Goal: Task Accomplishment & Management: Manage account settings

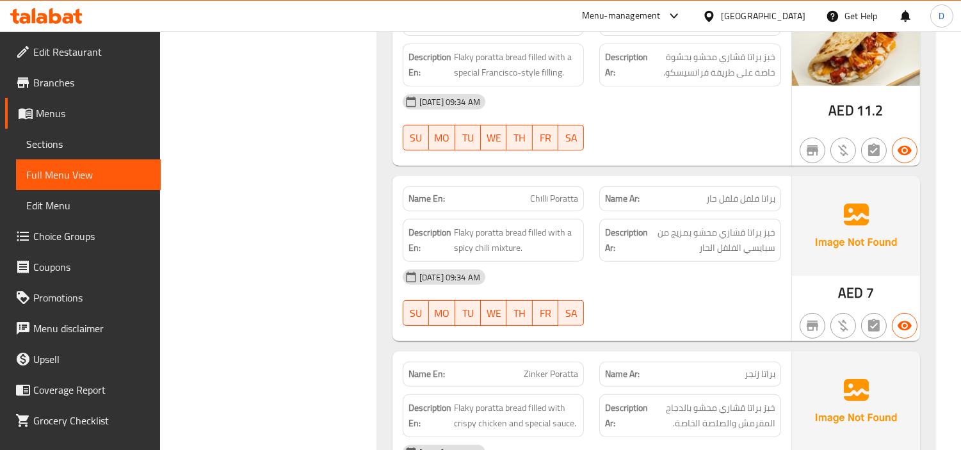
scroll to position [924, 0]
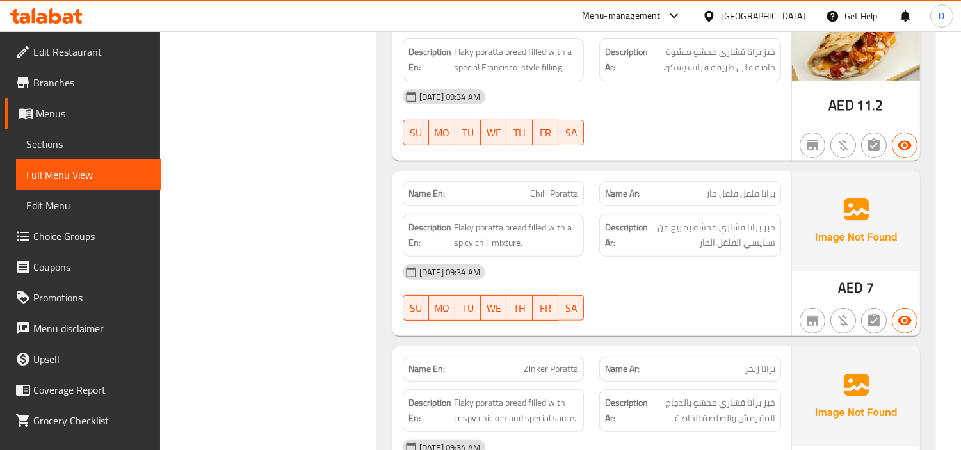
click at [722, 197] on span "براتا فلفل فلفل حار" at bounding box center [740, 193] width 69 height 13
copy span "براتا فلفل فلفل حار"
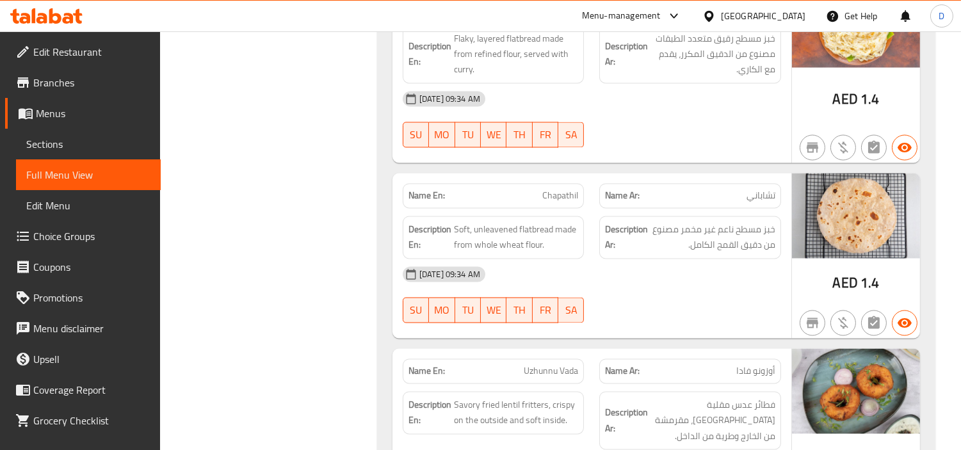
scroll to position [4338, 0]
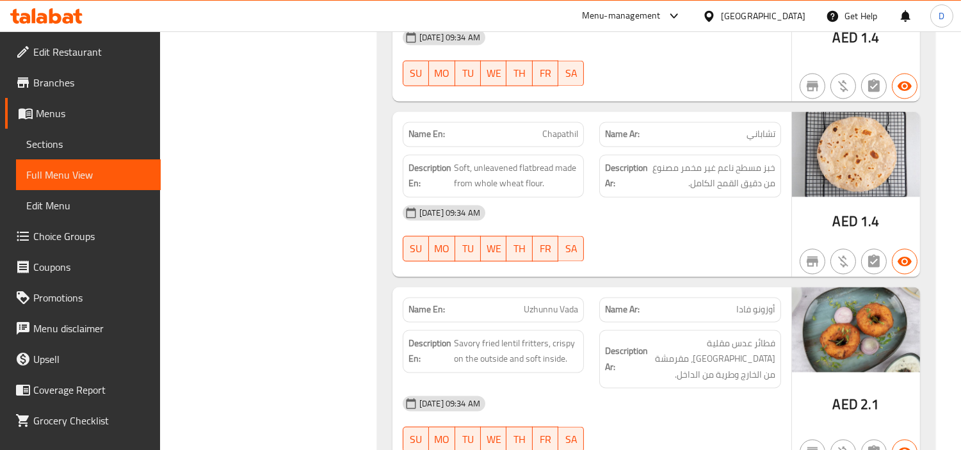
click at [763, 127] on span "تشاباني" at bounding box center [760, 133] width 29 height 13
copy span "تشاباني"
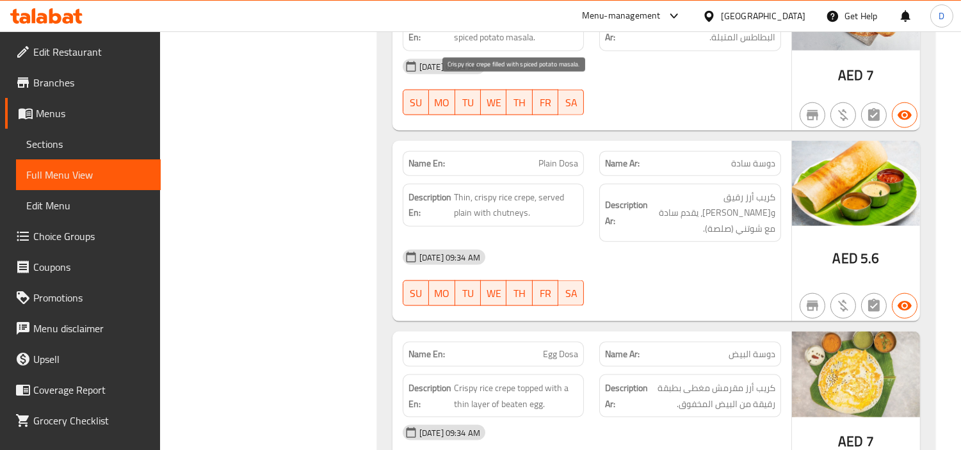
scroll to position [3058, 0]
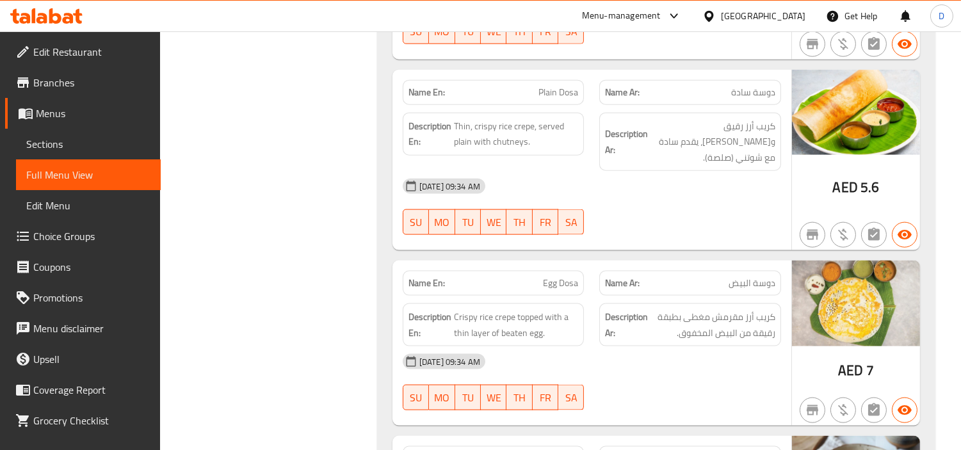
click at [542, 86] on span "Plain Dosa" at bounding box center [558, 92] width 40 height 13
copy span "Plain Dosa"
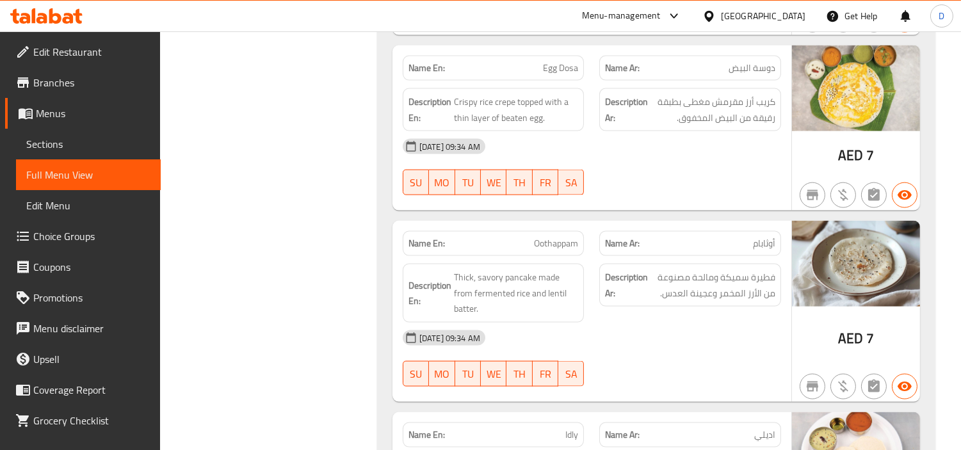
scroll to position [3414, 0]
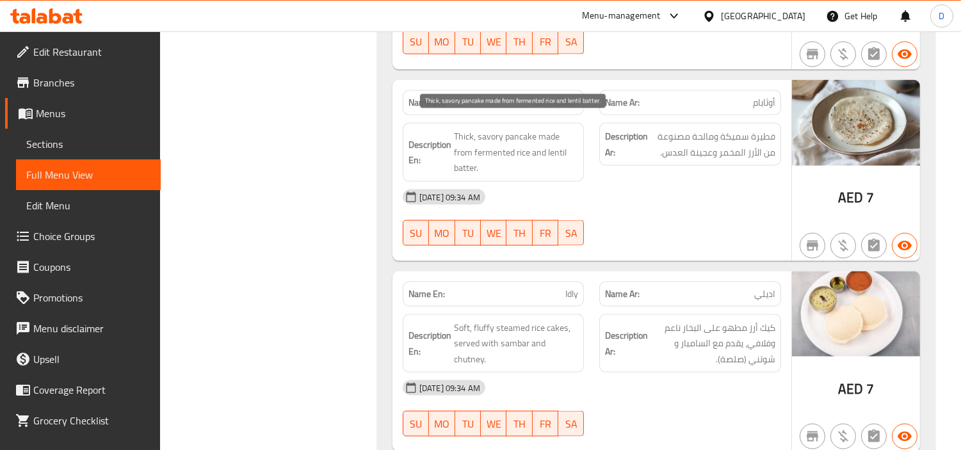
click at [506, 129] on span "Thick, savory pancake made from fermented rice and lentil batter." at bounding box center [516, 152] width 125 height 47
copy span "pancake"
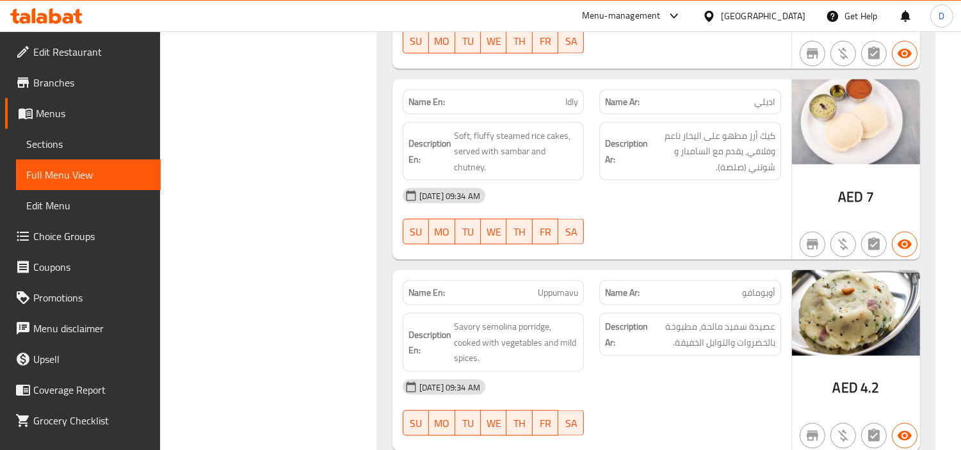
scroll to position [3627, 0]
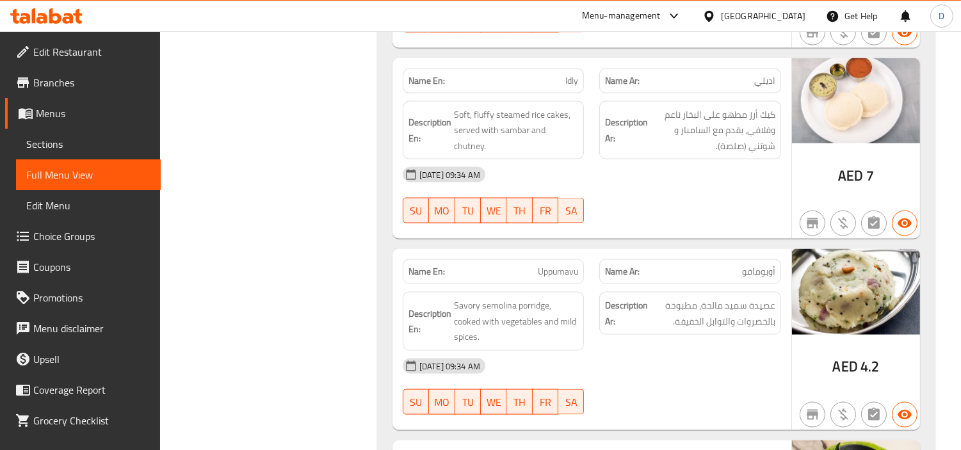
click at [572, 74] on span "Idly" at bounding box center [571, 80] width 13 height 13
copy span "Idly"
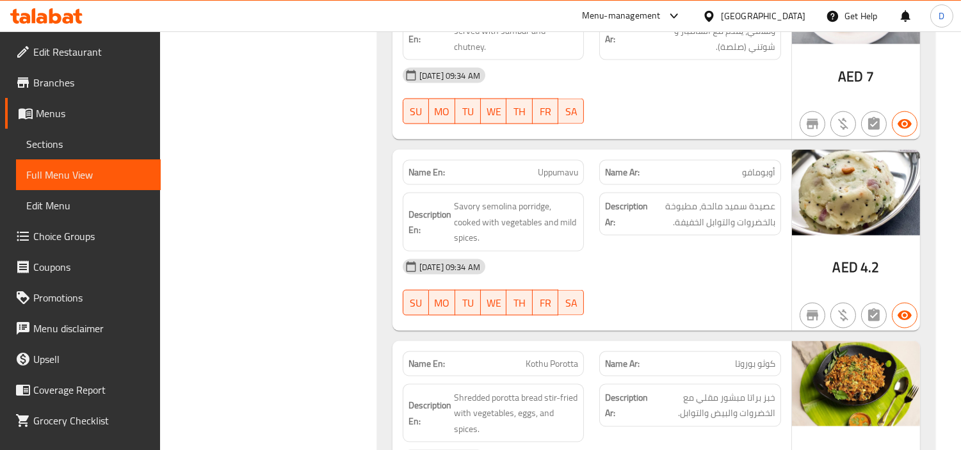
scroll to position [3769, 0]
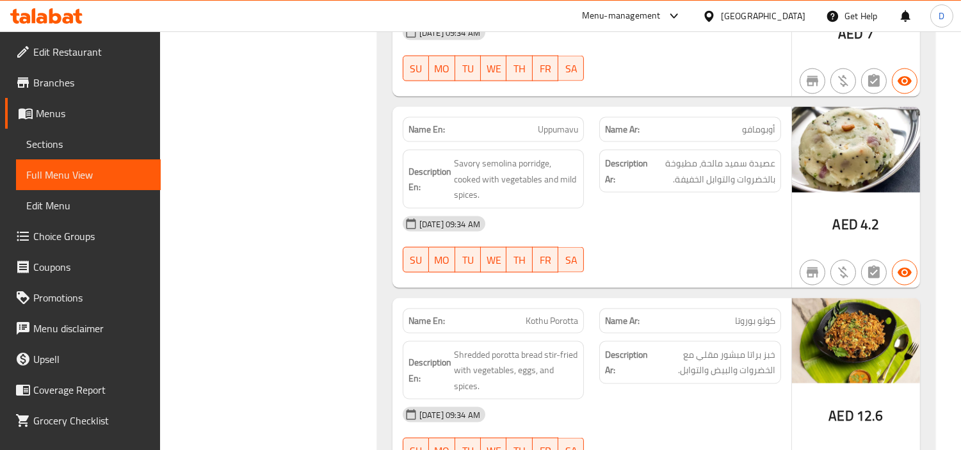
click at [625, 210] on div "[DATE] 09:34 AM" at bounding box center [592, 224] width 394 height 31
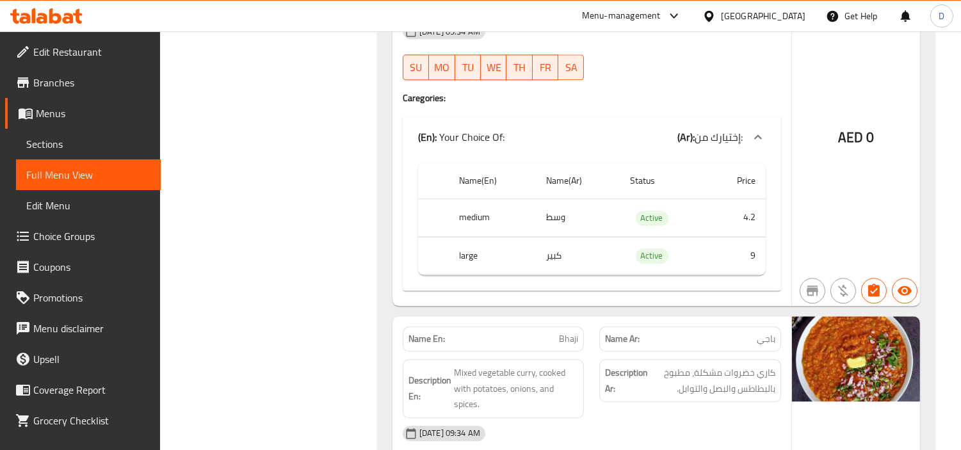
scroll to position [5974, 0]
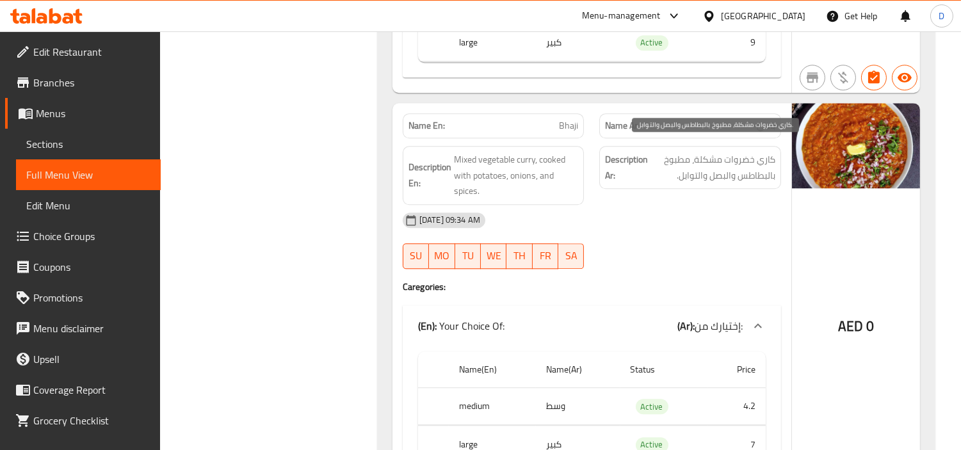
click at [735, 152] on span "کاري خضروات مشكلة، مطبوخ بالبطاطس والبصل والتوابل." at bounding box center [712, 167] width 125 height 31
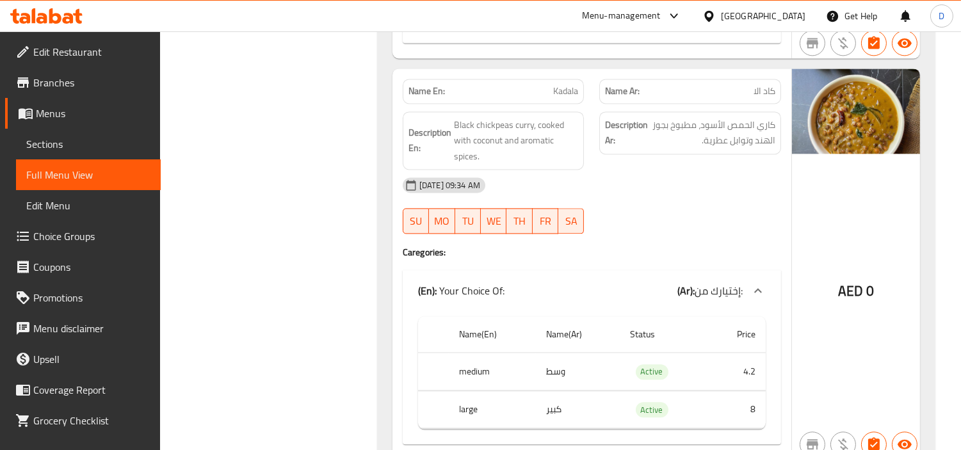
scroll to position [5192, 0]
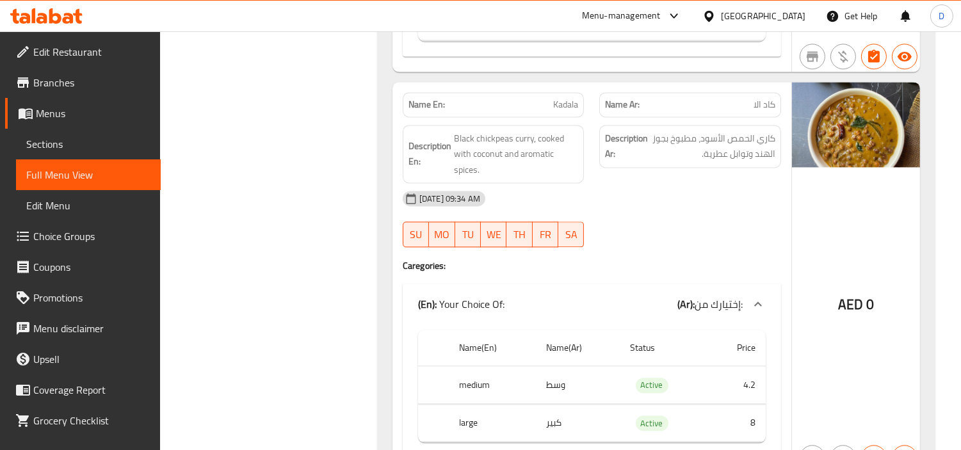
click at [561, 98] on span "Kadala" at bounding box center [565, 104] width 25 height 13
copy span "Kadala"
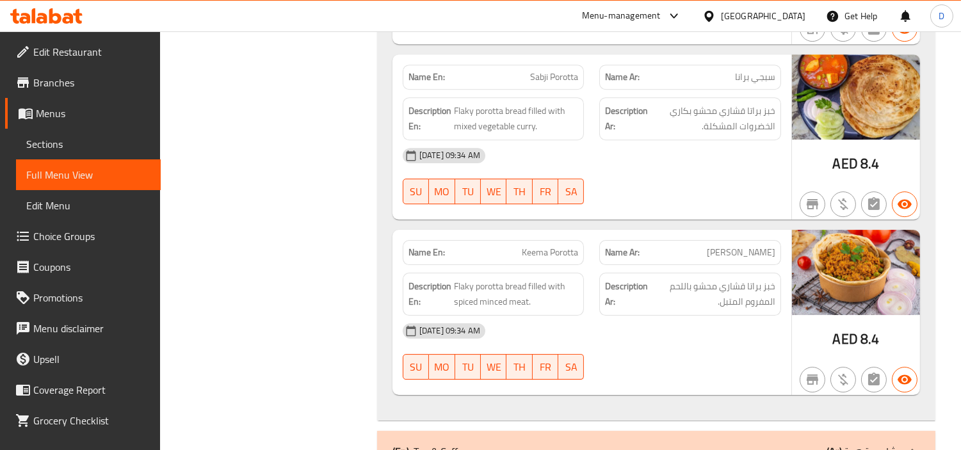
scroll to position [7325, 0]
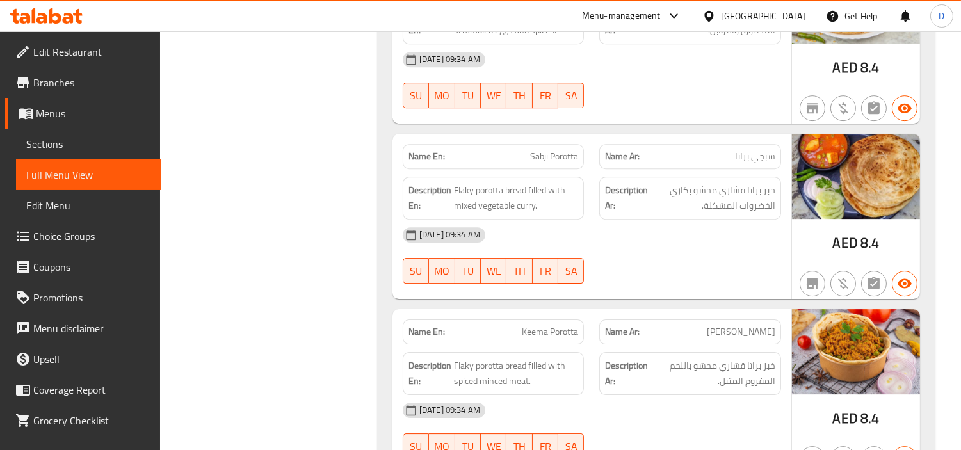
click at [741, 150] on span "سبجي برانا" at bounding box center [755, 156] width 40 height 13
copy span "برانا"
click at [745, 150] on span "سبجي برانا" at bounding box center [755, 156] width 40 height 13
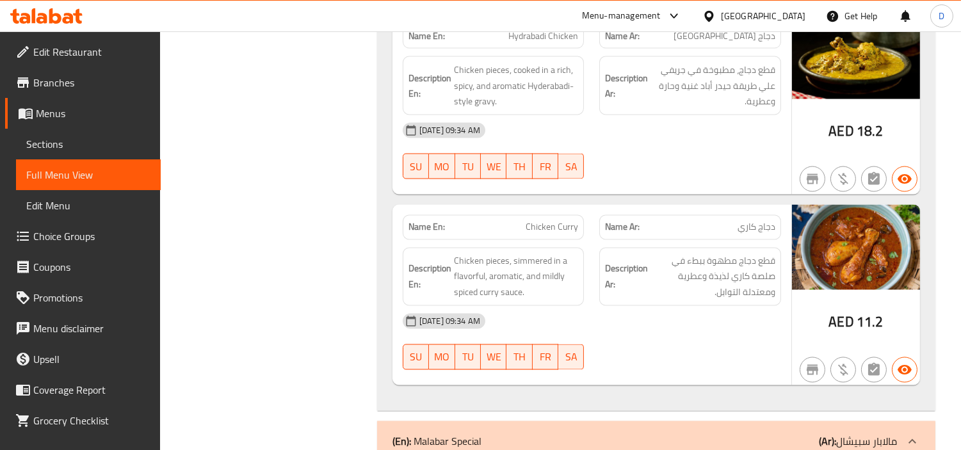
scroll to position [12802, 0]
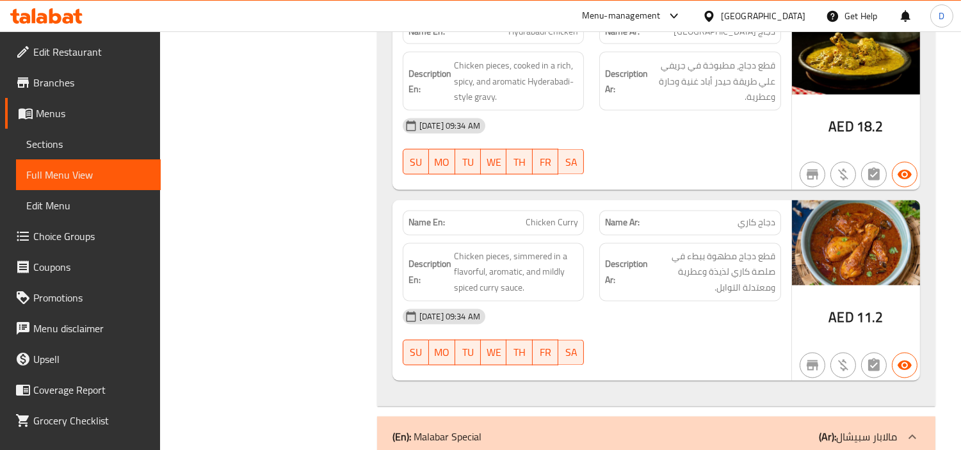
click at [529, 216] on span "Chicken Curry" at bounding box center [552, 222] width 52 height 13
copy span "Chicken Curry"
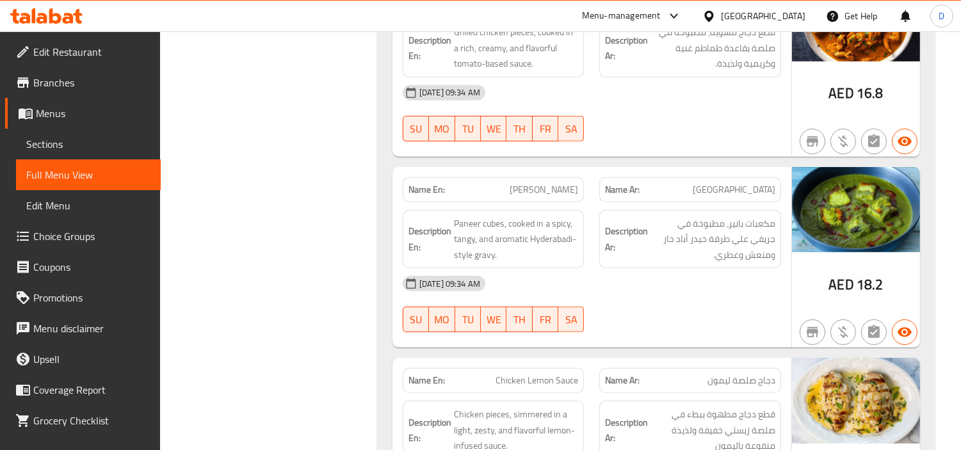
scroll to position [9812, 0]
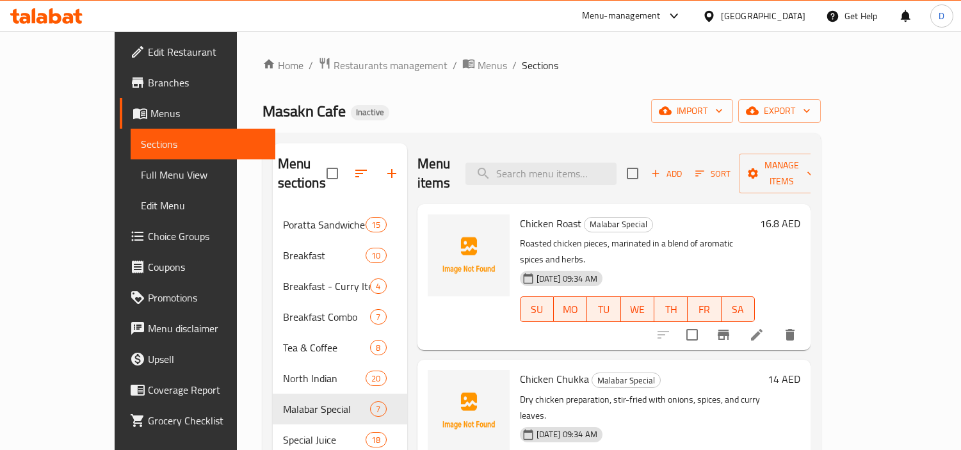
scroll to position [36, 0]
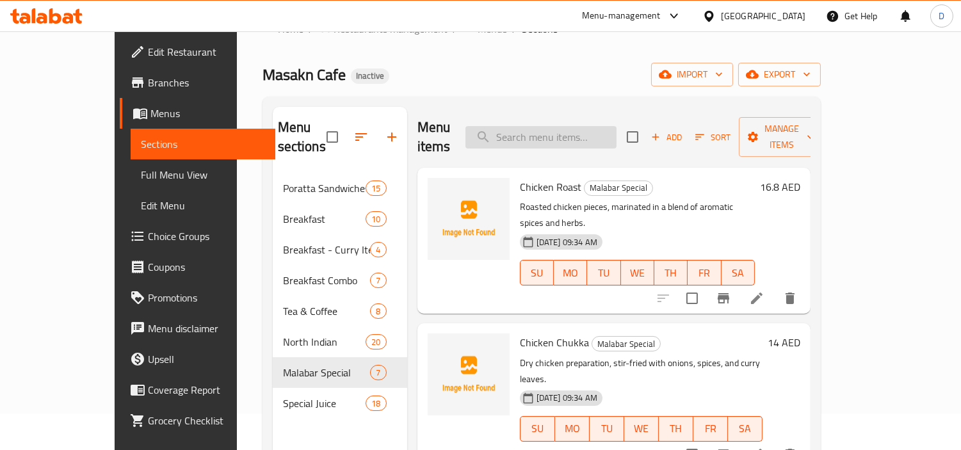
click at [579, 126] on input "search" at bounding box center [540, 137] width 151 height 22
paste input "براتا فلفل فلفل حار"
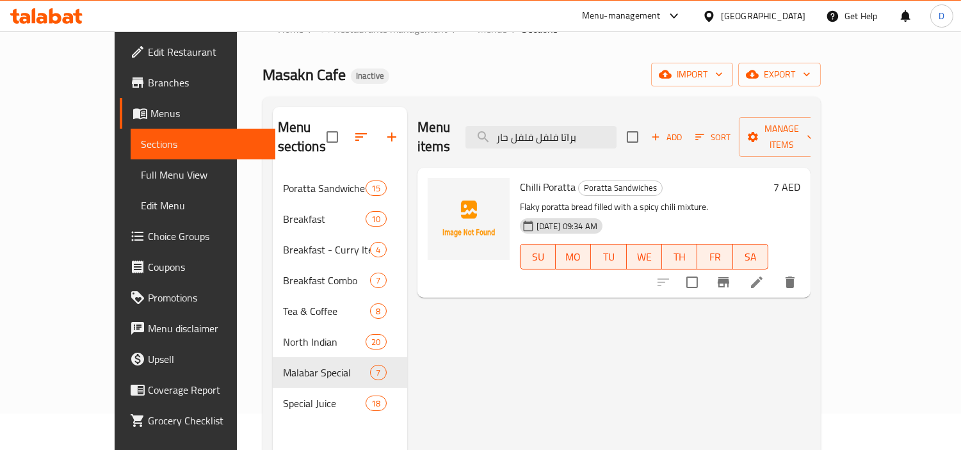
type input "براتا فلفل فلفل حار"
click at [805, 274] on div at bounding box center [726, 282] width 157 height 31
click at [764, 275] on icon at bounding box center [756, 282] width 15 height 15
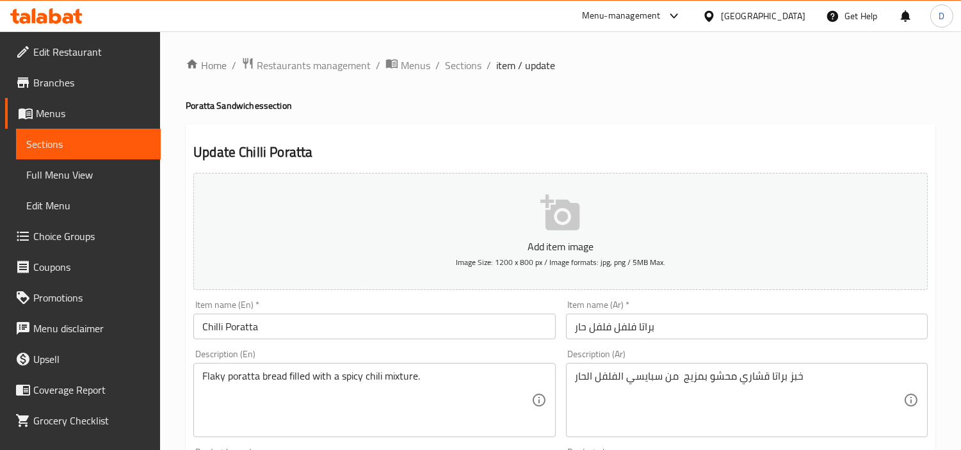
click at [629, 330] on input "براتا فلفل فلفل حار" at bounding box center [747, 327] width 362 height 26
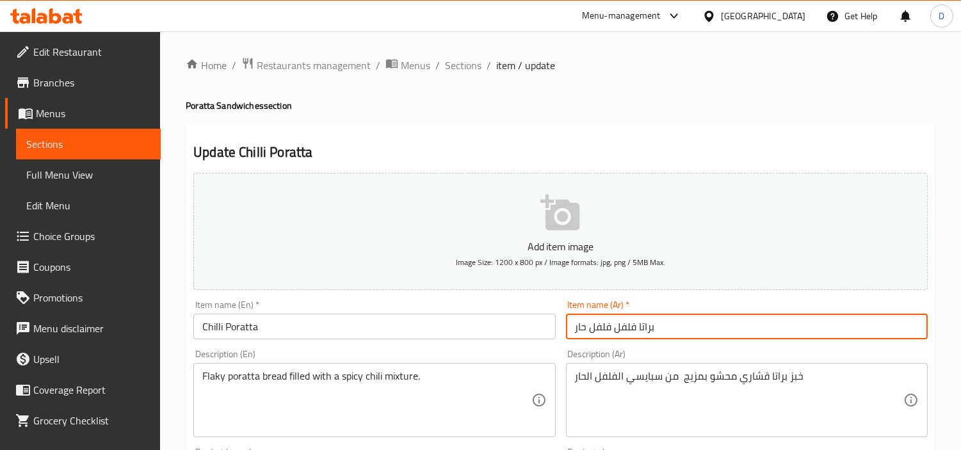
click at [629, 330] on input "براتا فلفل فلفل حار" at bounding box center [747, 327] width 362 height 26
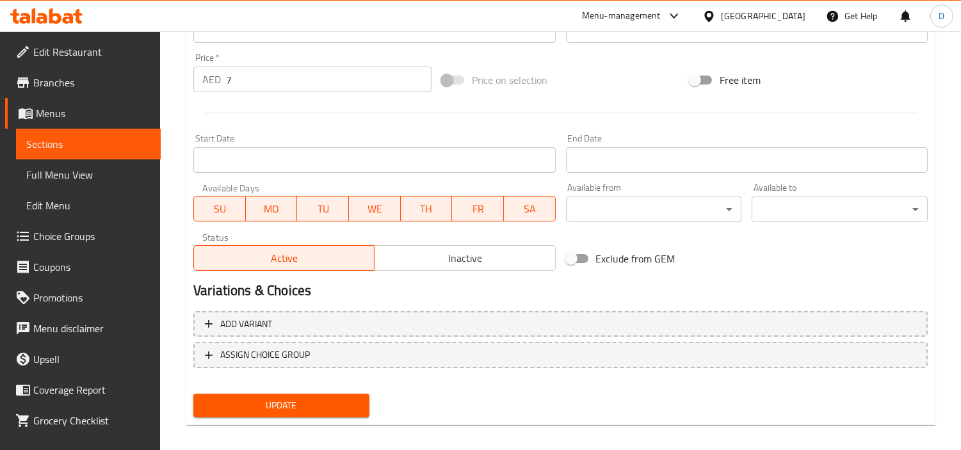
scroll to position [452, 0]
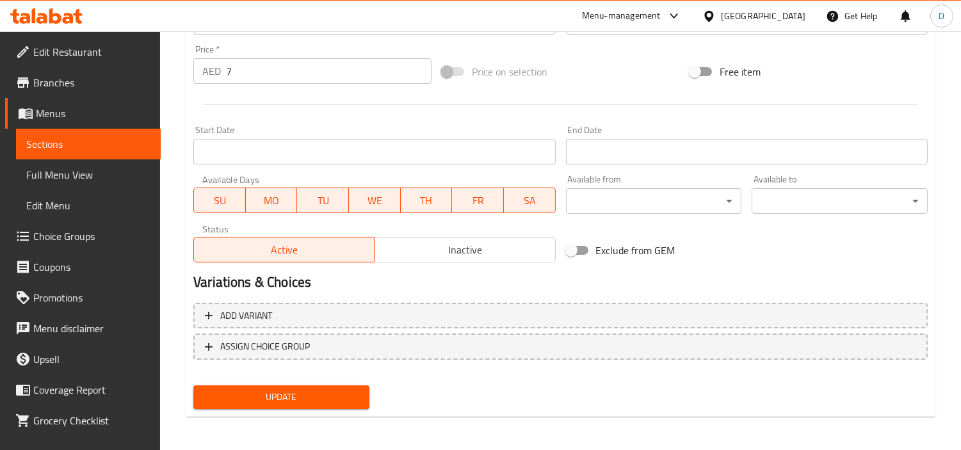
type input "براتا فلفل حار"
click at [356, 397] on span "Update" at bounding box center [282, 397] width 156 height 16
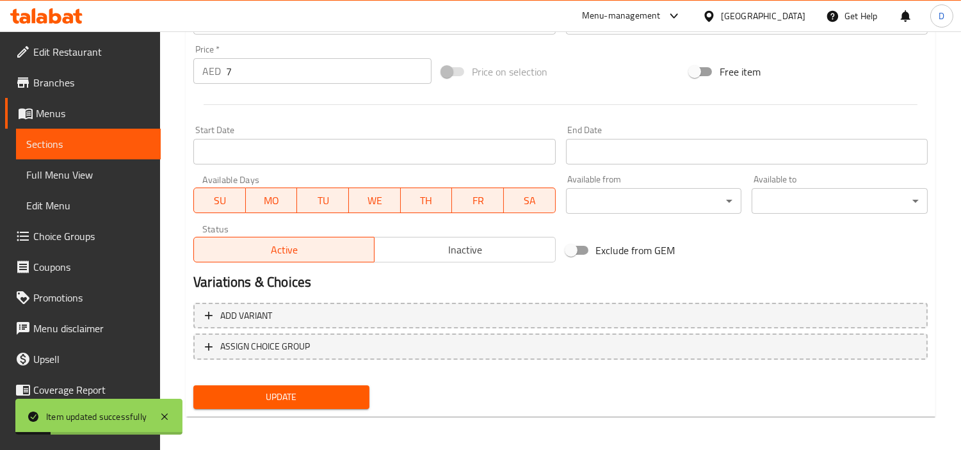
click at [359, 392] on button "Update" at bounding box center [281, 397] width 176 height 24
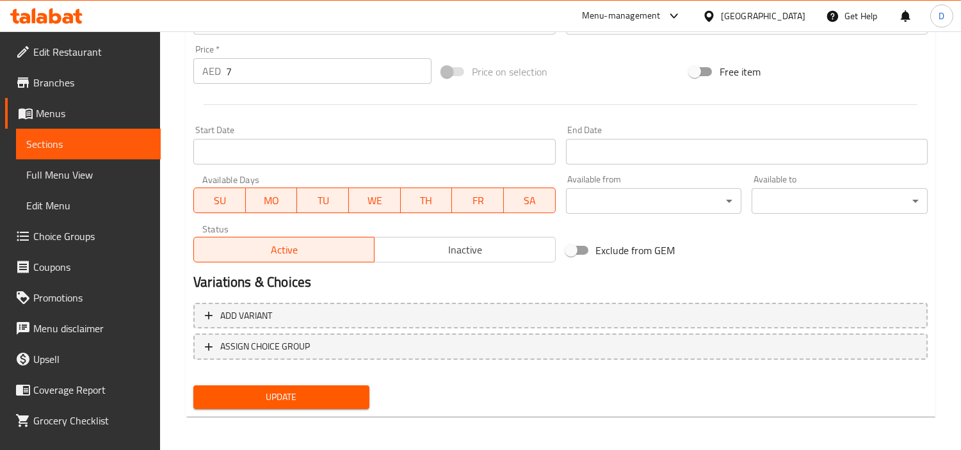
click at [273, 390] on span "Update" at bounding box center [282, 397] width 156 height 16
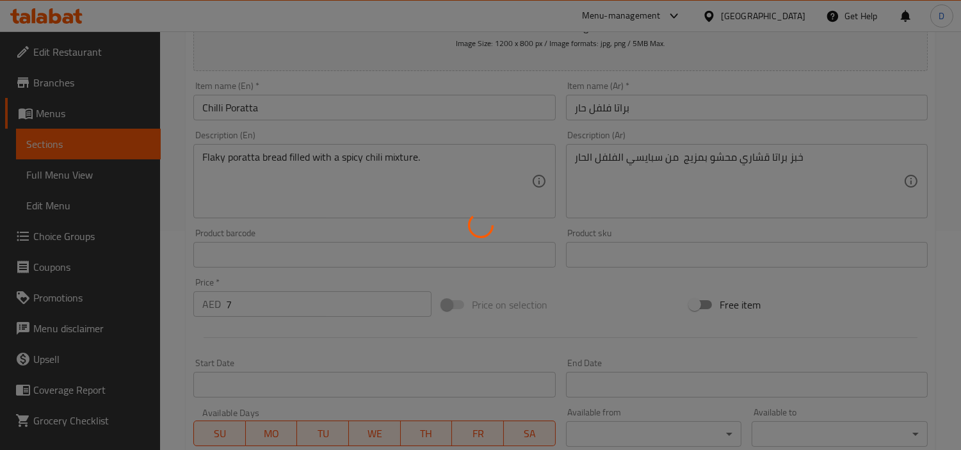
scroll to position [168, 0]
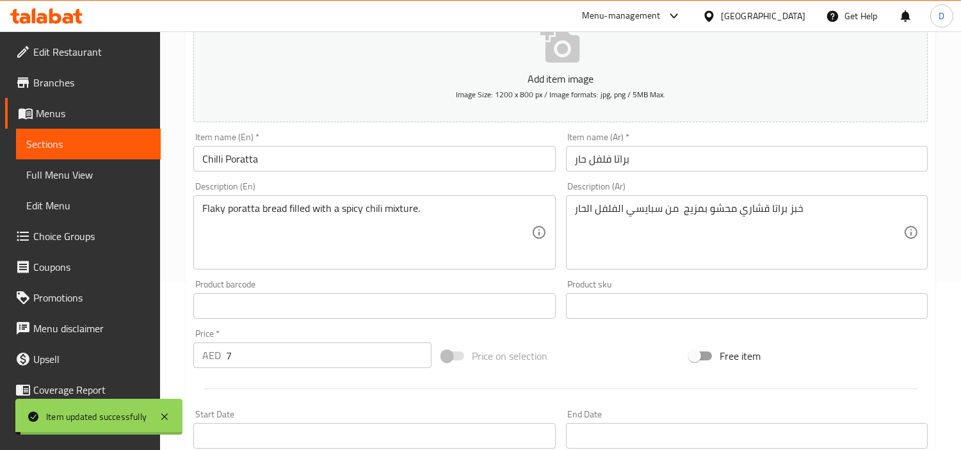
click at [116, 140] on span "Sections" at bounding box center [88, 143] width 124 height 15
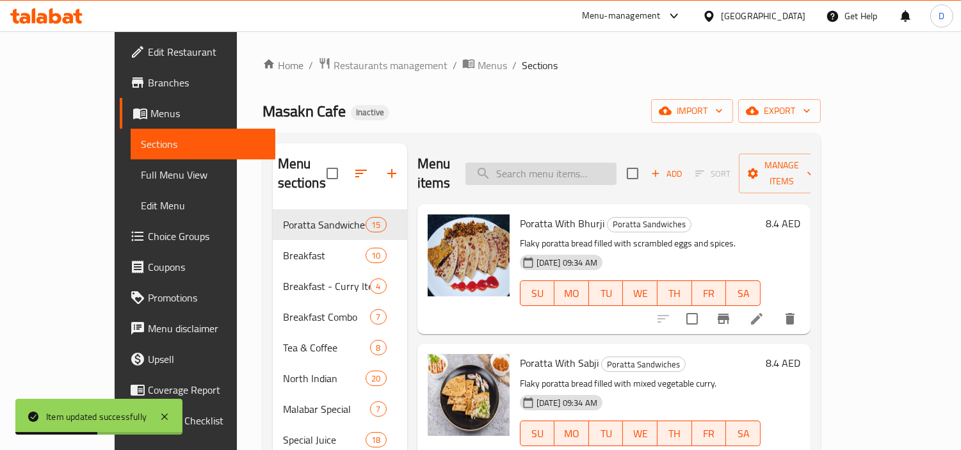
click at [519, 163] on input "search" at bounding box center [540, 174] width 151 height 22
paste input "تشاباني"
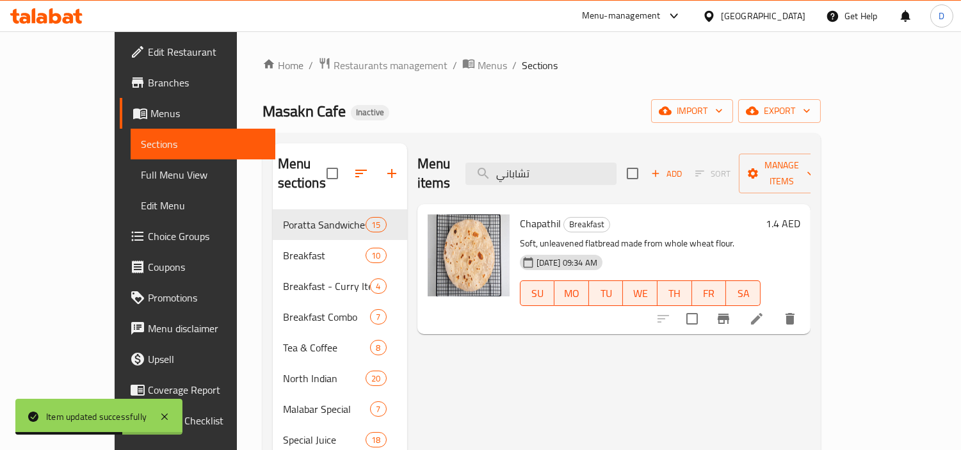
type input "تشاباني"
click at [764, 311] on icon at bounding box center [756, 318] width 15 height 15
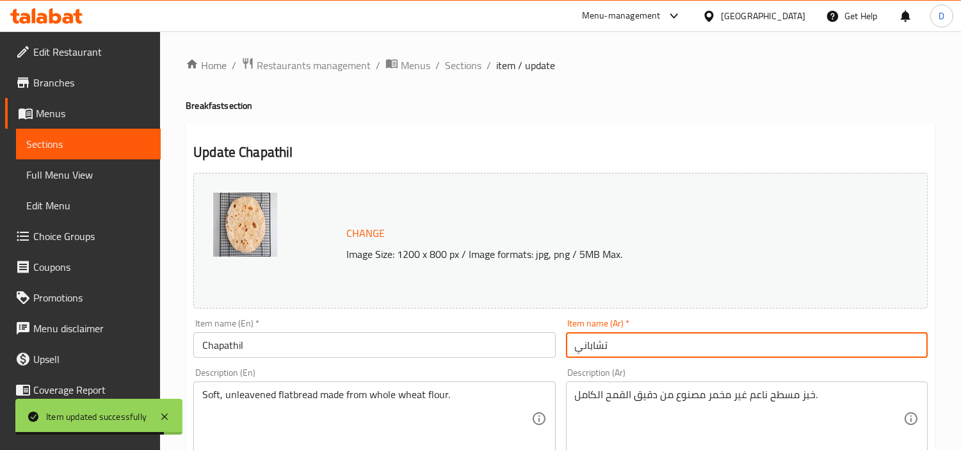
click at [584, 354] on input "تشاباني" at bounding box center [747, 345] width 362 height 26
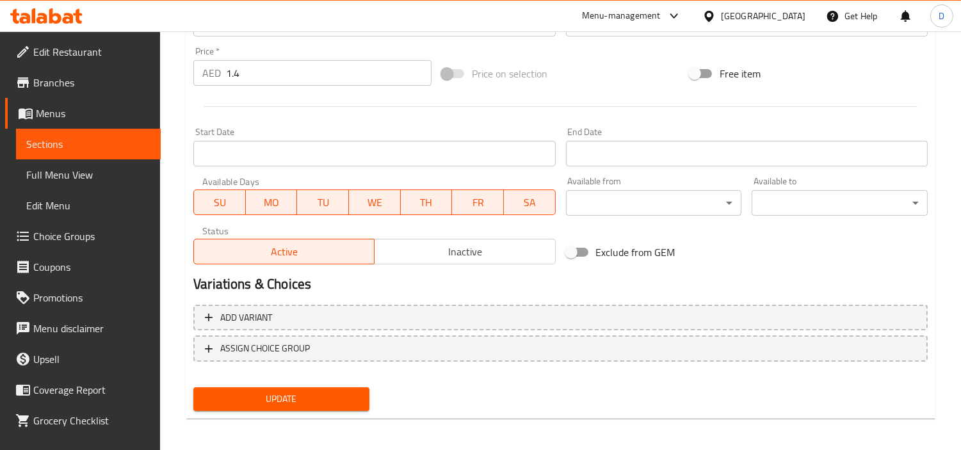
scroll to position [470, 0]
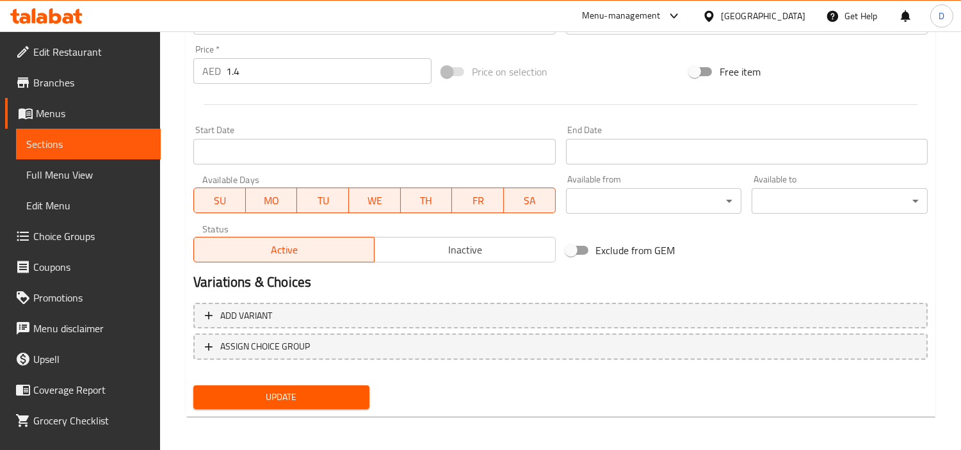
type input "تشاباتي"
click at [285, 399] on span "Update" at bounding box center [282, 397] width 156 height 16
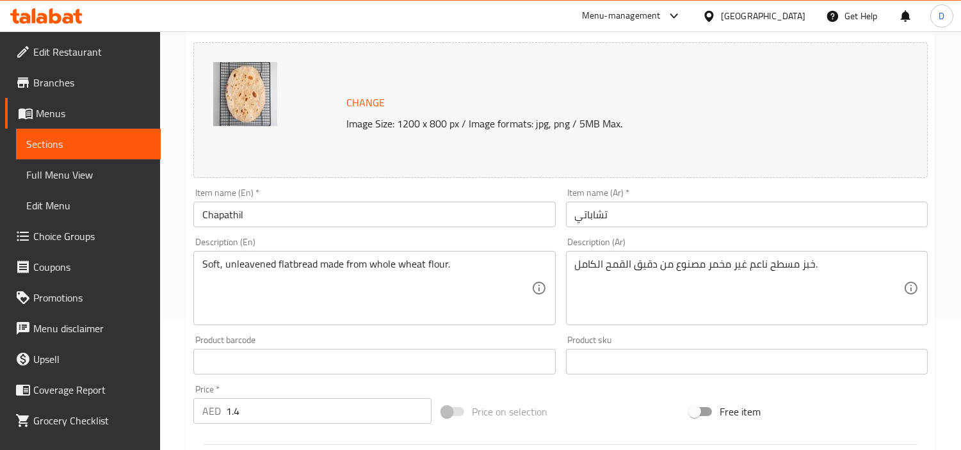
scroll to position [115, 0]
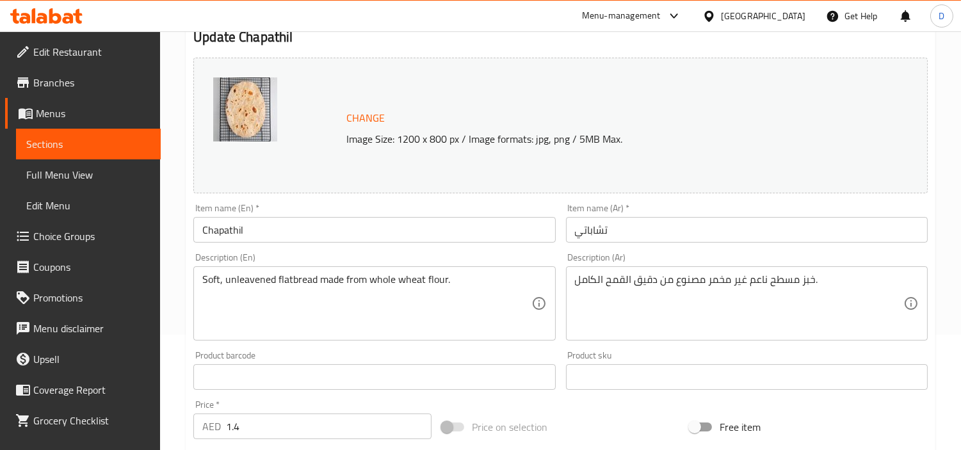
click at [592, 229] on input "تشاباتي" at bounding box center [747, 230] width 362 height 26
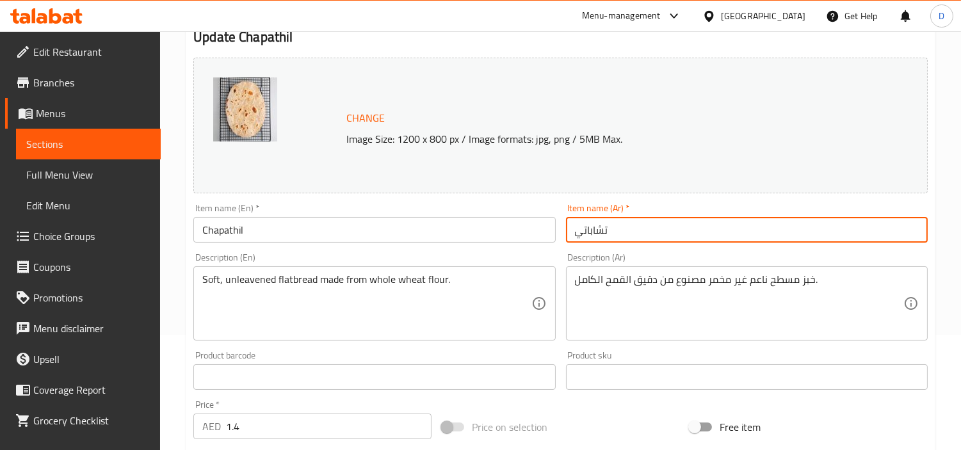
click at [592, 229] on input "تشاباتي" at bounding box center [747, 230] width 362 height 26
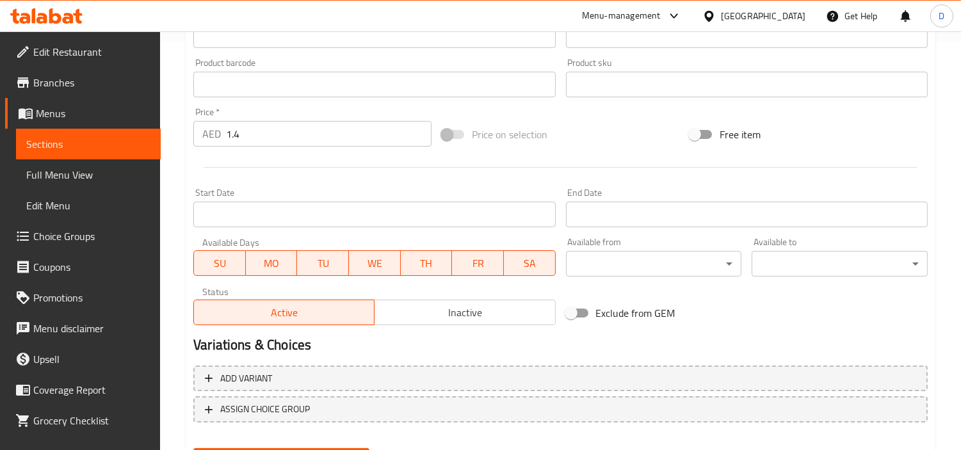
scroll to position [470, 0]
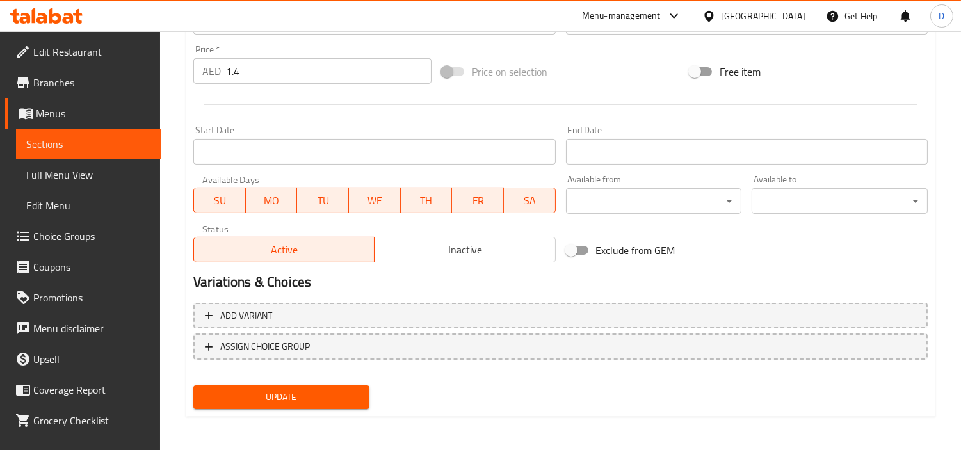
drag, startPoint x: 296, startPoint y: 397, endPoint x: 305, endPoint y: 388, distance: 13.1
click at [296, 397] on span "Update" at bounding box center [282, 397] width 156 height 16
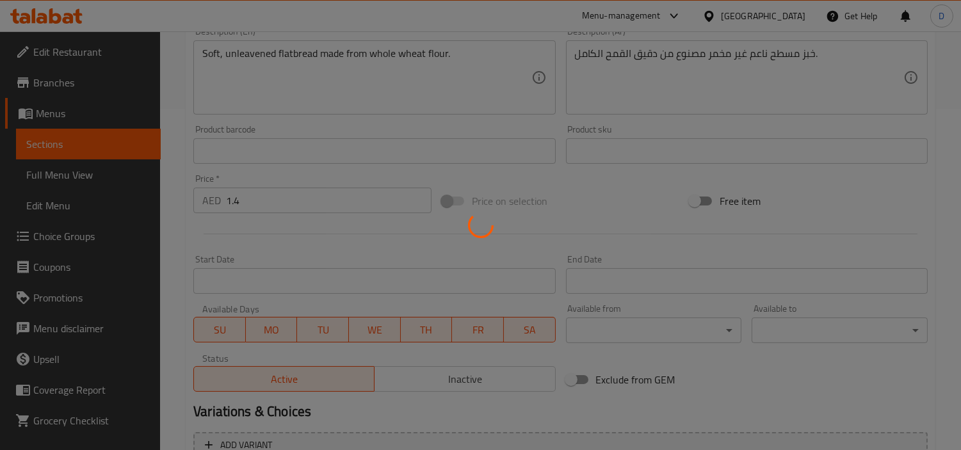
scroll to position [257, 0]
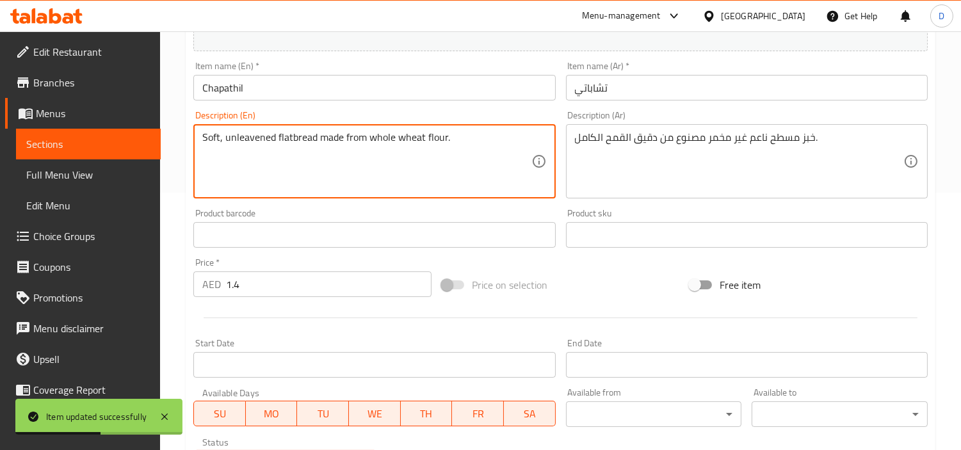
drag, startPoint x: 232, startPoint y: 146, endPoint x: 430, endPoint y: 131, distance: 198.3
click at [402, 164] on textarea "Soft, unleavened flatbread made from whole wheat flour." at bounding box center [366, 161] width 328 height 61
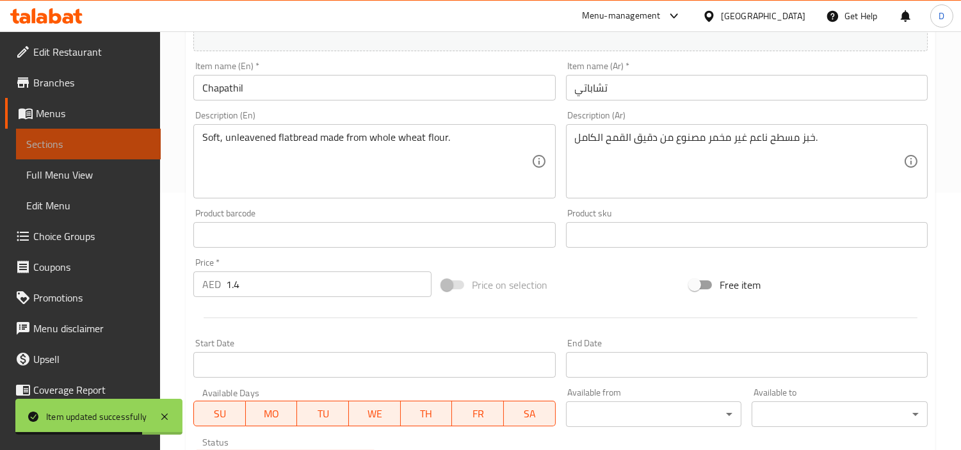
click at [124, 141] on span "Sections" at bounding box center [88, 143] width 124 height 15
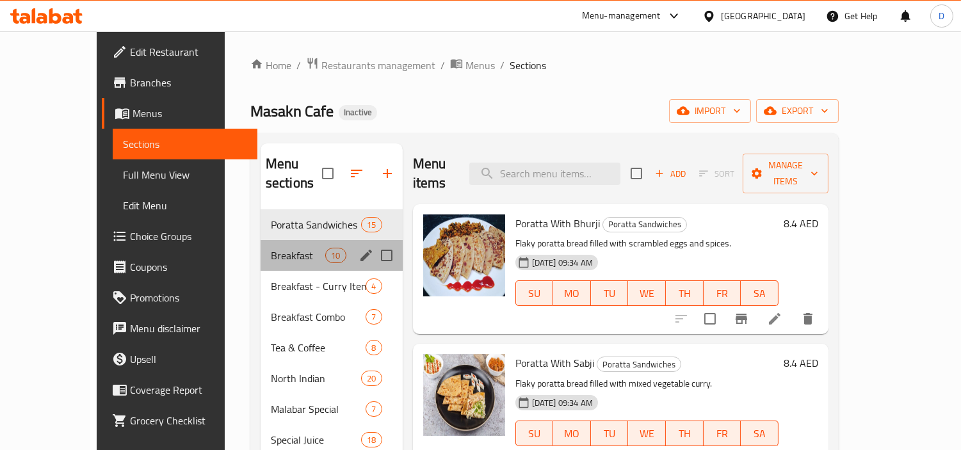
click at [261, 245] on div "Breakfast 10" at bounding box center [332, 255] width 142 height 31
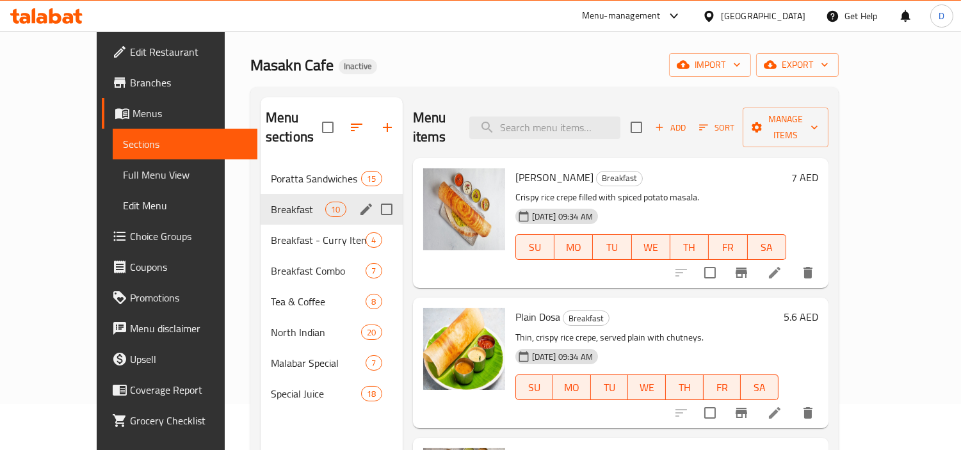
scroll to position [71, 0]
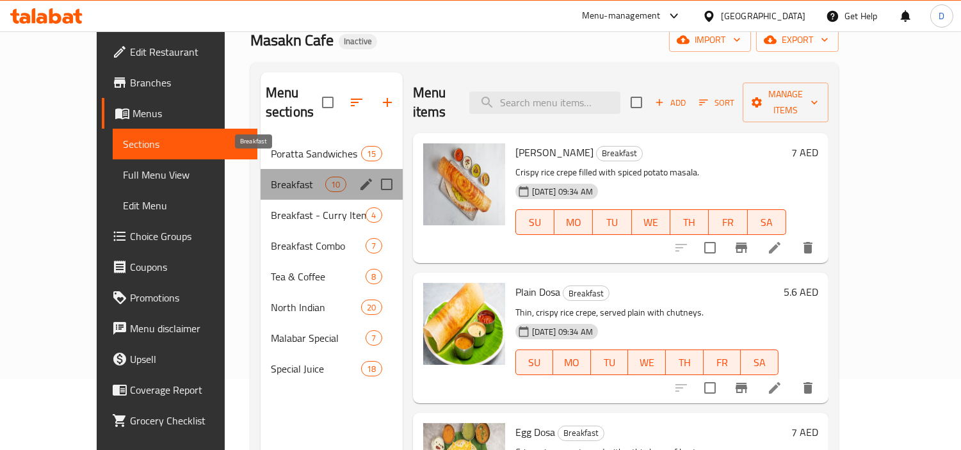
click at [284, 177] on span "Breakfast" at bounding box center [298, 184] width 54 height 15
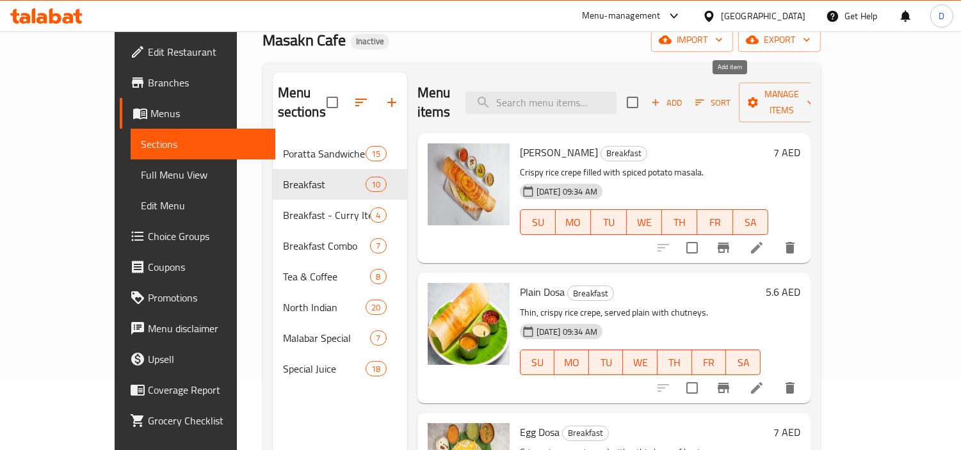
click at [684, 97] on span "Add" at bounding box center [666, 102] width 35 height 15
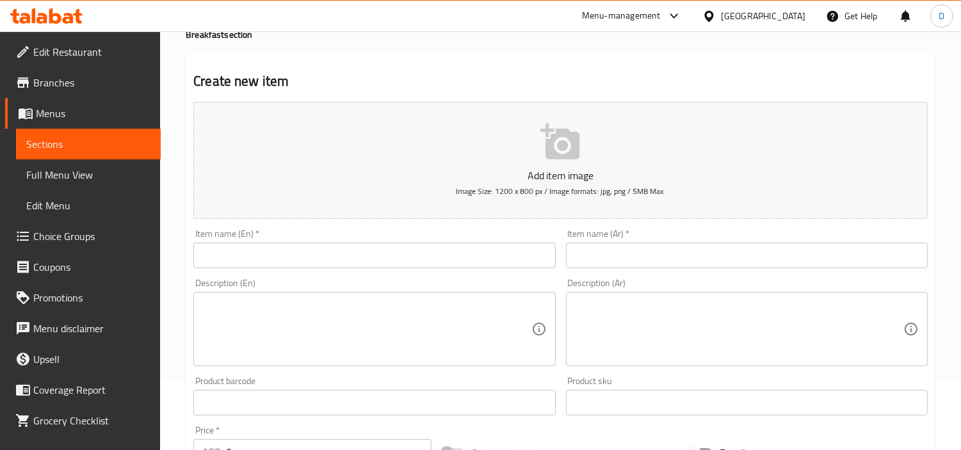
click at [436, 246] on input "text" at bounding box center [374, 256] width 362 height 26
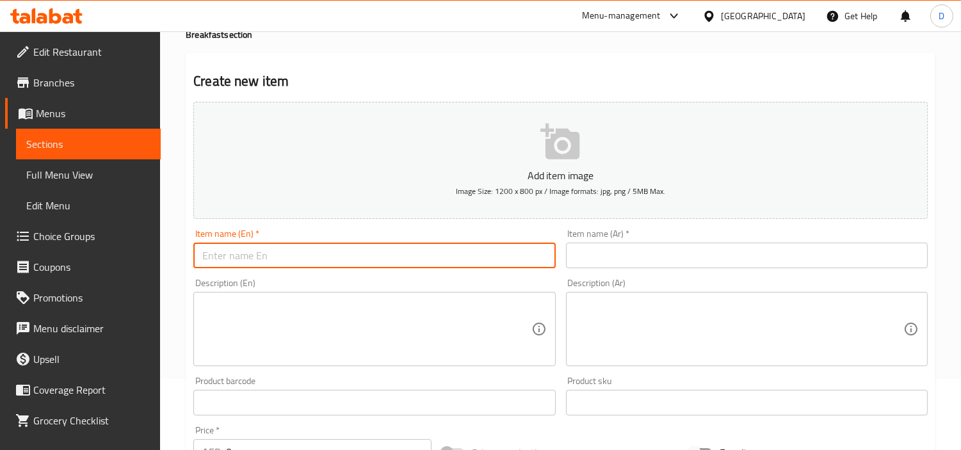
paste input "Ghee Roast"
type input "Ghee Roast"
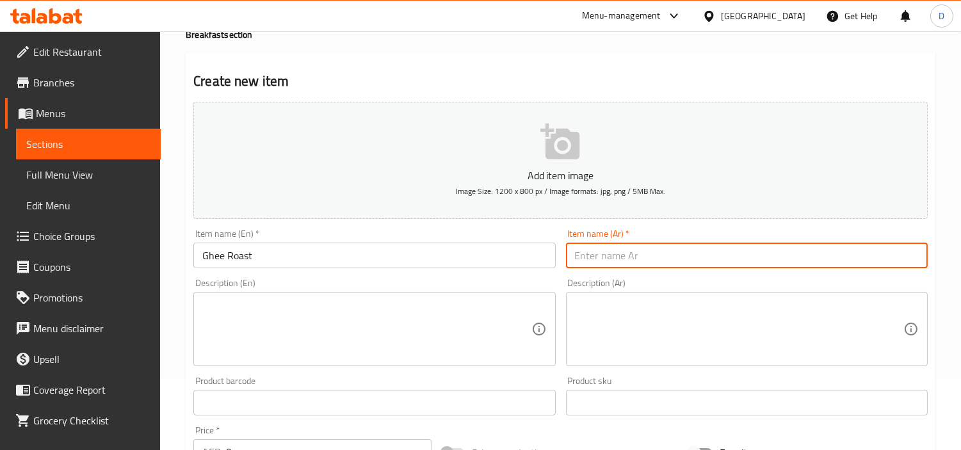
click at [708, 260] on input "text" at bounding box center [747, 256] width 362 height 26
paste input "ي س"
type input "ي س"
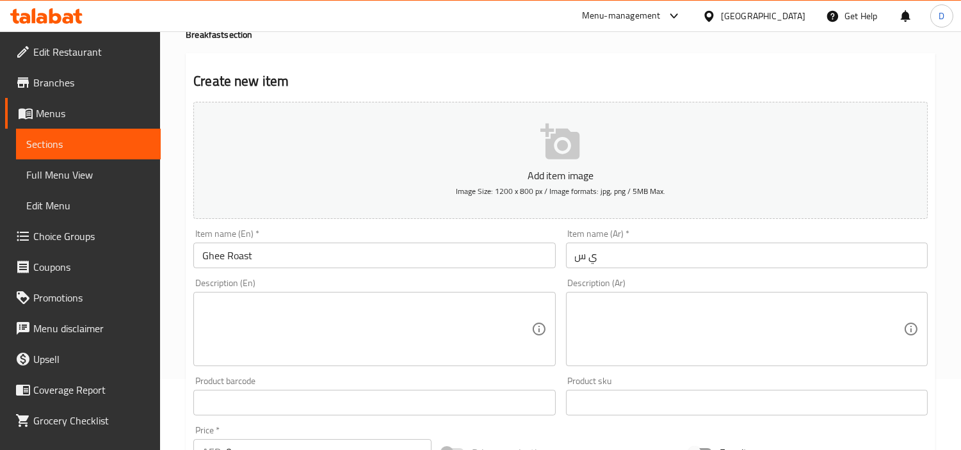
click at [461, 333] on textarea at bounding box center [366, 329] width 328 height 61
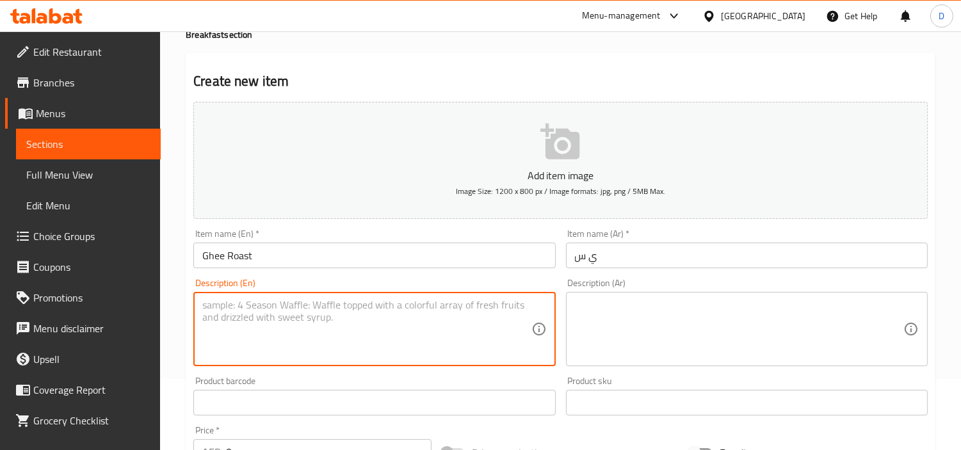
paste textarea "Crispy rice crepe roasted with clarified butter"
type textarea "Crispy rice crepe roasted with clarified butter"
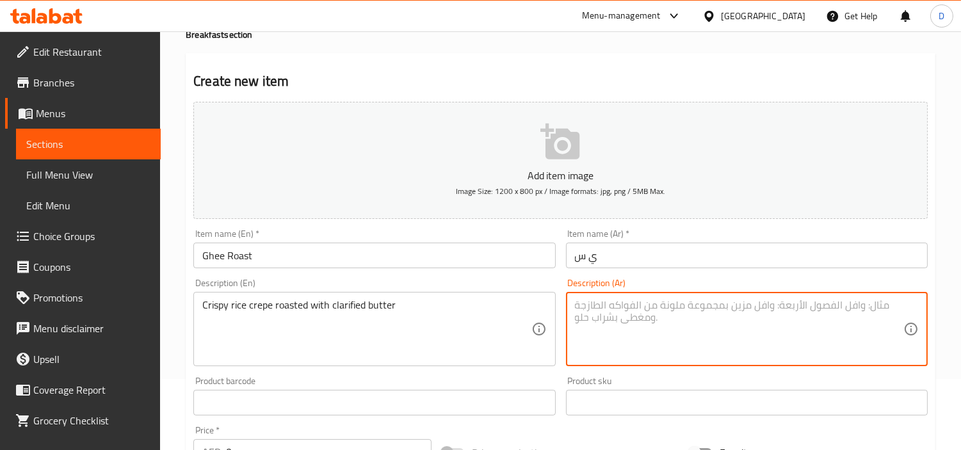
click at [704, 340] on textarea at bounding box center [739, 329] width 328 height 61
paste textarea ".المصفى بالسمن مشوي مقرمش أرز ك"
type textarea ".المصفى بالسمن مشوي مقرمش أرز ك"
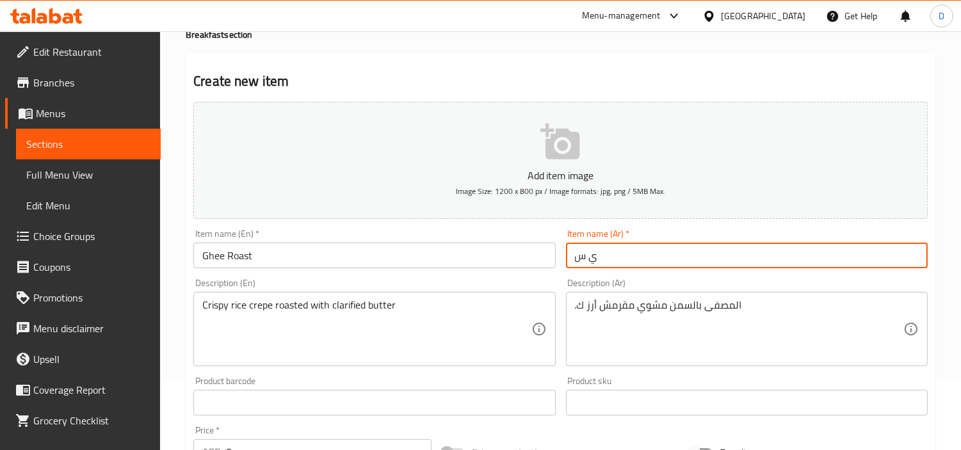
click at [577, 261] on input "ي س" at bounding box center [747, 256] width 362 height 26
type input "[PERSON_NAME]"
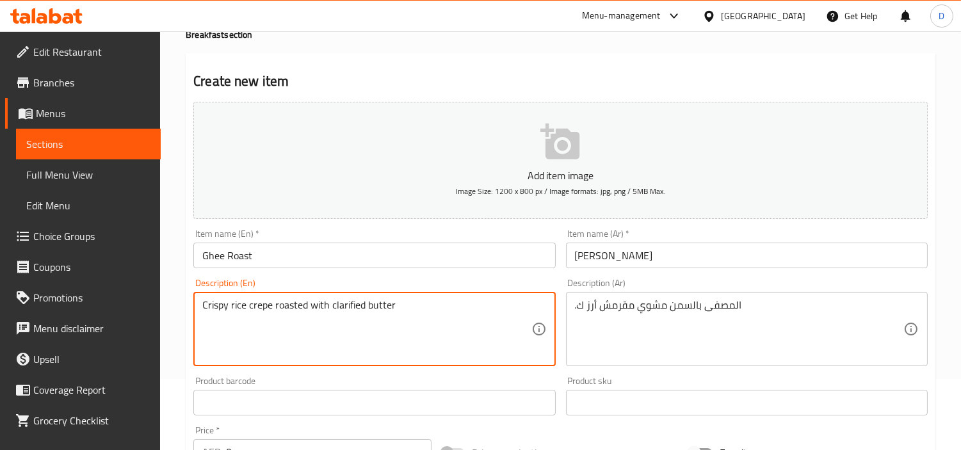
click at [416, 316] on textarea "Crispy rice crepe roasted with clarified butter" at bounding box center [366, 329] width 328 height 61
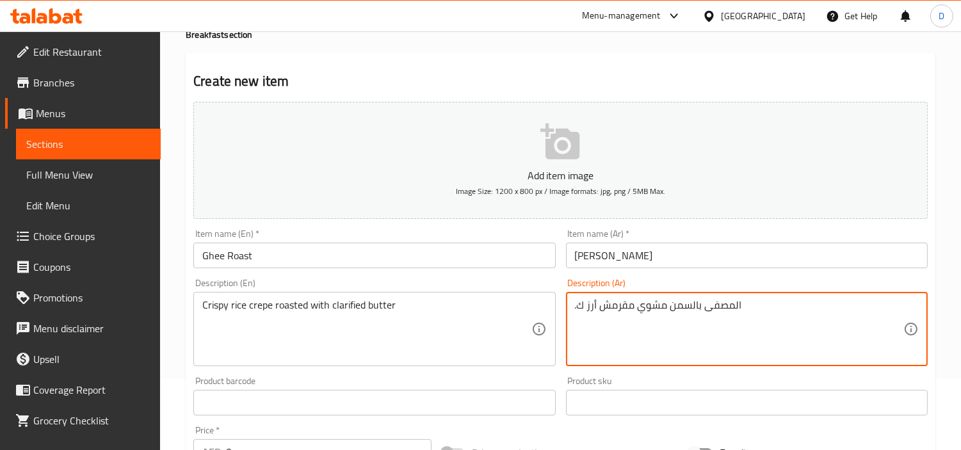
click at [634, 306] on textarea ".المصفى بالسمن مشوي مقرمش أرز ك" at bounding box center [739, 329] width 328 height 61
paste textarea
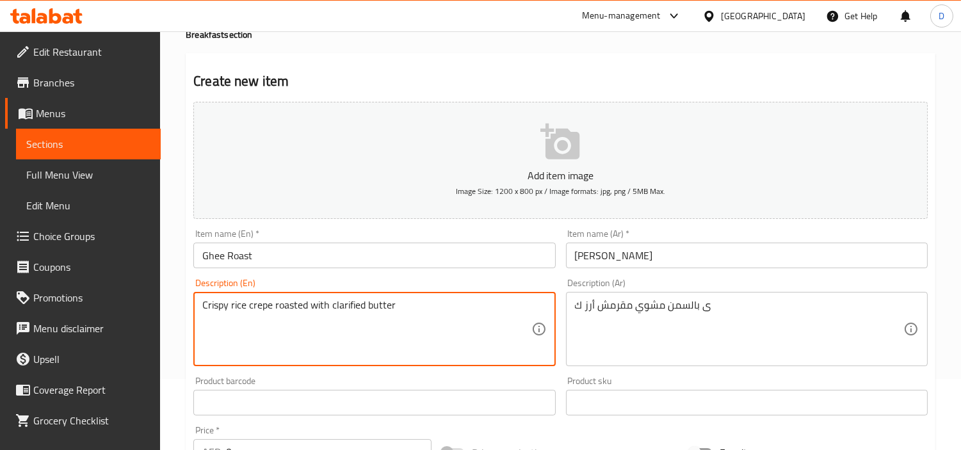
click at [444, 309] on textarea "Crispy rice crepe roasted with clarified butter" at bounding box center [366, 329] width 328 height 61
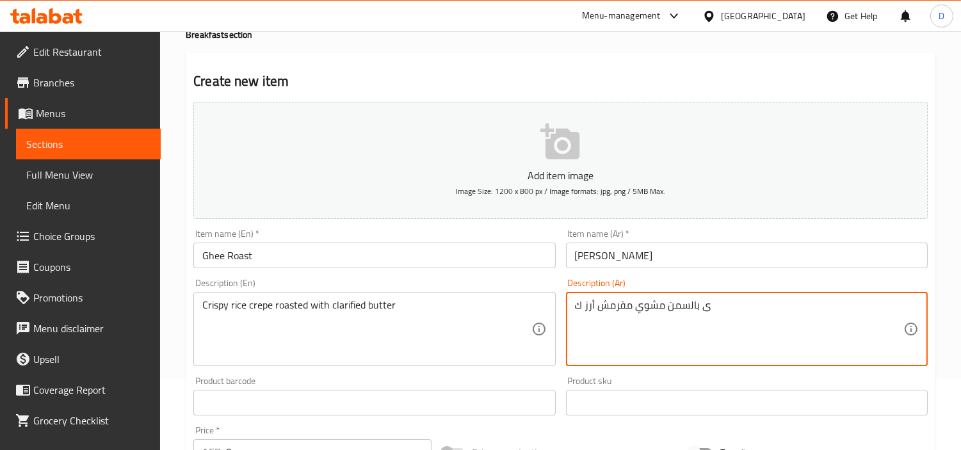
click at [616, 301] on textarea "ى بالسمن مشوي مقرمش أرز ك" at bounding box center [739, 329] width 328 height 61
paste textarea "ريب الأرز المقرمش المحمص بالزبدة المصفاة"
drag, startPoint x: 667, startPoint y: 309, endPoint x: 644, endPoint y: 306, distance: 23.2
click at [644, 306] on textarea "كريب الأرز المقرمش المحمص بالزبدة المصفاة" at bounding box center [739, 329] width 328 height 61
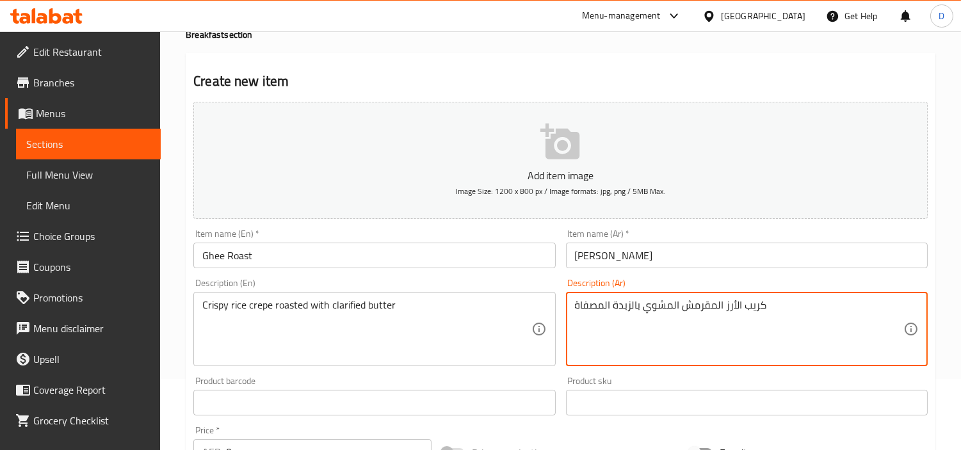
click at [629, 314] on textarea "كريب الأرز المقرمش المشوي بالزبدة المصفاة" at bounding box center [739, 329] width 328 height 61
drag, startPoint x: 632, startPoint y: 315, endPoint x: 618, endPoint y: 311, distance: 14.0
click at [618, 311] on textarea "كريب الأرز المقرمش المشوي بالزبدة المصفاة" at bounding box center [739, 329] width 328 height 61
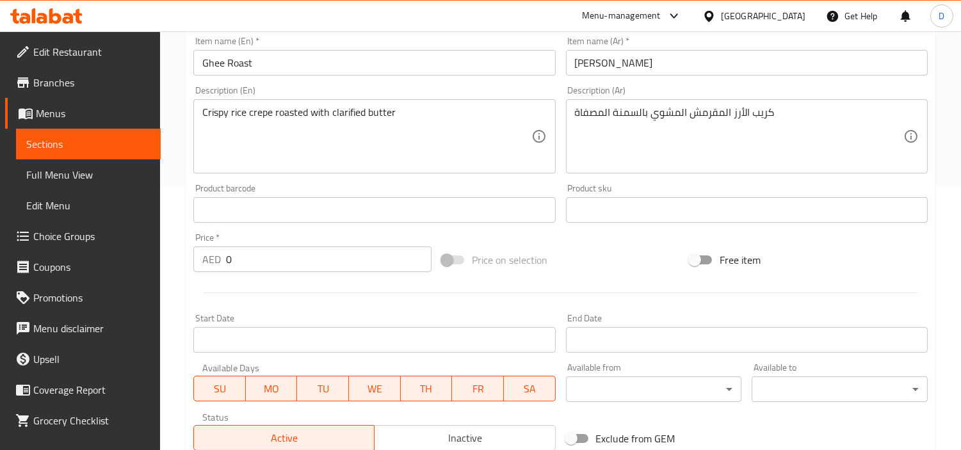
scroll to position [239, 0]
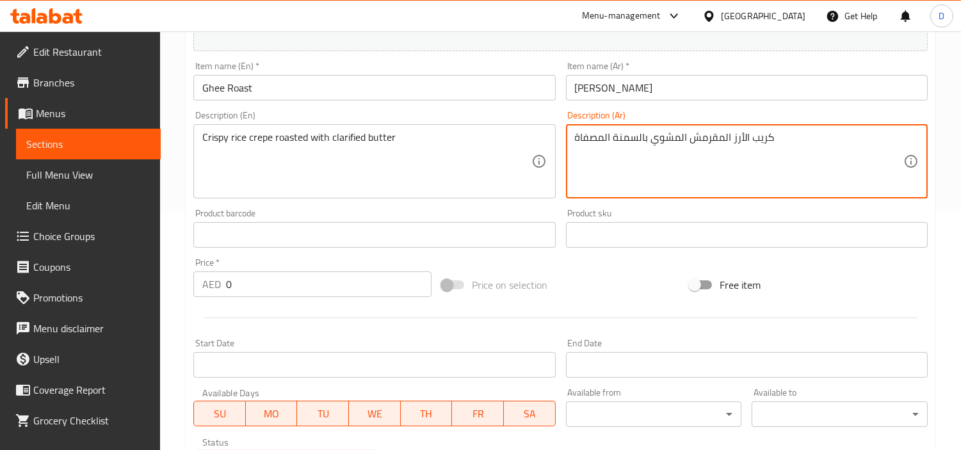
click at [616, 143] on textarea "كريب الأرز المقرمش المشوي بالسمنة المصفاة" at bounding box center [739, 161] width 328 height 61
drag, startPoint x: 585, startPoint y: 135, endPoint x: 574, endPoint y: 132, distance: 11.3
click at [575, 132] on textarea "كريب الأرز المقرمش المشوي بالسمن المصفاة" at bounding box center [739, 161] width 328 height 61
type textarea "كريب الأرز المقرمش المشوي بالسمن المصفى"
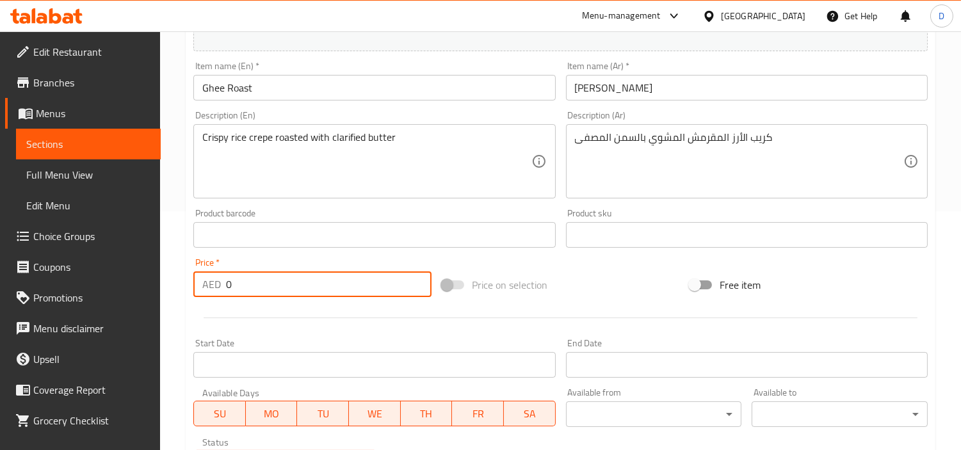
drag, startPoint x: 285, startPoint y: 285, endPoint x: 220, endPoint y: 282, distance: 65.3
click at [220, 282] on div "AED 0 Price *" at bounding box center [312, 284] width 238 height 26
paste input "5.6"
type input "5.6"
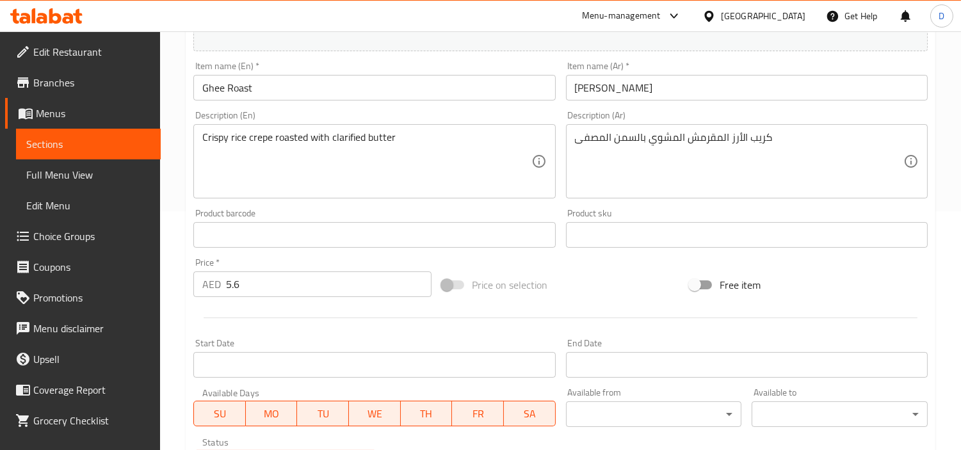
click at [173, 285] on div "Home / Restaurants management / Menus / Sections / item / create Breakfast sect…" at bounding box center [560, 229] width 801 height 873
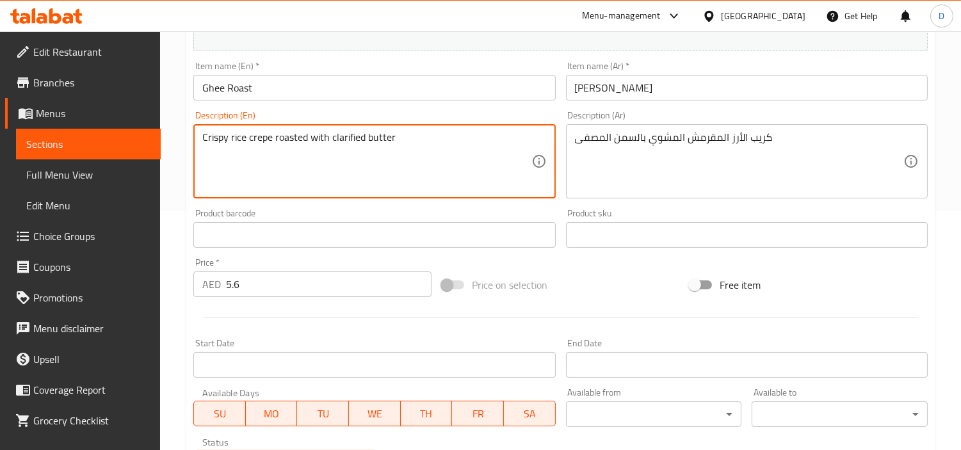
click at [375, 134] on textarea "Crispy rice crepe roasted with clarified butter" at bounding box center [366, 161] width 328 height 61
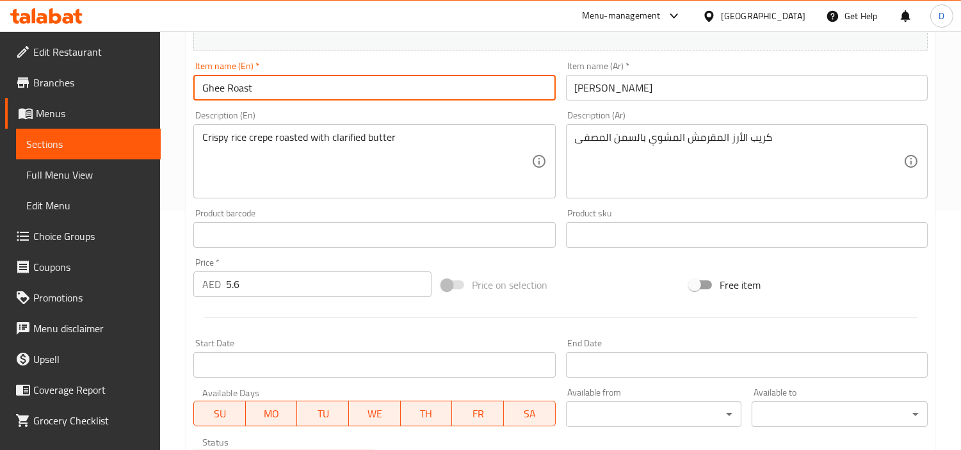
click at [211, 81] on input "Ghee Roast" at bounding box center [374, 88] width 362 height 26
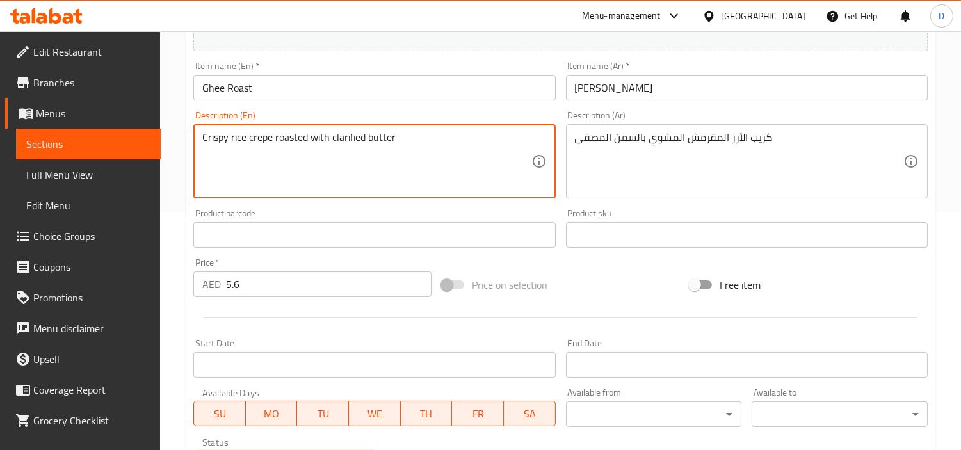
click at [378, 140] on textarea "Crispy rice crepe roasted with clarified butter" at bounding box center [366, 161] width 328 height 61
paste textarea "Ghee"
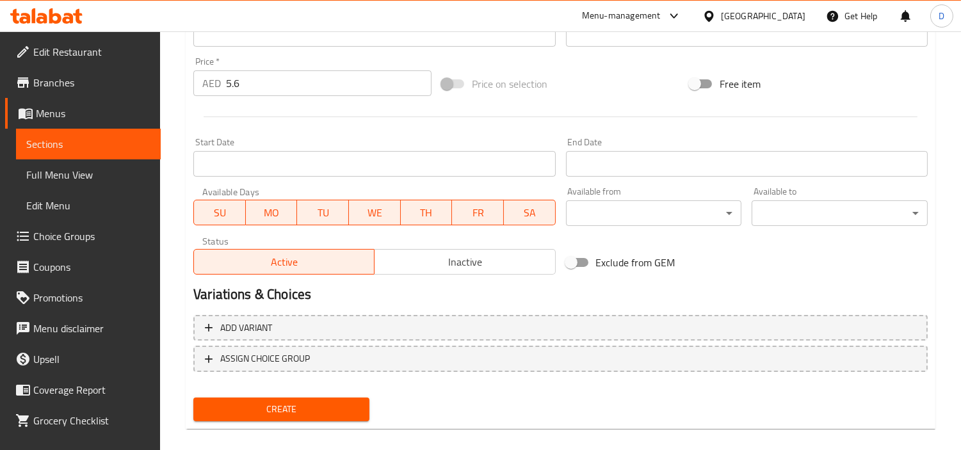
scroll to position [452, 0]
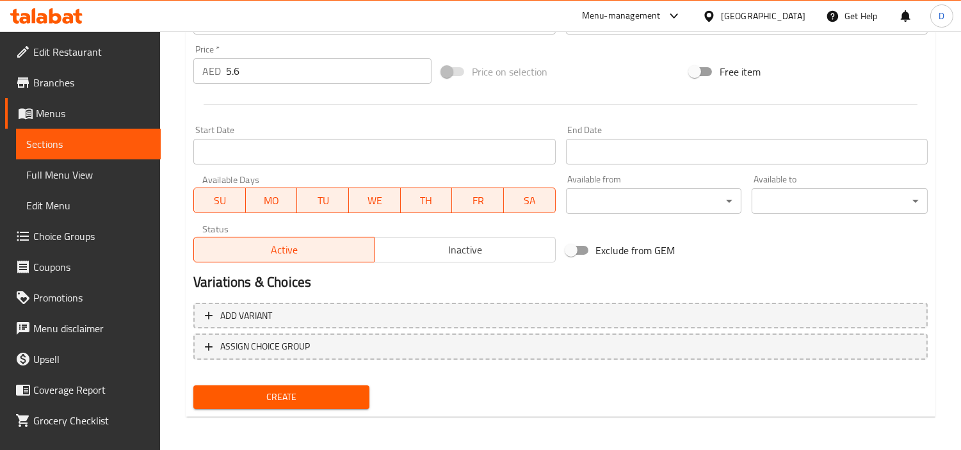
type textarea "Crispy rice crepe roasted with clarified Ghee"
click at [305, 399] on span "Create" at bounding box center [282, 397] width 156 height 16
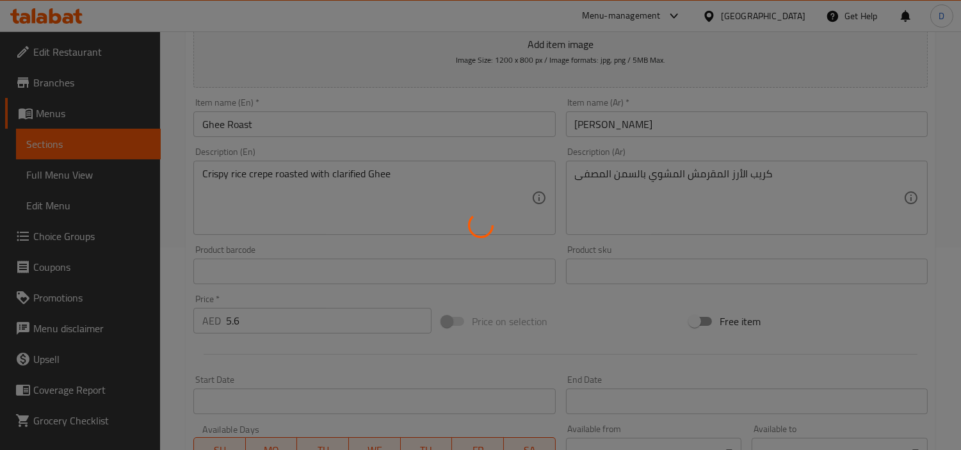
type input "0"
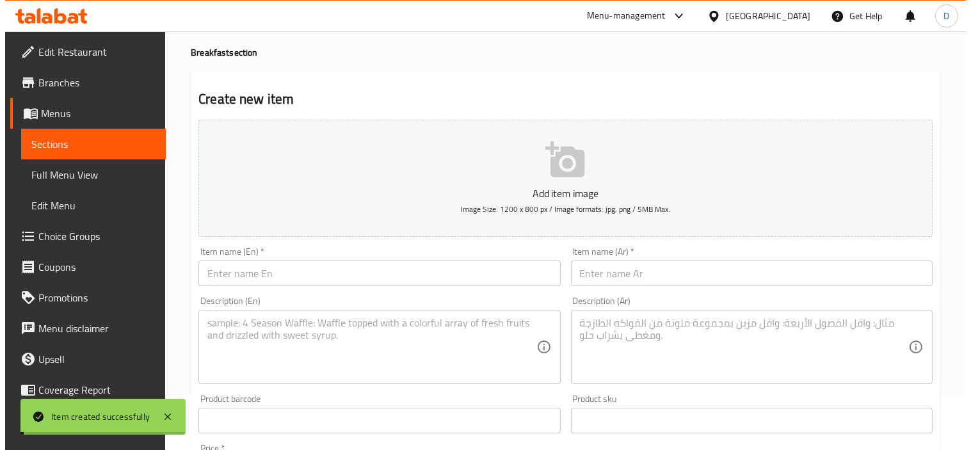
scroll to position [26, 0]
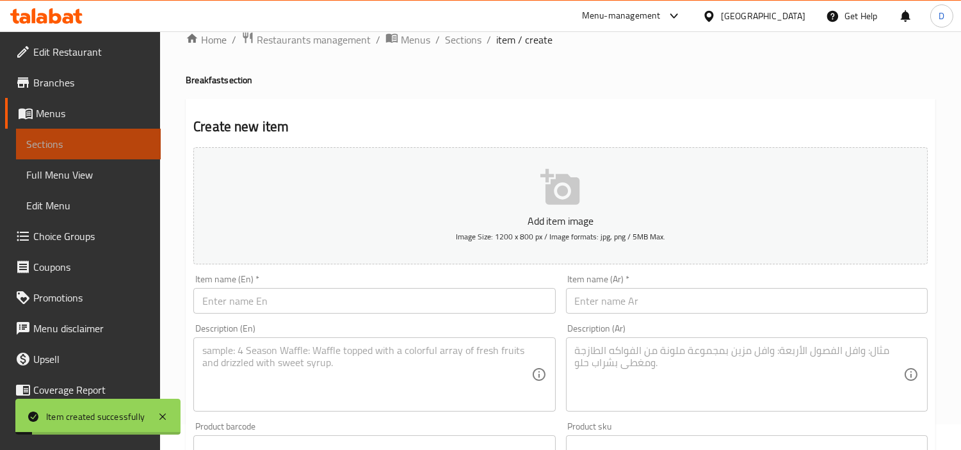
click at [113, 142] on span "Sections" at bounding box center [88, 143] width 124 height 15
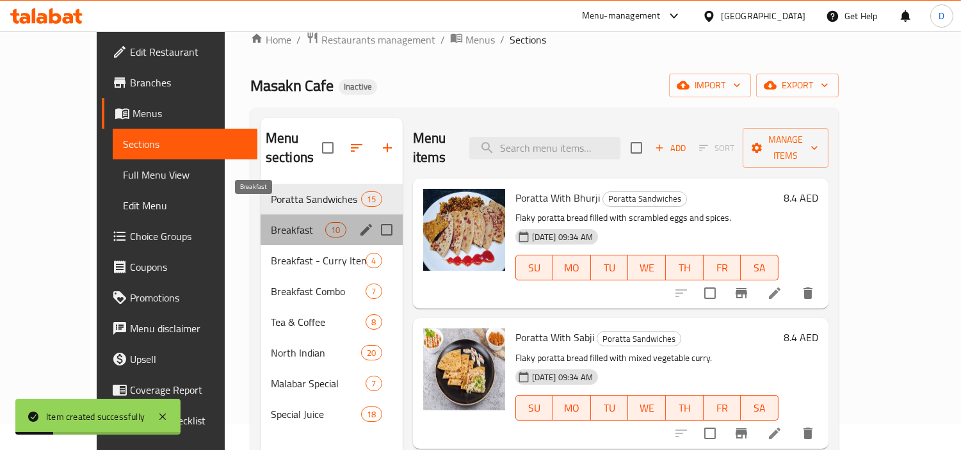
click at [271, 222] on span "Breakfast" at bounding box center [298, 229] width 54 height 15
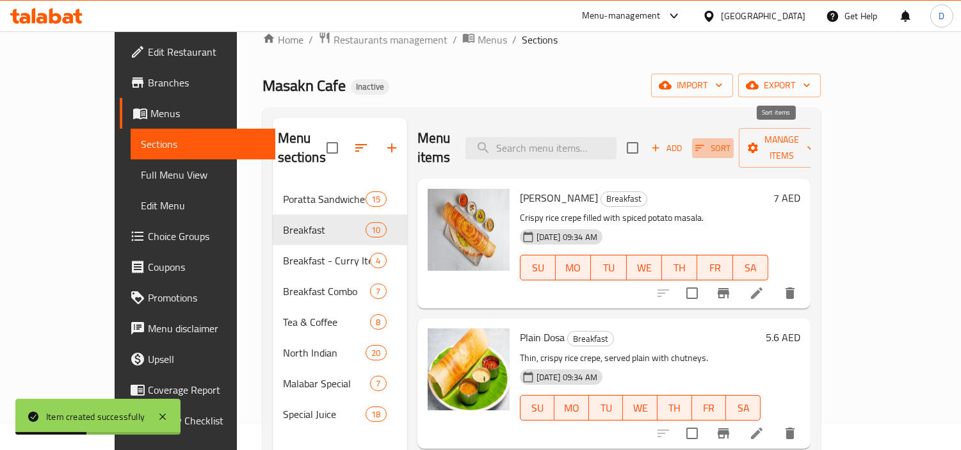
click at [705, 142] on icon "button" at bounding box center [700, 148] width 12 height 12
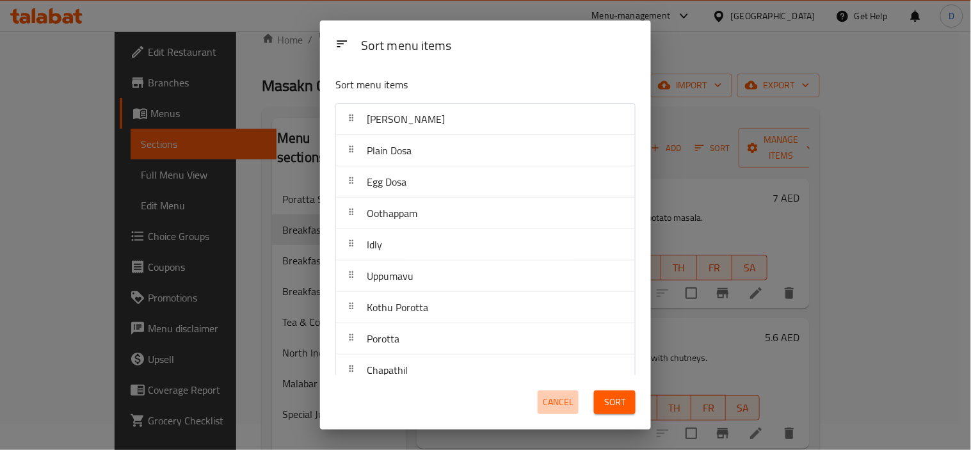
click at [552, 404] on span "Cancel" at bounding box center [558, 402] width 31 height 16
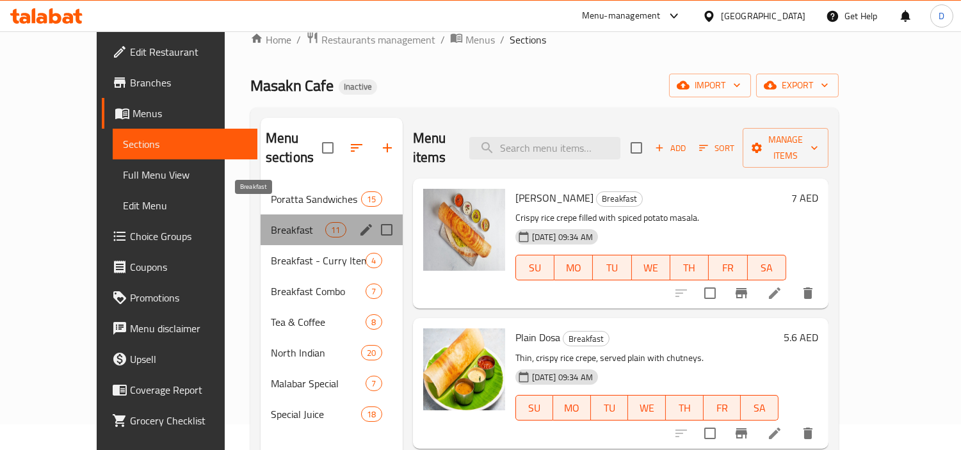
click at [286, 222] on span "Breakfast" at bounding box center [298, 229] width 54 height 15
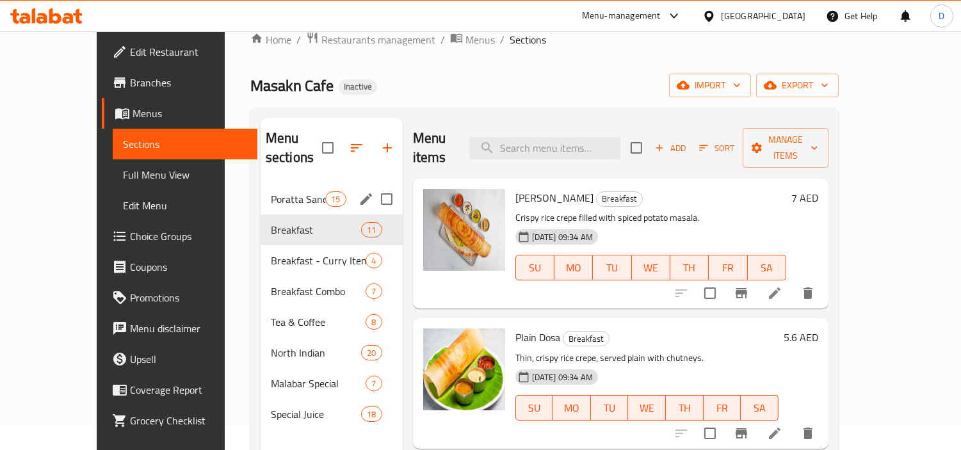
click at [285, 188] on div "Poratta Sandwiches 15" at bounding box center [332, 199] width 142 height 31
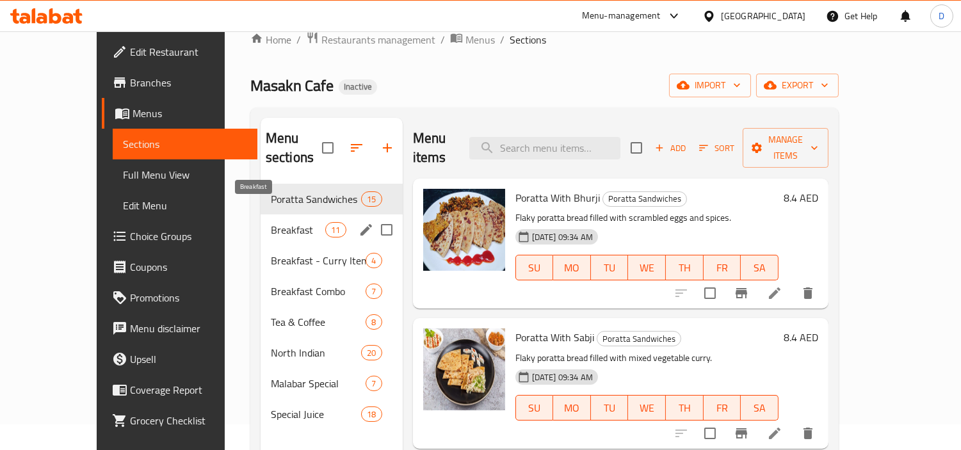
click at [286, 222] on span "Breakfast" at bounding box center [298, 229] width 54 height 15
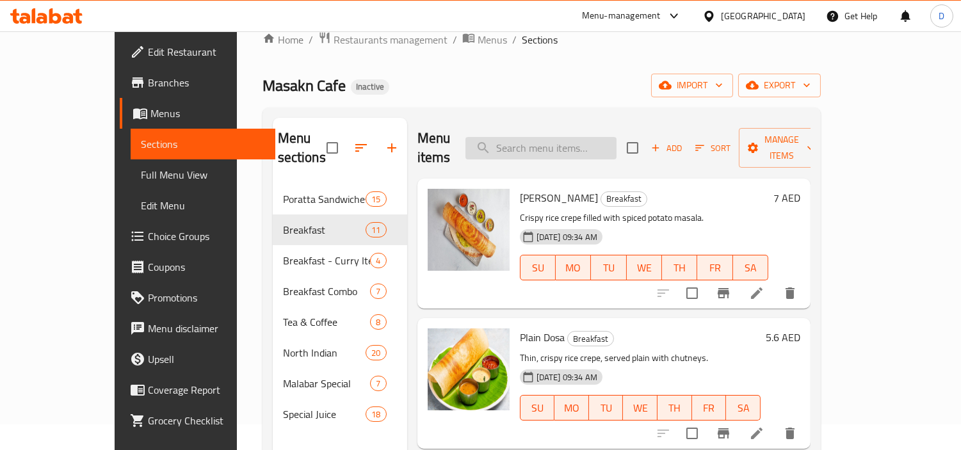
click at [540, 138] on input "search" at bounding box center [540, 148] width 151 height 22
type input "ي"
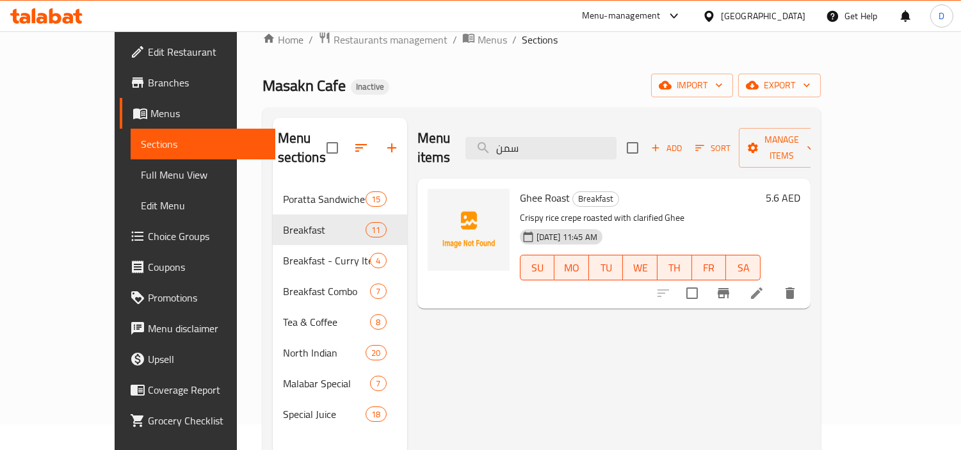
click at [526, 188] on span "Ghee Roast" at bounding box center [545, 197] width 50 height 19
copy h6 "Ghee Roast"
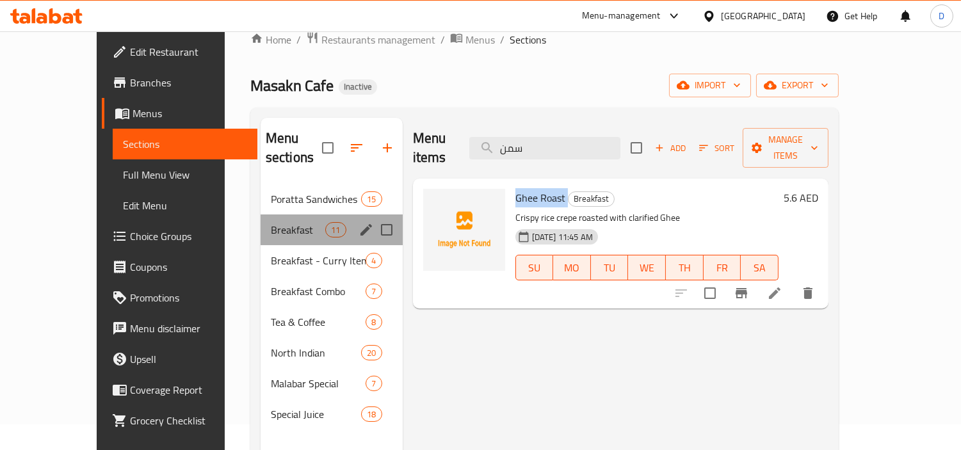
click at [261, 222] on div "Breakfast 11" at bounding box center [332, 229] width 142 height 31
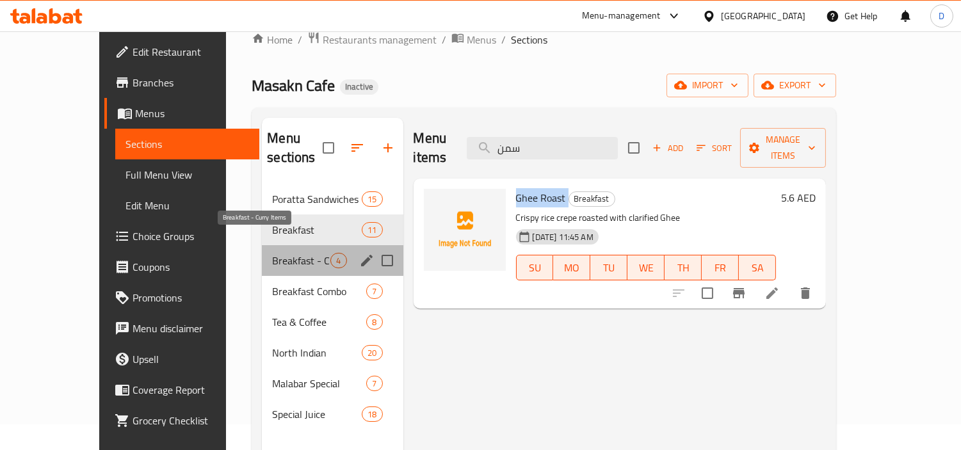
click at [295, 253] on span "Breakfast - Curry Items" at bounding box center [301, 260] width 58 height 15
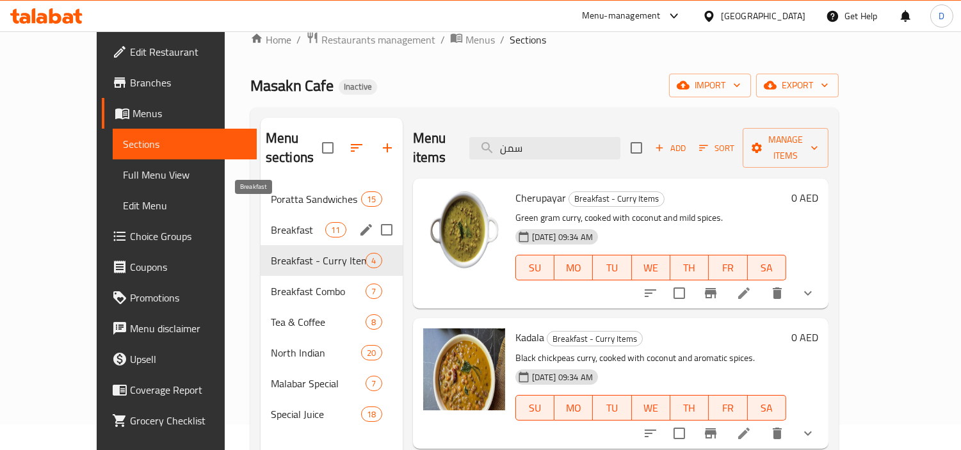
click at [287, 222] on span "Breakfast" at bounding box center [298, 229] width 54 height 15
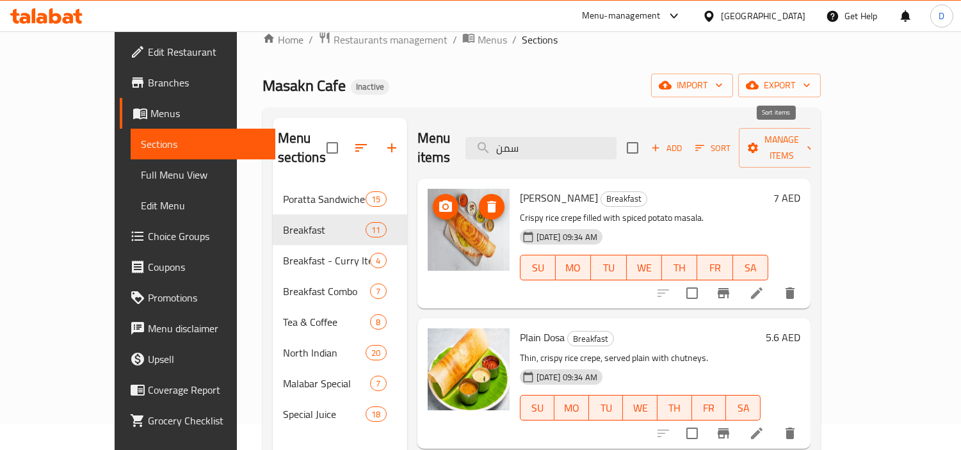
click at [730, 141] on span "Sort" at bounding box center [712, 148] width 35 height 15
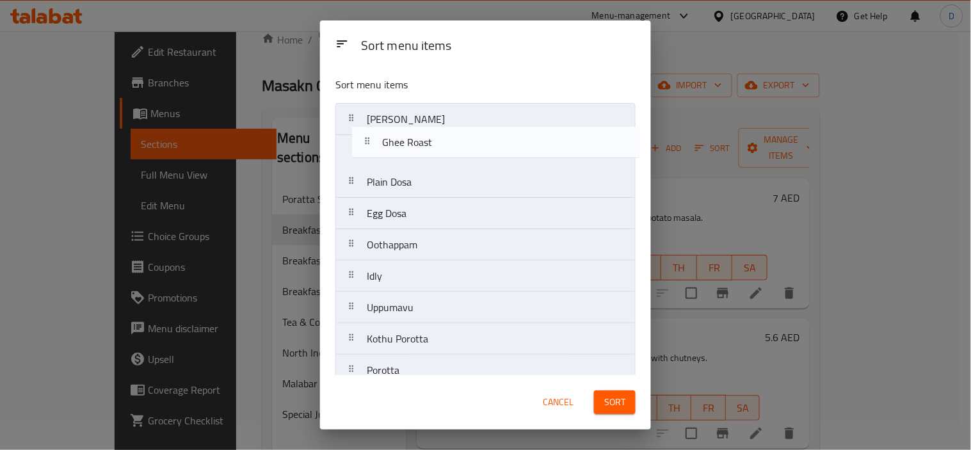
drag, startPoint x: 485, startPoint y: 358, endPoint x: 500, endPoint y: 142, distance: 216.9
click at [500, 142] on nav "Masala Dosa Plain Dosa Egg Dosa Oothappam Idly Uppumavu Kothu Porotta Porotta C…" at bounding box center [485, 276] width 300 height 346
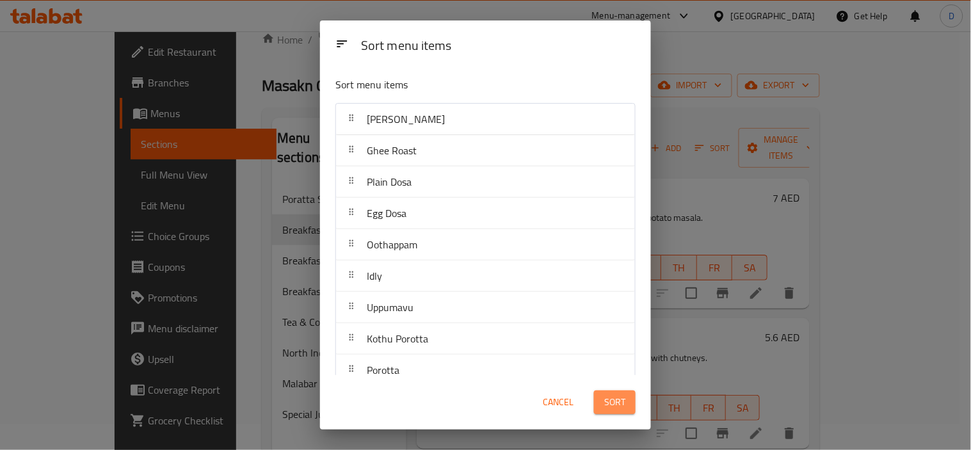
click at [610, 405] on span "Sort" at bounding box center [614, 402] width 21 height 16
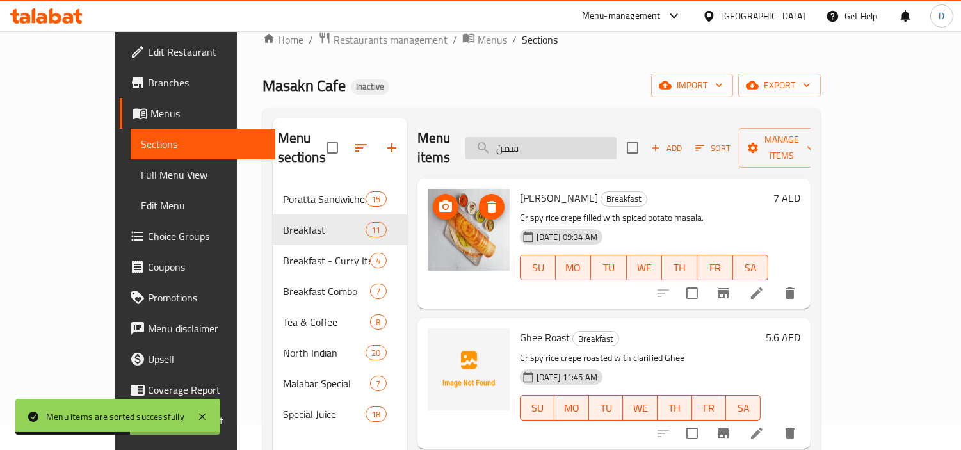
click at [581, 140] on input "سمن" at bounding box center [540, 148] width 151 height 22
paste input "Plain Dosa"
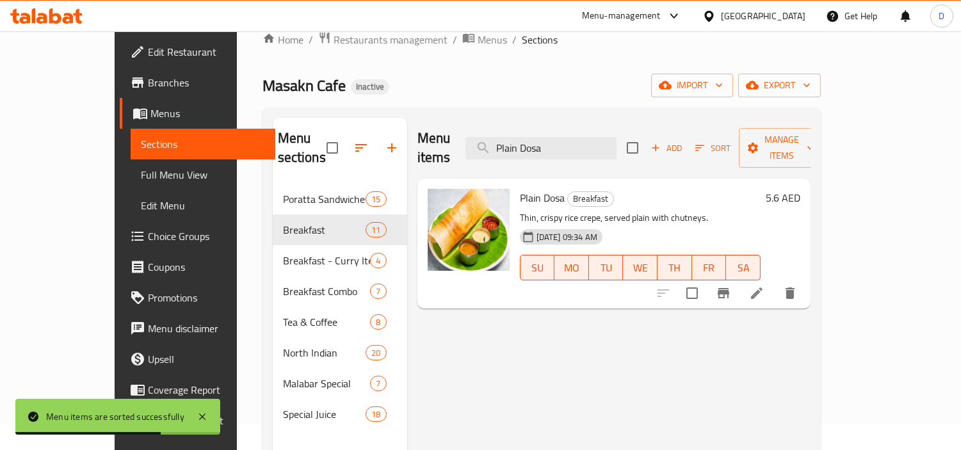
type input "Plain Dosa"
click at [774, 282] on li at bounding box center [757, 293] width 36 height 23
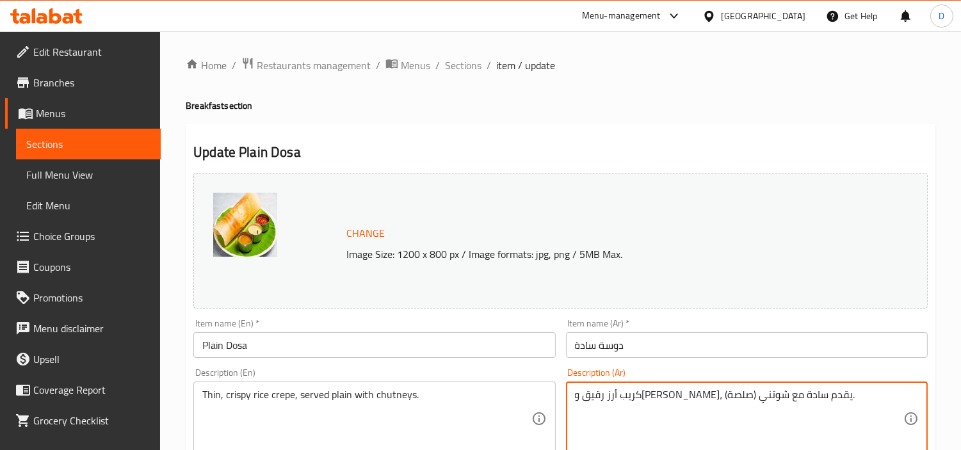
drag, startPoint x: 638, startPoint y: 402, endPoint x: 570, endPoint y: 389, distance: 69.2
paste textarea "لصلصات"
type textarea "كريب أرز رقيق ومقرمش، يقدم سادة مع الصلصات."
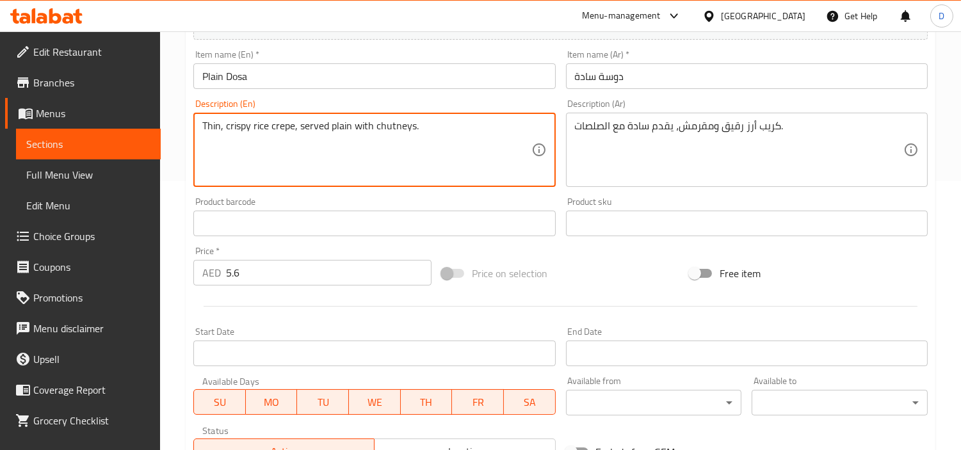
scroll to position [470, 0]
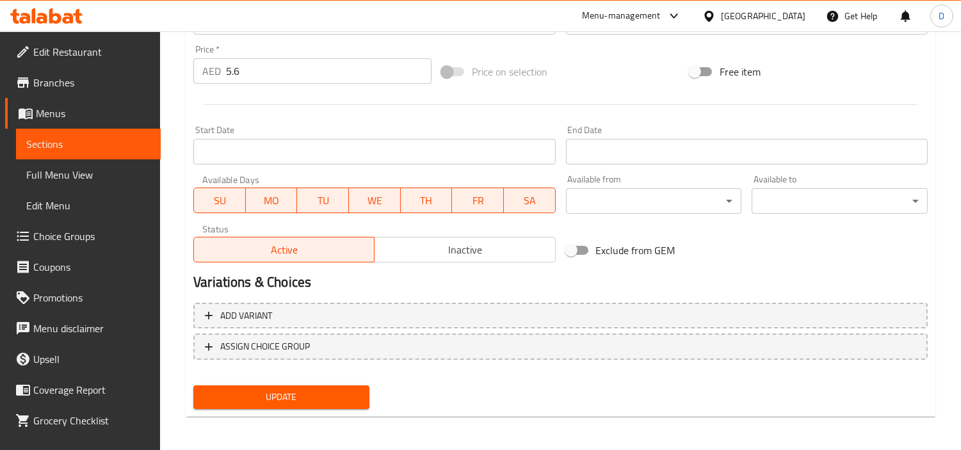
click at [343, 407] on div "Update" at bounding box center [281, 397] width 186 height 34
click at [343, 394] on span "Update" at bounding box center [282, 397] width 156 height 16
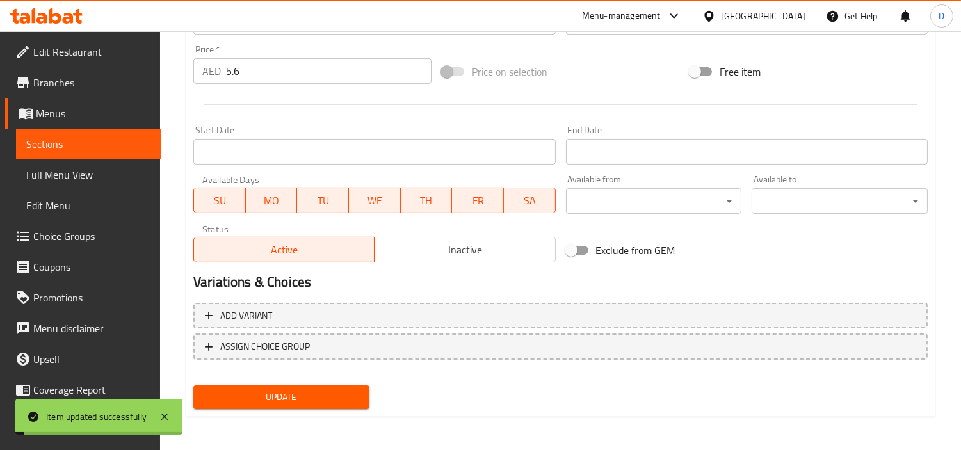
click at [282, 389] on span "Update" at bounding box center [282, 397] width 156 height 16
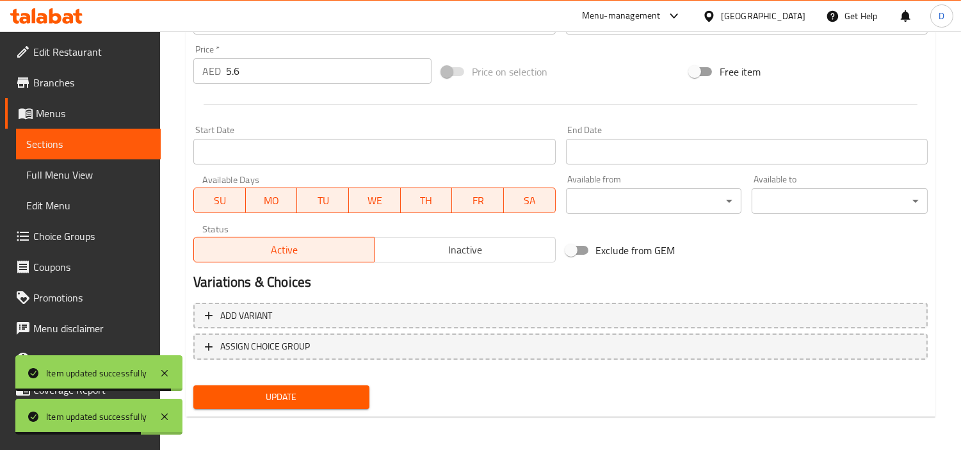
click at [124, 143] on span "Sections" at bounding box center [88, 143] width 124 height 15
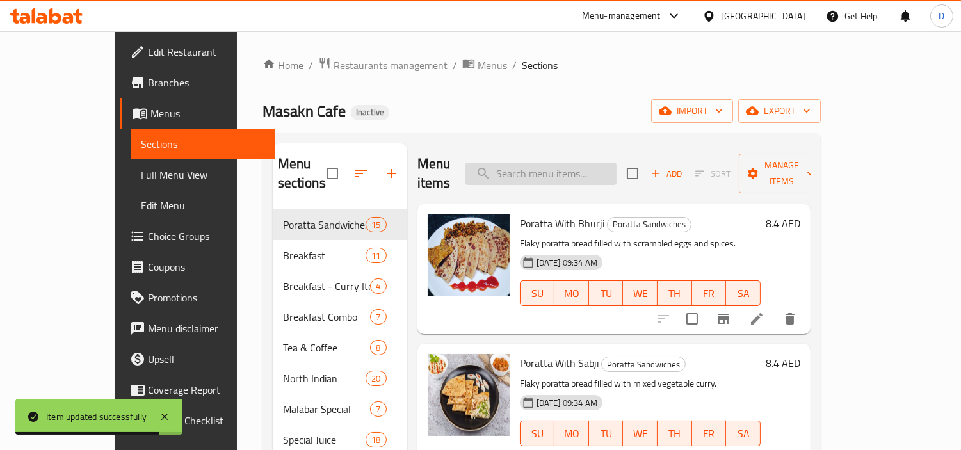
click at [595, 163] on input "search" at bounding box center [540, 174] width 151 height 22
paste input "pancake"
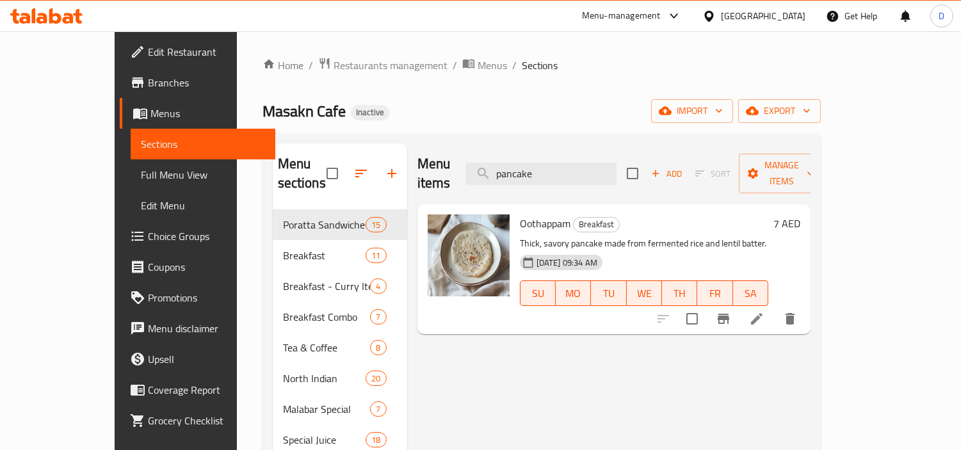
type input "pancake"
click at [774, 307] on li at bounding box center [757, 318] width 36 height 23
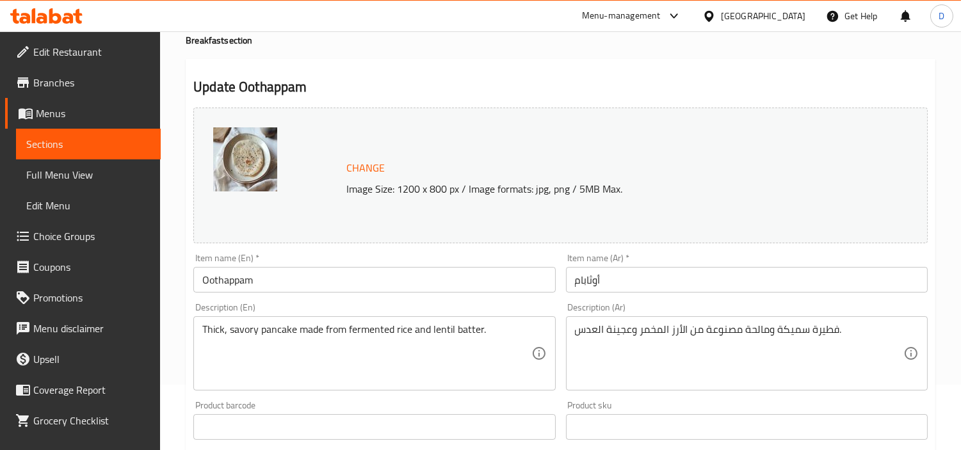
scroll to position [142, 0]
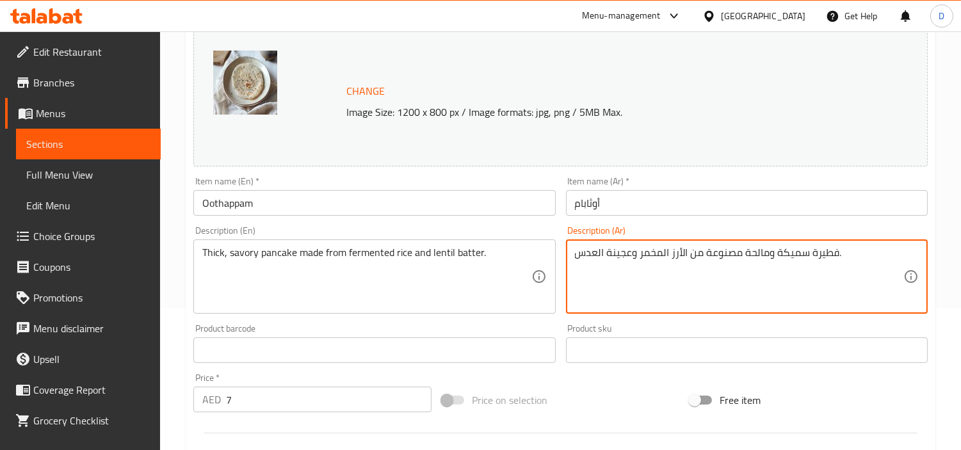
click at [826, 257] on textarea "فطيرة سميكة ومالحة مصنوعة من الأرز المخمر وعجينة العدس." at bounding box center [739, 276] width 328 height 61
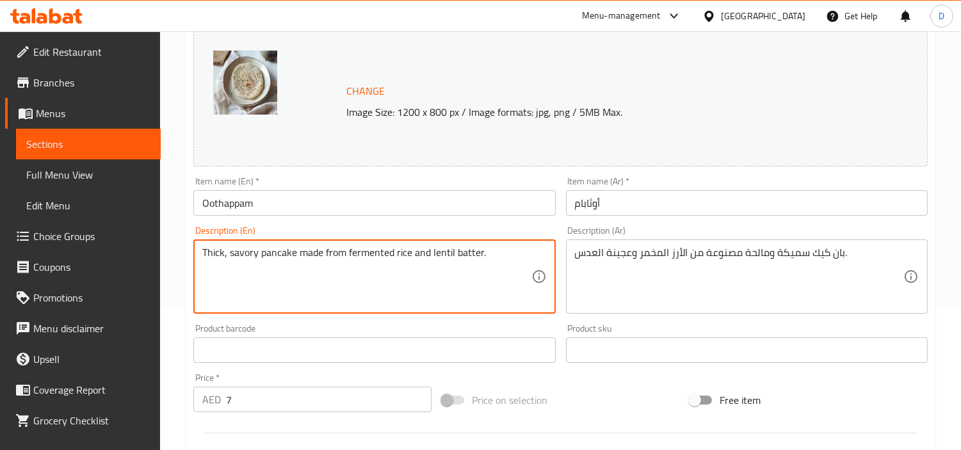
drag, startPoint x: 272, startPoint y: 260, endPoint x: 447, endPoint y: 269, distance: 175.0
click at [434, 284] on textarea "Thick, savory pancake made from fermented rice and lentil batter." at bounding box center [366, 276] width 328 height 61
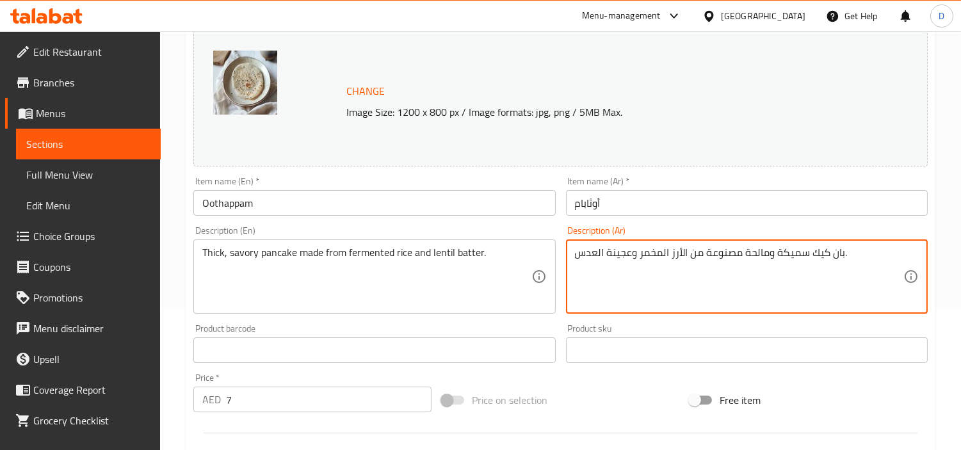
drag, startPoint x: 634, startPoint y: 261, endPoint x: 618, endPoint y: 260, distance: 16.1
click at [628, 258] on textarea "بان كيك سميكة ومالحة مصنوعة من الأرز المخمر وعجينة العدس." at bounding box center [739, 276] width 328 height 61
drag, startPoint x: 630, startPoint y: 254, endPoint x: 607, endPoint y: 252, distance: 23.1
click at [607, 252] on textarea "بان كيك سميكة ومالحة مصنوعة من الأرز المخمر وعجينة العدس." at bounding box center [739, 276] width 328 height 61
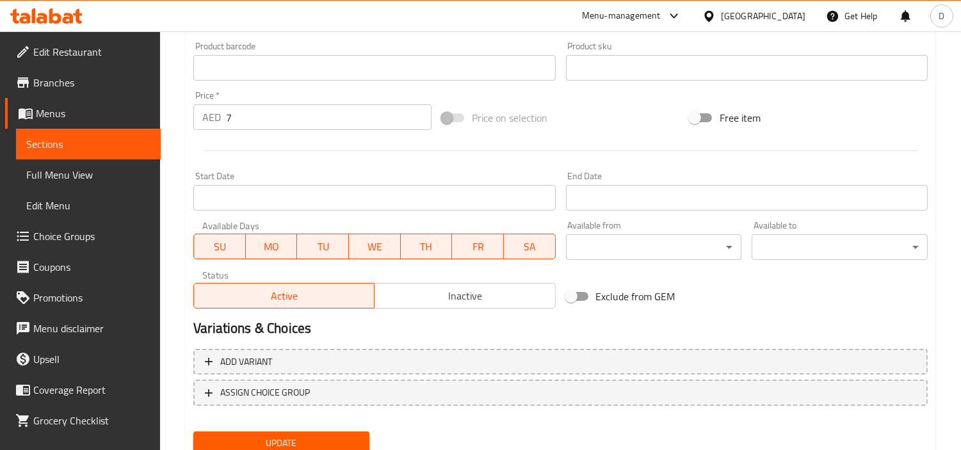
scroll to position [470, 0]
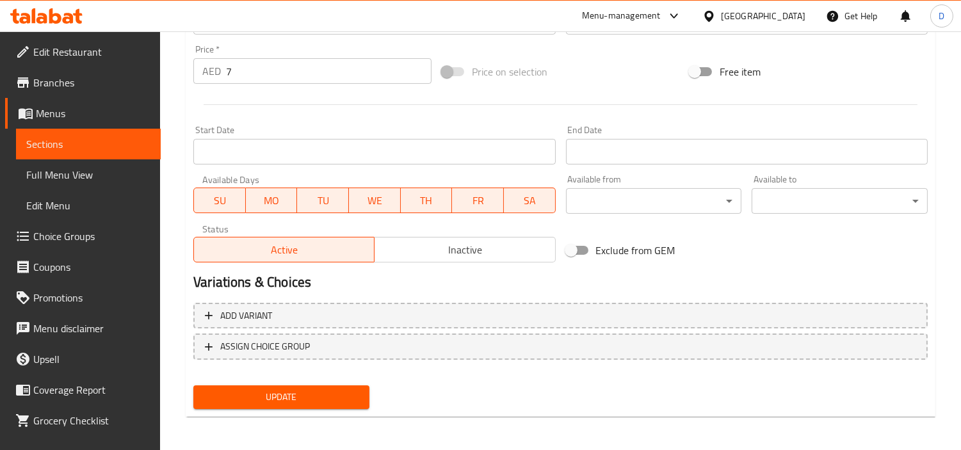
type textarea "بان كيك سميكة ومالحة مصنوعة من الأرز المخمر وخليط العدس."
click at [305, 390] on span "Update" at bounding box center [282, 397] width 156 height 16
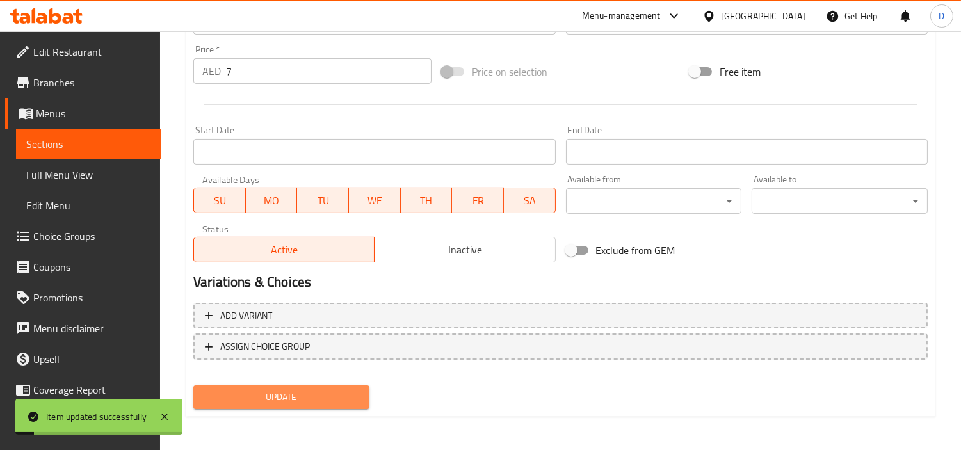
click at [305, 390] on span "Update" at bounding box center [282, 397] width 156 height 16
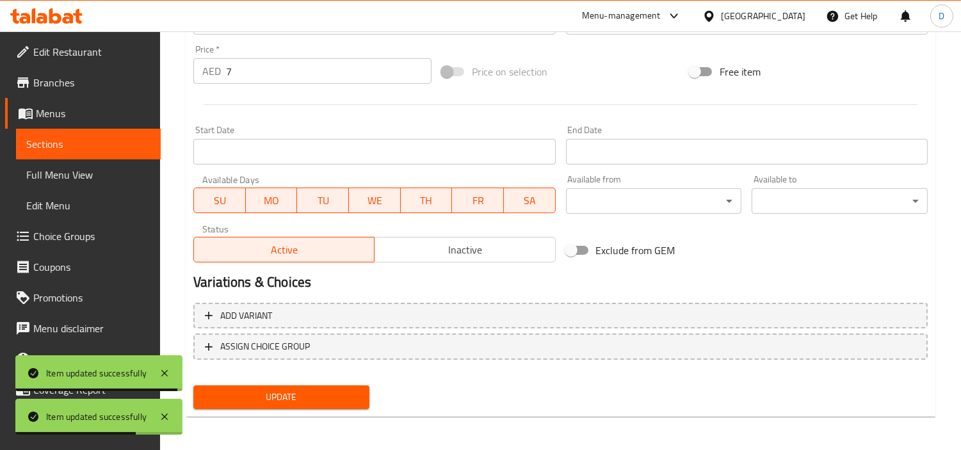
drag, startPoint x: 125, startPoint y: 135, endPoint x: 157, endPoint y: 145, distance: 33.4
click at [125, 135] on link "Sections" at bounding box center [88, 144] width 145 height 31
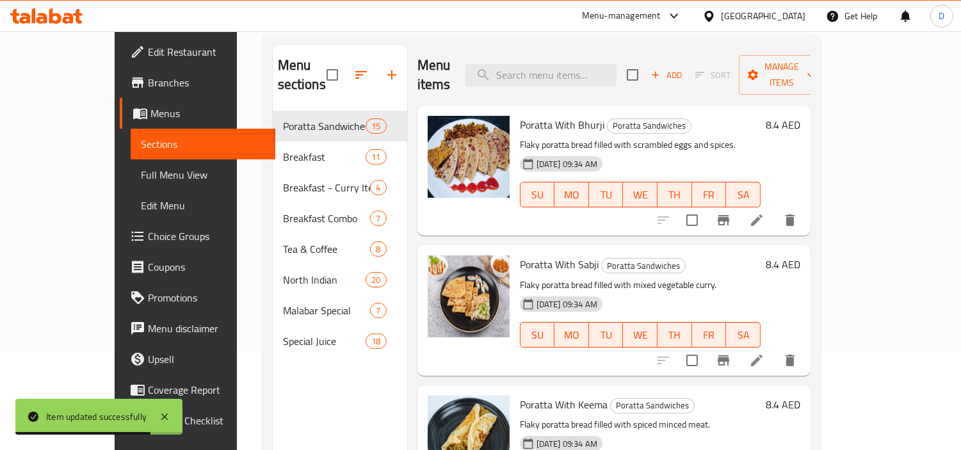
scroll to position [36, 0]
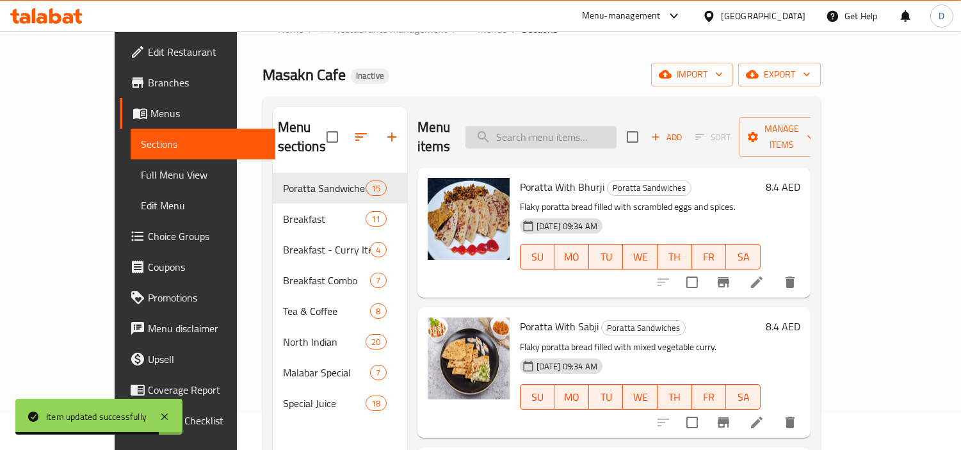
click at [570, 129] on input "search" at bounding box center [540, 137] width 151 height 22
paste input "Idly"
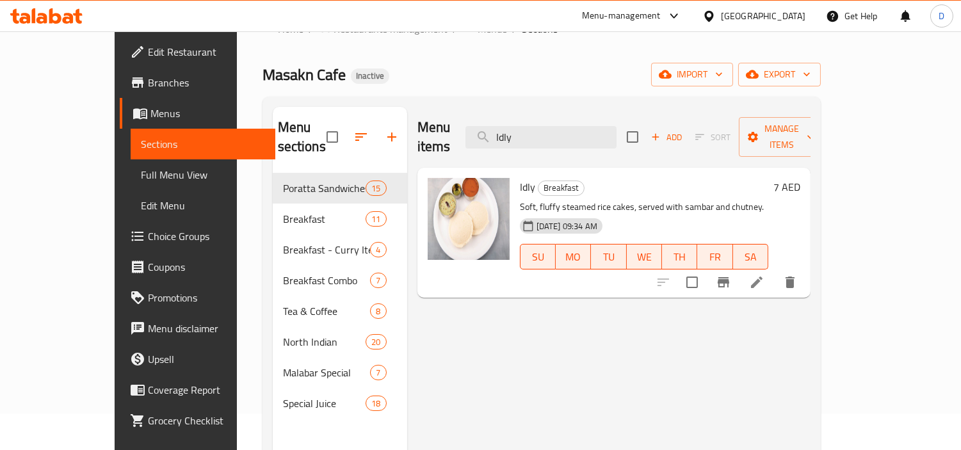
type input "Idly"
click at [774, 271] on li at bounding box center [757, 282] width 36 height 23
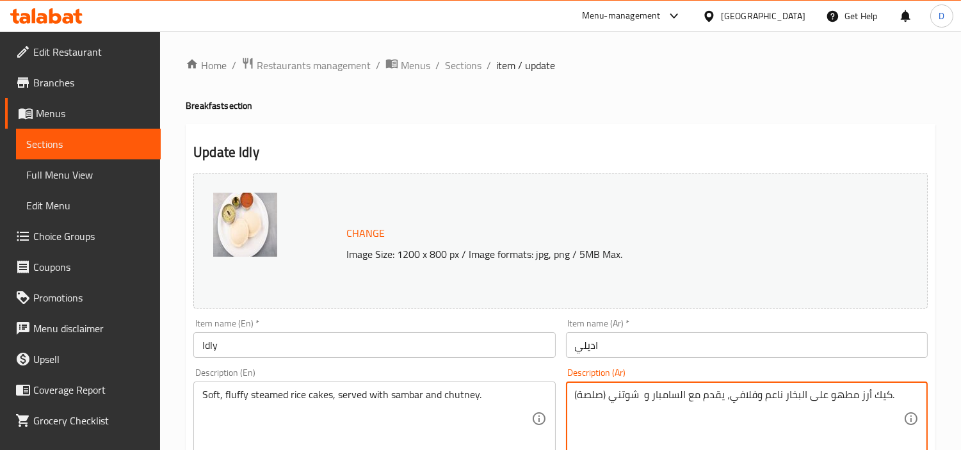
drag, startPoint x: 641, startPoint y: 398, endPoint x: 574, endPoint y: 387, distance: 68.2
paste textarea "والصلصة"
click at [609, 403] on textarea "كيك أرز مطهو على البخار ناعم وفلافي، يقدم مع السامبار ووالصلصة." at bounding box center [739, 419] width 328 height 61
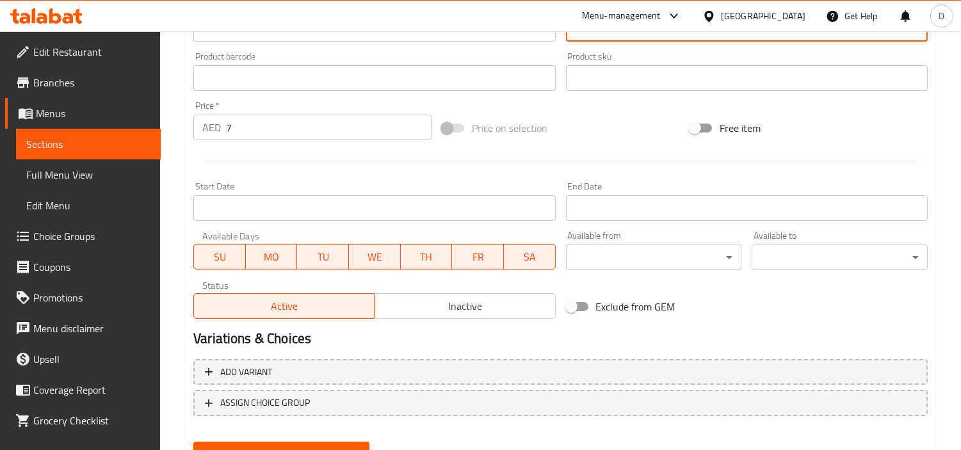
scroll to position [470, 0]
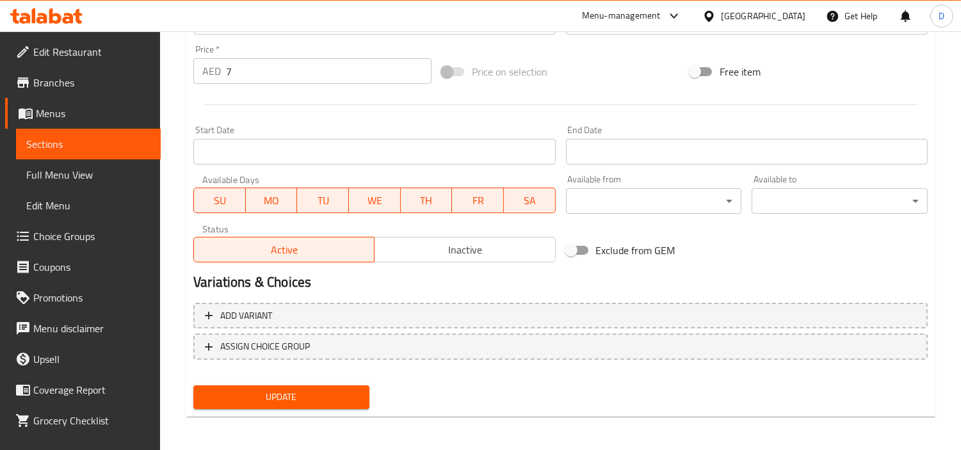
type textarea "كيك أرز مطهو على البخار ناعم وفلافي، يقدم مع السامبار والصلصة."
click at [252, 394] on span "Update" at bounding box center [282, 397] width 156 height 16
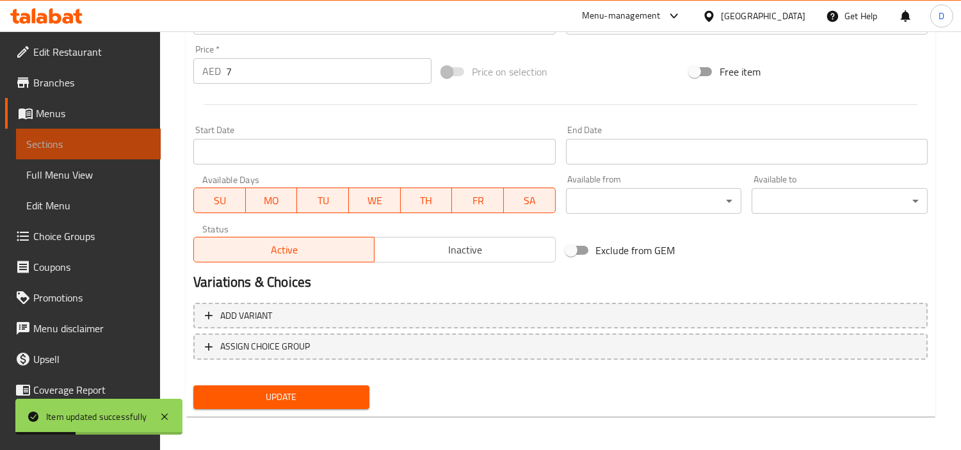
click at [140, 141] on link "Sections" at bounding box center [88, 144] width 145 height 31
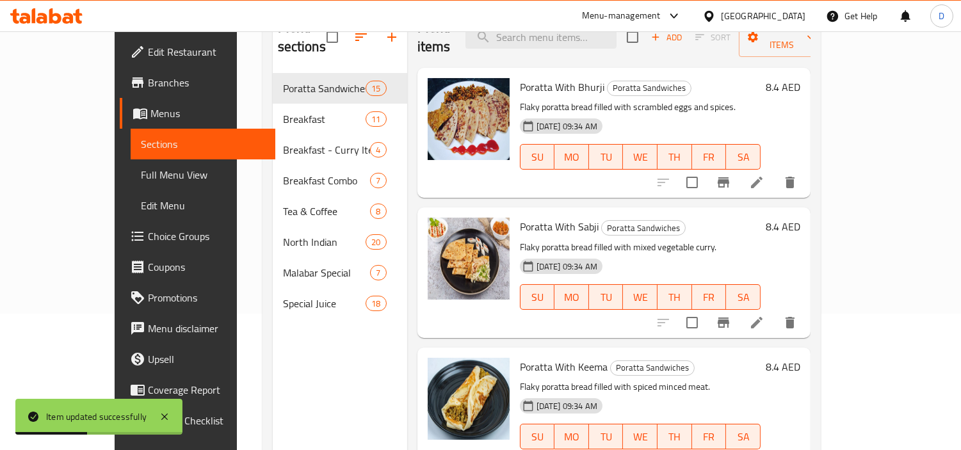
scroll to position [36, 0]
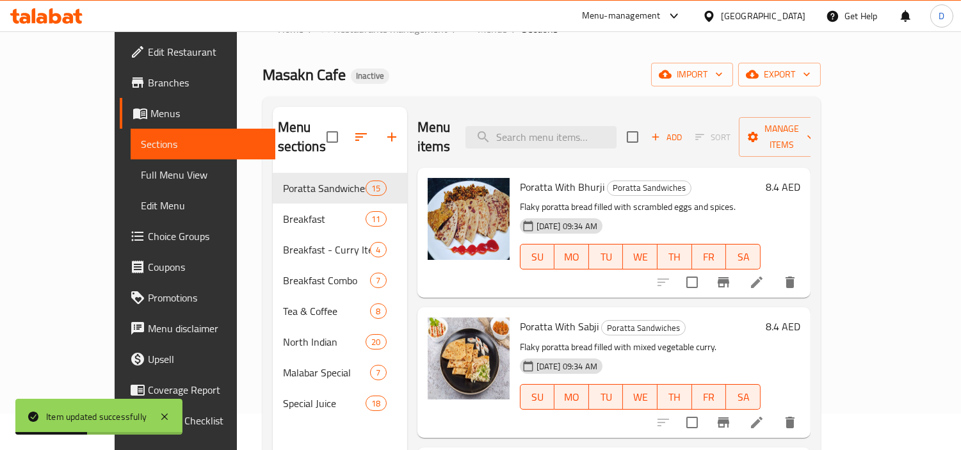
click at [608, 129] on input "search" at bounding box center [540, 137] width 151 height 22
paste input "Savory semolina porridge, cooked with vegetables and mild spices"
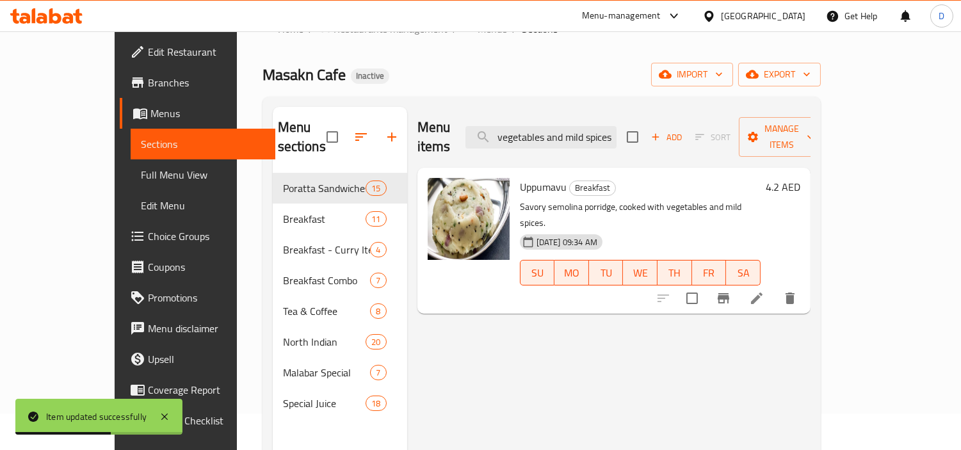
type input "Savory semolina porridge, cooked with vegetables and mild spices"
click at [774, 287] on li at bounding box center [757, 298] width 36 height 23
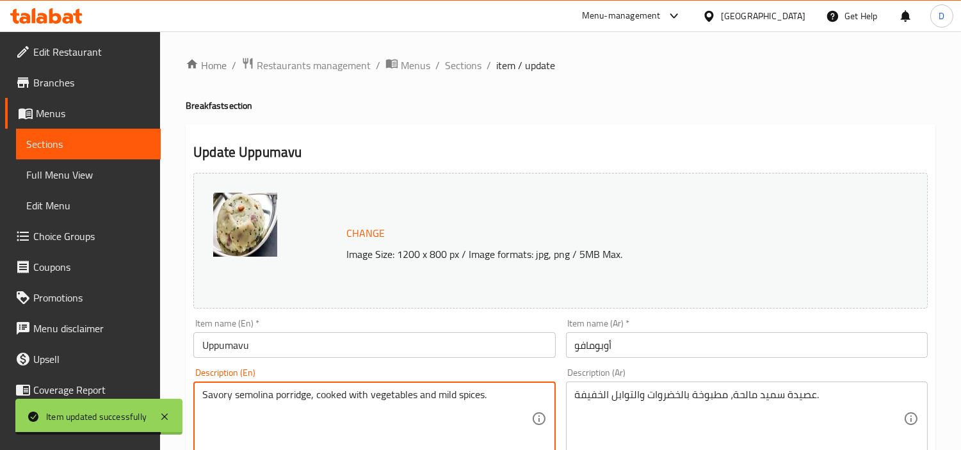
click at [253, 393] on textarea "Savory semolina porridge, cooked with vegetables and mild spices." at bounding box center [366, 419] width 328 height 61
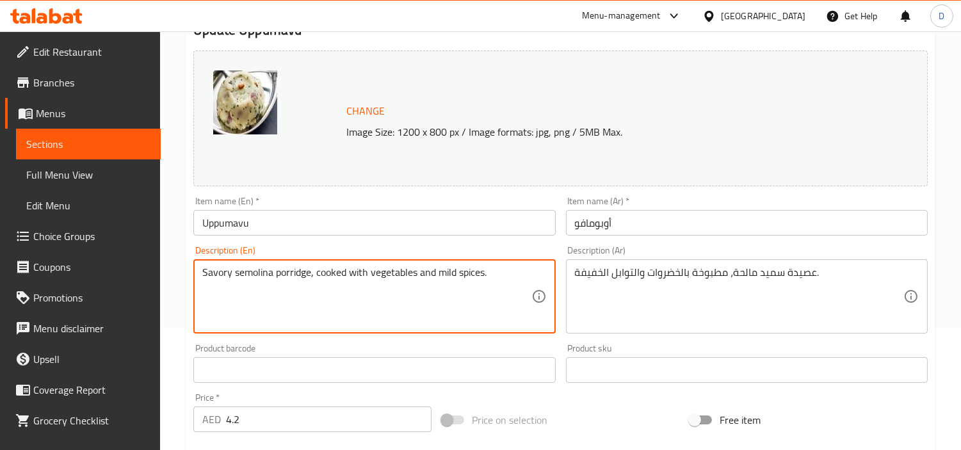
scroll to position [142, 0]
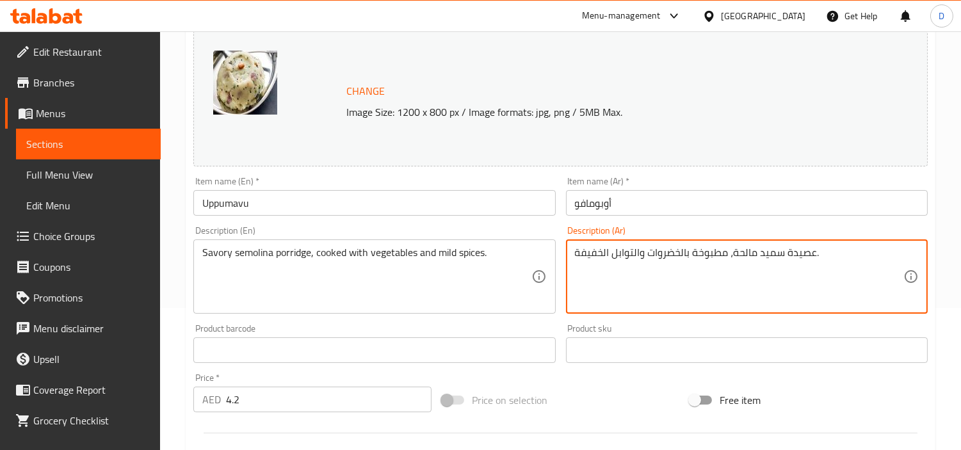
click at [766, 261] on textarea "عصيدة سميد مالحة، مطبوخة بالخضروات والتوابل الخفيفة." at bounding box center [739, 276] width 328 height 61
paste textarea "مولينا"
type textarea "عصيدة سيمولينا مالحة، مطبوخة بالخضروات والتوابل الخفيفة."
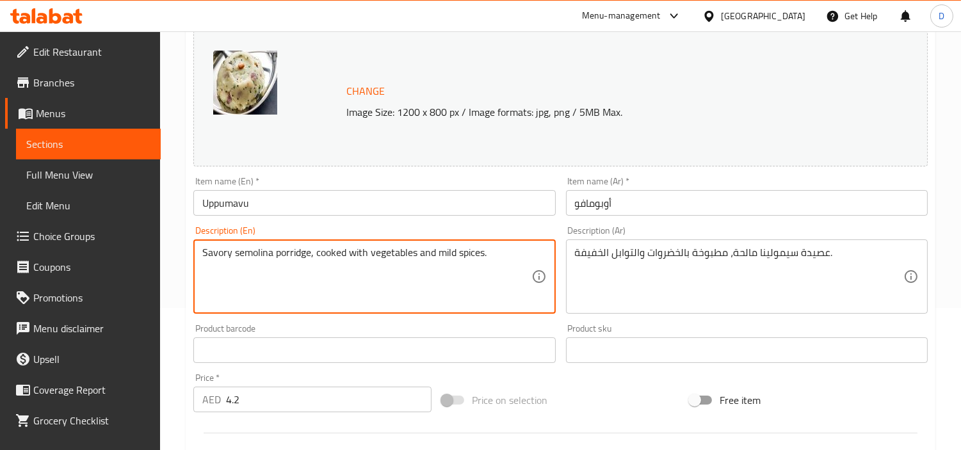
drag, startPoint x: 253, startPoint y: 264, endPoint x: 438, endPoint y: 245, distance: 186.0
click at [440, 257] on textarea "Savory semolina porridge, cooked with vegetables and mild spices." at bounding box center [366, 276] width 328 height 61
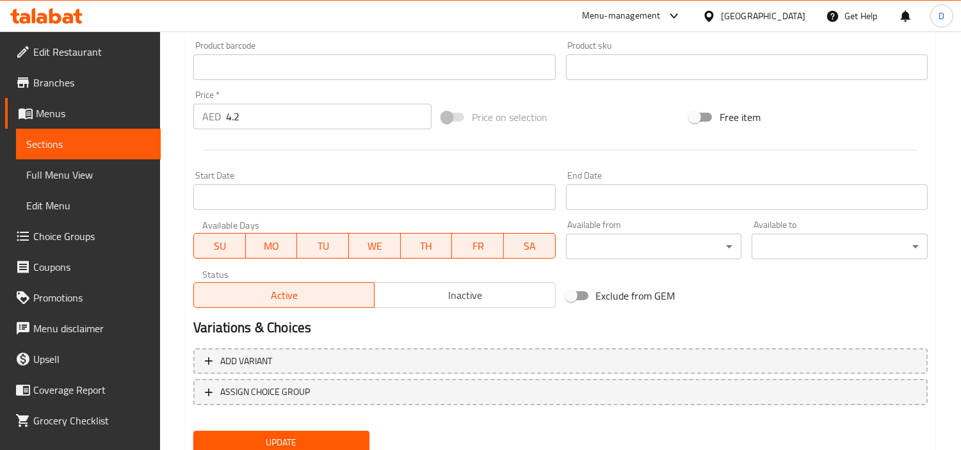
scroll to position [470, 0]
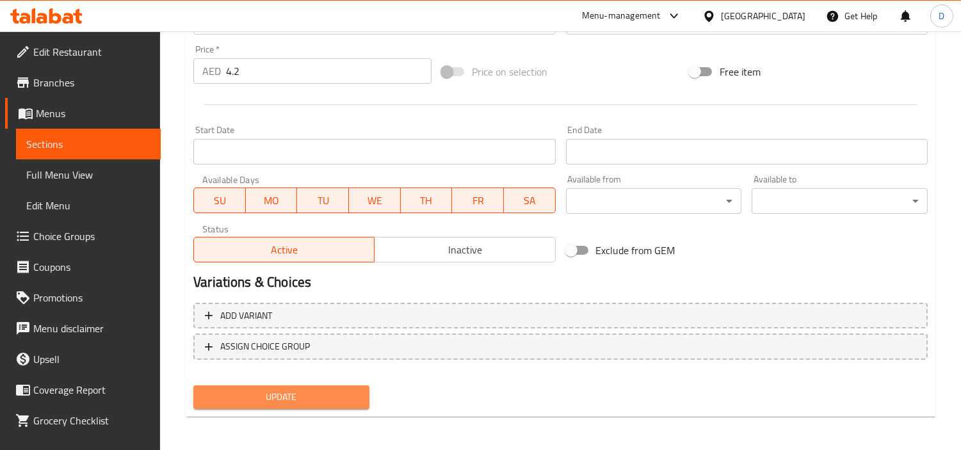
click at [348, 403] on button "Update" at bounding box center [281, 397] width 176 height 24
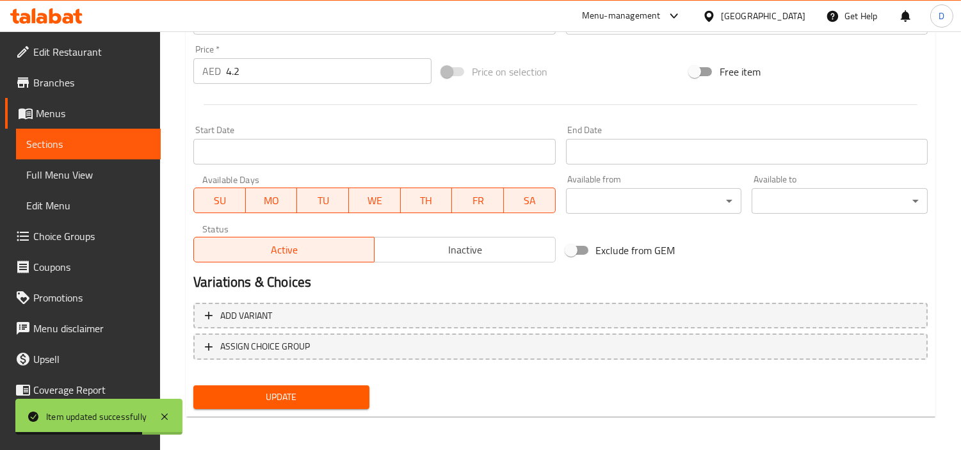
click at [144, 138] on link "Sections" at bounding box center [88, 144] width 145 height 31
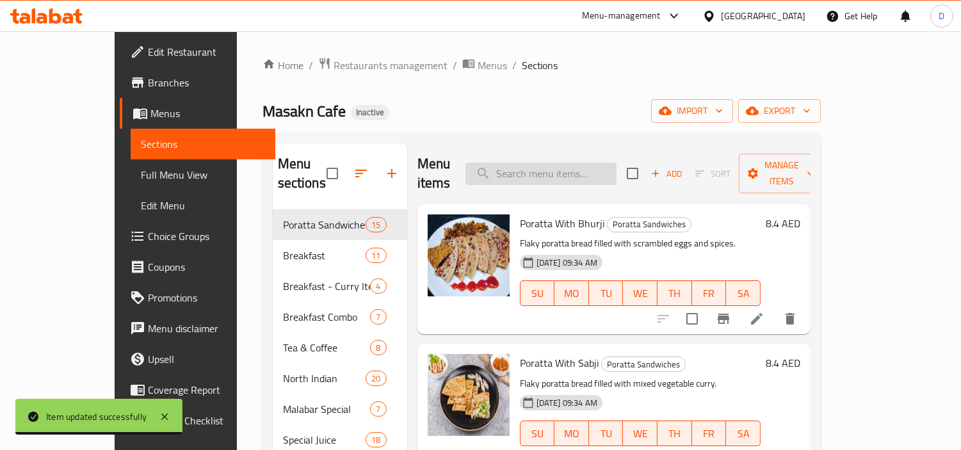
click at [570, 163] on input "search" at bounding box center [540, 174] width 151 height 22
paste input "y, mildly spiced coconut-based gravy"
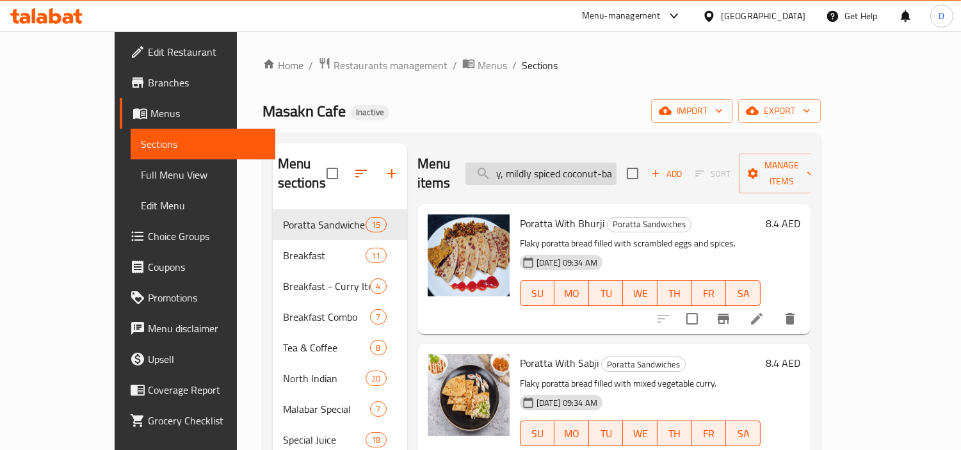
scroll to position [0, 42]
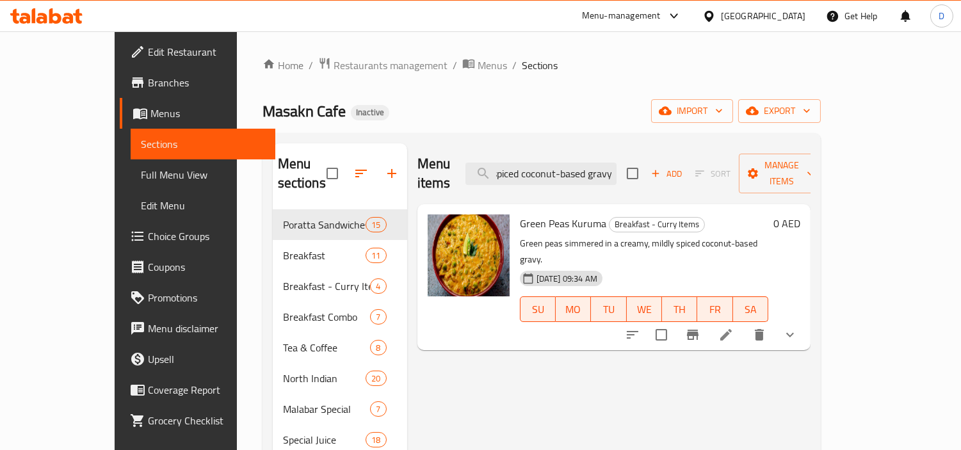
type input "y, mildly spiced coconut-based gravy"
click at [734, 327] on icon at bounding box center [725, 334] width 15 height 15
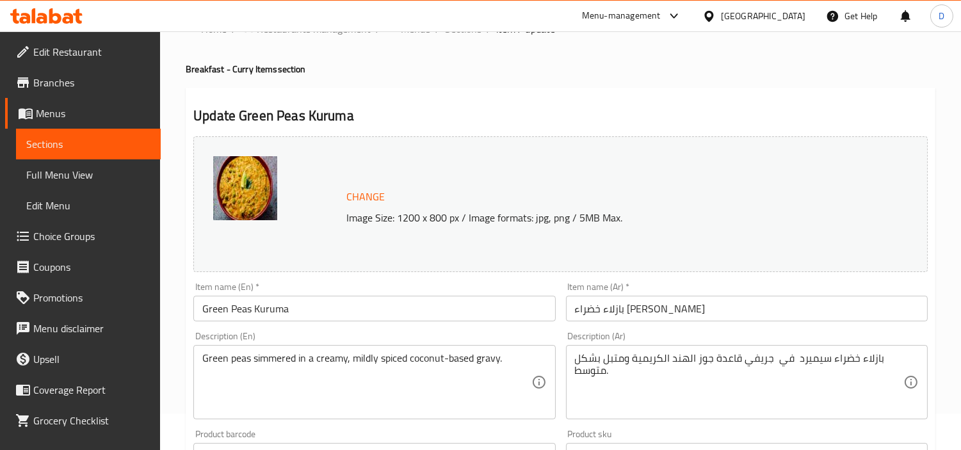
scroll to position [71, 0]
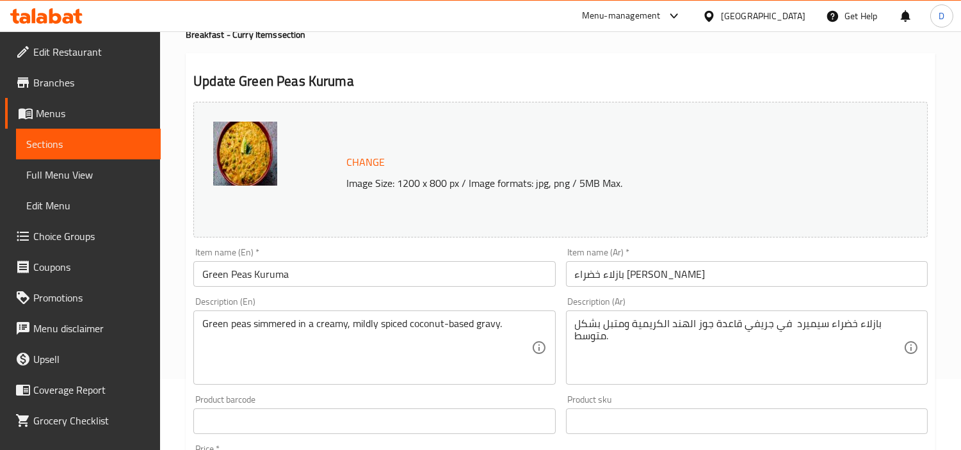
click at [818, 323] on textarea "بازلاء خضراء سيميرد في جريفي قاعدة جوز الهند الكريمية ومتبل بشكل متوسط." at bounding box center [739, 347] width 328 height 61
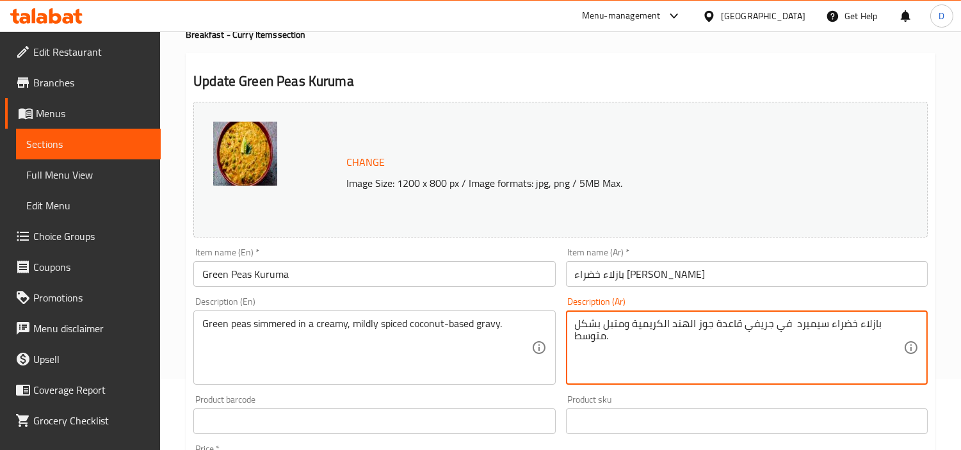
click at [818, 323] on textarea "بازلاء خضراء سيميرد في جريفي قاعدة جوز الهند الكريمية ومتبل بشكل متوسط." at bounding box center [739, 347] width 328 height 61
paste textarea "بطء م"
click at [842, 326] on textarea "بازلاء خضراء ببطء في جريفي قاعدة جوز الهند الكريمية ومتبل بشكل متوسط." at bounding box center [739, 347] width 328 height 61
click at [847, 333] on textarea "بازلاء خضراء ببطء في جريفي قاعدة جوز الهند الكريمية ومتبل بشكل متوسط." at bounding box center [739, 347] width 328 height 61
click at [723, 323] on textarea "بازلاء خضراء مطهوة ببطء في جريفي قاعدة جوز الهند الكريمية ومتبل بشكل متوسط." at bounding box center [739, 347] width 328 height 61
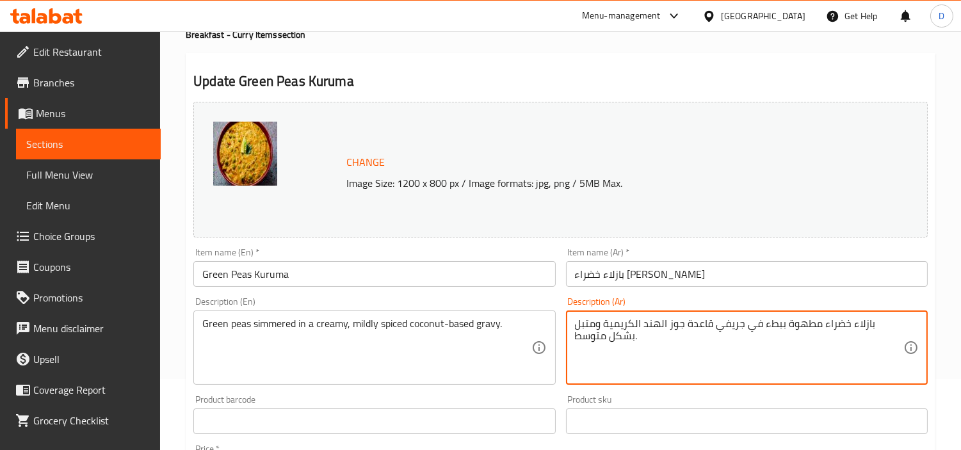
click at [723, 323] on textarea "بازلاء خضراء مطهوة ببطء في جريفي قاعدة جوز الهند الكريمية ومتبل بشكل متوسط." at bounding box center [739, 347] width 328 height 61
click at [659, 324] on textarea "بازلاء خضراء مطهوة ببطء في جريفي أساسه جوز الهند الكريمية ومتبل بشكل متوسط." at bounding box center [739, 347] width 328 height 61
click at [635, 317] on textarea "بازلاء خضراء مطهوة ببطء في جريفي أساسه جوز الهند الكريمية ومتبل بشكل متوسط." at bounding box center [739, 347] width 328 height 61
click at [630, 321] on textarea "بازلاء خضراء مطهوة ببطء في جريفي أساسه جوز الهند الكريمية ومتبل بشكل متوسط." at bounding box center [739, 347] width 328 height 61
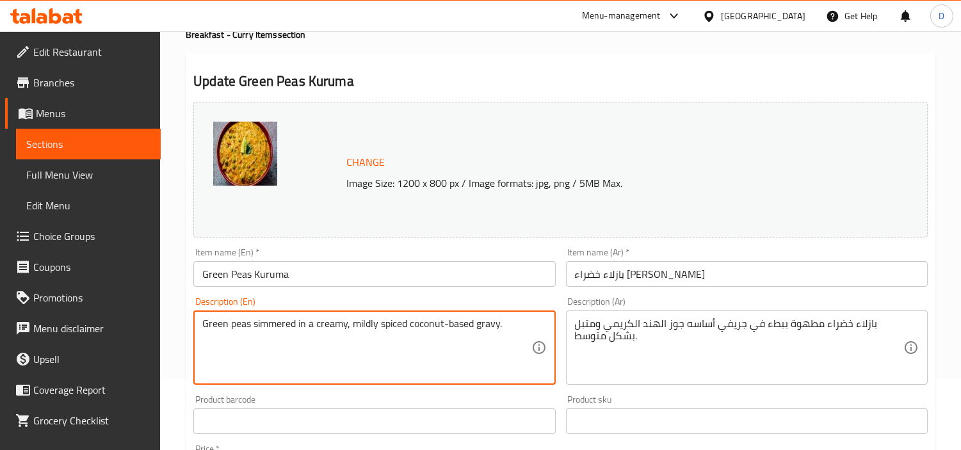
click at [371, 326] on textarea "Green peas simmered in a creamy, mildly spiced coconut-based gravy." at bounding box center [366, 347] width 328 height 61
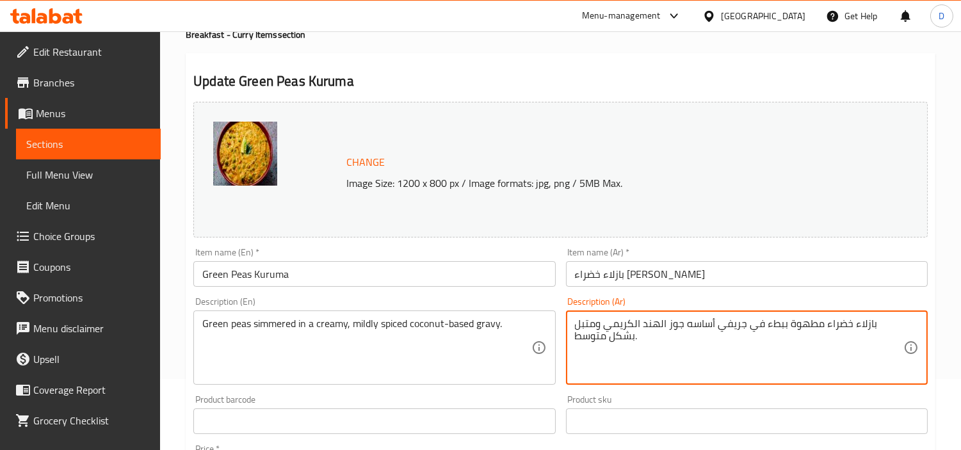
drag, startPoint x: 600, startPoint y: 323, endPoint x: 618, endPoint y: 334, distance: 21.0
paste textarea "تدل"
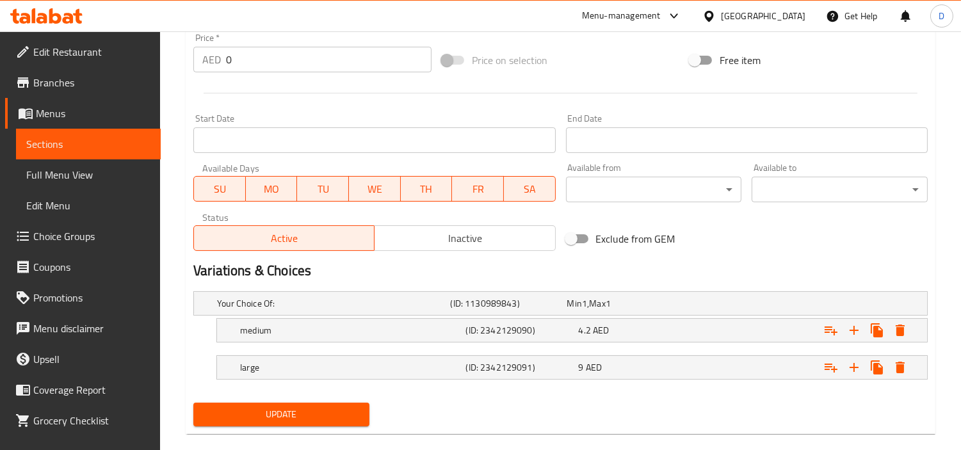
scroll to position [497, 0]
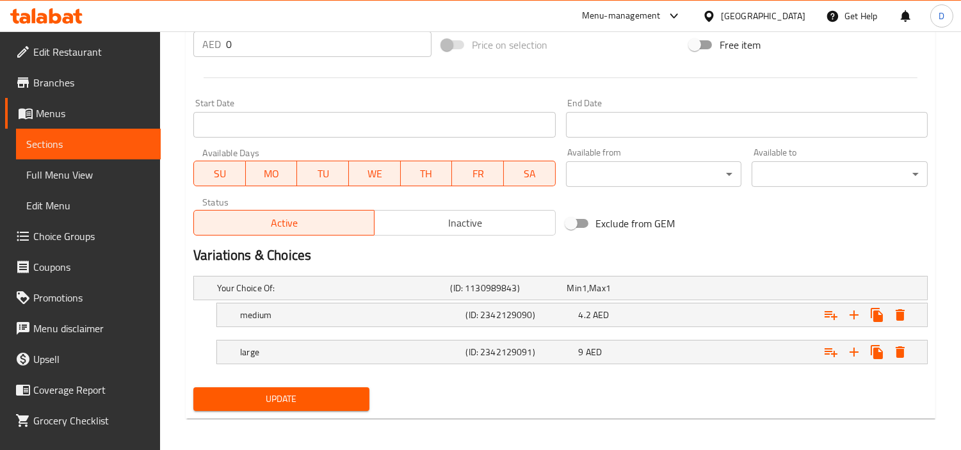
type textarea "بازلاء خضراء مطهوة ببطء في جريفي أساسه جوز الهند الكريمي ومتبل بشكل معتدل"
click at [333, 406] on button "Update" at bounding box center [281, 399] width 176 height 24
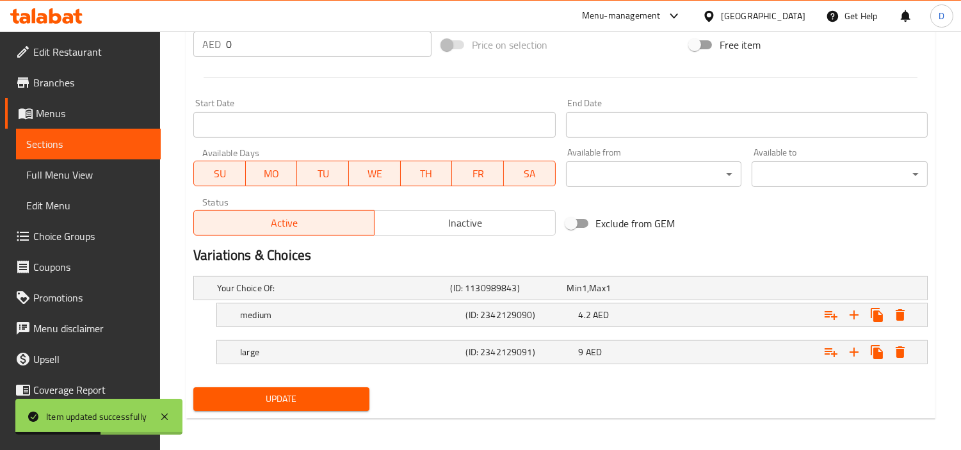
click at [99, 148] on span "Sections" at bounding box center [88, 143] width 124 height 15
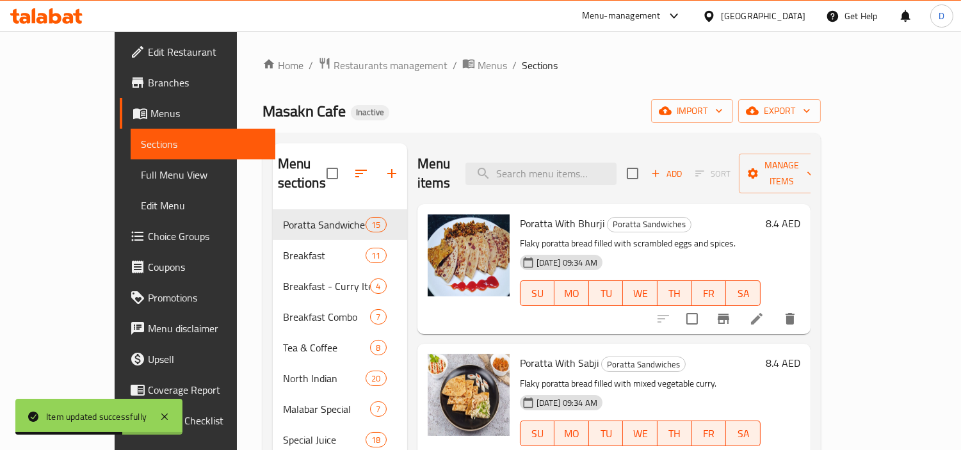
click at [643, 151] on div "Menu items Add Sort Manage items" at bounding box center [613, 173] width 393 height 61
click at [616, 163] on input "search" at bounding box center [540, 174] width 151 height 22
paste input "Kadala"
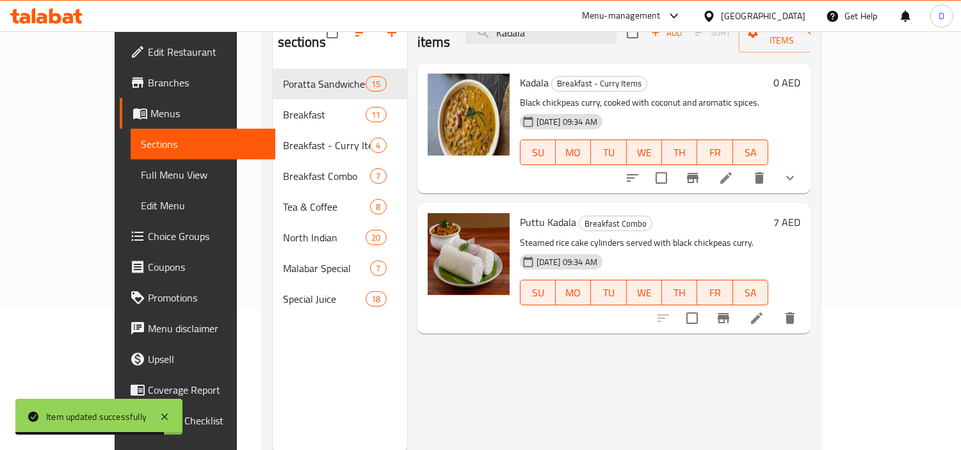
scroll to position [142, 0]
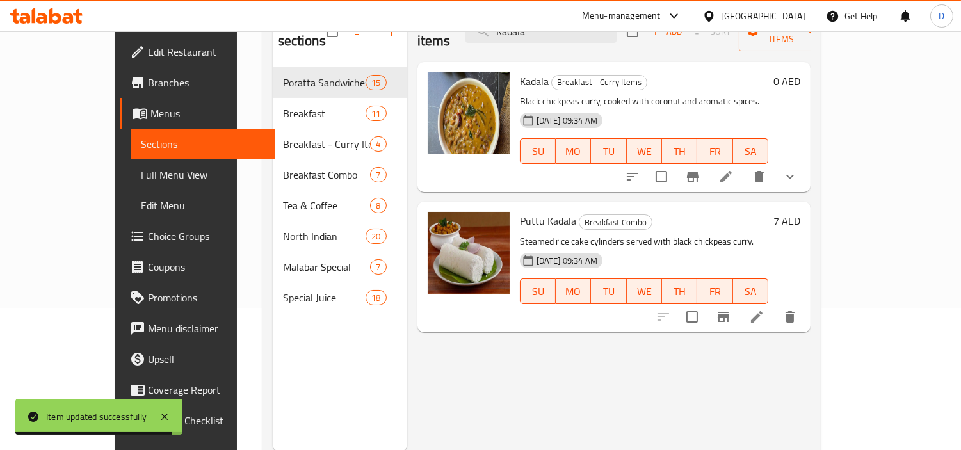
type input "Kadala"
click at [734, 169] on icon at bounding box center [725, 176] width 15 height 15
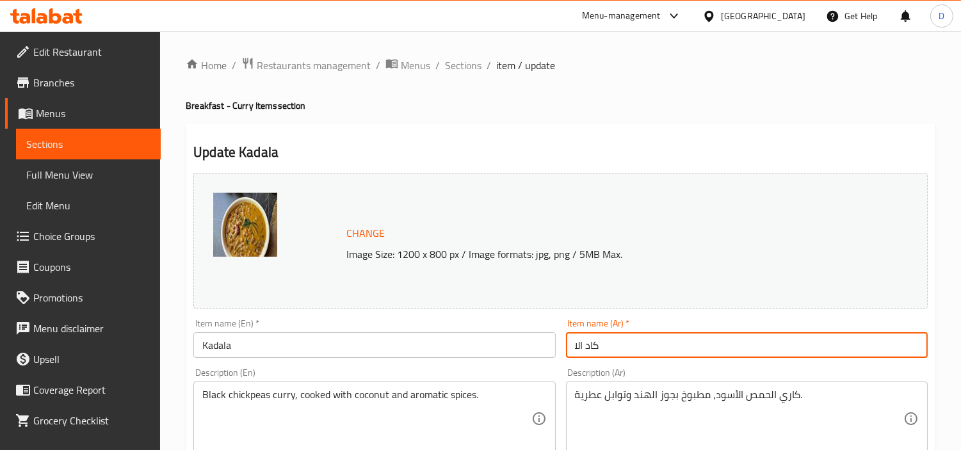
click at [582, 344] on input "كاد الا" at bounding box center [747, 345] width 362 height 26
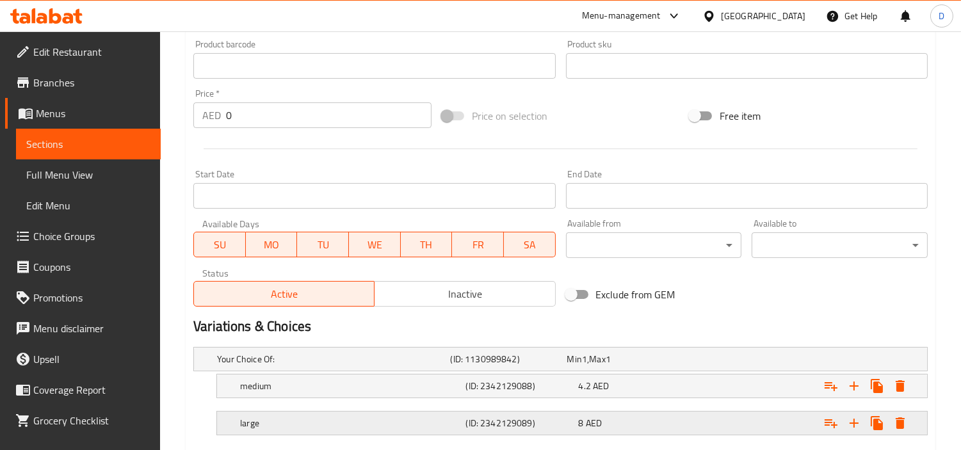
scroll to position [501, 0]
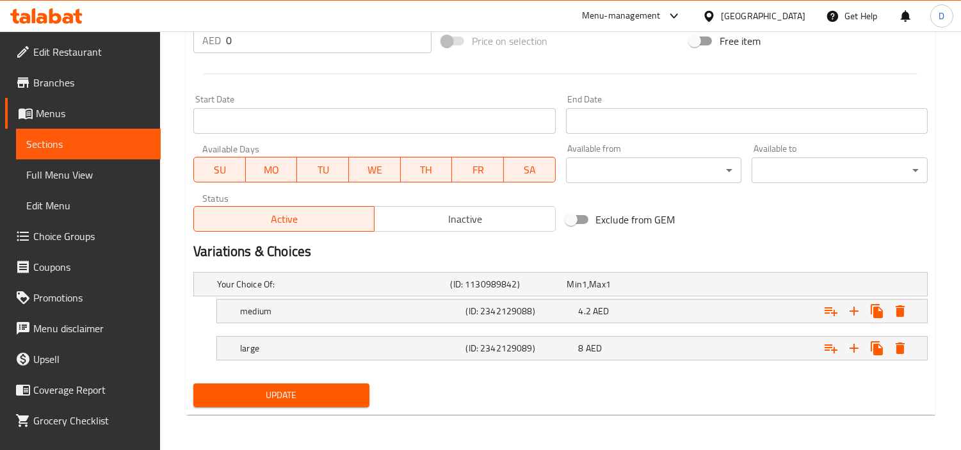
type input "كادالا"
click at [338, 398] on span "Update" at bounding box center [282, 395] width 156 height 16
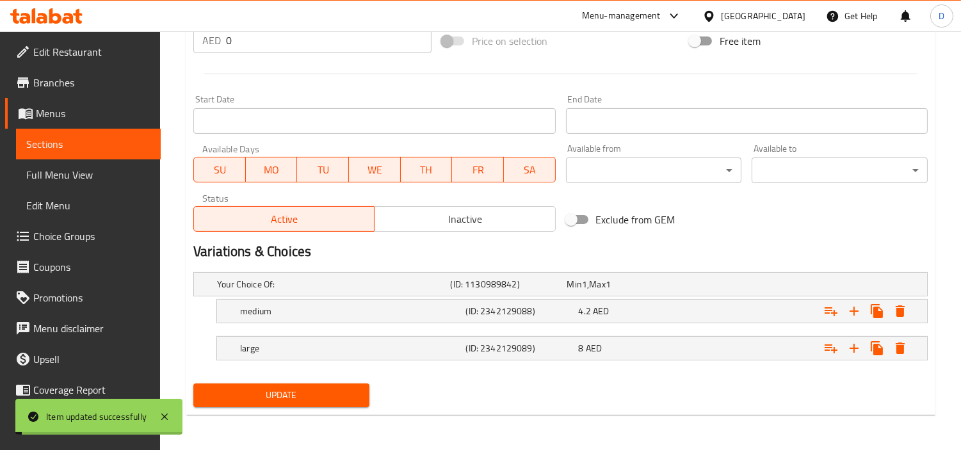
click at [116, 143] on span "Sections" at bounding box center [88, 143] width 124 height 15
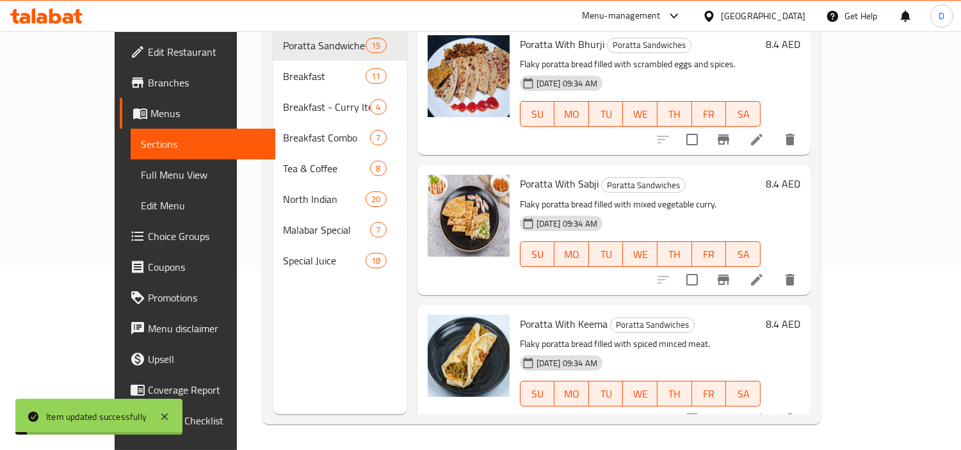
scroll to position [179, 0]
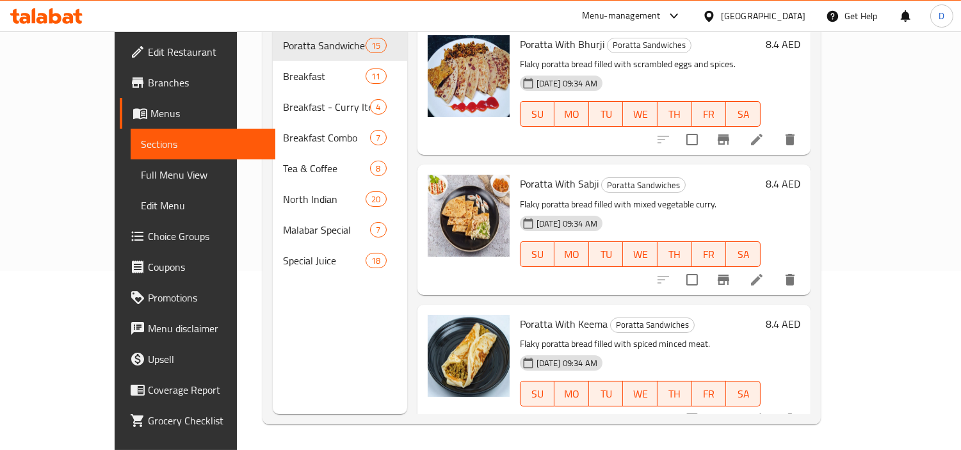
click at [276, 369] on div "Menu sections Poratta Sandwiches 15 Breakfast 11 Breakfast - Curry Items 4 Brea…" at bounding box center [340, 189] width 134 height 450
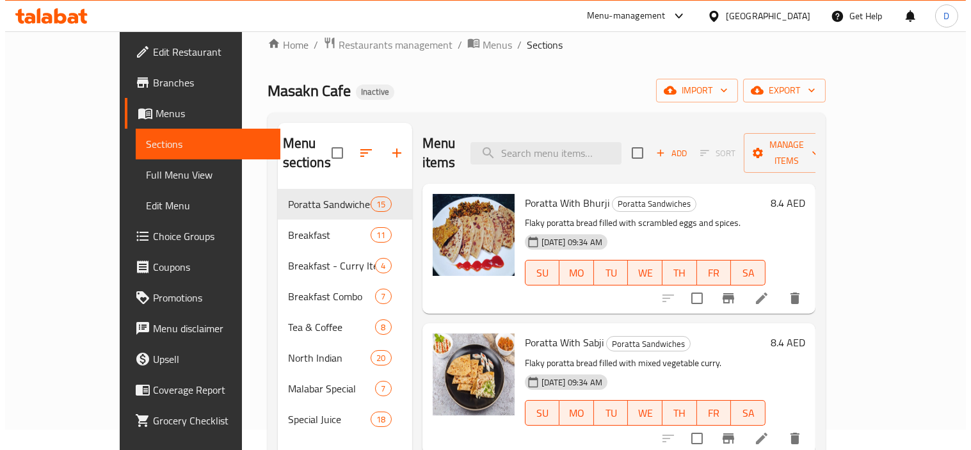
scroll to position [0, 0]
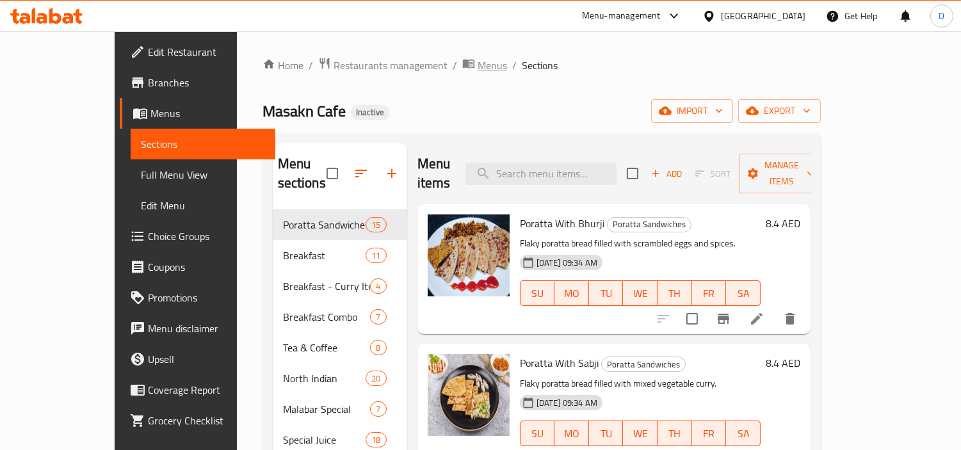
click at [477, 64] on span "Menus" at bounding box center [491, 65] width 29 height 15
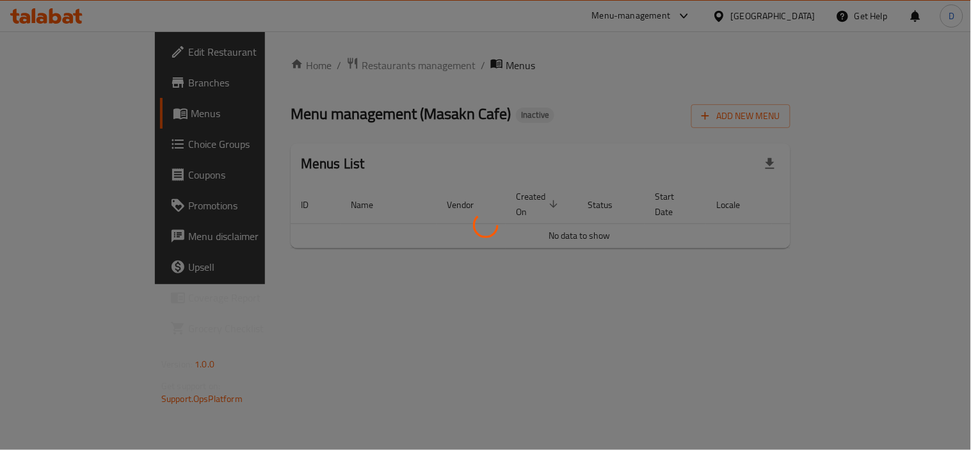
click at [495, 96] on div at bounding box center [485, 225] width 971 height 450
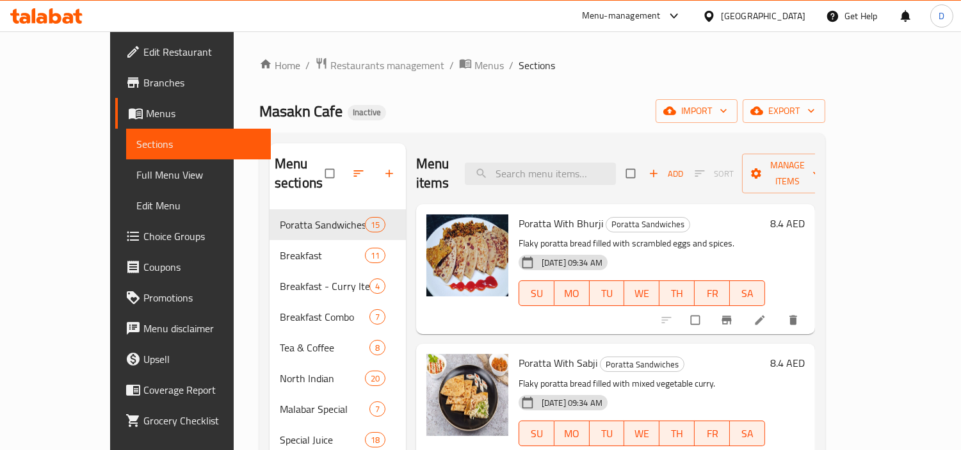
click at [143, 85] on span "Branches" at bounding box center [201, 82] width 117 height 15
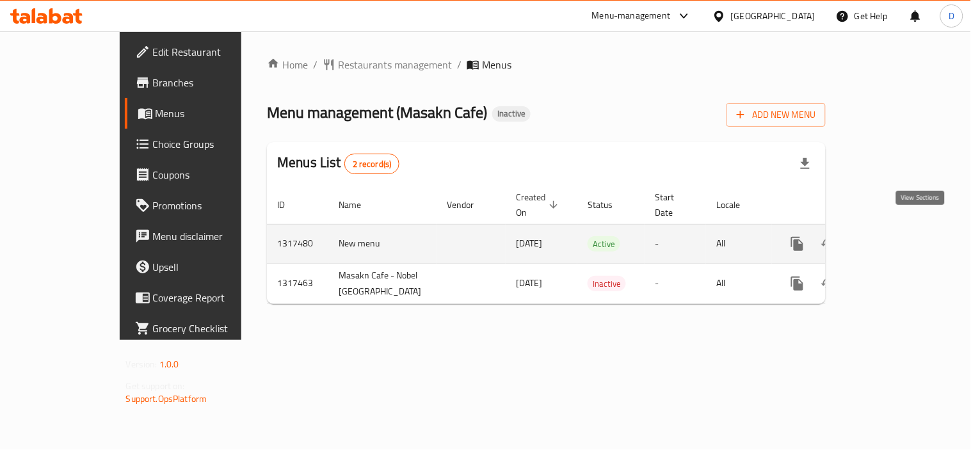
click at [905, 229] on link "enhanced table" at bounding box center [889, 244] width 31 height 31
click at [905, 239] on link "enhanced table" at bounding box center [889, 244] width 31 height 31
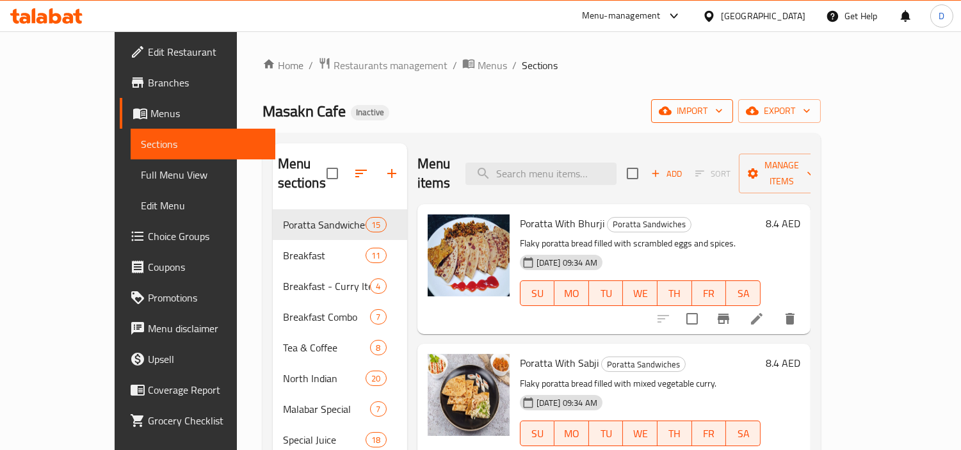
click at [723, 109] on span "import" at bounding box center [691, 111] width 61 height 16
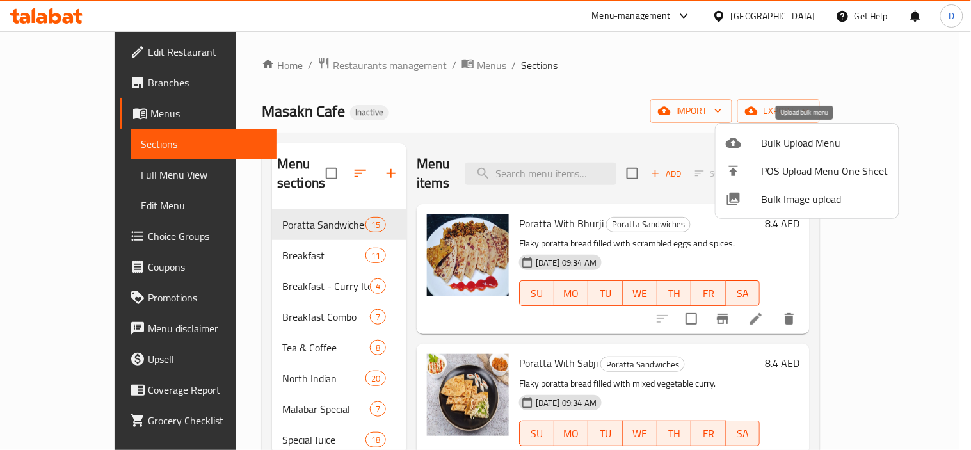
click at [757, 142] on div at bounding box center [744, 142] width 36 height 15
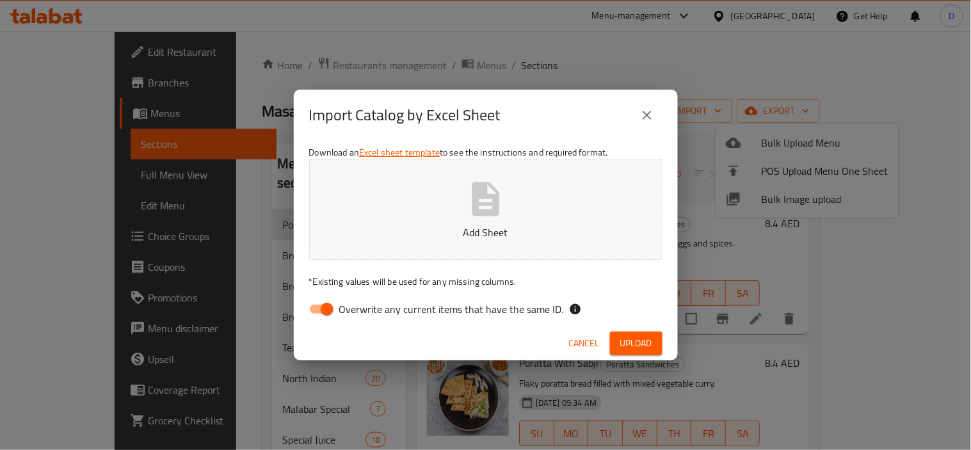
click at [456, 309] on span "Overwrite any current items that have the same ID." at bounding box center [451, 308] width 225 height 15
click at [364, 309] on input "Overwrite any current items that have the same ID." at bounding box center [327, 309] width 73 height 24
checkbox input "false"
click at [469, 227] on p "Add Sheet" at bounding box center [486, 232] width 314 height 15
click at [630, 341] on span "Upload" at bounding box center [636, 343] width 32 height 16
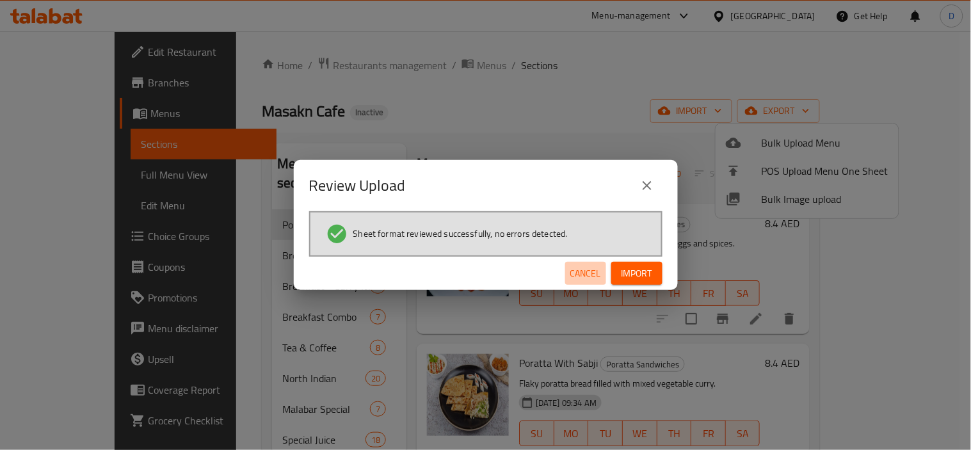
click at [587, 275] on span "Cancel" at bounding box center [585, 274] width 31 height 16
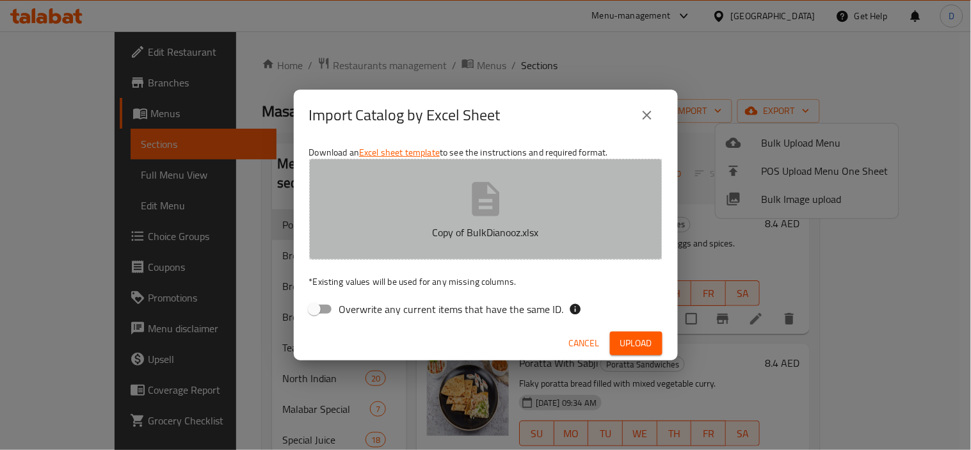
click at [540, 225] on p "Copy of BulkDianooz.xlsx" at bounding box center [486, 232] width 314 height 15
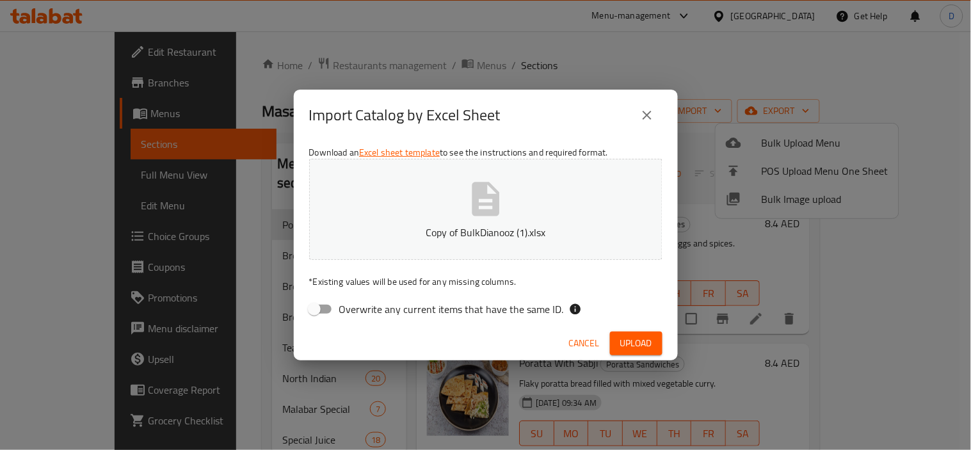
click at [640, 339] on span "Upload" at bounding box center [636, 343] width 32 height 16
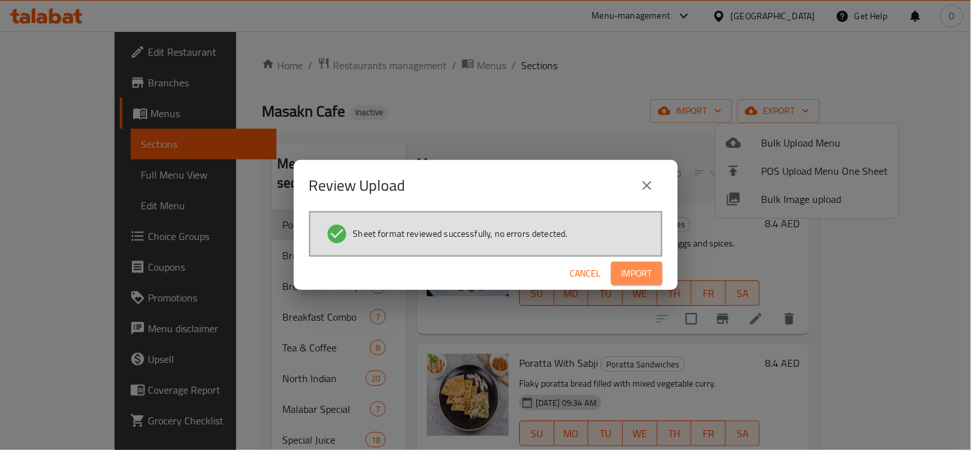
click at [648, 266] on span "Import" at bounding box center [637, 274] width 31 height 16
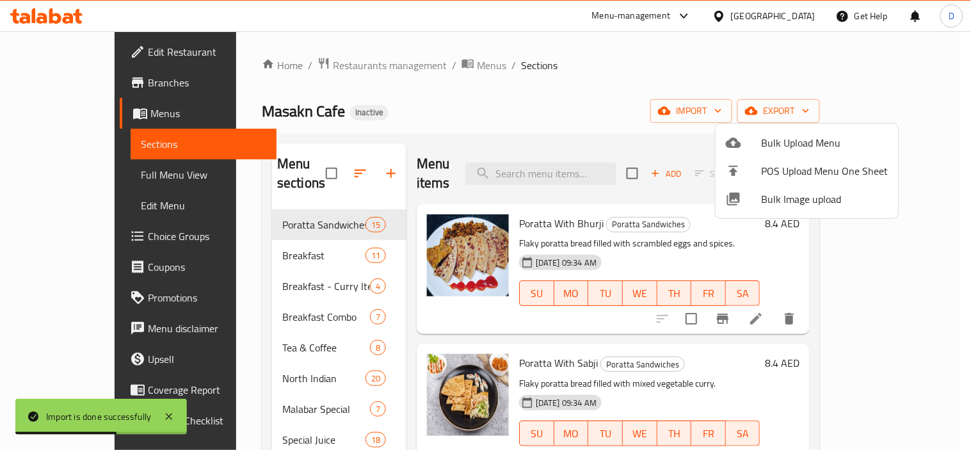
click at [393, 125] on div at bounding box center [485, 225] width 971 height 450
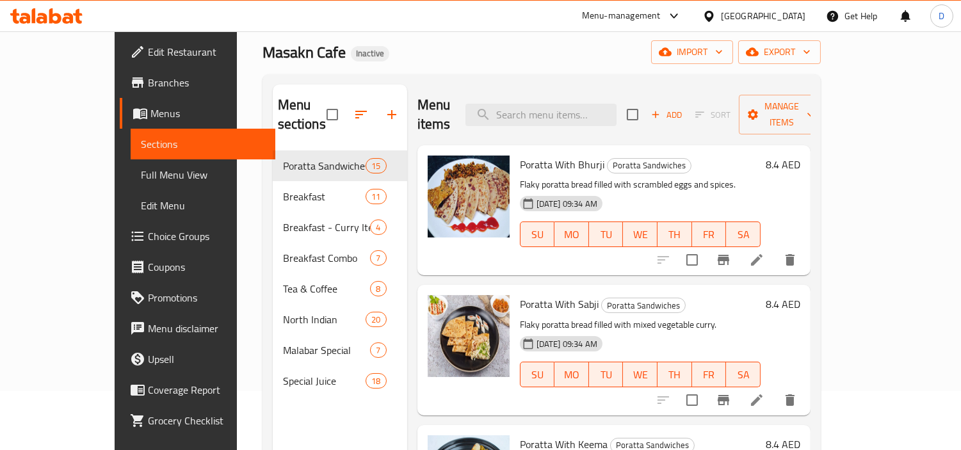
scroll to position [36, 0]
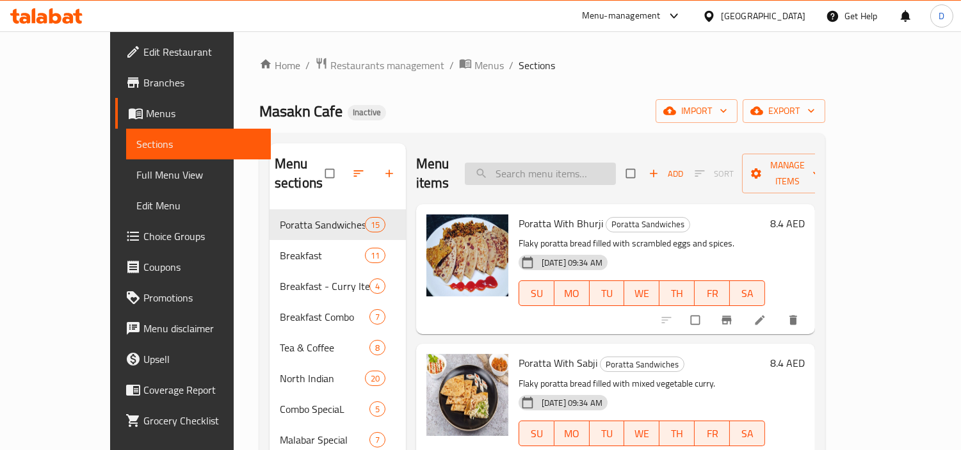
click at [574, 163] on input "search" at bounding box center [540, 174] width 151 height 22
paste input "برانا"
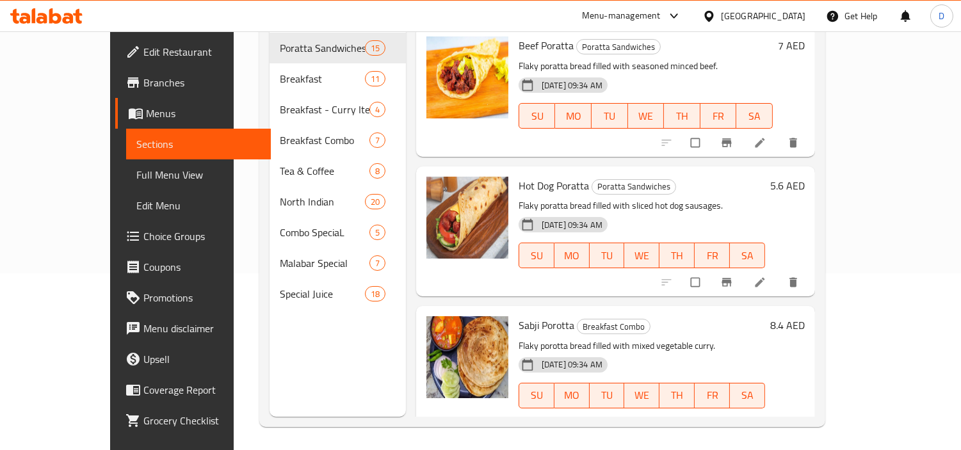
scroll to position [179, 0]
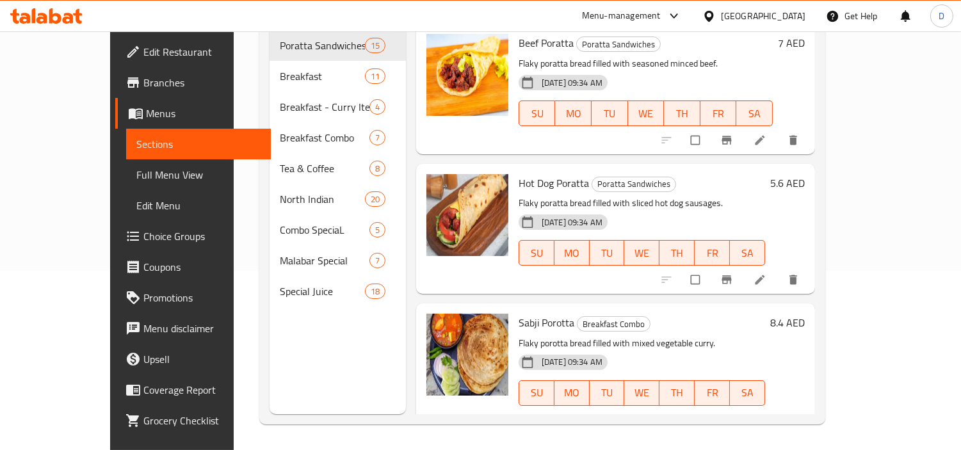
type input "برانا"
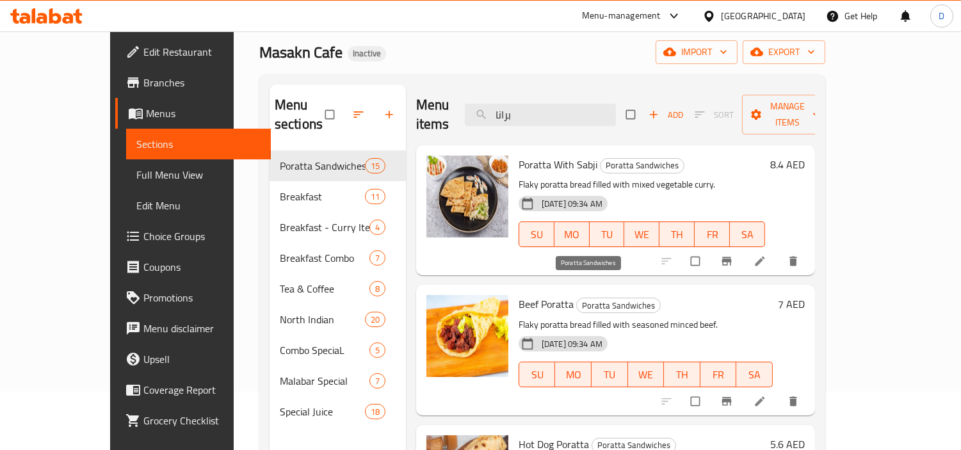
scroll to position [36, 0]
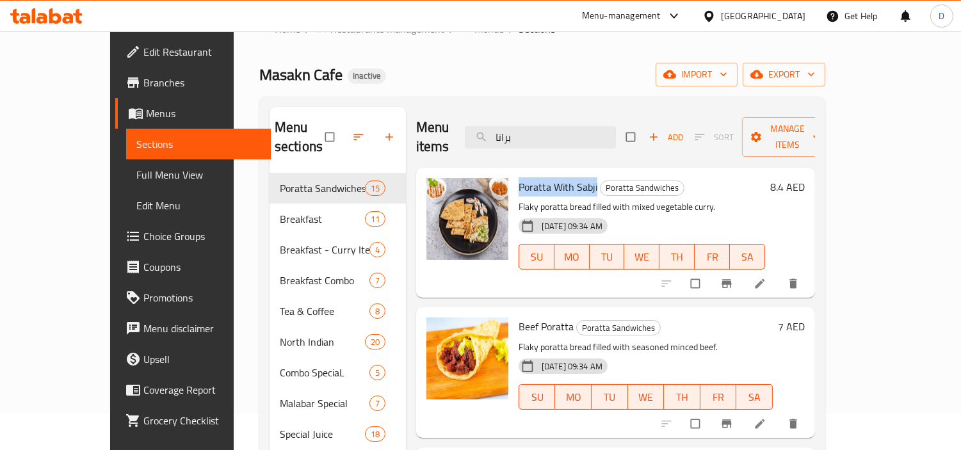
drag, startPoint x: 568, startPoint y: 170, endPoint x: 487, endPoint y: 169, distance: 81.3
click at [513, 173] on div "Poratta With Sabji Poratta Sandwiches Flaky poratta bread filled with mixed veg…" at bounding box center [641, 233] width 257 height 120
copy span "Poratta With Sabji"
click at [766, 277] on icon at bounding box center [759, 283] width 13 height 13
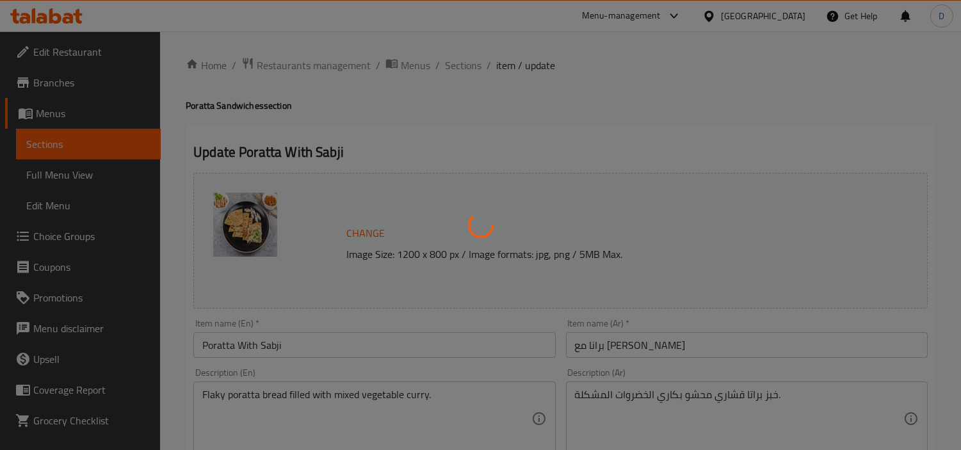
click at [611, 332] on div at bounding box center [480, 225] width 961 height 450
click at [622, 349] on div at bounding box center [480, 225] width 961 height 450
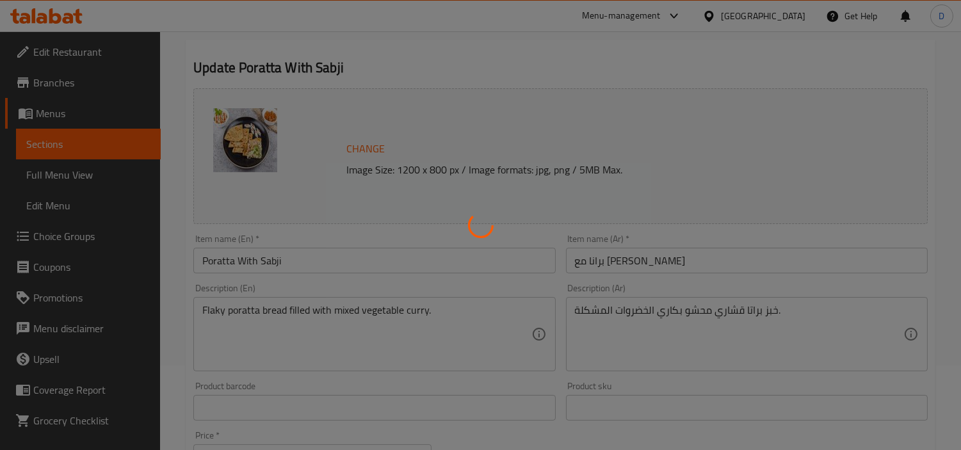
scroll to position [213, 0]
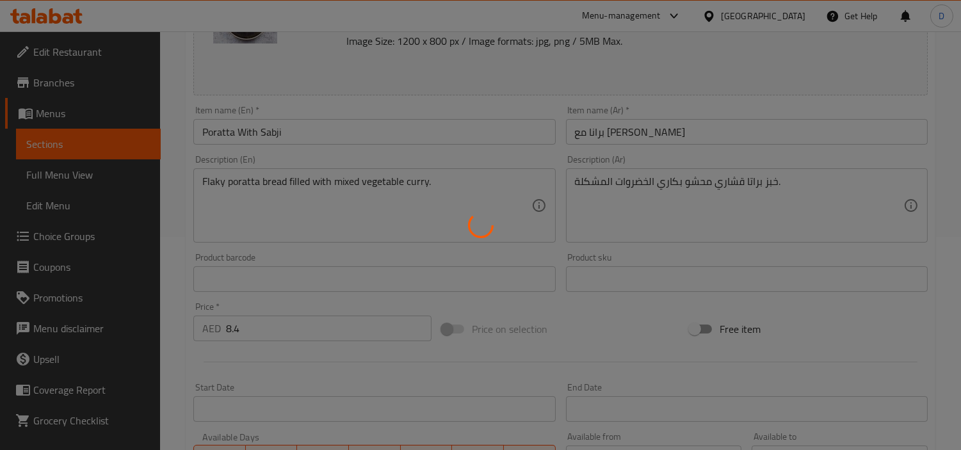
click at [184, 145] on div at bounding box center [480, 225] width 961 height 450
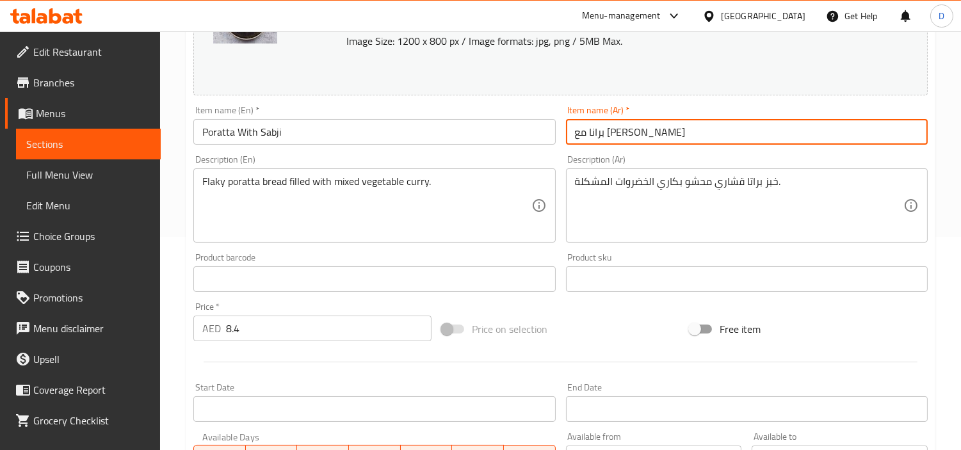
click at [622, 132] on input "برانا مع سبجي" at bounding box center [747, 132] width 362 height 26
click at [596, 128] on input "براتا مع سبجي" at bounding box center [747, 132] width 362 height 26
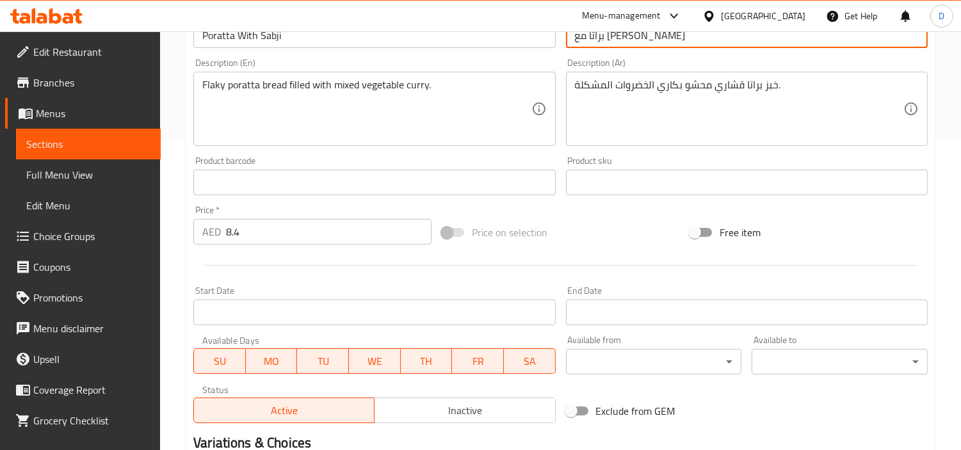
scroll to position [470, 0]
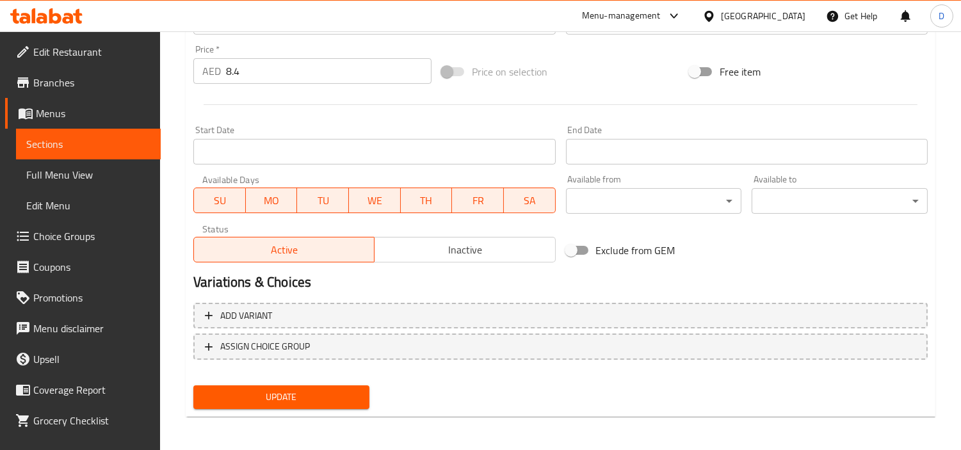
type input "براتا مع [PERSON_NAME]"
click at [355, 394] on span "Update" at bounding box center [282, 397] width 156 height 16
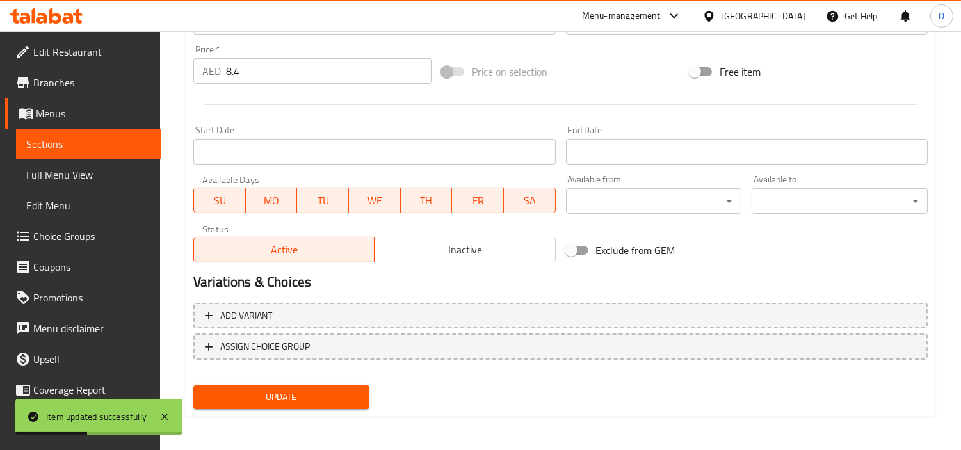
click at [355, 394] on span "Update" at bounding box center [282, 397] width 156 height 16
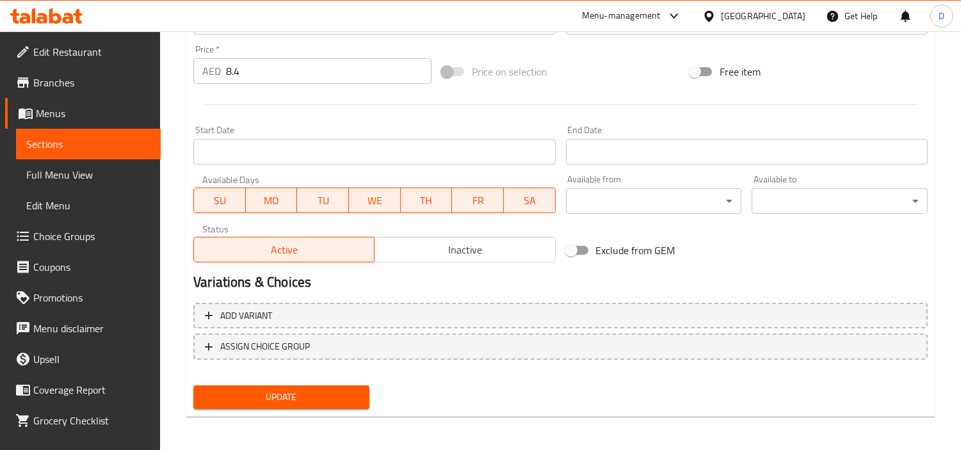
click at [323, 397] on span "Update" at bounding box center [282, 397] width 156 height 16
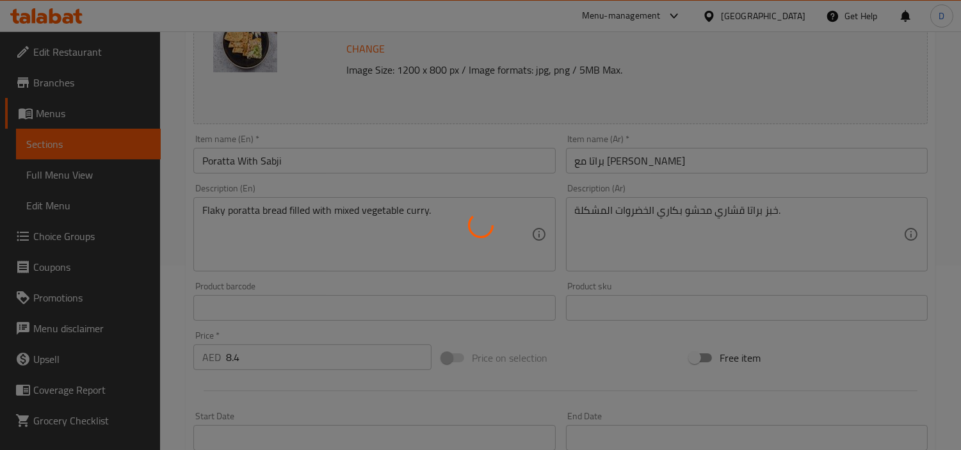
scroll to position [115, 0]
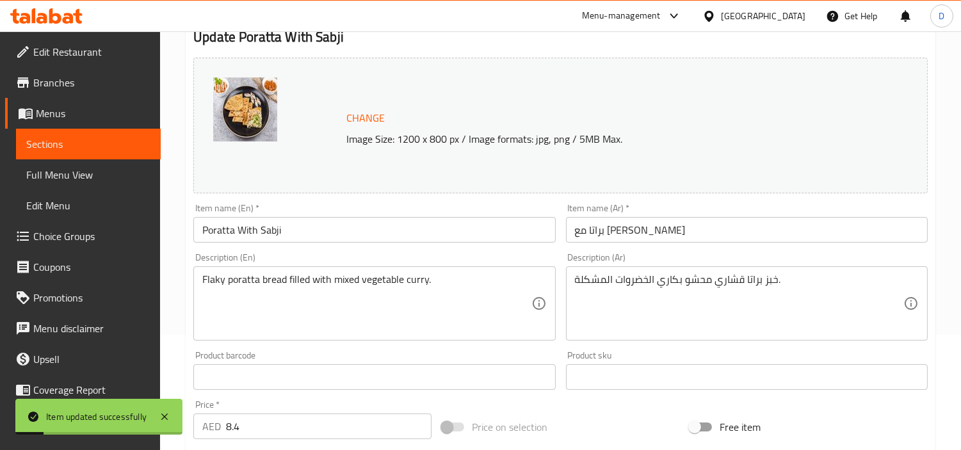
click at [116, 141] on span "Sections" at bounding box center [88, 143] width 124 height 15
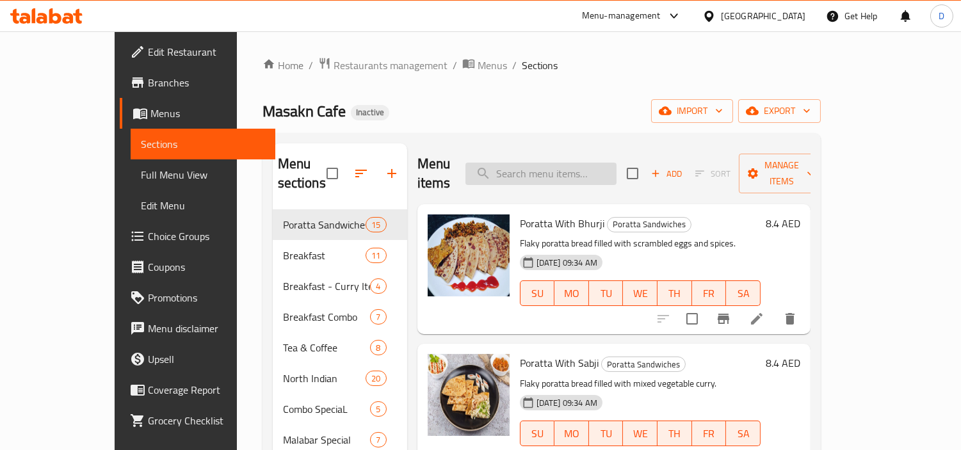
click at [557, 167] on input "search" at bounding box center [540, 174] width 151 height 22
click at [814, 171] on span "Manage items" at bounding box center [781, 173] width 65 height 32
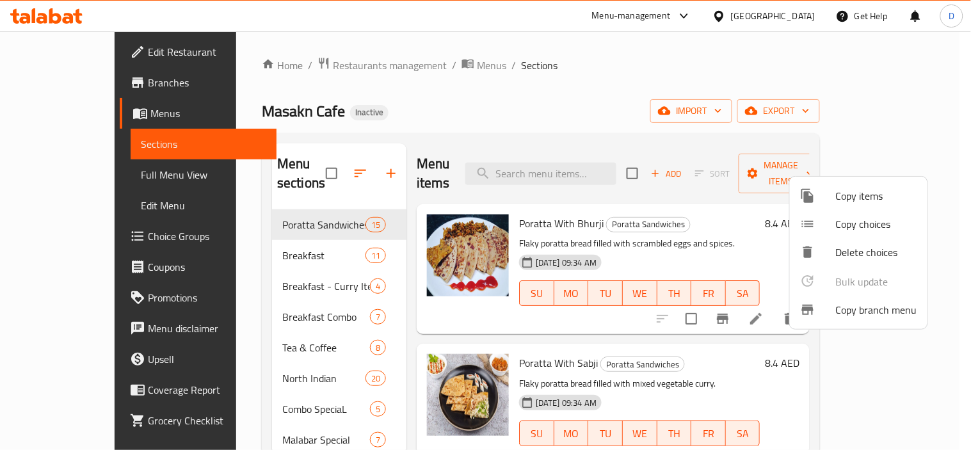
click at [856, 302] on span "Copy branch menu" at bounding box center [876, 309] width 81 height 15
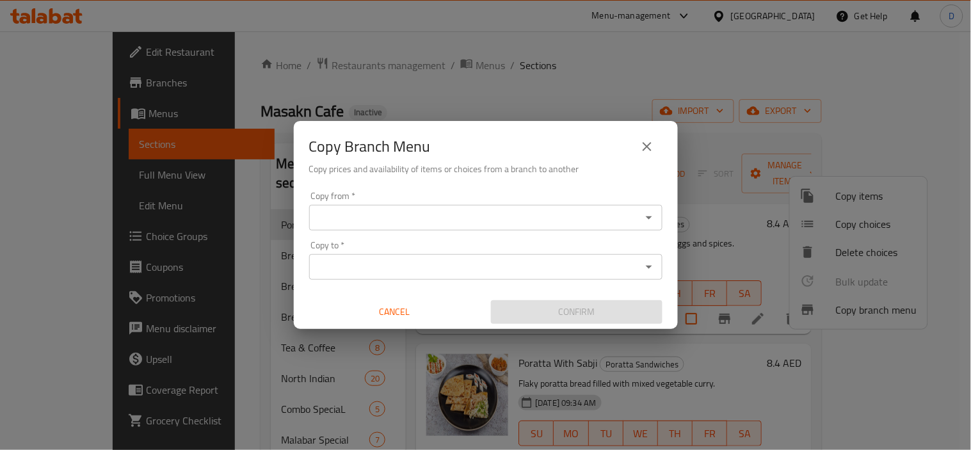
click at [457, 216] on input "Copy from   *" at bounding box center [475, 218] width 325 height 18
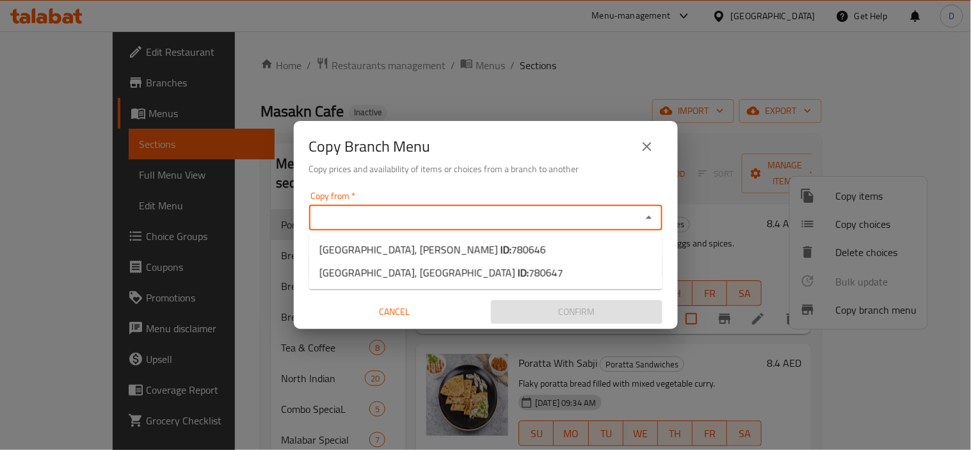
paste input "Chicken Curry"
type input "Chicken Curry"
click at [644, 150] on icon "close" at bounding box center [646, 146] width 15 height 15
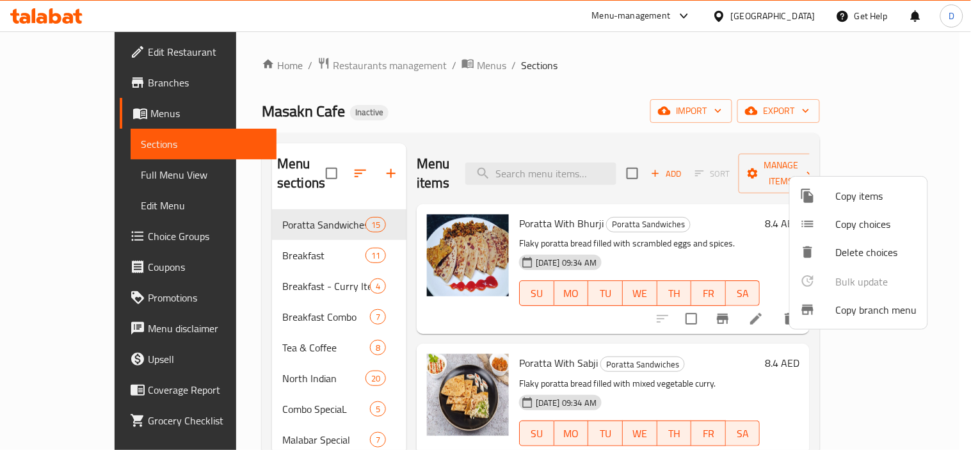
click at [812, 200] on icon at bounding box center [807, 196] width 12 height 14
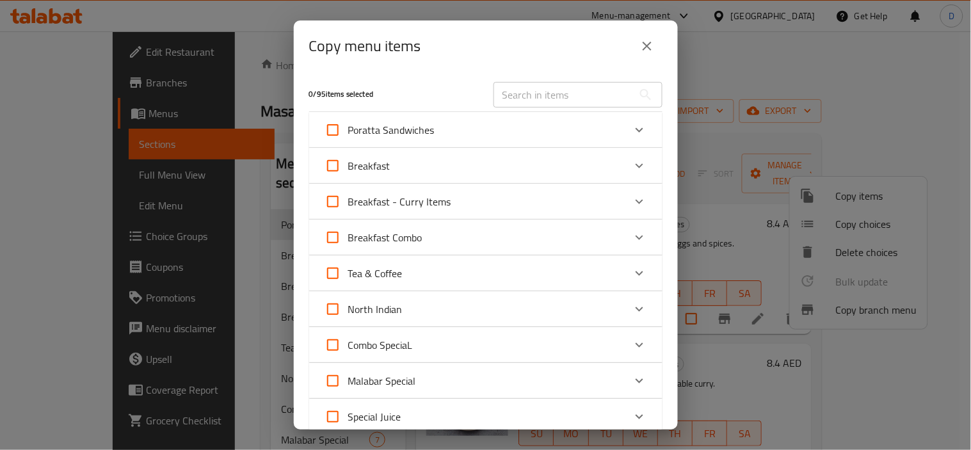
click at [522, 90] on input "text" at bounding box center [563, 95] width 140 height 26
paste input "Chicken Curry"
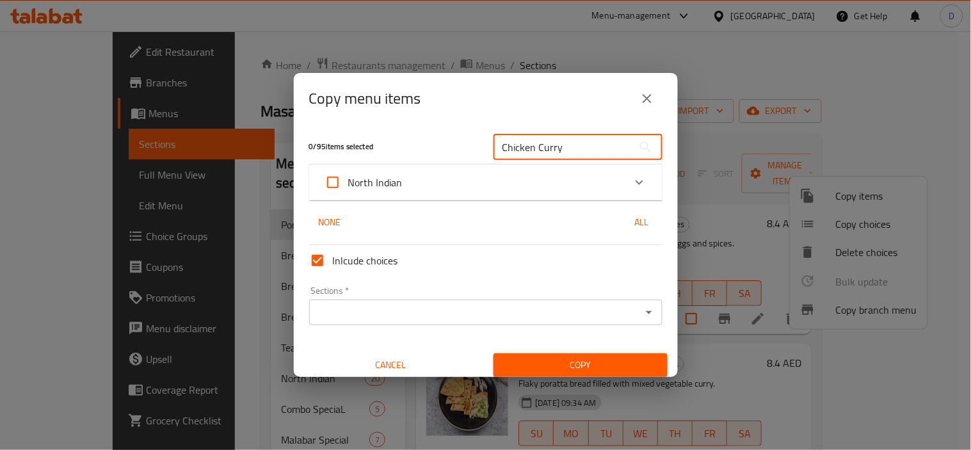
type input "Chicken Curry"
click at [435, 183] on div "North Indian" at bounding box center [475, 182] width 300 height 31
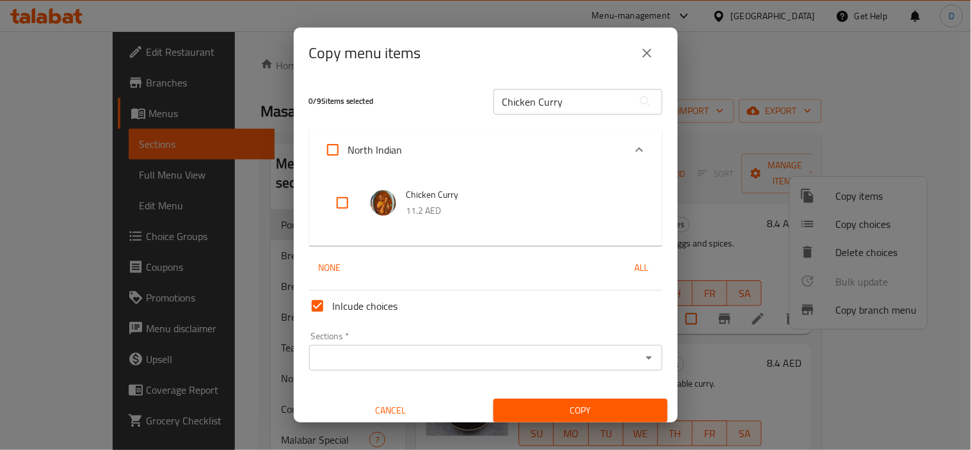
click at [343, 208] on input "checkbox" at bounding box center [342, 203] width 31 height 31
checkbox input "true"
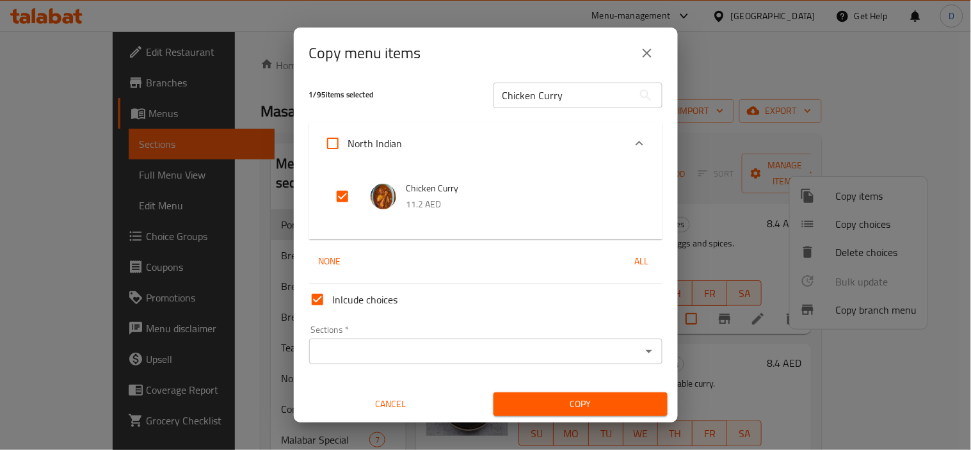
scroll to position [8, 0]
click at [381, 360] on div "Sections *" at bounding box center [485, 350] width 353 height 26
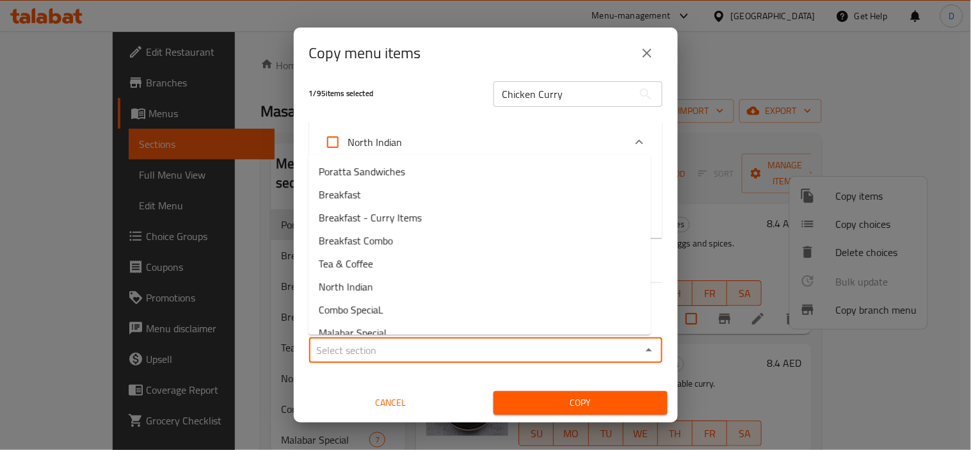
click at [399, 346] on input "Sections   *" at bounding box center [475, 350] width 325 height 18
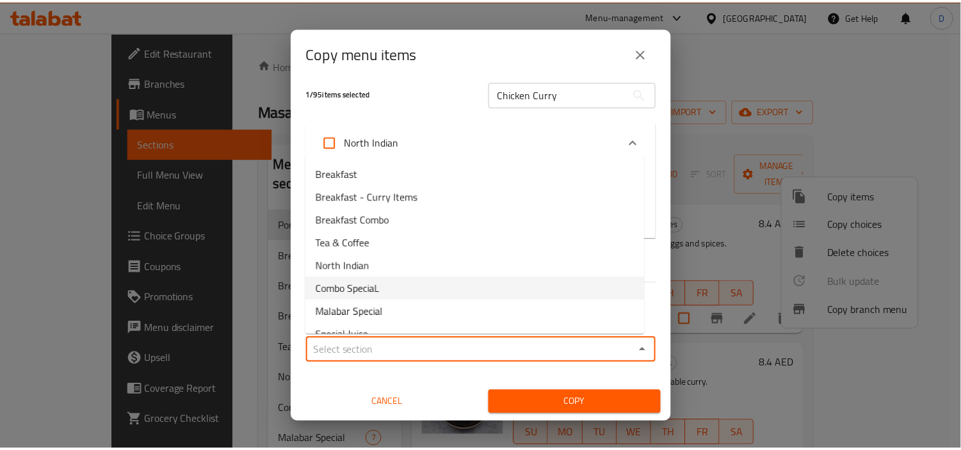
scroll to position [36, 0]
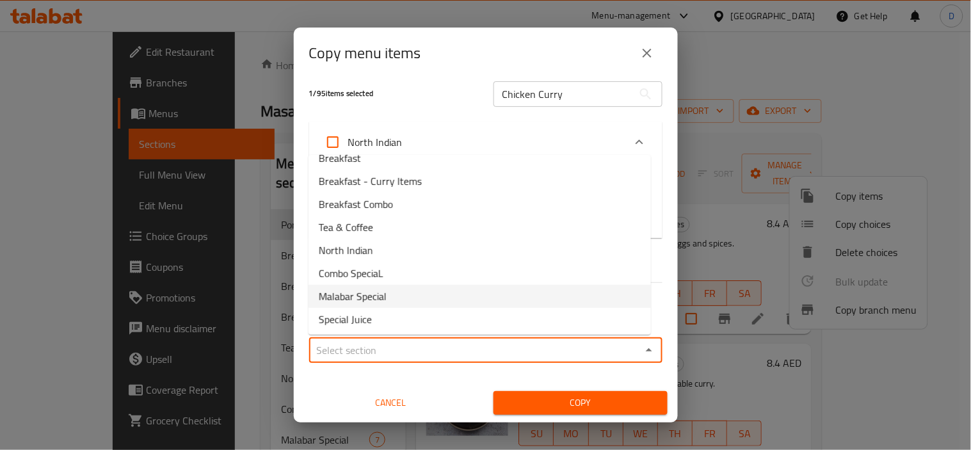
click at [392, 296] on li "Malabar Special" at bounding box center [480, 296] width 342 height 23
type input "Malabar Special"
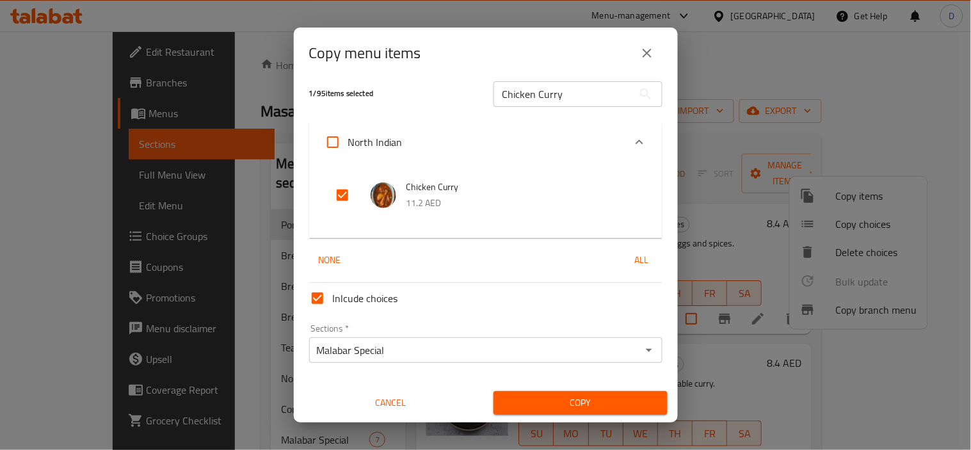
click at [513, 301] on div "Inlcude choices" at bounding box center [486, 298] width 364 height 41
click at [542, 405] on span "Copy" at bounding box center [581, 403] width 154 height 16
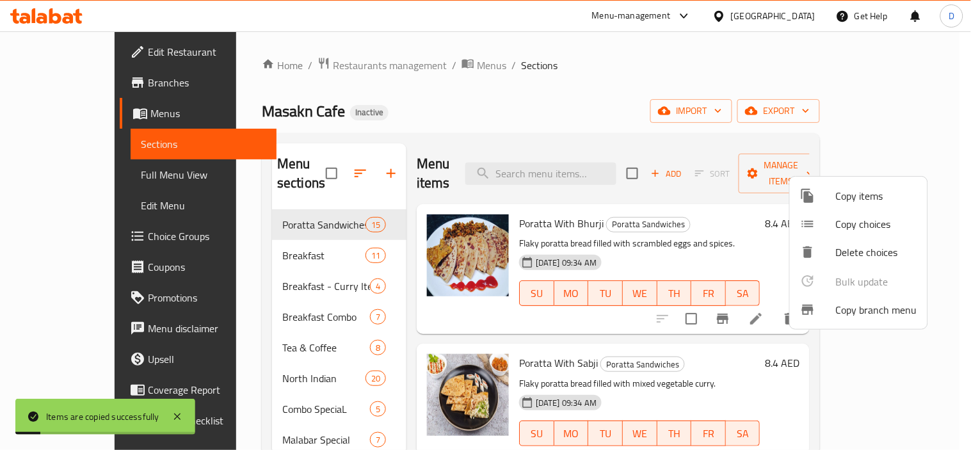
click at [547, 168] on div at bounding box center [485, 225] width 971 height 450
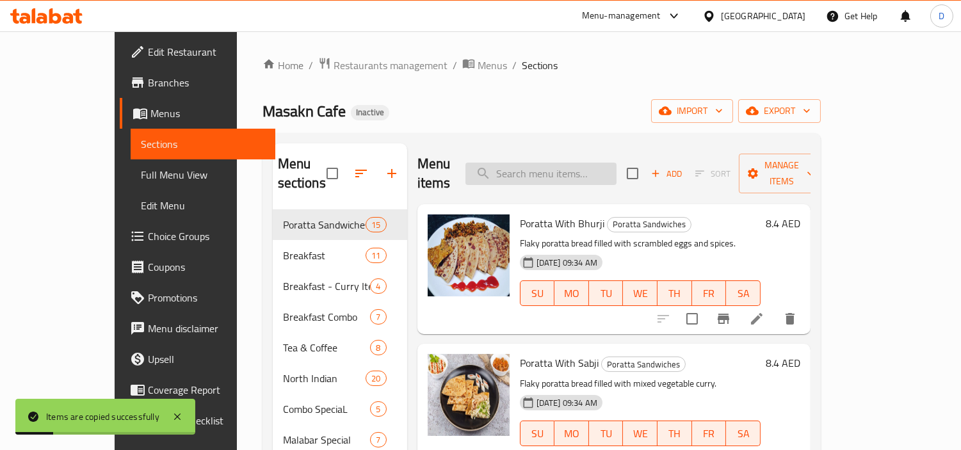
click at [548, 168] on input "search" at bounding box center [540, 174] width 151 height 22
paste input "Chicken Curry"
type input "Chicken Curry"
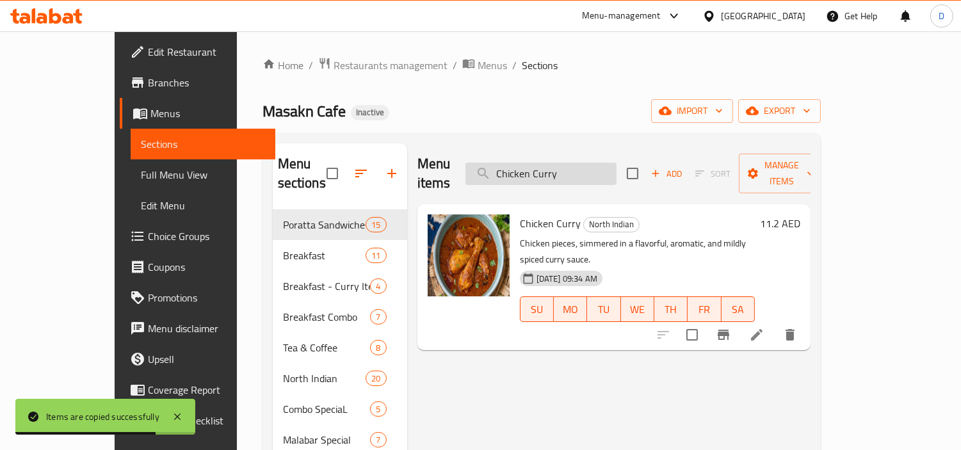
click at [548, 168] on input "Chicken Curry" at bounding box center [540, 174] width 151 height 22
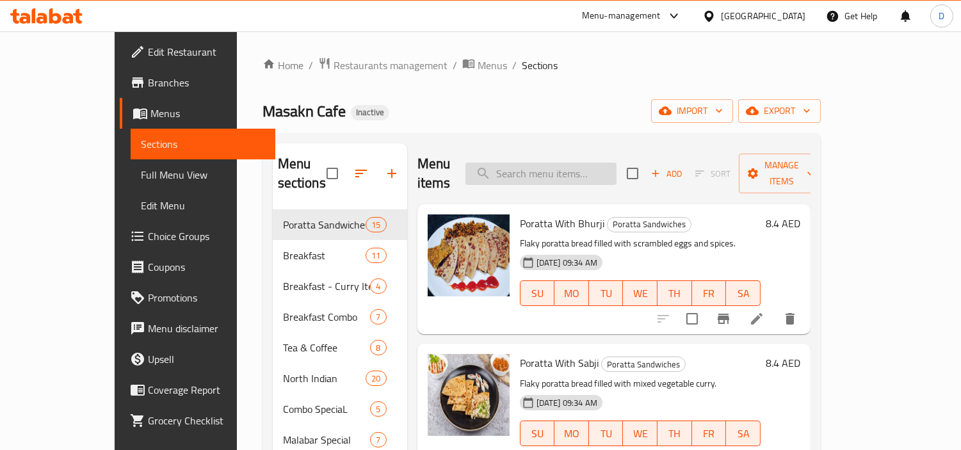
paste input "Chicken Curry"
type input "Chicken Curry"
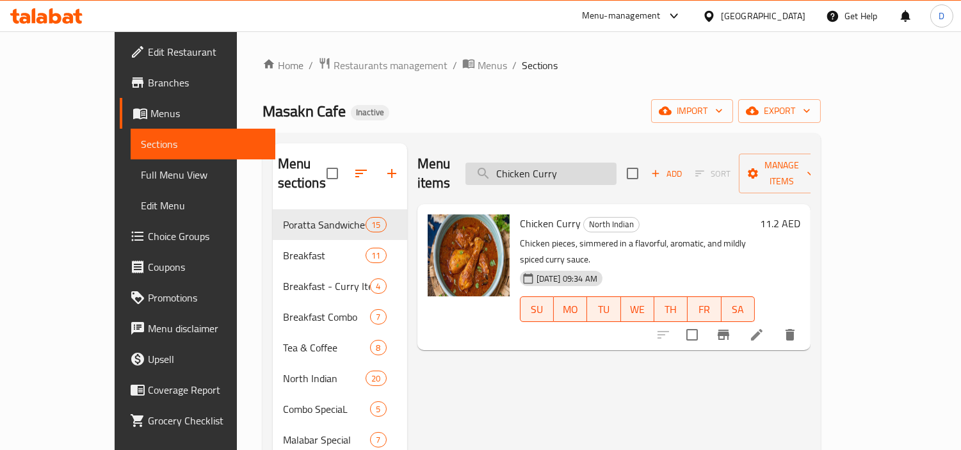
click at [548, 168] on input "Chicken Curry" at bounding box center [540, 174] width 151 height 22
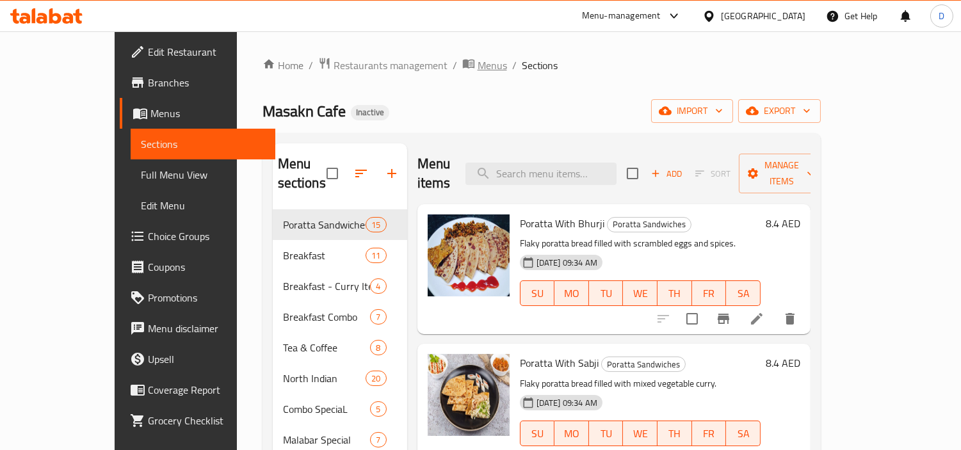
click at [477, 73] on span "Menus" at bounding box center [491, 65] width 29 height 15
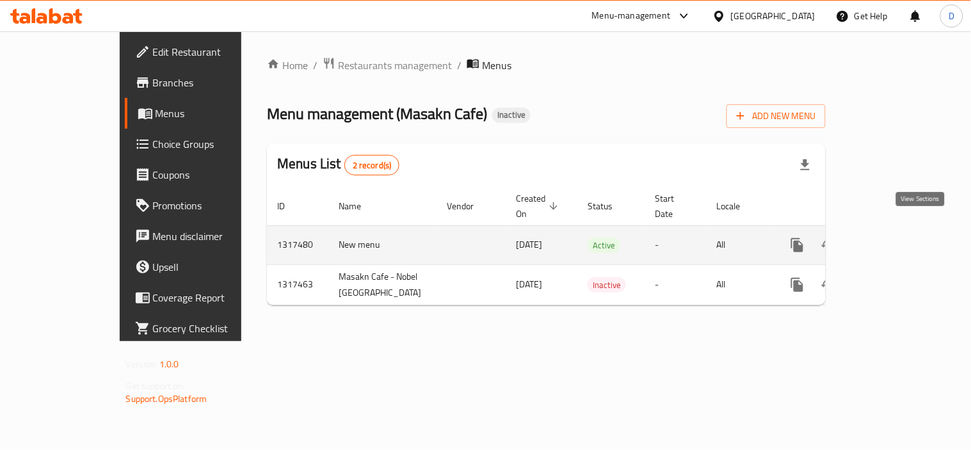
click at [897, 237] on icon "enhanced table" at bounding box center [889, 244] width 15 height 15
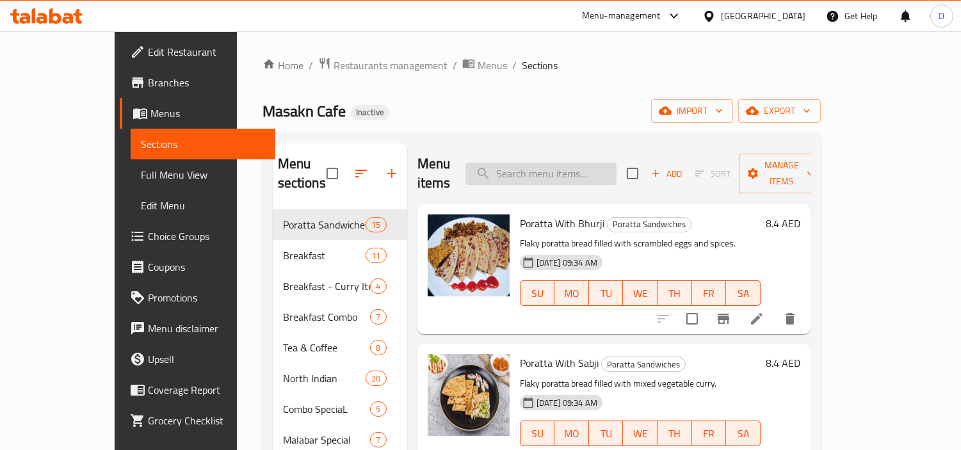
click at [574, 170] on input "search" at bounding box center [540, 174] width 151 height 22
paste input "Chicken Curry"
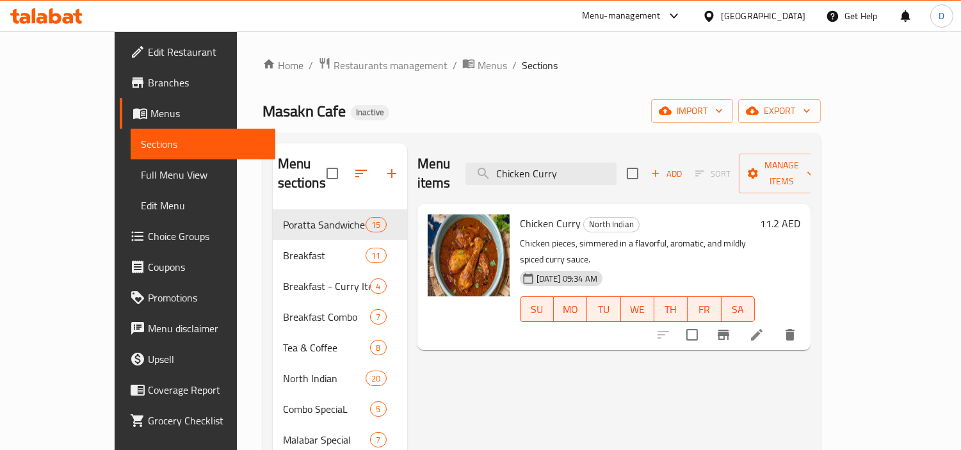
type input "Chicken Curry"
click at [425, 125] on div "Home / Restaurants management / Menus / Sections Masakn Cafe Inactive import ex…" at bounding box center [541, 330] width 558 height 547
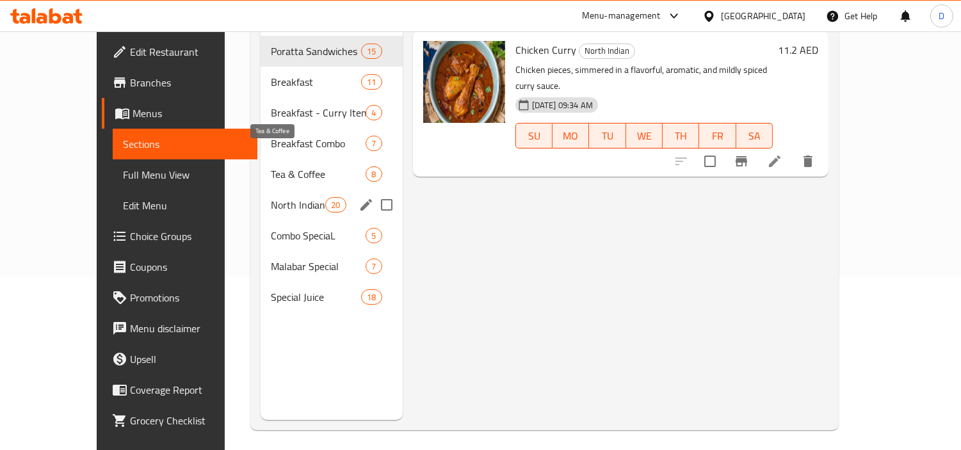
scroll to position [179, 0]
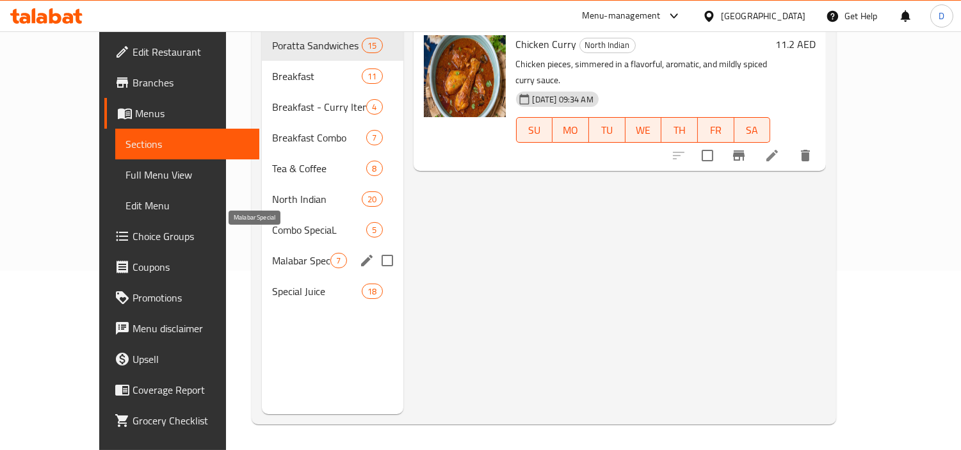
click at [272, 253] on span "Malabar Special" at bounding box center [301, 260] width 58 height 15
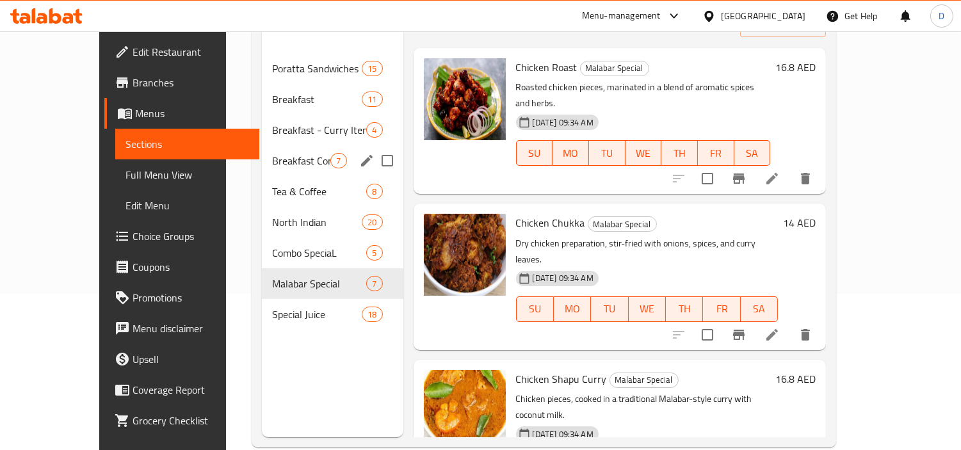
scroll to position [179, 0]
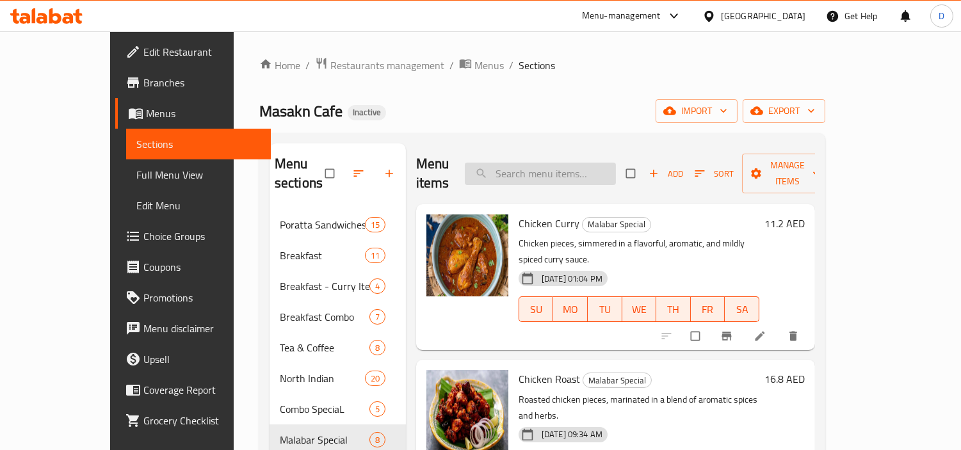
click at [544, 163] on input "search" at bounding box center [540, 174] width 151 height 22
paste input "Chicken Curry"
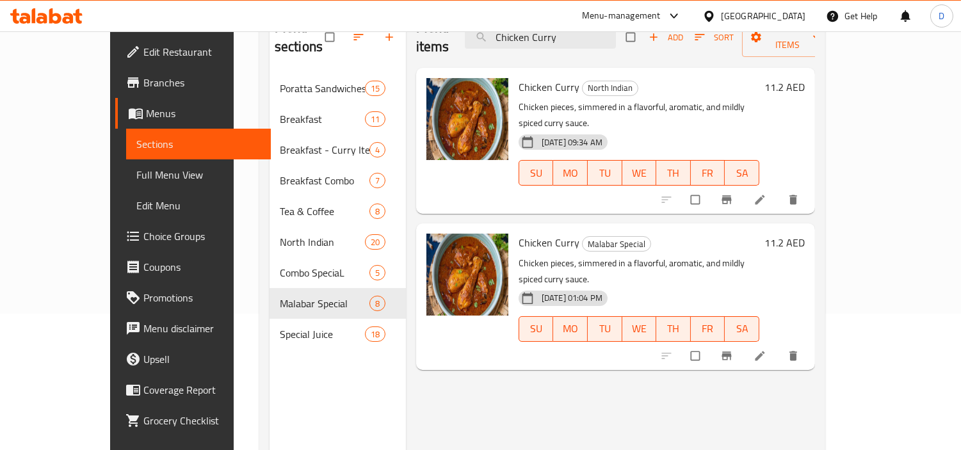
scroll to position [142, 0]
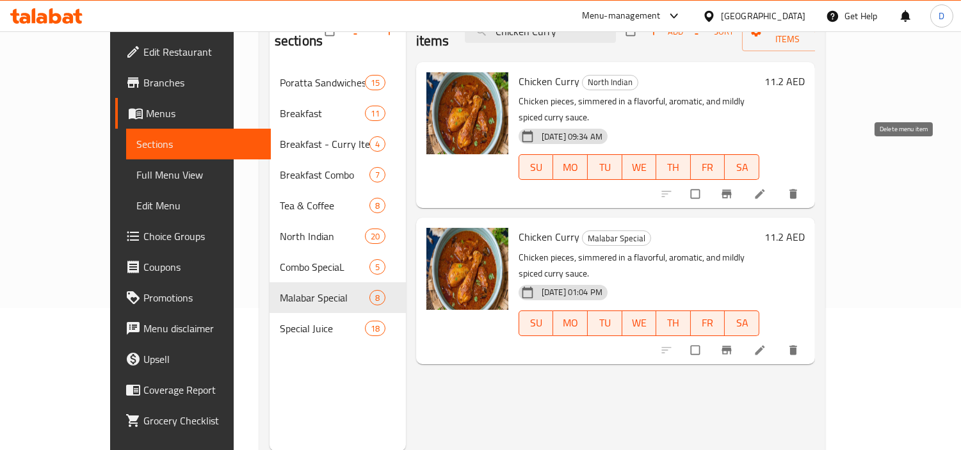
click at [810, 180] on button "delete" at bounding box center [794, 194] width 31 height 28
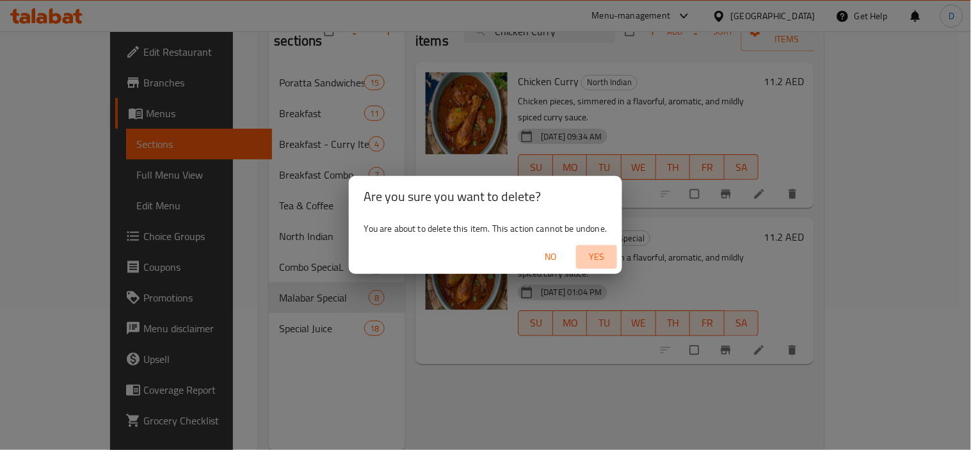
click at [603, 256] on span "Yes" at bounding box center [596, 257] width 31 height 16
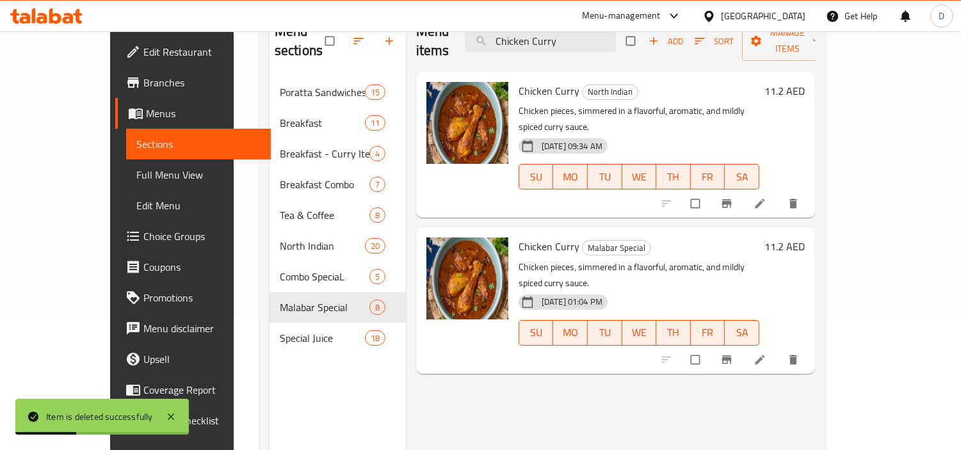
scroll to position [71, 0]
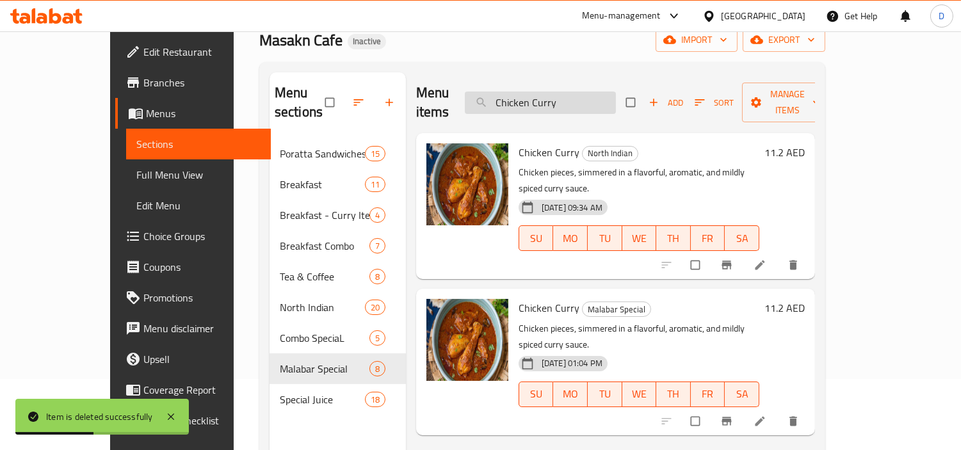
click at [554, 93] on input "Chicken Curry" at bounding box center [540, 103] width 151 height 22
paste input "برانا"
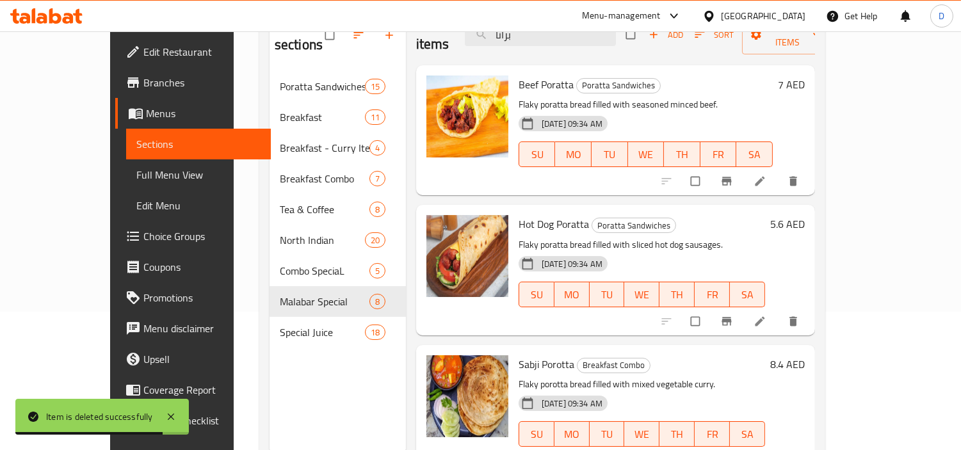
scroll to position [179, 0]
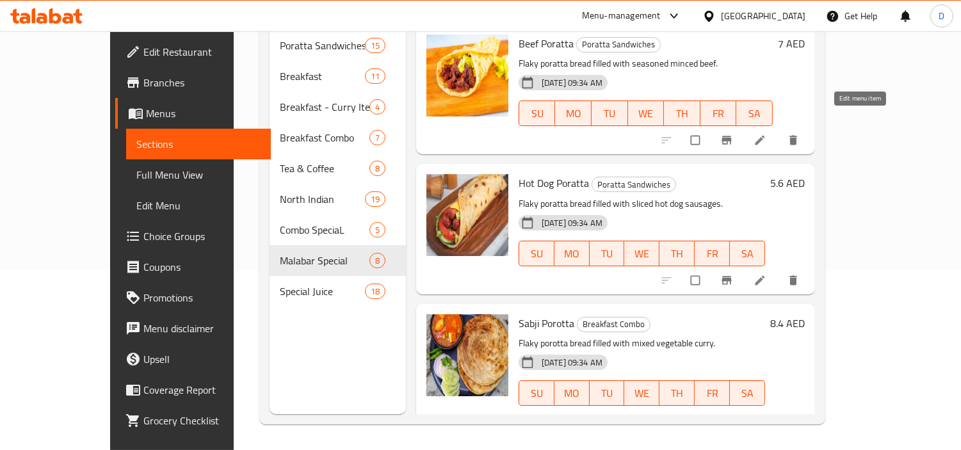
type input "برانا"
click at [766, 134] on icon at bounding box center [759, 140] width 13 height 13
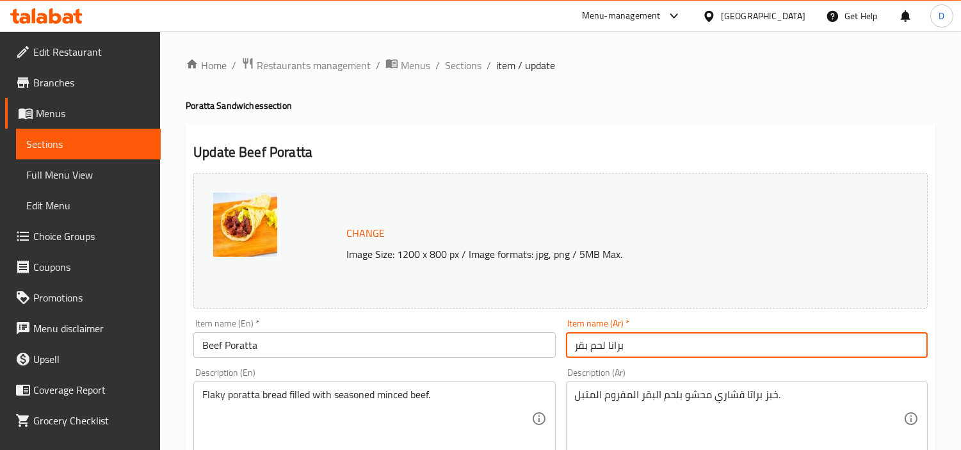
click at [610, 346] on input "برانا لحم بقر" at bounding box center [747, 345] width 362 height 26
type input "براتا لحم بقر"
click at [493, 348] on input "Beef Poratta" at bounding box center [374, 345] width 362 height 26
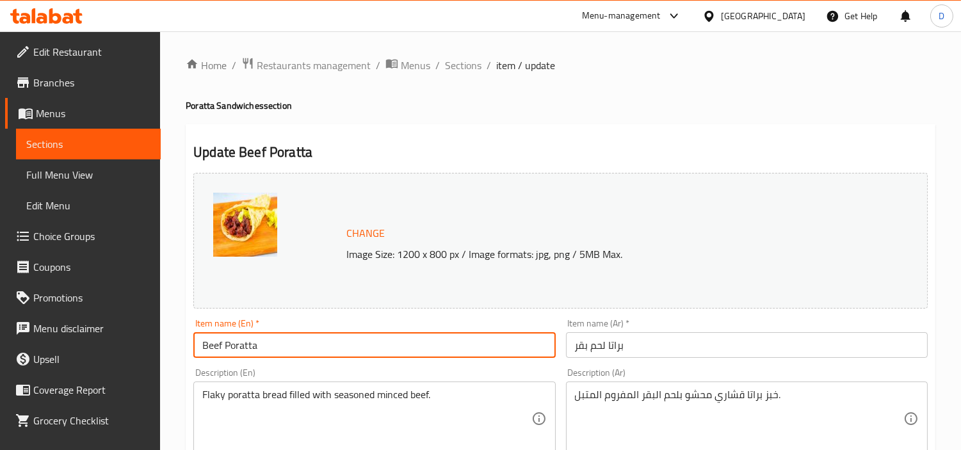
click at [493, 348] on input "Beef Poratta" at bounding box center [374, 345] width 362 height 26
click at [282, 349] on input "Beef Poratta" at bounding box center [374, 345] width 362 height 26
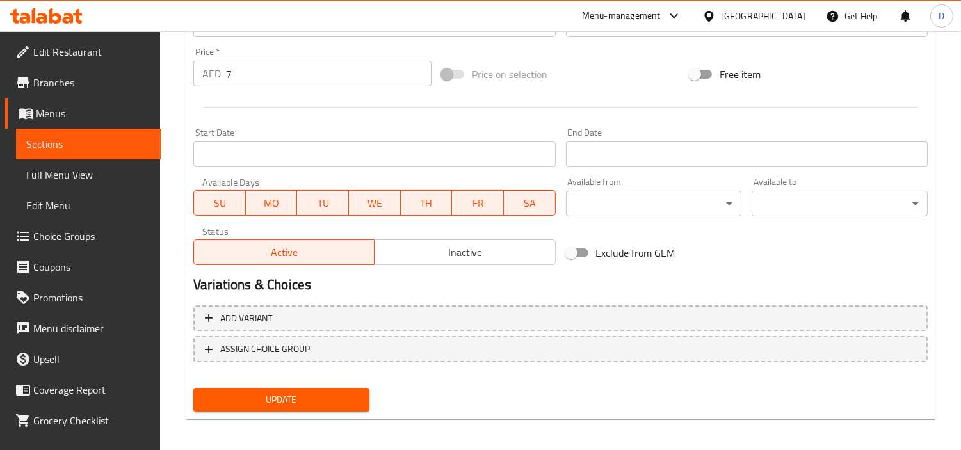
scroll to position [470, 0]
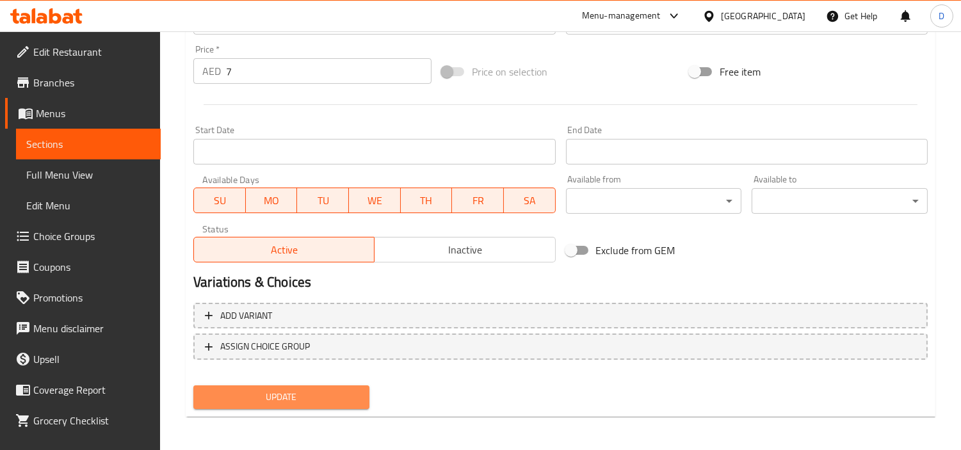
click at [291, 393] on span "Update" at bounding box center [282, 397] width 156 height 16
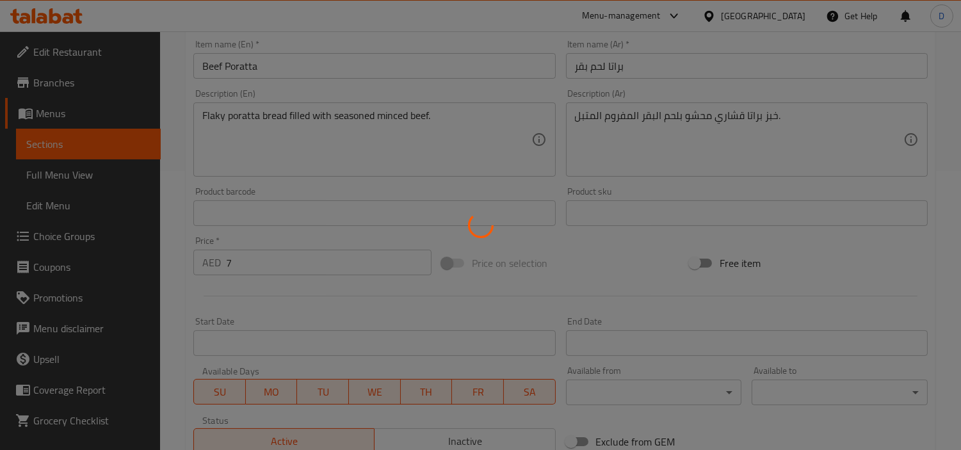
scroll to position [257, 0]
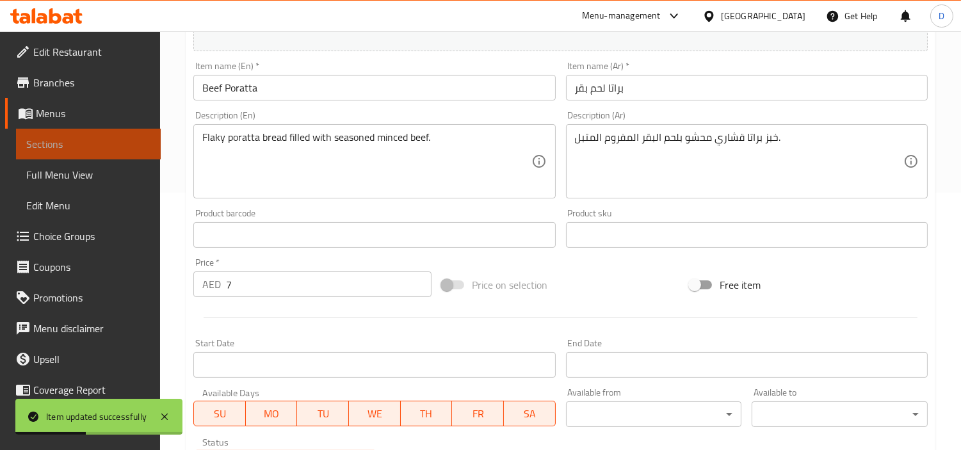
click at [122, 147] on span "Sections" at bounding box center [88, 143] width 124 height 15
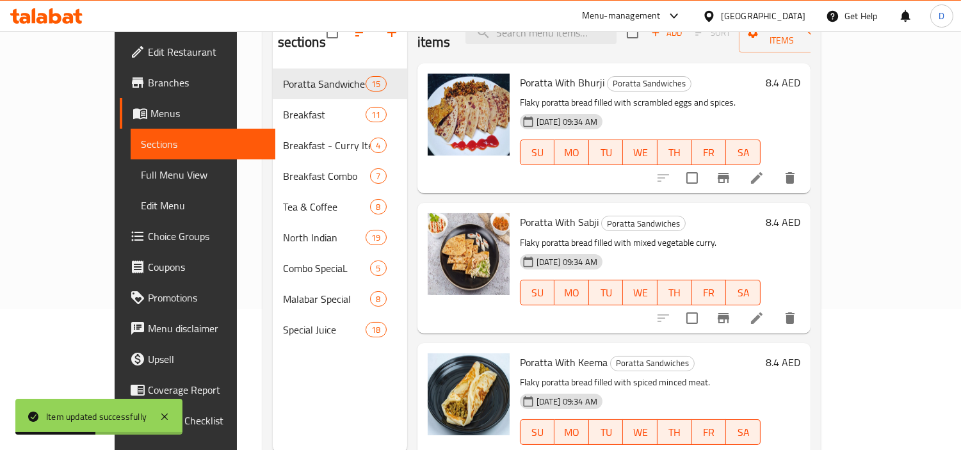
scroll to position [108, 0]
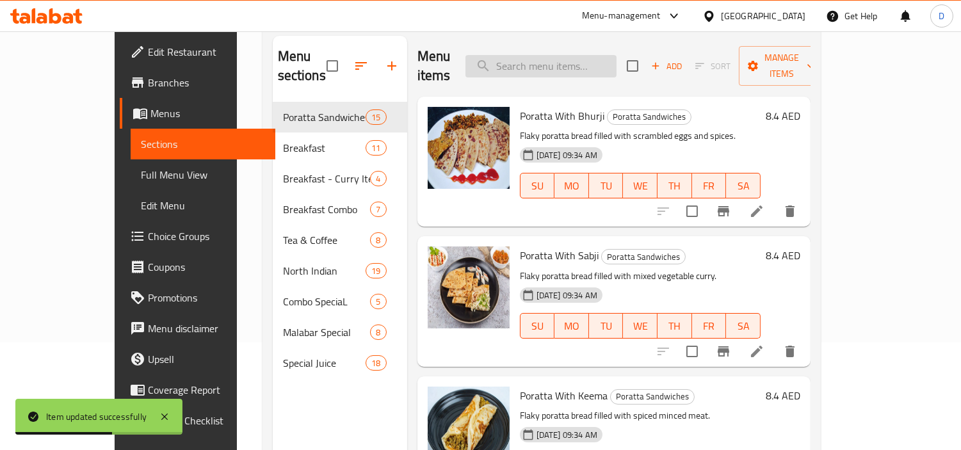
click at [600, 60] on input "search" at bounding box center [540, 66] width 151 height 22
paste input "برانا"
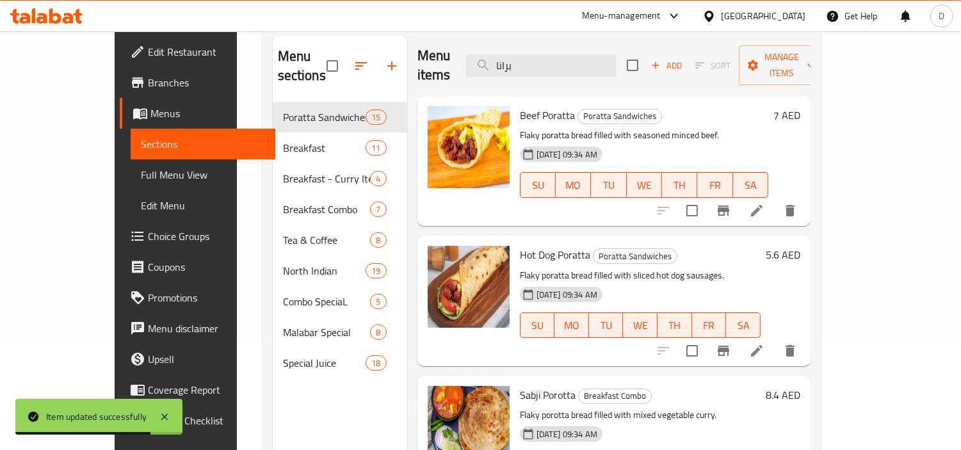
scroll to position [179, 0]
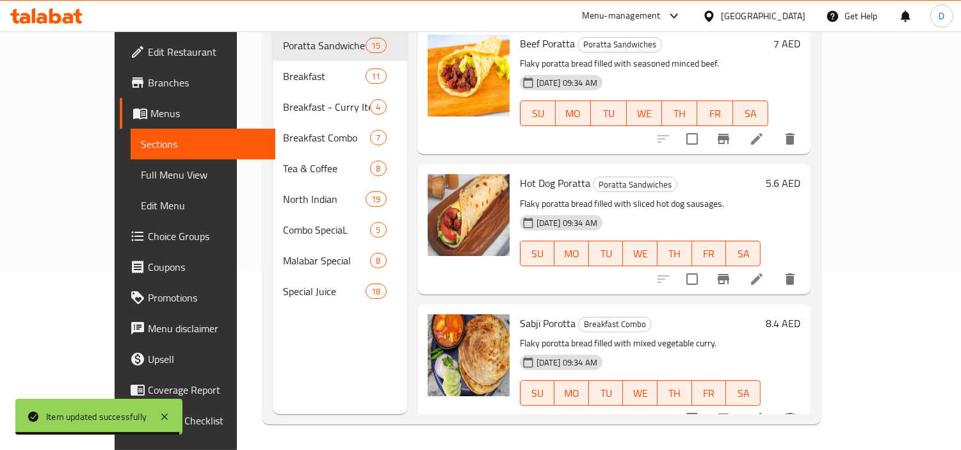
type input "برانا"
click at [774, 128] on li at bounding box center [757, 138] width 36 height 23
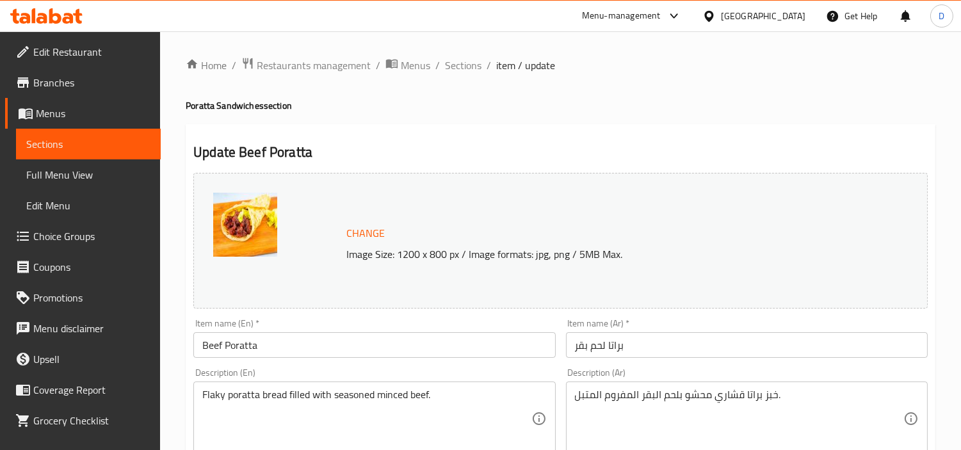
click at [357, 338] on input "Beef Poratta" at bounding box center [374, 345] width 362 height 26
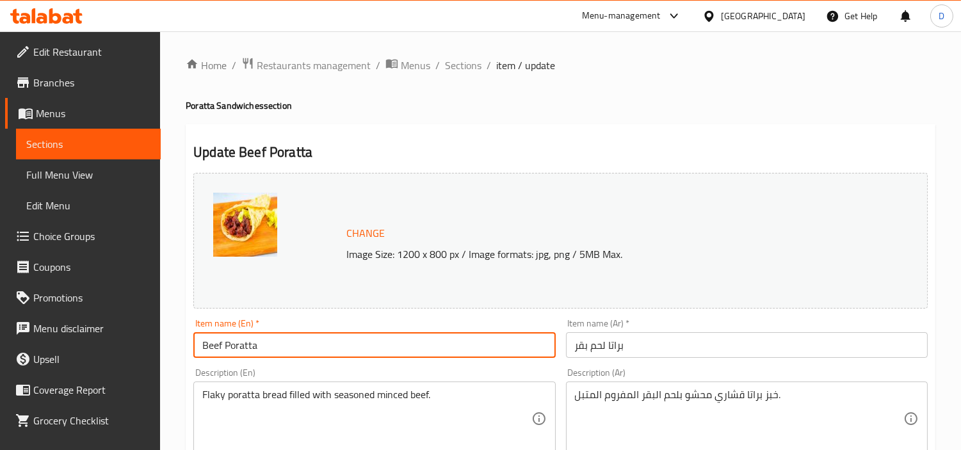
click at [357, 338] on input "Beef Poratta" at bounding box center [374, 345] width 362 height 26
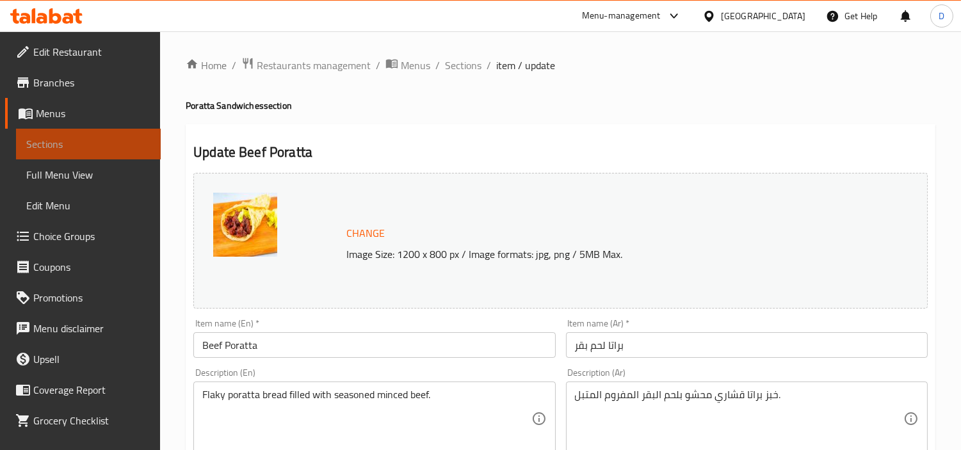
click at [134, 144] on span "Sections" at bounding box center [88, 143] width 124 height 15
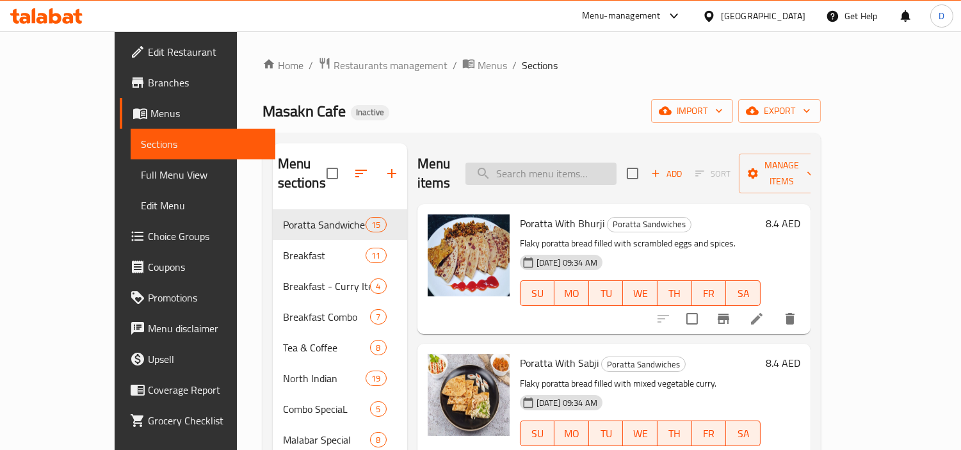
click at [548, 172] on input "search" at bounding box center [540, 174] width 151 height 22
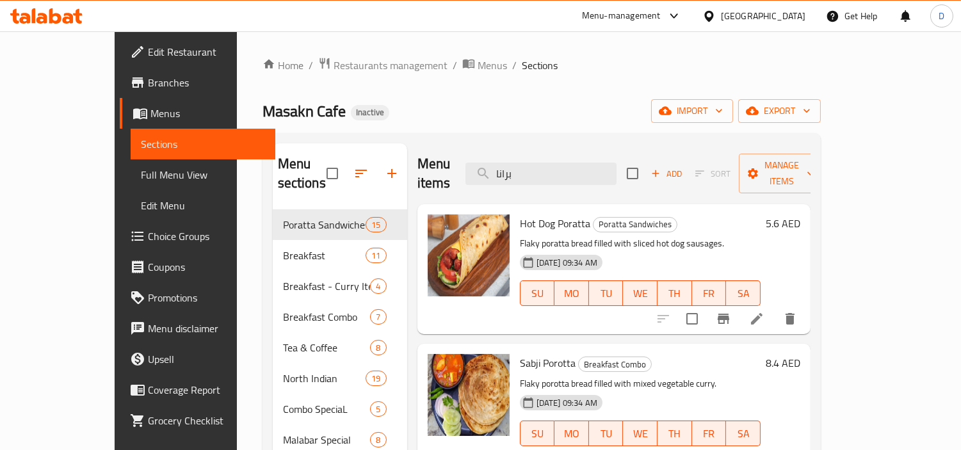
type input "برانا"
click at [549, 214] on span "Hot Dog Poratta" at bounding box center [555, 223] width 70 height 19
copy h6 "Hot Dog Poratta"
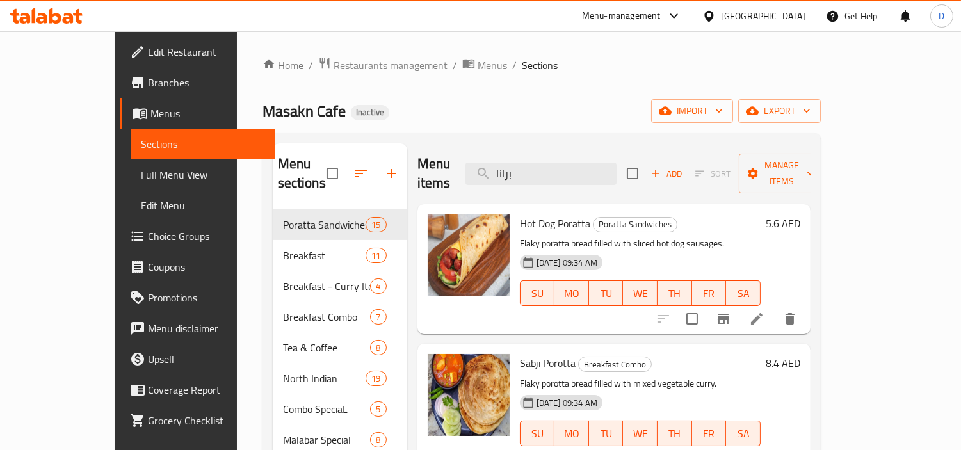
click at [530, 353] on span "Sabji Porotta" at bounding box center [548, 362] width 56 height 19
copy h6 "Sabji Porotta"
click at [606, 126] on div "Home / Restaurants management / Menus / Sections Masakn Cafe Inactive import ex…" at bounding box center [541, 330] width 558 height 547
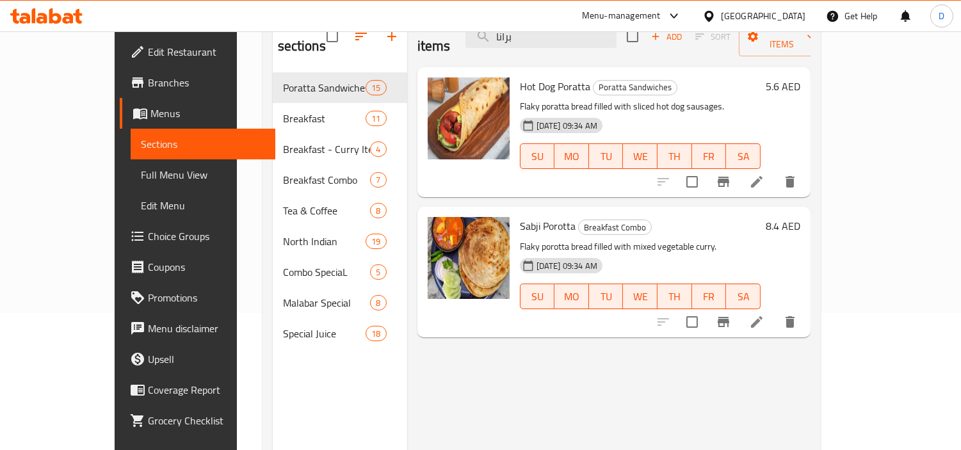
scroll to position [142, 0]
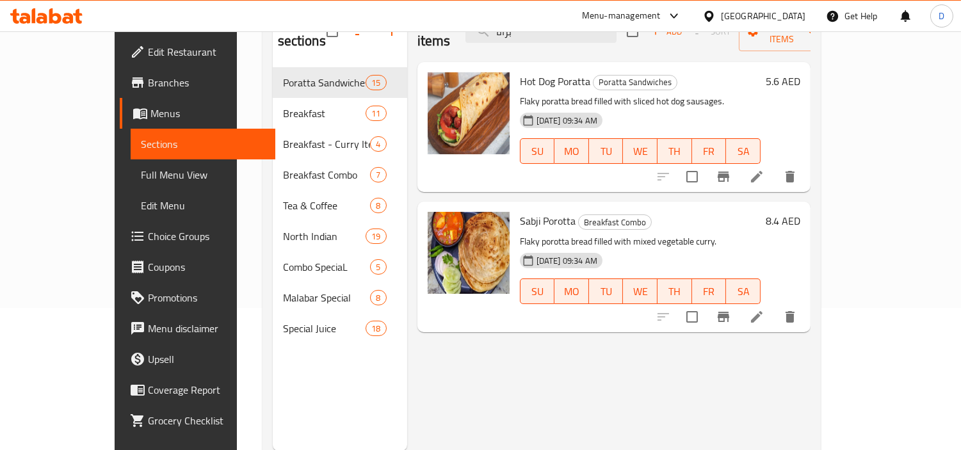
click at [764, 169] on icon at bounding box center [756, 176] width 15 height 15
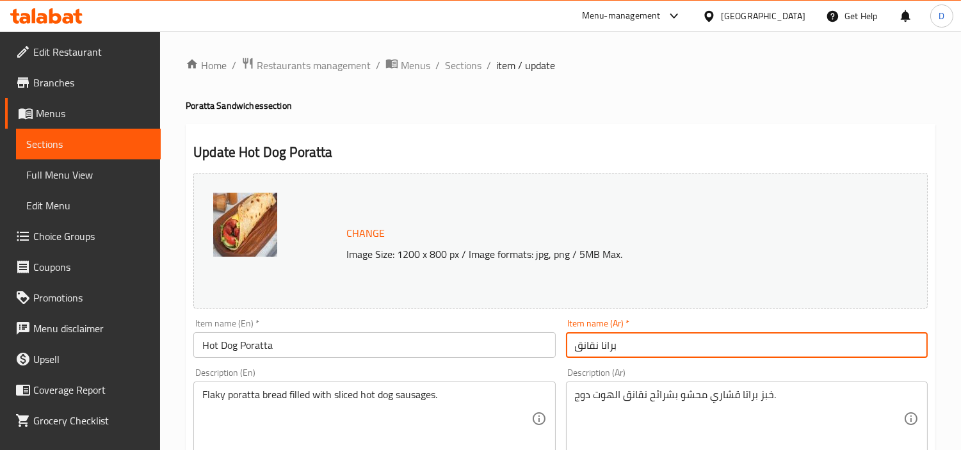
click at [605, 344] on input "برانا نقانق" at bounding box center [747, 345] width 362 height 26
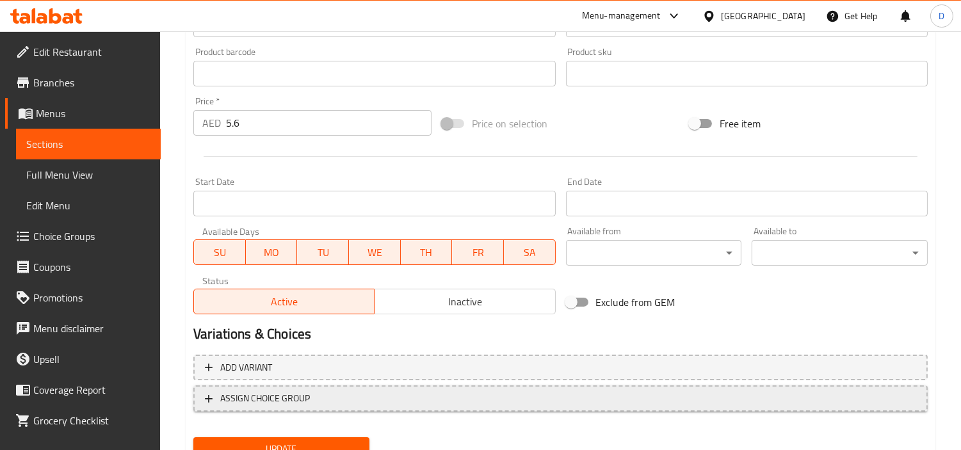
scroll to position [426, 0]
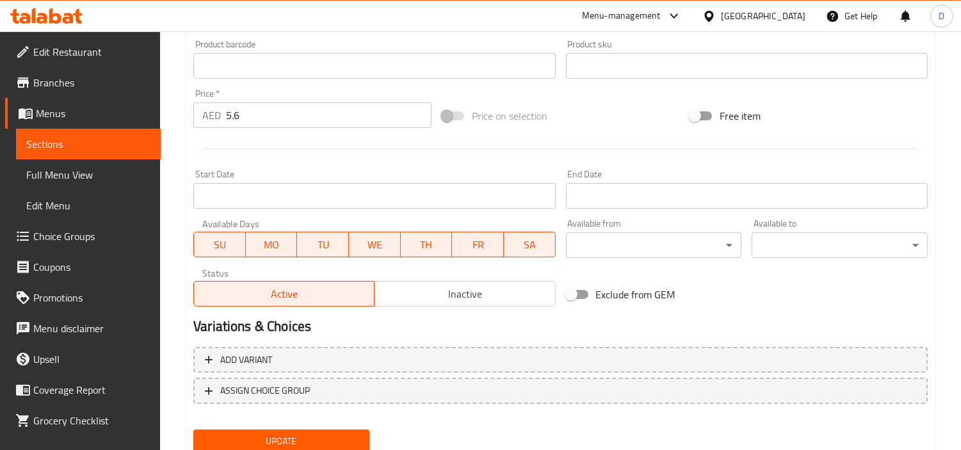
type input "براتا نقانق"
click at [346, 435] on span "Update" at bounding box center [282, 441] width 156 height 16
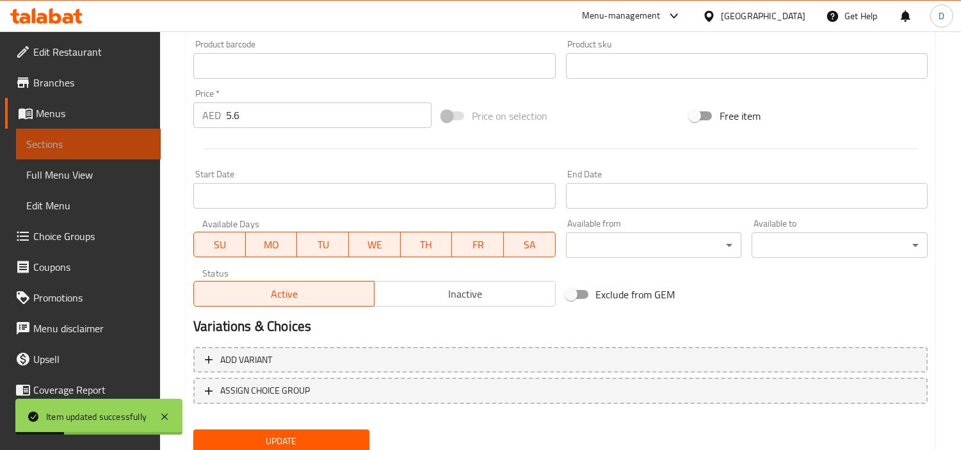
click at [110, 134] on link "Sections" at bounding box center [88, 144] width 145 height 31
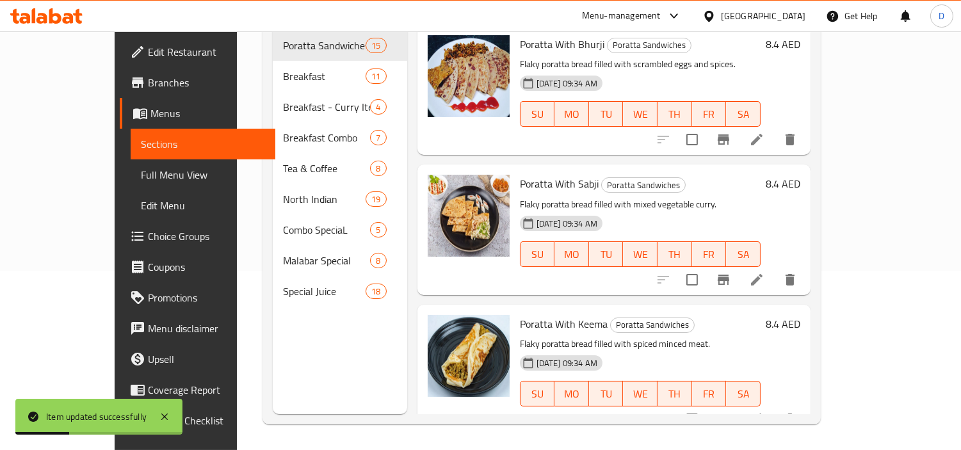
scroll to position [36, 0]
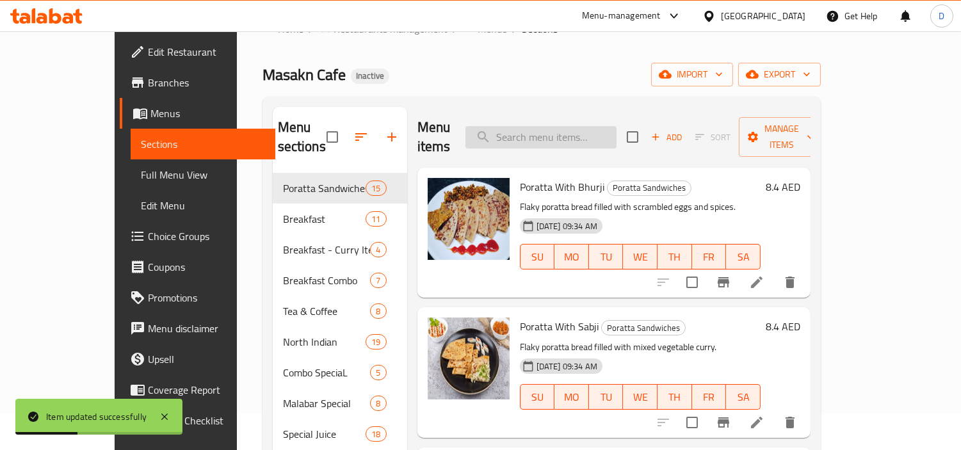
click at [604, 129] on input "search" at bounding box center [540, 137] width 151 height 22
paste input "Sabji Porotta"
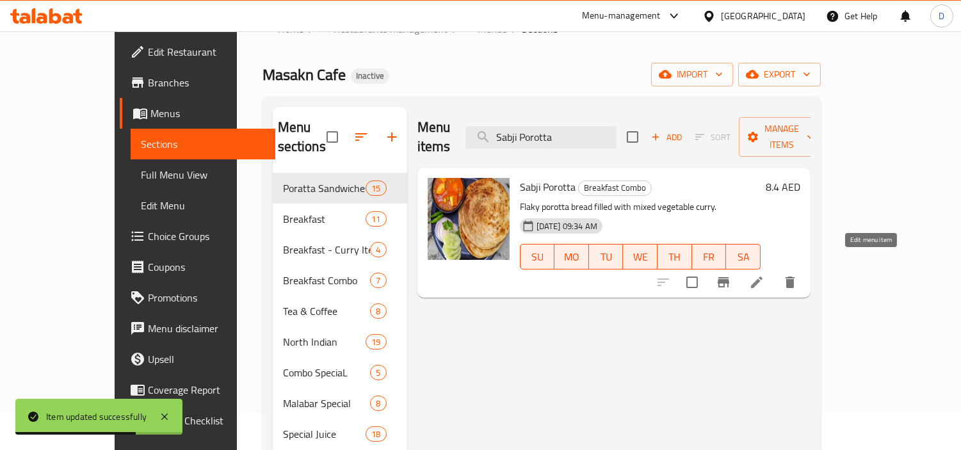
type input "Sabji Porotta"
click at [762, 277] on icon at bounding box center [757, 283] width 12 height 12
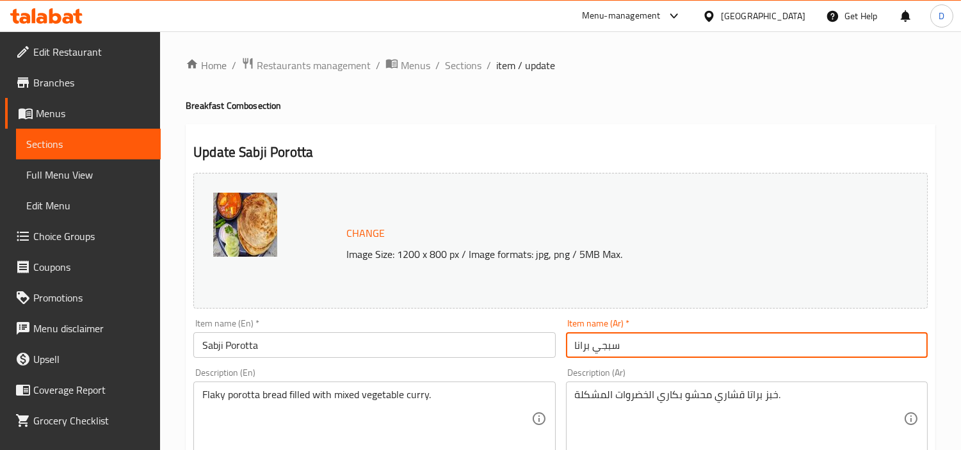
click at [578, 343] on input "سبجي برانا" at bounding box center [747, 345] width 362 height 26
click at [612, 346] on input "[PERSON_NAME]" at bounding box center [747, 345] width 362 height 26
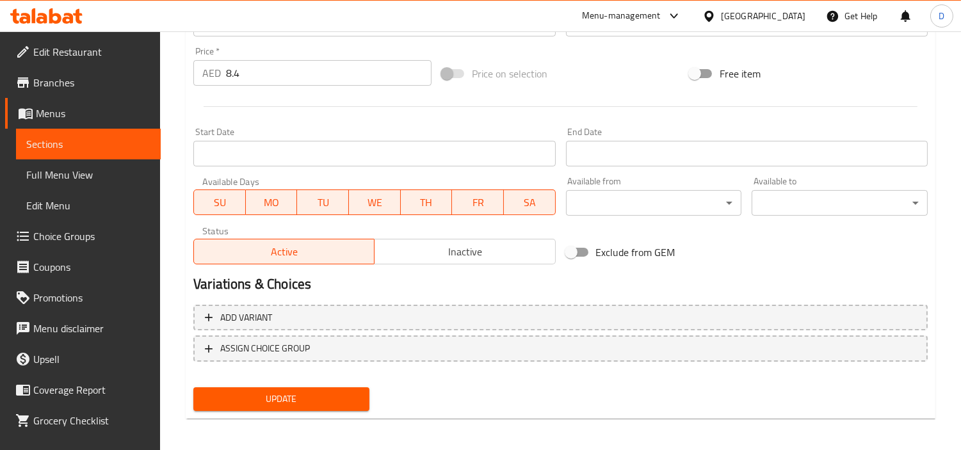
scroll to position [470, 0]
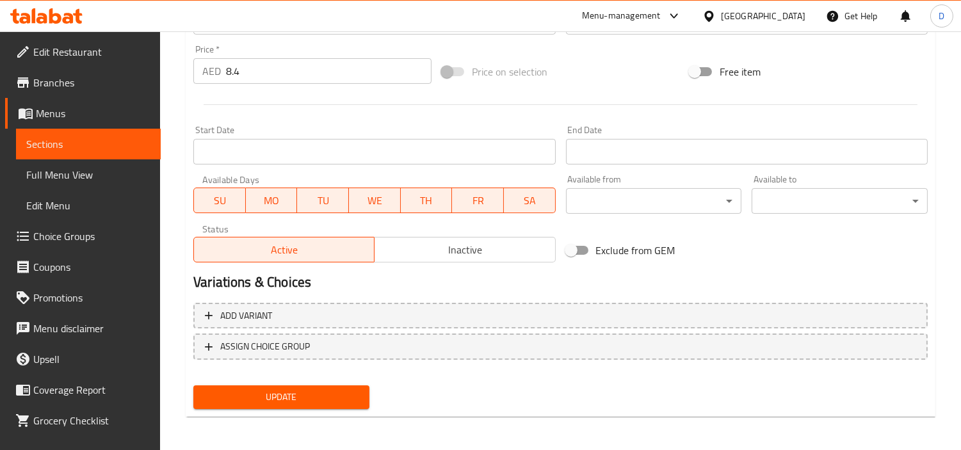
type input "[PERSON_NAME]"
click at [311, 398] on span "Update" at bounding box center [282, 397] width 156 height 16
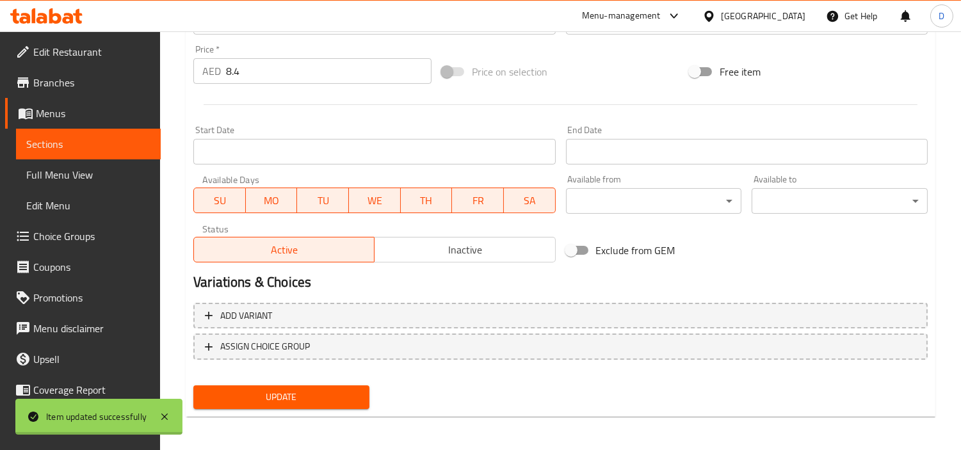
scroll to position [186, 0]
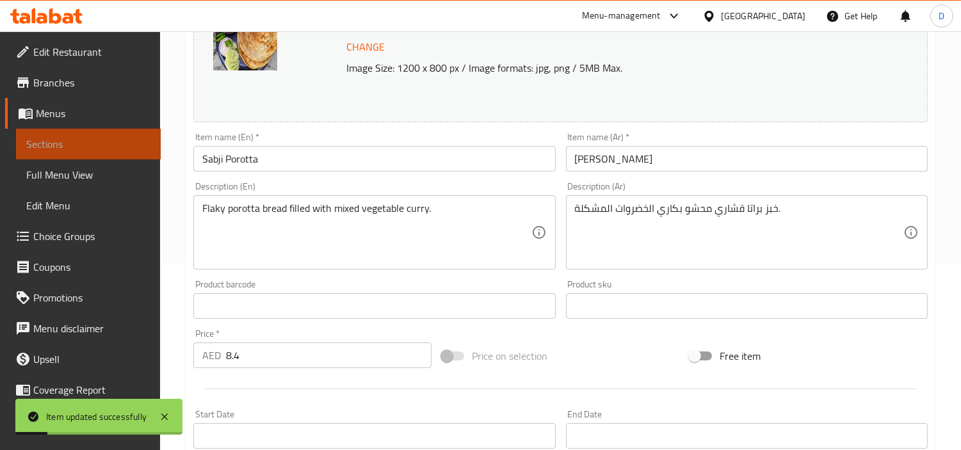
click at [130, 138] on span "Sections" at bounding box center [88, 143] width 124 height 15
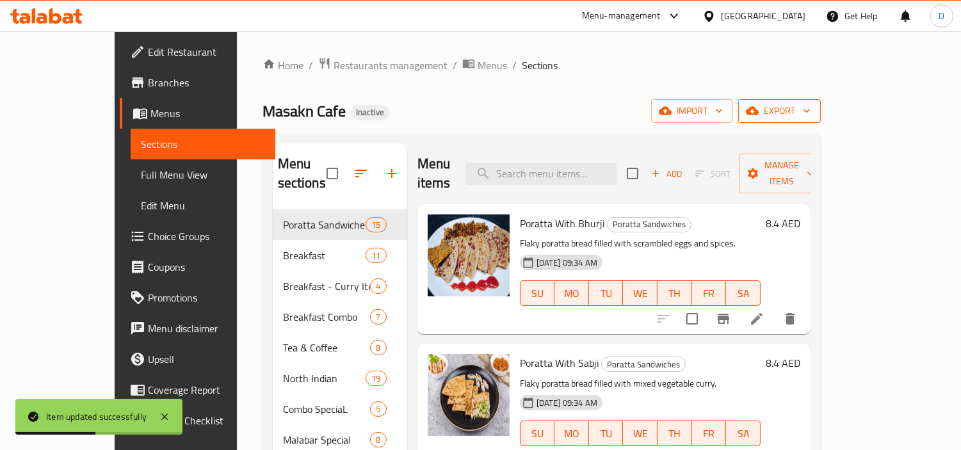
click at [758, 111] on icon "button" at bounding box center [752, 111] width 13 height 8
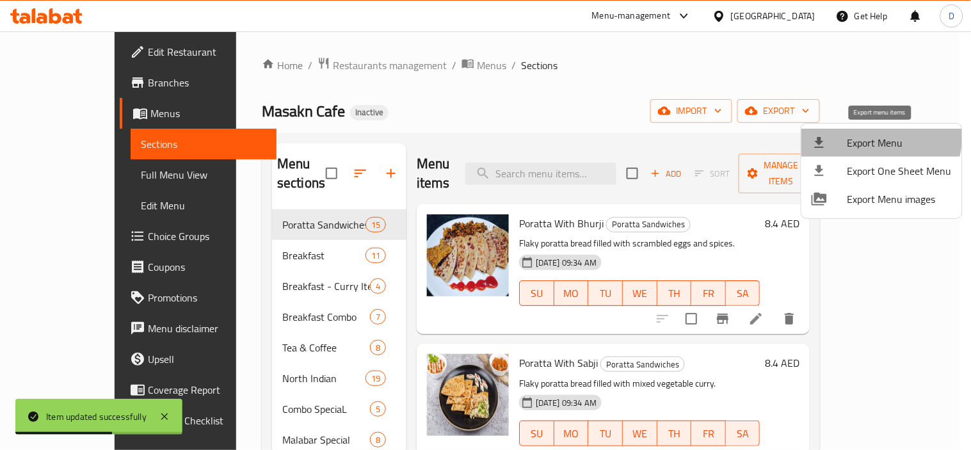
click at [874, 136] on span "Export Menu" at bounding box center [899, 142] width 104 height 15
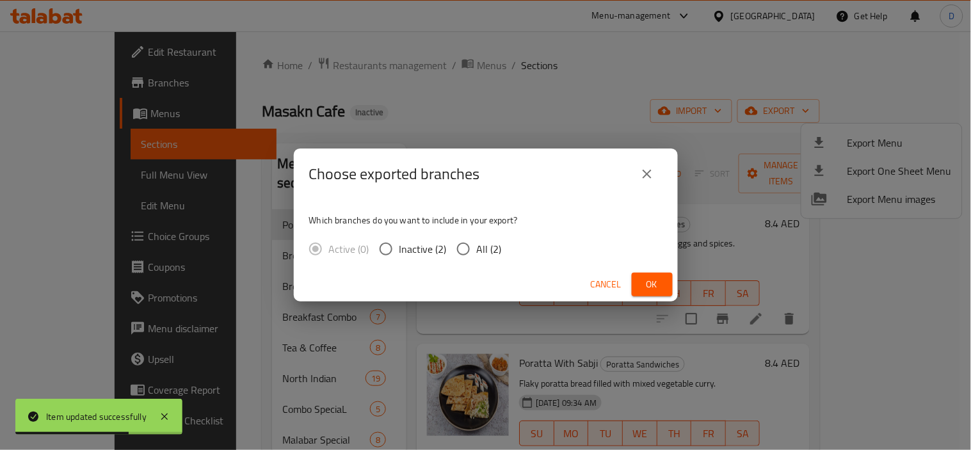
click at [481, 253] on span "All (2)" at bounding box center [489, 248] width 25 height 15
click at [477, 253] on input "All (2)" at bounding box center [463, 249] width 27 height 27
radio input "true"
click at [646, 278] on span "Ok" at bounding box center [652, 285] width 20 height 16
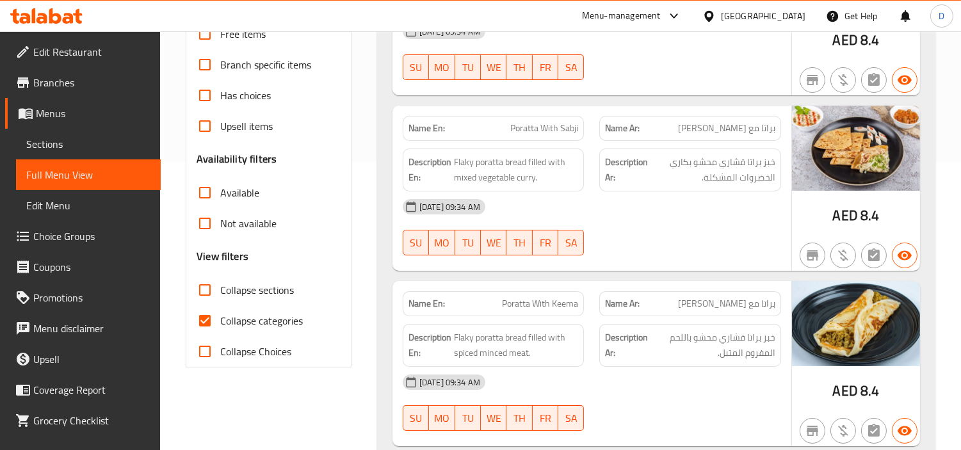
scroll to position [426, 0]
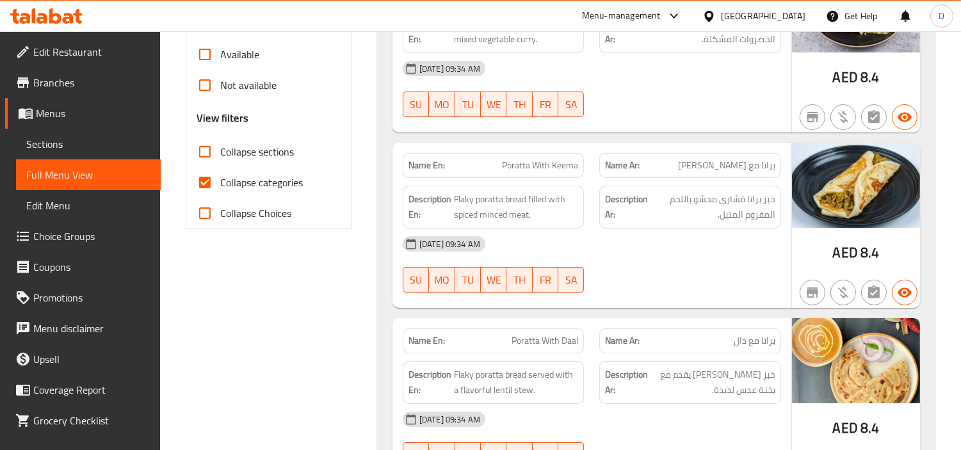
drag, startPoint x: 268, startPoint y: 181, endPoint x: 238, endPoint y: 137, distance: 53.1
click at [268, 181] on span "Collapse categories" at bounding box center [261, 182] width 83 height 15
click at [220, 181] on input "Collapse categories" at bounding box center [204, 182] width 31 height 31
checkbox input "false"
click at [236, 144] on span "Collapse sections" at bounding box center [257, 151] width 74 height 15
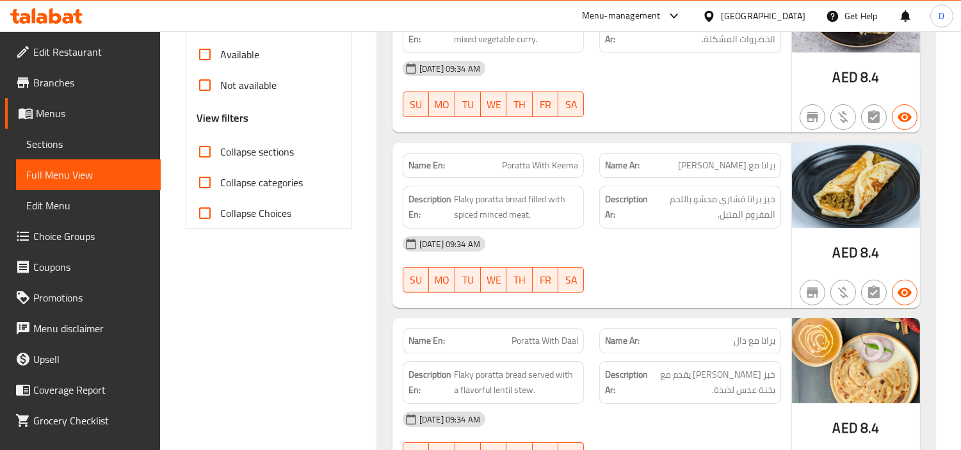
click at [220, 142] on input "Collapse sections" at bounding box center [204, 151] width 31 height 31
checkbox input "true"
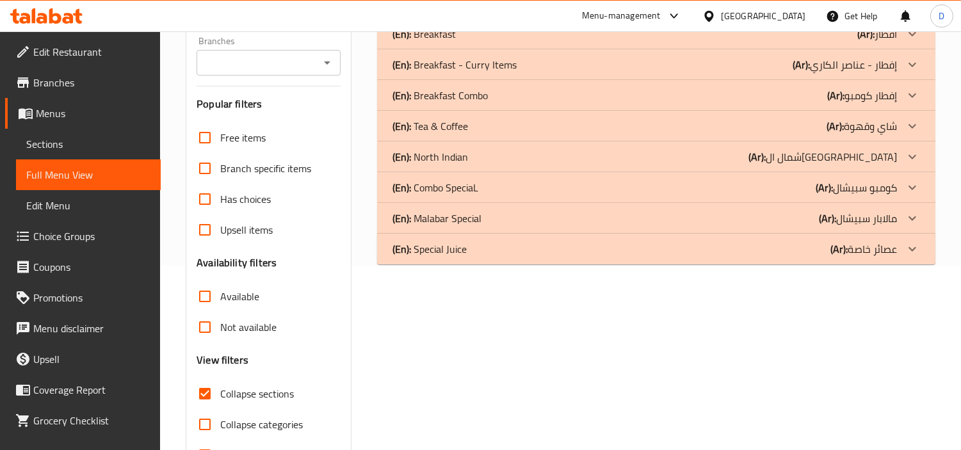
scroll to position [160, 0]
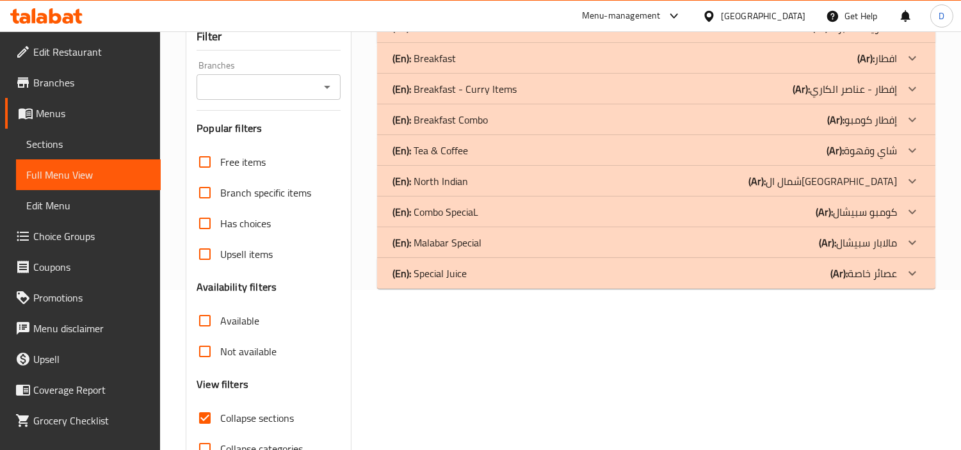
click at [481, 212] on div "(En): Combo SpeciaL (Ar): كومبو سبيشال" at bounding box center [644, 211] width 504 height 15
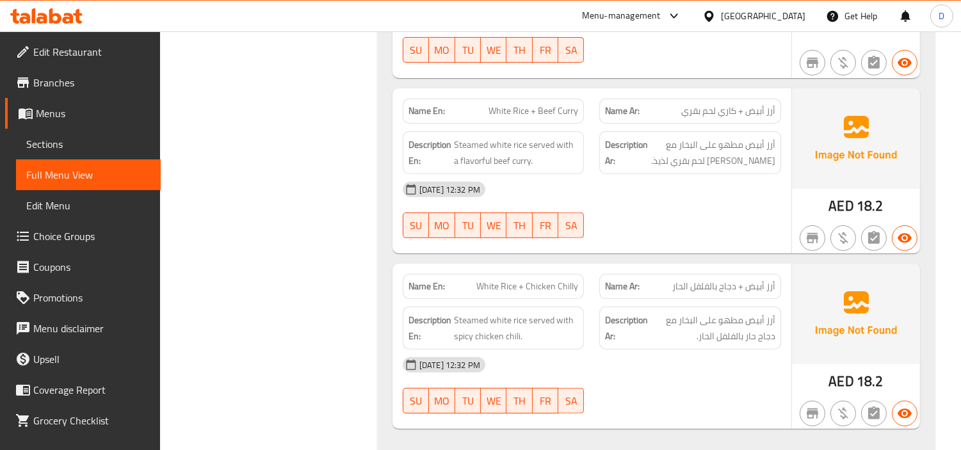
scroll to position [956, 0]
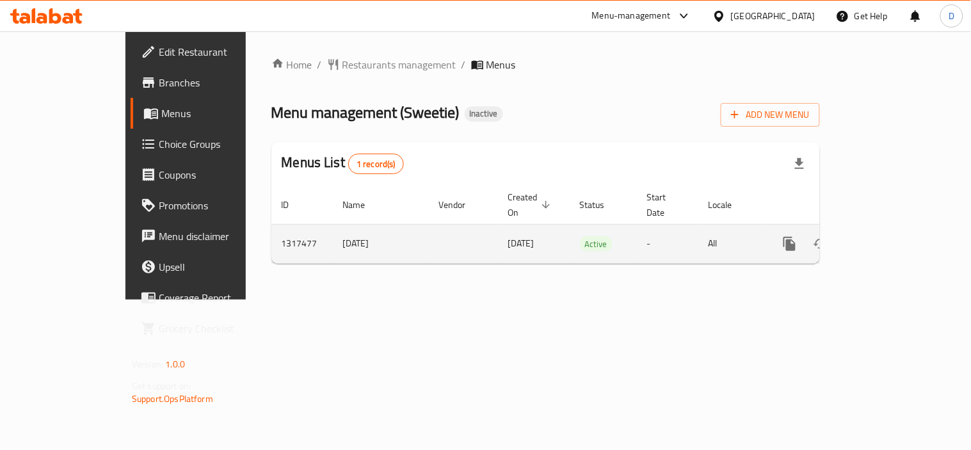
click at [890, 236] on icon "enhanced table" at bounding box center [881, 243] width 15 height 15
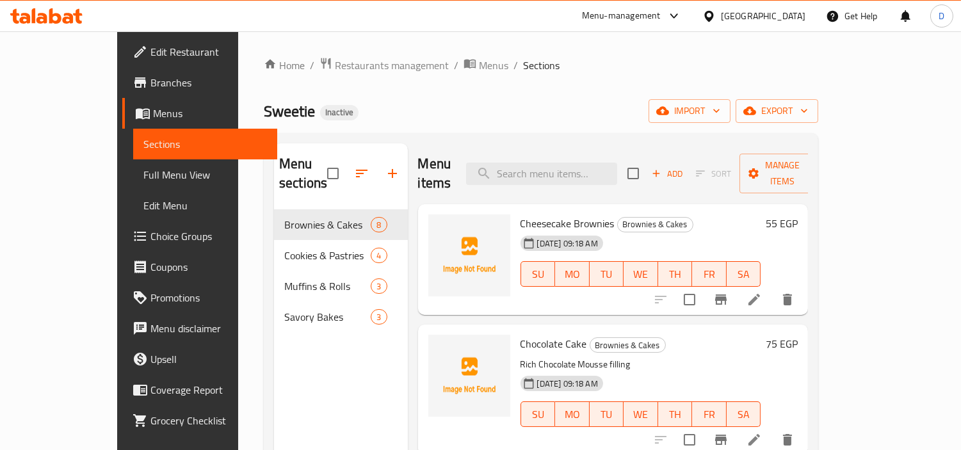
click at [503, 133] on div "Menu sections Brownies & Cakes 8 Cookies & Pastries 4 Muffins & Rolls 3 Savory …" at bounding box center [541, 368] width 554 height 470
click at [143, 175] on span "Full Menu View" at bounding box center [205, 174] width 124 height 15
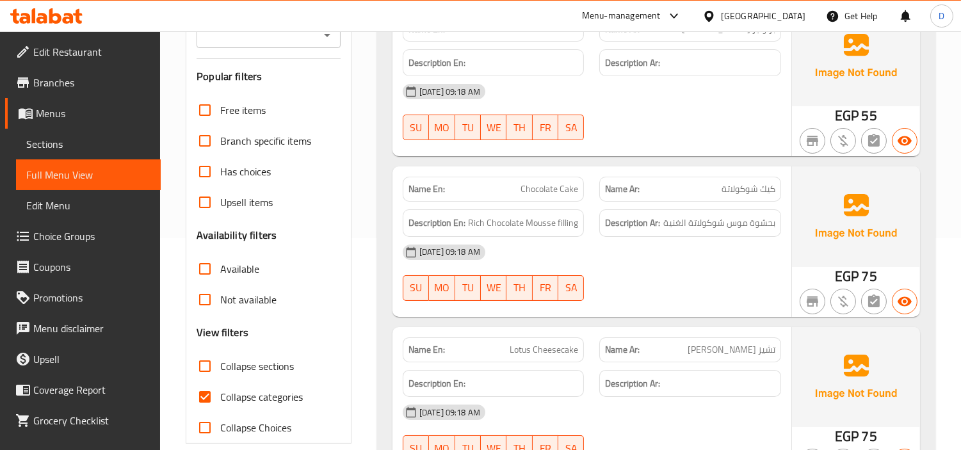
scroll to position [284, 0]
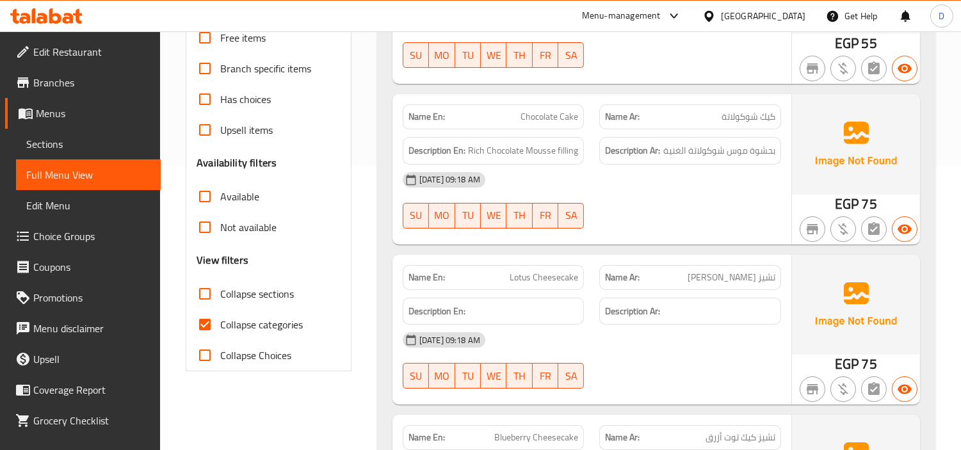
click at [270, 321] on span "Collapse categories" at bounding box center [261, 324] width 83 height 15
click at [220, 321] on input "Collapse categories" at bounding box center [204, 324] width 31 height 31
checkbox input "false"
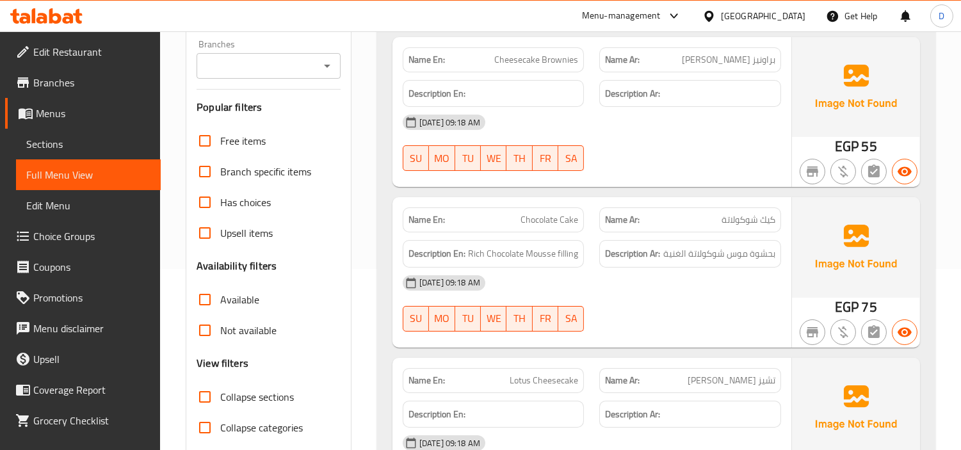
scroll to position [142, 0]
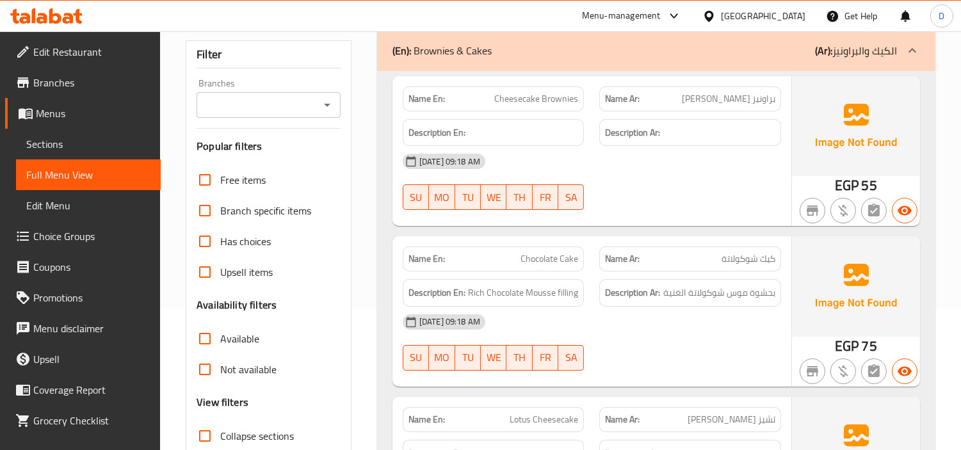
click at [508, 160] on div "[DATE] 09:18 AM" at bounding box center [592, 161] width 394 height 31
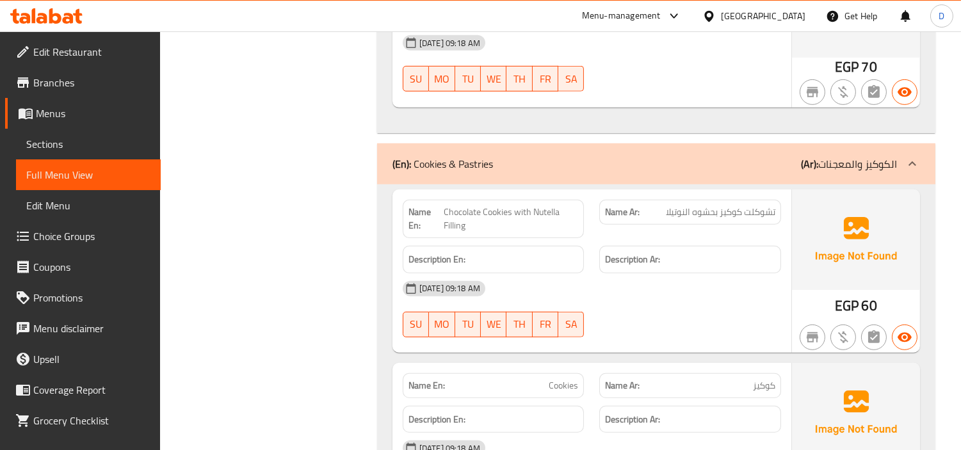
scroll to position [1422, 0]
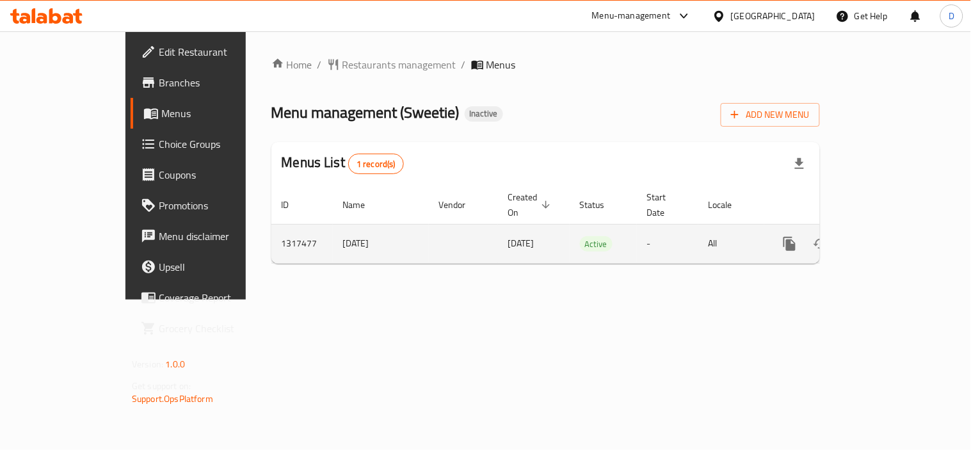
click at [888, 238] on icon "enhanced table" at bounding box center [882, 244] width 12 height 12
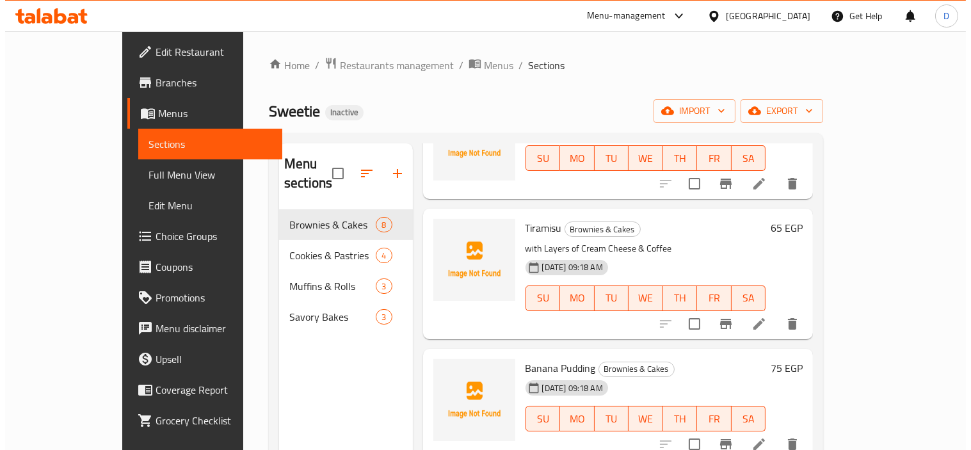
scroll to position [604, 0]
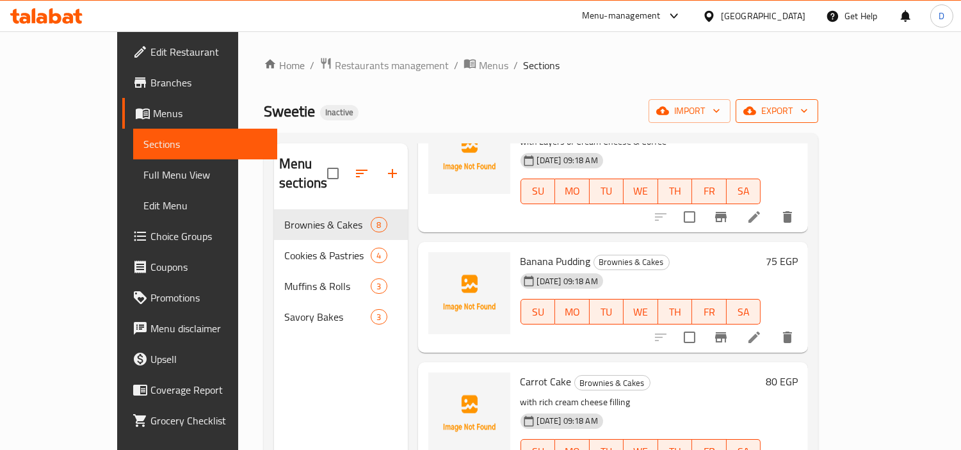
click at [808, 109] on span "export" at bounding box center [777, 111] width 62 height 16
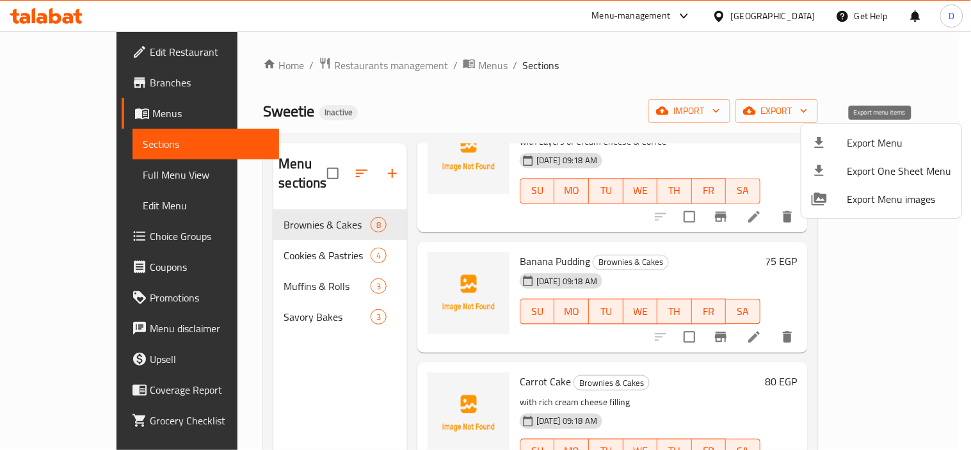
click at [881, 135] on span "Export Menu" at bounding box center [899, 142] width 104 height 15
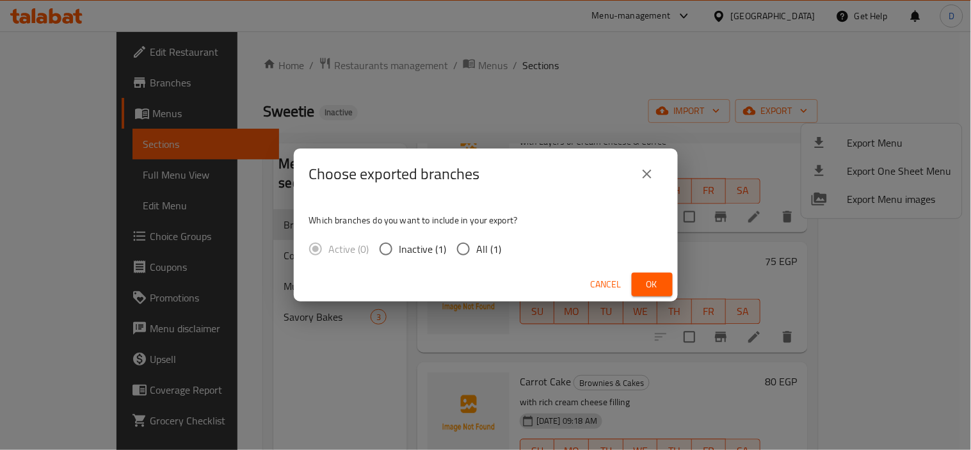
click at [493, 259] on label "All (1)" at bounding box center [476, 249] width 52 height 27
click at [477, 259] on input "All (1)" at bounding box center [463, 249] width 27 height 27
radio input "true"
click at [644, 285] on span "Ok" at bounding box center [652, 285] width 20 height 16
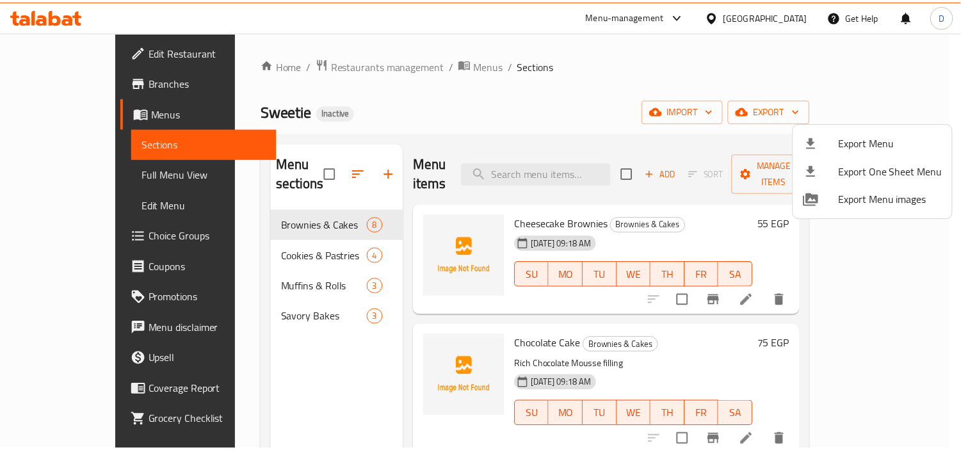
scroll to position [604, 0]
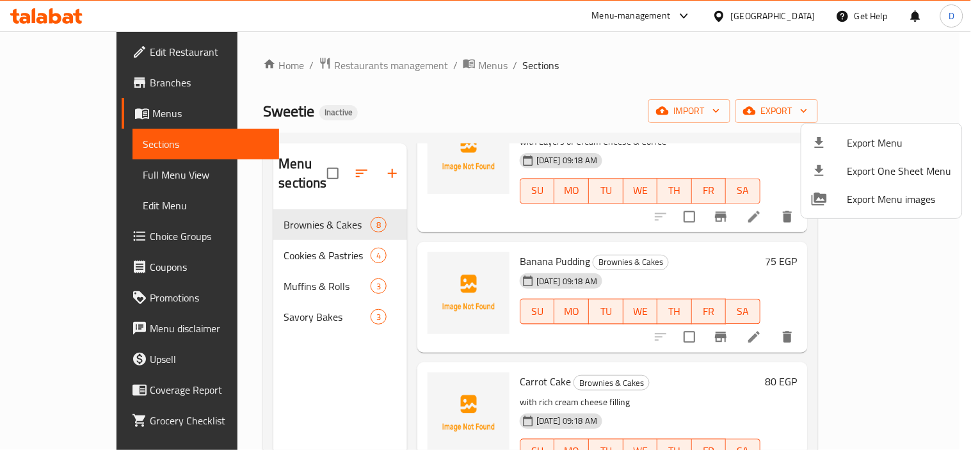
click at [454, 93] on div at bounding box center [485, 225] width 971 height 450
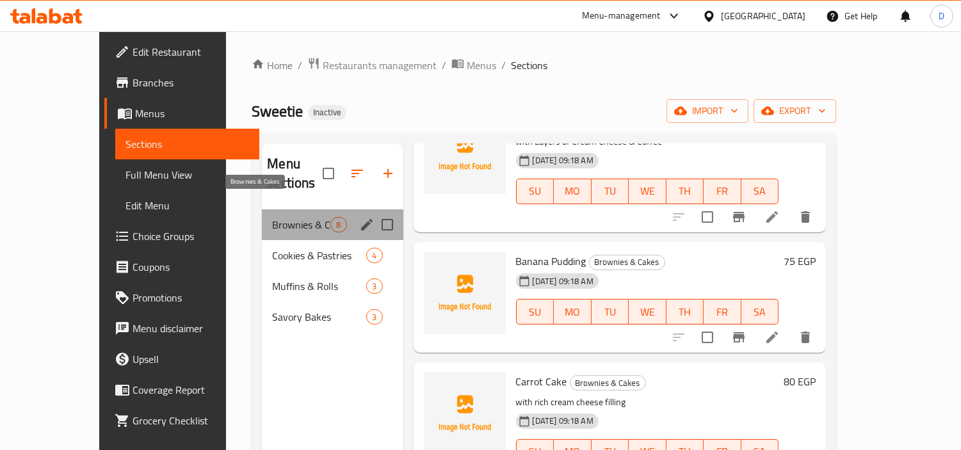
click at [294, 217] on span "Brownies & Cakes" at bounding box center [301, 224] width 58 height 15
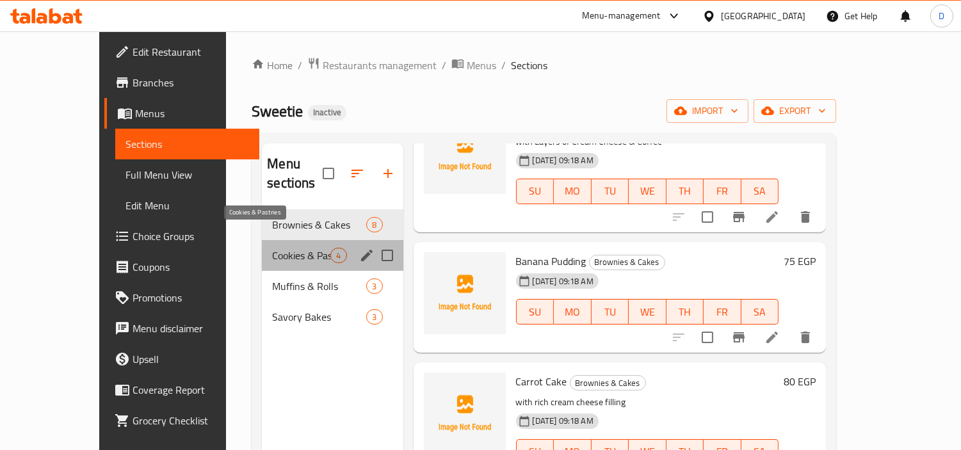
click at [303, 248] on span "Cookies & Pastries" at bounding box center [301, 255] width 58 height 15
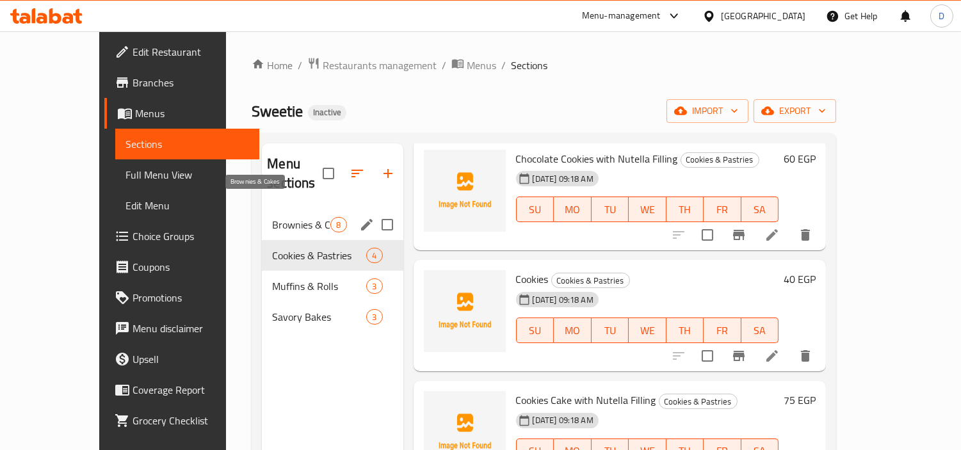
click at [297, 217] on span "Brownies & Cakes" at bounding box center [301, 224] width 58 height 15
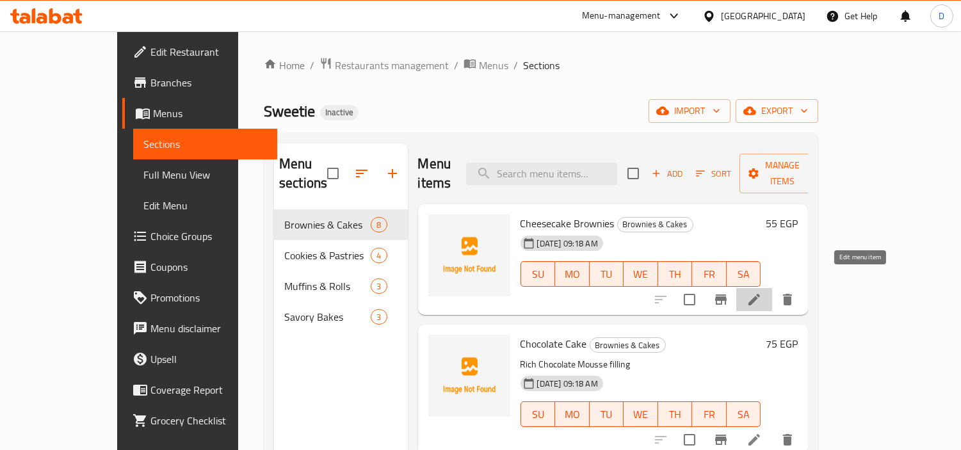
click at [762, 292] on icon at bounding box center [753, 299] width 15 height 15
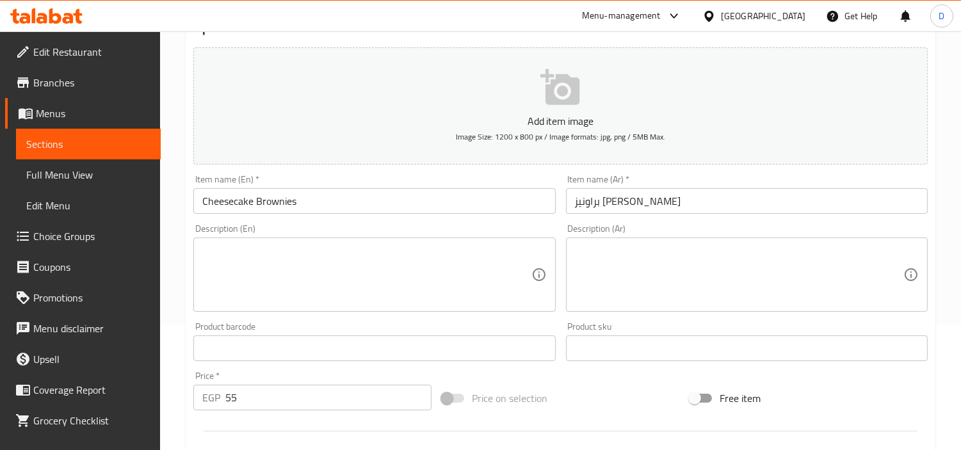
scroll to position [142, 0]
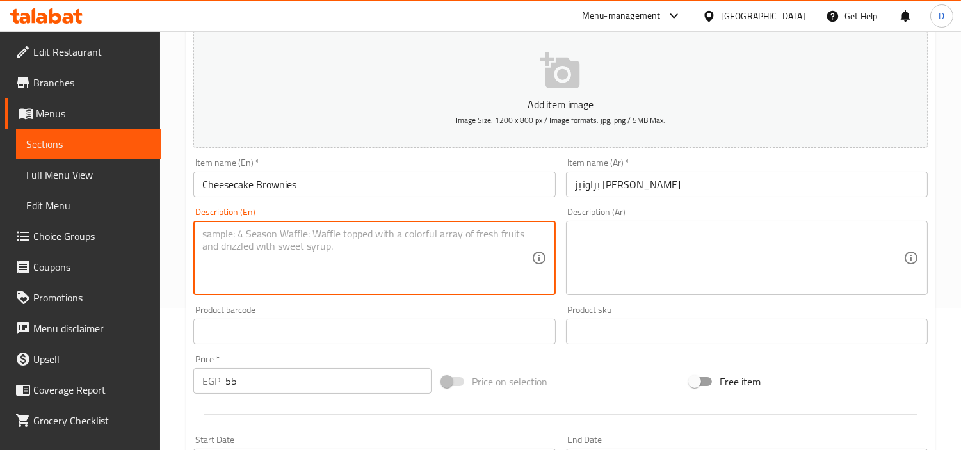
click at [451, 248] on textarea at bounding box center [366, 258] width 328 height 61
paste textarea "A decadent dessert combining a rich, fudgy chocolate base with a creamy cheesec…"
type textarea "A decadent dessert combining a rich, fudgy chocolate base with a creamy cheesec…"
click at [625, 257] on textarea at bounding box center [739, 258] width 328 height 61
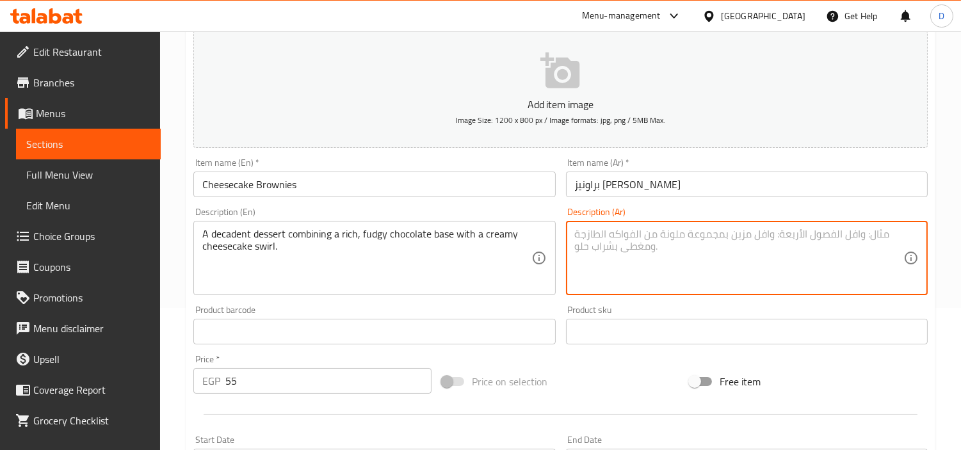
paste textarea "حلوى فاخرة تجمع بين قاعدة شوكولاتة غنية وكثيفة مع طبقة دوامية كريمية من التشيز …"
drag, startPoint x: 705, startPoint y: 238, endPoint x: 681, endPoint y: 238, distance: 24.3
click at [681, 238] on textarea "حلوى فاخرة تجمع بين قاعدة شوكولاتة غنية وكثيفة مع طبقة دوامية كريمية من التشيز …" at bounding box center [739, 258] width 328 height 61
click at [772, 255] on textarea "حلوى فاخرة تجمع بين قاعدة شوكولاتة غنية و فادجي مع طبقة دوامية كريمية من التشيز…" at bounding box center [739, 258] width 328 height 61
click at [771, 255] on textarea "حلوى فاخرة تجمع بين قاعدة شوكولاتة غنية و فادجي مع طبقة دوامية كريمية من التشيز…" at bounding box center [739, 258] width 328 height 61
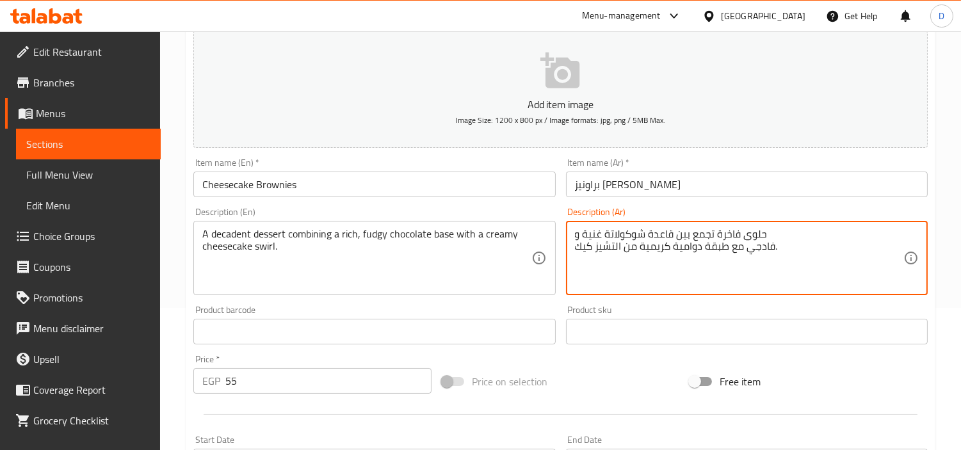
click at [771, 255] on textarea "حلوى فاخرة تجمع بين قاعدة شوكولاتة غنية و فادجي مع طبقة دوامية كريمية من التشيز…" at bounding box center [739, 258] width 328 height 61
click at [764, 252] on textarea "حلوى فاخرة تجمع بين قاعدة شوكولاتة غنية و فادجي مع طبقة دوامية كريمية من التشيز…" at bounding box center [739, 258] width 328 height 61
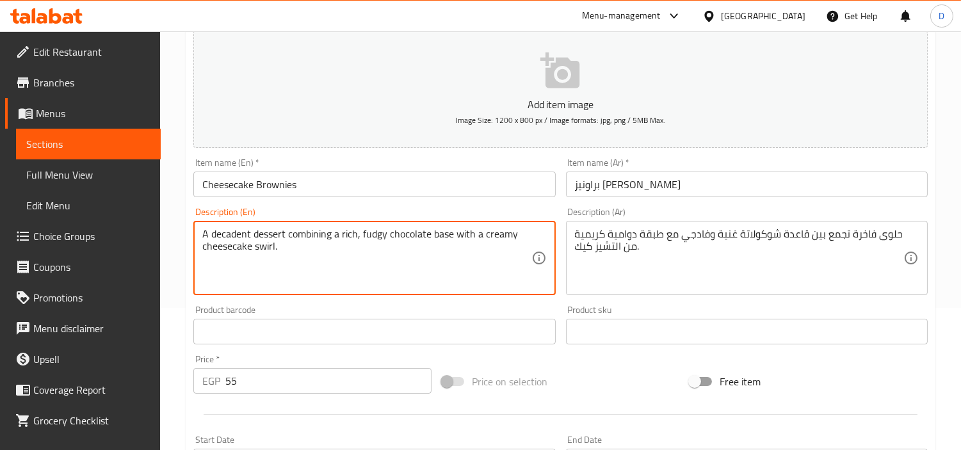
drag, startPoint x: 262, startPoint y: 238, endPoint x: 413, endPoint y: 230, distance: 150.6
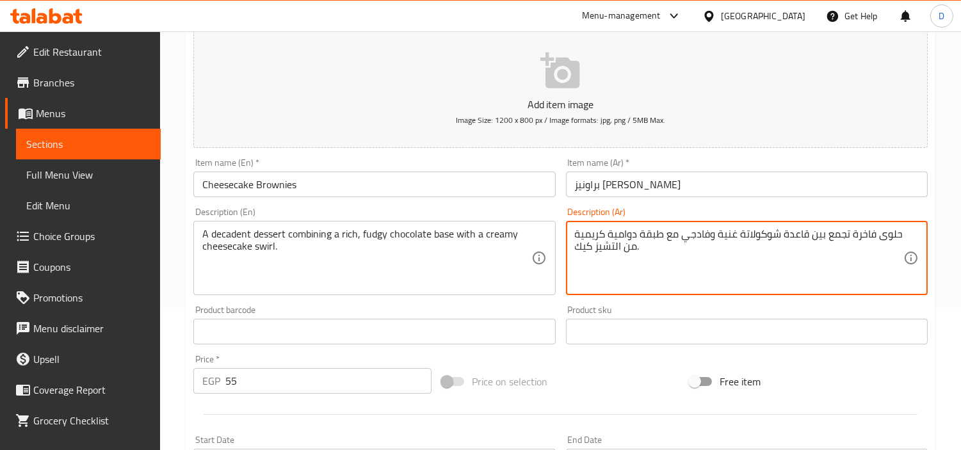
click at [862, 233] on textarea "حلوى فاخرة تجمع بين قاعدة شوكولاتة غنية وفادجي مع طبقة دوامية كريمية من التشيز …" at bounding box center [739, 258] width 328 height 61
type textarea "حلوى تجمع بين قاعدة شوكولاتة غنية وفادجي مع طبقة دوامية كريمية من التشيز كيك."
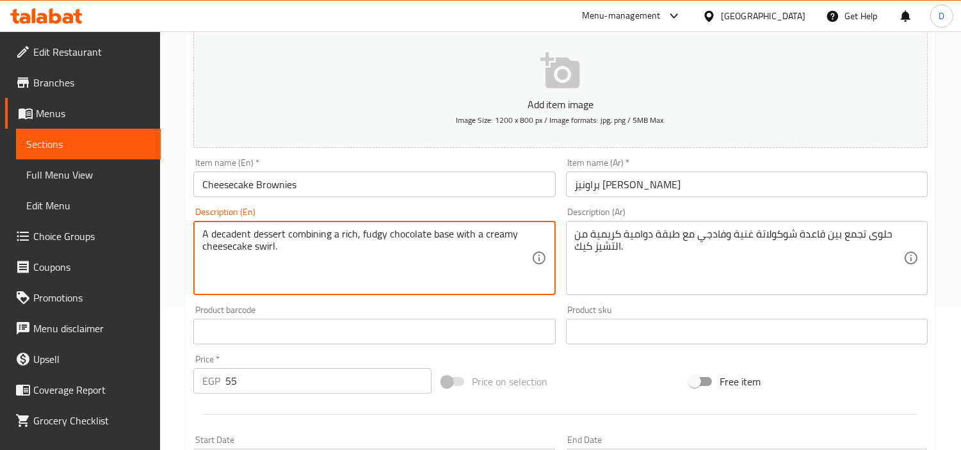
drag, startPoint x: 252, startPoint y: 237, endPoint x: 194, endPoint y: 239, distance: 58.3
click at [221, 246] on textarea "dessert combining a rich, fudgy chocolate base with a creamy cheesecake swirl." at bounding box center [366, 258] width 328 height 61
click at [235, 250] on textarea "dessert combining a rich, fudgy chocolate base with a creamy cheesecake swirl c…" at bounding box center [366, 258] width 328 height 61
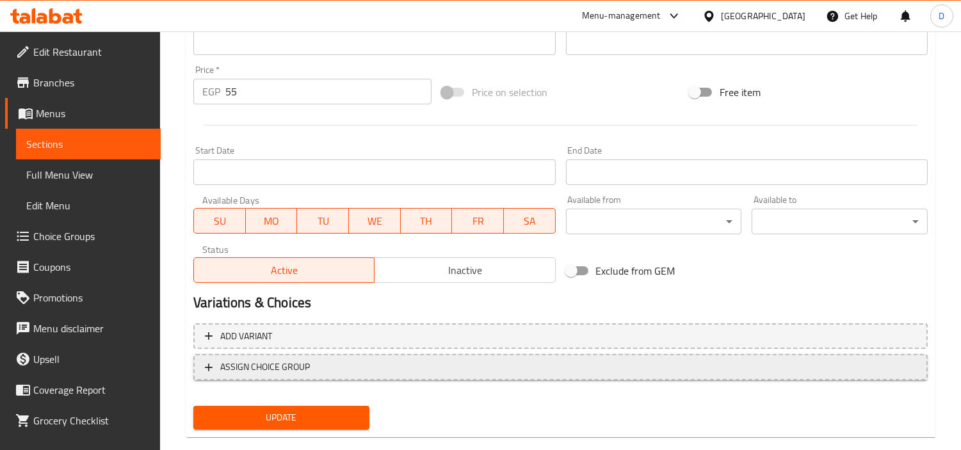
scroll to position [452, 0]
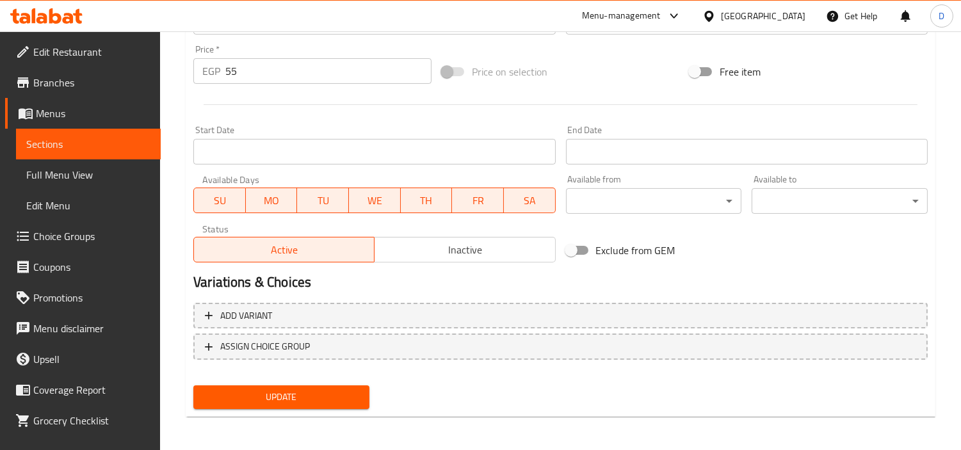
type textarea "dessert combining a rich, fudgy chocolate base with a creamy cheesecake swirl l…"
click at [333, 389] on span "Update" at bounding box center [282, 397] width 156 height 16
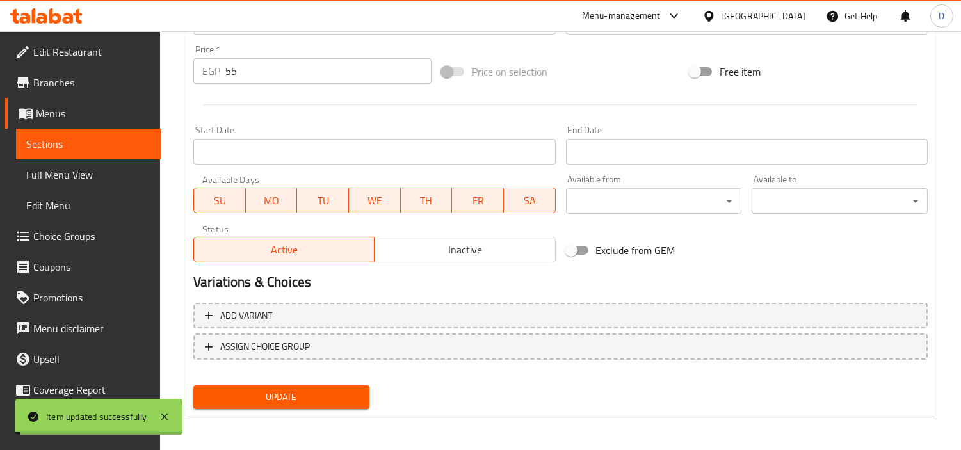
scroll to position [97, 0]
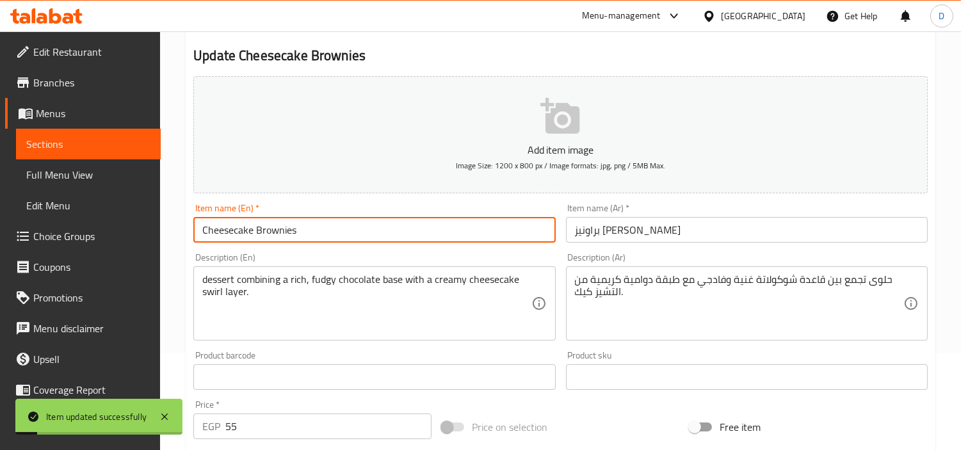
click at [303, 230] on input "Cheesecake Brownies" at bounding box center [374, 230] width 362 height 26
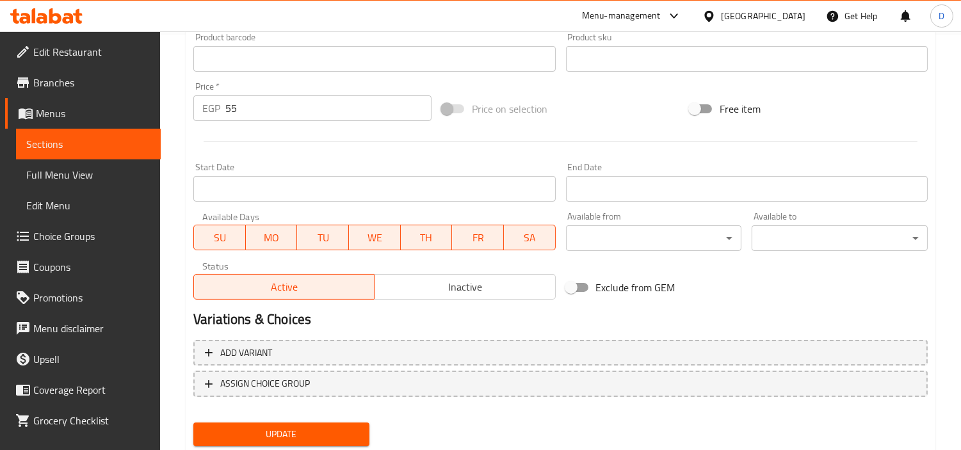
scroll to position [452, 0]
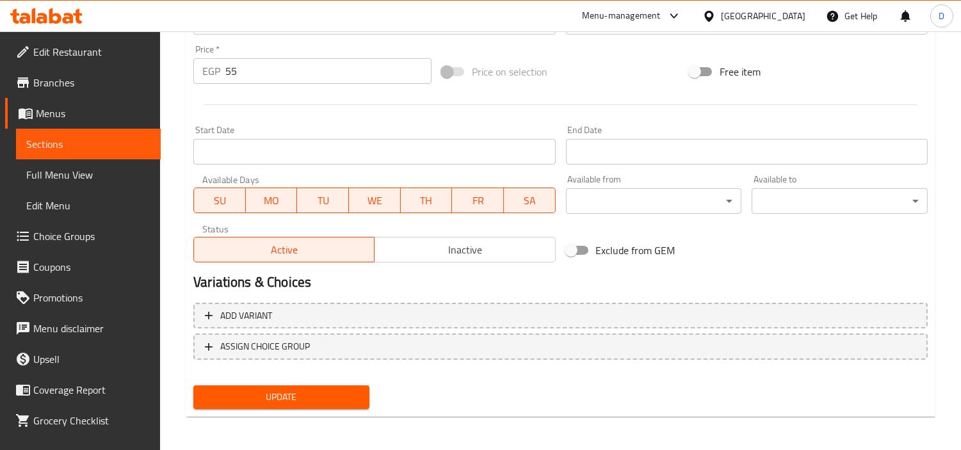
click at [346, 395] on span "Update" at bounding box center [282, 397] width 156 height 16
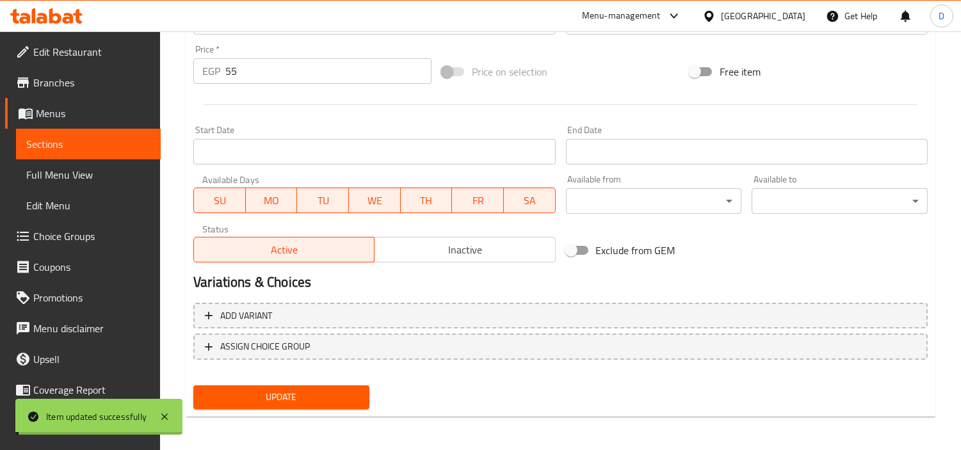
click at [100, 141] on span "Sections" at bounding box center [88, 143] width 124 height 15
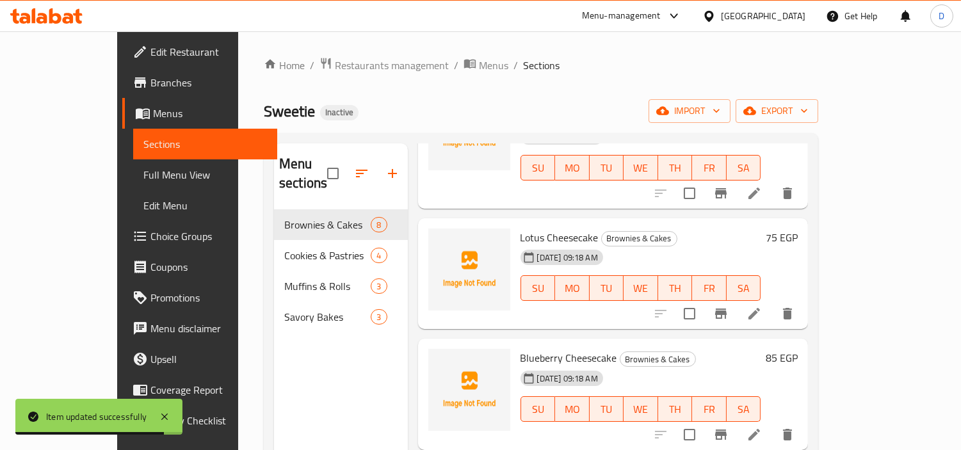
scroll to position [284, 0]
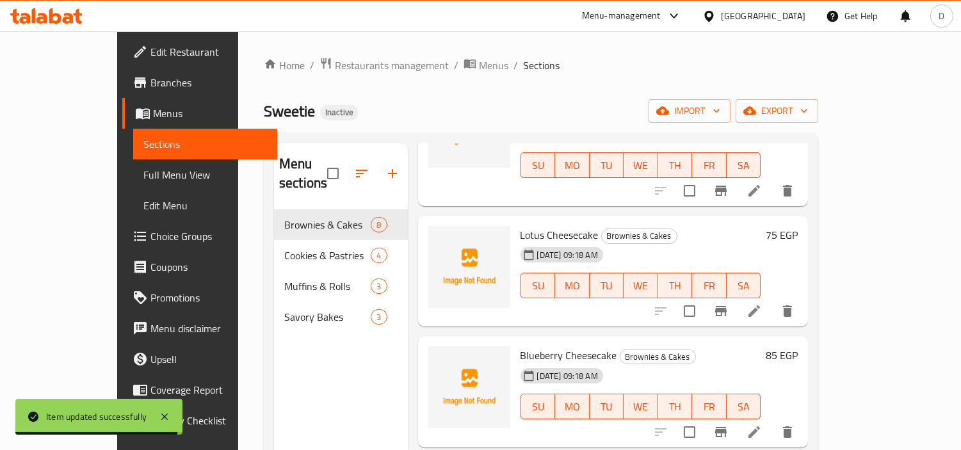
click at [762, 303] on icon at bounding box center [753, 310] width 15 height 15
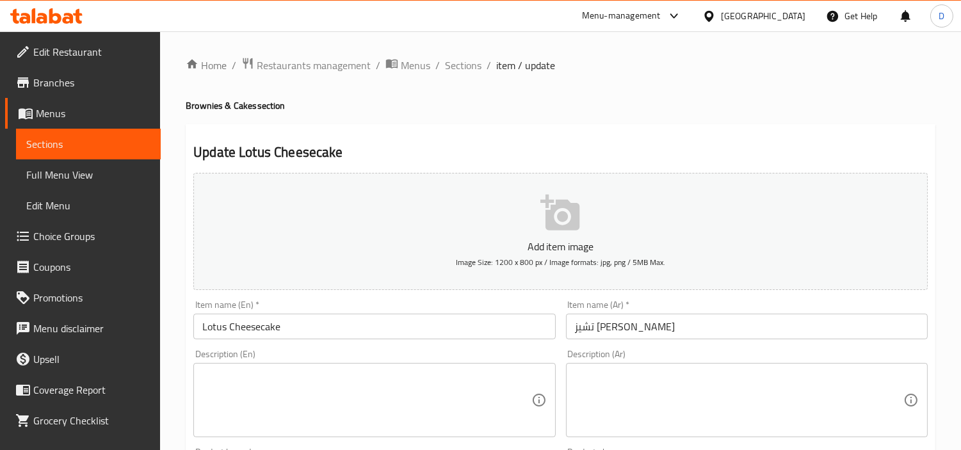
click at [344, 383] on textarea at bounding box center [366, 400] width 328 height 61
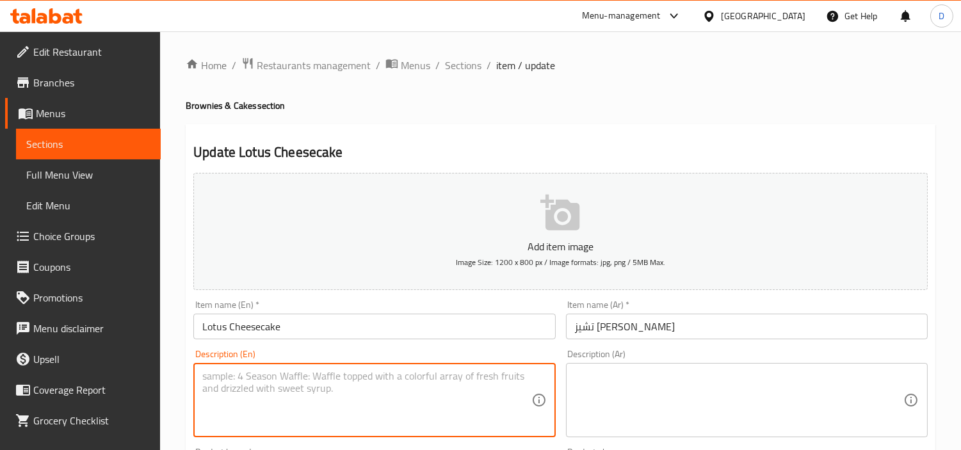
paste textarea "A smooth and creamy dessert on a biscuit base, topped with a generous layer of …"
type textarea "A smooth and creamy dessert on a biscuit base, topped with a generous layer of …"
click at [658, 399] on textarea at bounding box center [739, 400] width 328 height 61
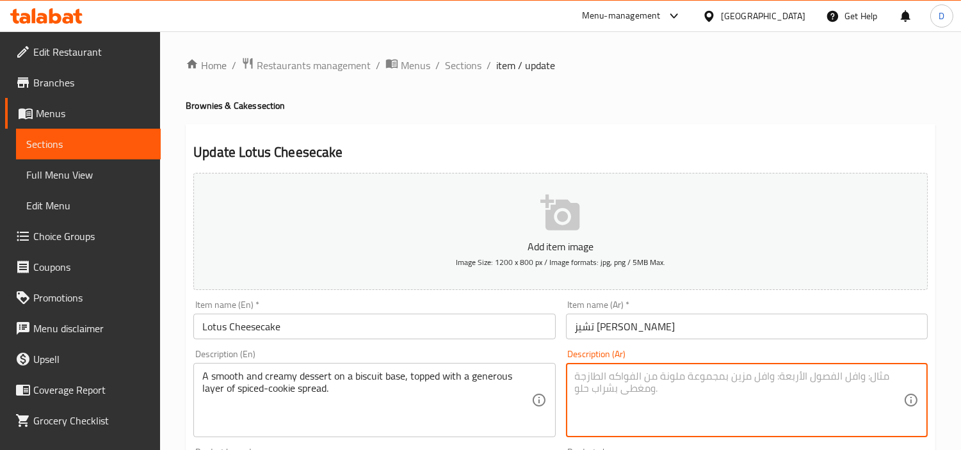
paste textarea "حلوى ناعمة وكريمية على قاعدة بسكويت، مغطاة بطبقة سخية من زبدة بسكويت التوابل."
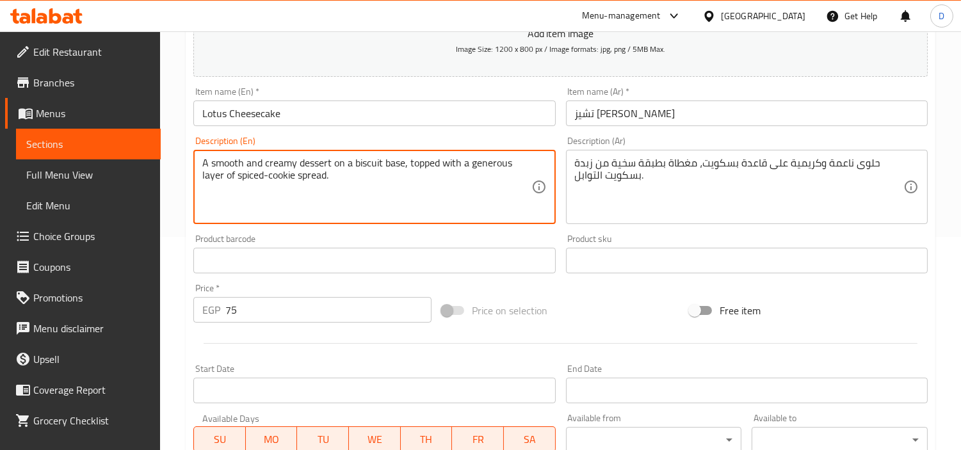
drag, startPoint x: 261, startPoint y: 161, endPoint x: 332, endPoint y: 180, distance: 73.0
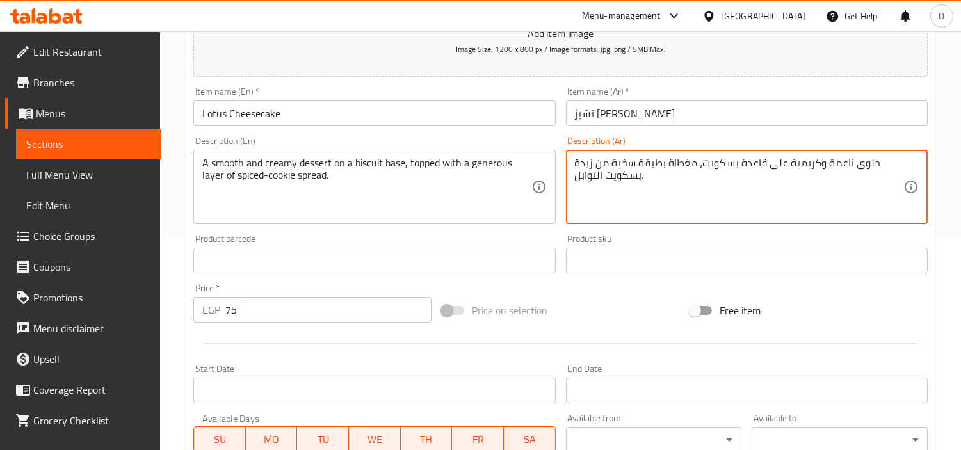
click at [587, 164] on textarea "حلوى ناعمة وكريمية على قاعدة بسكويت، مغطاة بطبقة سخية من زبدة بسكويت التوابل." at bounding box center [739, 187] width 328 height 61
drag, startPoint x: 595, startPoint y: 168, endPoint x: 647, endPoint y: 193, distance: 57.3
click at [647, 193] on textarea "حلوى ناعمة وكريمية على قاعدة بسكويت، مغطاة بطبقة سخية من زبدة بسكويت التوابل." at bounding box center [739, 187] width 328 height 61
type textarea "حلوى ناعمة وكريمية على قاعدة بسكويت، مغطاة بطبقة سخية من اسبريد كوكيز متبل"
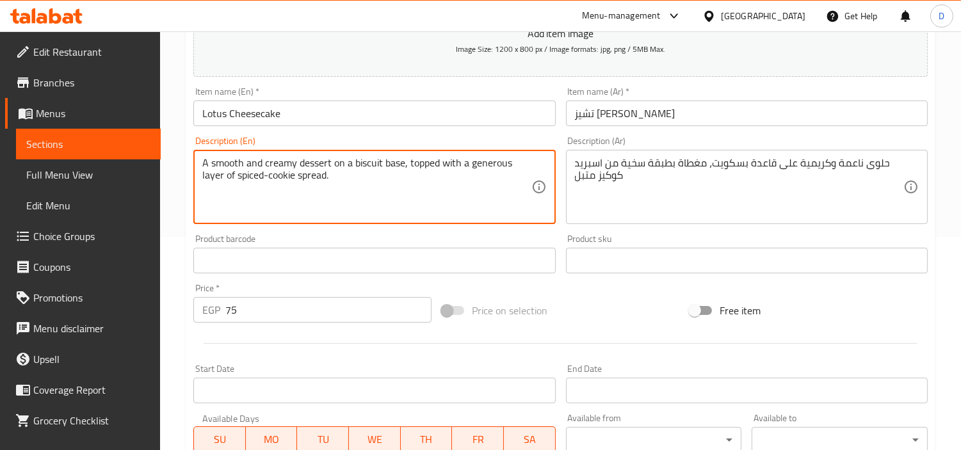
drag, startPoint x: 305, startPoint y: 157, endPoint x: 328, endPoint y: 178, distance: 31.3
click at [369, 184] on textarea "A smooth and creamy dessert on a biscuit base, topped with a generous layer of …" at bounding box center [366, 187] width 328 height 61
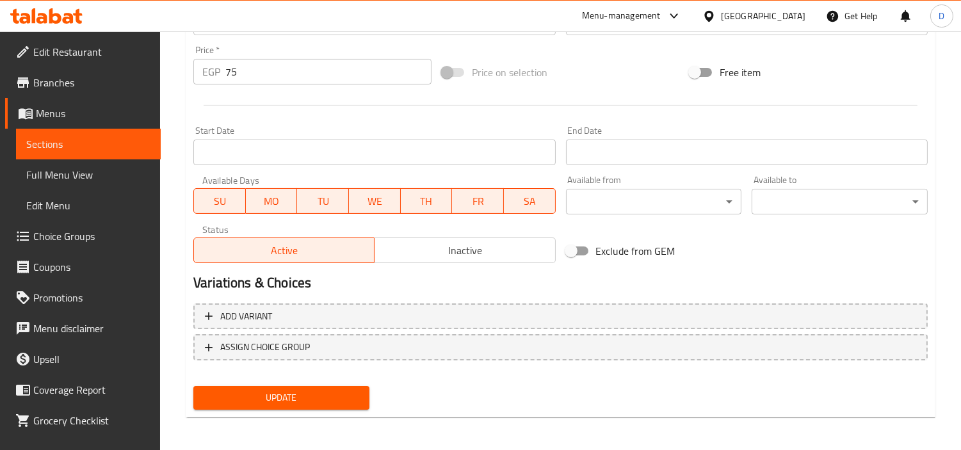
scroll to position [452, 0]
click at [326, 395] on span "Update" at bounding box center [282, 397] width 156 height 16
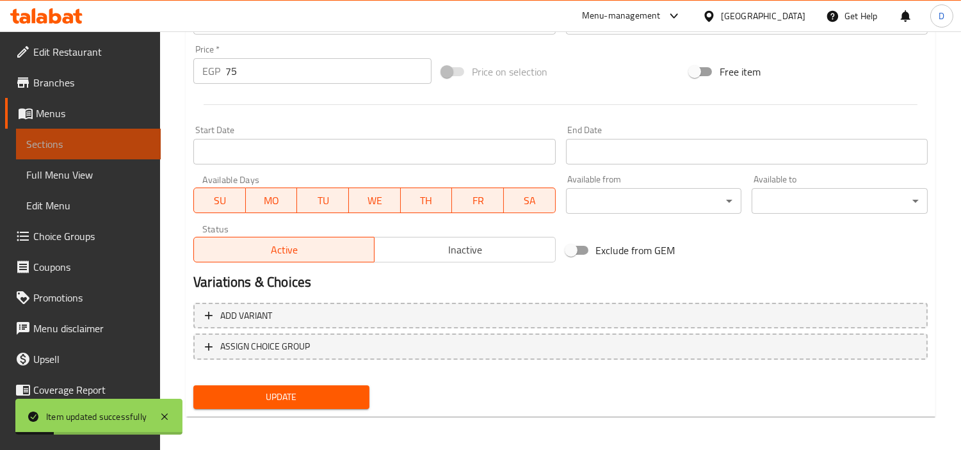
click at [126, 131] on link "Sections" at bounding box center [88, 144] width 145 height 31
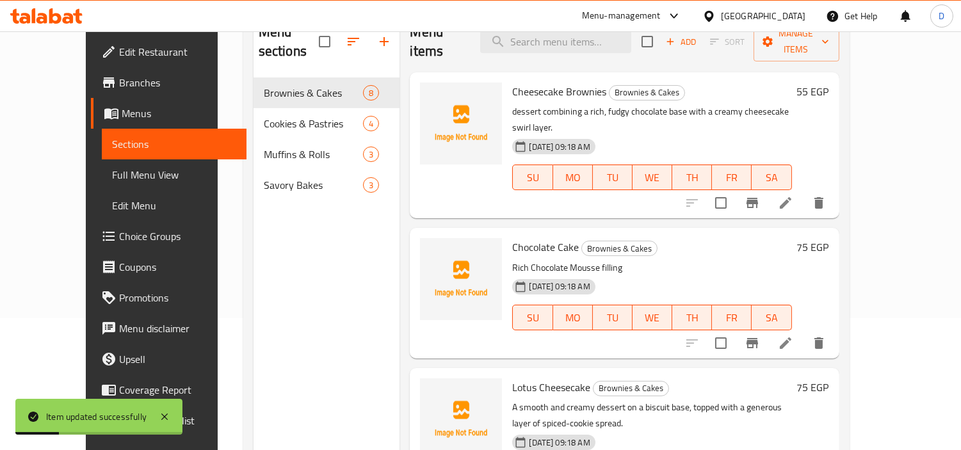
scroll to position [108, 0]
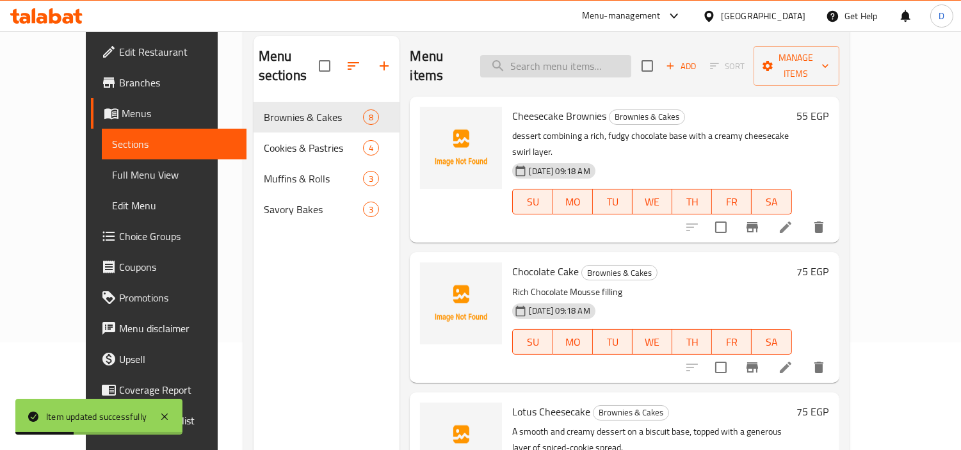
click at [570, 59] on input "search" at bounding box center [555, 66] width 151 height 22
paste input "Blueberry Cheesecake"
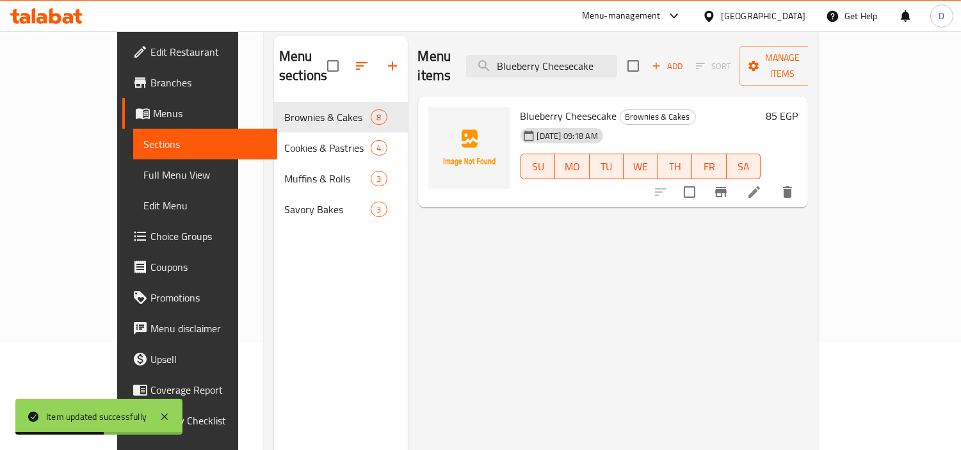
type input "Blueberry Cheesecake"
click at [559, 225] on div "Menu items Blueberry Cheesecake Add Sort Manage items Blueberry Cheesecake Brow…" at bounding box center [608, 261] width 401 height 450
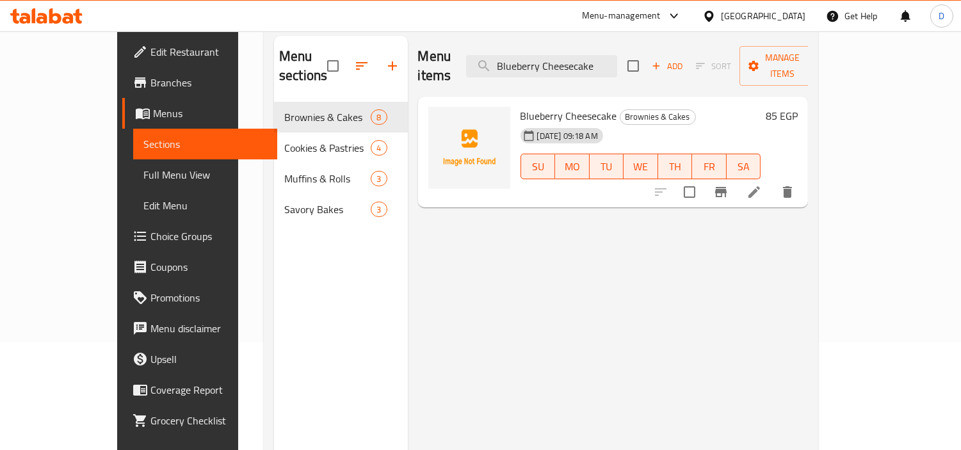
click at [772, 181] on li at bounding box center [754, 192] width 36 height 23
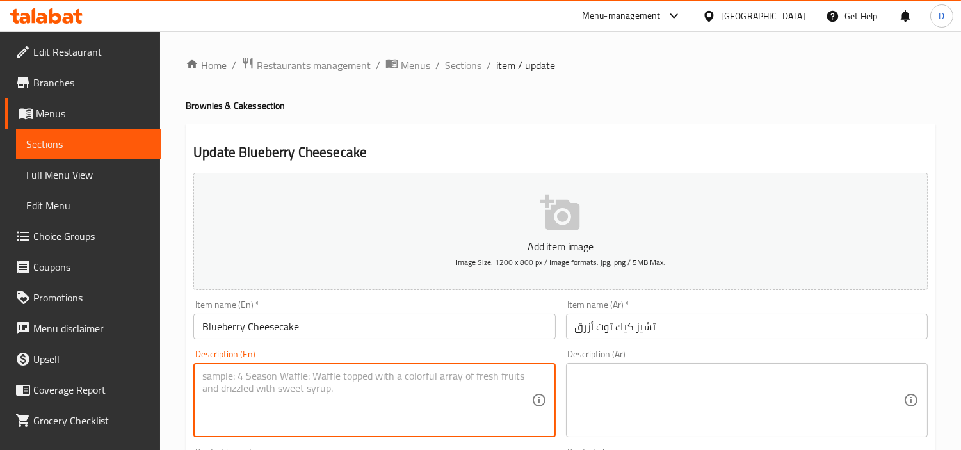
click at [305, 405] on textarea at bounding box center [366, 400] width 328 height 61
paste textarea "A smooth and creamy dessert on a biscuit base, topped with a sweet and tangy bl…"
type textarea "A smooth and creamy dessert on a biscuit base, topped with a sweet and tangy bl…"
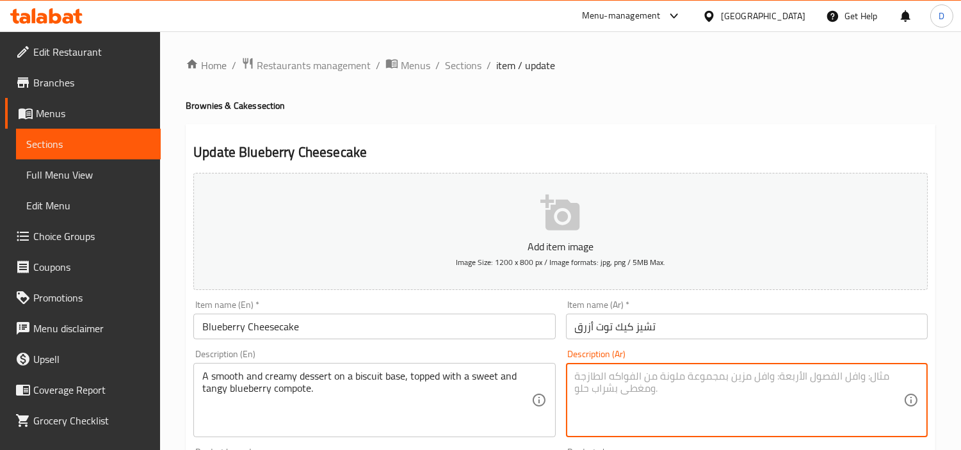
click at [624, 406] on textarea at bounding box center [739, 400] width 328 height 61
paste textarea "حلوى ناعمة وكريمية على قاعدة بسكويت، مغطاة بكومبوت التوت الأزرق الحلو والمنعش."
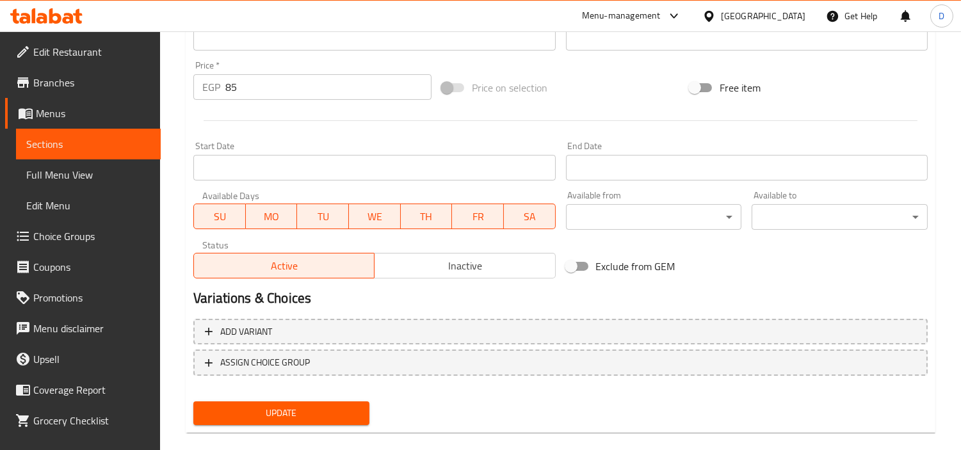
scroll to position [452, 0]
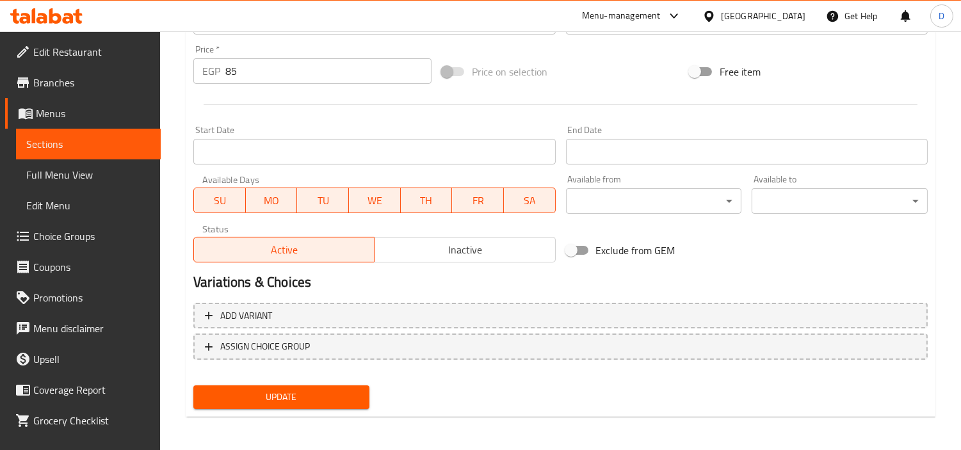
type textarea "حلوى ناعمة وكريمية على قاعدة بسكويت، مغطاة بكومبوت التوت الأزرق الحلو والمنعش."
click at [362, 385] on button "Update" at bounding box center [281, 397] width 176 height 24
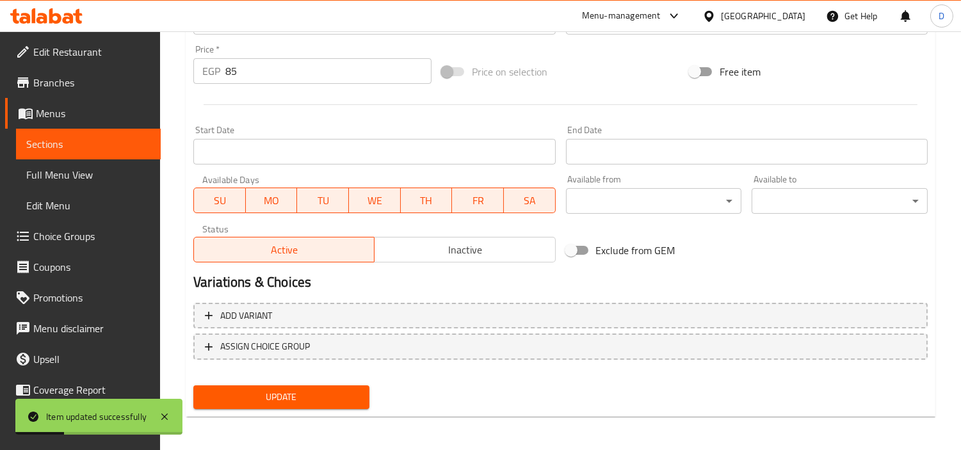
click at [125, 142] on span "Sections" at bounding box center [88, 143] width 124 height 15
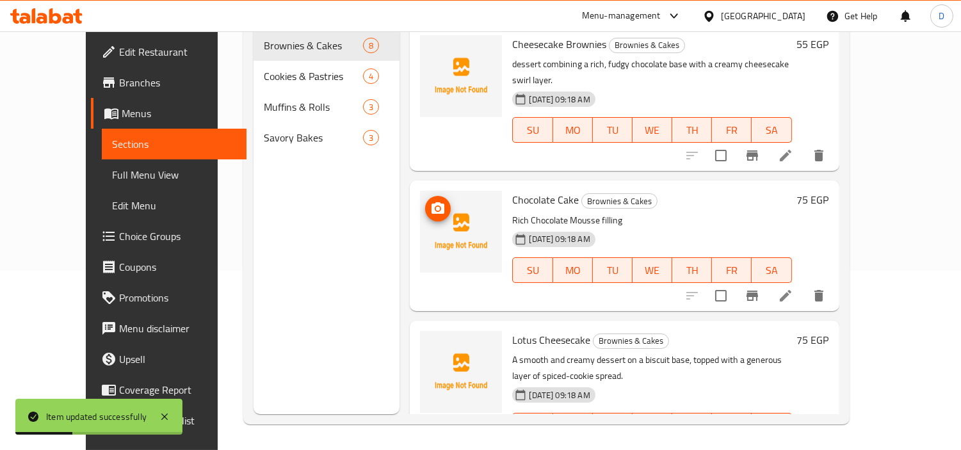
scroll to position [36, 0]
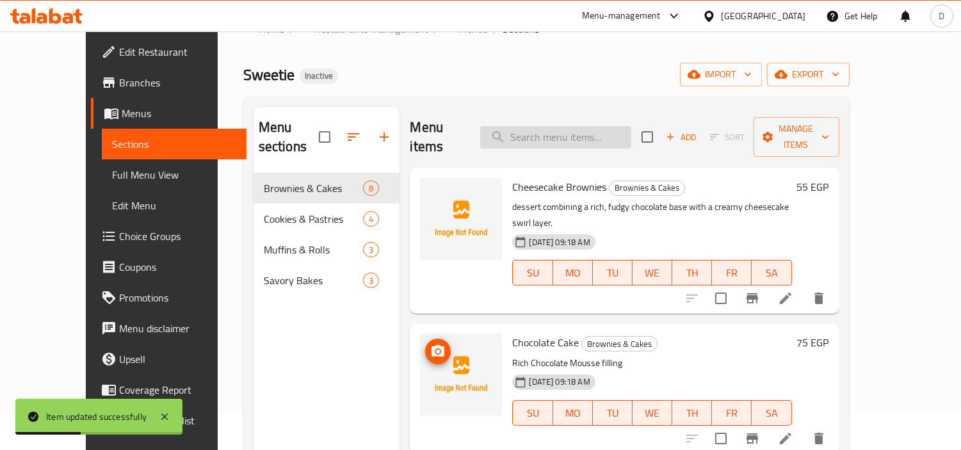
click at [588, 133] on input "search" at bounding box center [555, 137] width 151 height 22
paste input "Banana Pudding"
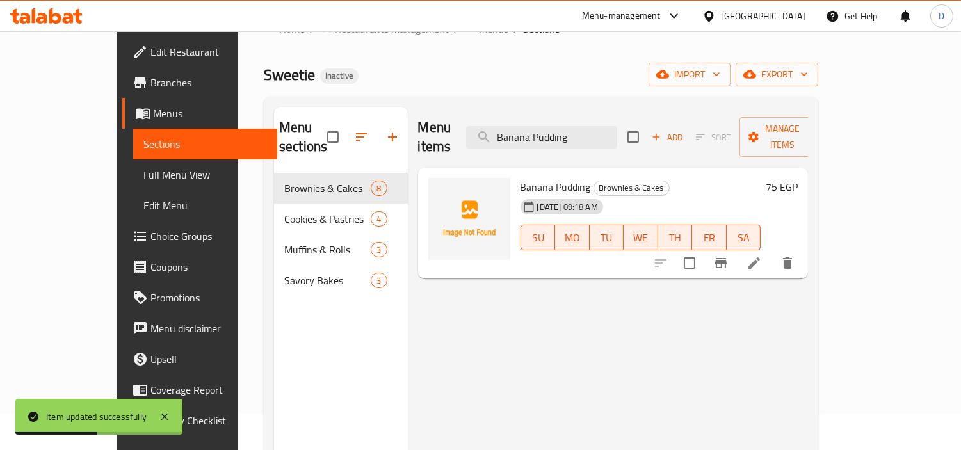
type input "Banana Pudding"
click at [762, 255] on icon at bounding box center [753, 262] width 15 height 15
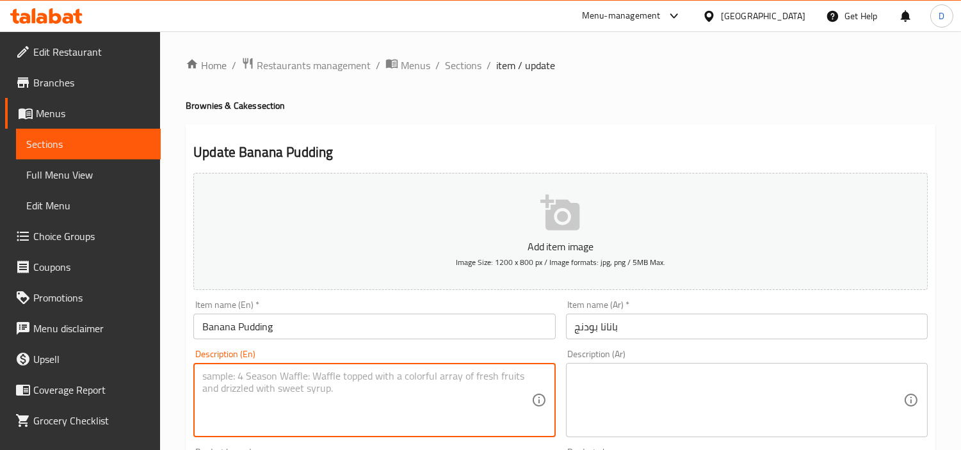
click at [407, 373] on textarea at bounding box center [366, 400] width 328 height 61
paste textarea "A classic dessert with layers of creamy vanilla custard, fresh banana slices, a…"
type textarea "A classic dessert with layers of creamy vanilla custard, fresh banana slices, a…"
click at [724, 414] on textarea at bounding box center [739, 400] width 328 height 61
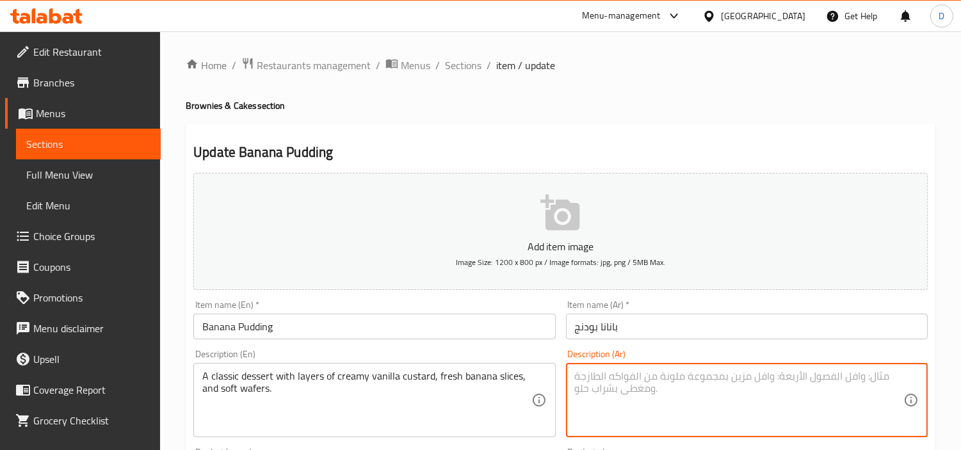
paste textarea "حلوى كلاسيكية بطبقات من كاسترد الفانيليا الكريمي وشرائح الموز الطازجة والبسكويت…"
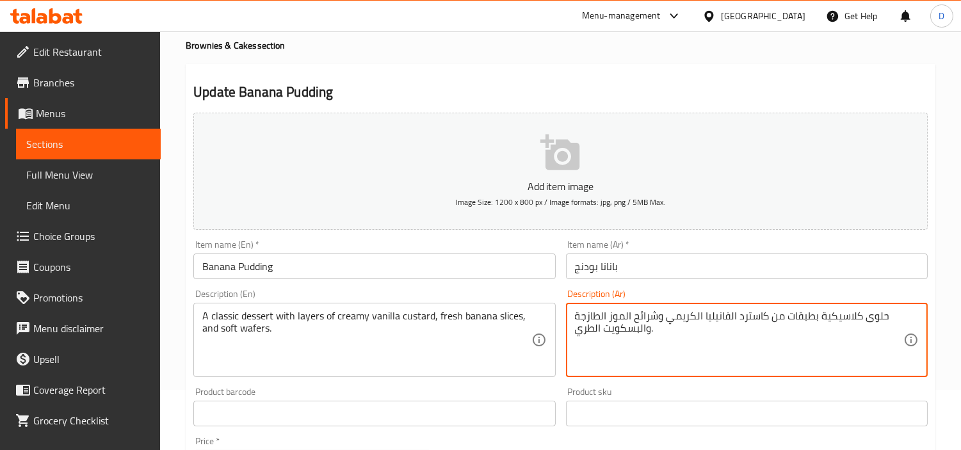
scroll to position [142, 0]
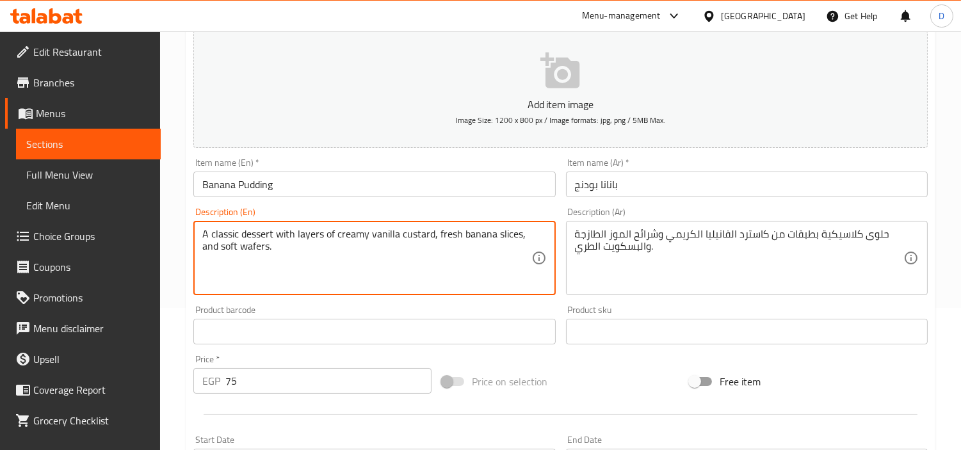
drag, startPoint x: 272, startPoint y: 238, endPoint x: 507, endPoint y: 241, distance: 234.9
click at [502, 253] on textarea "A classic dessert with layers of creamy vanilla custard, fresh banana slices, a…" at bounding box center [366, 258] width 328 height 61
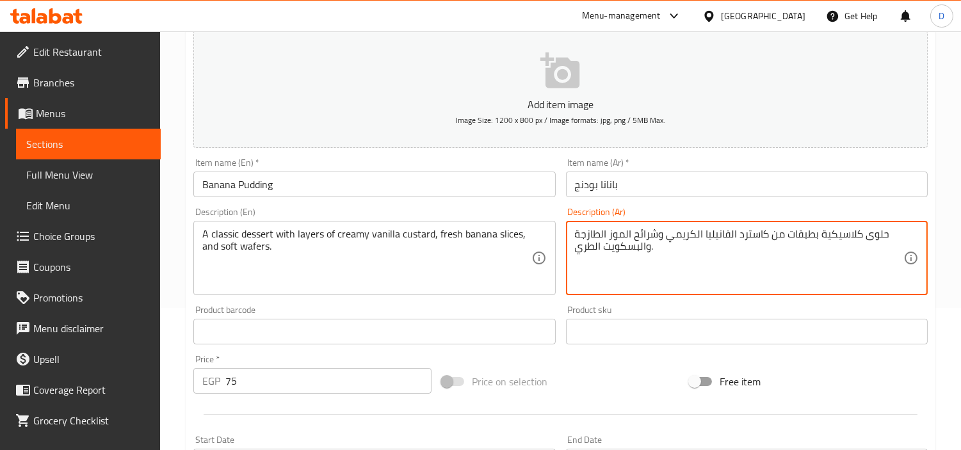
drag, startPoint x: 637, startPoint y: 252, endPoint x: 606, endPoint y: 253, distance: 31.4
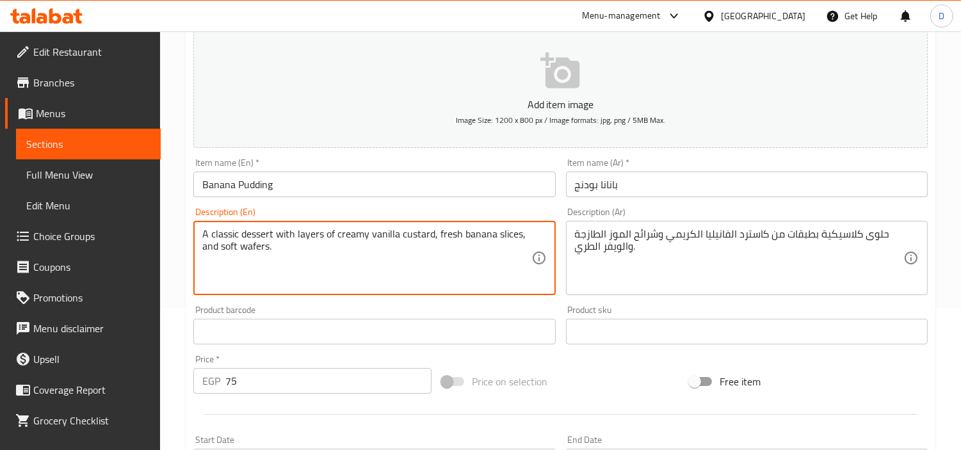
click at [253, 241] on textarea "A classic dessert with layers of creamy vanilla custard, fresh banana slices, a…" at bounding box center [366, 258] width 328 height 61
click at [253, 246] on textarea "A classic dessert with layers of creamy vanilla custard, fresh banana slices, a…" at bounding box center [366, 258] width 328 height 61
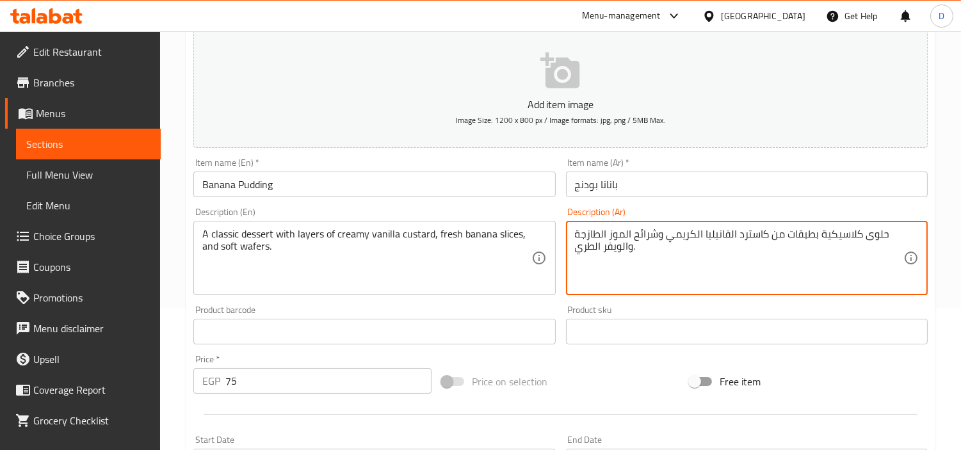
drag, startPoint x: 624, startPoint y: 253, endPoint x: 617, endPoint y: 253, distance: 7.1
click at [619, 253] on textarea "حلوى كلاسيكية بطبقات من كاسترد الفانيليا الكريمي وشرائح الموز الطازجة والويفر ا…" at bounding box center [739, 258] width 328 height 61
drag, startPoint x: 622, startPoint y: 253, endPoint x: 602, endPoint y: 248, distance: 20.0
click at [602, 248] on textarea "حلوى كلاسيكية بطبقات من كاسترد الفانيليا الكريمي وشرائح الموز الطازجة والويفر ا…" at bounding box center [739, 258] width 328 height 61
paste textarea "بسكويت محشو"
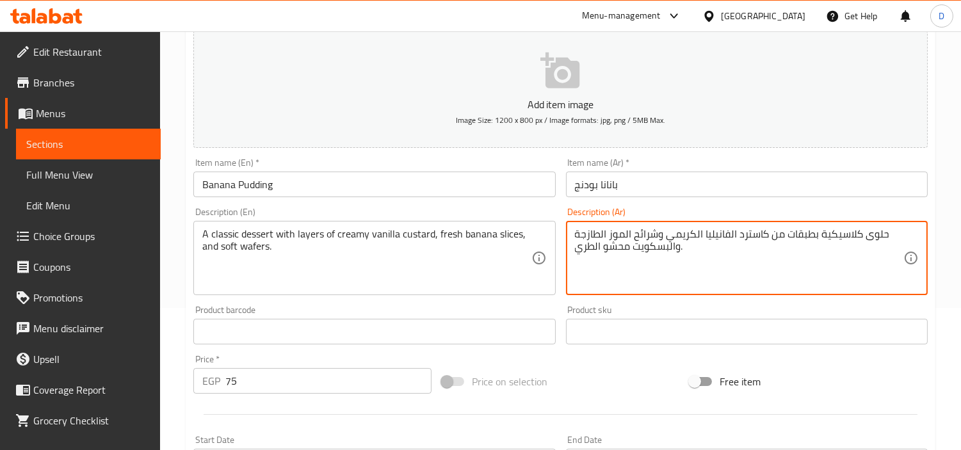
click at [628, 247] on textarea "حلوى كلاسيكية بطبقات من كاسترد الفانيليا الكريمي وشرائح الموز الطازجة والبسكويت…" at bounding box center [739, 258] width 328 height 61
type textarea "حلوى كلاسيكية بطبقات من كاسترد الفانيليا الكريمي وشرائح الموز الطازجة والبسكويت…"
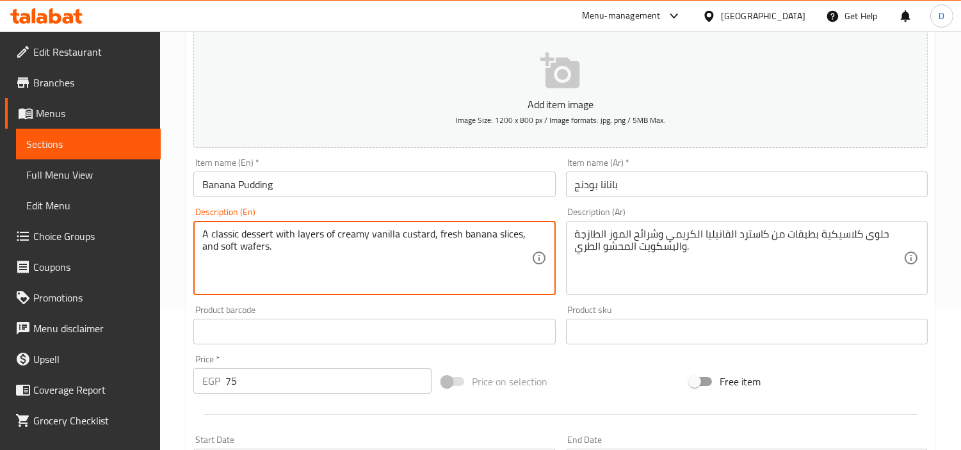
drag, startPoint x: 289, startPoint y: 233, endPoint x: 392, endPoint y: 223, distance: 104.2
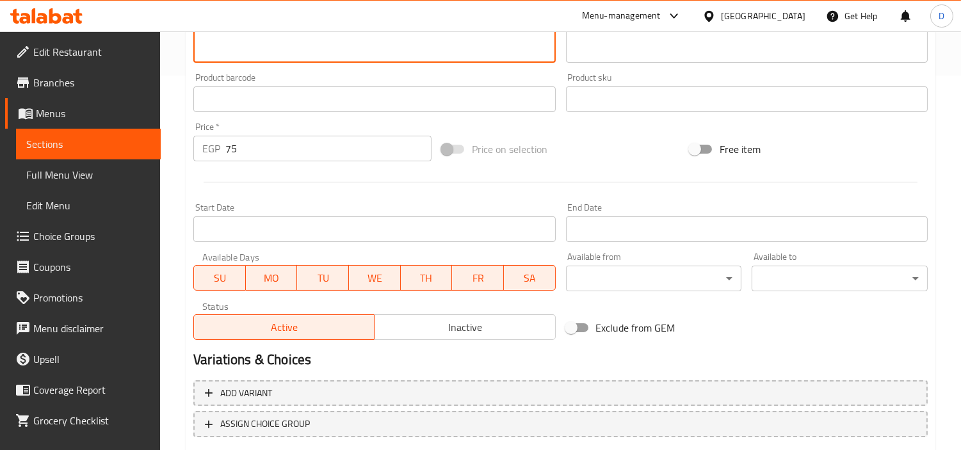
scroll to position [452, 0]
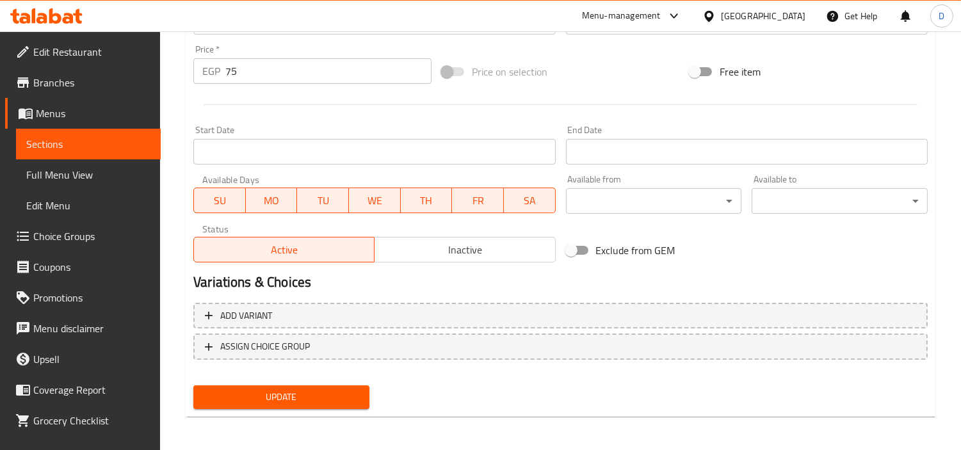
click at [325, 405] on button "Update" at bounding box center [281, 397] width 176 height 24
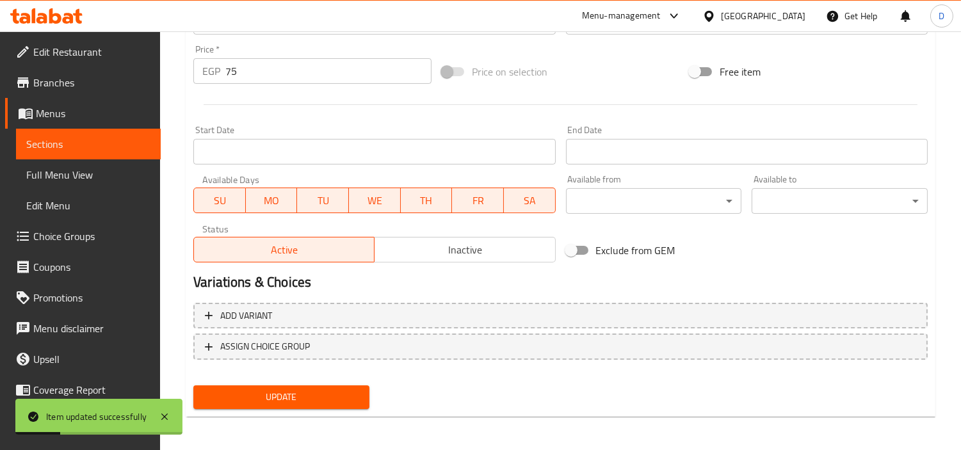
click at [104, 135] on link "Sections" at bounding box center [88, 144] width 145 height 31
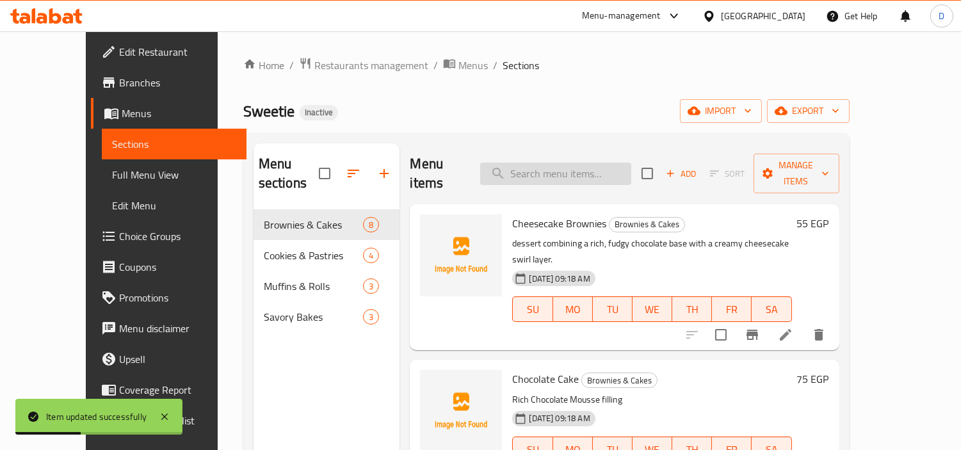
click at [609, 168] on input "search" at bounding box center [555, 174] width 151 height 22
paste input "Classic Orange Cake"
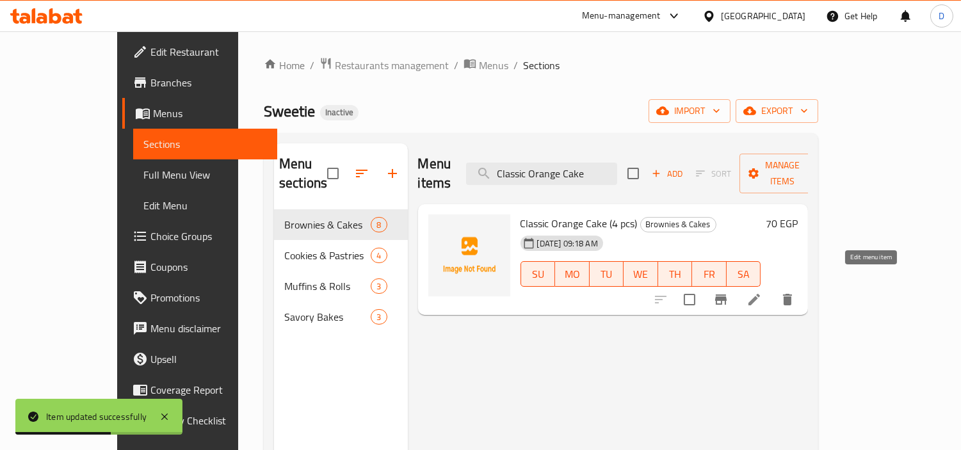
type input "Classic Orange Cake"
click at [762, 292] on icon at bounding box center [753, 299] width 15 height 15
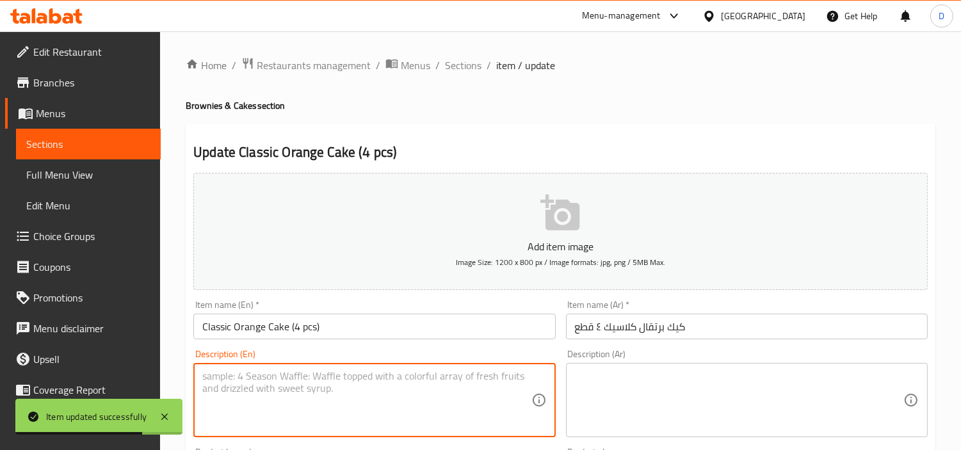
click at [431, 381] on textarea at bounding box center [366, 400] width 328 height 61
paste textarea "Four individual slices of a light and moist cake, bursting with fresh citrus fl…"
type textarea "Four individual slices of a light and moist cake, bursting with fresh citrus fl…"
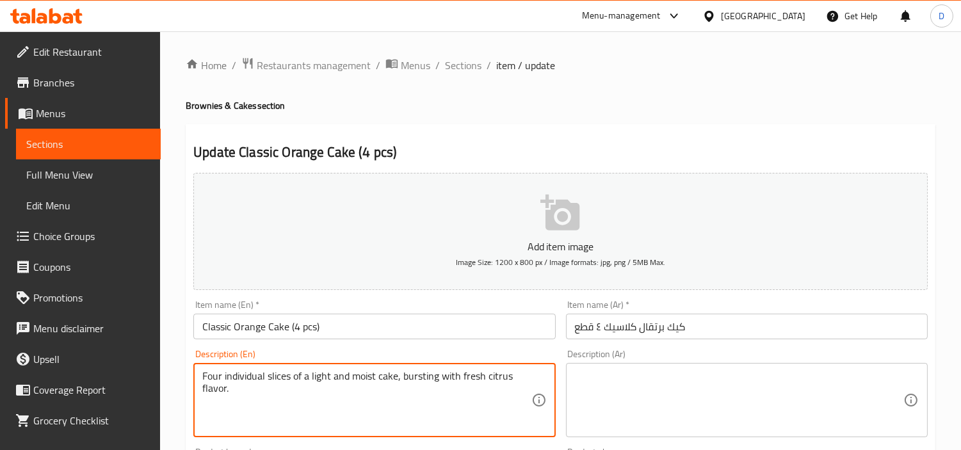
click at [622, 401] on textarea at bounding box center [739, 400] width 328 height 61
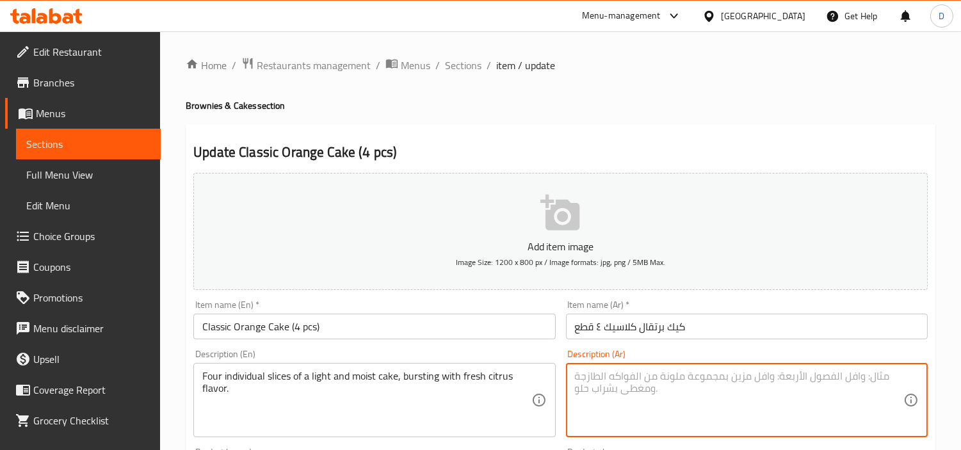
paste textarea "أربع شرائح فردية من كيكة خفيفة ورطبة، غنية بنكهة الحمضيات الطازجة."
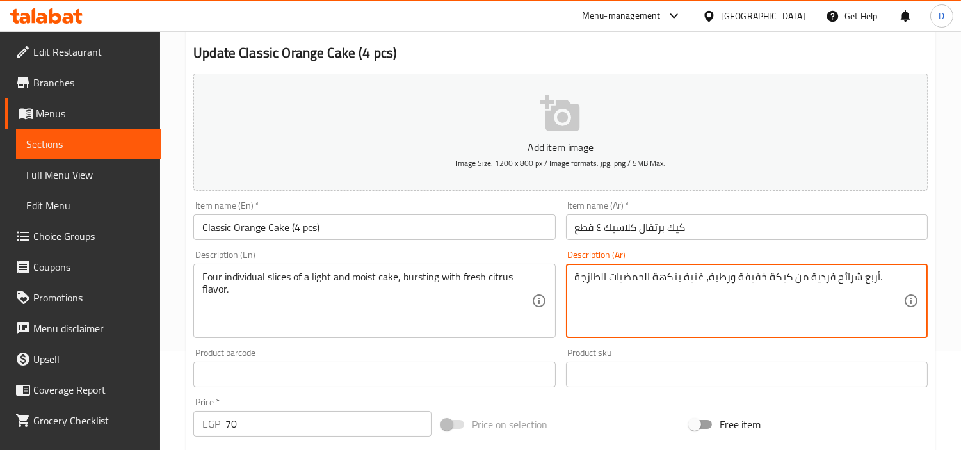
scroll to position [142, 0]
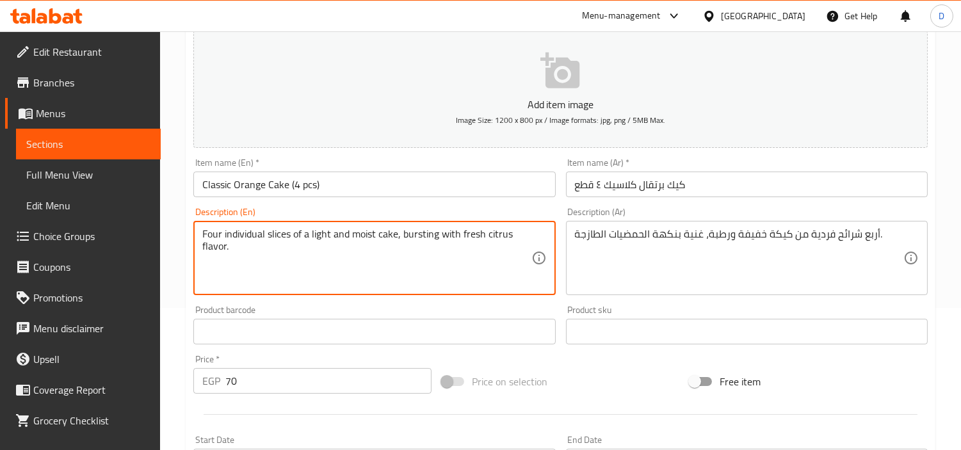
drag, startPoint x: 282, startPoint y: 241, endPoint x: 353, endPoint y: 246, distance: 71.2
click at [453, 236] on textarea "Four individual slices of a light and moist cake, bursting with fresh citrus fl…" at bounding box center [366, 258] width 328 height 61
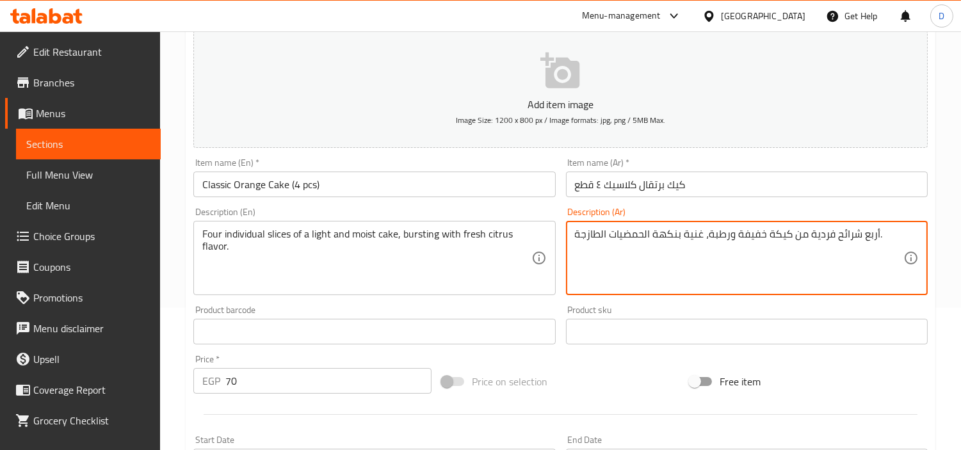
drag, startPoint x: 688, startPoint y: 232, endPoint x: 701, endPoint y: 238, distance: 14.0
click at [701, 238] on textarea "أربع شرائح فردية من كيكة خفيفة ورطبة، غنية بنكهة الحمضيات الطازجة." at bounding box center [739, 258] width 328 height 61
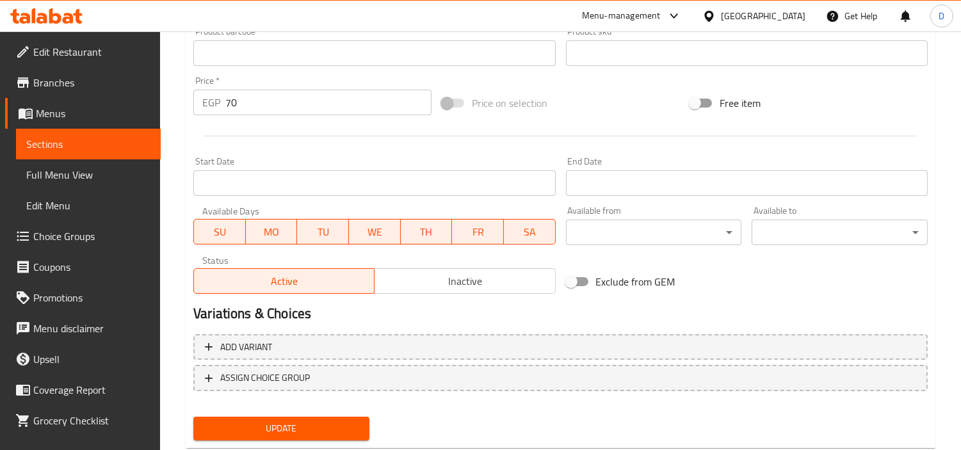
scroll to position [452, 0]
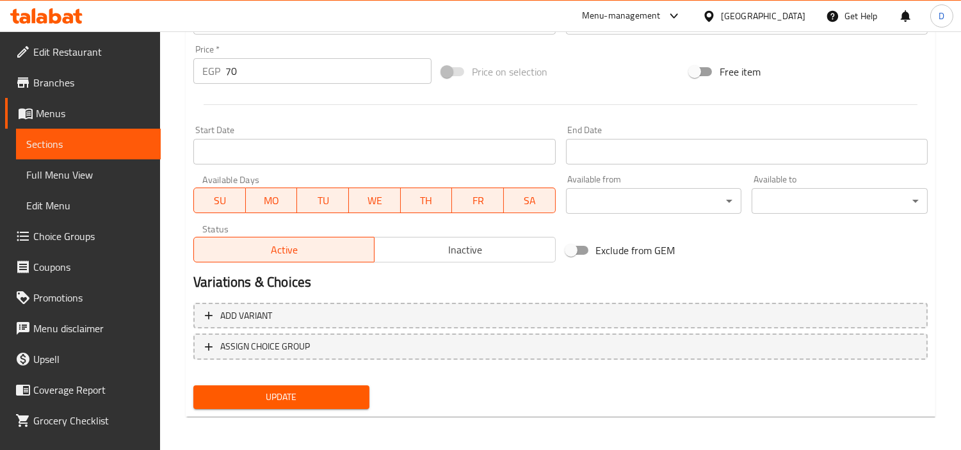
type textarea "أربع شرائح فردية من كيكة خفيفة ورطبة، ممتلئة بنكهة الحمضيات الطازجة."
click at [309, 393] on span "Update" at bounding box center [282, 397] width 156 height 16
click at [314, 393] on span "Update" at bounding box center [282, 397] width 156 height 16
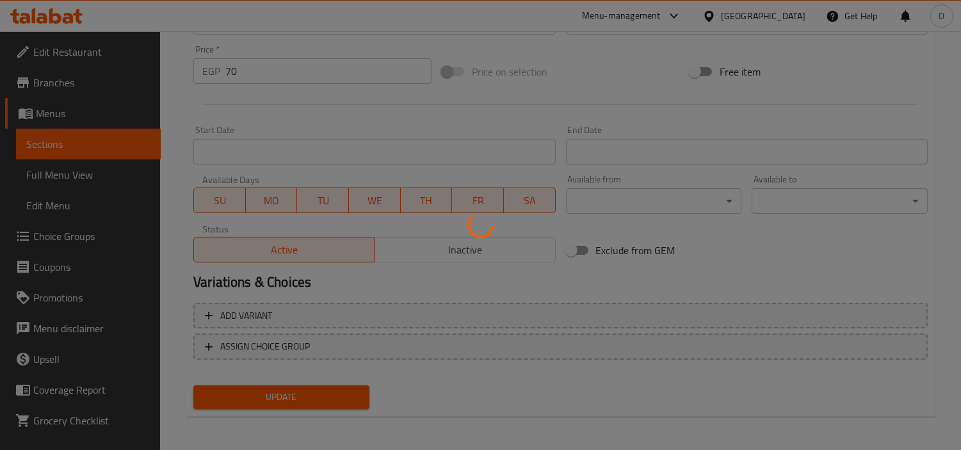
scroll to position [239, 0]
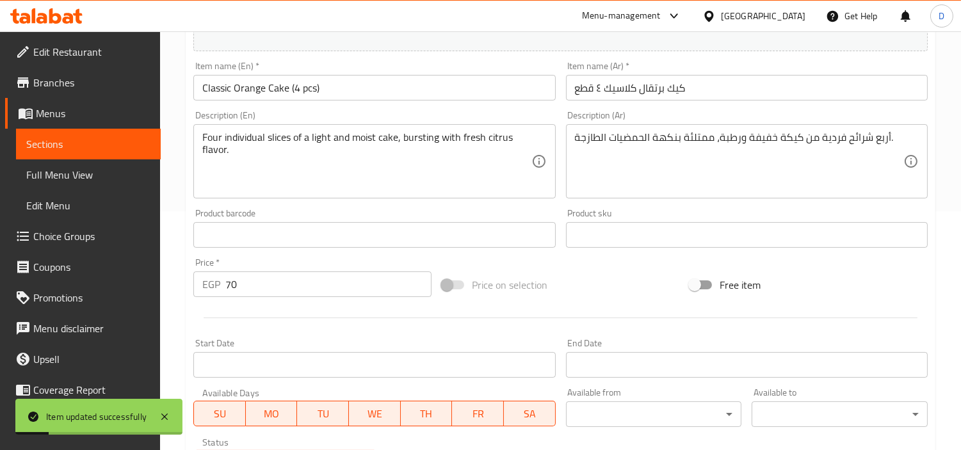
drag, startPoint x: 39, startPoint y: 140, endPoint x: 164, endPoint y: 58, distance: 149.0
click at [39, 140] on span "Sections" at bounding box center [88, 143] width 124 height 15
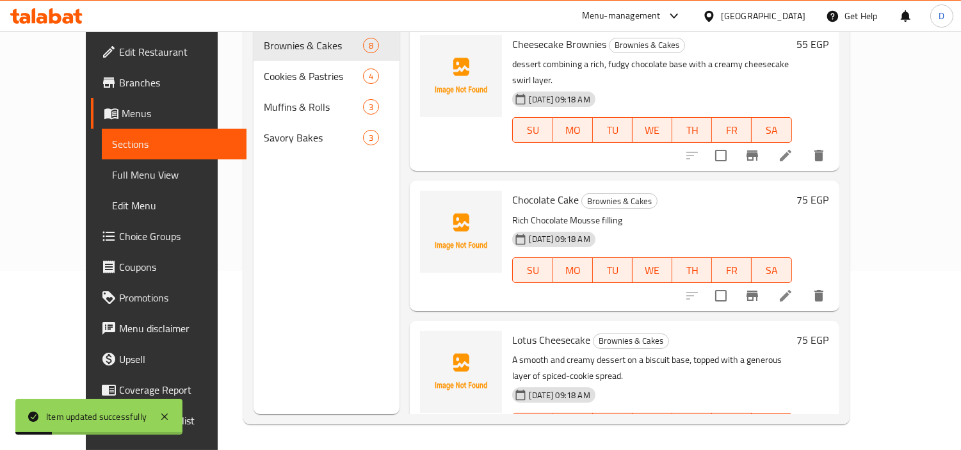
scroll to position [179, 0]
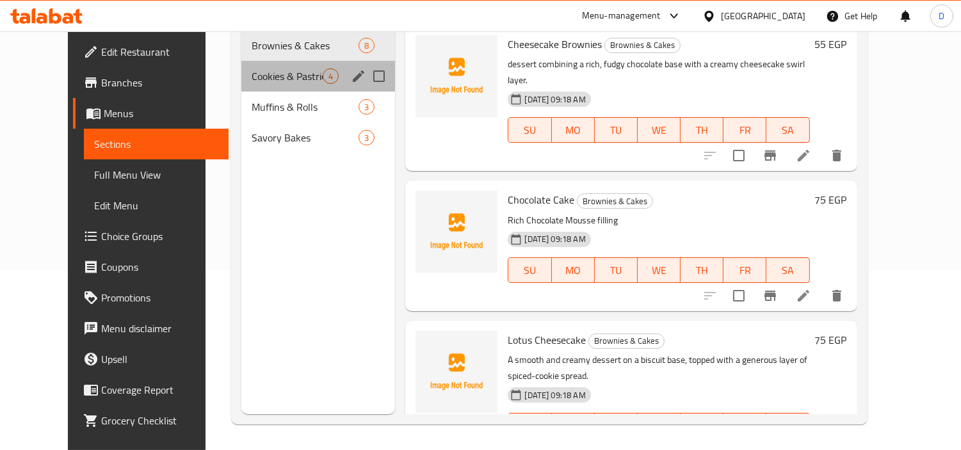
click at [252, 67] on div "Cookies & Pastries 4" at bounding box center [318, 76] width 154 height 31
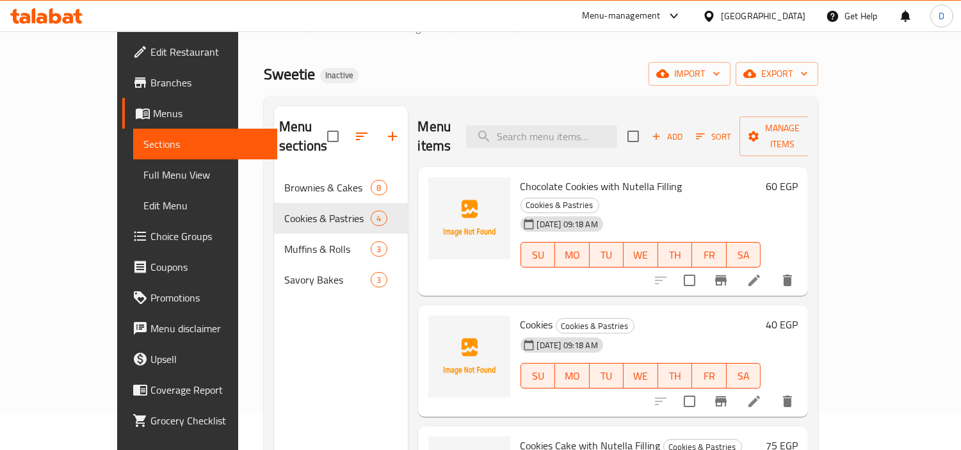
scroll to position [36, 0]
click at [772, 269] on li at bounding box center [754, 280] width 36 height 23
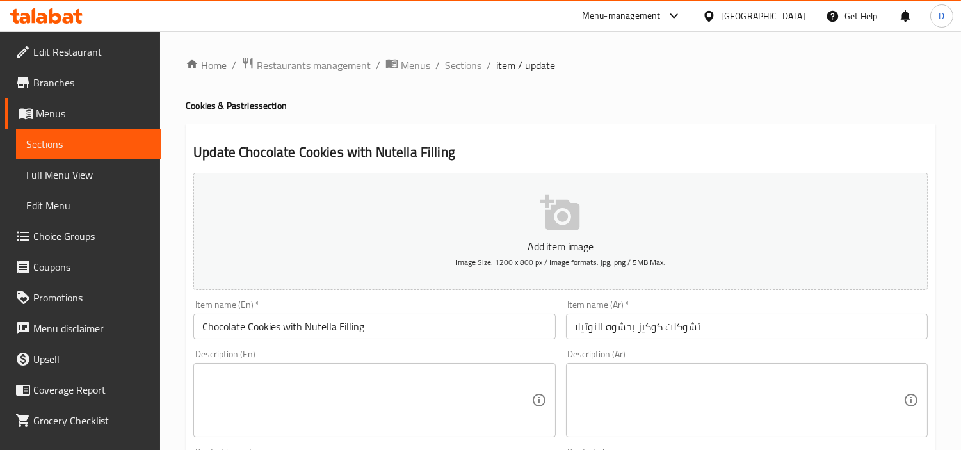
click at [430, 414] on textarea at bounding box center [366, 400] width 328 height 61
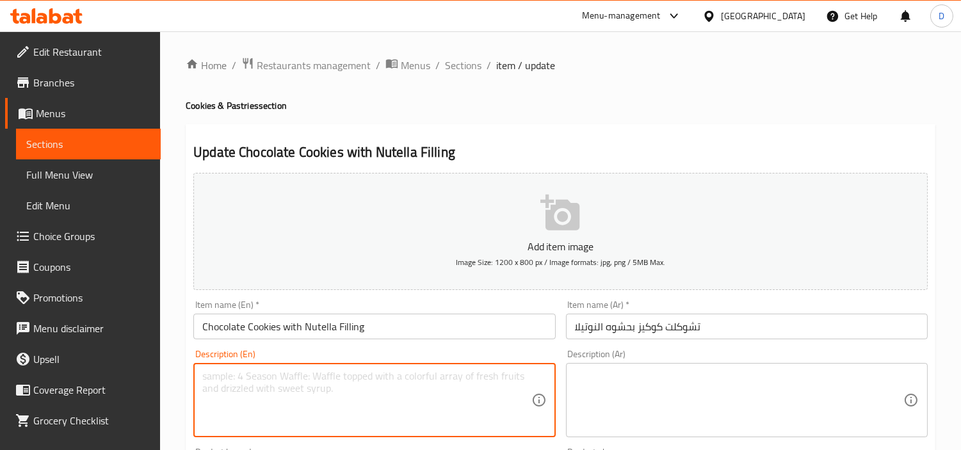
paste textarea "A soft, chewy cookie with a warm, melted chocolate-hazelnut spread center."
type textarea "A soft, chewy cookie with a warm, melted chocolate-hazelnut spread center."
click at [634, 380] on textarea at bounding box center [739, 400] width 328 height 61
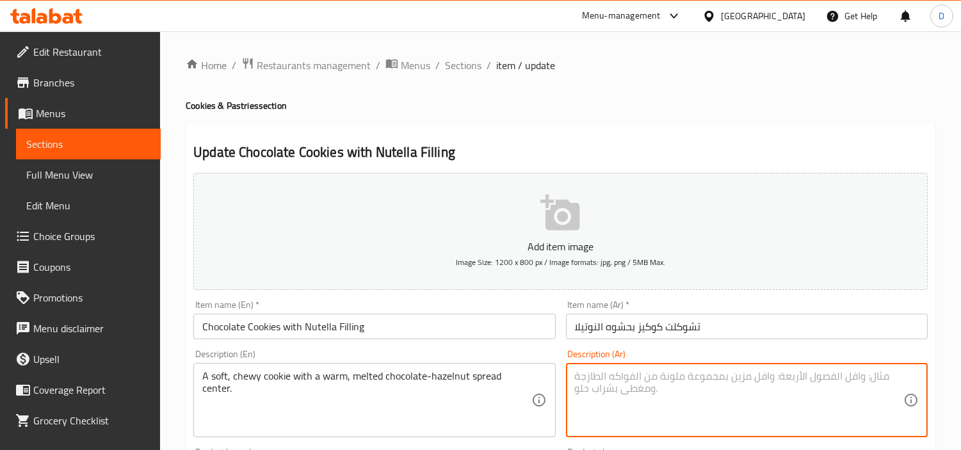
paste textarea "قطعة كوكيز طرية بحشوة دافئة وذائبة من كريمة الشوكولاتة والبندق."
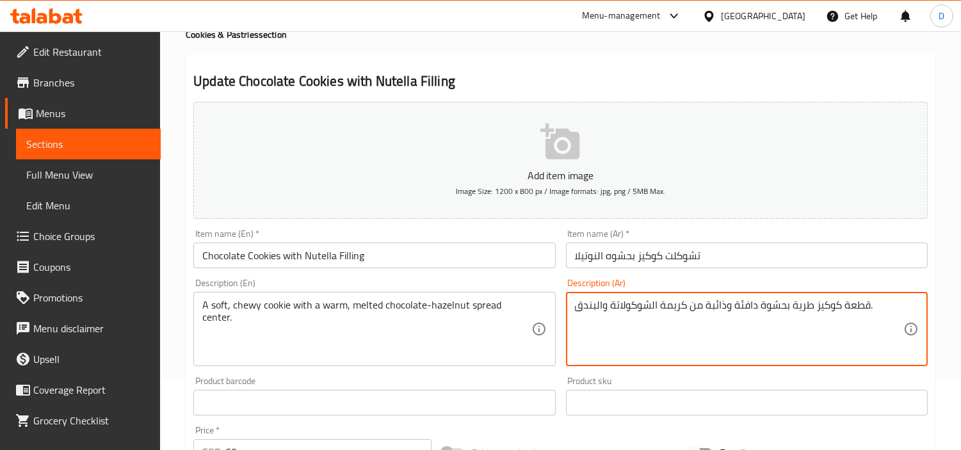
click at [675, 314] on textarea "قطعة كوكيز طرية بحشوة دافئة وذائبة من كريمة الشوكولاتة والبندق." at bounding box center [739, 329] width 328 height 61
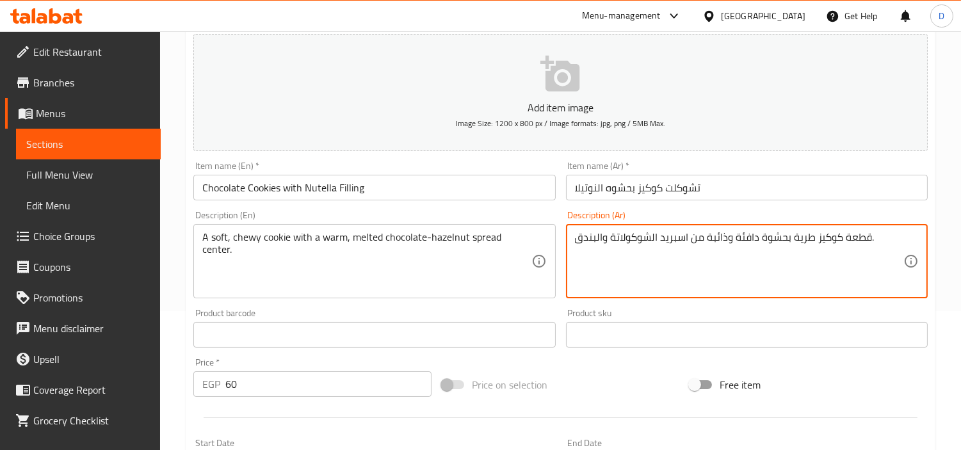
scroll to position [142, 0]
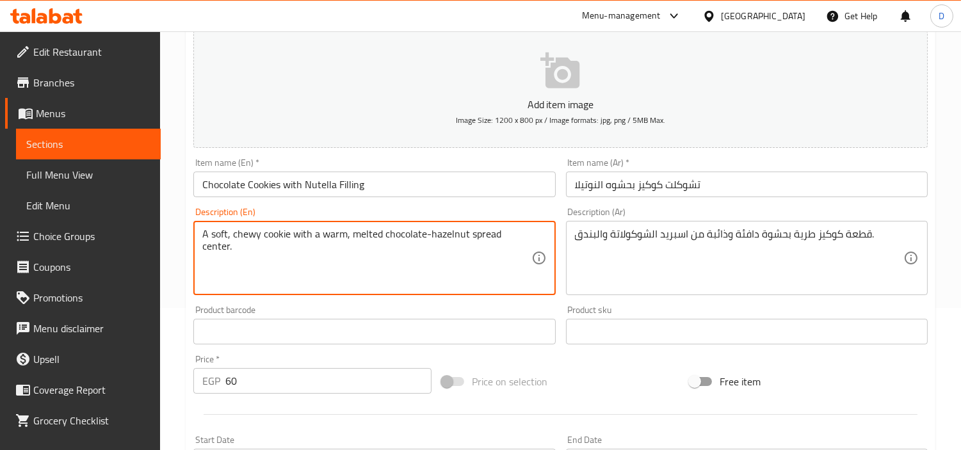
drag, startPoint x: 509, startPoint y: 239, endPoint x: 387, endPoint y: 238, distance: 121.6
click at [400, 267] on textarea "A soft, chewy cookie with a warm, melted chocolate-hazelnut spread center." at bounding box center [366, 258] width 328 height 61
drag, startPoint x: 276, startPoint y: 240, endPoint x: 301, endPoint y: 244, distance: 25.9
click at [301, 244] on textarea "A soft, chewy cookie with a warm, melted chocolate-hazelnut spread center." at bounding box center [366, 258] width 328 height 61
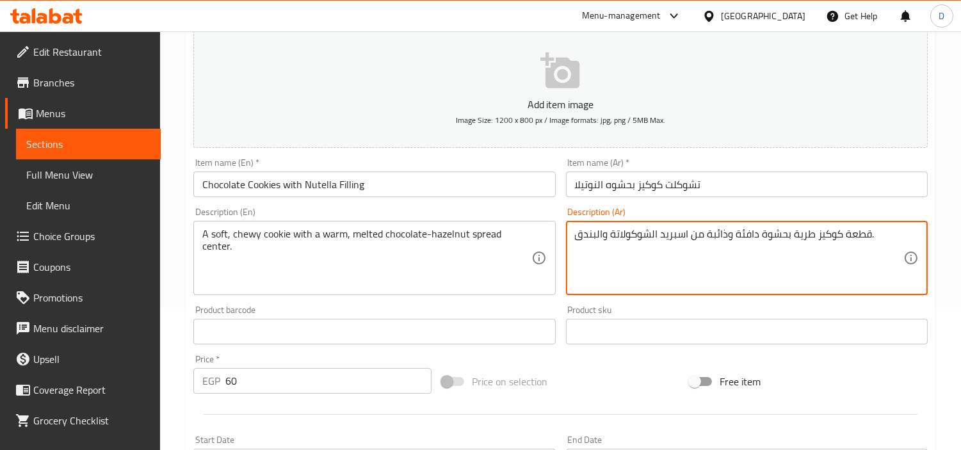
click at [865, 234] on textarea "قطعة كوكيز طرية بحشوة دافئة وذائبة من اسبريد الشوكولاتة والبندق." at bounding box center [739, 258] width 328 height 61
click at [849, 234] on textarea "قطعة كوكيز طرية بحشوة دافئة وذائبة من اسبريد الشوكولاتة والبندق." at bounding box center [739, 258] width 328 height 61
drag, startPoint x: 785, startPoint y: 233, endPoint x: 759, endPoint y: 229, distance: 26.6
click at [759, 229] on textarea "قطعة كوكيز طرية بحشوة دافئة وذائبة من اسبريد الشوكولاتة والبندق." at bounding box center [739, 258] width 328 height 61
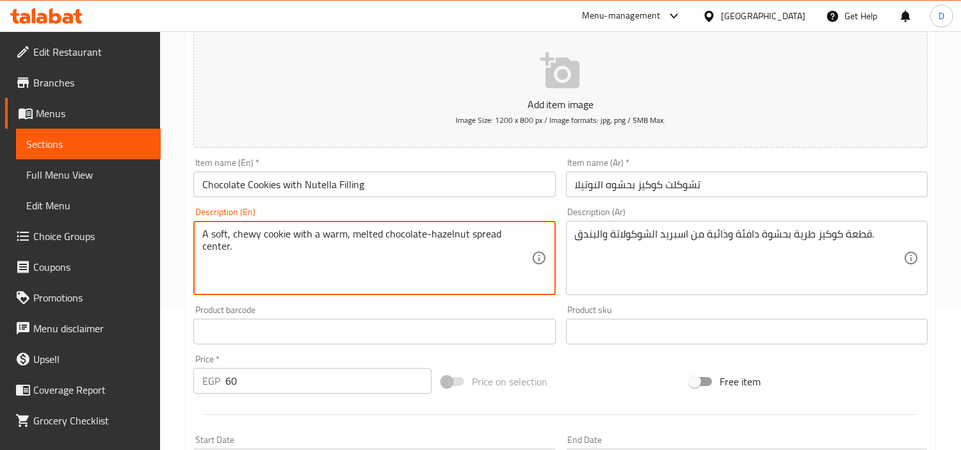
click at [506, 237] on textarea "A soft, chewy cookie with a warm, melted chocolate-hazelnut spread center." at bounding box center [366, 258] width 328 height 61
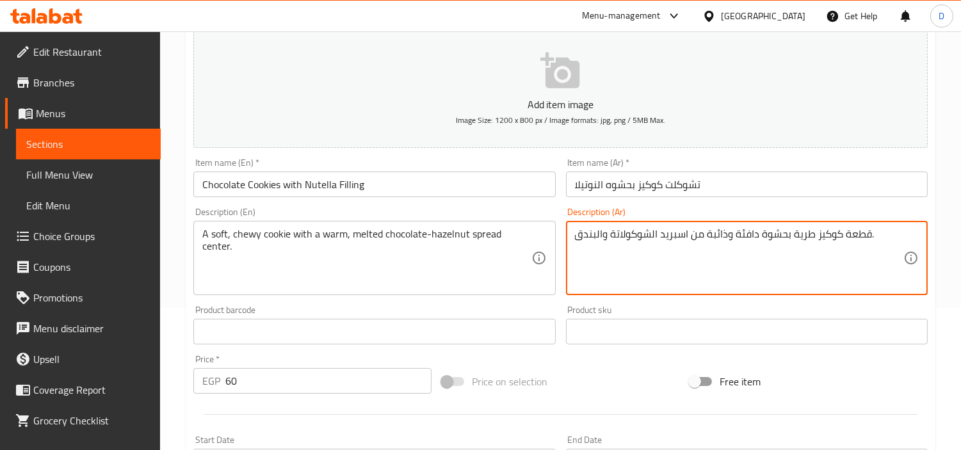
drag, startPoint x: 784, startPoint y: 238, endPoint x: 760, endPoint y: 239, distance: 23.7
click at [760, 239] on textarea "قطعة كوكيز طرية بحشوة دافئة وذائبة من اسبريد الشوكولاتة والبندق." at bounding box center [739, 258] width 328 height 61
drag, startPoint x: 734, startPoint y: 229, endPoint x: 743, endPoint y: 231, distance: 9.9
click at [743, 231] on textarea "قطعة كوكيز طرية بمركز دافئة وذائبة من اسبريد الشوكولاتة والبندق." at bounding box center [739, 258] width 328 height 61
click at [708, 228] on textarea "قطعة كوكيز طرية بمركز دافيء وذائبة من اسبريد الشوكولاتة والبندق." at bounding box center [739, 258] width 328 height 61
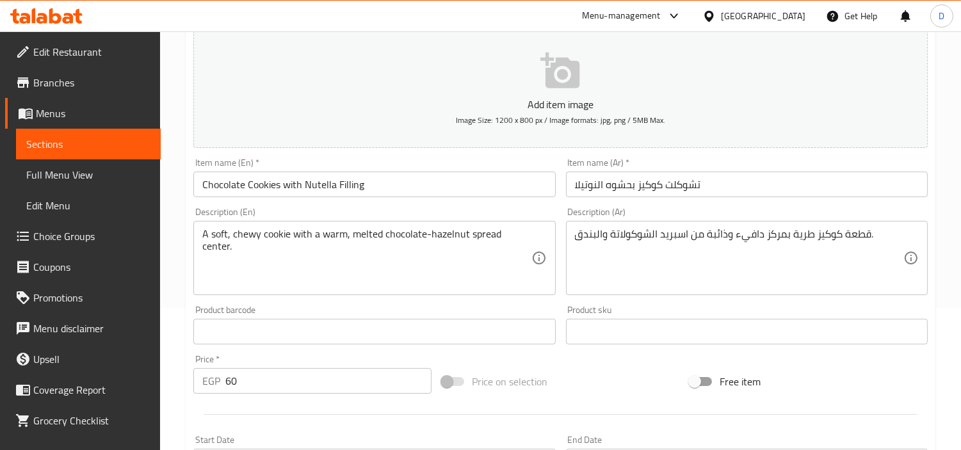
click at [707, 227] on div "قطعة كوكيز طرية بمركز دافيء وذائبة من اسبريد الشوكولاتة والبندق. Description (A…" at bounding box center [747, 258] width 362 height 74
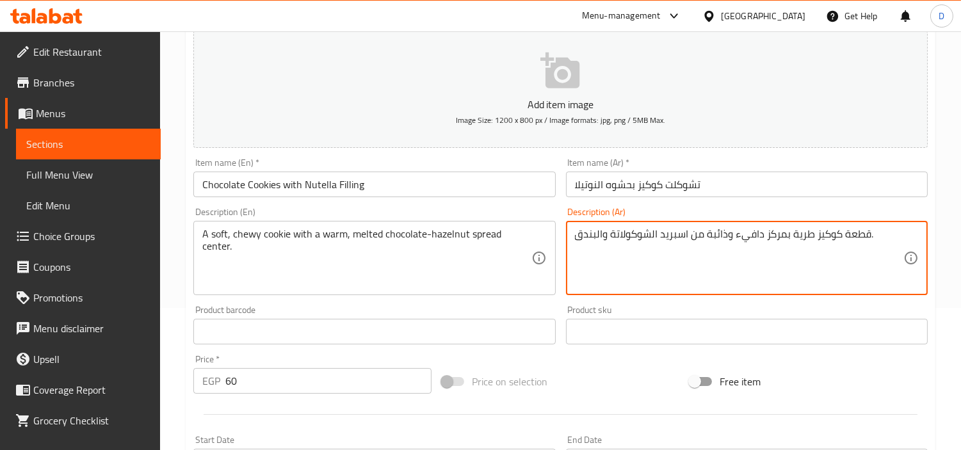
click at [708, 237] on textarea "قطعة كوكيز طرية بمركز دافيء وذائبة من اسبريد الشوكولاتة والبندق." at bounding box center [739, 258] width 328 height 61
click at [707, 237] on textarea "قطعة كوكيز طرية بمركز دافيء وذائبة من اسبريد الشوكولاتة والبندق." at bounding box center [739, 258] width 328 height 61
type textarea "قطعة كوكيز طرية بمركز دافيء وذائب من اسبريد الشوكولاتة والبندق."
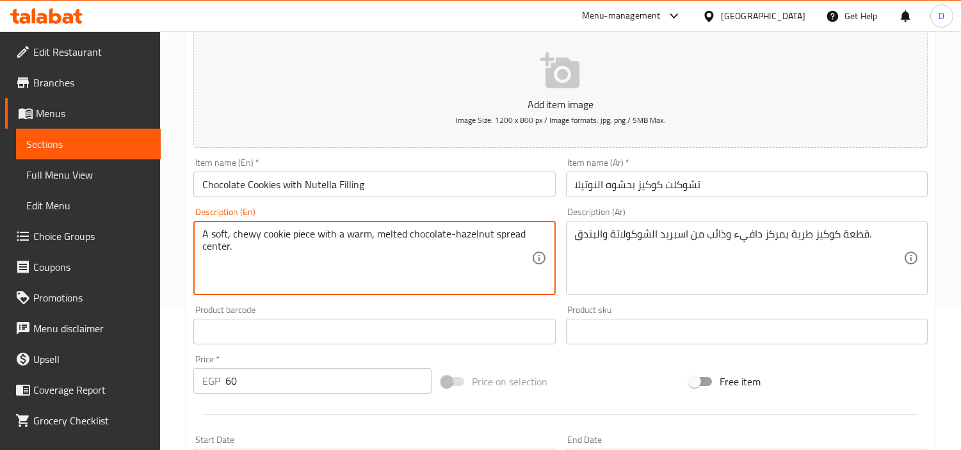
drag, startPoint x: 310, startPoint y: 238, endPoint x: 232, endPoint y: 236, distance: 77.5
click at [232, 236] on textarea "A soft, chewy cookie piece with a warm, melted chocolate-hazelnut spread center." at bounding box center [366, 258] width 328 height 61
click at [303, 235] on textarea "A soft, chewy cookie piece with a warm, melted chocolate-hazelnut spread center." at bounding box center [366, 258] width 328 height 61
type textarea "A soft, chewy cookie piece with a warm, melted chocolate-hazelnut spread center."
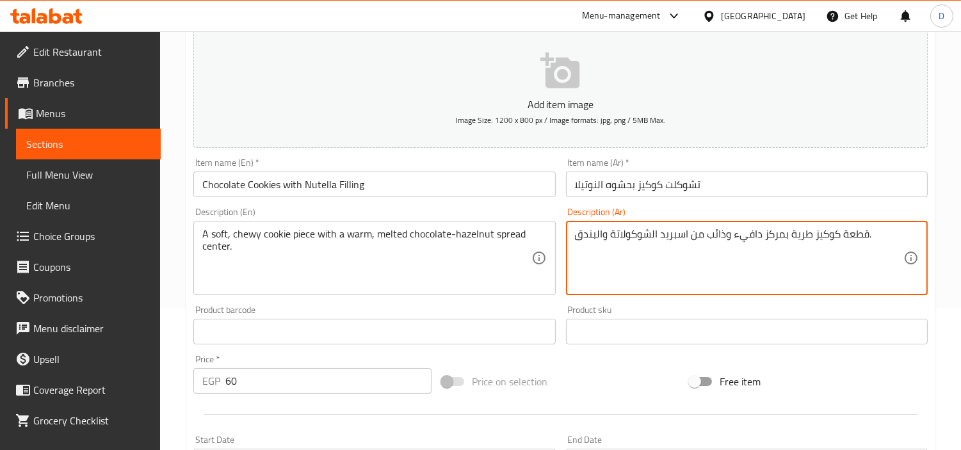
click at [805, 236] on textarea "قطعة كوكيز طرية بمركز دافيء وذائب من اسبريد الشوكولاتة والبندق." at bounding box center [739, 258] width 328 height 61
click at [845, 229] on textarea "قطعة كوكيز لزجة بمركز دافيء وذائب من اسبريد الشوكولاتة والبندق." at bounding box center [739, 258] width 328 height 61
type textarea "كوكيز لزجة بمركز دافيء وذائب من اسبريد الشوكولاتة والبندق."
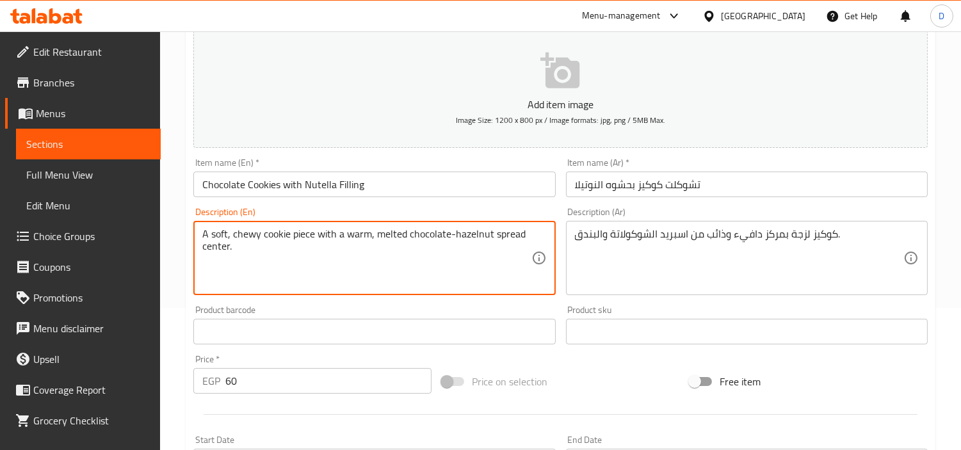
click at [310, 230] on textarea "A soft, chewy cookie piece with a warm, melted chocolate-hazelnut spread center." at bounding box center [366, 258] width 328 height 61
type textarea "A soft, chewy cookie with a warm, melted chocolate-hazelnut spread center."
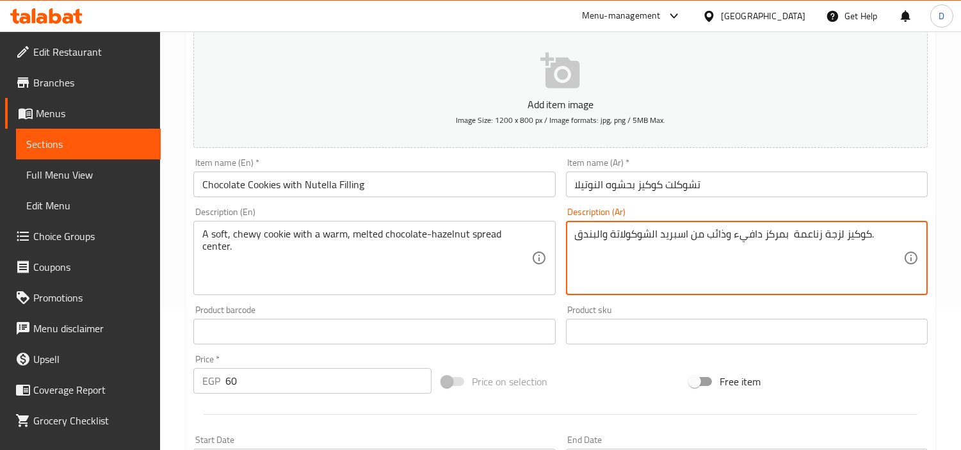
click at [820, 239] on textarea "كوكيز لزجة زناعمة بمركز دافيء وذائب من اسبريد الشوكولاتة والبندق." at bounding box center [739, 258] width 328 height 61
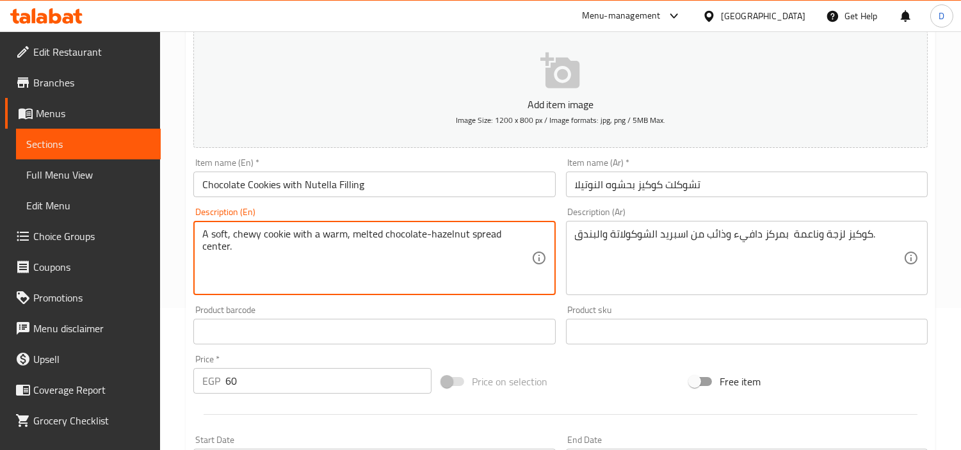
drag, startPoint x: 239, startPoint y: 240, endPoint x: 344, endPoint y: 251, distance: 105.5
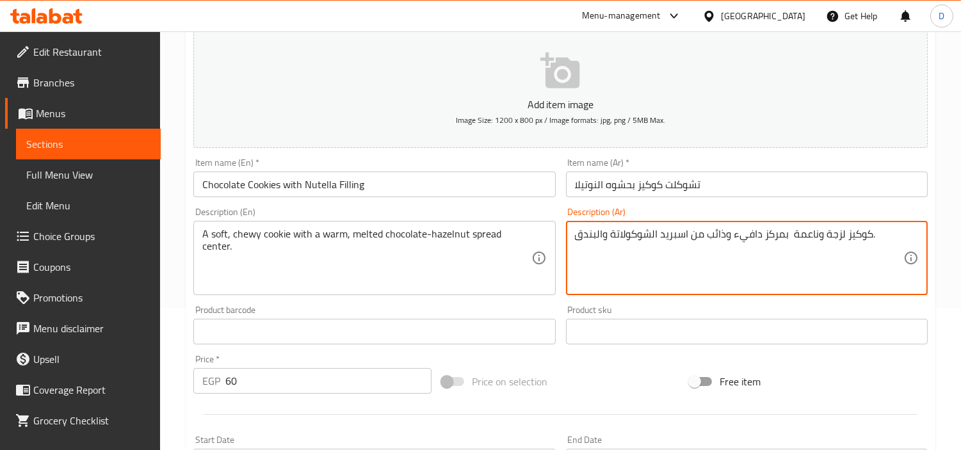
drag, startPoint x: 815, startPoint y: 240, endPoint x: 797, endPoint y: 237, distance: 18.8
click at [787, 234] on textarea "كوكيز لزجة وطرية بمركز دافيء وذائب من اسبريد الشوكولاتة والبندق." at bounding box center [739, 258] width 328 height 61
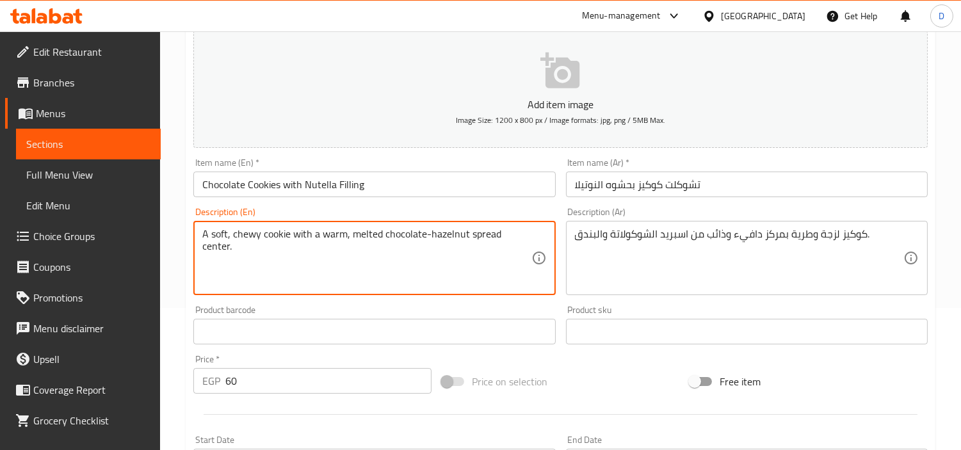
drag, startPoint x: 273, startPoint y: 237, endPoint x: 485, endPoint y: 242, distance: 211.9
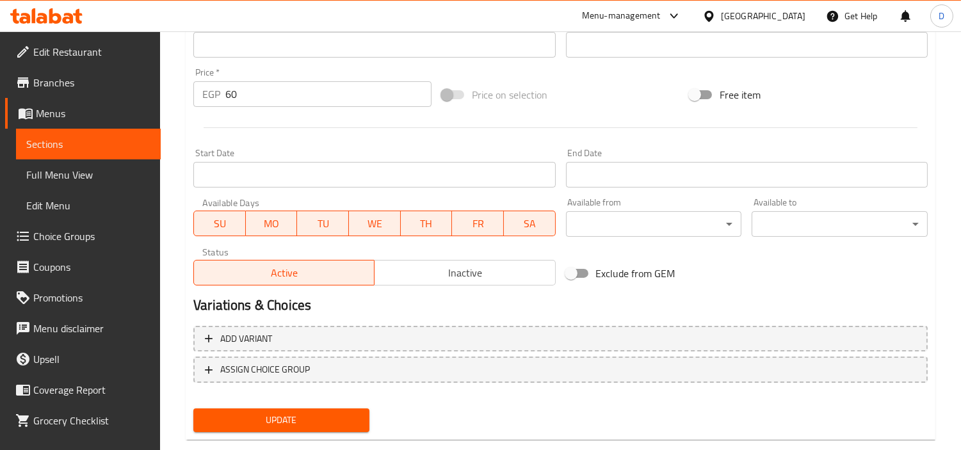
scroll to position [452, 0]
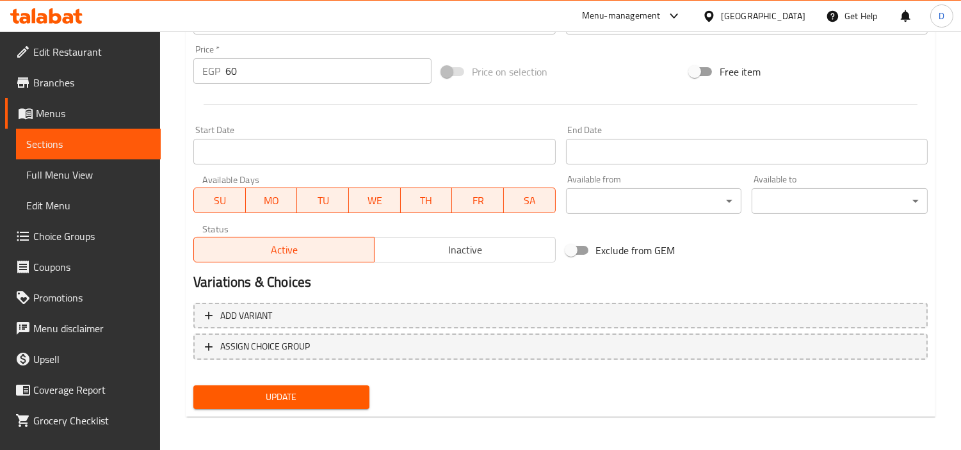
type textarea "كوكيز لزجة وطرية بمركز دافيء وذائب من اسبريد الشوكولاتة بالبندق."
click at [342, 397] on span "Update" at bounding box center [282, 397] width 156 height 16
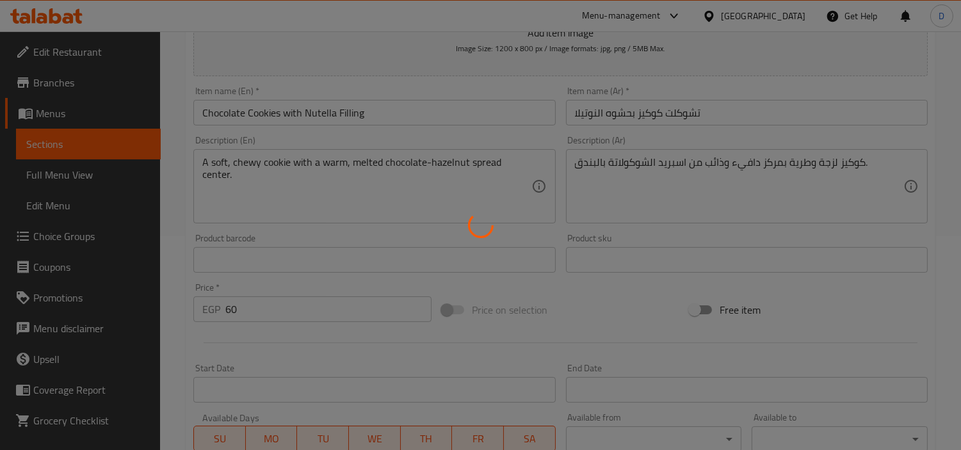
scroll to position [168, 0]
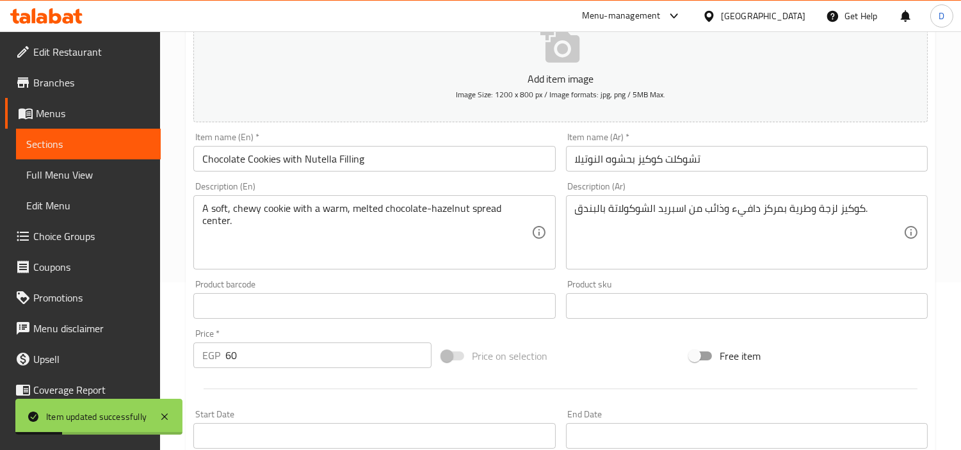
drag, startPoint x: 135, startPoint y: 144, endPoint x: 314, endPoint y: 13, distance: 221.6
click at [135, 144] on span "Sections" at bounding box center [88, 143] width 124 height 15
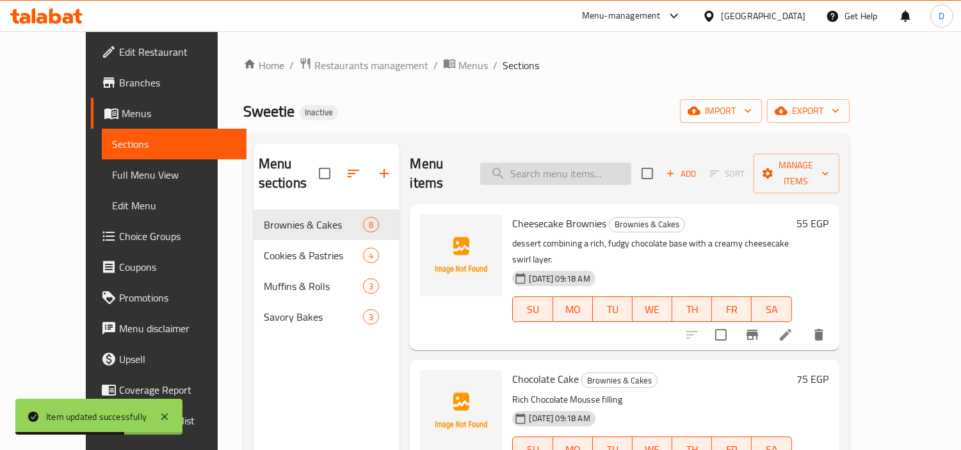
click at [575, 164] on input "search" at bounding box center [555, 174] width 151 height 22
paste input "Cookies"
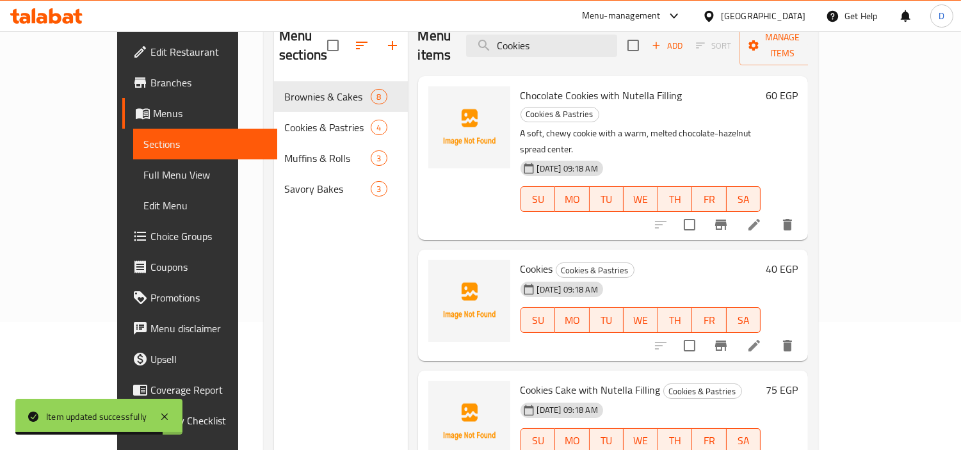
scroll to position [142, 0]
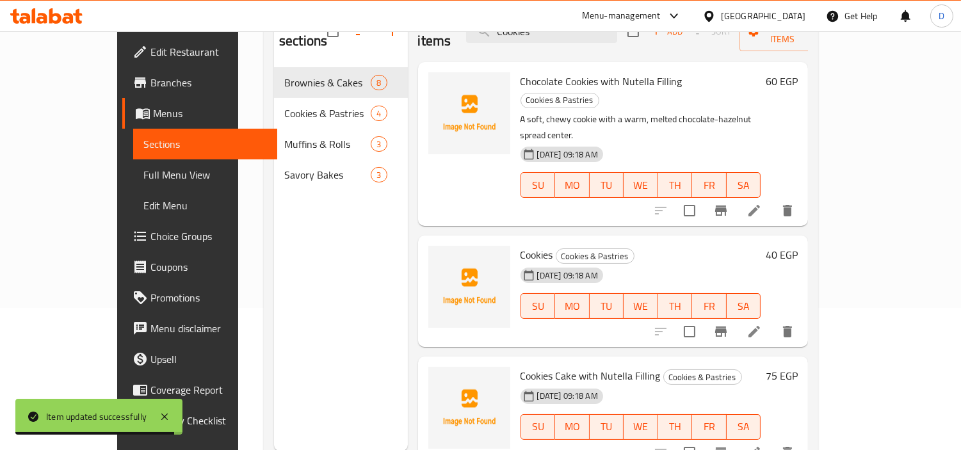
type input "Cookies"
click at [762, 324] on icon at bounding box center [753, 331] width 15 height 15
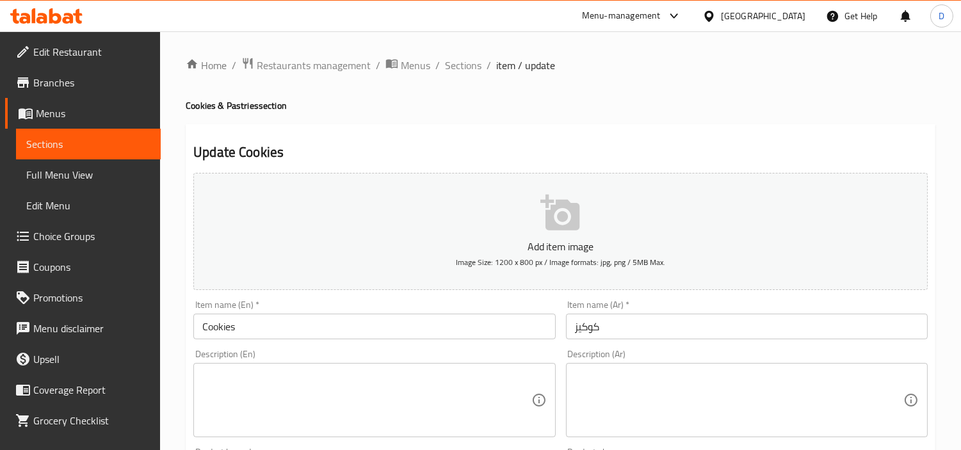
click at [440, 417] on textarea at bounding box center [366, 400] width 328 height 61
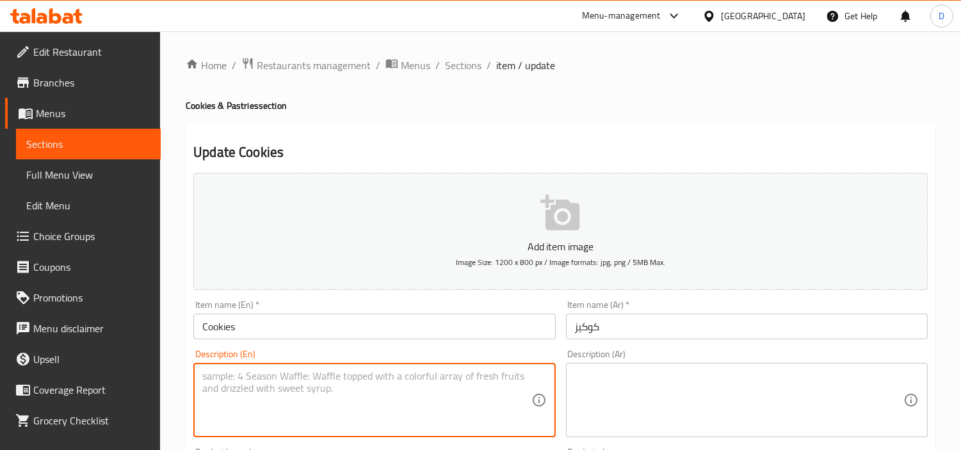
paste textarea "Classic, chewy cookies baked with rich chocolate chips for a timeless treat."
type textarea "Classic, chewy cookies baked with rich chocolate chips for a timeless treat."
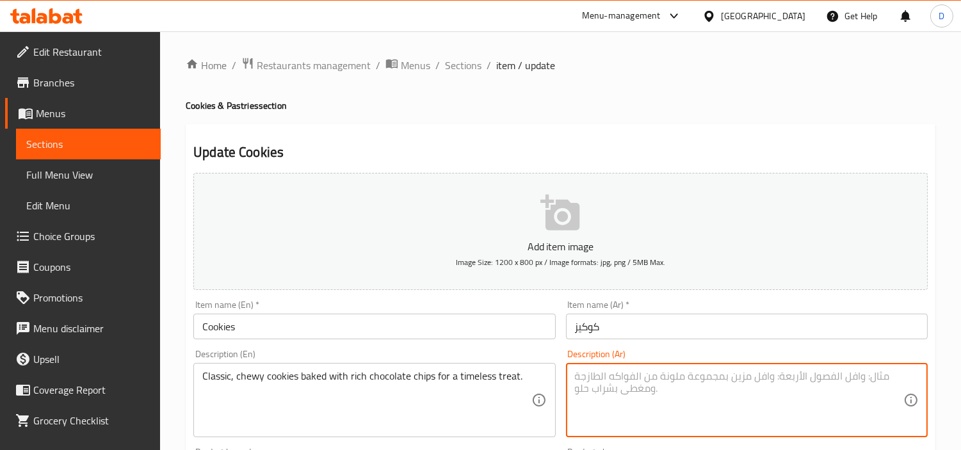
click at [637, 412] on textarea at bounding box center [739, 400] width 328 height 61
paste textarea "كوكيز كلاسيكية وطرية مخبوزة بقطع الشوكولاتة الغنية لحلوى لا تقاوم."
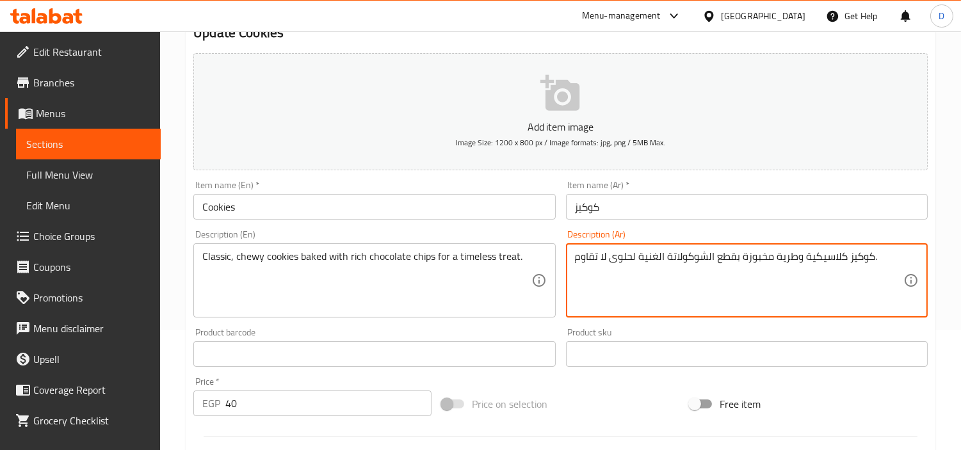
scroll to position [142, 0]
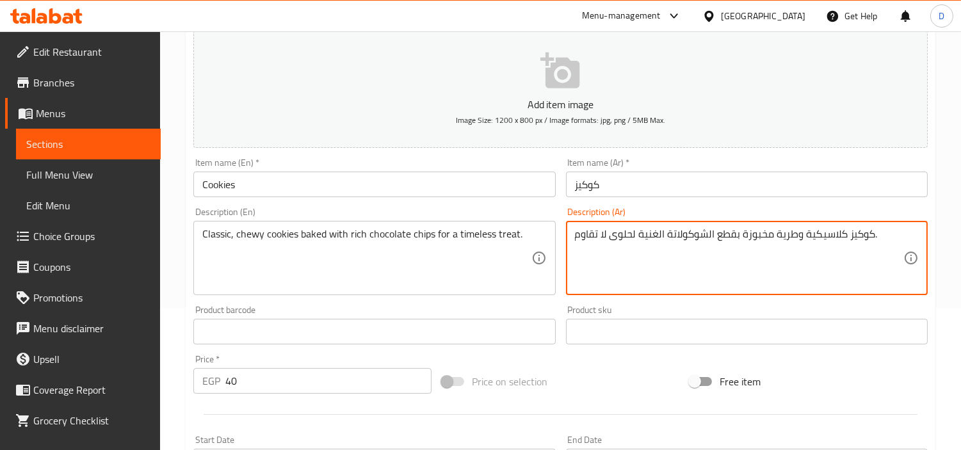
drag, startPoint x: 794, startPoint y: 230, endPoint x: 781, endPoint y: 233, distance: 13.7
click at [781, 233] on textarea "كوكيز كلاسيكية وطرية مخبوزة بقطع الشوكولاتة الغنية لحلوى لا تقاوم." at bounding box center [739, 258] width 328 height 61
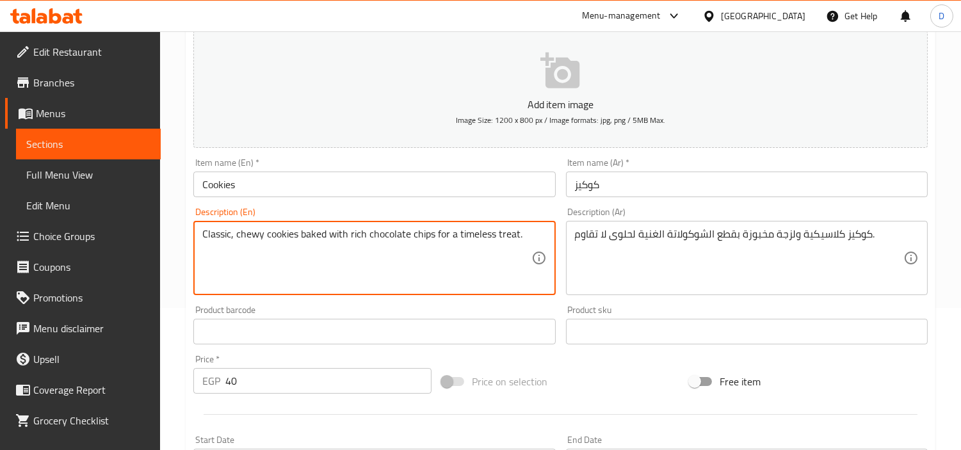
drag, startPoint x: 325, startPoint y: 245, endPoint x: 442, endPoint y: 231, distance: 118.0
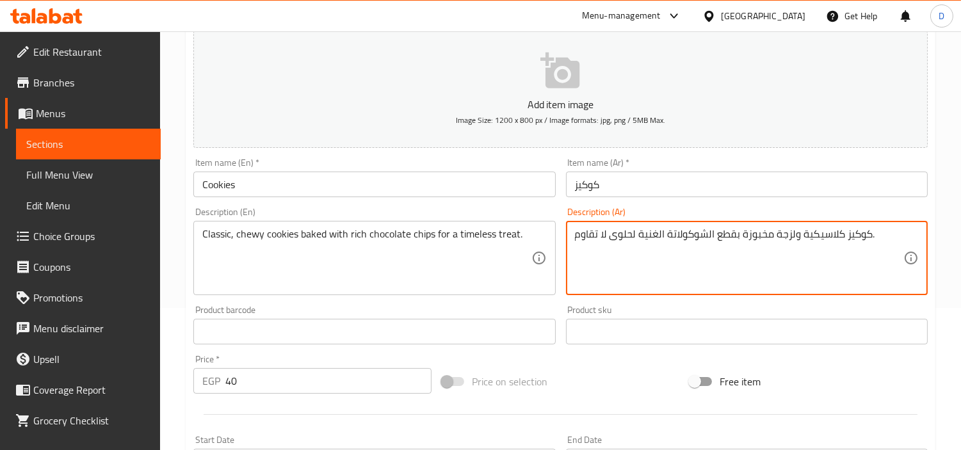
drag, startPoint x: 735, startPoint y: 232, endPoint x: 717, endPoint y: 230, distance: 18.0
drag, startPoint x: 637, startPoint y: 231, endPoint x: 577, endPoint y: 234, distance: 59.6
click at [577, 234] on textarea "كوكيز كلاسيكية ولزجة مخبوزة برقائق الشوكولاتة الغنية لحلوى لا تقاوم." at bounding box center [739, 258] width 328 height 61
type textarea "كوكيز كلاسيكية ولزجة مخبوزة برقائق الشوكولاتة الغنية."
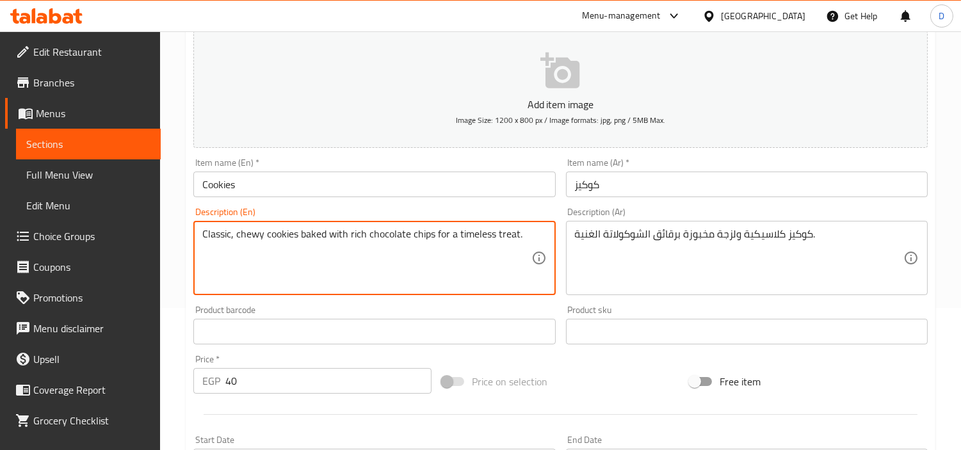
drag, startPoint x: 435, startPoint y: 229, endPoint x: 526, endPoint y: 225, distance: 91.0
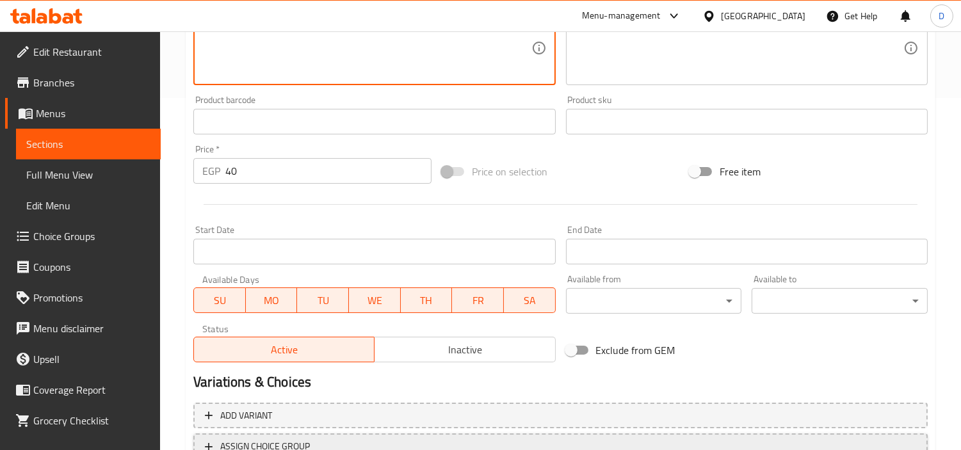
scroll to position [452, 0]
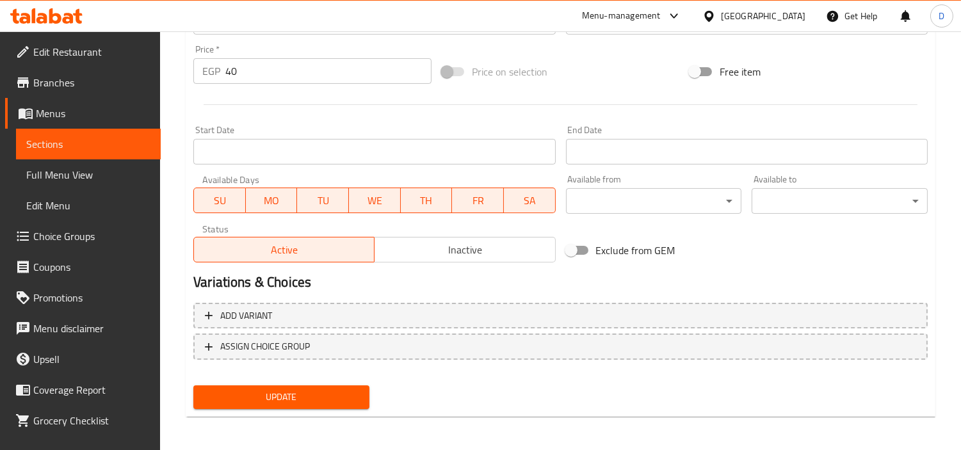
type textarea "Classic, chewy cookies baked with rich chocolate chips"
click at [363, 387] on button "Update" at bounding box center [281, 397] width 176 height 24
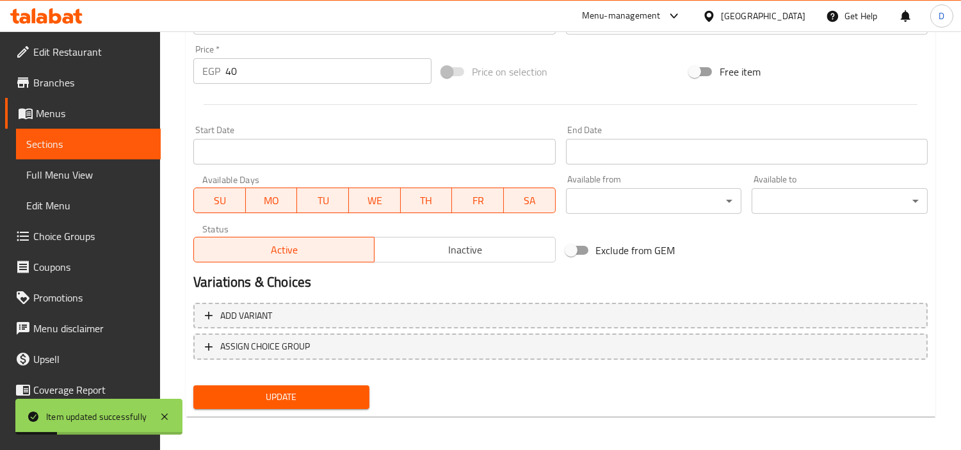
click at [78, 144] on span "Sections" at bounding box center [88, 143] width 124 height 15
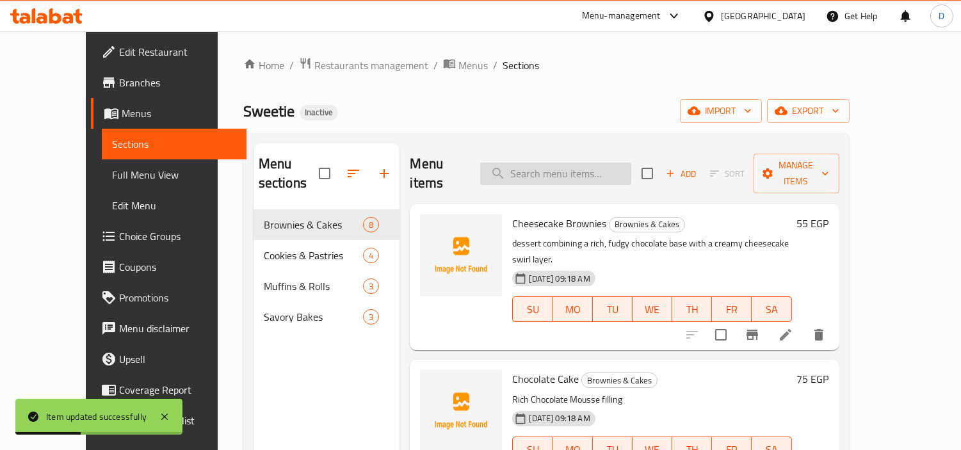
click at [631, 169] on input "search" at bounding box center [555, 174] width 151 height 22
paste input "Cookies Cake with Nutella Filling"
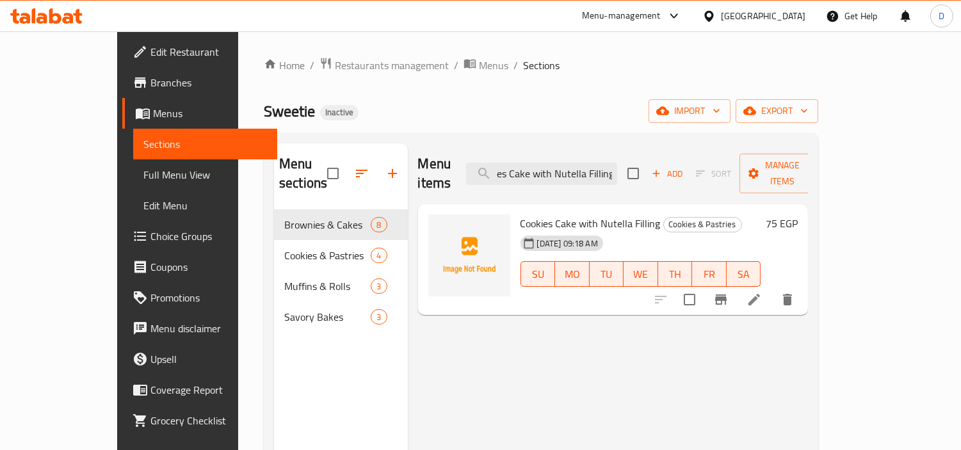
type input "Cookies Cake with Nutella Filling"
click at [772, 288] on li at bounding box center [754, 299] width 36 height 23
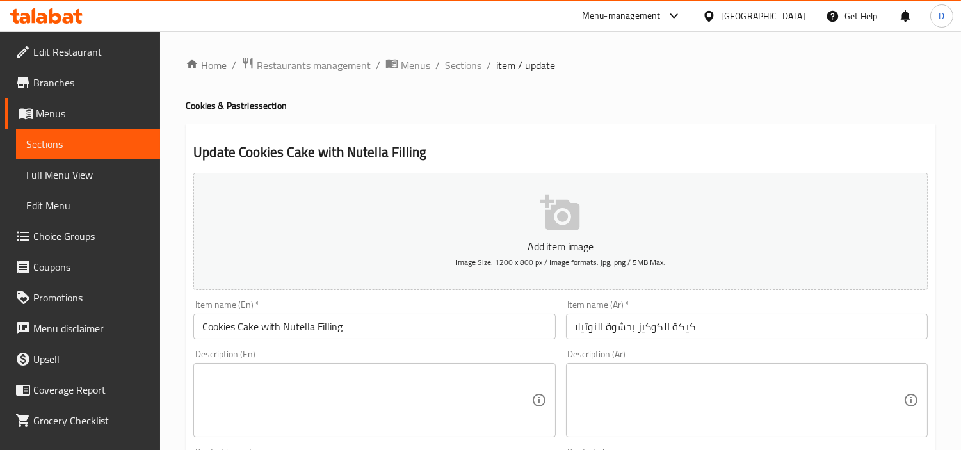
click at [453, 375] on textarea at bounding box center [366, 400] width 328 height 61
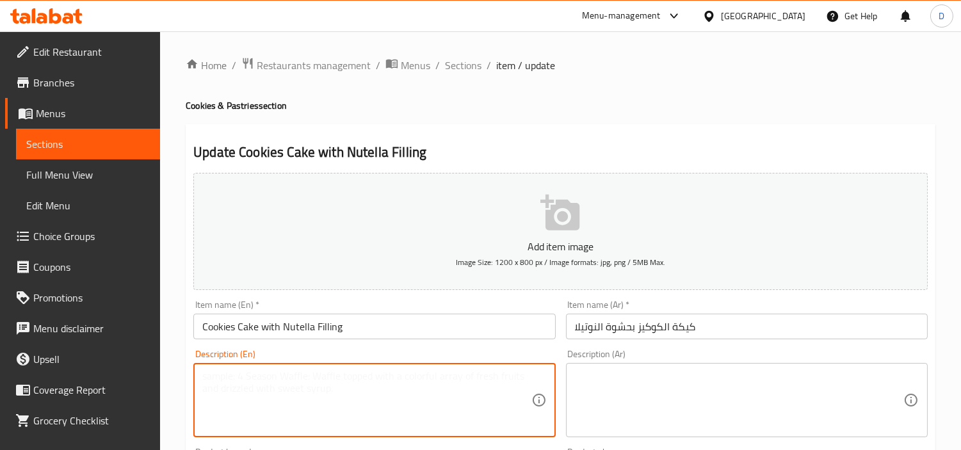
paste textarea "A giant, soft-baked cookie with a gooey, melted chocolate-hazelnut spread cente…"
type textarea "A giant, soft-baked cookie with a gooey, melted chocolate-hazelnut spread cente…"
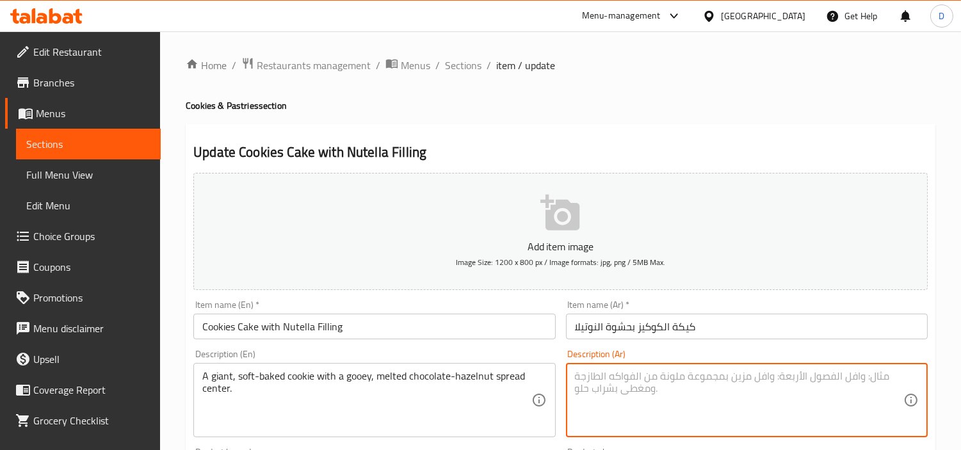
click at [654, 393] on textarea at bounding box center [739, 400] width 328 height 61
paste textarea "قطعة كوكيز عملاقة وطرية بقلب لزج من كريمة الشوكولاتة والبندق الذائبة."
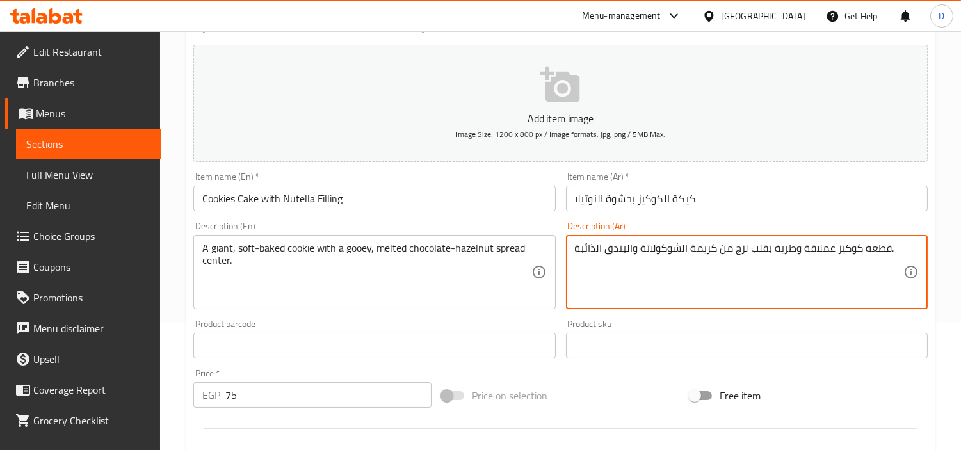
scroll to position [142, 0]
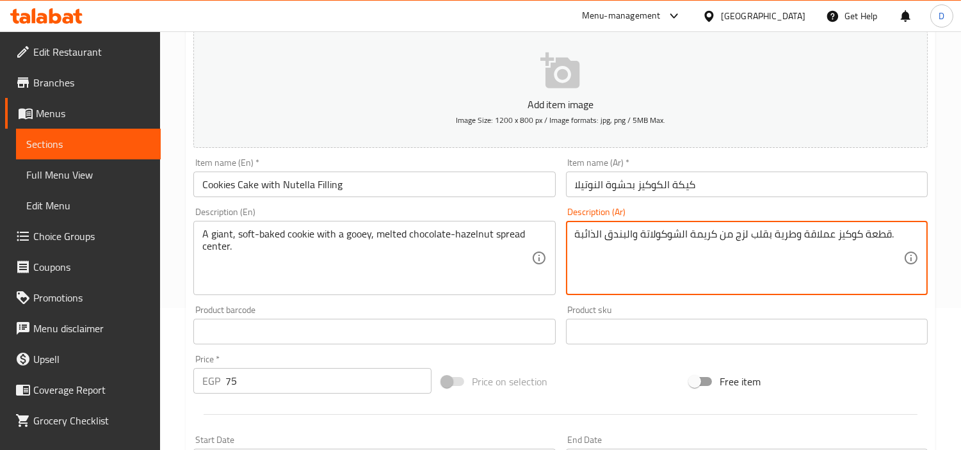
type textarea "قطعة كوكيز عملاقة وطرية بقلب لزج من كريمة الشوكولاتة والبندق الذائبة."
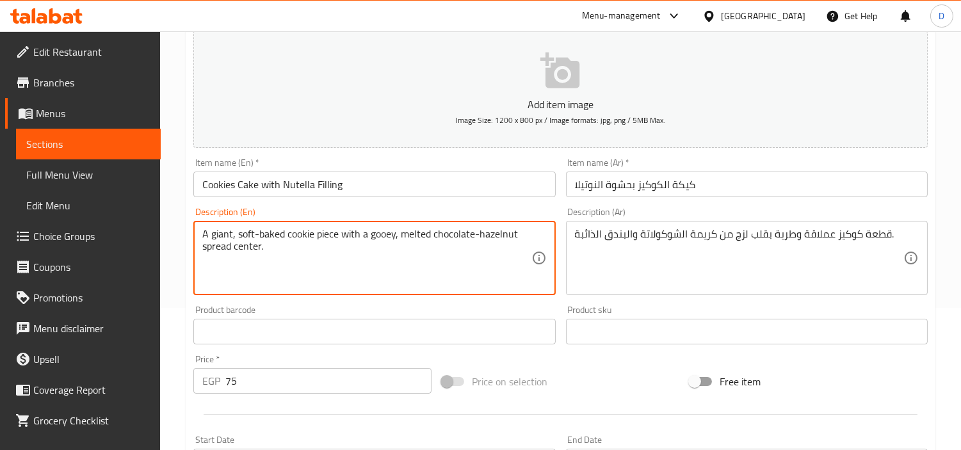
type textarea "A giant, soft-baked cookie piece with a gooey, melted chocolate-hazelnut spread…"
drag, startPoint x: 272, startPoint y: 236, endPoint x: 216, endPoint y: 231, distance: 56.5
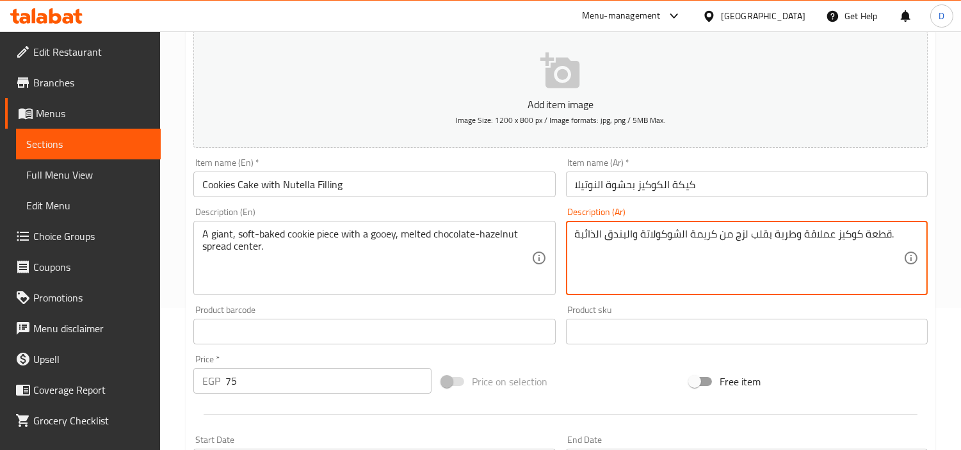
click at [831, 239] on textarea "قطعة كوكيز عملاقة وطرية بقلب لزج من كريمة الشوكولاتة والبندق الذائبة." at bounding box center [739, 258] width 328 height 61
click at [867, 237] on textarea "قطعة كوكيز عملاقة وطرية بقلب لزج من كريمة الشوكولاتة والبندق الذائبة." at bounding box center [739, 258] width 328 height 61
type textarea "كوكيز عملاقة وطرية بقلب لزج من كريمة الشوكولاتة والبندق الذائبة."
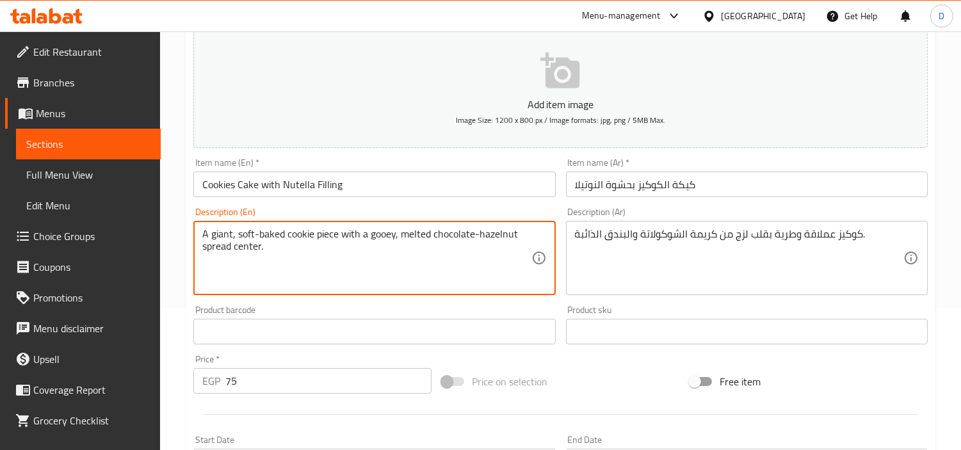
click at [296, 236] on textarea "A giant, soft-baked cookie piece with a gooey, melted chocolate-hazelnut spread…" at bounding box center [366, 258] width 328 height 61
click at [323, 236] on textarea "A giant, soft-baked cookie piece with a gooey, melted chocolate-hazelnut spread…" at bounding box center [366, 258] width 328 height 61
type textarea "A giant, soft-baked cookie with a gooey, melted chocolate-hazelnut spread cente…"
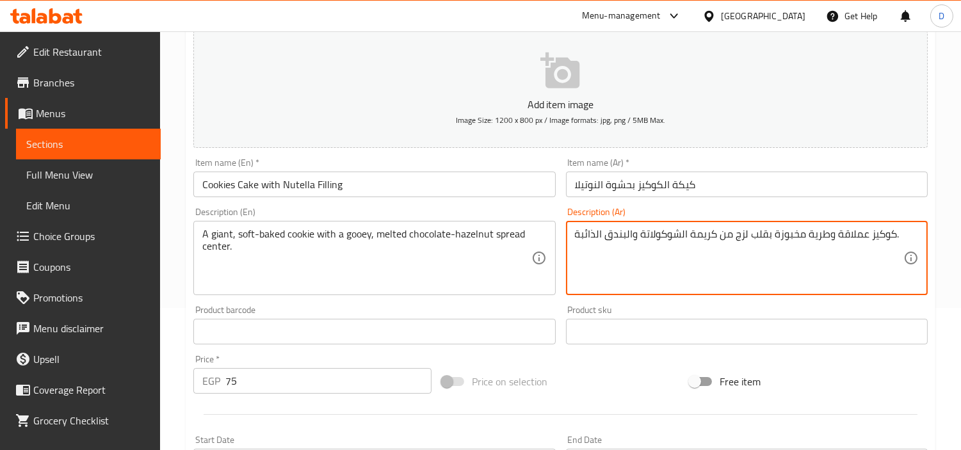
click at [696, 232] on textarea "كوكيز عملاقة وطرية مخبوزة بقلب لزج من كريمة الشوكولاتة والبندق الذائبة." at bounding box center [739, 258] width 328 height 61
click at [636, 230] on textarea "كوكيز عملاقة وطرية مخبوزة بقلب لزج من اسبريد الشوكولاتة والبندق الذائبة." at bounding box center [739, 258] width 328 height 61
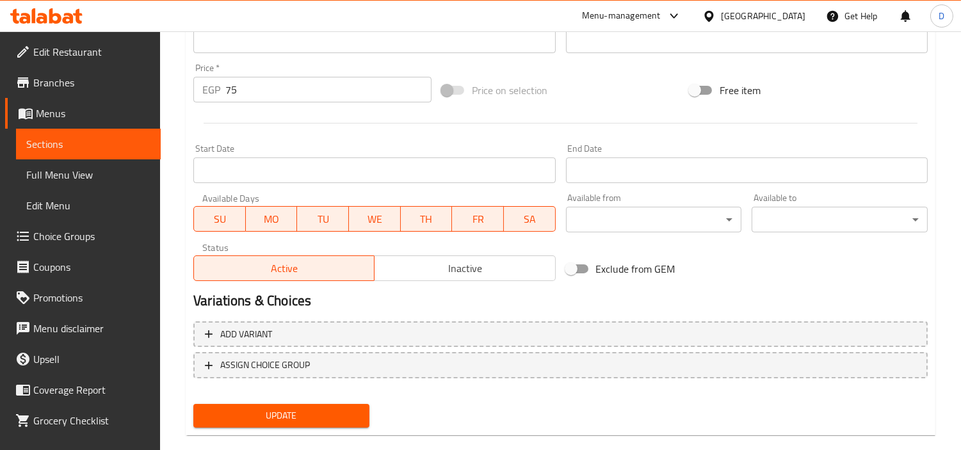
scroll to position [452, 0]
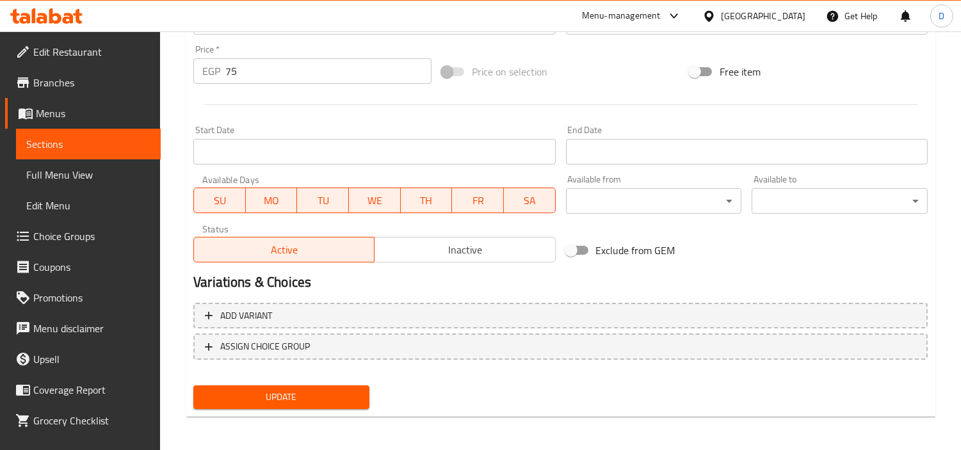
type textarea "كوكيز عملاقة وطرية مخبوزة بقلب لزج من اسبريد الشوكولاتة بالبندق الذائبة."
click at [316, 399] on span "Update" at bounding box center [282, 397] width 156 height 16
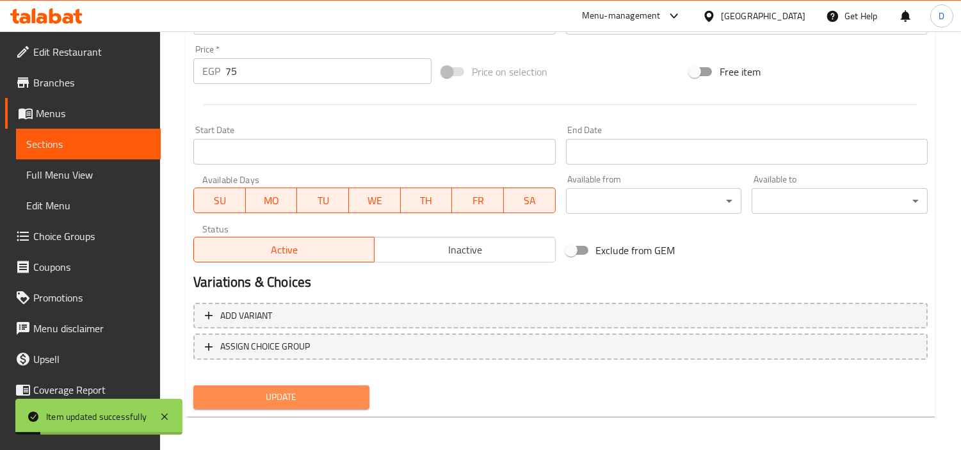
click at [268, 400] on span "Update" at bounding box center [282, 397] width 156 height 16
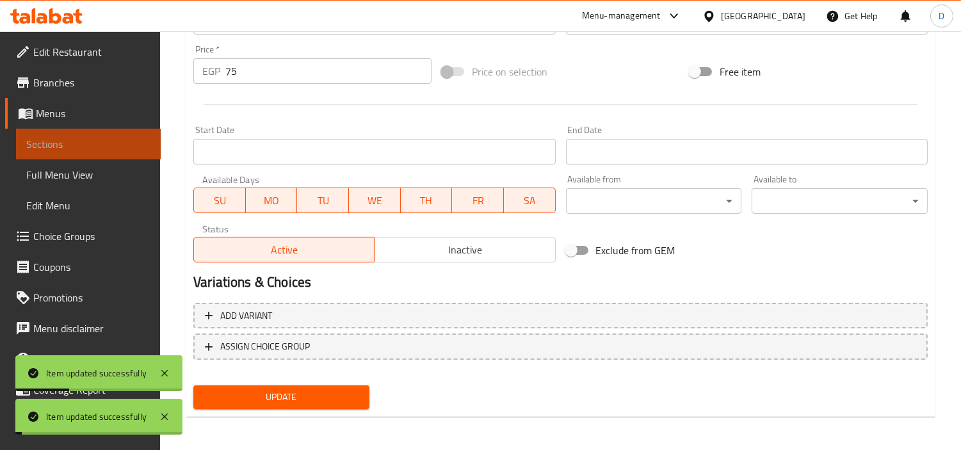
drag, startPoint x: 136, startPoint y: 145, endPoint x: 157, endPoint y: 159, distance: 25.4
click at [136, 145] on span "Sections" at bounding box center [88, 143] width 124 height 15
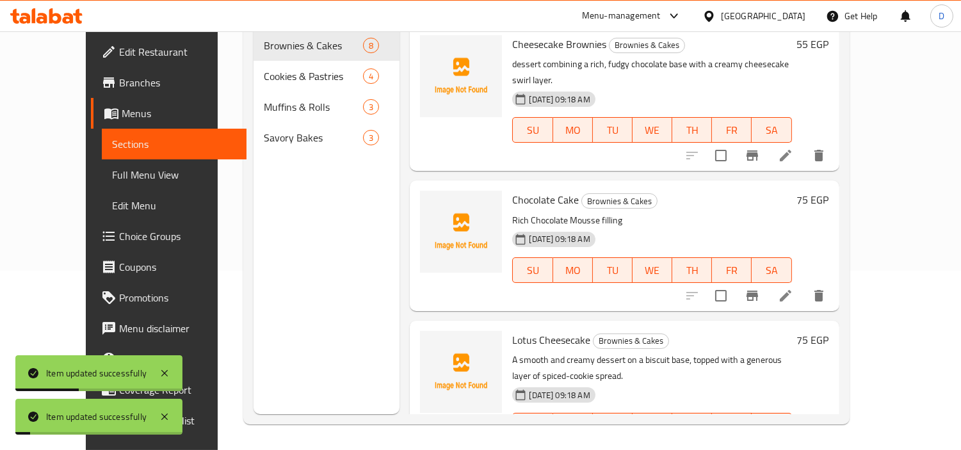
scroll to position [36, 0]
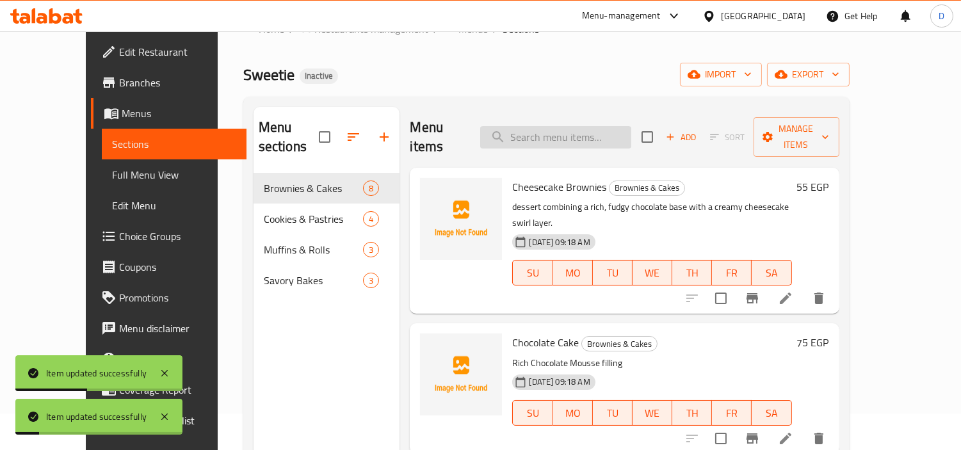
click at [511, 126] on input "search" at bounding box center [555, 137] width 151 height 22
paste input "Sable 200 Grams"
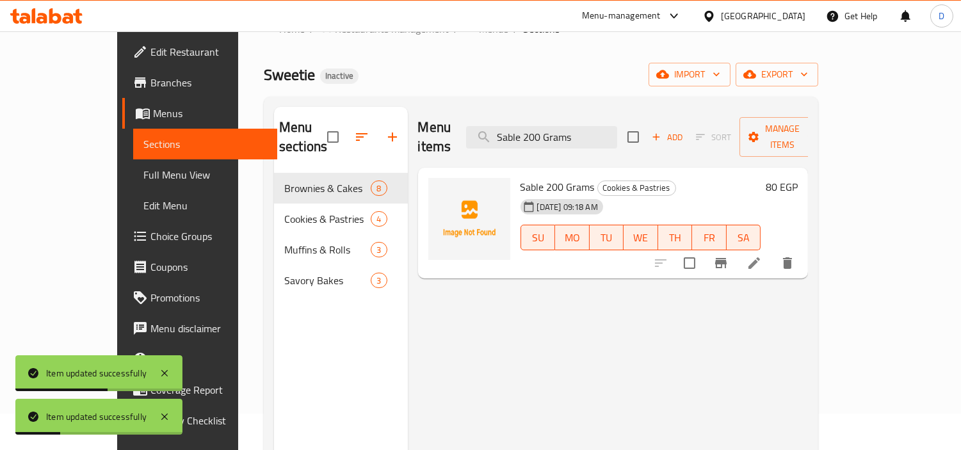
type input "Sable 200 Grams"
click at [760, 257] on icon at bounding box center [754, 263] width 12 height 12
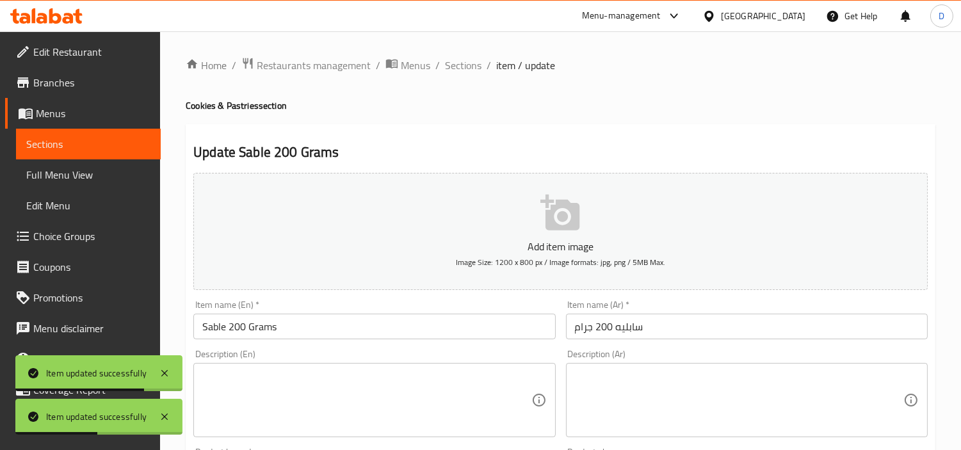
click at [421, 383] on textarea at bounding box center [366, 400] width 328 height 61
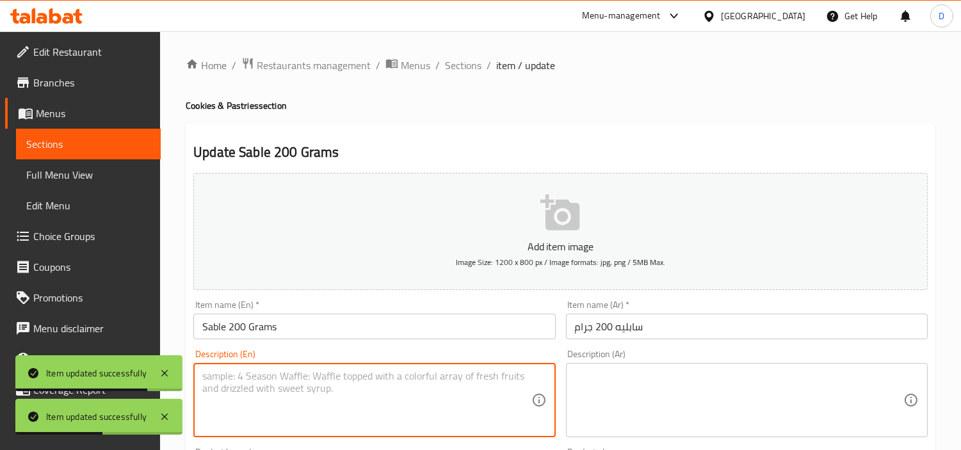
paste textarea "A 200g box of our delicate, buttery shortbread cookies, plain and with jam."
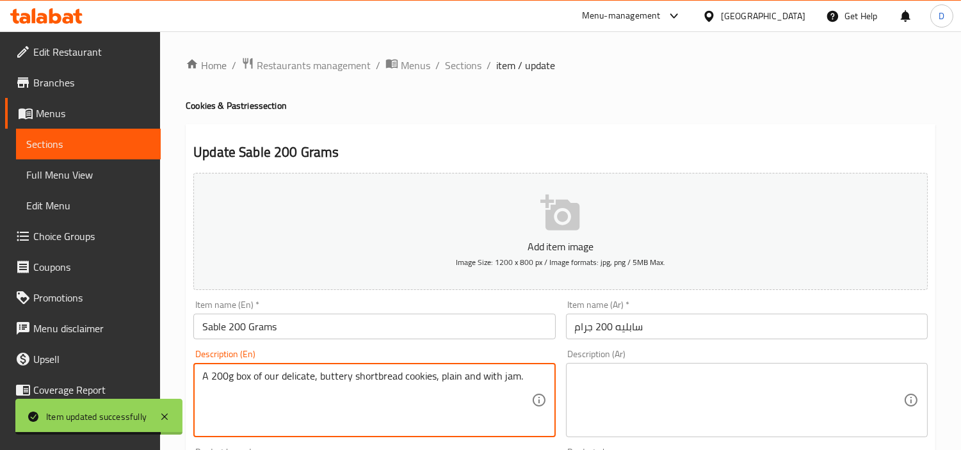
type textarea "A 200g box of our delicate, buttery shortbread cookies, plain and with jam."
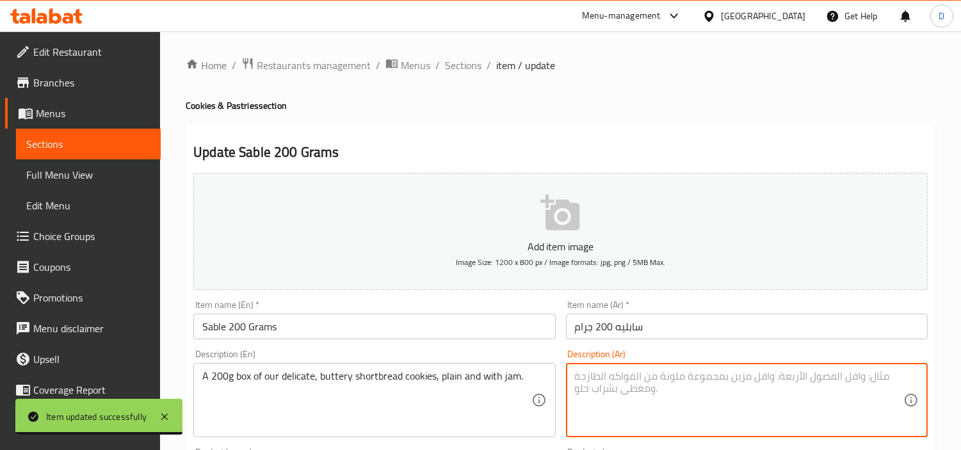
click at [589, 395] on textarea at bounding box center [739, 400] width 328 height 61
paste textarea "علبة 200 جرام من بسكويت السابليه الرقيق بالزبدة، سادة وبالمربى."
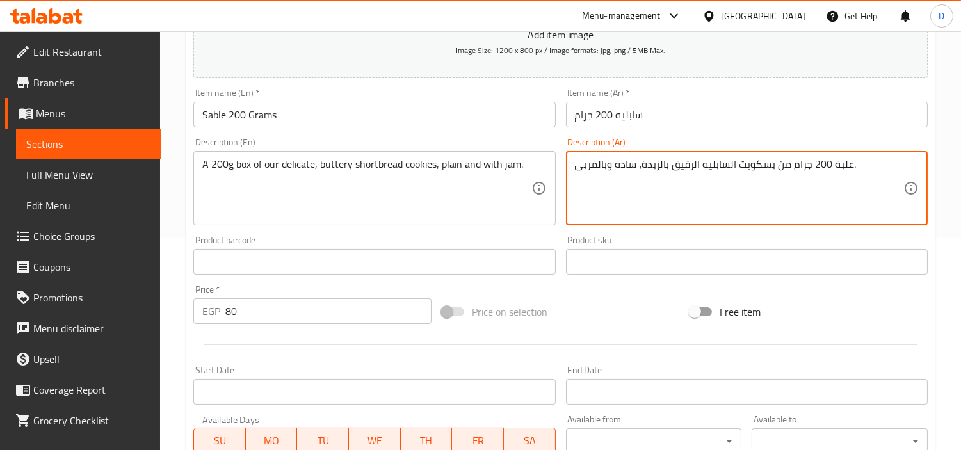
scroll to position [213, 0]
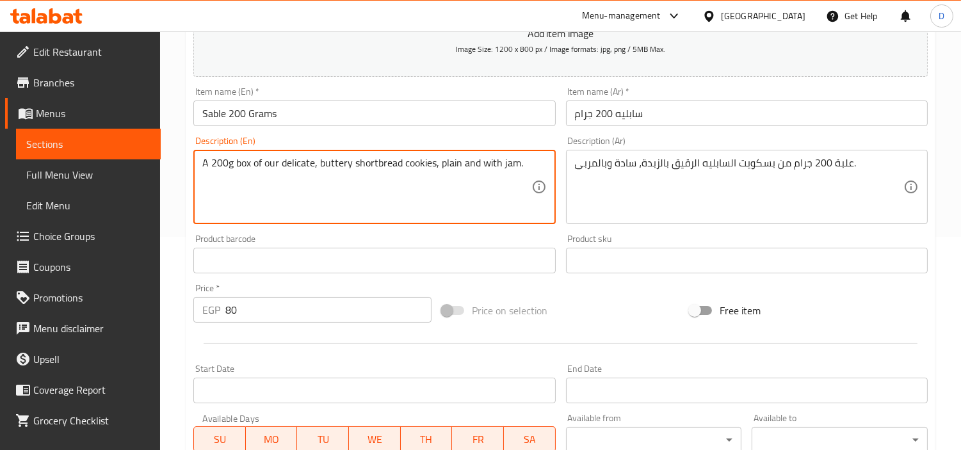
drag, startPoint x: 316, startPoint y: 175, endPoint x: 365, endPoint y: 173, distance: 49.4
click at [303, 169] on textarea "A 200g box of our delicate, buttery shortbread cookies, plain and with jam." at bounding box center [366, 187] width 328 height 61
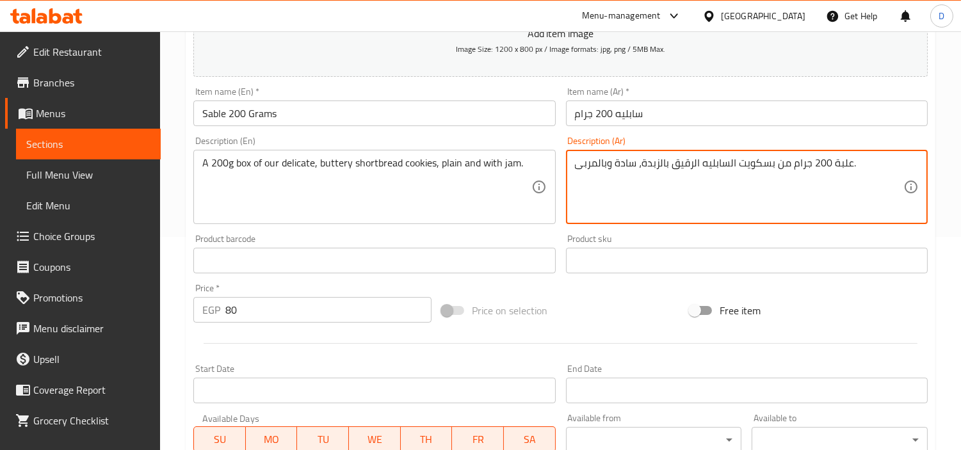
click at [766, 170] on textarea "علبة 200 جرام من بسكويت السابليه الرقيق بالزبدة، سادة وبالمربى." at bounding box center [739, 187] width 328 height 61
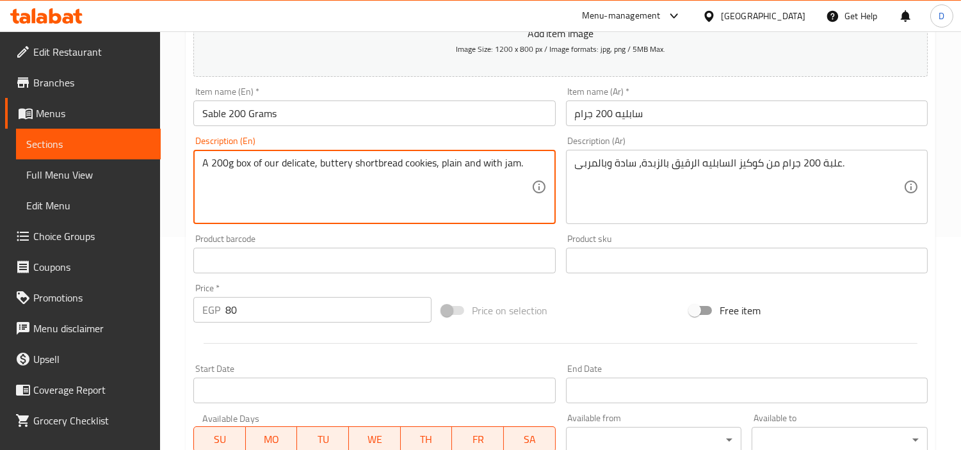
click at [373, 170] on textarea "A 200g box of our delicate, buttery shortbread cookies, plain and with jam." at bounding box center [366, 187] width 328 height 61
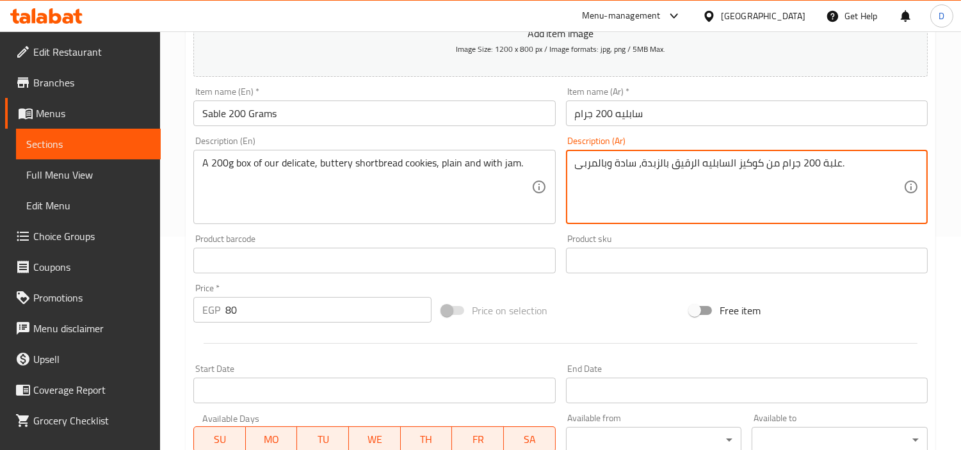
drag, startPoint x: 728, startPoint y: 166, endPoint x: 702, endPoint y: 162, distance: 27.3
type textarea "علبة 200 جرام من كوكيز الشورتبريد الرقيق بالزبدة، سادة وبالمربى."
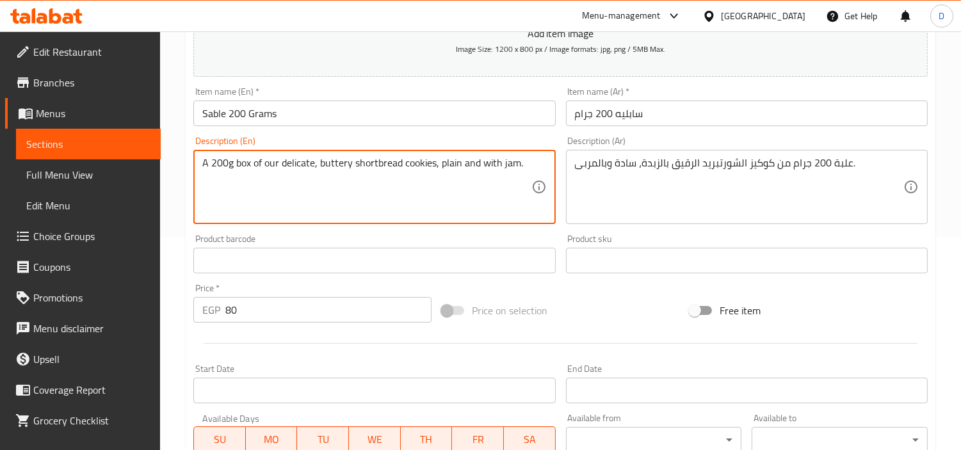
click at [387, 157] on textarea "A 200g box of our delicate, buttery shortbread cookies, plain and with jam." at bounding box center [366, 187] width 328 height 61
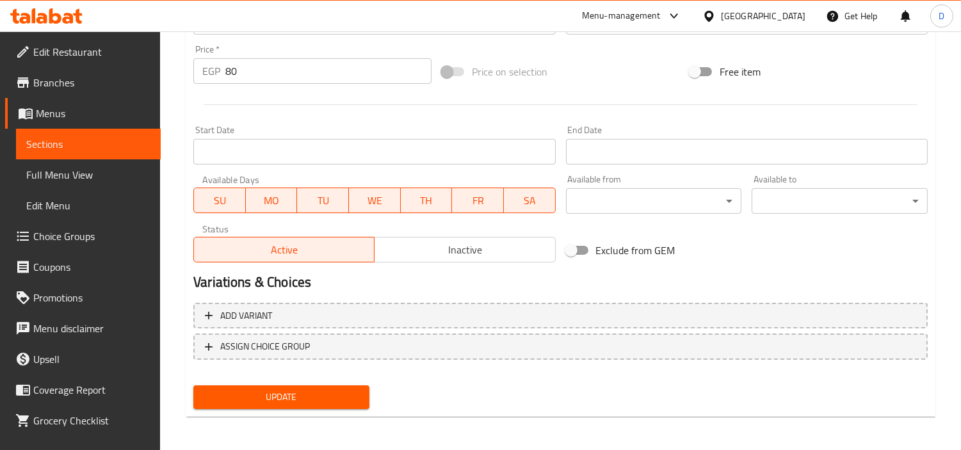
click at [361, 385] on button "Update" at bounding box center [281, 397] width 176 height 24
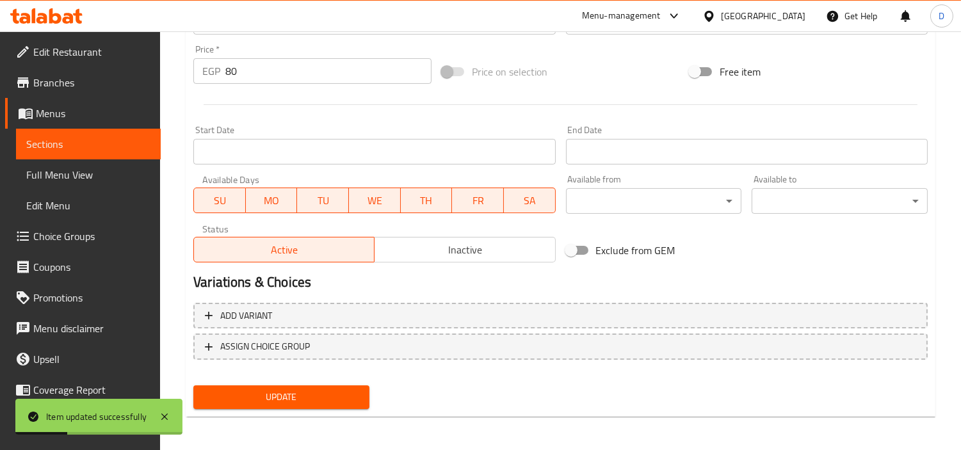
click at [303, 396] on span "Update" at bounding box center [282, 397] width 156 height 16
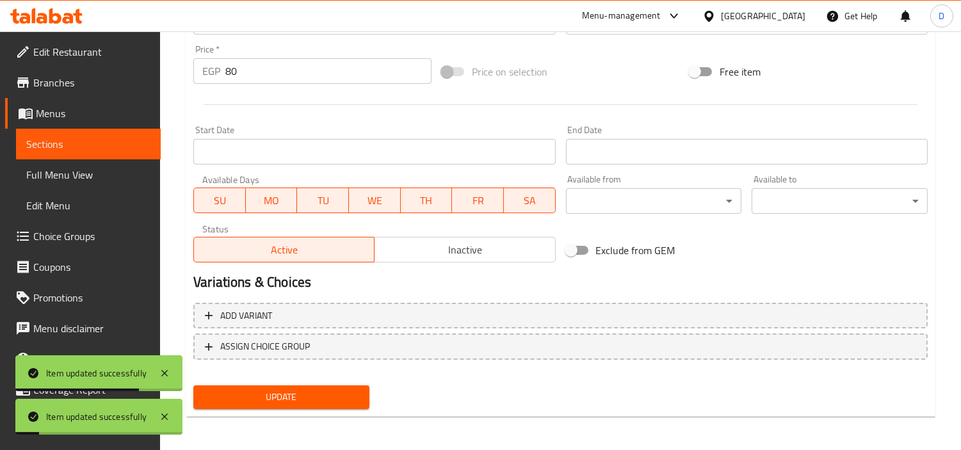
drag, startPoint x: 132, startPoint y: 134, endPoint x: 292, endPoint y: 1, distance: 208.1
click at [132, 134] on link "Sections" at bounding box center [88, 144] width 145 height 31
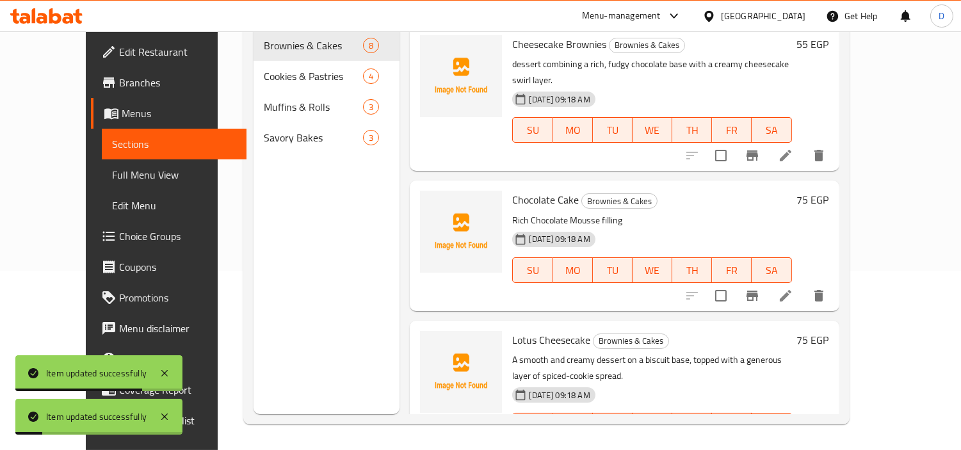
scroll to position [179, 0]
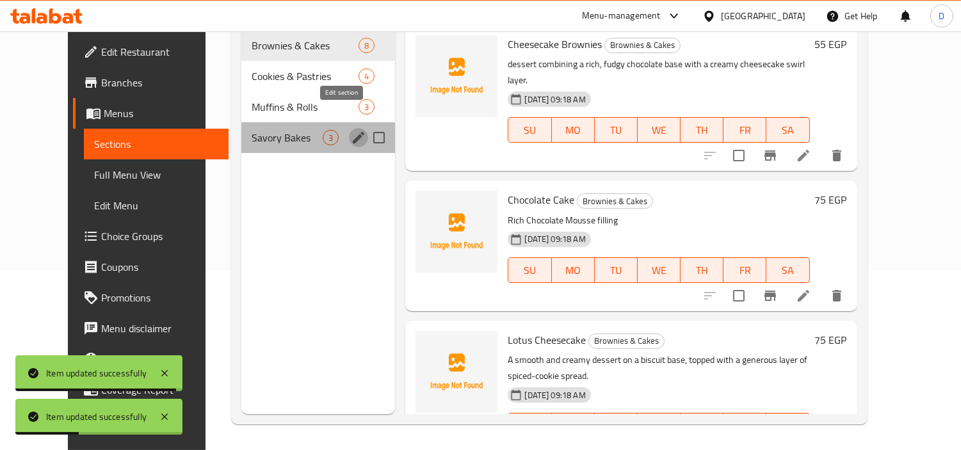
click at [351, 130] on icon "edit" at bounding box center [358, 137] width 15 height 15
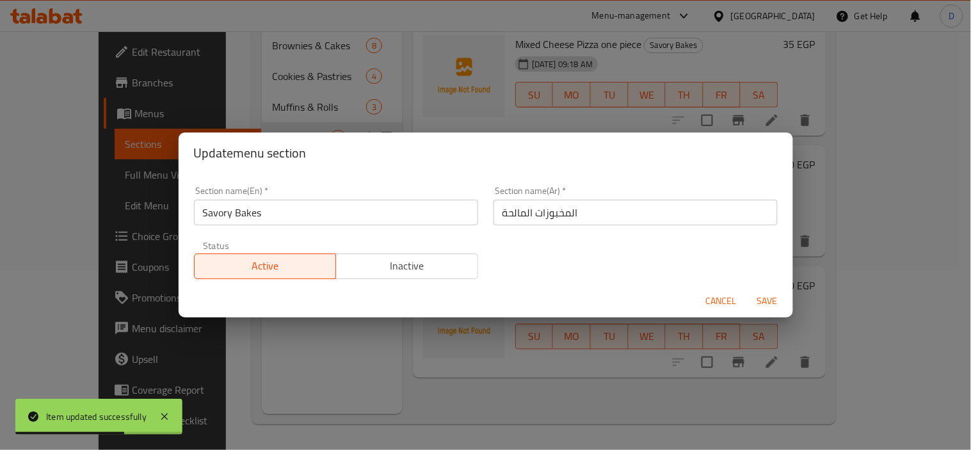
click at [716, 303] on span "Cancel" at bounding box center [721, 301] width 31 height 16
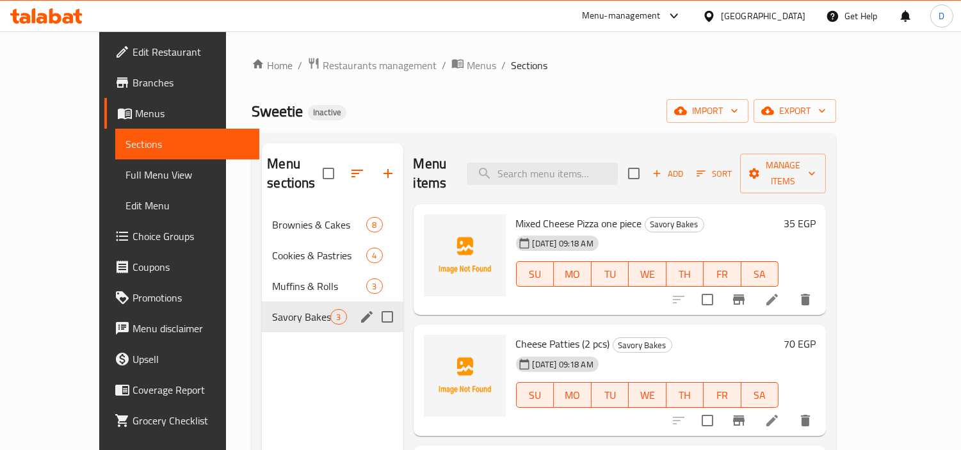
click at [586, 146] on div "Menu items Add Sort Manage items" at bounding box center [619, 173] width 413 height 61
click at [587, 163] on input "search" at bounding box center [542, 174] width 151 height 22
paste input "Chocolate Muffin with Natural Chocolate Chunks"
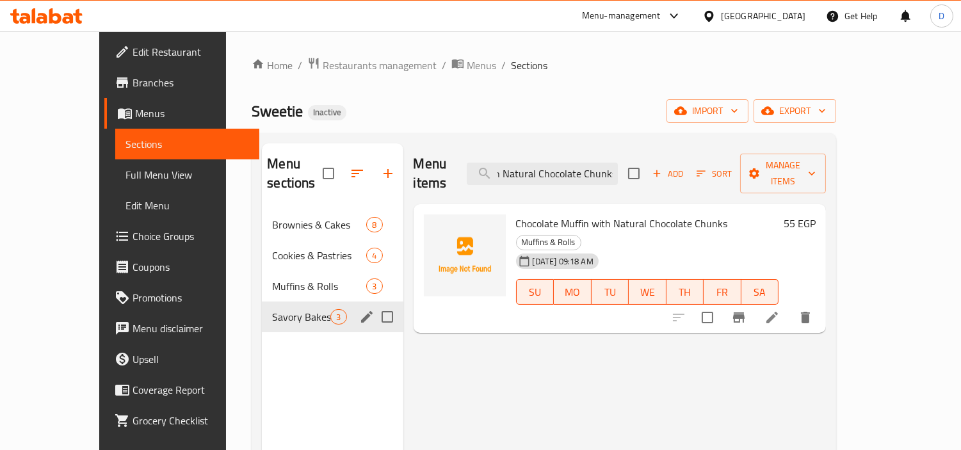
type input "Chocolate Muffin with Natural Chocolate Chunks"
click at [790, 306] on li at bounding box center [772, 317] width 36 height 23
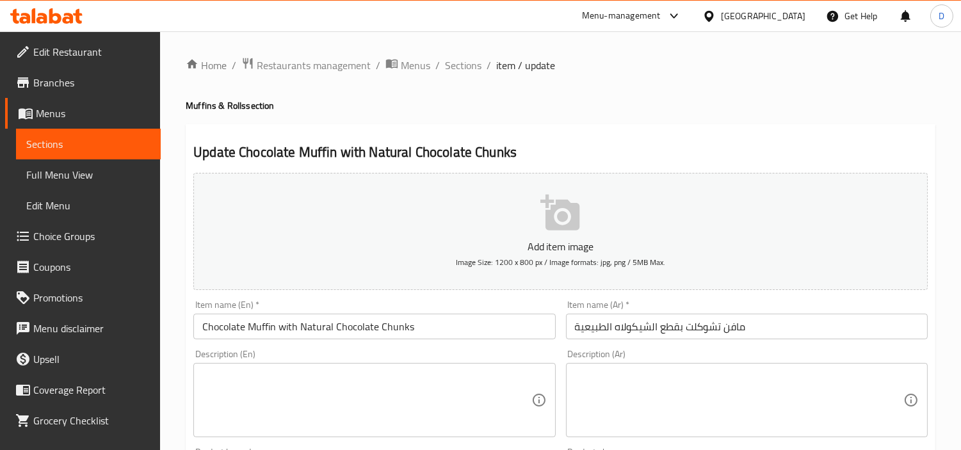
click at [470, 395] on textarea at bounding box center [366, 400] width 328 height 61
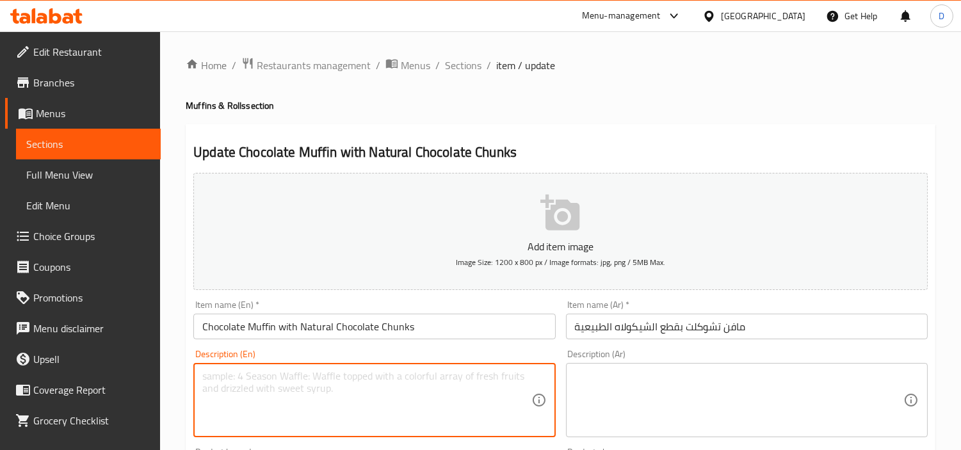
paste textarea "A moist, fluffy muffin baked with rich cocoa and loaded with real chocolate pie…"
type textarea "A moist, fluffy muffin baked with rich cocoa and loaded with real chocolate pie…"
click at [711, 374] on textarea at bounding box center [739, 400] width 328 height 61
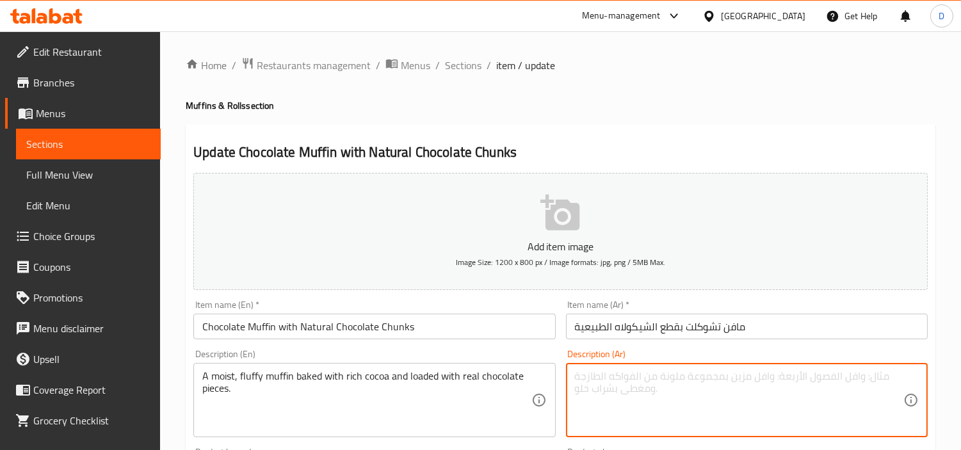
paste textarea "قطعة مافن رطبة وهشة مخبوزة بالكاكاو الغني ومليئة بقطع الشوكولاتة الحقيقية."
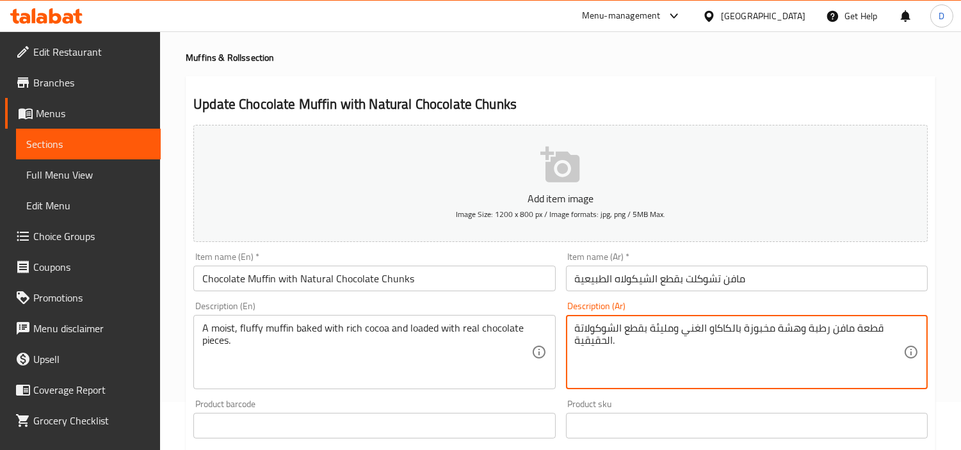
scroll to position [71, 0]
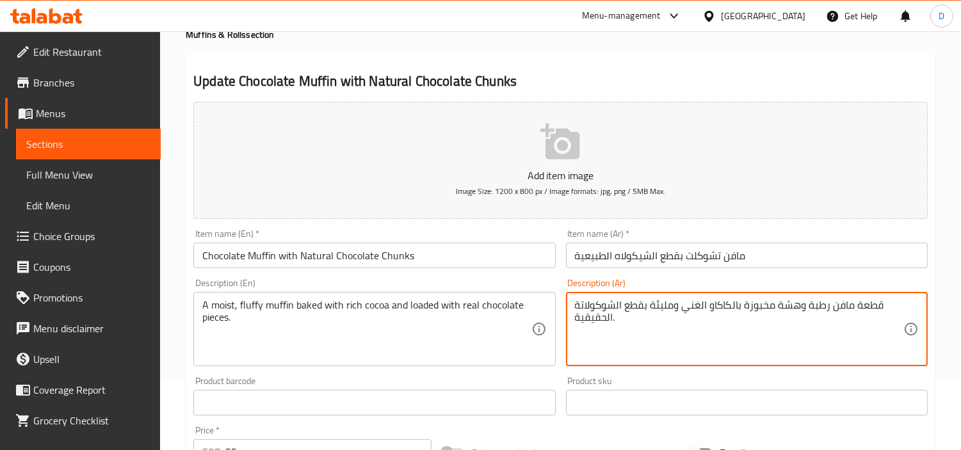
type textarea "قطعة مافن رطبة وهشة مخبوزة بالكاكاو الغني ومليئة بقطع الشوكولاتة الحقيقية."
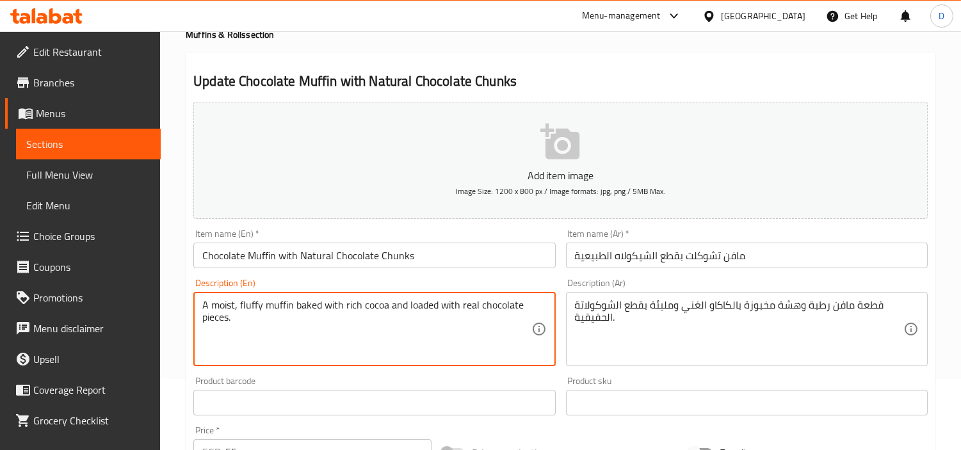
drag, startPoint x: 289, startPoint y: 307, endPoint x: 467, endPoint y: 317, distance: 178.8
click at [296, 299] on textarea "A moist, fluffy muffin baked with rich cocoa and loaded with real chocolate pie…" at bounding box center [366, 329] width 328 height 61
type textarea "A moist, fluffy muffin piece baked with rich cocoa and loaded with real chocola…"
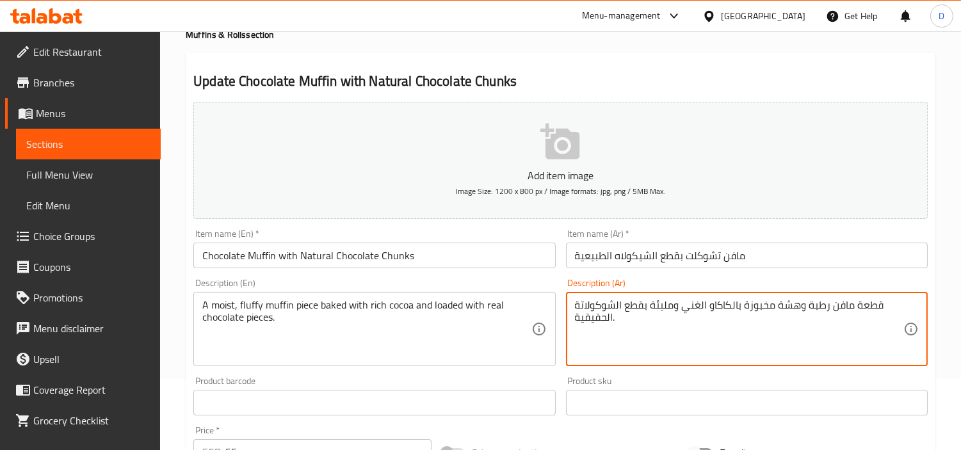
drag, startPoint x: 668, startPoint y: 316, endPoint x: 661, endPoint y: 310, distance: 9.2
click at [663, 304] on textarea "قطعة مافن رطبة وهشة مخبوزة بالكاكاو الغني ومليئة بقطع الشوكولاتة الحقيقية." at bounding box center [739, 329] width 328 height 61
drag, startPoint x: 655, startPoint y: 301, endPoint x: 668, endPoint y: 310, distance: 14.7
click at [668, 310] on textarea "قطعة مافن رطبة وهشة مخبوزة بالكاكاو الغني ومليئة بقطع الشوكولاتة الحقيقية." at bounding box center [739, 329] width 328 height 61
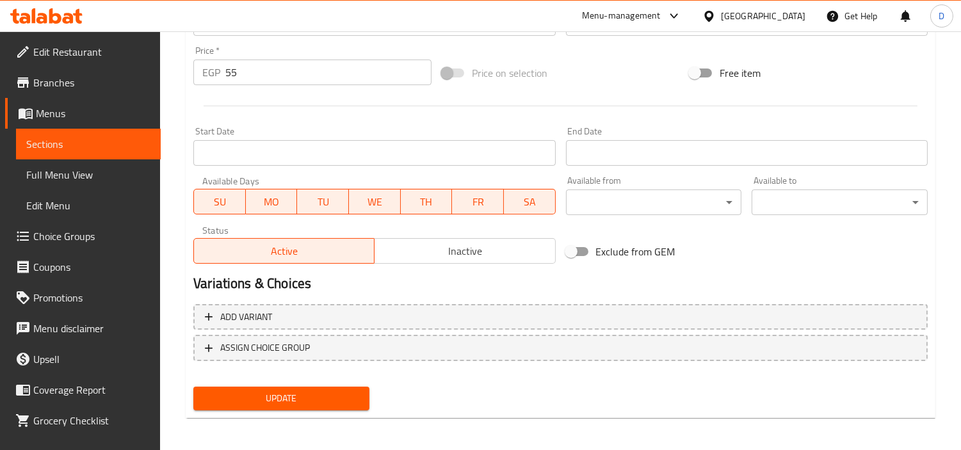
scroll to position [452, 0]
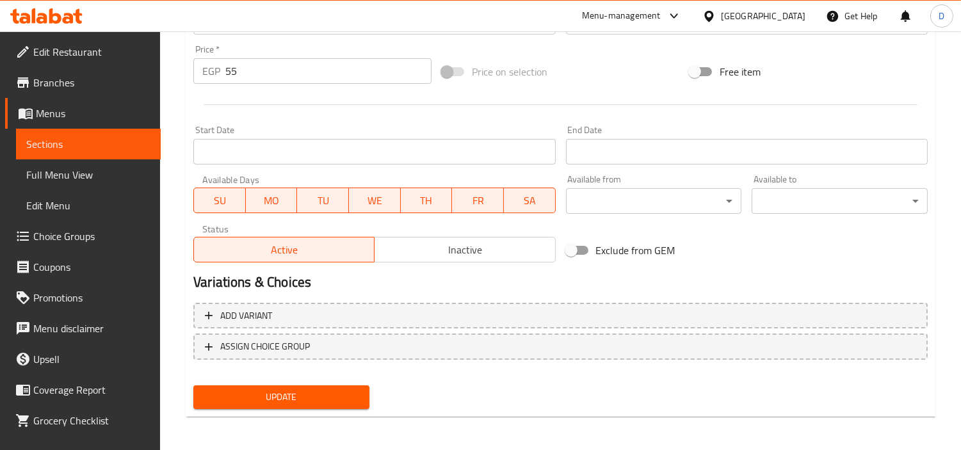
type textarea "قطعة مافن رطبة وهشة مخبوزة بالكاكاو الغني ومحملة بقطع الشوكولاتة الحقيقية."
click at [328, 403] on button "Update" at bounding box center [281, 397] width 176 height 24
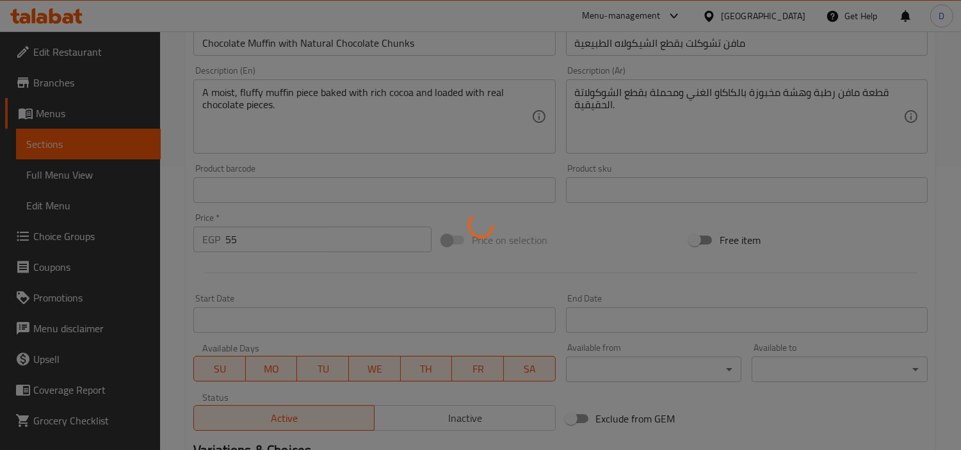
scroll to position [239, 0]
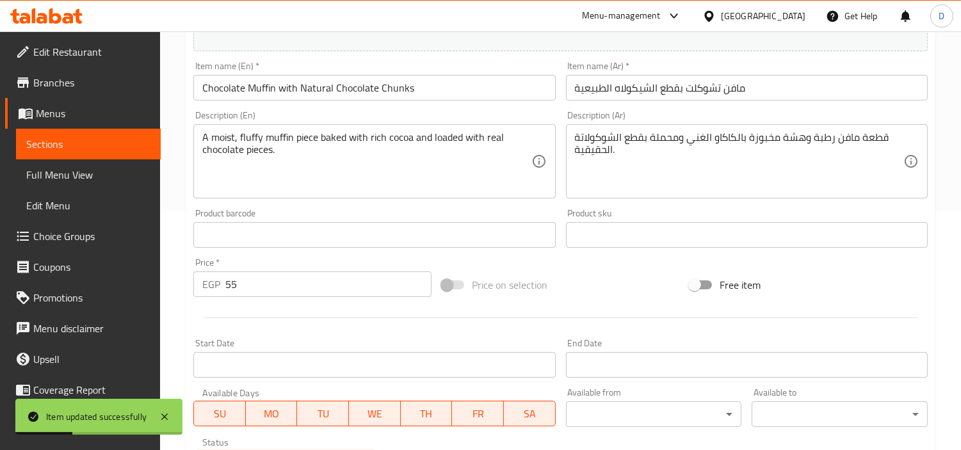
click at [138, 145] on span "Sections" at bounding box center [88, 143] width 124 height 15
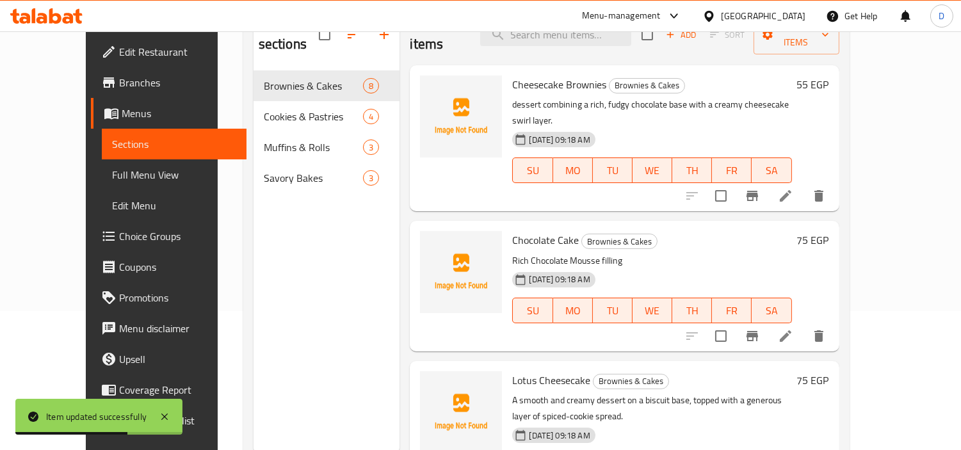
scroll to position [108, 0]
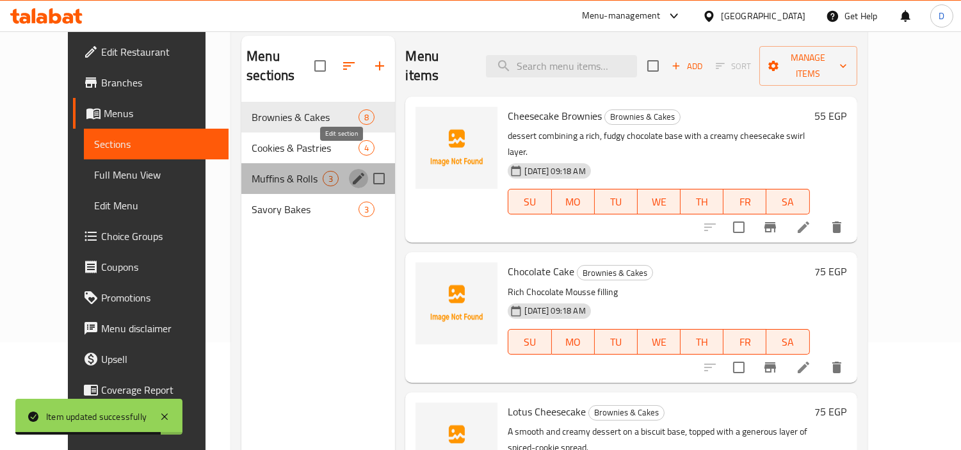
click at [351, 171] on icon "edit" at bounding box center [358, 178] width 15 height 15
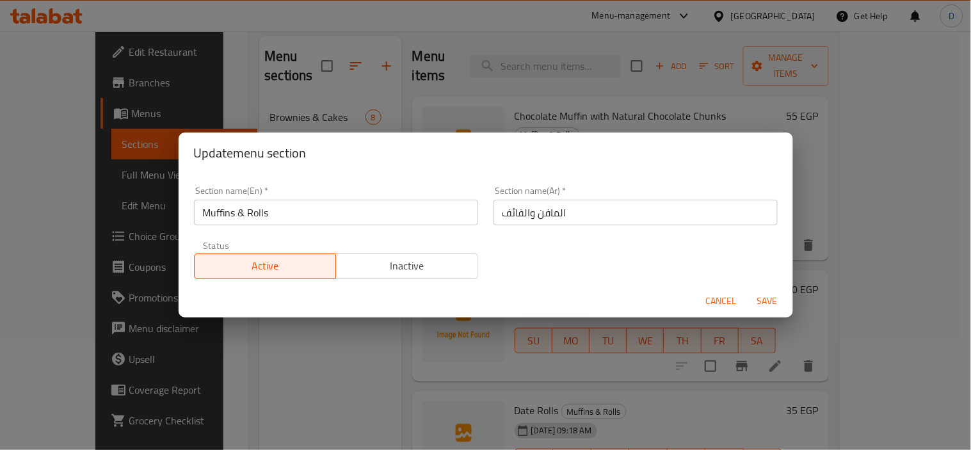
click at [520, 213] on input "المافن والفائف" at bounding box center [635, 213] width 284 height 26
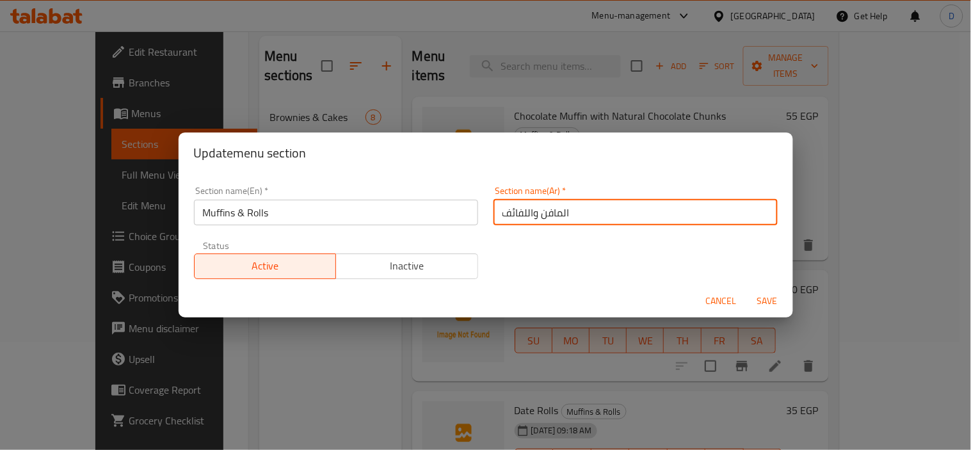
type input "المافن واللفائف"
click at [765, 300] on span "Save" at bounding box center [767, 301] width 31 height 16
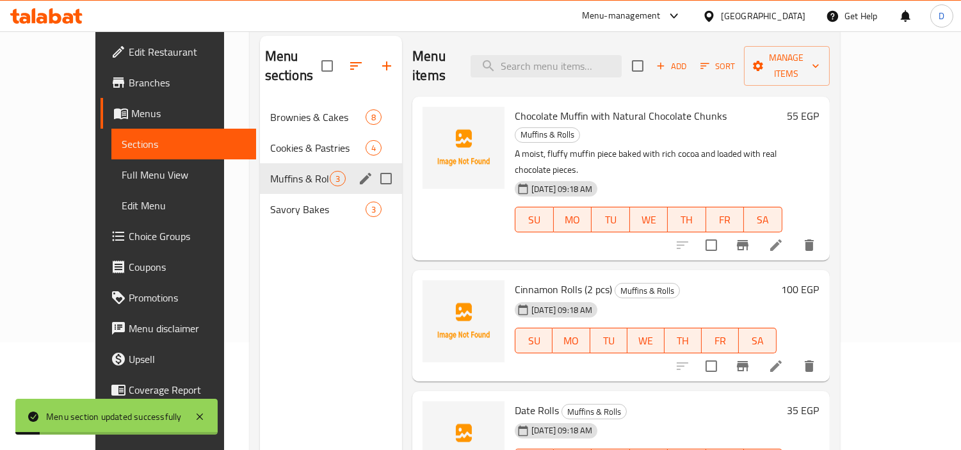
click at [534, 106] on span "Chocolate Muffin with Natural Chocolate Chunks" at bounding box center [621, 115] width 212 height 19
click at [529, 106] on span "Chocolate Muffin with Natural Chocolate Chunks" at bounding box center [621, 115] width 212 height 19
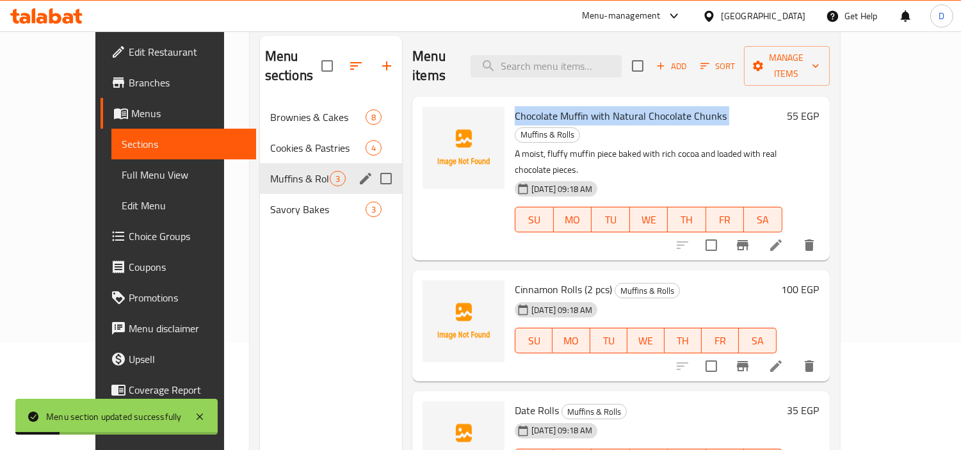
click at [529, 106] on span "Chocolate Muffin with Natural Chocolate Chunks" at bounding box center [621, 115] width 212 height 19
copy h6 "Chocolate Muffin with Natural Chocolate Chunks"
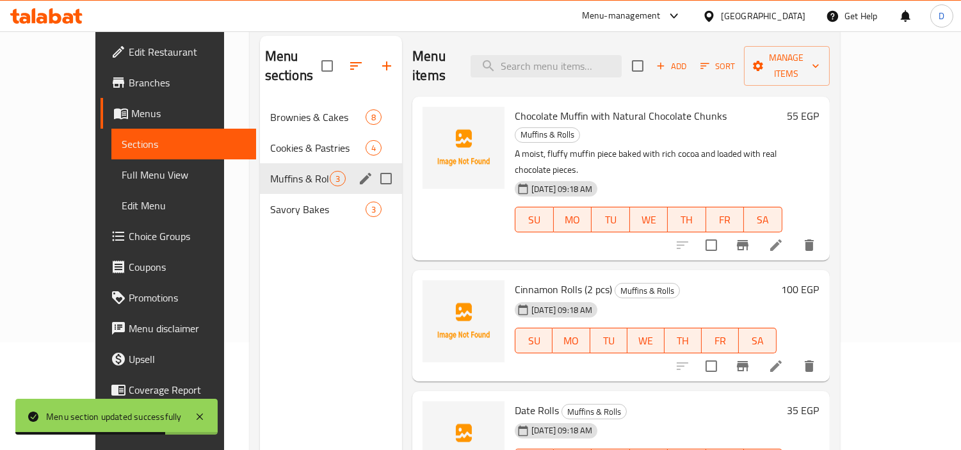
click at [685, 297] on div "15-10-2025 09:18 AM SU MO TU WE TH FR SA" at bounding box center [644, 331] width 271 height 69
click at [579, 280] on span "Cinnamon Rolls (2 pcs)" at bounding box center [563, 289] width 97 height 19
copy h6 "Cinnamon Rolls (2 pcs)"
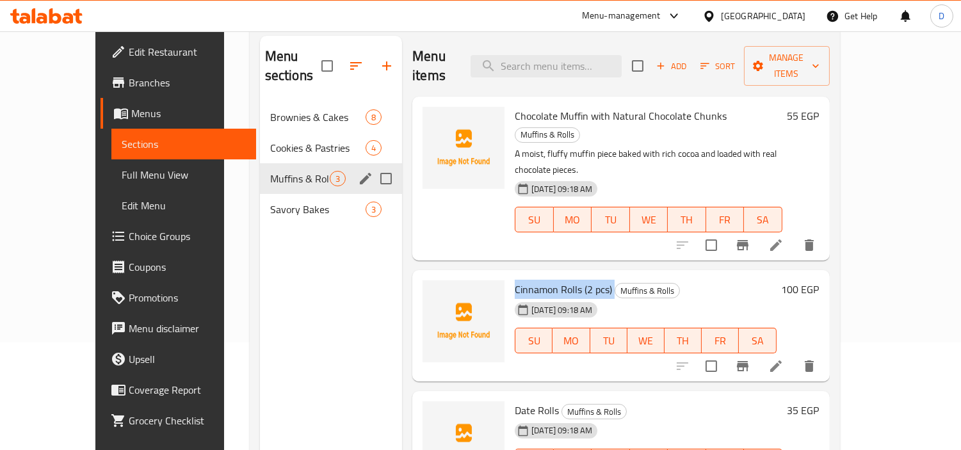
click at [794, 355] on li at bounding box center [776, 366] width 36 height 23
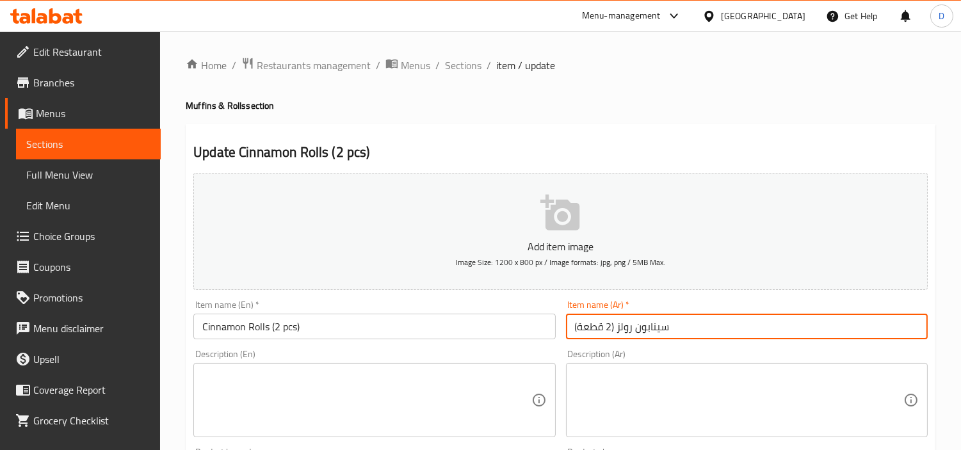
click at [646, 331] on input "سينابون رولز (2 قطعة)" at bounding box center [747, 327] width 362 height 26
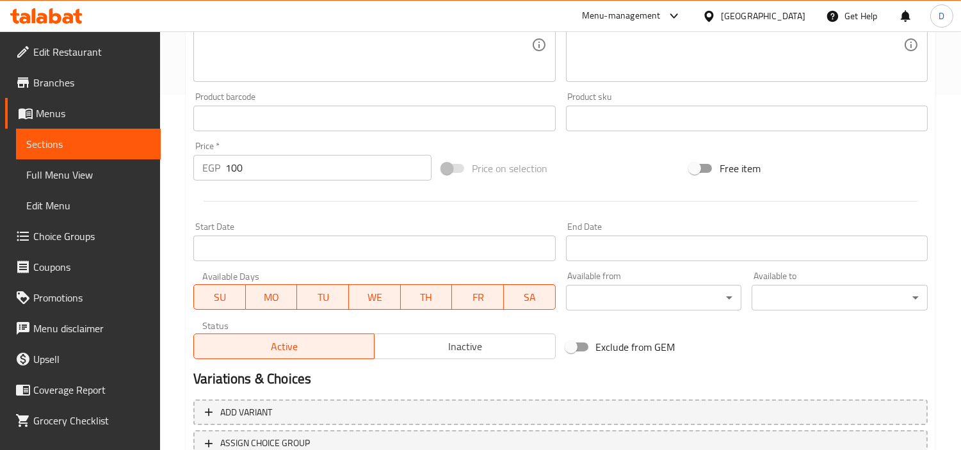
scroll to position [213, 0]
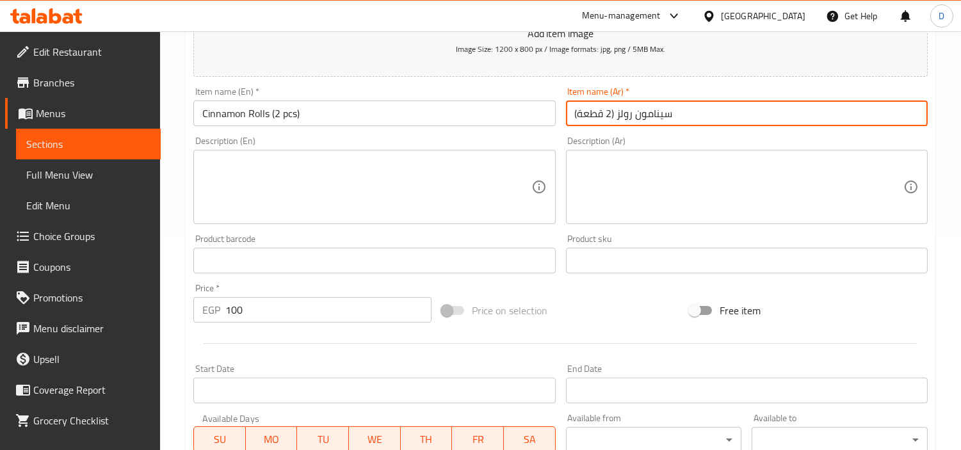
type input "سينامون رولز (2 قطعة)"
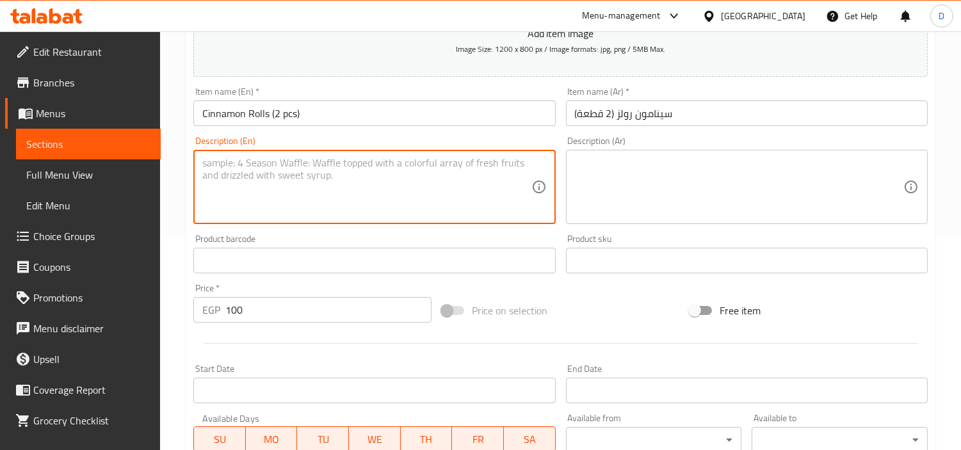
click at [333, 167] on textarea at bounding box center [366, 187] width 328 height 61
paste textarea "Two soft, spiral pastries filled with aromatic cinnamon and topped with sweet c…"
type textarea "Two soft, spiral pastries filled with aromatic cinnamon and topped with sweet c…"
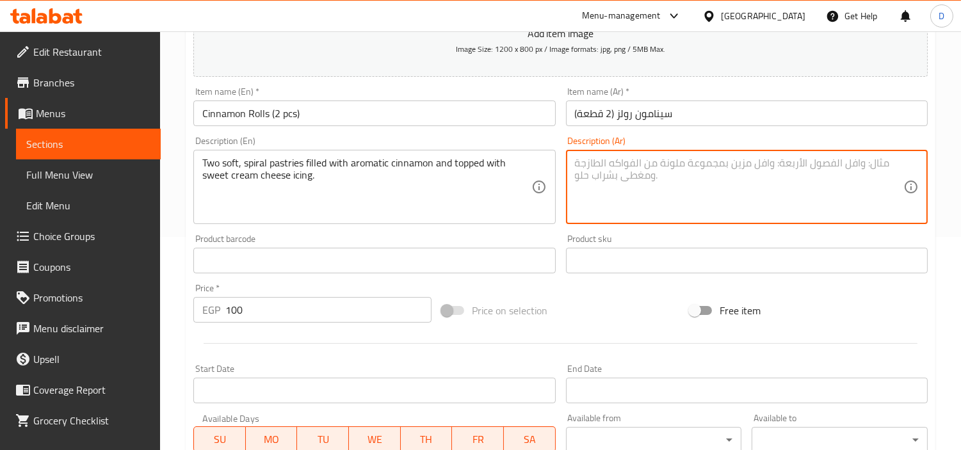
click at [588, 187] on textarea at bounding box center [739, 187] width 328 height 61
paste textarea "قطعتان من المعجنات الحلزونية الطرية محشوة بالقرفة العطرية ومغطاة بكريمة الجبن ا…"
type textarea "قطعتان من المعجنات الحلزونية الطرية محشوة بالقرفة العطرية ومغطاة بكريمة الجبن ا…"
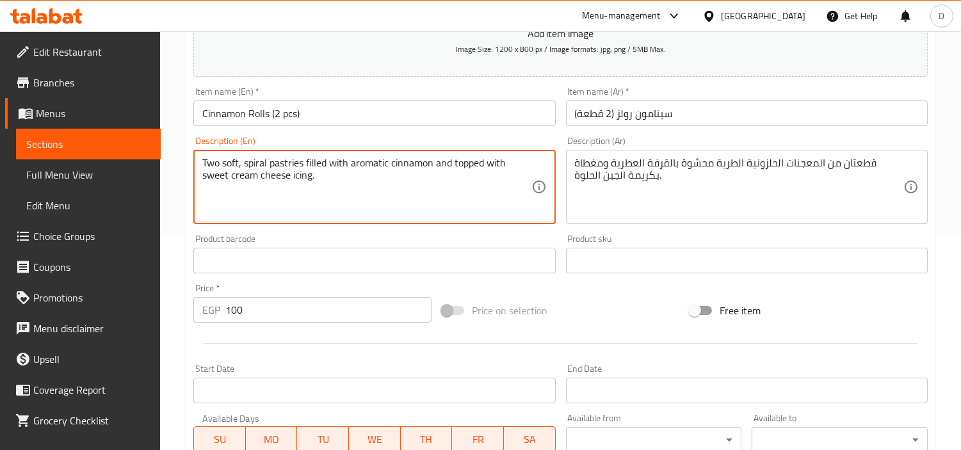
drag, startPoint x: 257, startPoint y: 173, endPoint x: 314, endPoint y: 169, distance: 57.1
click at [221, 163] on textarea "Two soft, spiral pastries filled with aromatic cinnamon and topped with sweet c…" at bounding box center [366, 187] width 328 height 61
click at [321, 177] on textarea "Two pieces soft, spiral pastries filled with aromatic cinnamon and topped with …" at bounding box center [366, 187] width 328 height 61
type textarea "Two pieces soft, spiral pastries filled with aromatic cinnamon and topped with …"
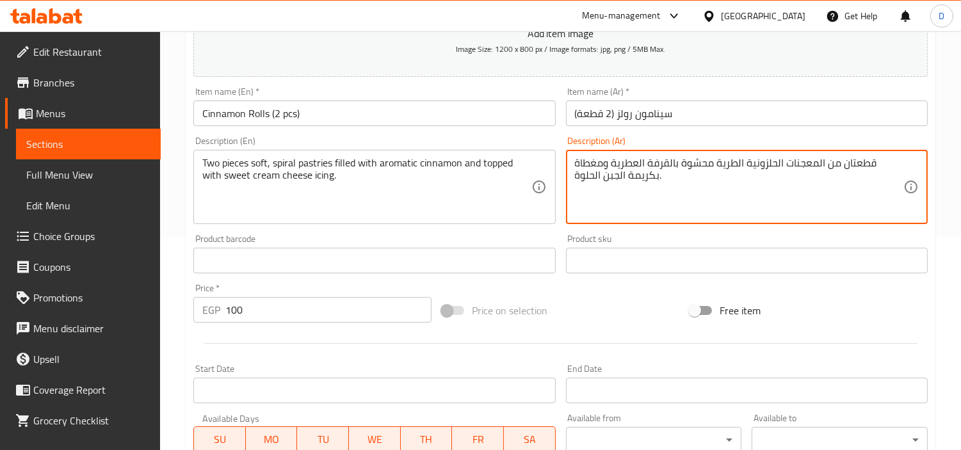
paste textarea "آيسينج"
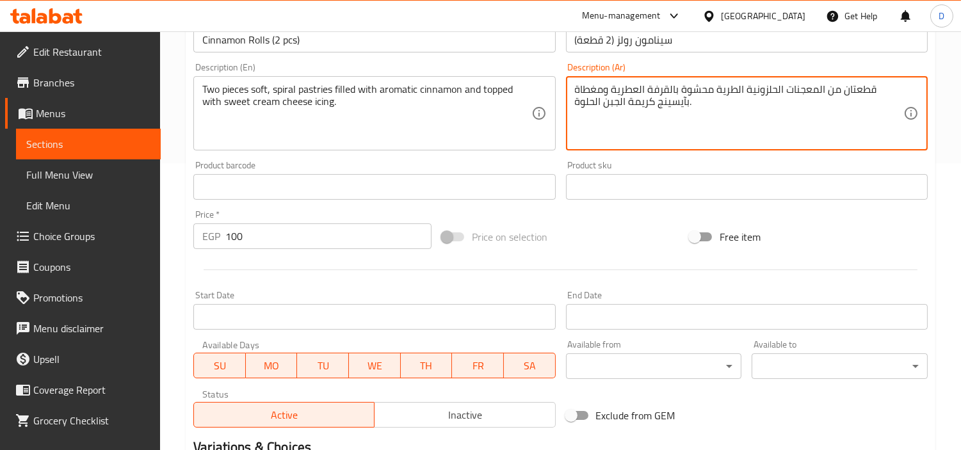
scroll to position [452, 0]
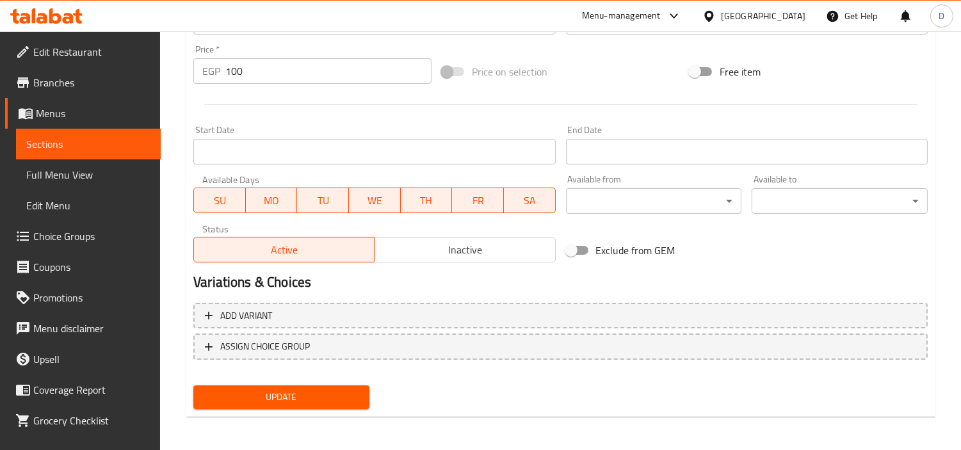
type textarea "قطعتان من المعجنات الحلزونية الطرية محشوة بالقرفة العطرية ومغطاة بآيسينج كريمة …"
click at [330, 385] on button "Update" at bounding box center [281, 397] width 176 height 24
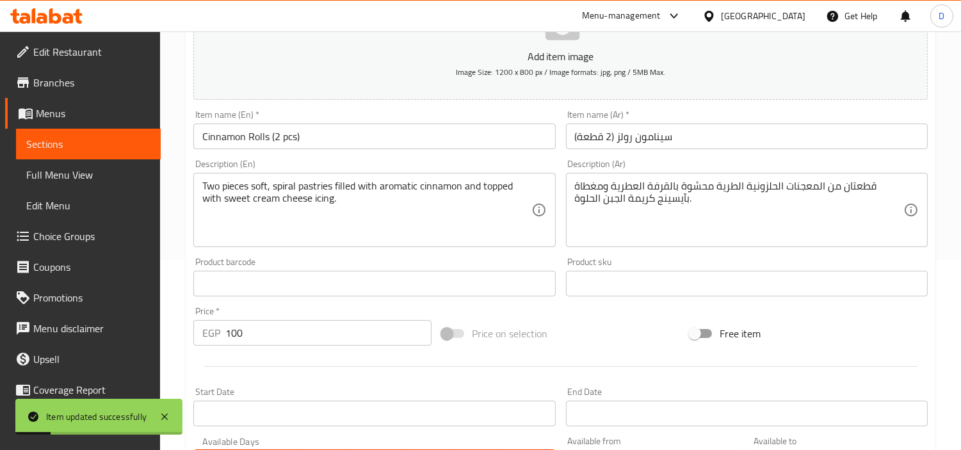
scroll to position [168, 0]
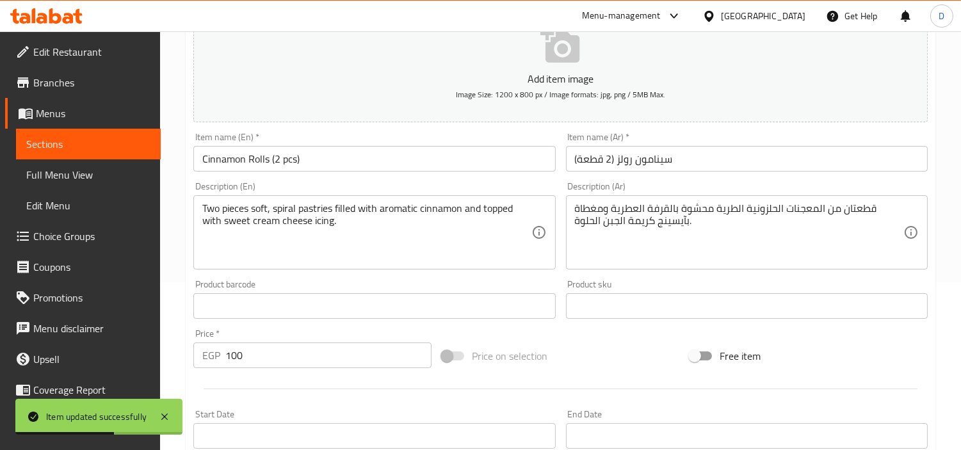
click at [126, 141] on span "Sections" at bounding box center [88, 143] width 124 height 15
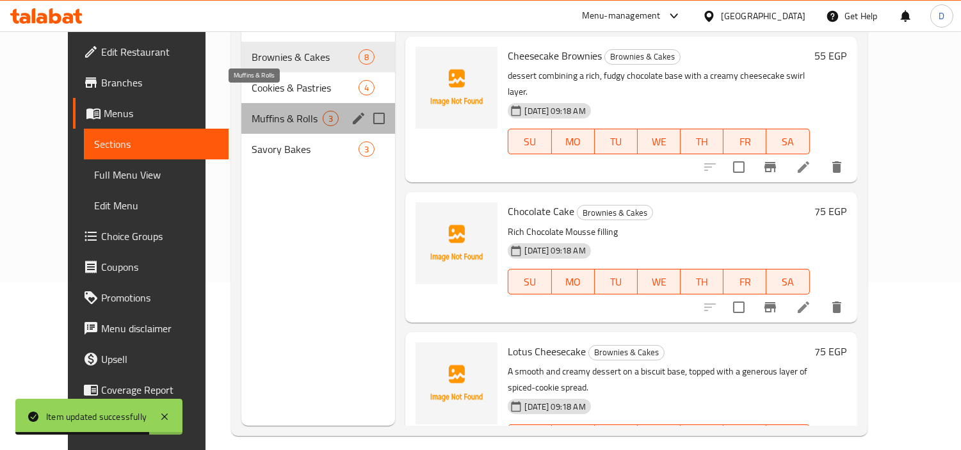
click at [252, 111] on span "Muffins & Rolls" at bounding box center [287, 118] width 71 height 15
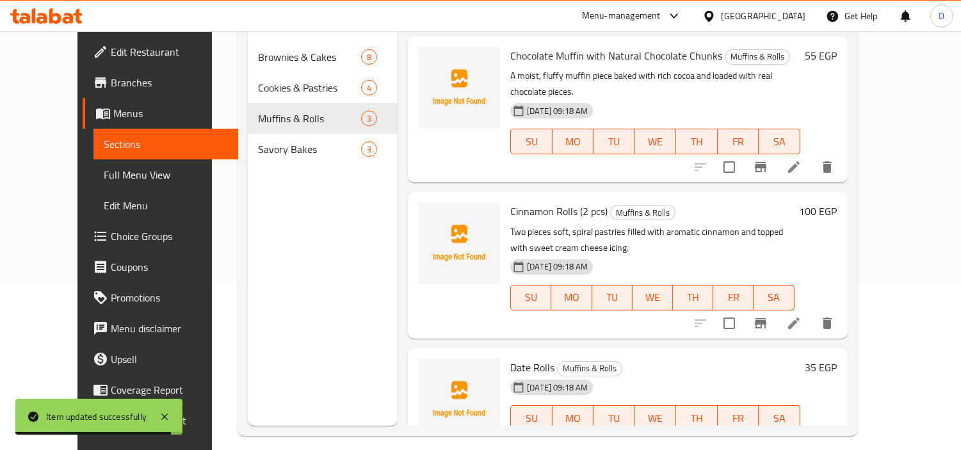
scroll to position [179, 0]
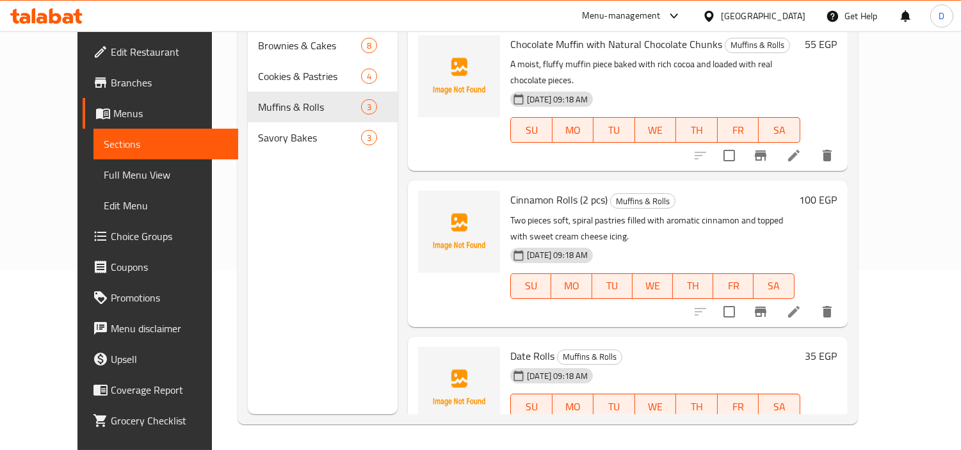
click at [519, 346] on span "Date Rolls" at bounding box center [532, 355] width 44 height 19
copy h6 "Date Rolls"
click at [638, 298] on div "Menu items Add Sort Manage items Chocolate Muffin with Natural Chocolate Chunks…" at bounding box center [621, 189] width 449 height 450
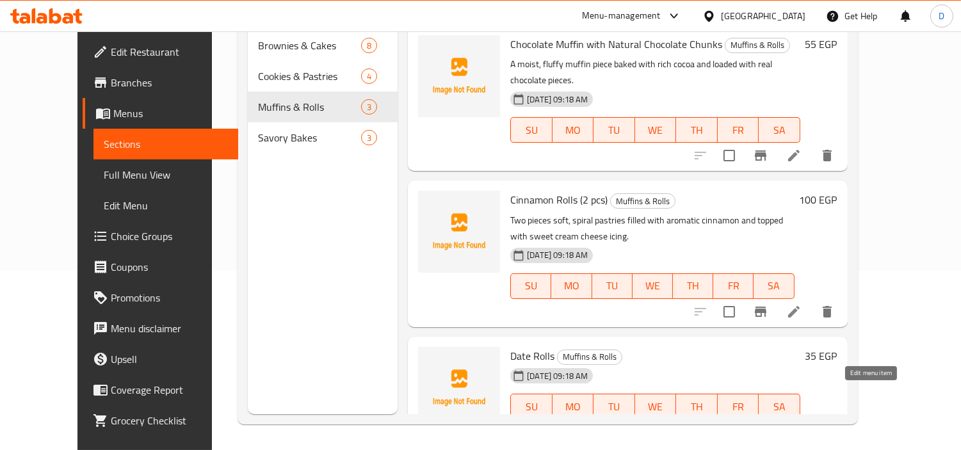
click at [801, 424] on icon at bounding box center [793, 431] width 15 height 15
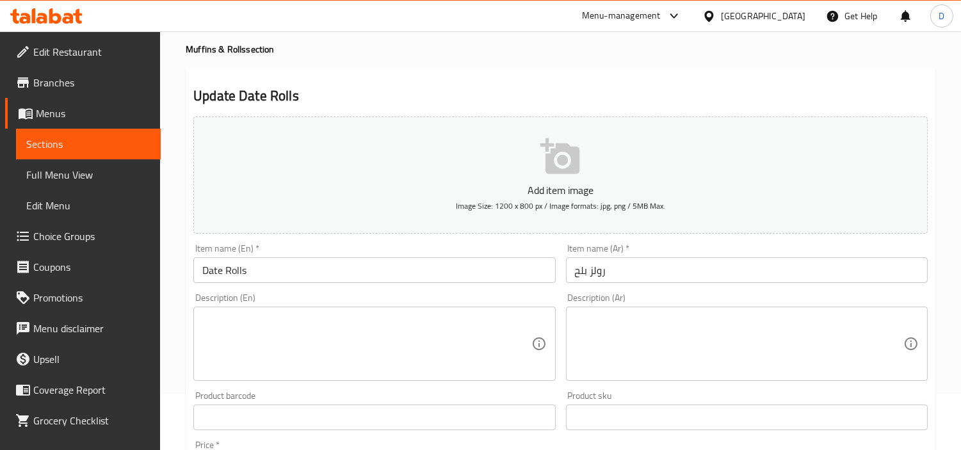
scroll to position [142, 0]
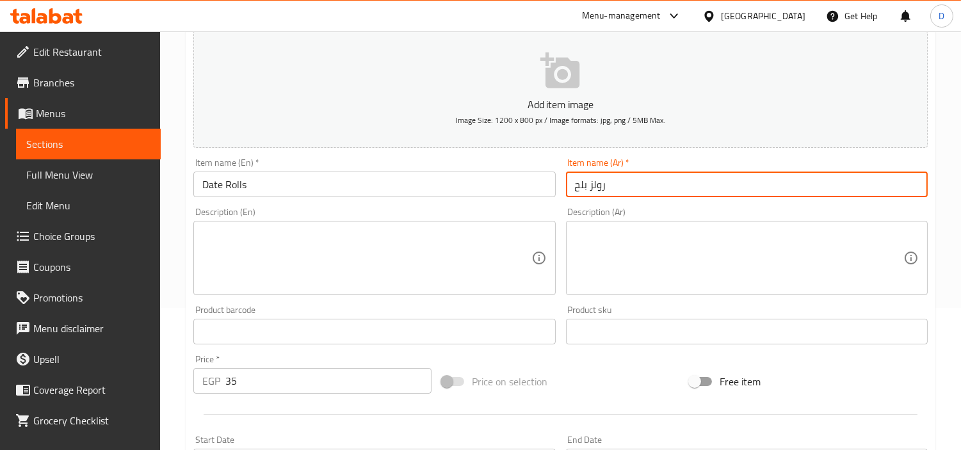
click at [590, 188] on input "رولز بلح" at bounding box center [747, 185] width 362 height 26
paste input "لفائف"
drag, startPoint x: 594, startPoint y: 189, endPoint x: 572, endPoint y: 189, distance: 22.4
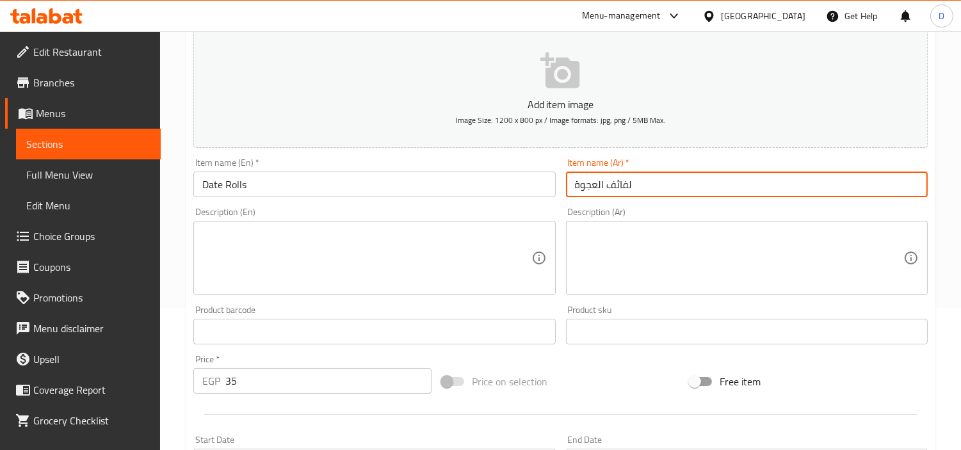
click at [572, 189] on input "لفائف العجوة" at bounding box center [747, 185] width 362 height 26
type input "رولز بلح"
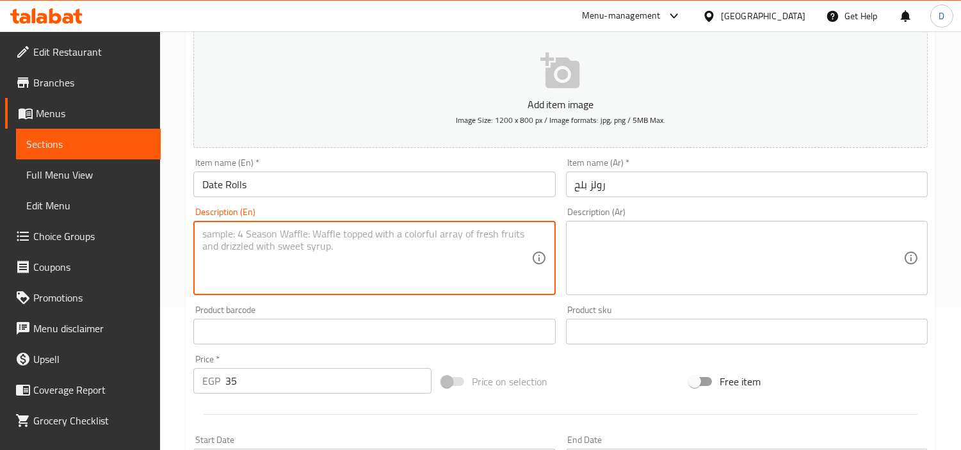
click at [434, 252] on textarea at bounding box center [366, 258] width 328 height 61
click at [480, 258] on textarea at bounding box center [366, 258] width 328 height 61
paste textarea "Soft, chewy pastries with a sweet and wholesome filling of natural date paste."
type textarea "Soft, chewy pastries with a sweet and wholesome filling of natural date paste."
click at [613, 247] on textarea at bounding box center [739, 258] width 328 height 61
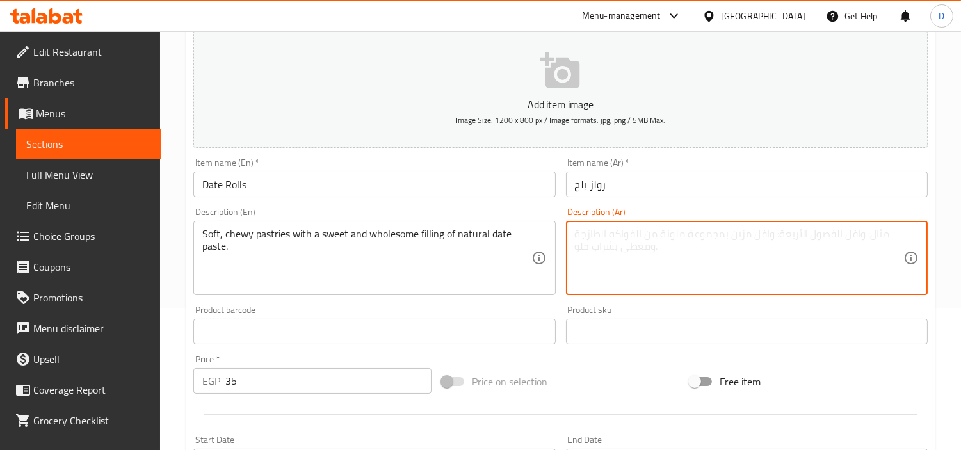
paste textarea "معجنات طرية بمضغة مميزة وحشوة حلوة وصحية من معجون التمر الطبيعي."
type textarea "معجنات طرية بمضغة مميزة وحشوة حلوة وصحية من معجون التمر الطبيعي."
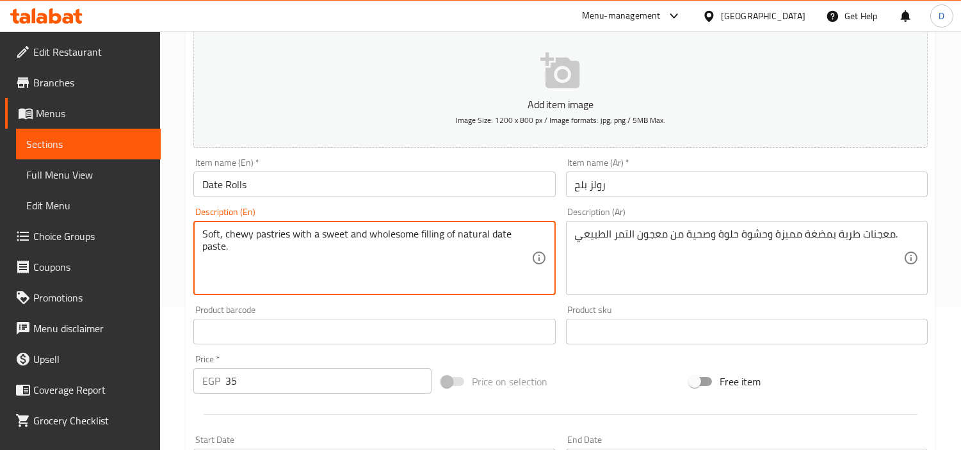
drag, startPoint x: 308, startPoint y: 237, endPoint x: 229, endPoint y: 226, distance: 79.5
click at [349, 244] on textarea "Soft, chewy pastries with a sweet and wholesome filling of natural date paste." at bounding box center [366, 258] width 328 height 61
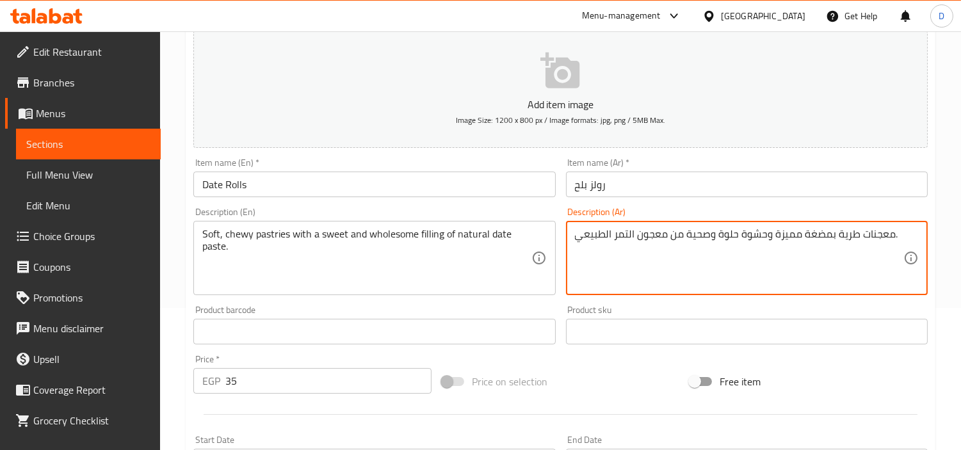
drag, startPoint x: 628, startPoint y: 239, endPoint x: 613, endPoint y: 234, distance: 15.8
click at [584, 186] on input "رولز بلح" at bounding box center [747, 185] width 362 height 26
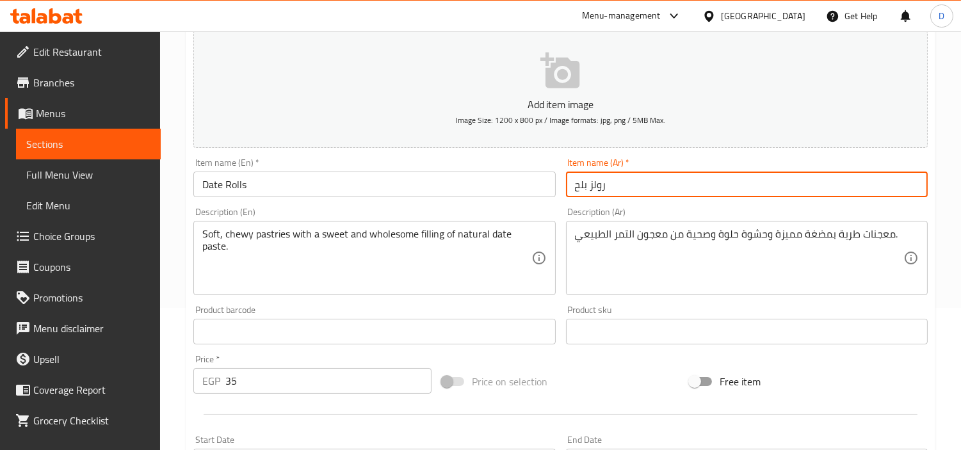
click at [584, 186] on input "رولز بلح" at bounding box center [747, 185] width 362 height 26
paste input "مر"
type input "رولز تمر"
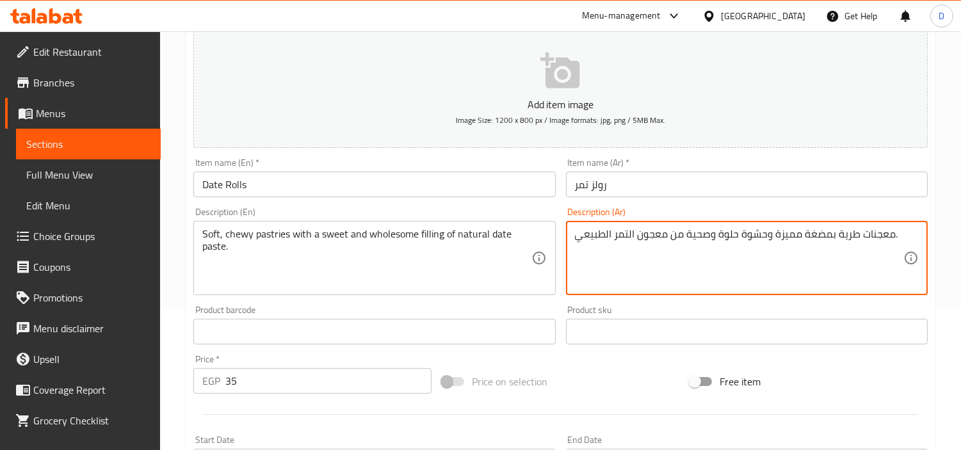
drag, startPoint x: 773, startPoint y: 232, endPoint x: 892, endPoint y: 238, distance: 119.2
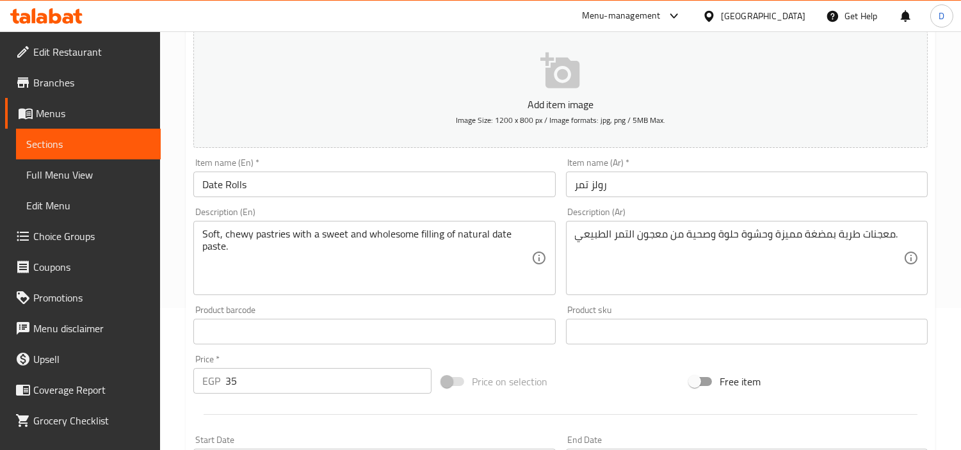
click at [203, 226] on div "Soft, chewy pastries with a sweet and wholesome filling of natural date paste. …" at bounding box center [374, 258] width 362 height 74
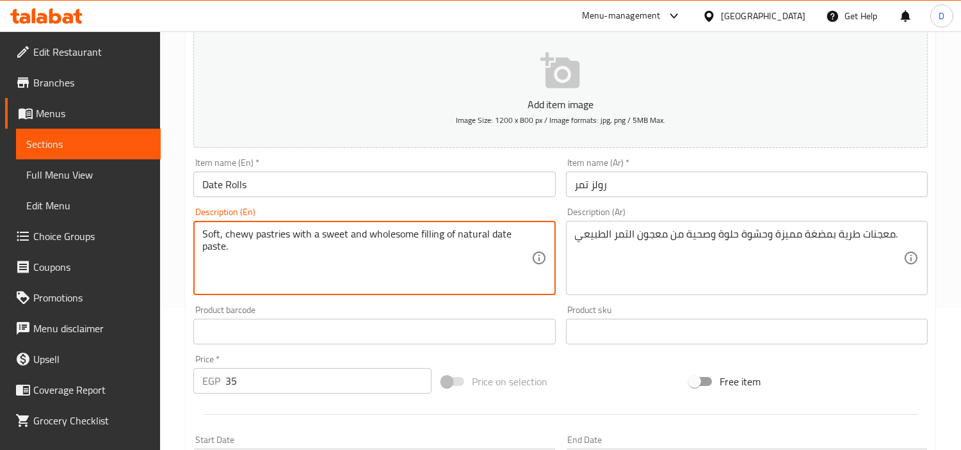
click at [226, 239] on textarea "Soft, chewy pastries with a sweet and wholesome filling of natural date paste." at bounding box center [366, 258] width 328 height 61
paste textarea "distinctive"
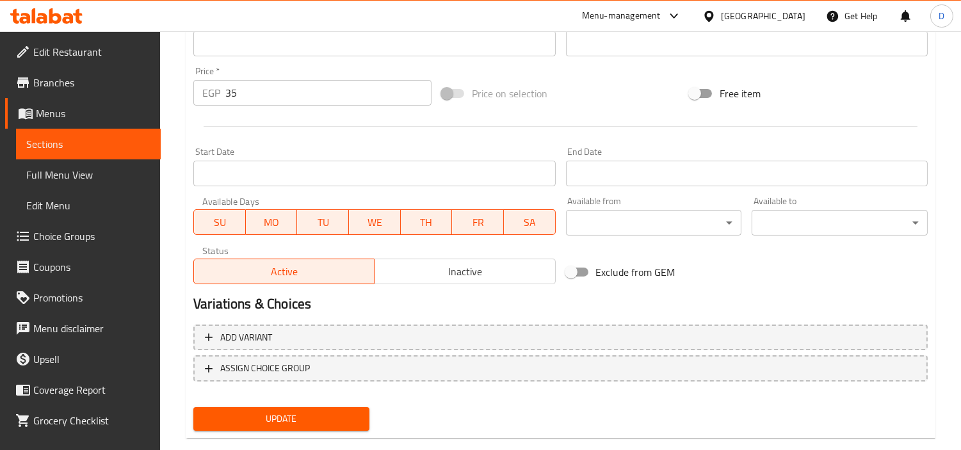
scroll to position [452, 0]
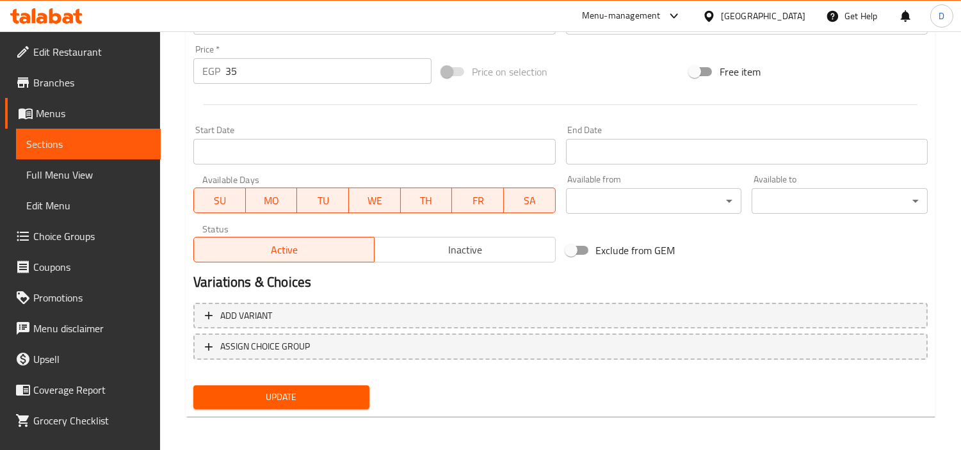
type textarea "Soft, distinctive chewy pastries with a sweet and wholesome filling of natural …"
click at [310, 385] on button "Update" at bounding box center [281, 397] width 176 height 24
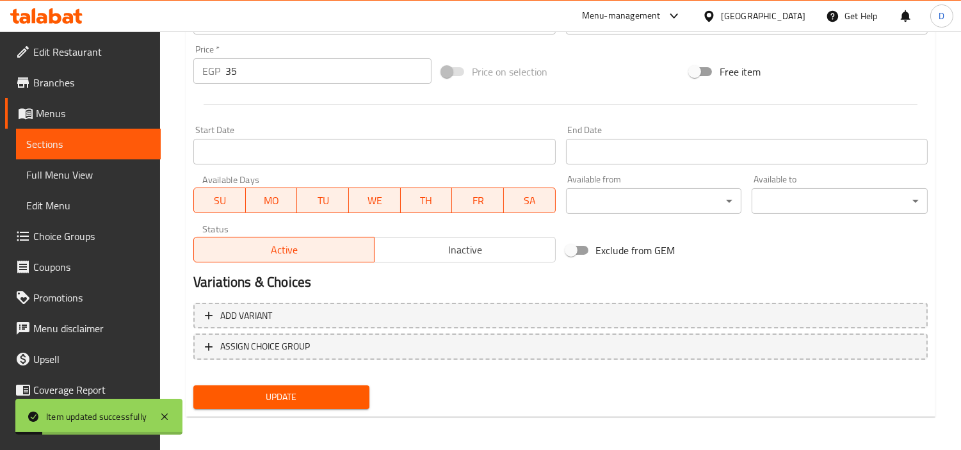
click at [105, 138] on span "Sections" at bounding box center [88, 143] width 124 height 15
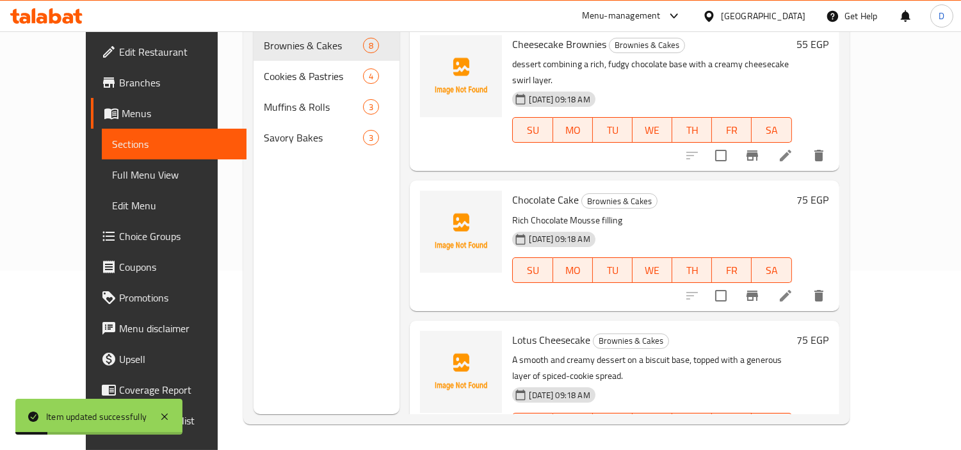
scroll to position [179, 0]
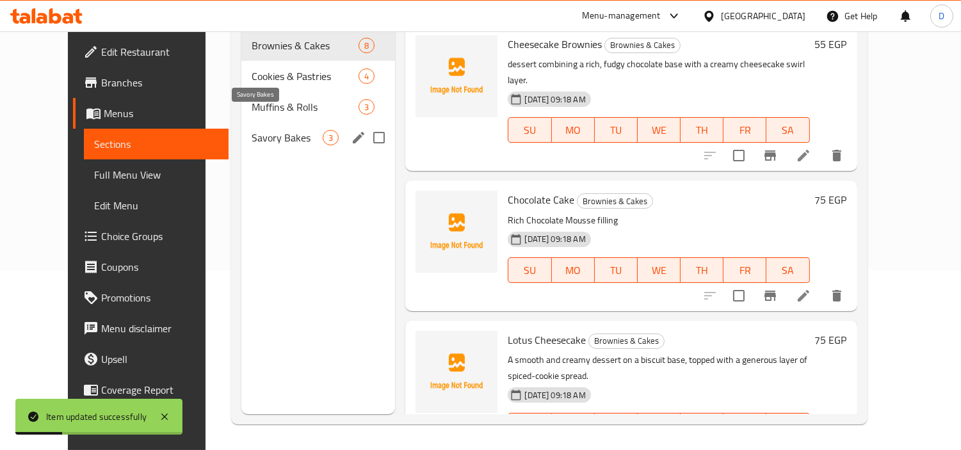
click at [262, 130] on span "Savory Bakes" at bounding box center [287, 137] width 71 height 15
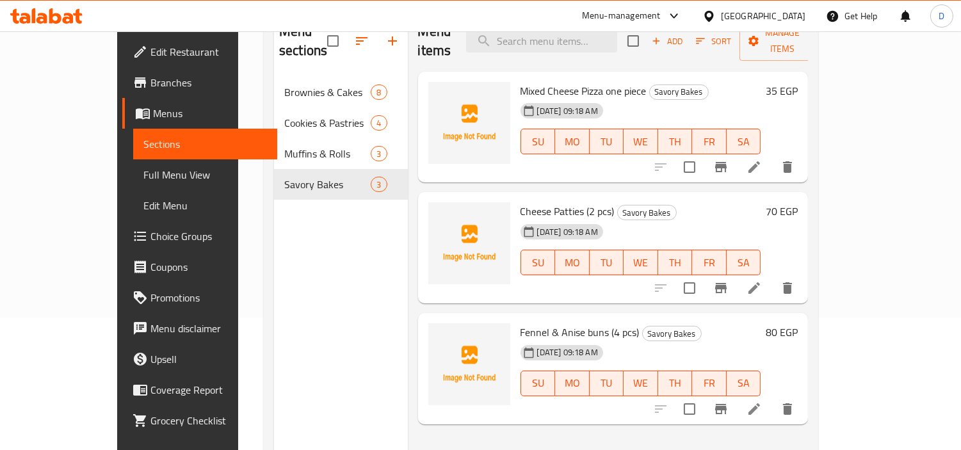
scroll to position [108, 0]
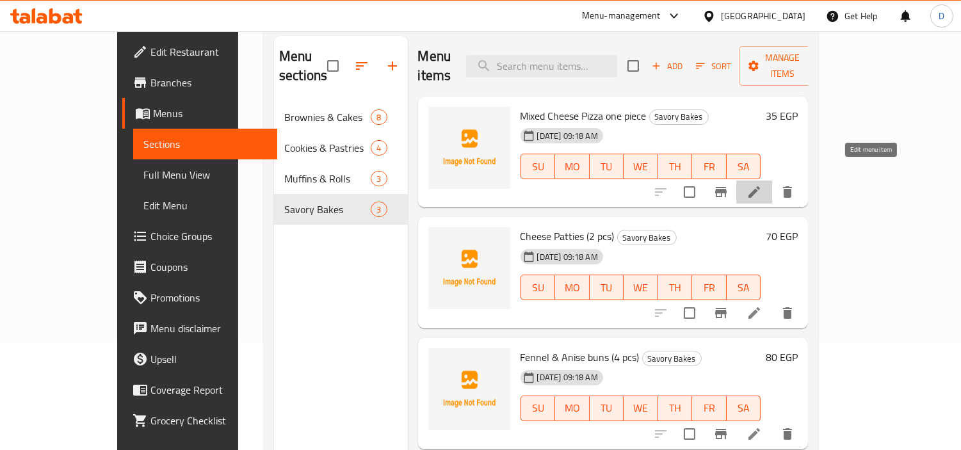
click at [762, 184] on icon at bounding box center [753, 191] width 15 height 15
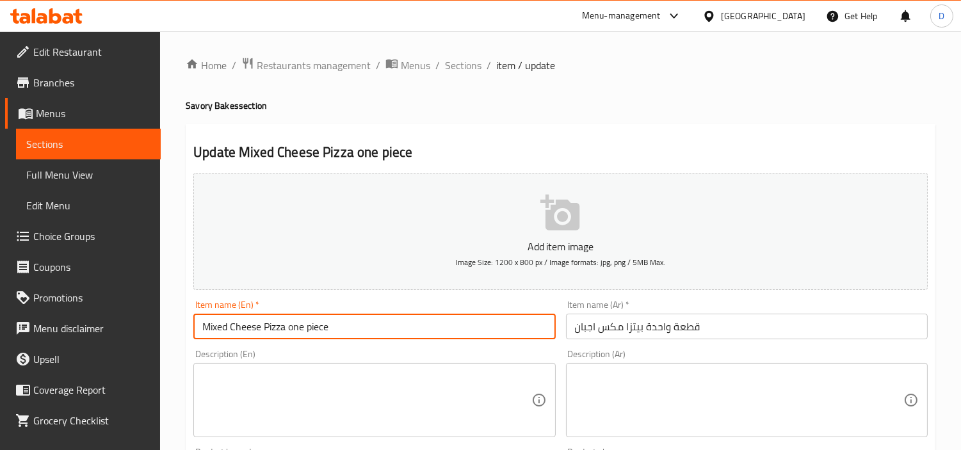
click at [369, 321] on input "Mixed Cheese Pizza one piece" at bounding box center [374, 327] width 362 height 26
click at [477, 378] on textarea at bounding box center [366, 400] width 328 height 61
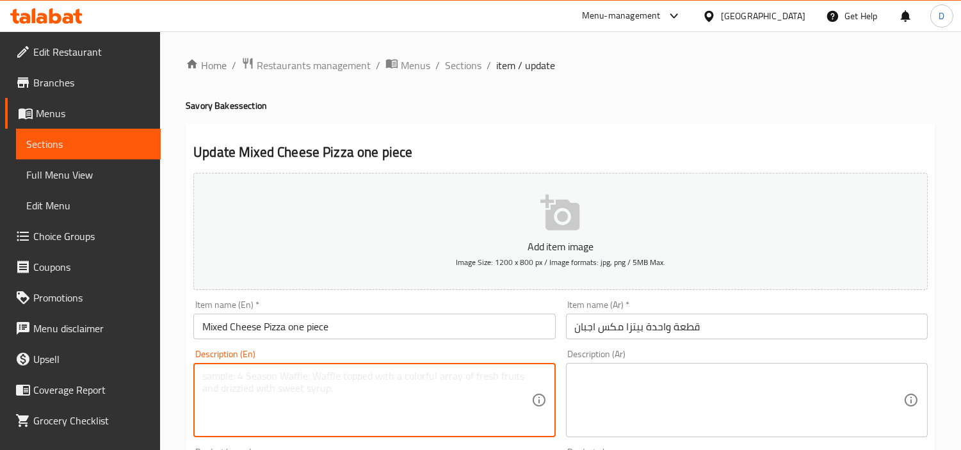
paste textarea "A single serving of our savory pastry topped with a blend of mozzarella, chedda…"
type textarea "A single serving of our savory pastry topped with a blend of mozzarella, chedda…"
click at [606, 408] on textarea at bounding box center [739, 400] width 328 height 61
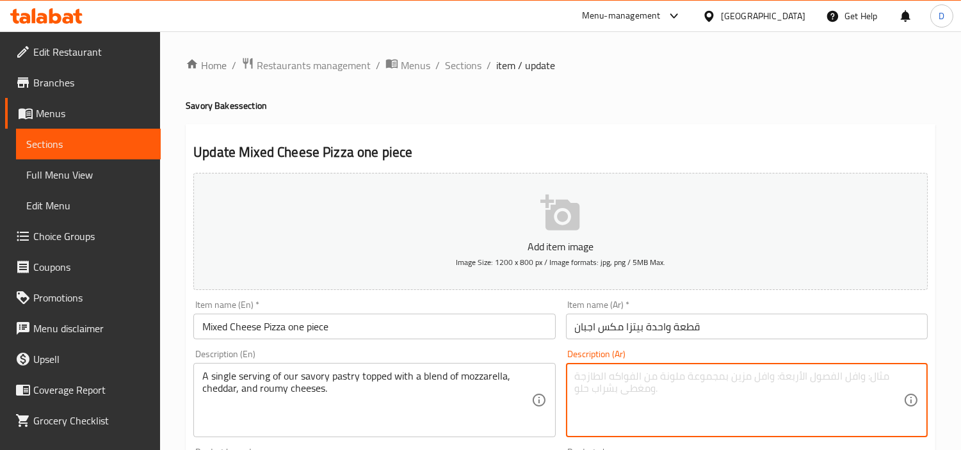
paste textarea "قطعة فردية من معجناتنا المالحة مغطاة بمزيج من أجبان الموزاريلا والشيدر والرومي."
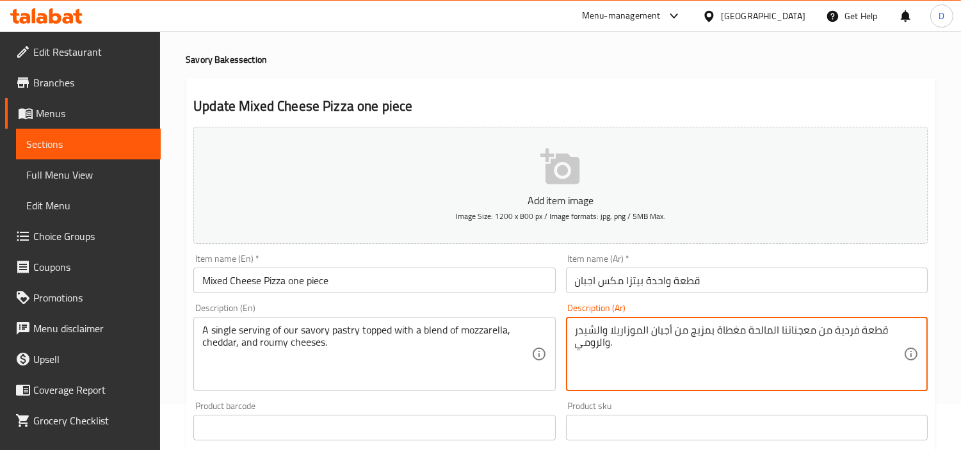
scroll to position [71, 0]
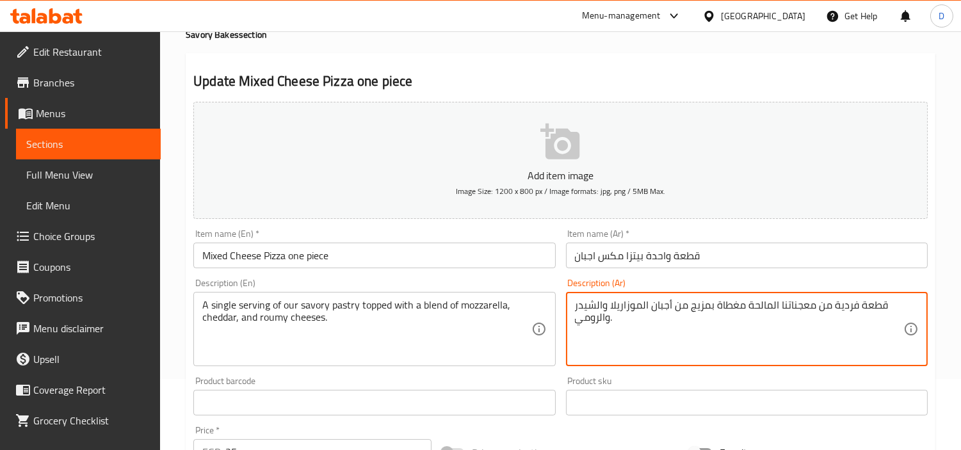
type textarea "قطعة فردية من معجناتنا المالحة مغطاة بمزيج من أجبان الموزاريلا والشيدر والرومي."
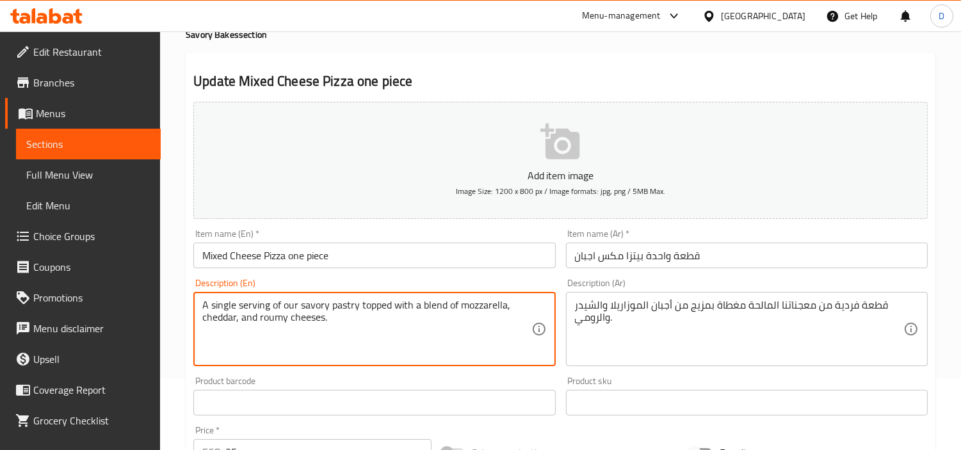
drag, startPoint x: 379, startPoint y: 317, endPoint x: 418, endPoint y: 314, distance: 39.2
click at [419, 319] on textarea "A single serving of our savory pastry topped with a blend of mozzarella, chedda…" at bounding box center [366, 329] width 328 height 61
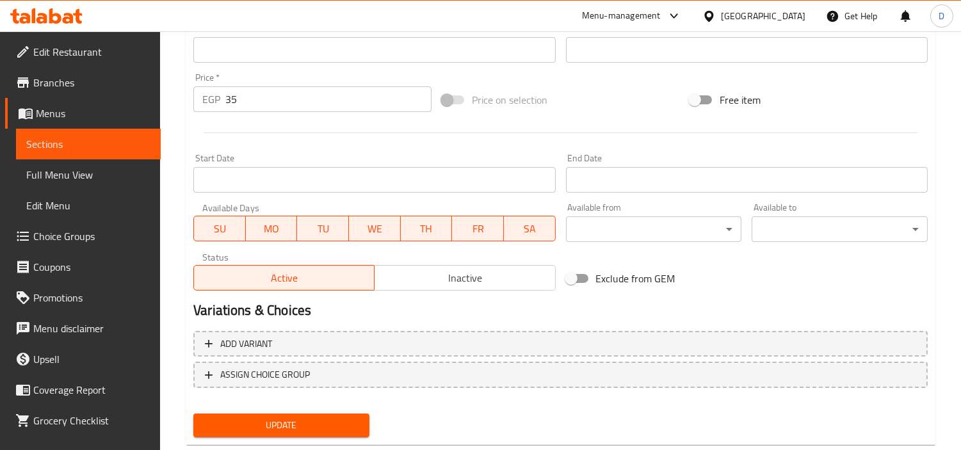
scroll to position [426, 0]
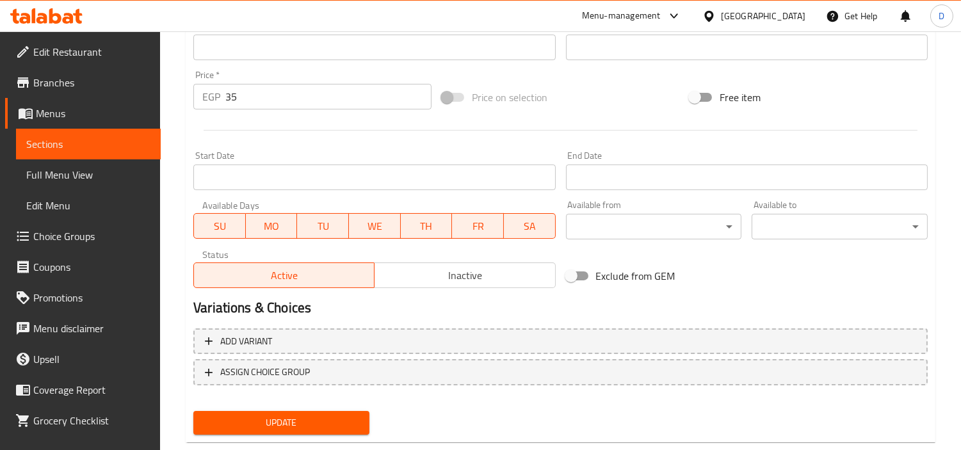
click at [354, 411] on button "Update" at bounding box center [281, 423] width 176 height 24
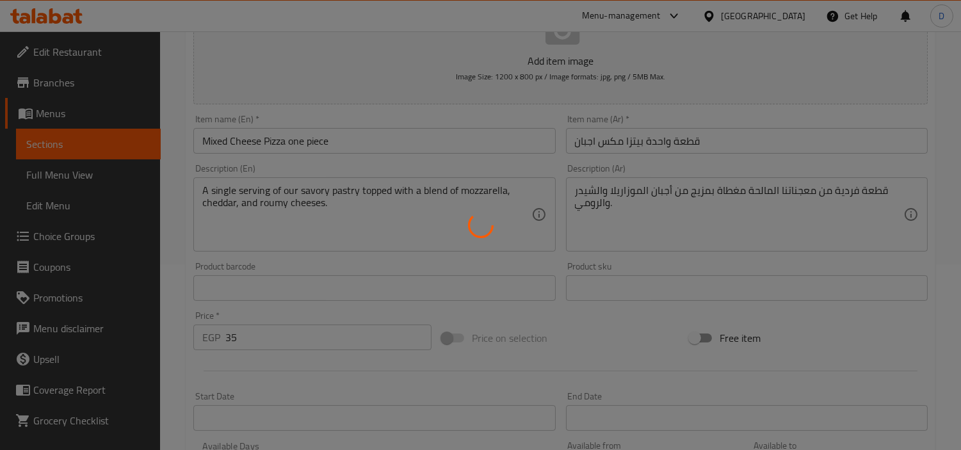
scroll to position [142, 0]
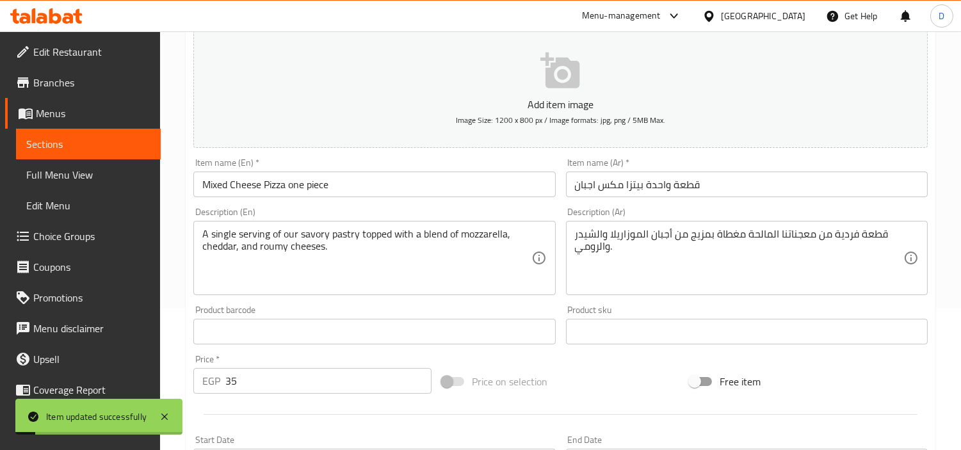
click at [120, 141] on span "Sections" at bounding box center [88, 143] width 124 height 15
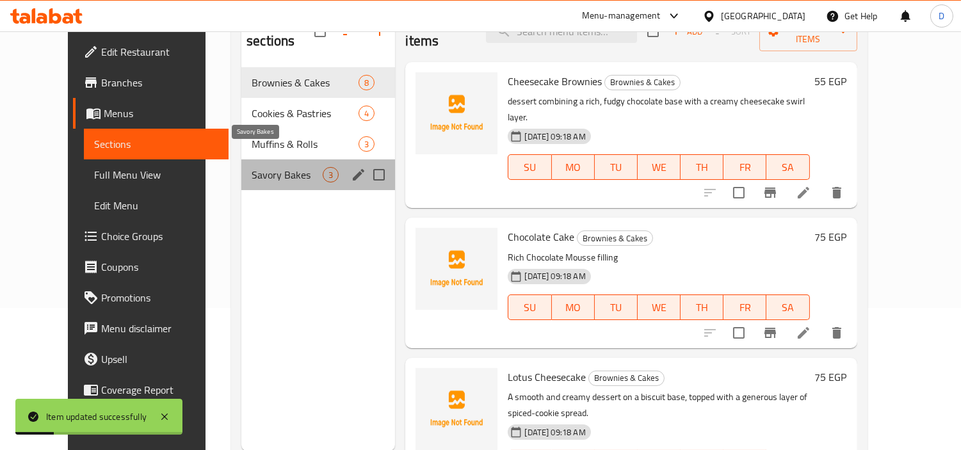
click at [252, 167] on span "Savory Bakes" at bounding box center [287, 174] width 71 height 15
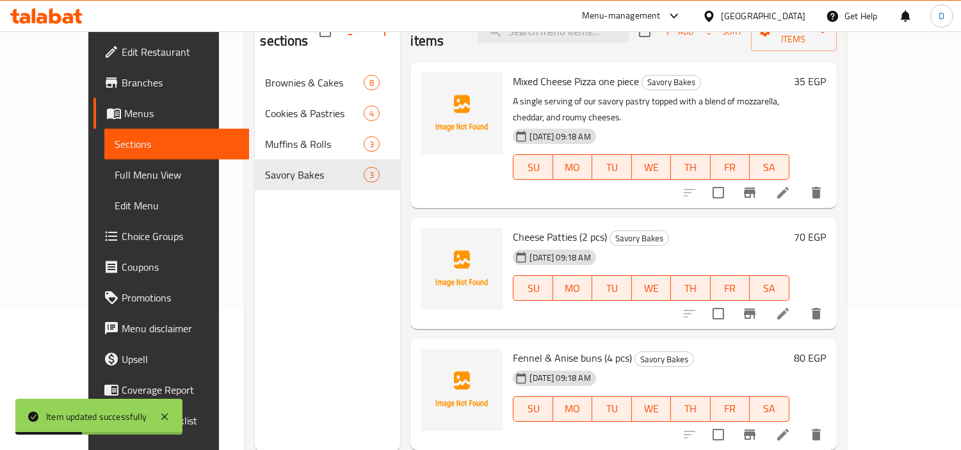
click at [544, 227] on span "Cheese Patties (2 pcs)" at bounding box center [560, 236] width 94 height 19
copy h6 "Cheese Patties (2 pcs)"
click at [801, 302] on li at bounding box center [783, 313] width 36 height 23
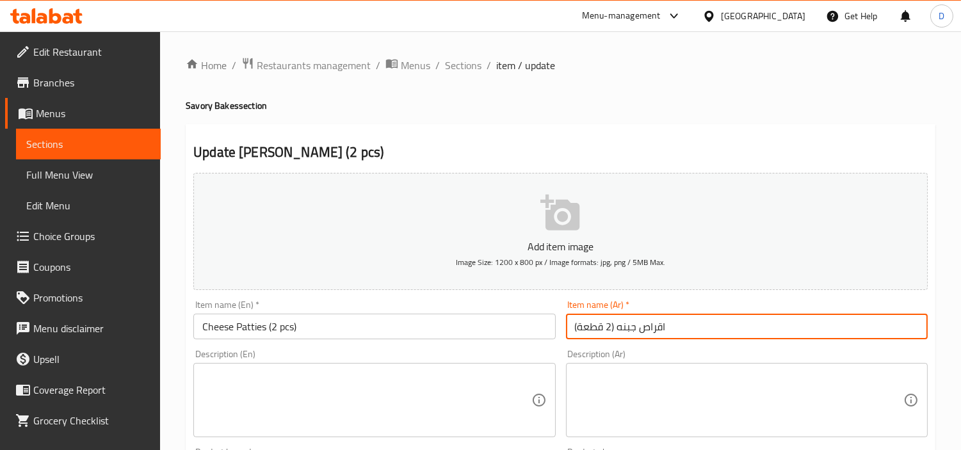
click at [645, 325] on input "اقراص جبنه (2 قطعة)" at bounding box center [747, 327] width 362 height 26
click at [257, 335] on input "Cheese Patties (2 pcs)" at bounding box center [374, 327] width 362 height 26
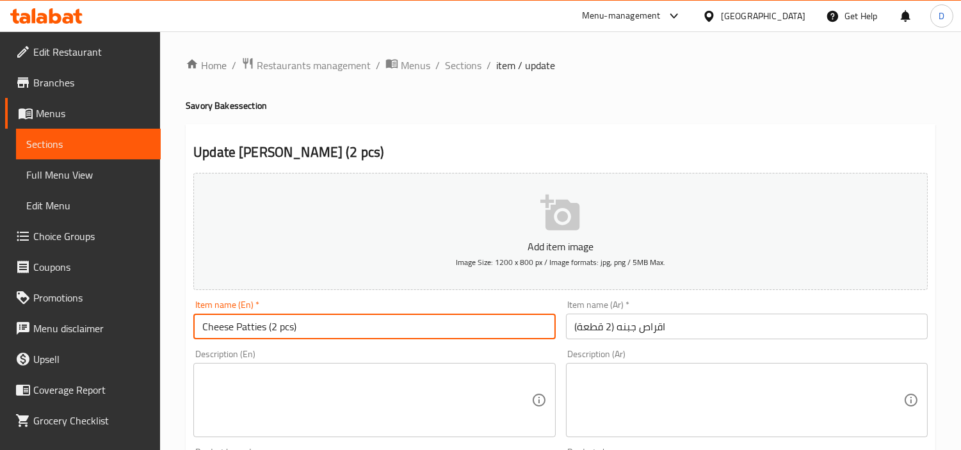
click at [257, 335] on input "Cheese Patties (2 pcs)" at bounding box center [374, 327] width 362 height 26
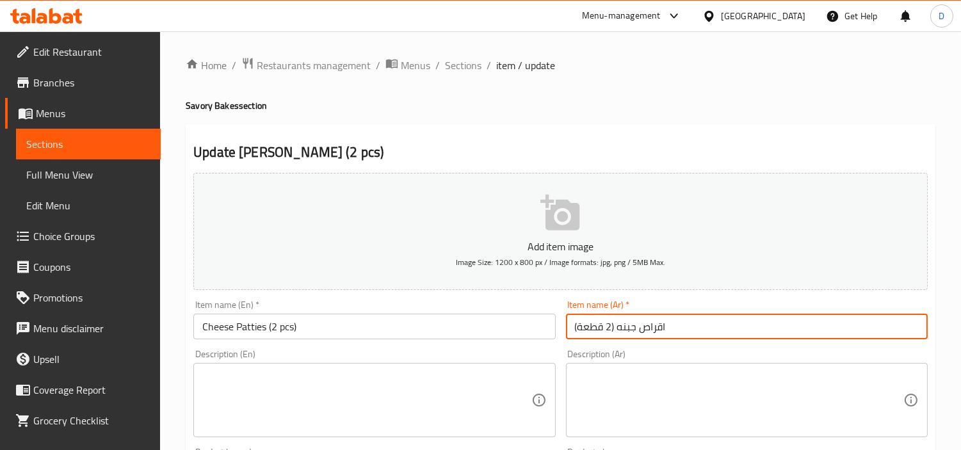
click at [645, 330] on input "اقراص جبنه (2 قطعة)" at bounding box center [747, 327] width 362 height 26
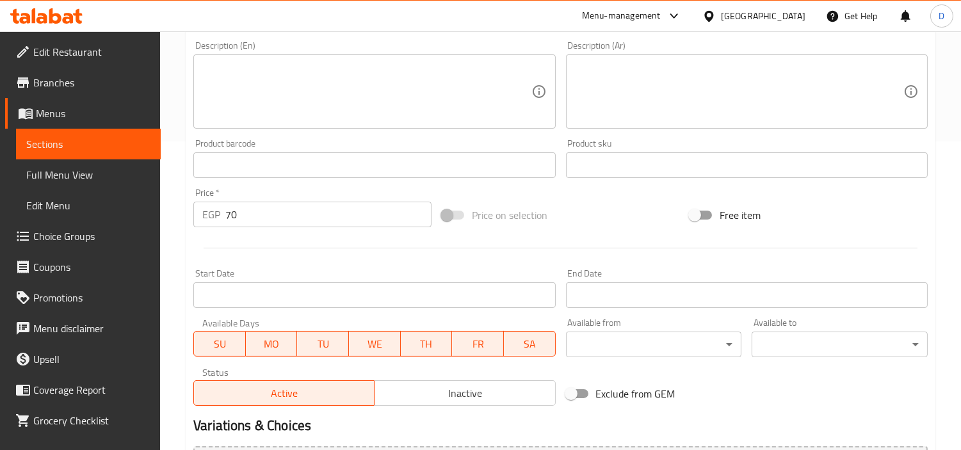
scroll to position [355, 0]
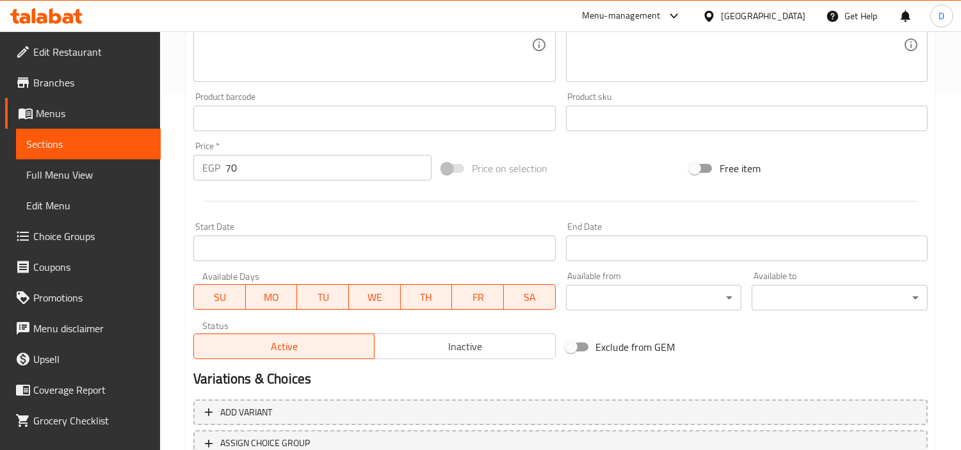
type input "باتيز جبنه (2 قطعة)"
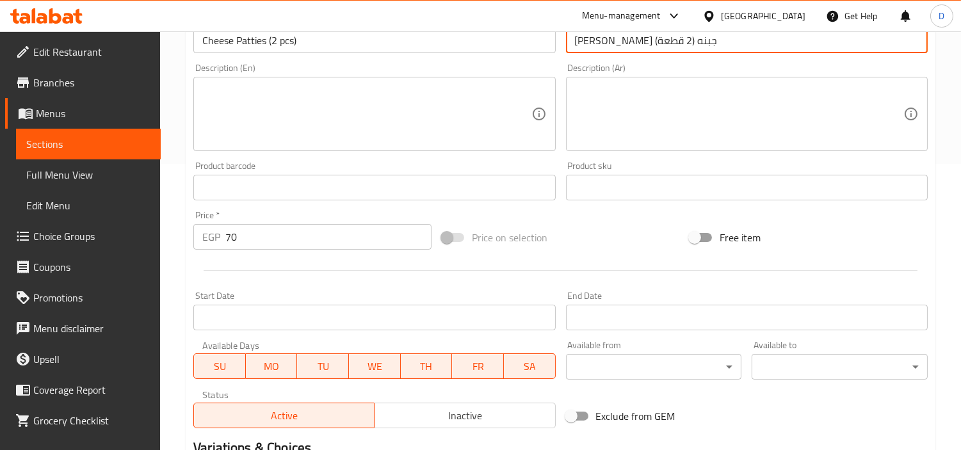
scroll to position [284, 0]
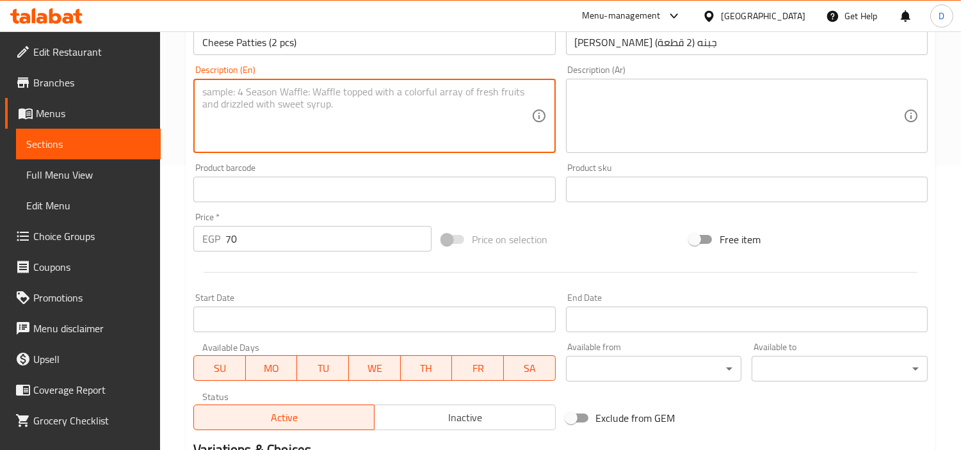
click at [325, 124] on textarea at bounding box center [366, 116] width 328 height 61
paste textarea "Two flaky pastries with a savory filling of seasoned white cheese and herbs."
type textarea "Two flaky pastries with a savory filling of seasoned white cheese and herbs."
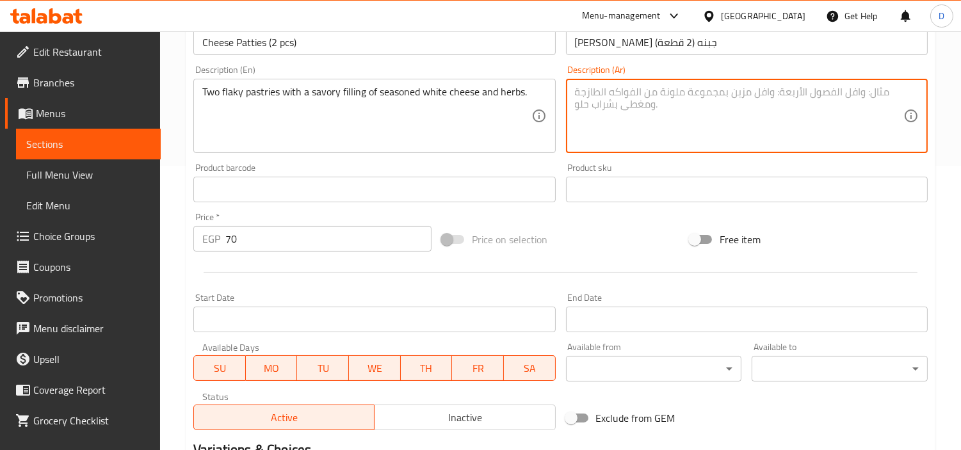
click at [650, 135] on textarea at bounding box center [739, 116] width 328 height 61
paste textarea "قطعتان من المعجنات الهشة بحشوة لذيذة من الجبنة البيضاء المتبلة والأعشاب."
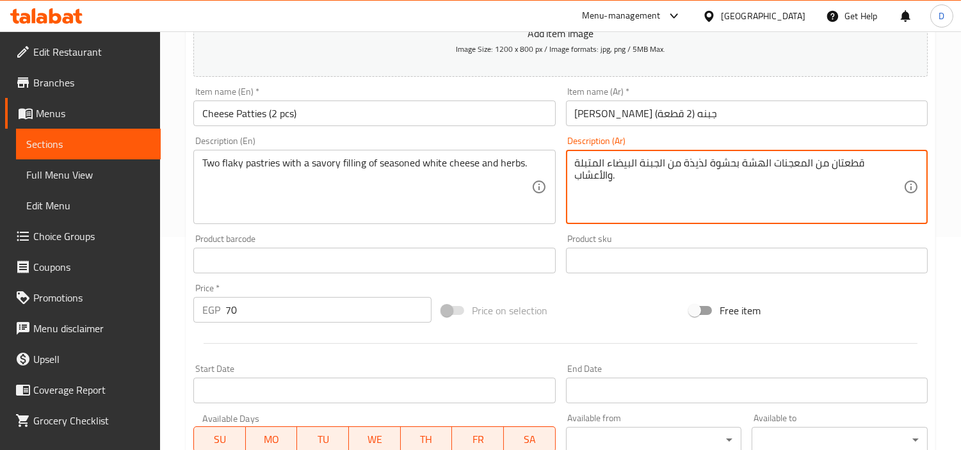
drag, startPoint x: 689, startPoint y: 168, endPoint x: 705, endPoint y: 170, distance: 16.1
click at [705, 170] on textarea "قطعتان من المعجنات الهشة بحشوة لذيذة من الجبنة البيضاء المتبلة والأعشاب." at bounding box center [739, 187] width 328 height 61
type textarea "قطعتان من المعجنات الهشة بحشوة مالحة من الجبنة البيضاء المتبلة والأعشاب."
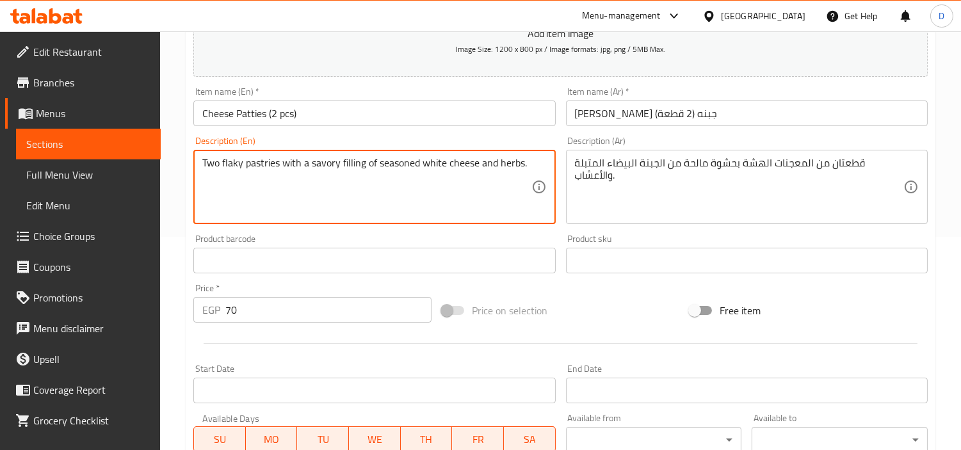
click at [222, 164] on textarea "Two flaky pastries with a savory filling of seasoned white cheese and herbs." at bounding box center [366, 187] width 328 height 61
drag, startPoint x: 438, startPoint y: 158, endPoint x: 493, endPoint y: 163, distance: 55.3
click at [493, 163] on textarea "Two pieces flaky pastries with a savory filling of seasoned white cheese and he…" at bounding box center [366, 187] width 328 height 61
click at [490, 172] on textarea "Two pieces flaky pastries with a savory filling of seasoned white cheese and he…" at bounding box center [366, 187] width 328 height 61
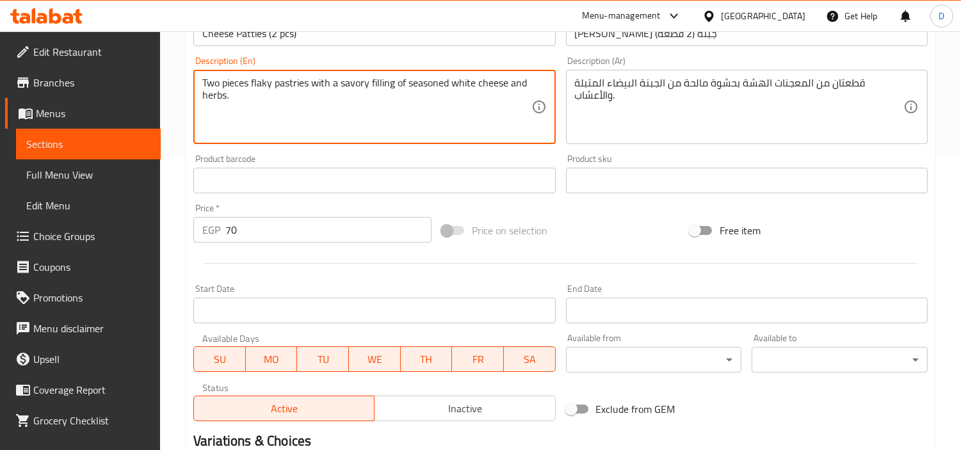
scroll to position [452, 0]
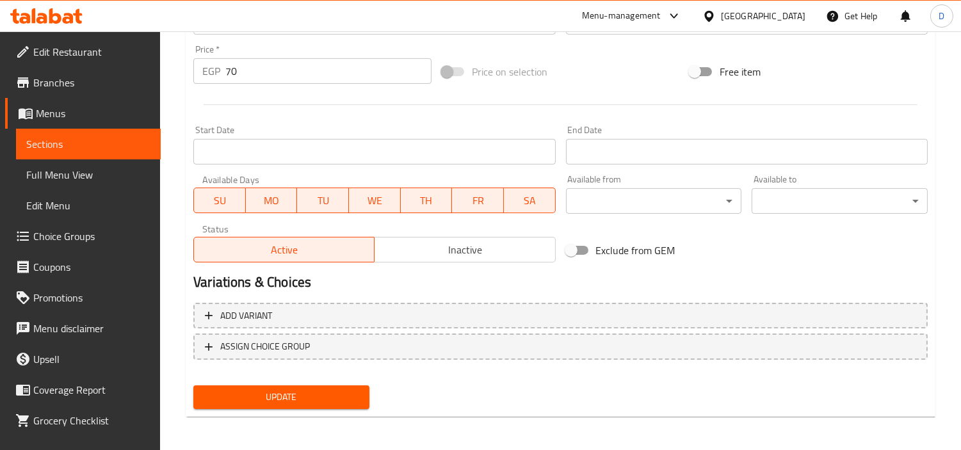
type textarea "Two pieces flaky pastries with a savory filling of seasoned white cheese and he…"
click at [321, 389] on span "Update" at bounding box center [282, 397] width 156 height 16
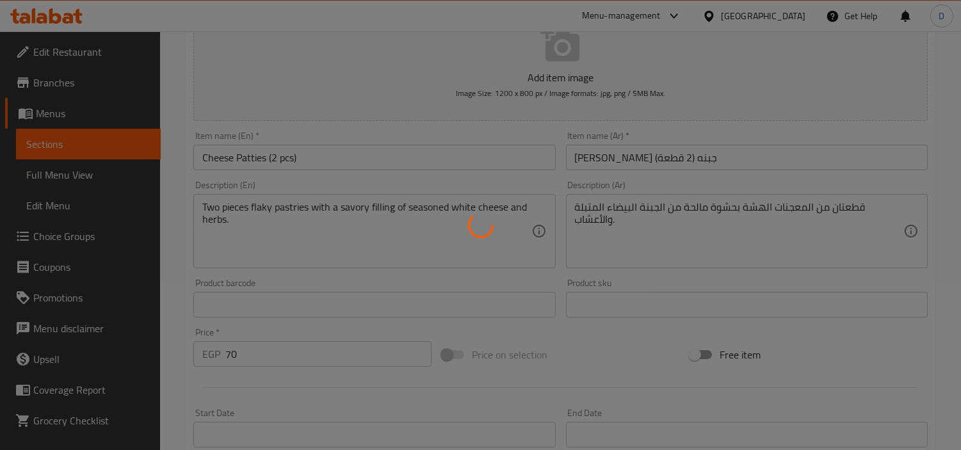
scroll to position [168, 0]
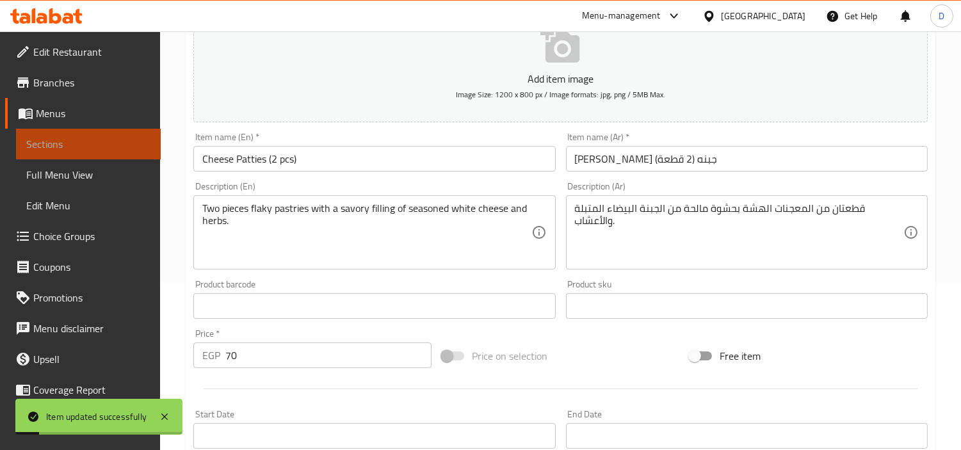
click at [125, 139] on span "Sections" at bounding box center [88, 143] width 124 height 15
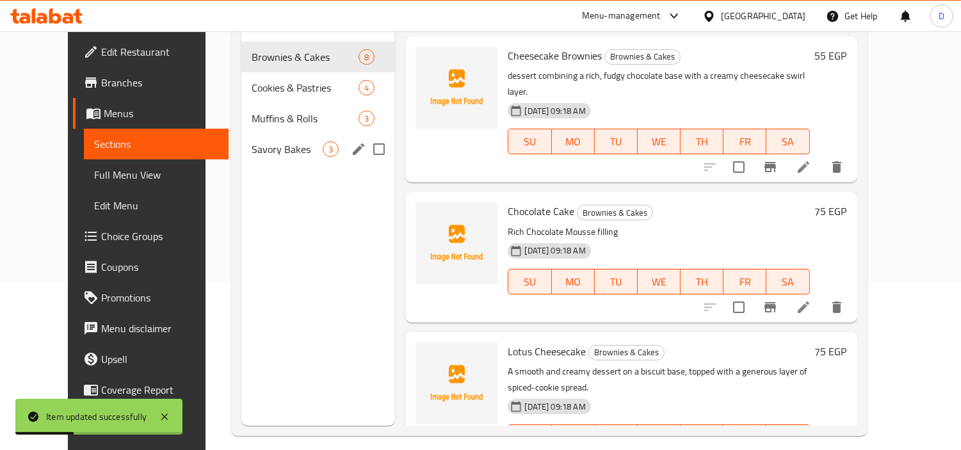
click at [290, 141] on div "Savory Bakes 3" at bounding box center [318, 149] width 154 height 31
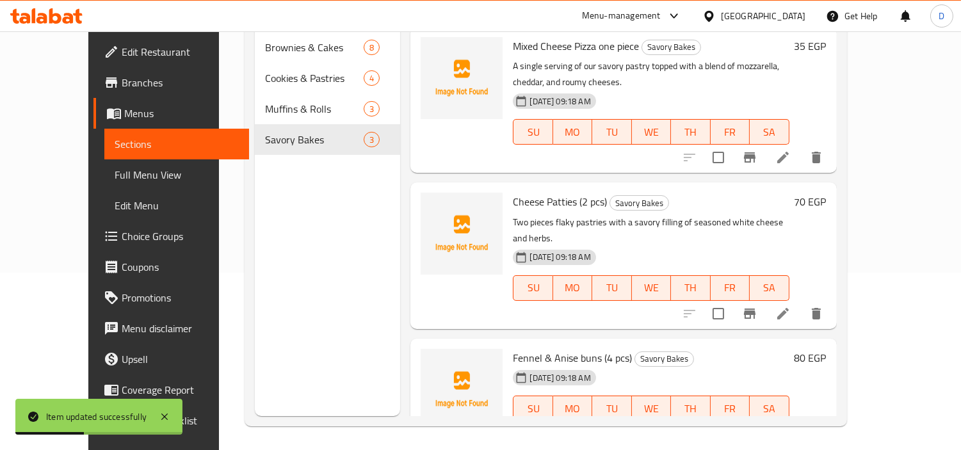
scroll to position [179, 0]
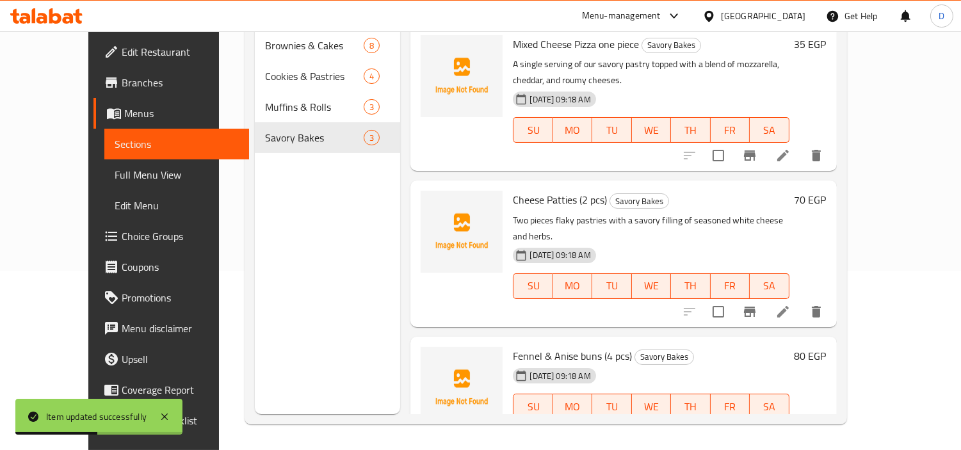
click at [577, 346] on span "Fennel & Anise buns (4 pcs)" at bounding box center [572, 355] width 119 height 19
copy h6 "Fennel & Anise buns (4 pcs)"
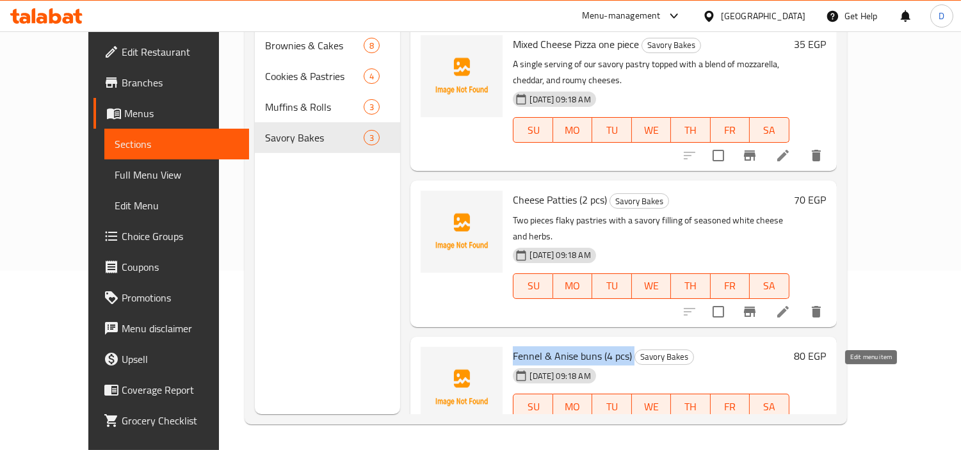
click at [790, 424] on icon at bounding box center [782, 431] width 15 height 15
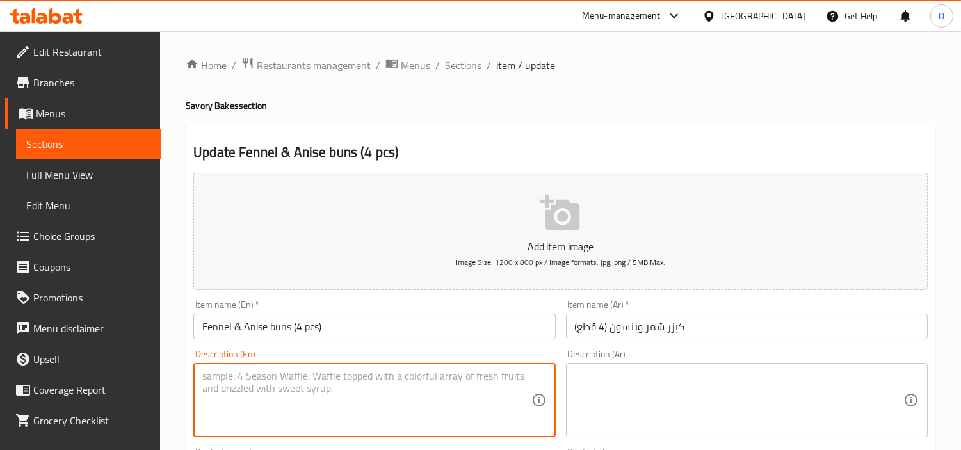
click at [481, 389] on textarea at bounding box center [366, 400] width 328 height 61
click at [399, 405] on textarea at bounding box center [366, 400] width 328 height 61
paste textarea "Four soft, aromatic bread buns flavored with the warm, sweet spices of fennel a…"
type textarea "Four soft, aromatic bread buns flavored with the warm, sweet spices of fennel a…"
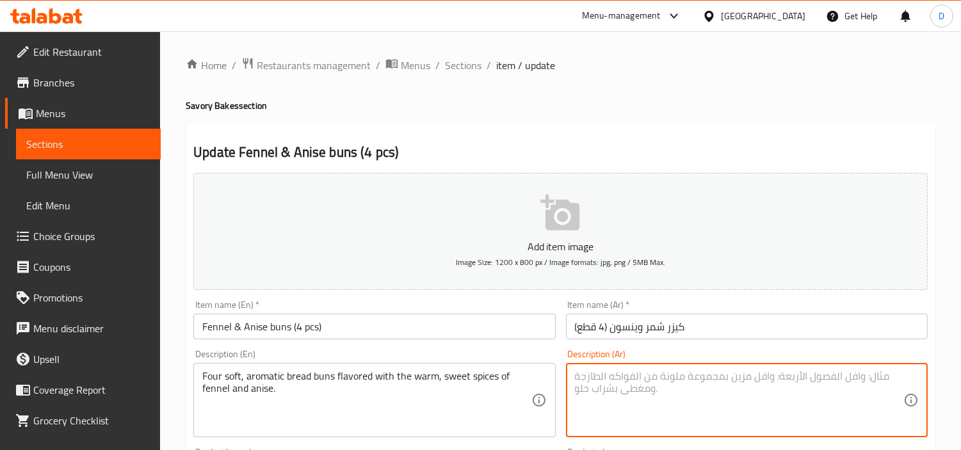
click at [636, 390] on textarea at bounding box center [739, 400] width 328 height 61
paste textarea "أربع قطع من خبز البريوش الطري والعطري بنكهة التوابل الدافئة والحلوة للشمر والين…"
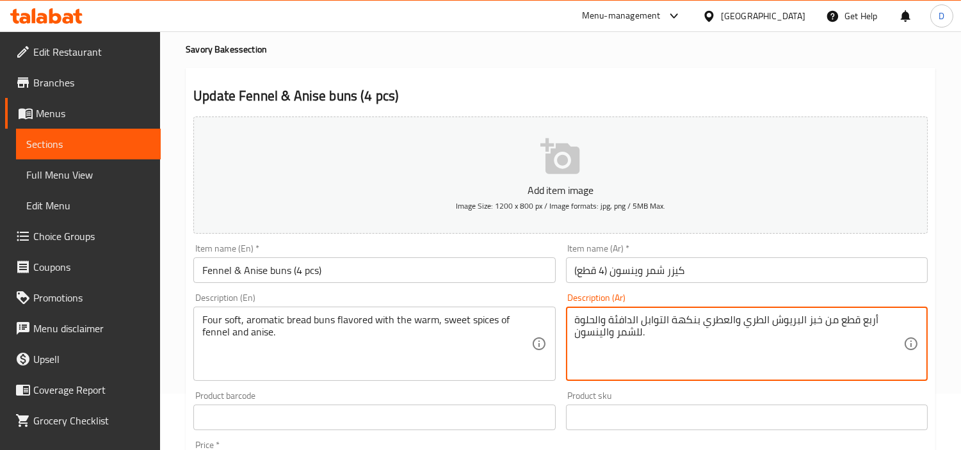
scroll to position [142, 0]
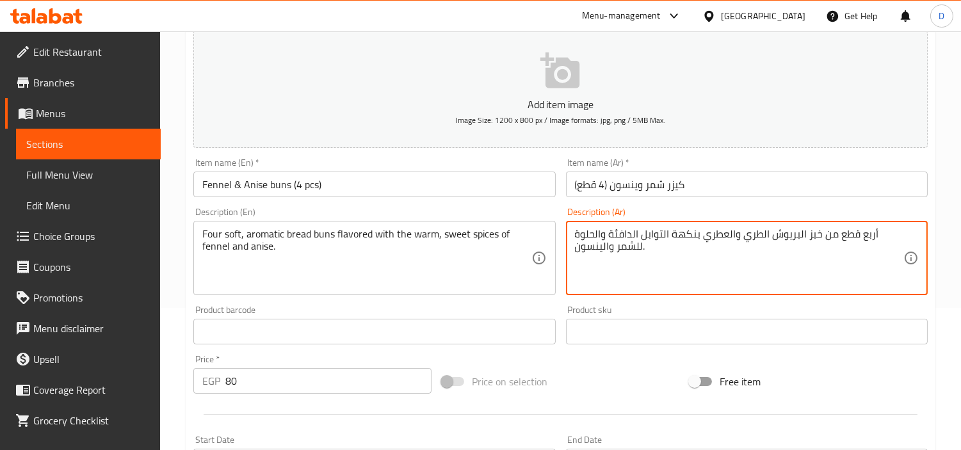
type textarea "أربع قطع من خبز البريوش الطري والعطري بنكهة التوابل الدافئة والحلوة للشمر والين…"
drag, startPoint x: 875, startPoint y: 237, endPoint x: 721, endPoint y: 232, distance: 154.4
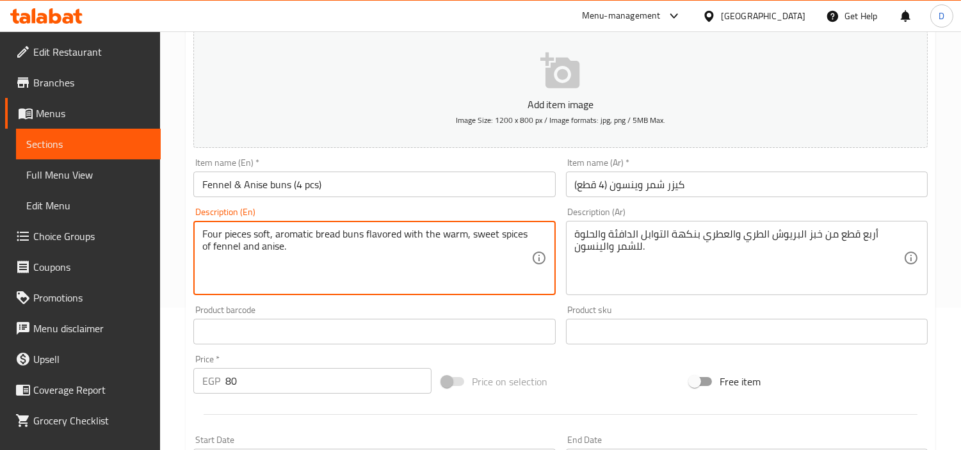
click at [241, 240] on textarea "Four pieces soft, aromatic bread buns flavored with the warm, sweet spices of f…" at bounding box center [366, 258] width 328 height 61
type textarea "Four soft, aromatic bread buns flavored with the warm, sweet spices of fennel a…"
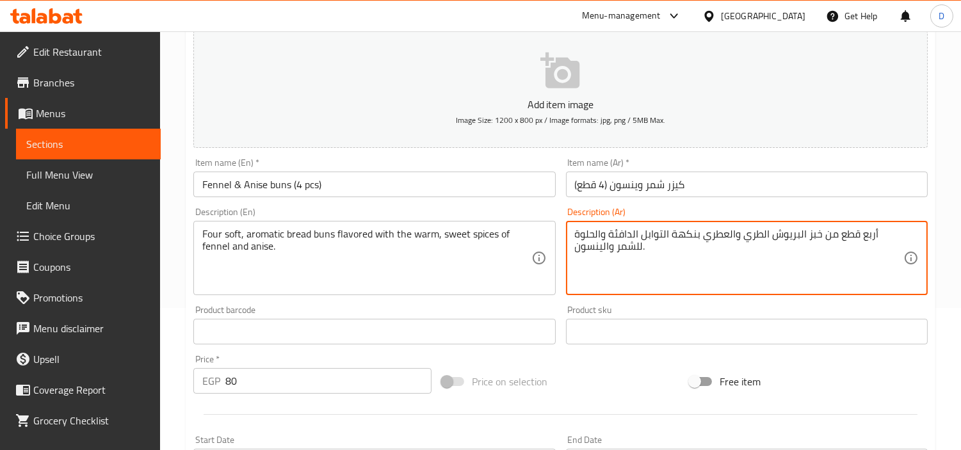
drag, startPoint x: 860, startPoint y: 242, endPoint x: 835, endPoint y: 239, distance: 25.2
click at [835, 239] on textarea "أربع قطع من خبز البريوش الطري والعطري بنكهة التوابل الدافئة والحلوة للشمر والين…" at bounding box center [739, 258] width 328 height 61
click at [827, 238] on textarea "أربعةمن خبز البريوش الطري والعطري بنكهة التوابل الدافئة والحلوة للشمر والينسون." at bounding box center [739, 258] width 328 height 61
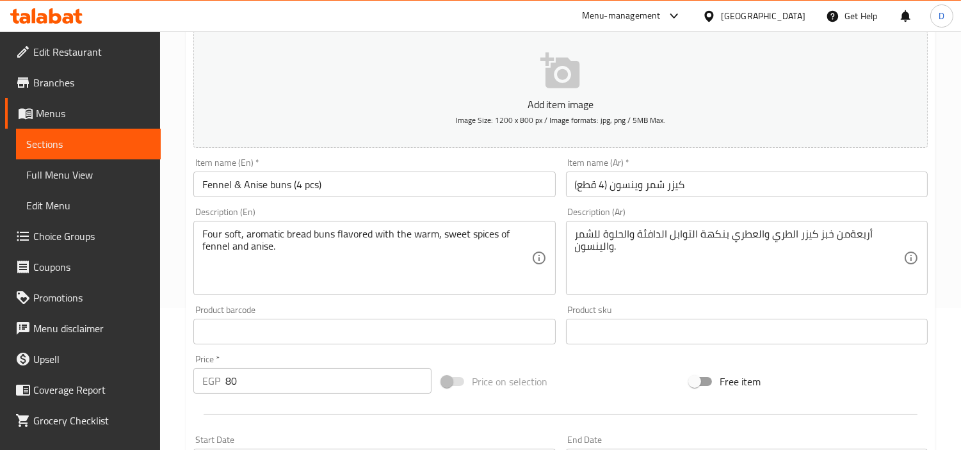
click at [265, 222] on div "Four soft, aromatic bread buns flavored with the warm, sweet spices of fennel a…" at bounding box center [374, 258] width 362 height 74
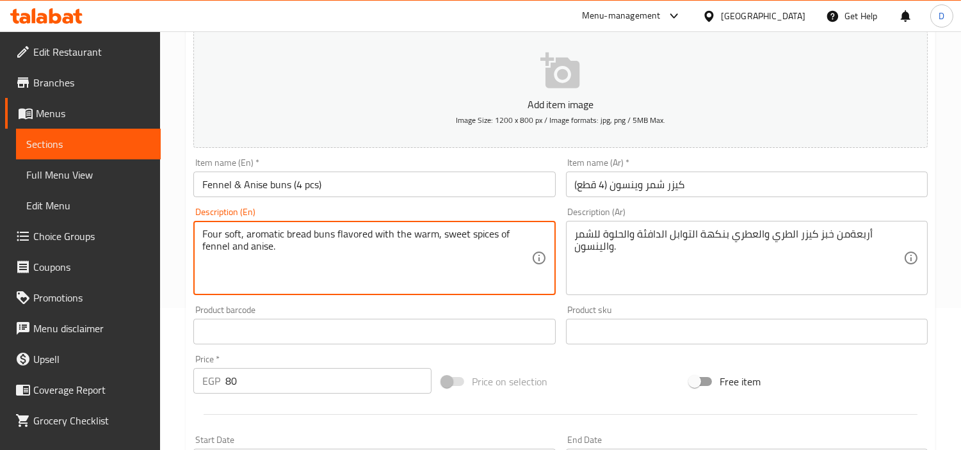
drag, startPoint x: 270, startPoint y: 232, endPoint x: 488, endPoint y: 238, distance: 217.7
click at [488, 238] on textarea "Four soft, aromatic bread buns flavored with the warm, sweet spices of fennel a…" at bounding box center [366, 258] width 328 height 61
click at [457, 255] on textarea "Four soft, aromatic bread buns flavored with the warm, sweet spices of fennel a…" at bounding box center [366, 258] width 328 height 61
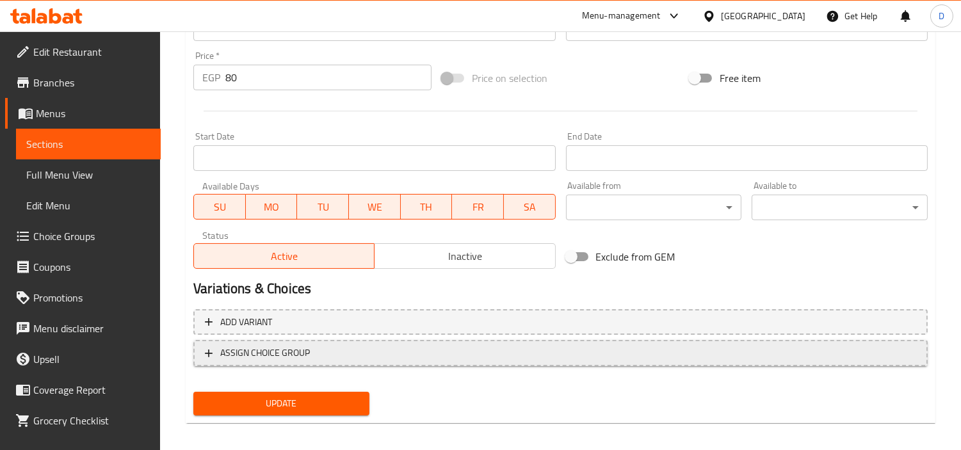
scroll to position [452, 0]
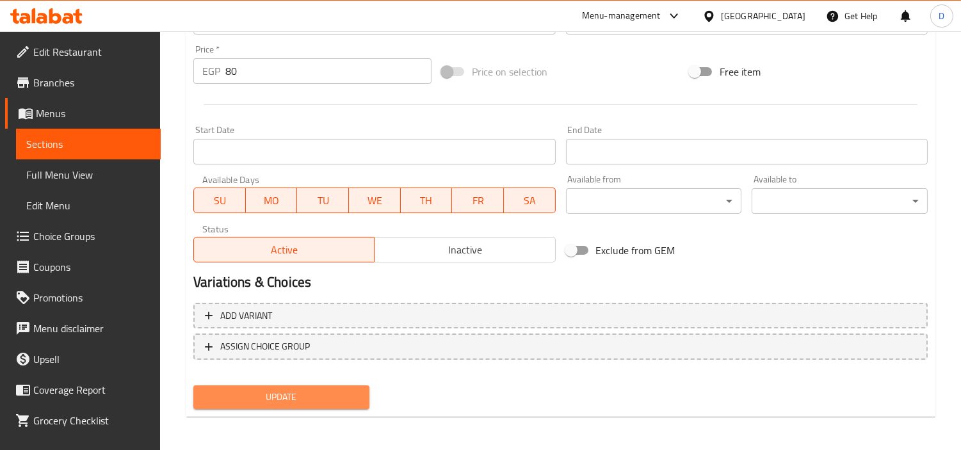
click at [337, 389] on span "Update" at bounding box center [282, 397] width 156 height 16
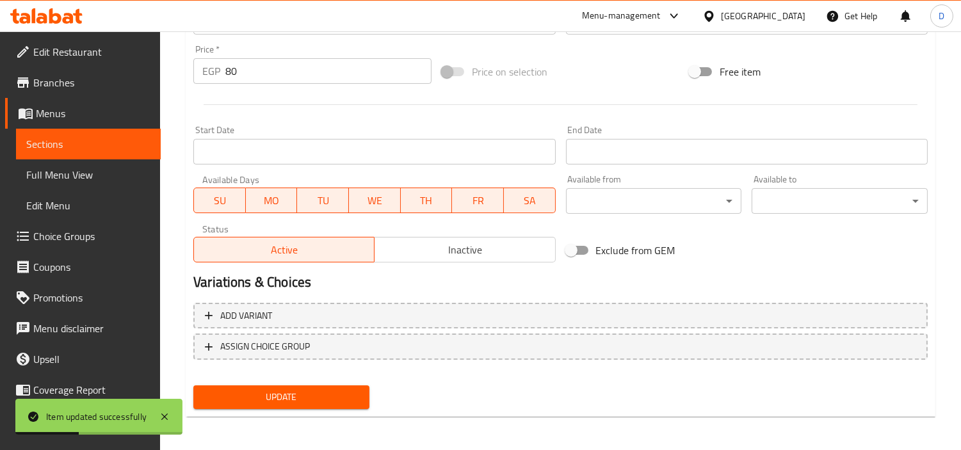
type textarea "أربعة من خبز كيزر الطري والعطري بنكهة التوابل الدافئة والحلوة للشمر والينسون."
click at [336, 390] on span "Update" at bounding box center [282, 397] width 156 height 16
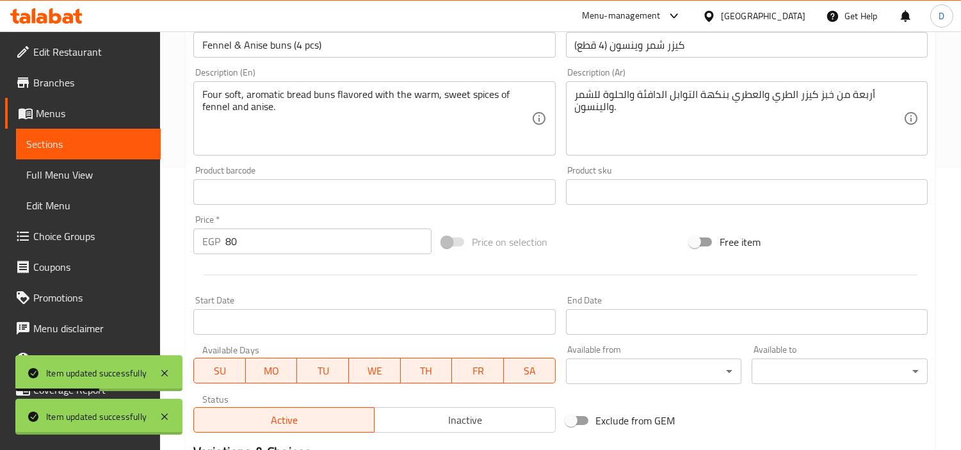
scroll to position [168, 0]
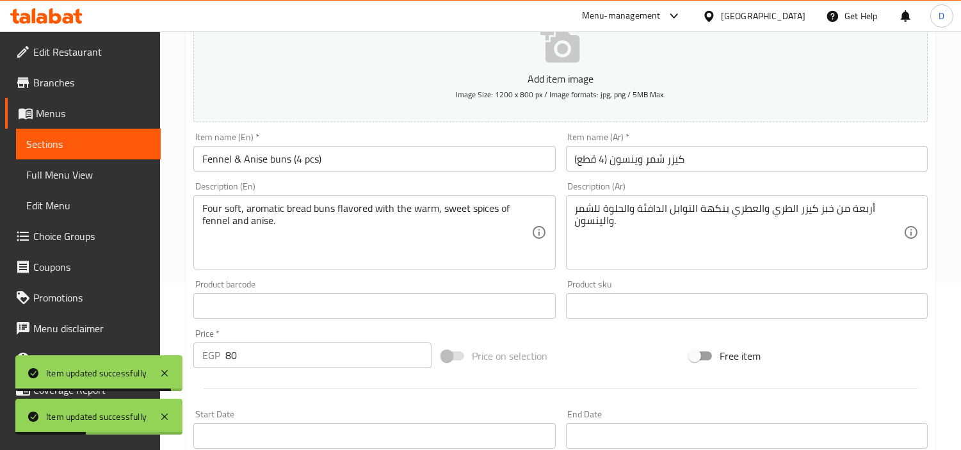
drag, startPoint x: 133, startPoint y: 135, endPoint x: 156, endPoint y: 125, distance: 24.4
click at [133, 135] on link "Sections" at bounding box center [88, 144] width 145 height 31
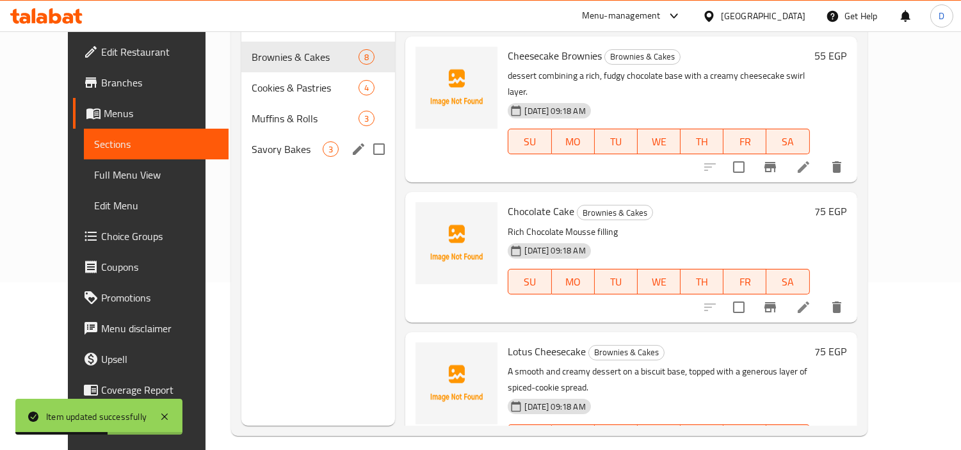
click at [278, 134] on div "Savory Bakes 3" at bounding box center [318, 149] width 154 height 31
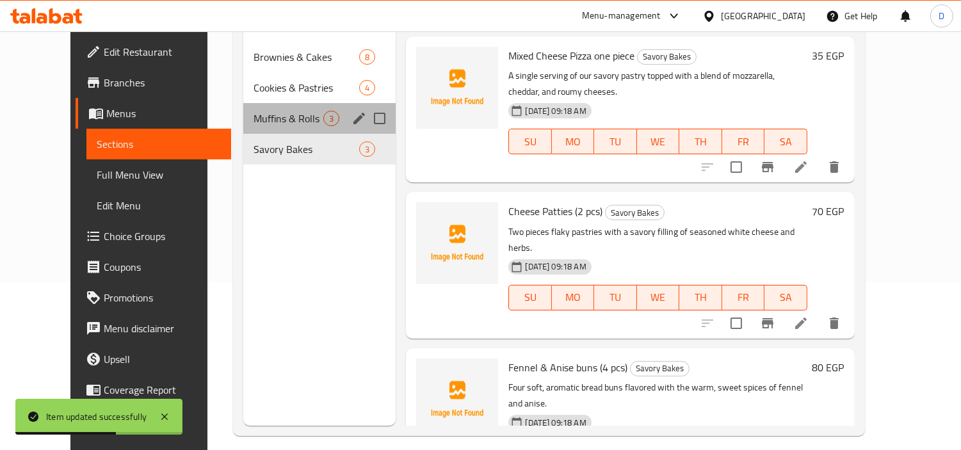
click at [266, 103] on div "Muffins & Rolls 3" at bounding box center [319, 118] width 153 height 31
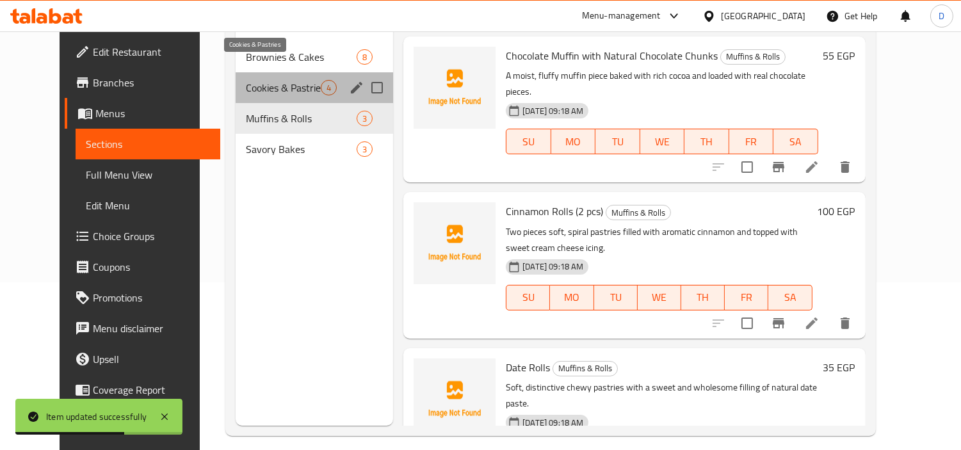
click at [261, 80] on span "Cookies & Pastries" at bounding box center [283, 87] width 75 height 15
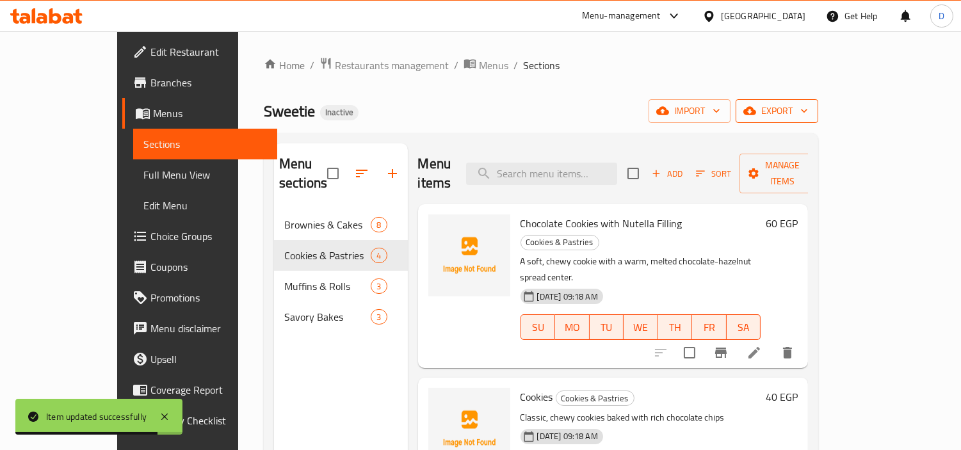
click at [756, 113] on icon "button" at bounding box center [749, 111] width 13 height 8
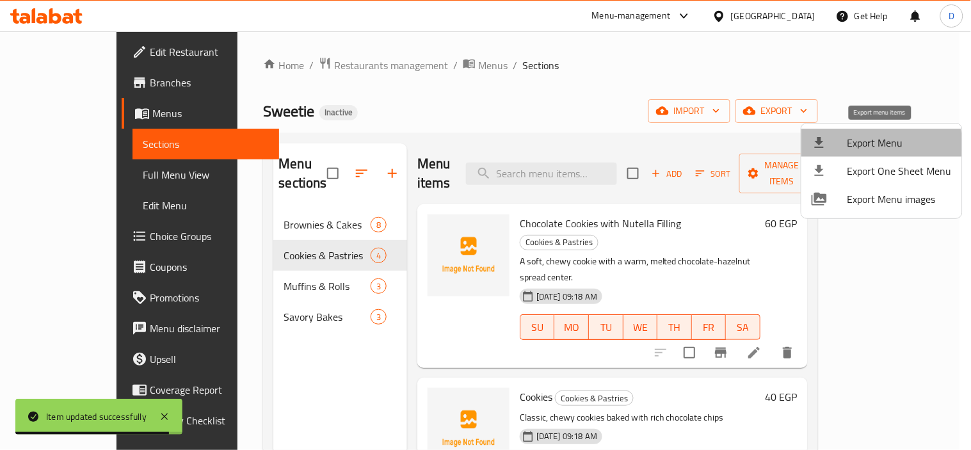
click at [881, 145] on span "Export Menu" at bounding box center [899, 142] width 104 height 15
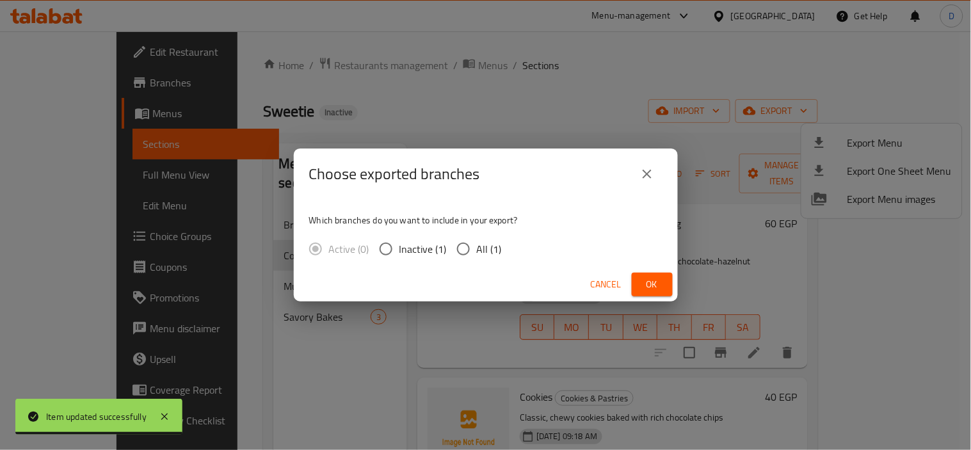
click at [470, 252] on input "All (1)" at bounding box center [463, 249] width 27 height 27
radio input "true"
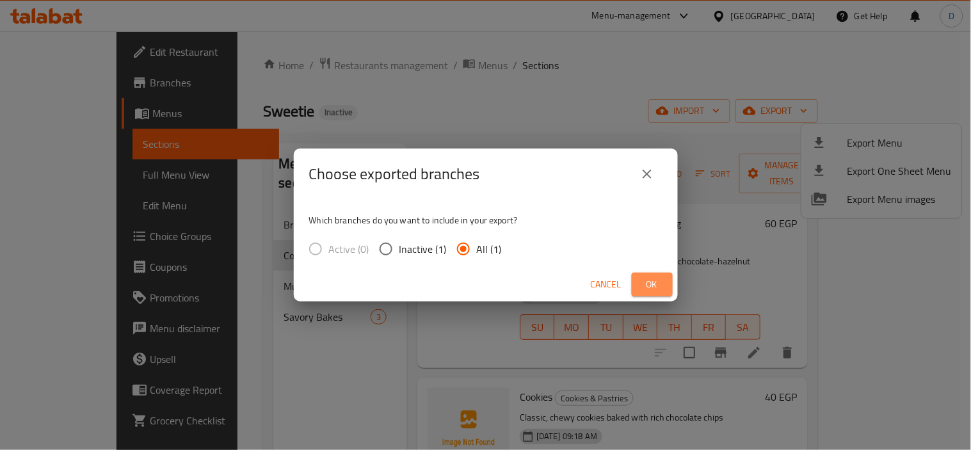
click at [654, 293] on button "Ok" at bounding box center [652, 285] width 41 height 24
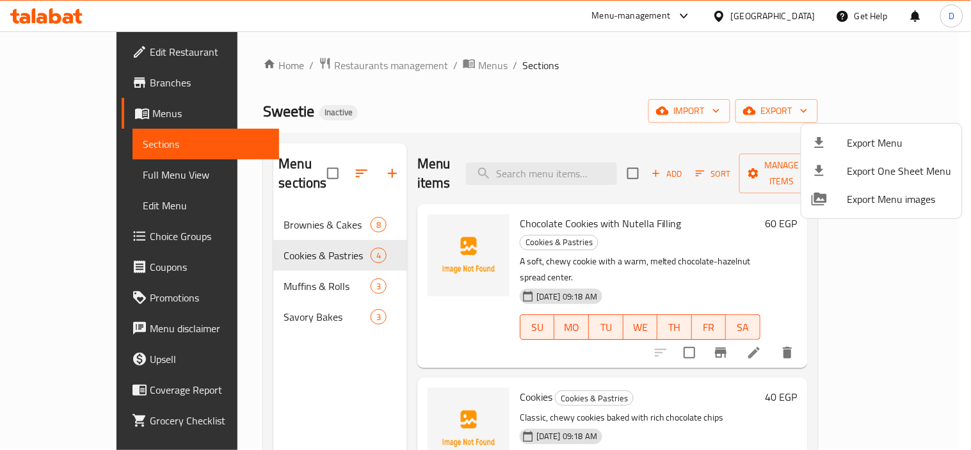
click at [415, 67] on div at bounding box center [485, 225] width 971 height 450
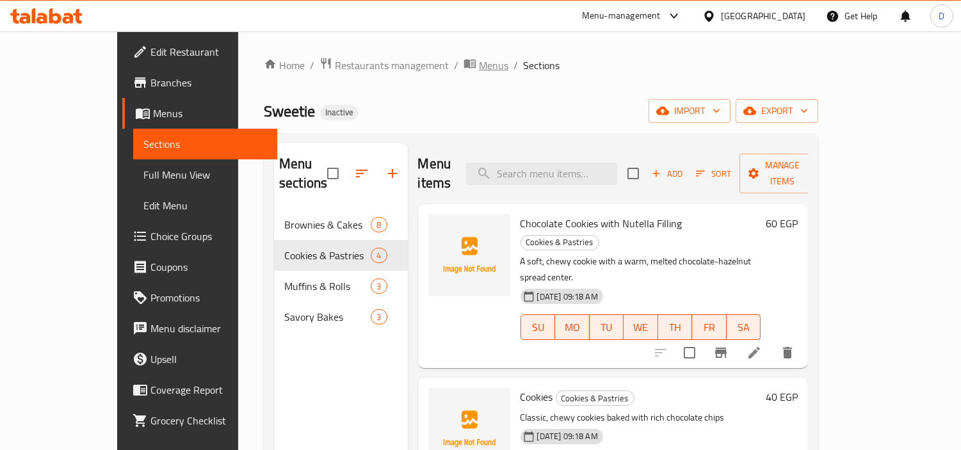
click at [479, 67] on span "Menus" at bounding box center [493, 65] width 29 height 15
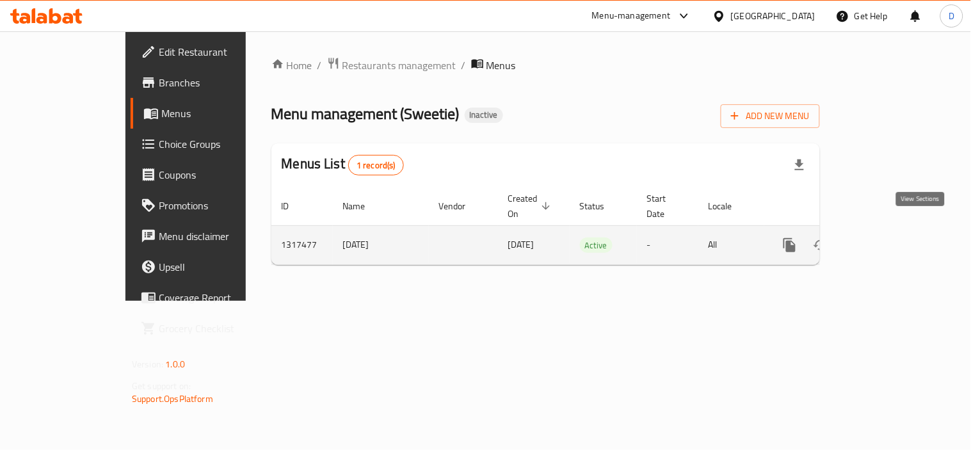
click at [890, 237] on icon "enhanced table" at bounding box center [881, 244] width 15 height 15
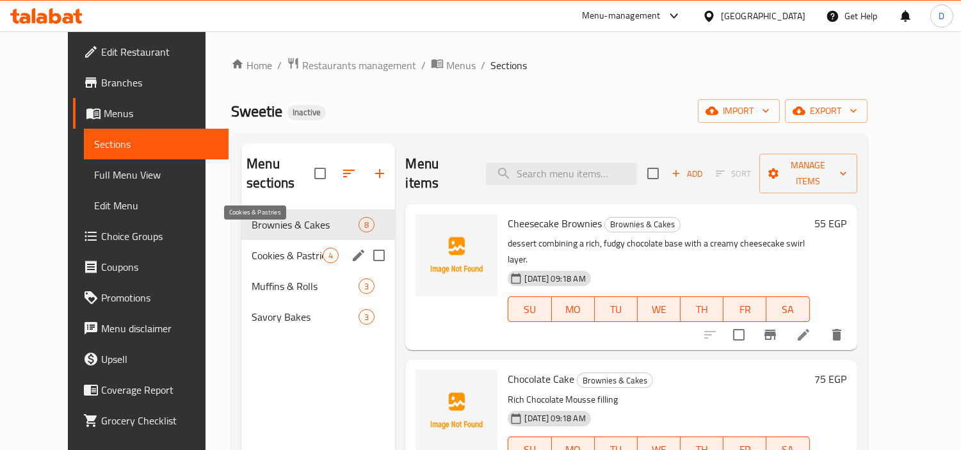
click at [252, 248] on span "Cookies & Pastries" at bounding box center [287, 255] width 71 height 15
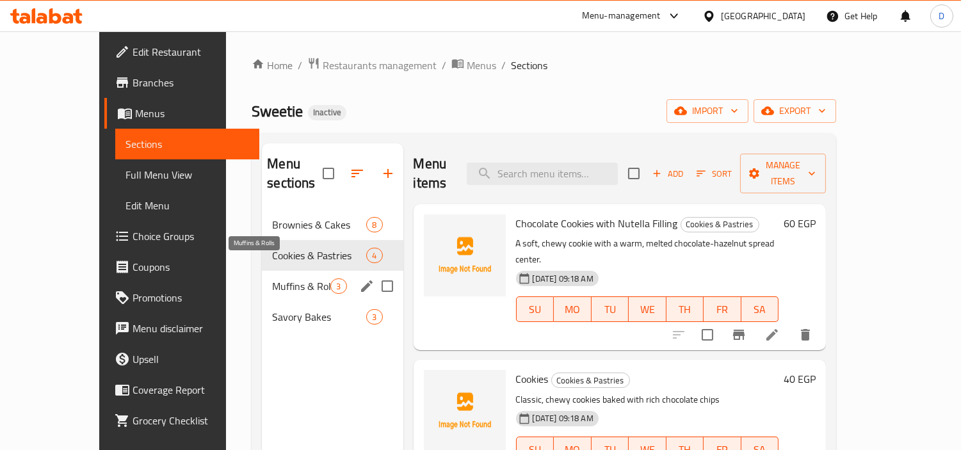
click at [272, 278] on span "Muffins & Rolls" at bounding box center [301, 285] width 58 height 15
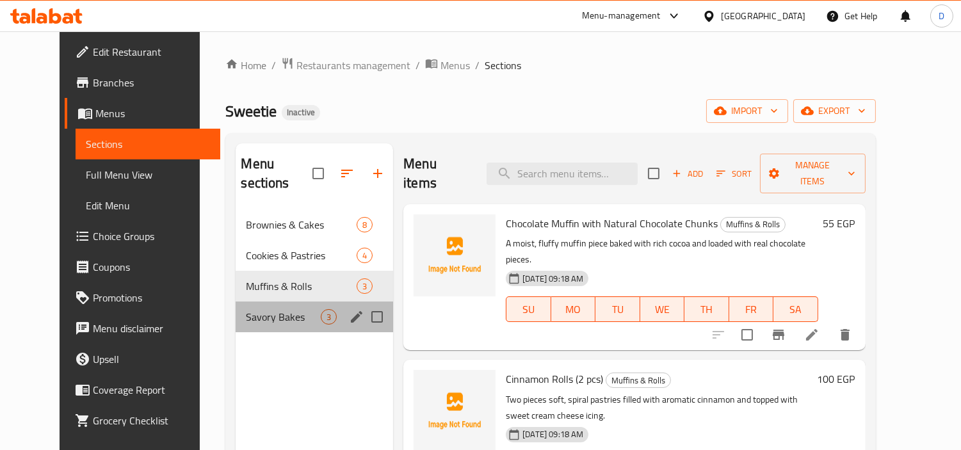
click at [246, 301] on div "Savory Bakes 3" at bounding box center [314, 316] width 157 height 31
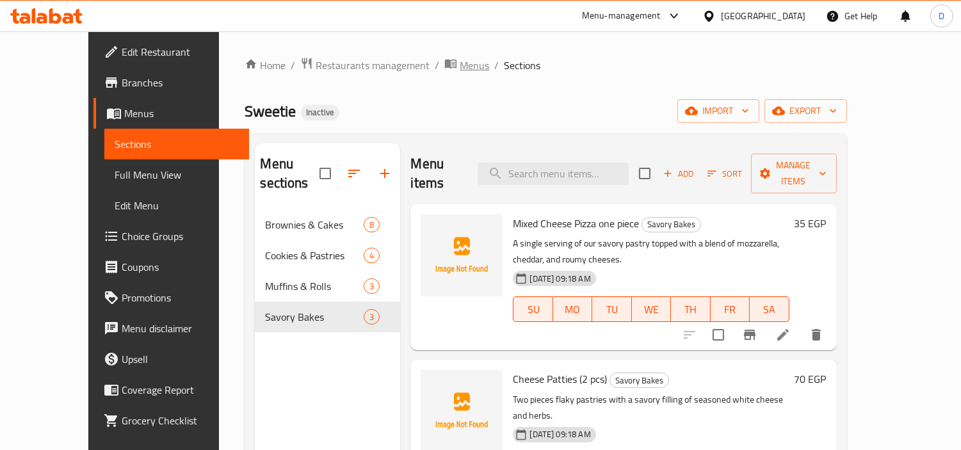
click at [460, 68] on span "Menus" at bounding box center [474, 65] width 29 height 15
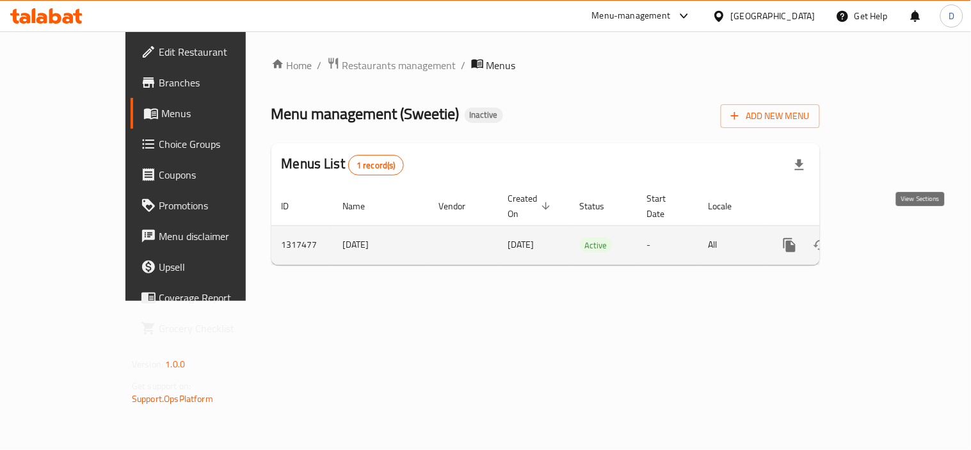
click at [897, 230] on link "enhanced table" at bounding box center [882, 245] width 31 height 31
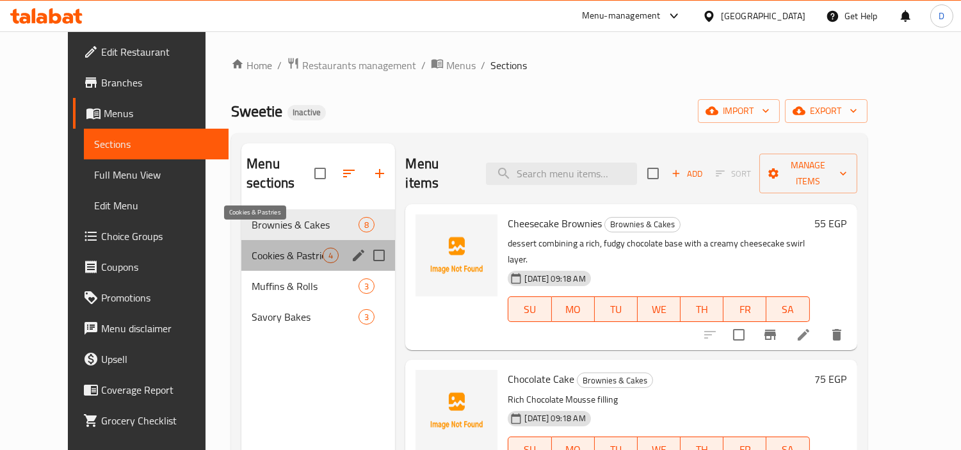
click at [275, 248] on span "Cookies & Pastries" at bounding box center [287, 255] width 71 height 15
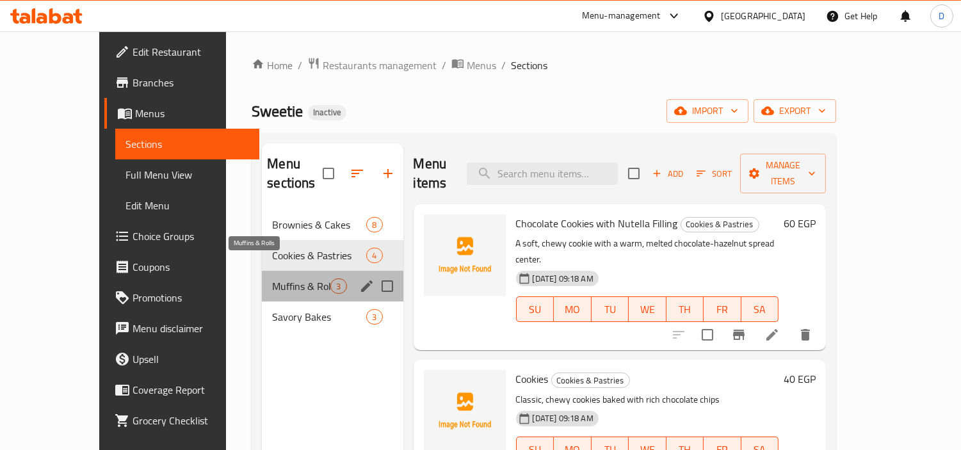
click at [278, 278] on span "Muffins & Rolls" at bounding box center [301, 285] width 58 height 15
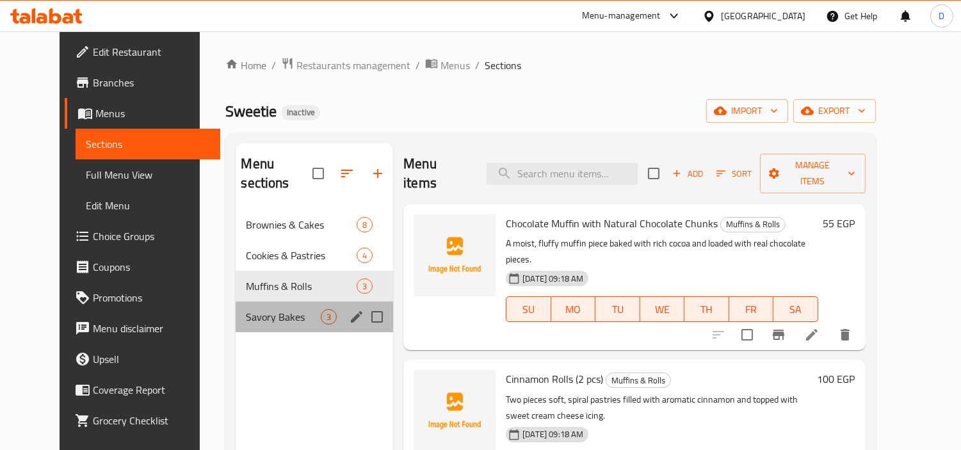
click at [278, 309] on div "Savory Bakes 3" at bounding box center [314, 316] width 157 height 31
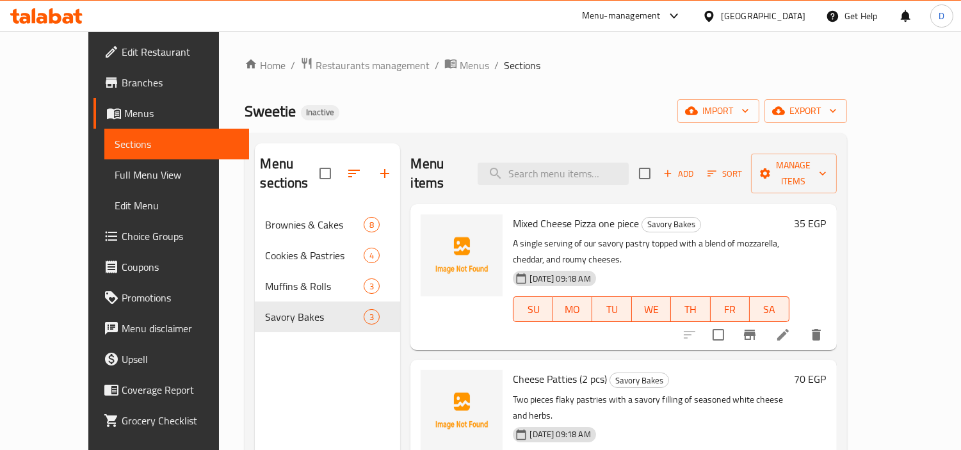
click at [59, 7] on div at bounding box center [46, 16] width 93 height 26
click at [60, 21] on icon at bounding box center [55, 15] width 12 height 15
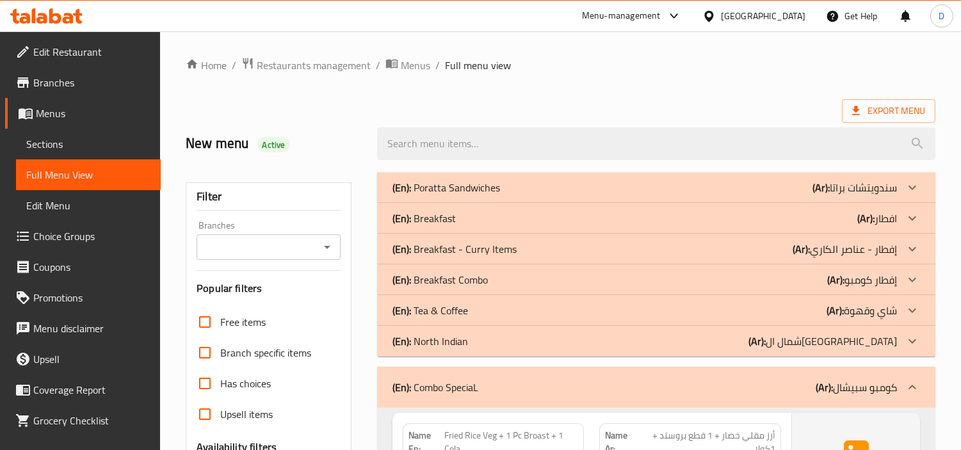
scroll to position [71, 0]
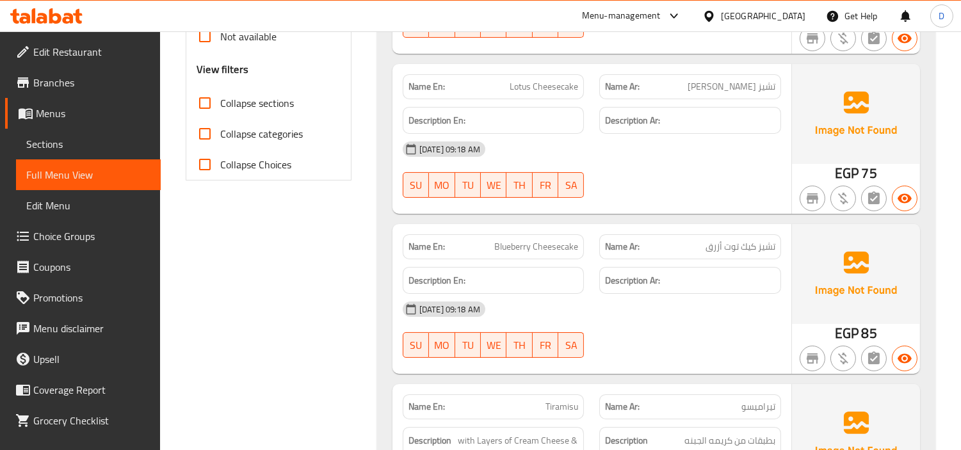
scroll to position [497, 0]
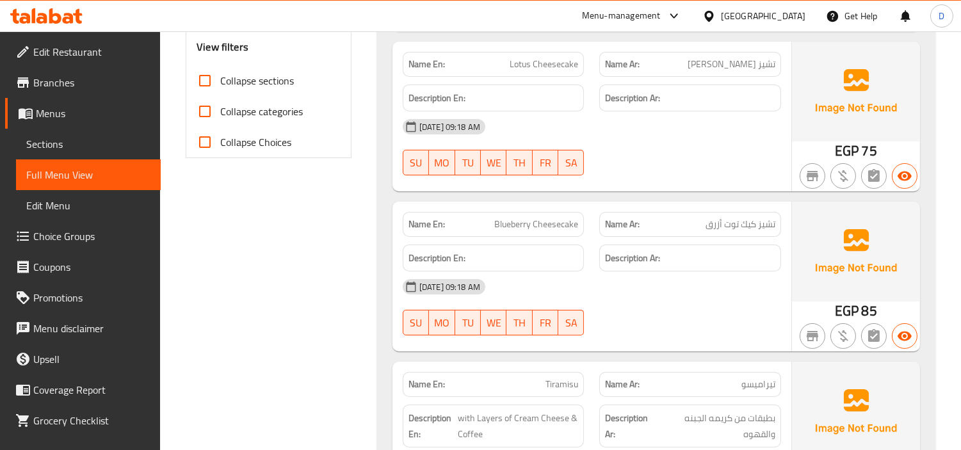
click at [554, 53] on div "Name En: Lotus Cheesecake" at bounding box center [494, 64] width 182 height 25
copy span "Lotus Cheesecake"
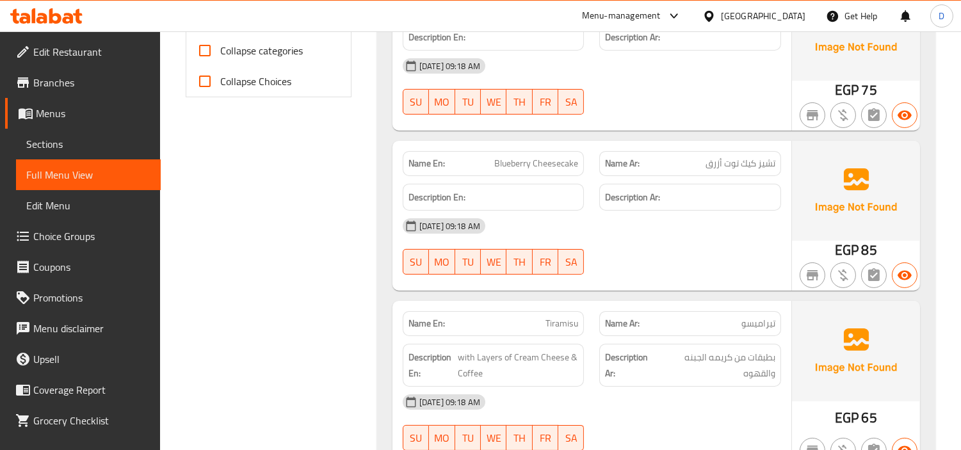
scroll to position [640, 0]
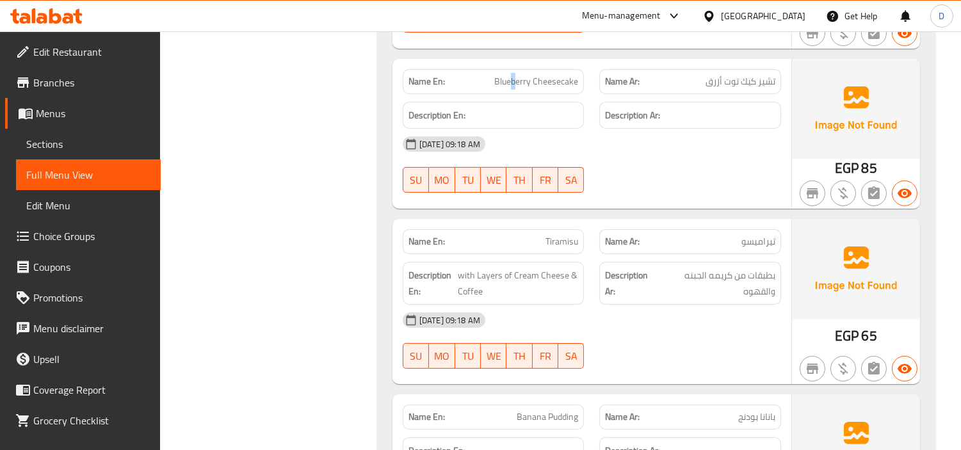
click at [515, 86] on span "Blueberry Cheesecake" at bounding box center [536, 81] width 84 height 13
copy span "Blueberry Cheesecake"
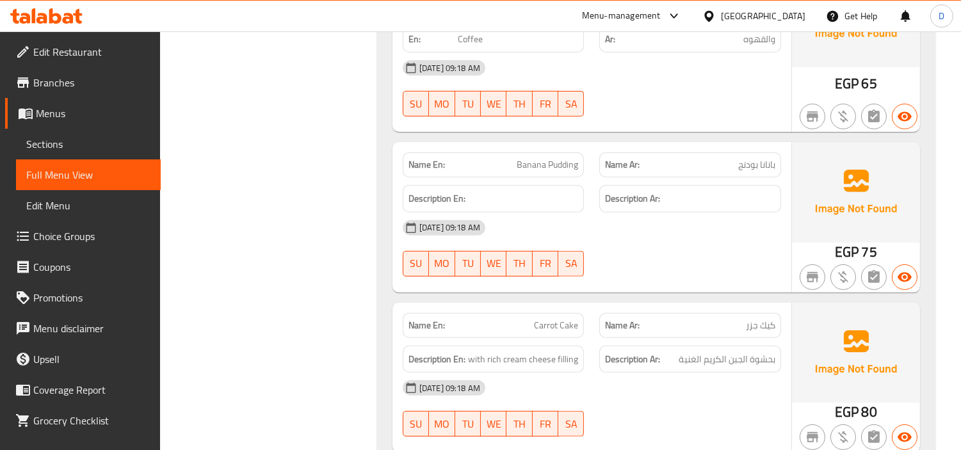
scroll to position [924, 0]
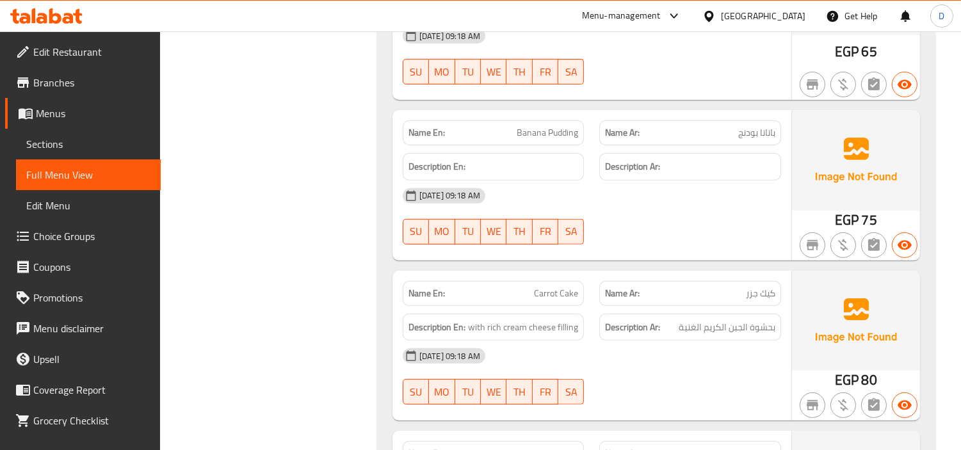
click at [545, 132] on span "Banana Pudding" at bounding box center [547, 132] width 61 height 13
copy span "Banana Pudding"
click at [548, 287] on span "Carrot Cake" at bounding box center [556, 293] width 44 height 13
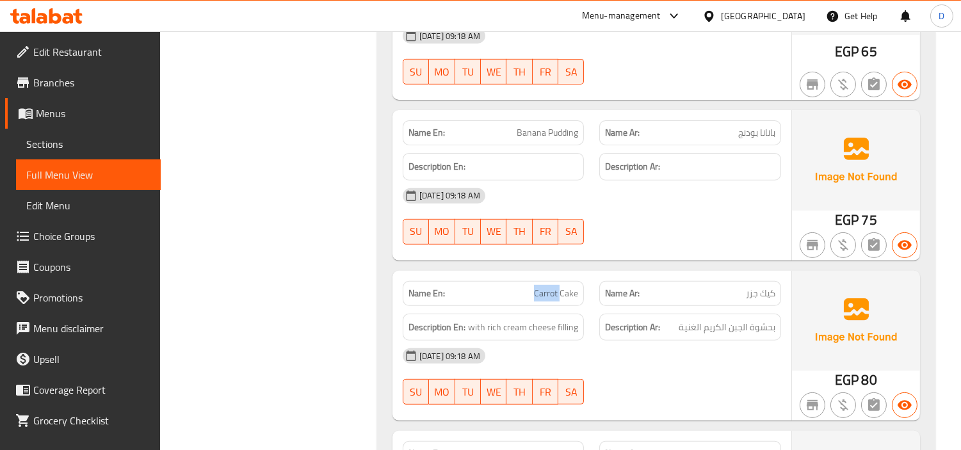
click at [548, 287] on span "Carrot Cake" at bounding box center [556, 293] width 44 height 13
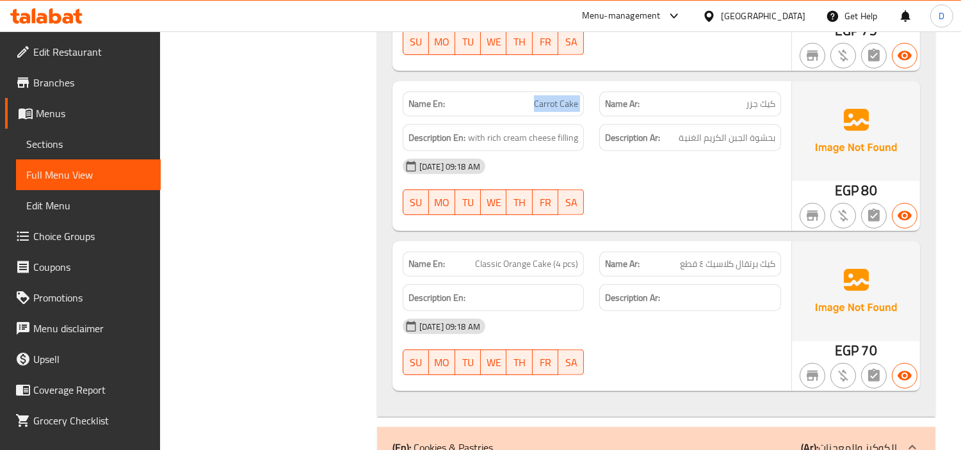
scroll to position [1137, 0]
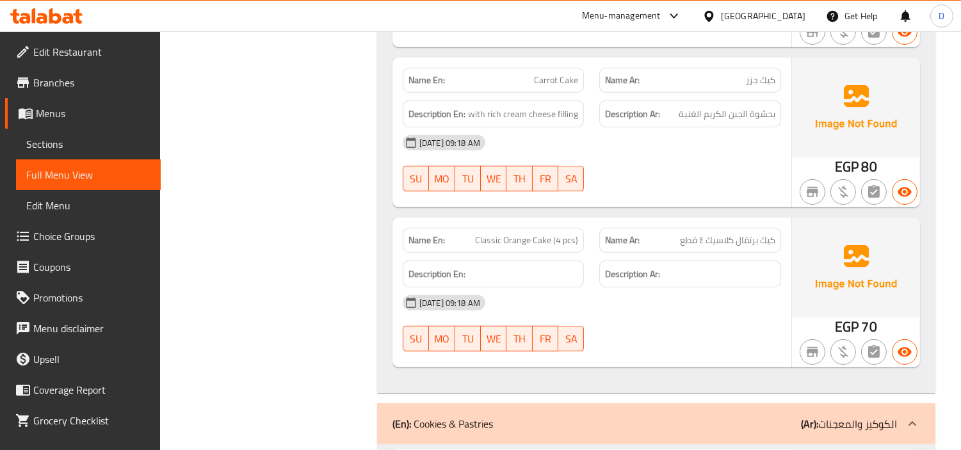
click at [536, 243] on span "Classic Orange Cake (4 pcs)" at bounding box center [526, 240] width 103 height 13
drag, startPoint x: 536, startPoint y: 243, endPoint x: 491, endPoint y: 241, distance: 44.8
click at [491, 241] on span "Classic Orange Cake (4 pcs)" at bounding box center [526, 240] width 103 height 13
copy span "Classic Orange Cake"
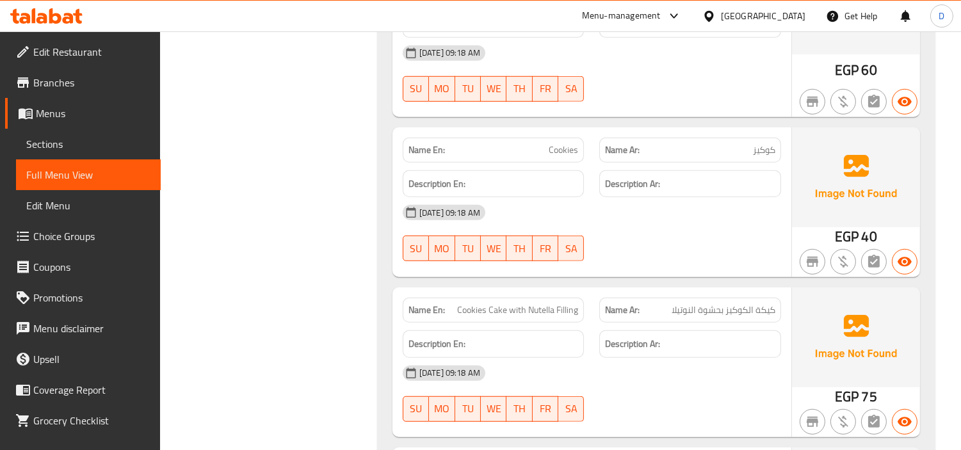
scroll to position [1635, 0]
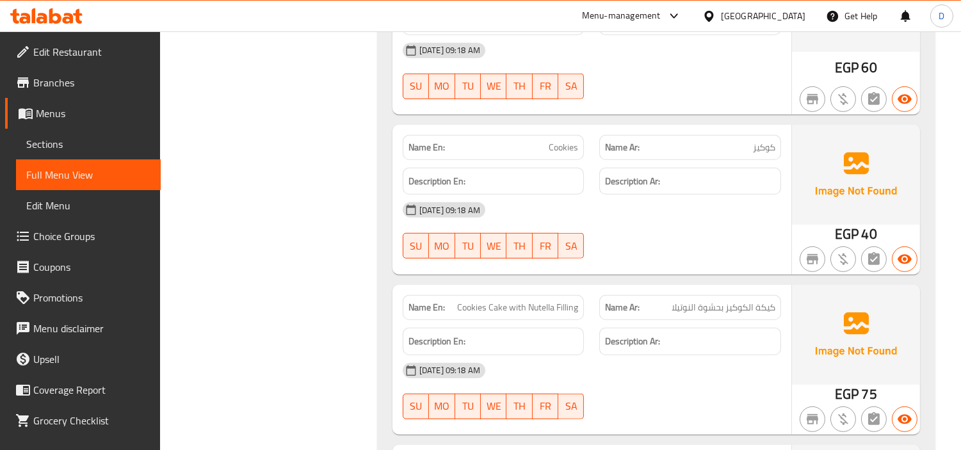
click at [567, 149] on span "Cookies" at bounding box center [563, 147] width 29 height 13
copy span "Cookies"
click at [542, 314] on span "Cookies Cake with Nutella Filling" at bounding box center [517, 307] width 121 height 13
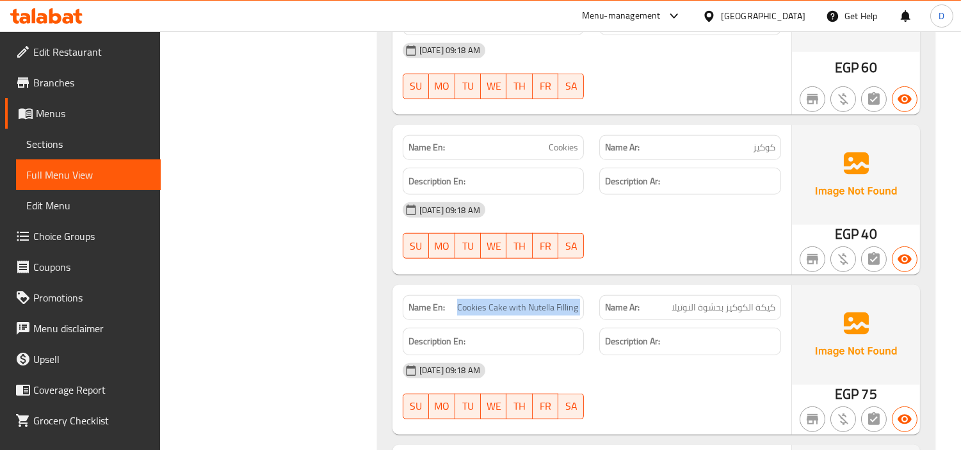
click at [542, 314] on span "Cookies Cake with Nutella Filling" at bounding box center [517, 307] width 121 height 13
copy span "Cookies Cake with Nutella Filling"
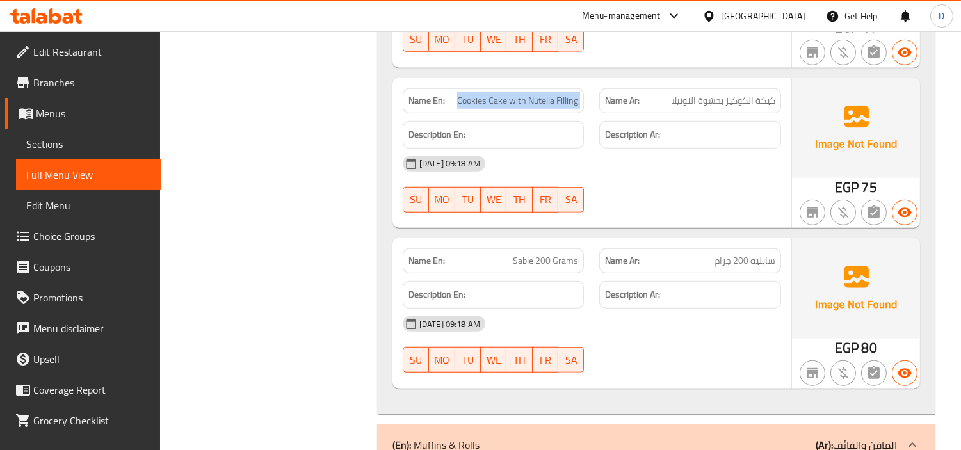
scroll to position [1849, 0]
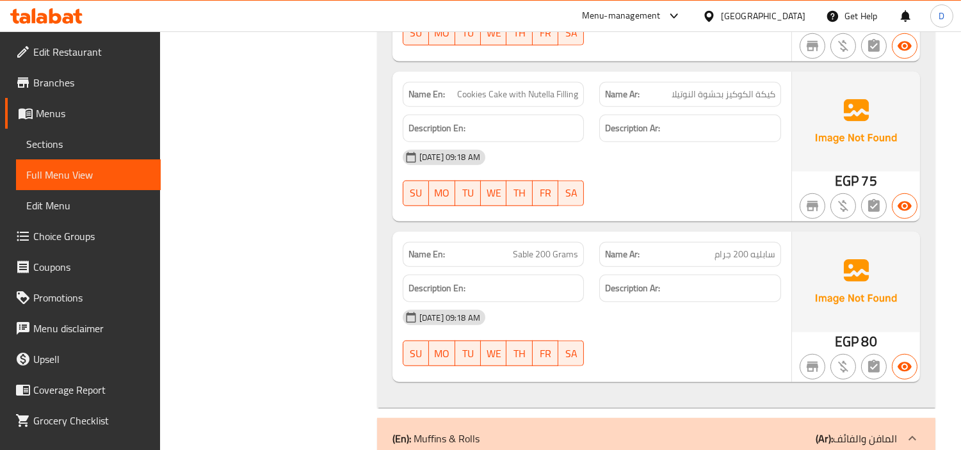
click at [526, 257] on span "Sable 200 Grams" at bounding box center [545, 254] width 65 height 13
copy span "Sable 200 Grams"
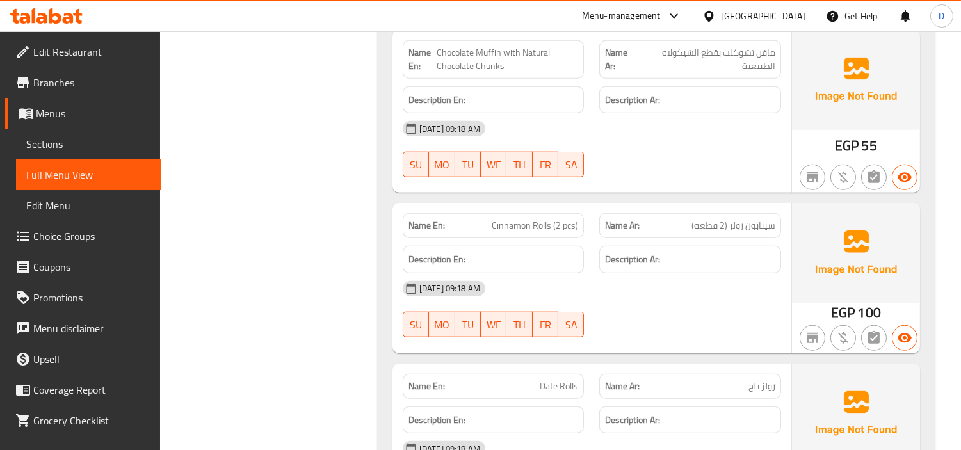
scroll to position [2347, 0]
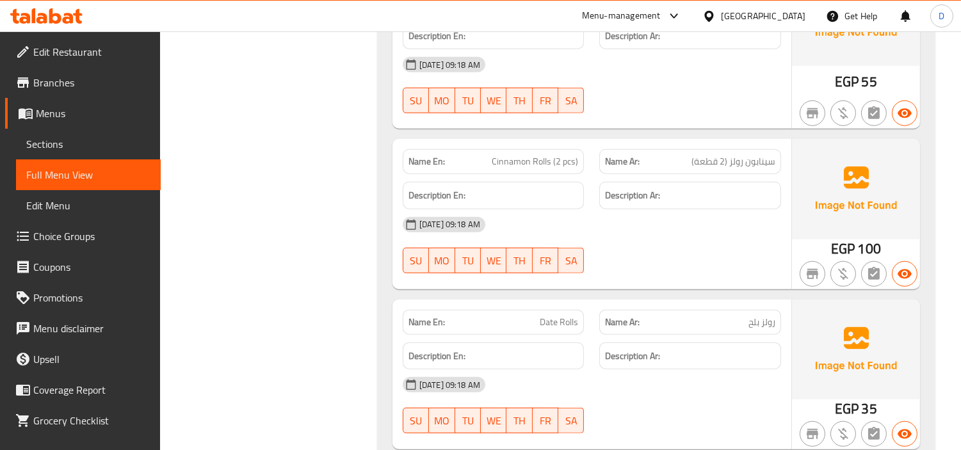
click at [535, 322] on p "Name En: Date Rolls" at bounding box center [493, 322] width 170 height 13
click at [549, 317] on span "Date Rolls" at bounding box center [559, 322] width 38 height 13
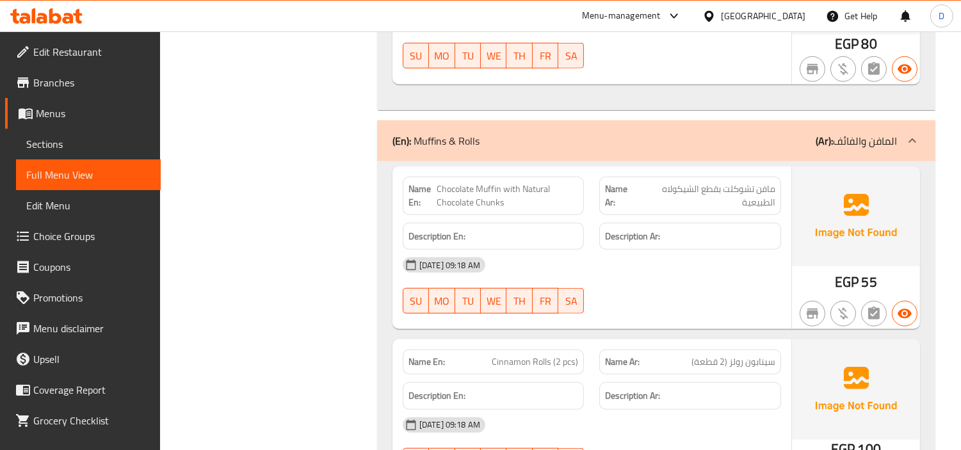
scroll to position [2133, 0]
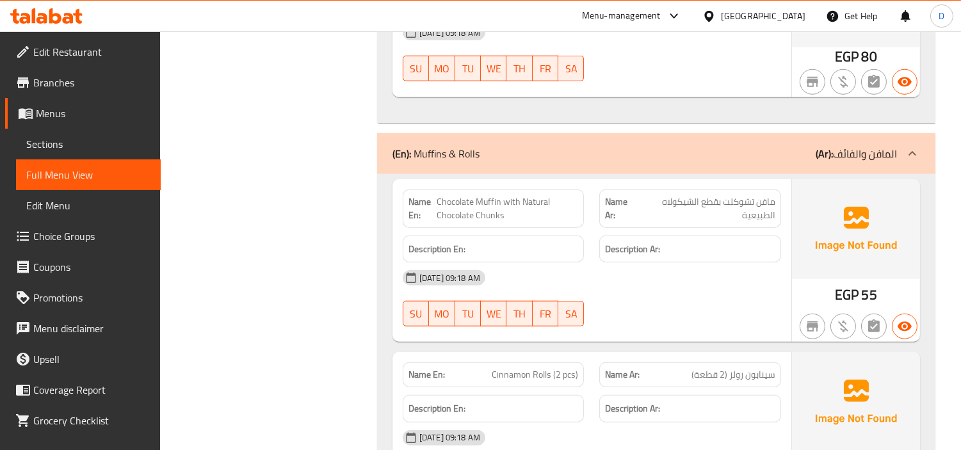
click at [536, 198] on span "Chocolate Muffin with Natural Chocolate Chunks" at bounding box center [507, 208] width 141 height 27
copy span "Chocolate Muffin with Natural Chocolate Chunks"
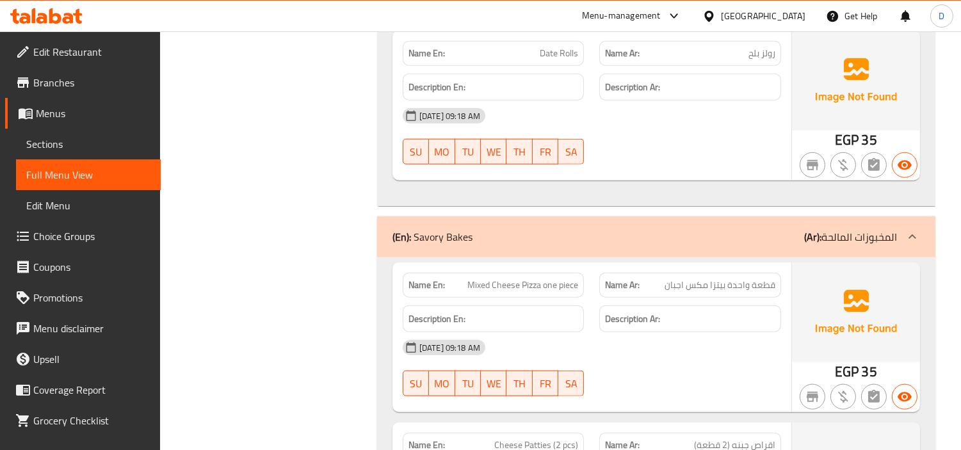
scroll to position [2773, 0]
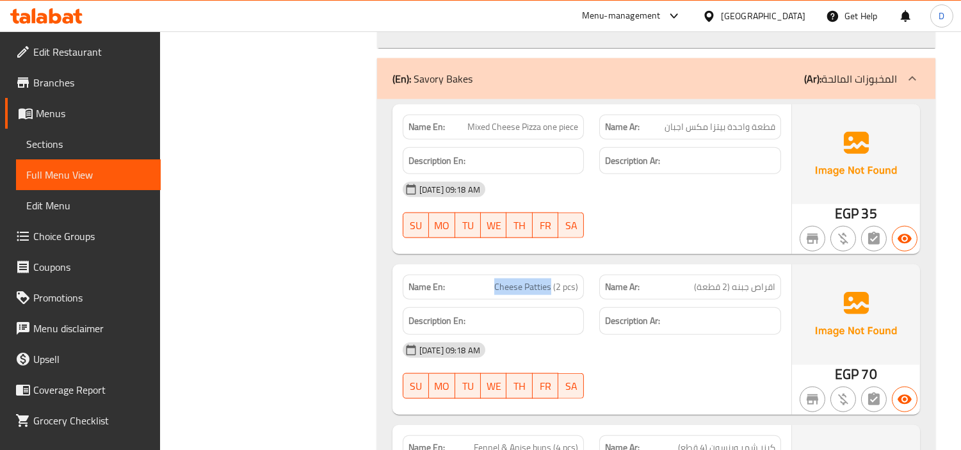
drag, startPoint x: 552, startPoint y: 291, endPoint x: 484, endPoint y: 284, distance: 68.8
click at [484, 284] on p "Name En: [PERSON_NAME] (2 pcs)" at bounding box center [493, 286] width 170 height 13
copy span "Cheese Patties"
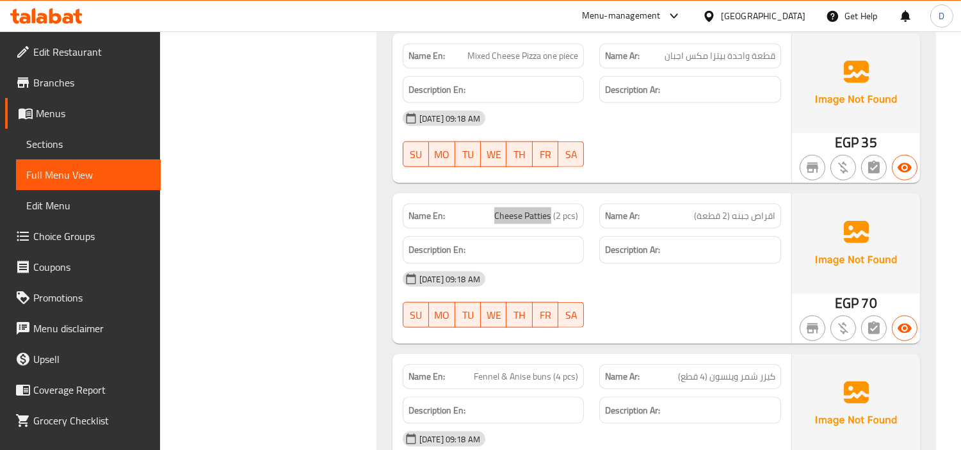
scroll to position [2916, 0]
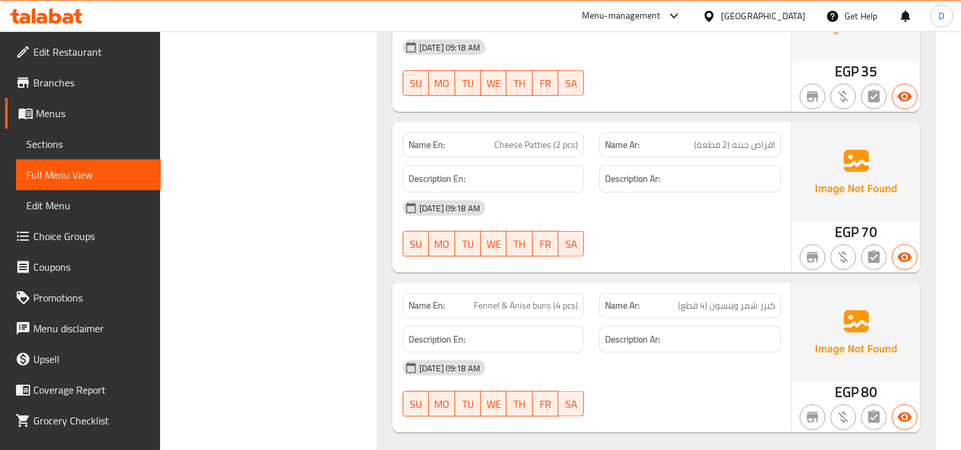
click at [495, 305] on span "Fennel & Anise buns (4 pcs)" at bounding box center [526, 305] width 104 height 13
copy span "Fennel"
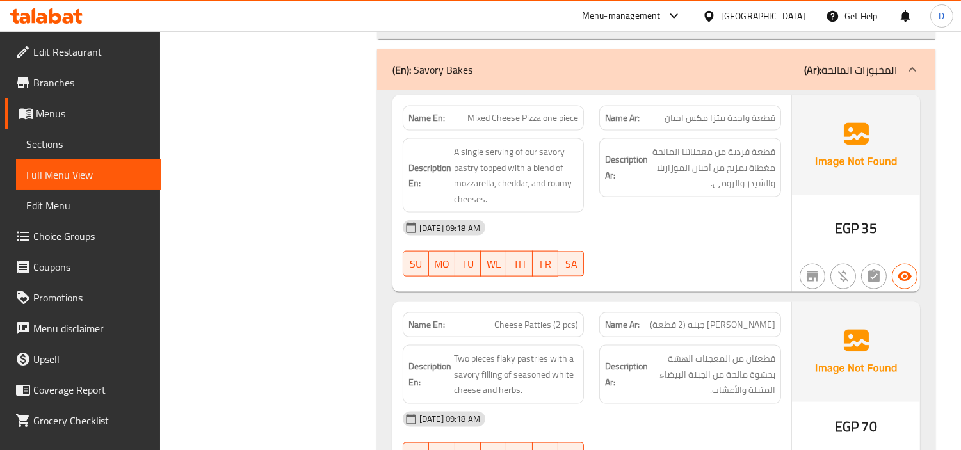
scroll to position [3478, 0]
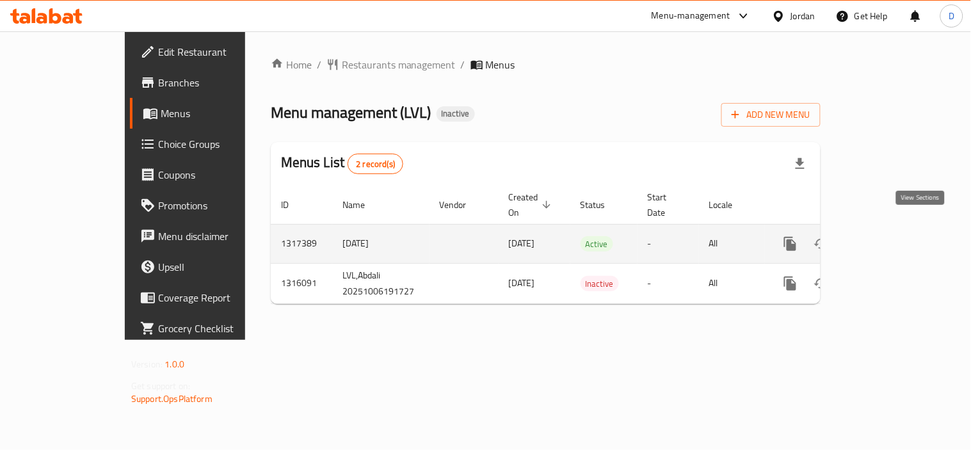
click at [890, 236] on icon "enhanced table" at bounding box center [882, 243] width 15 height 15
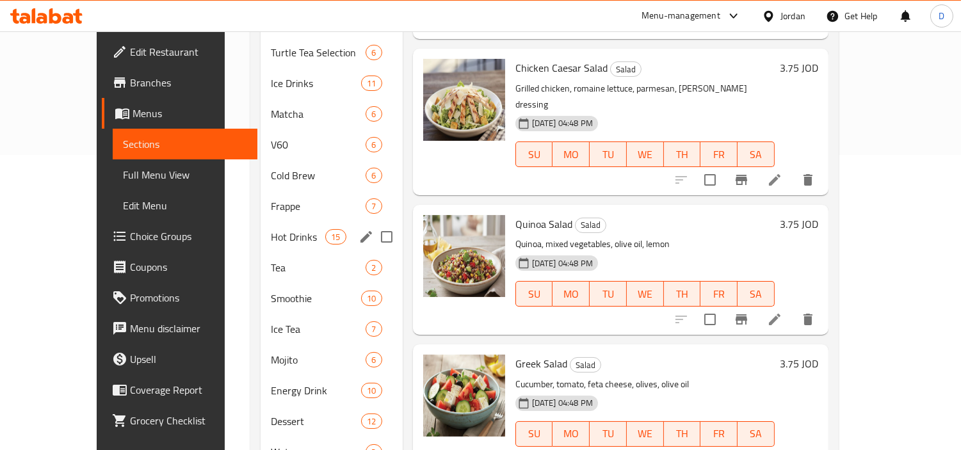
scroll to position [333, 0]
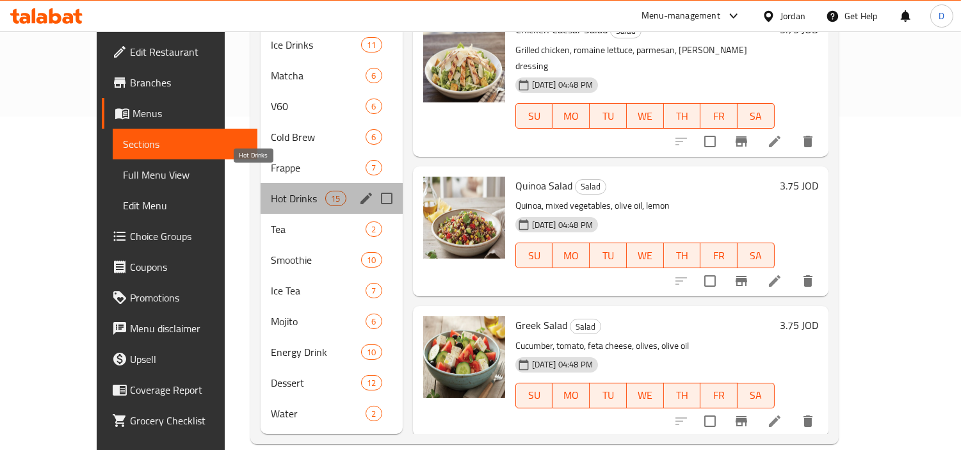
click at [271, 191] on span "Hot Drinks" at bounding box center [298, 198] width 54 height 15
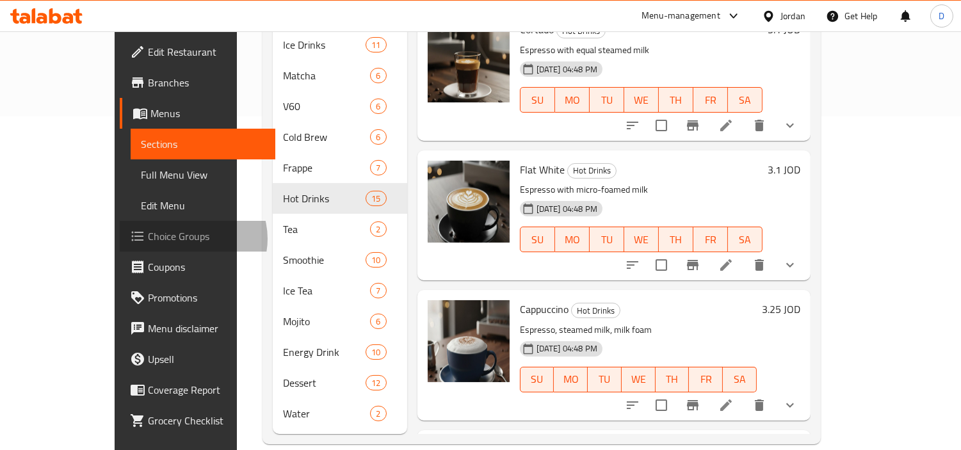
click at [148, 239] on span "Choice Groups" at bounding box center [206, 236] width 117 height 15
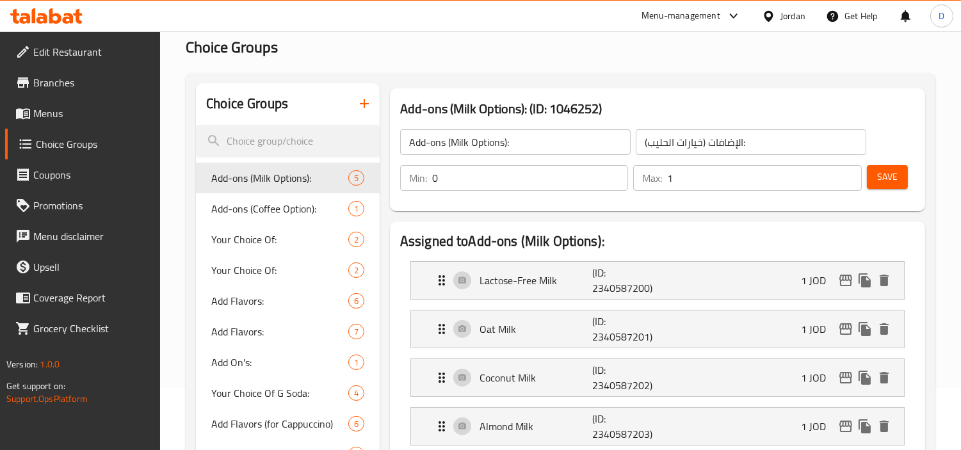
scroll to position [71, 0]
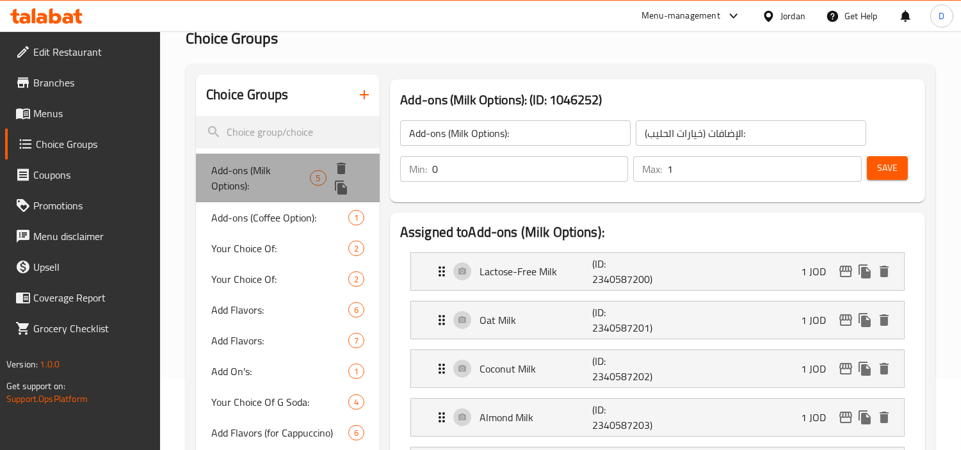
click at [252, 163] on span "Add-ons (Milk Options):" at bounding box center [260, 178] width 99 height 31
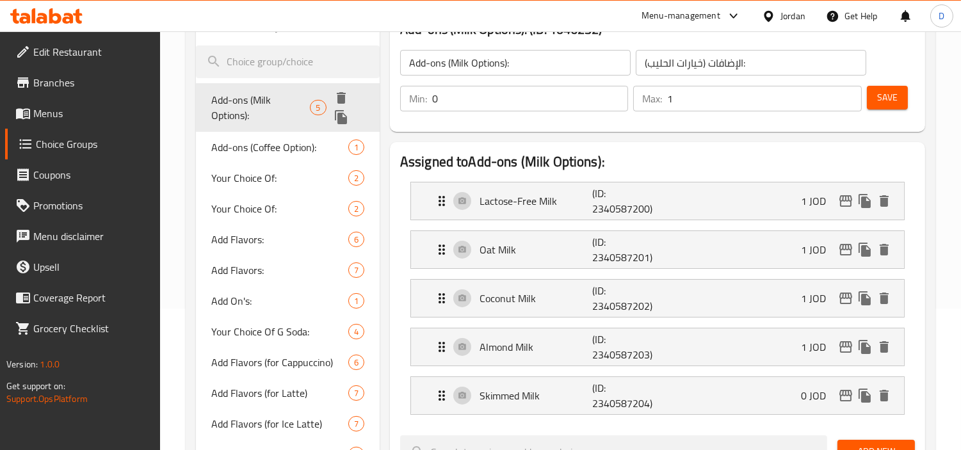
scroll to position [142, 0]
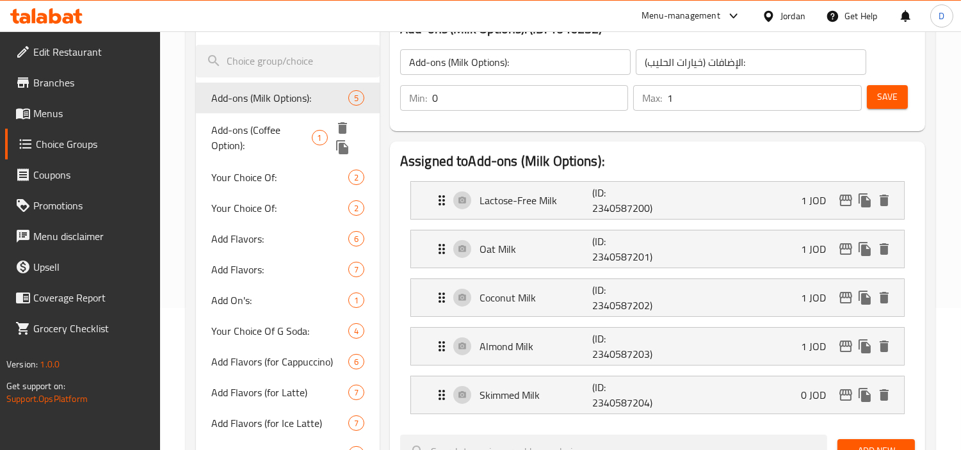
click at [264, 131] on span "Add-ons (Coffee Option):" at bounding box center [261, 137] width 100 height 31
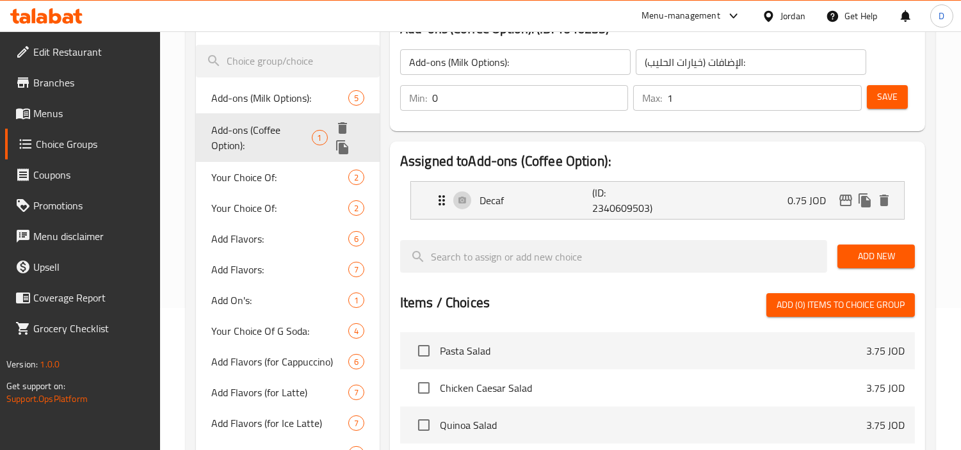
type input "Add-ons (Coffee Option):"
type input "الإضافات (خيار القهوة):"
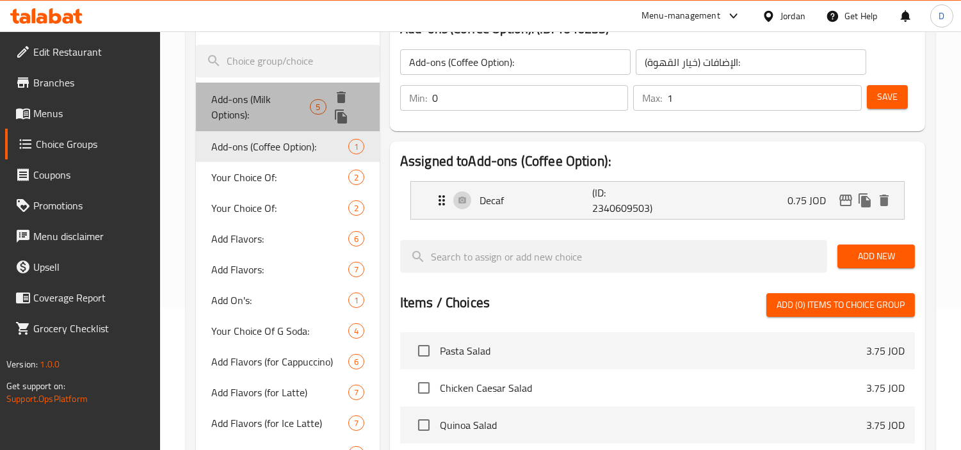
click at [268, 93] on span "Add-ons (Milk Options):" at bounding box center [260, 107] width 99 height 31
type input "Add-ons (Milk Options):"
type input "الإضافات (خيارات الحليب):"
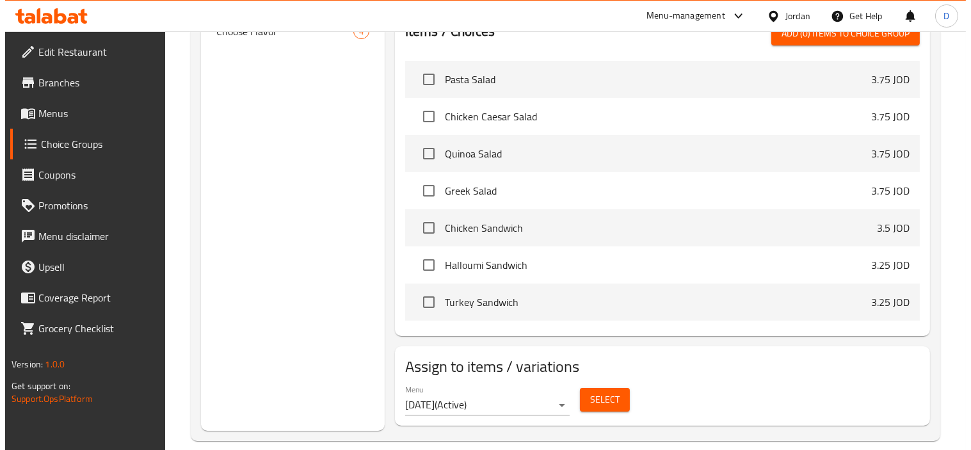
scroll to position [625, 0]
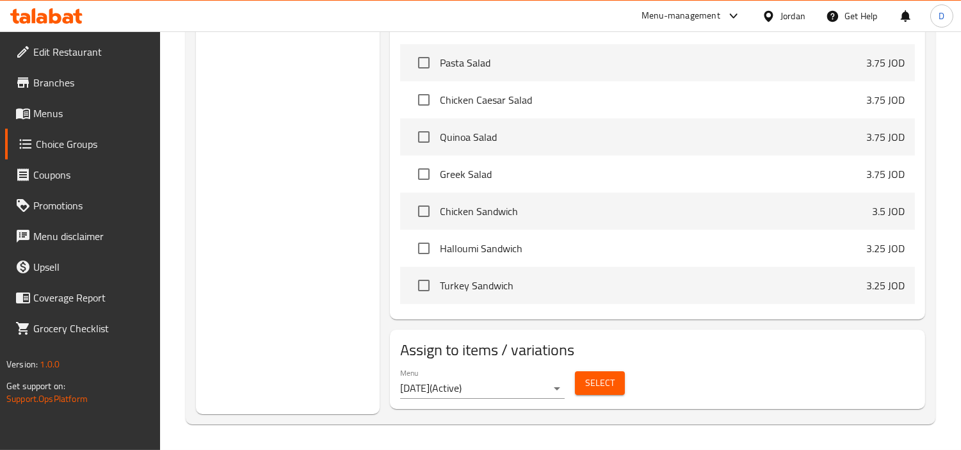
click at [602, 383] on span "Select" at bounding box center [599, 383] width 29 height 16
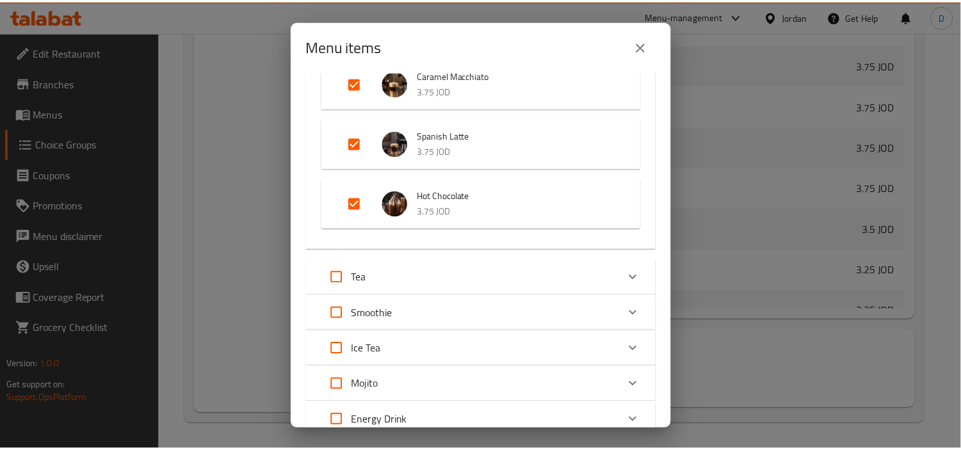
scroll to position [2489, 0]
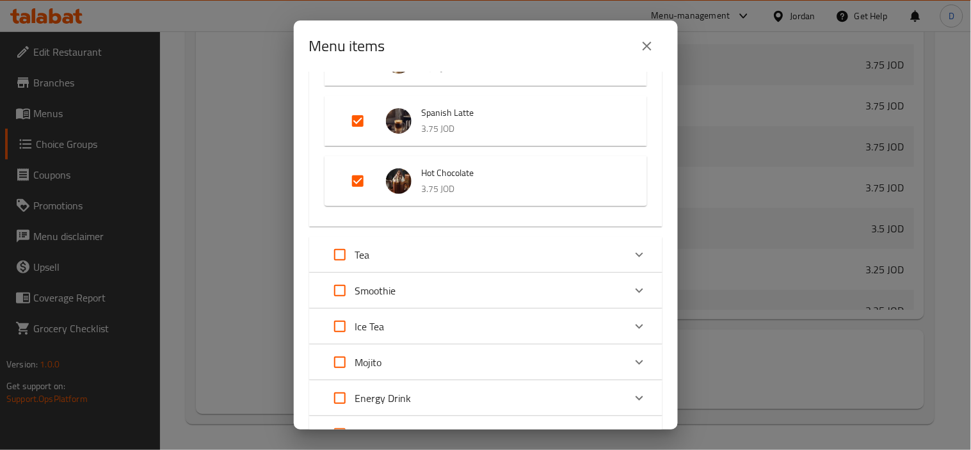
click at [647, 47] on icon "close" at bounding box center [647, 46] width 9 height 9
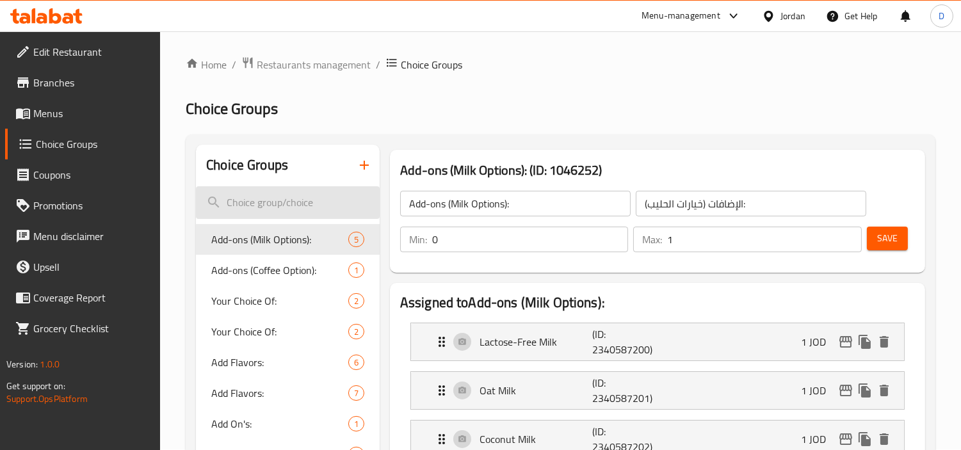
scroll to position [0, 0]
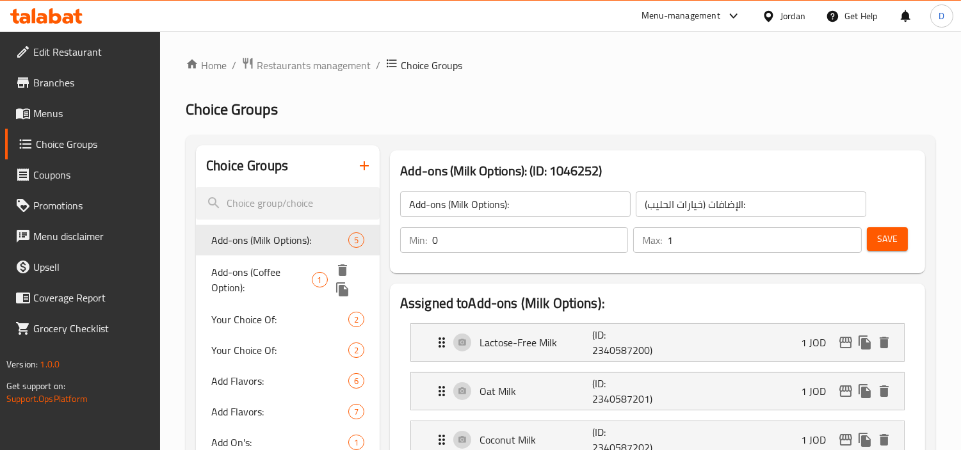
click at [292, 280] on span "Add-ons (Coffee Option):" at bounding box center [261, 279] width 100 height 31
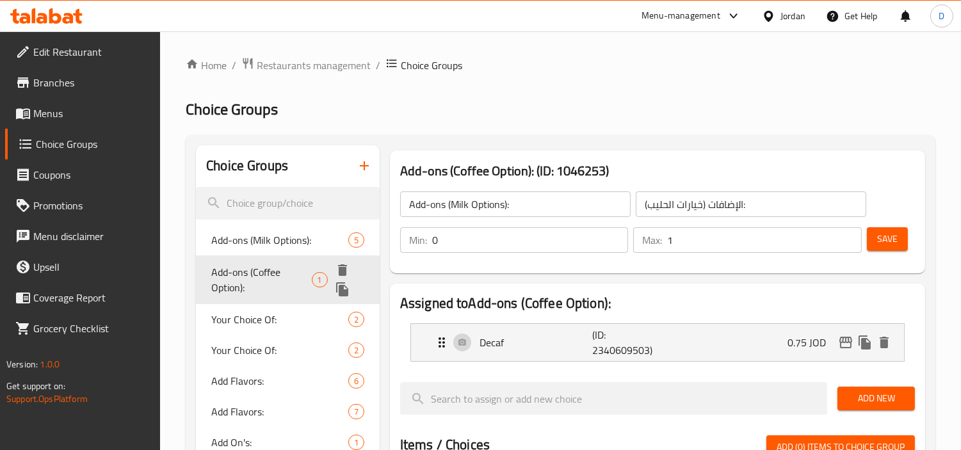
type input "Add-ons (Coffee Option):"
type input "الإضافات (خيار القهوة):"
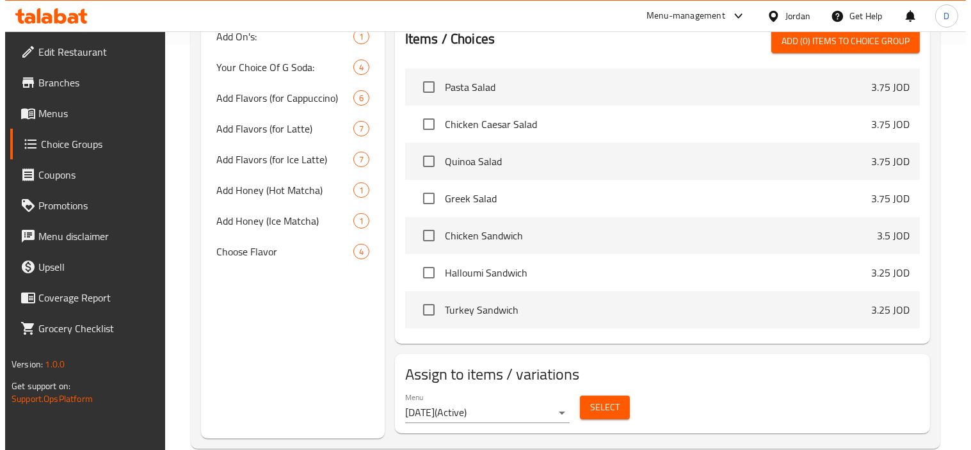
scroll to position [429, 0]
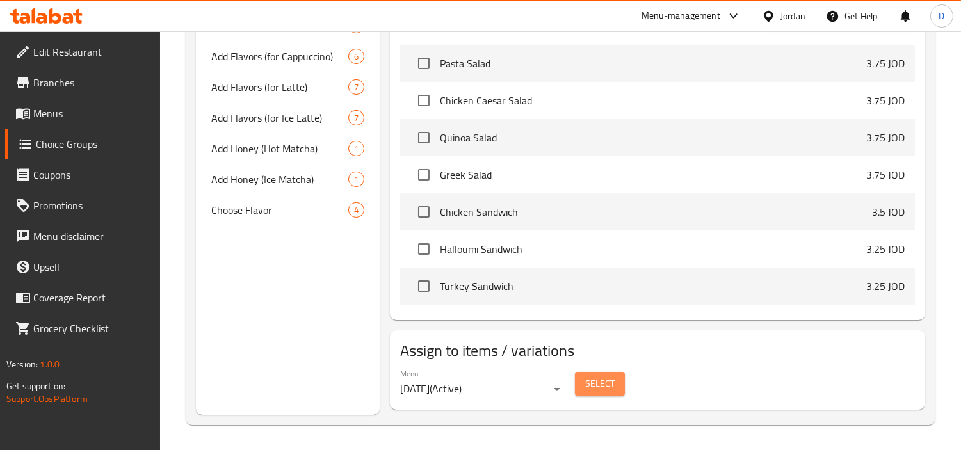
click at [598, 389] on span "Select" at bounding box center [599, 384] width 29 height 16
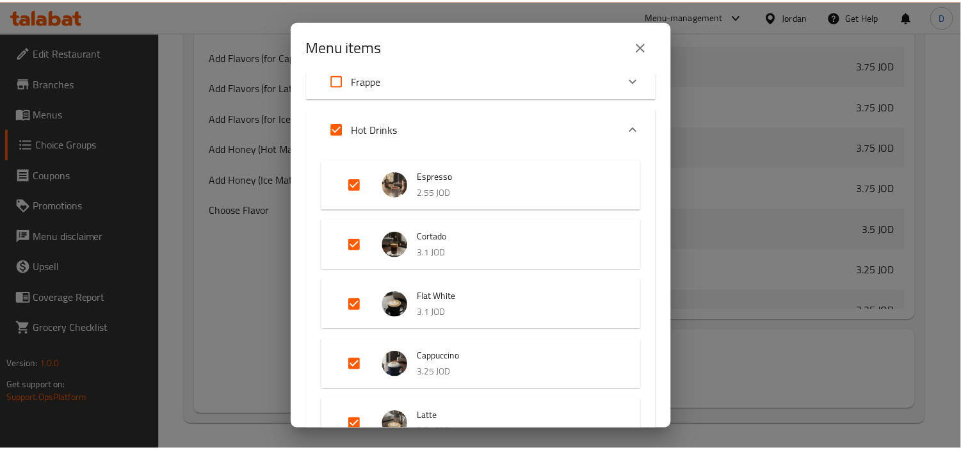
scroll to position [721, 0]
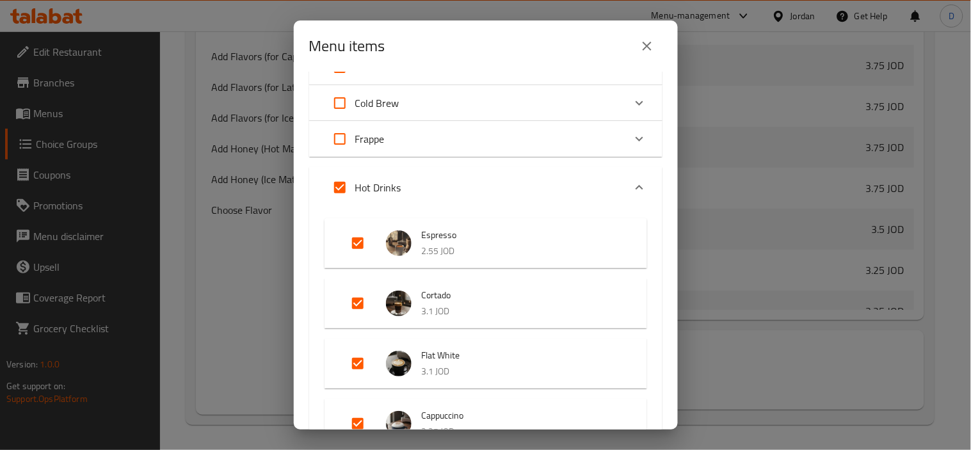
click at [648, 40] on icon "close" at bounding box center [646, 45] width 15 height 15
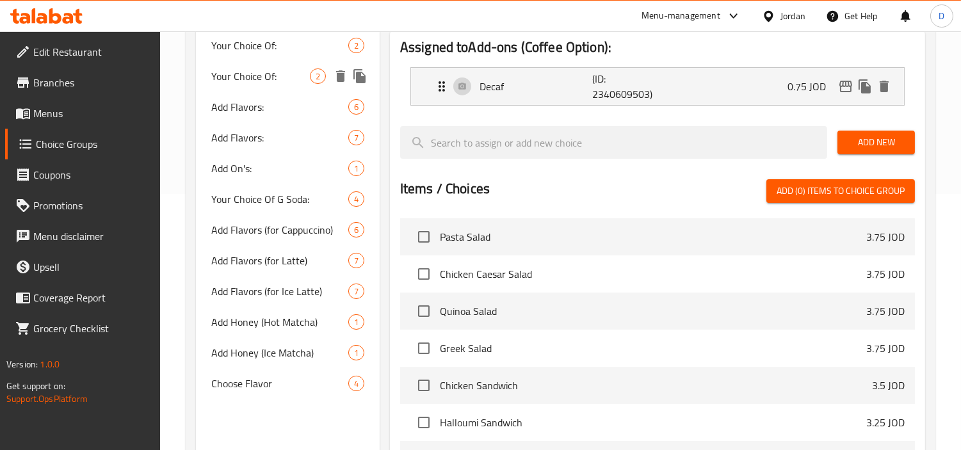
scroll to position [287, 0]
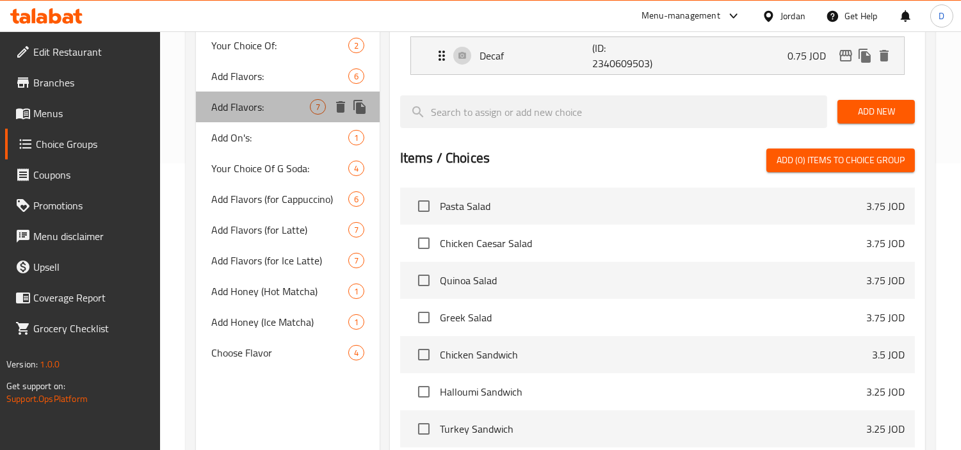
click at [242, 109] on span "Add Flavors:" at bounding box center [260, 106] width 99 height 15
type input "Add Flavors:"
type input "إضافة النكهات:"
type input "0"
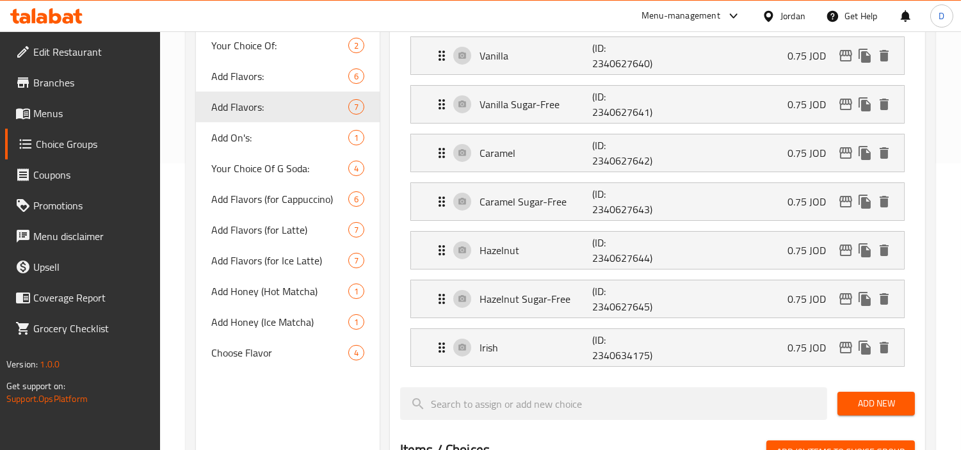
click at [93, 50] on span "Edit Restaurant" at bounding box center [91, 51] width 117 height 15
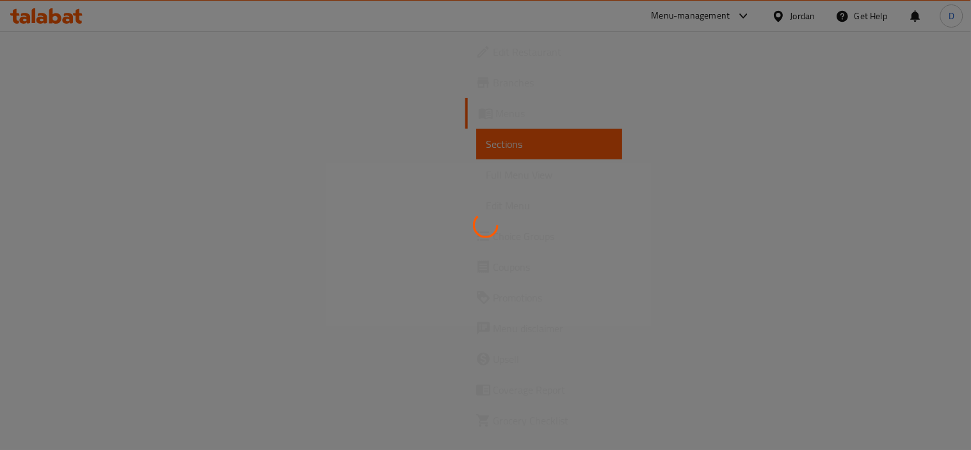
click at [95, 181] on div at bounding box center [485, 225] width 971 height 450
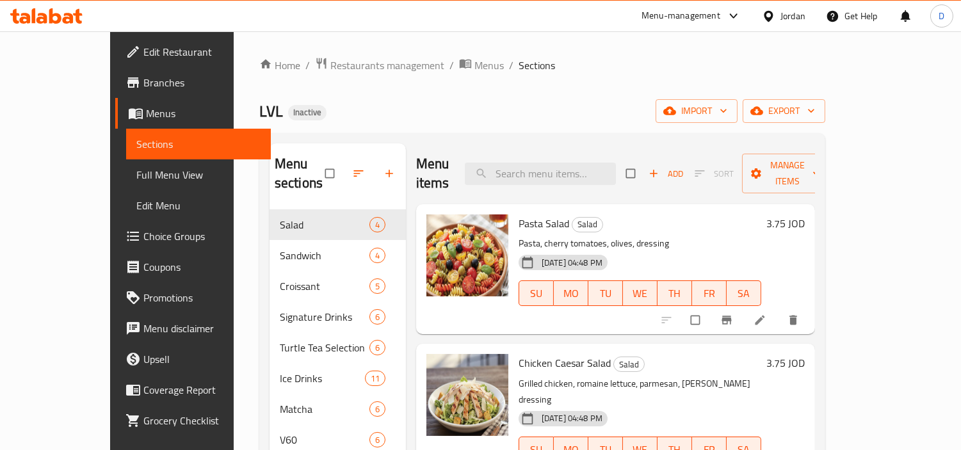
click at [136, 177] on span "Full Menu View" at bounding box center [198, 174] width 124 height 15
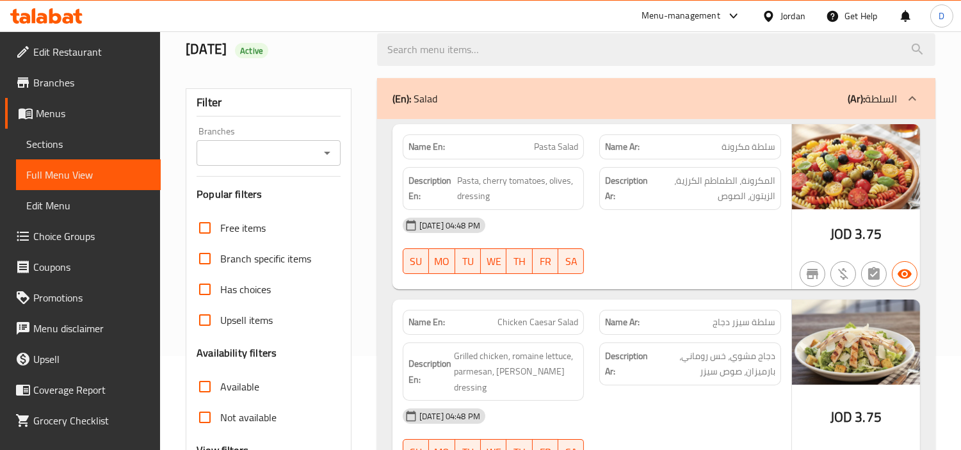
scroll to position [284, 0]
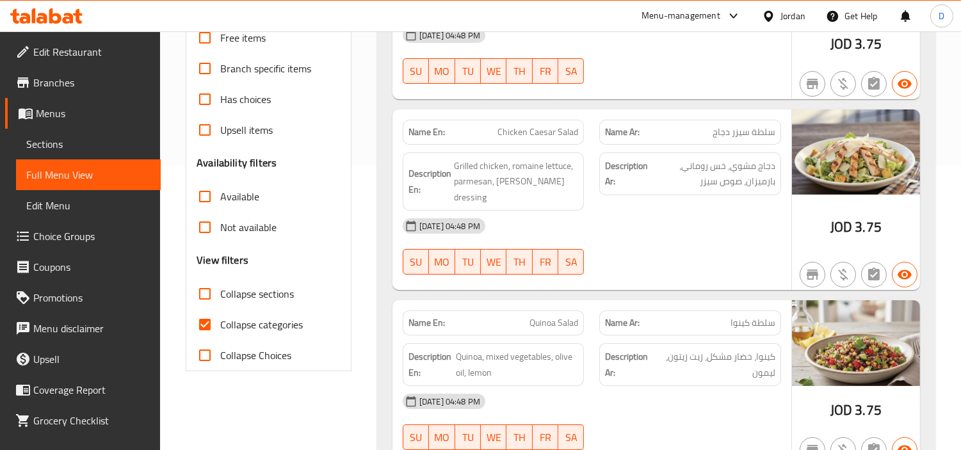
click at [233, 325] on span "Collapse categories" at bounding box center [261, 324] width 83 height 15
click at [220, 325] on input "Collapse categories" at bounding box center [204, 324] width 31 height 31
checkbox input "false"
click at [203, 296] on input "Collapse sections" at bounding box center [204, 293] width 31 height 31
checkbox input "true"
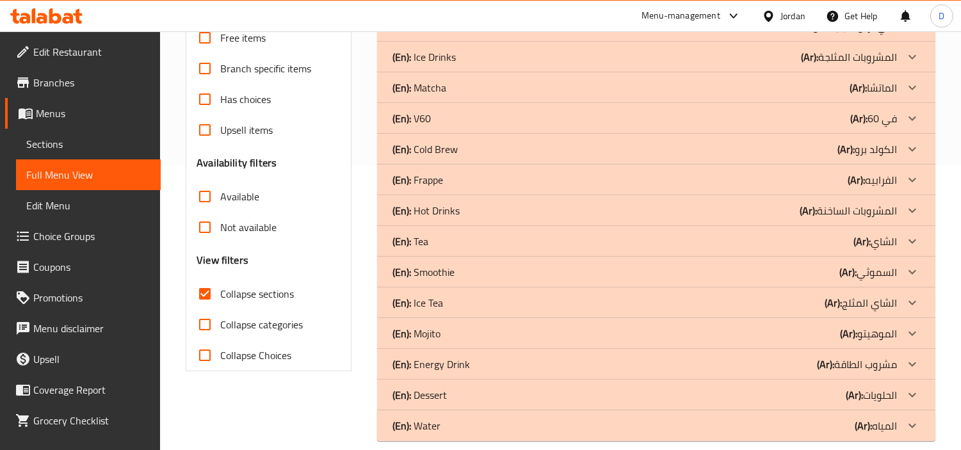
click at [470, 234] on div "(En): Tea (Ar): الشاي" at bounding box center [644, 241] width 504 height 15
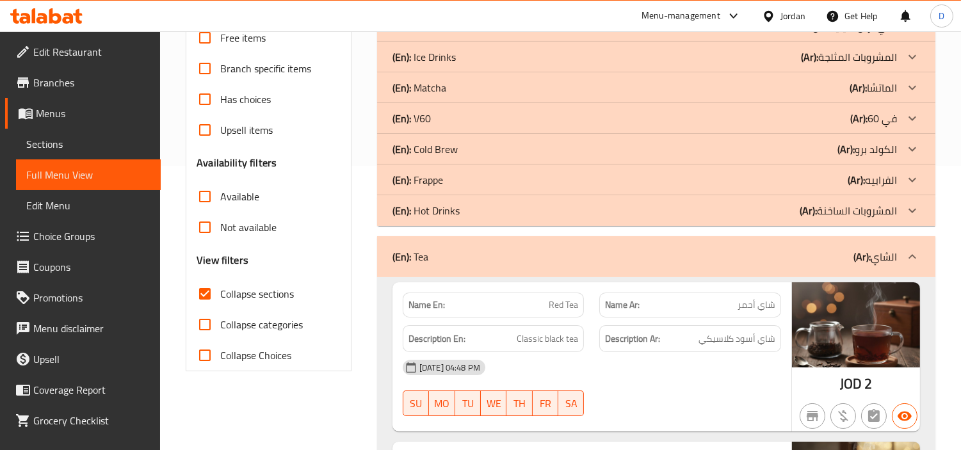
click at [461, 210] on div "(En): Hot Drinks (Ar): المشروبات الساخنة" at bounding box center [644, 210] width 504 height 15
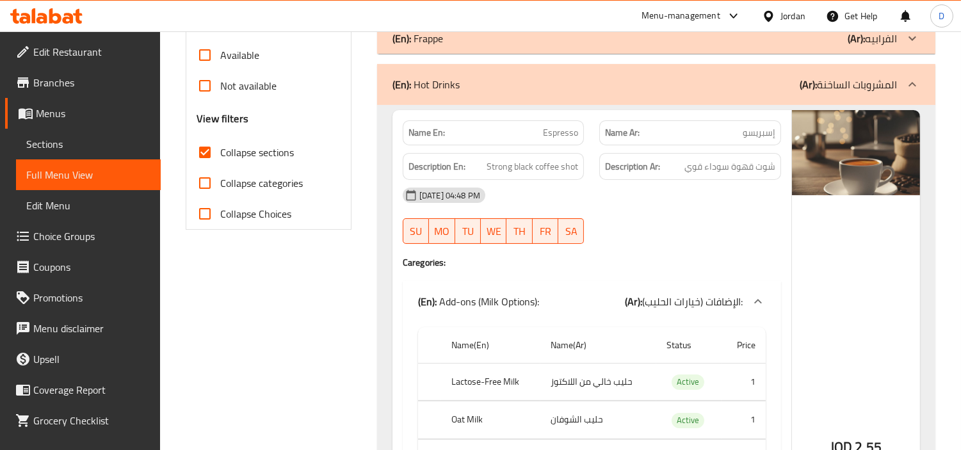
scroll to position [426, 0]
drag, startPoint x: 720, startPoint y: 167, endPoint x: 700, endPoint y: 167, distance: 20.5
click at [700, 167] on span "شوت قهوة سوداء قوي" at bounding box center [729, 166] width 91 height 16
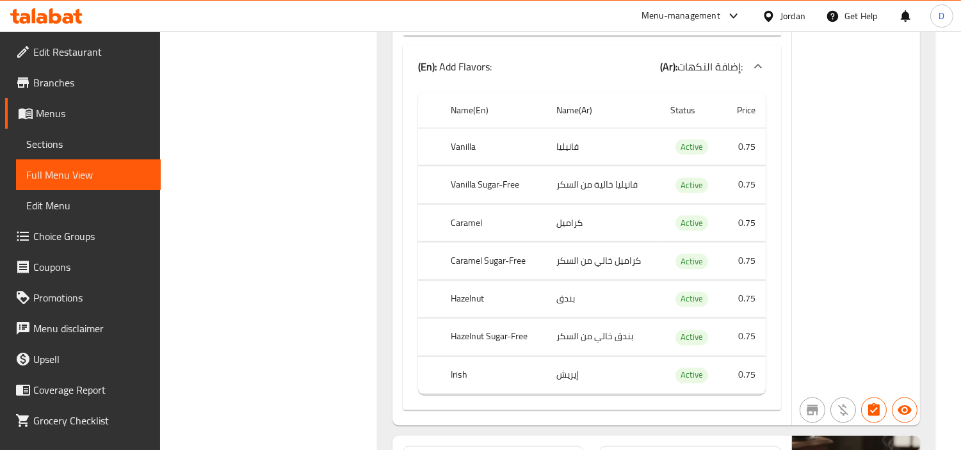
scroll to position [4054, 0]
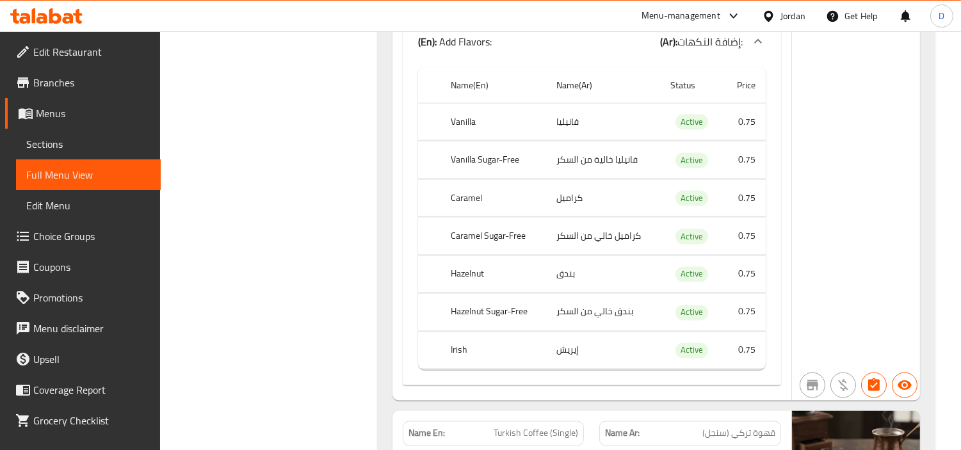
click at [458, 348] on th "Irish" at bounding box center [493, 351] width 106 height 38
copy th "Irish"
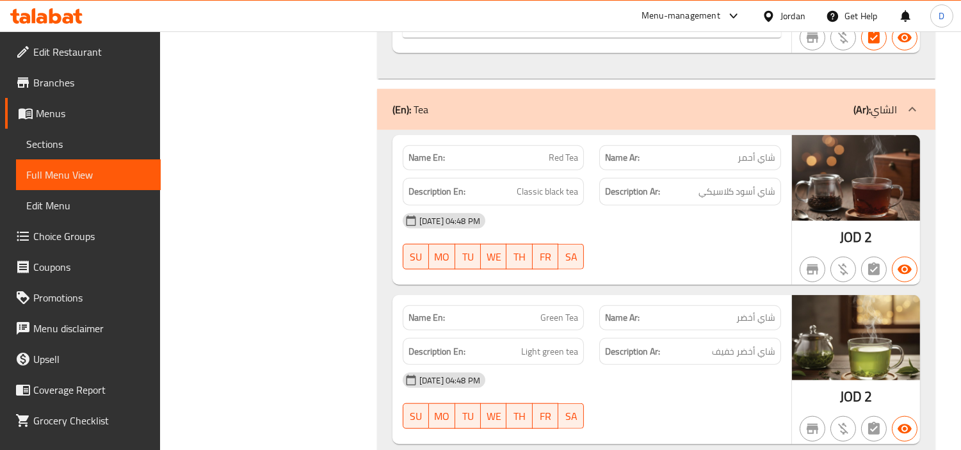
scroll to position [10854, 0]
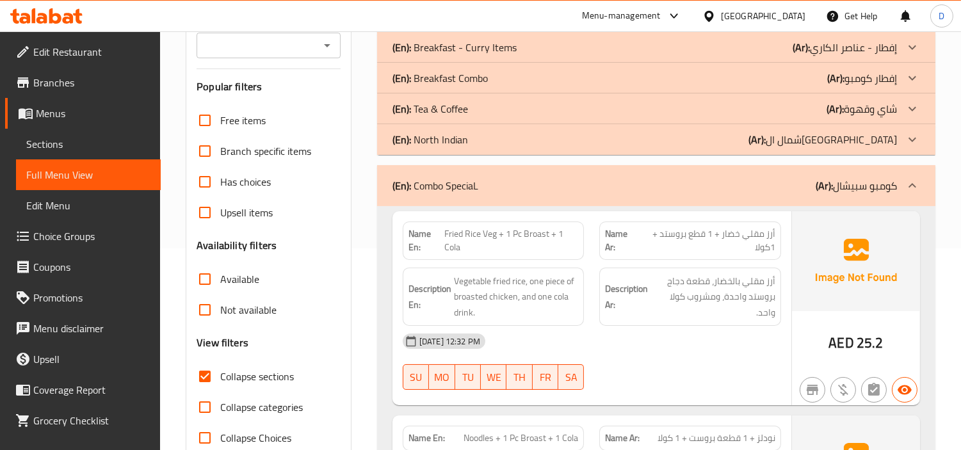
scroll to position [213, 0]
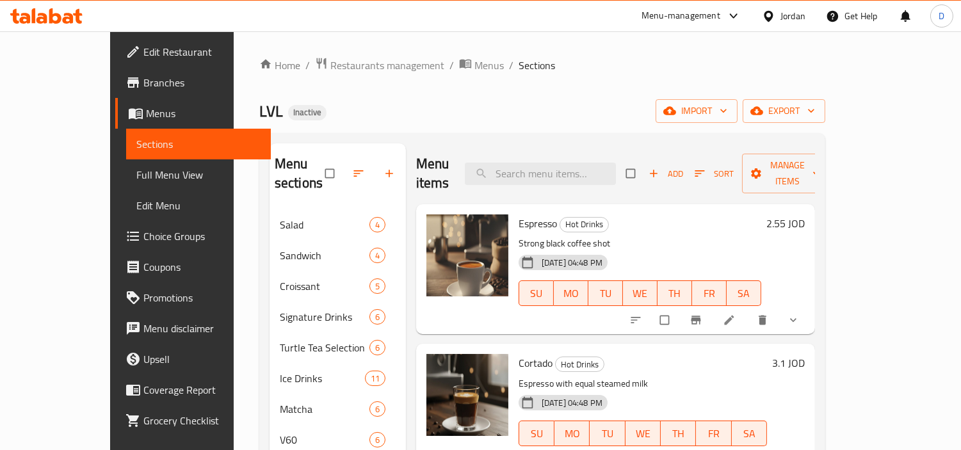
click at [234, 240] on div "Home / Restaurants management / Menus / Sections LVL Inactive import export Men…" at bounding box center [542, 417] width 617 height 772
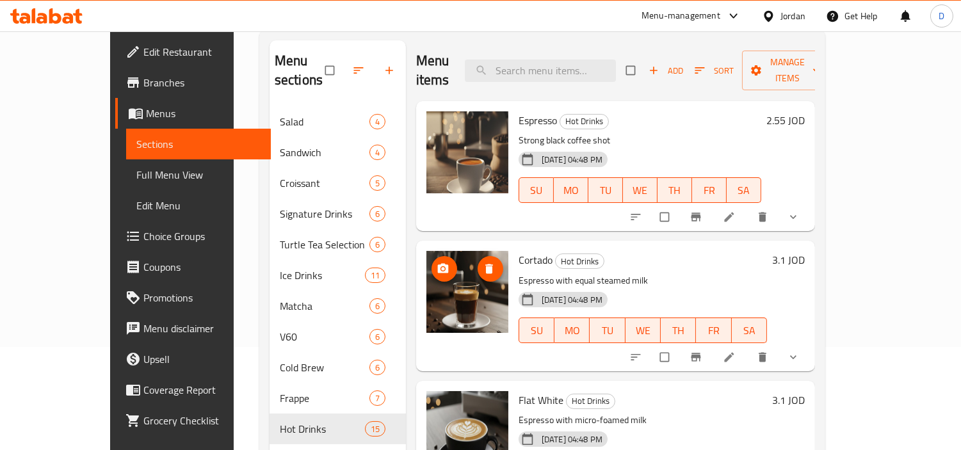
scroll to position [71, 0]
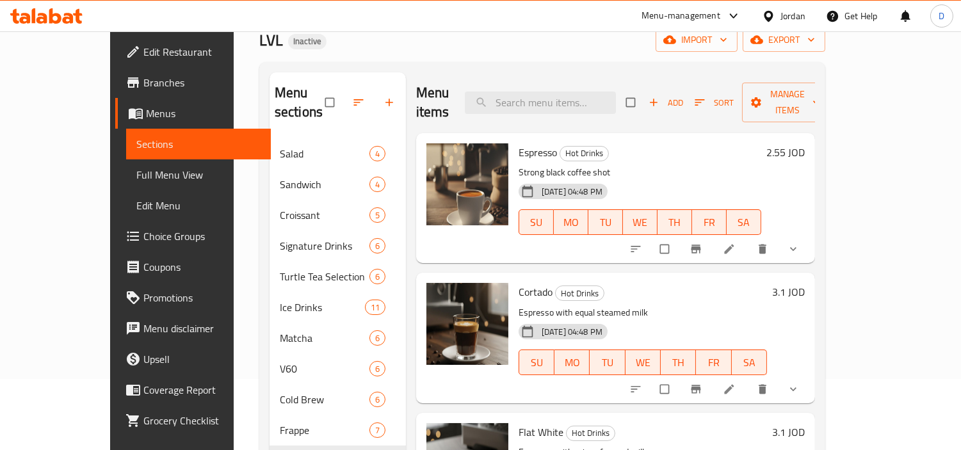
click at [389, 65] on div "Menu sections Salad 4 Sandwich 4 Croissant 5 Signature Drinks 6 Turtle Tea Sele…" at bounding box center [542, 384] width 566 height 645
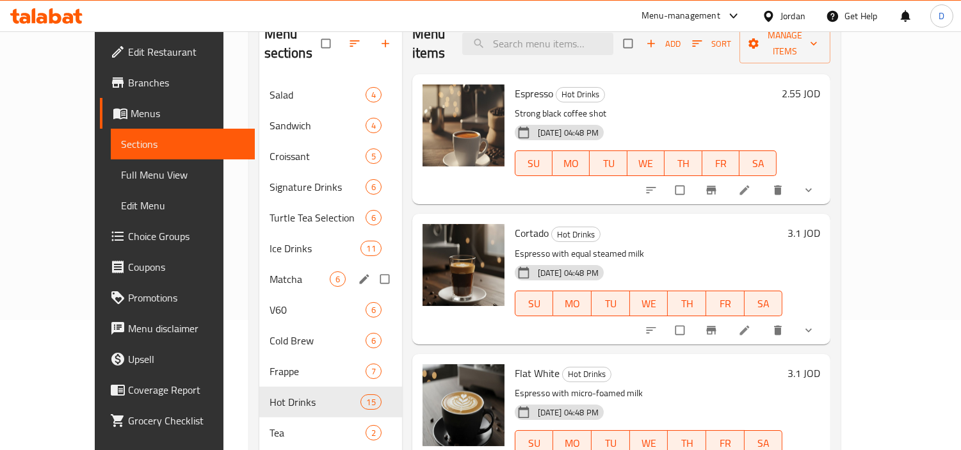
scroll to position [213, 0]
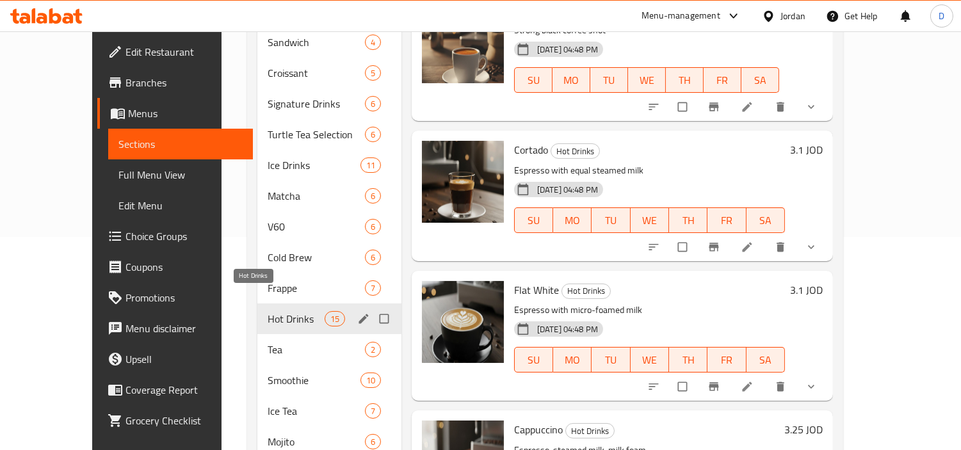
click at [268, 311] on span "Hot Drinks" at bounding box center [296, 318] width 56 height 15
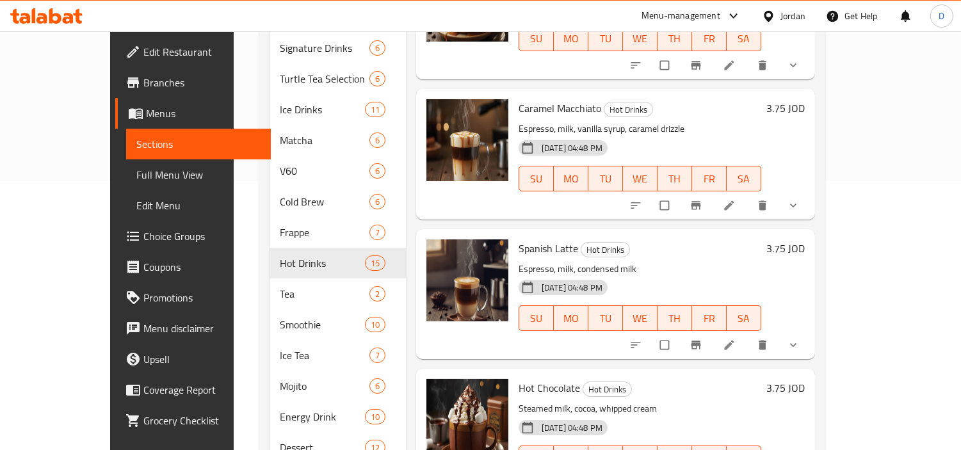
scroll to position [333, 0]
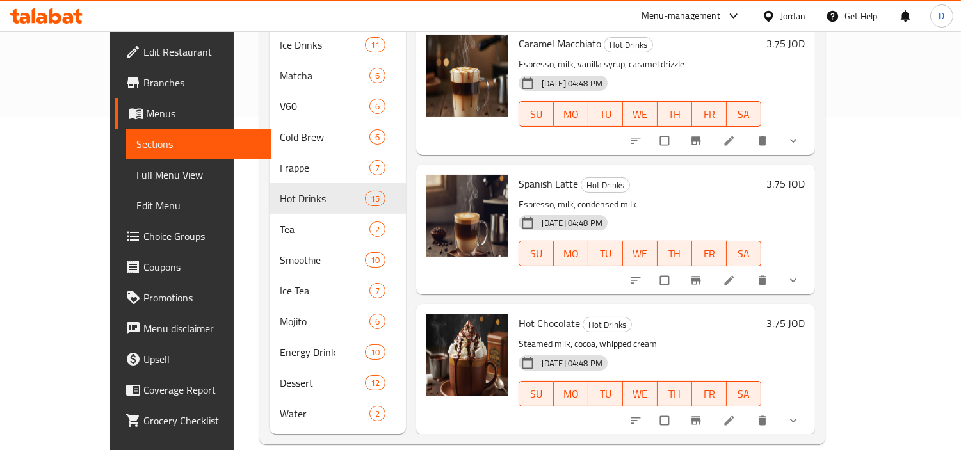
click at [234, 189] on div "Home / Restaurants management / Menus / Sections LVL Inactive import export Men…" at bounding box center [542, 84] width 617 height 772
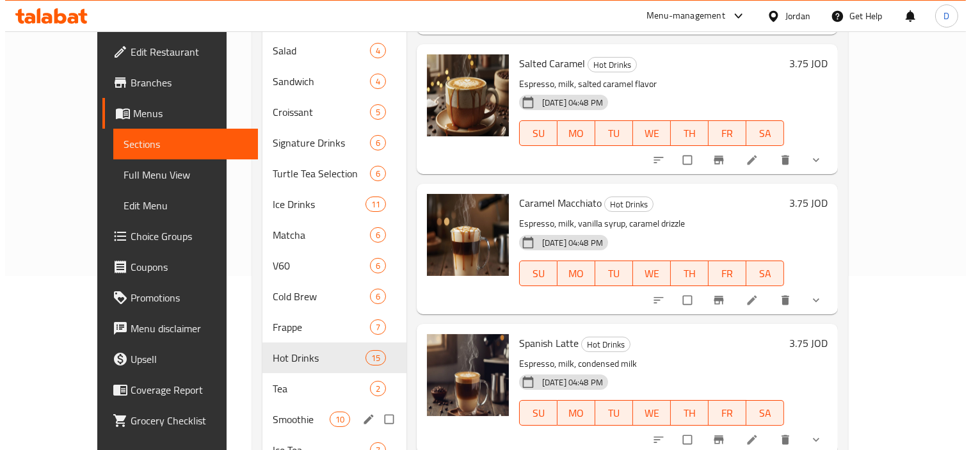
scroll to position [0, 0]
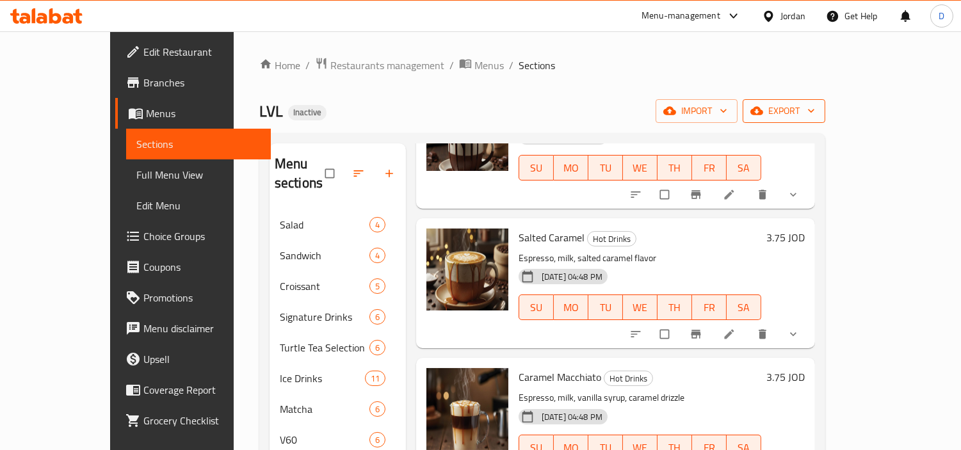
click at [815, 110] on span "export" at bounding box center [784, 111] width 62 height 16
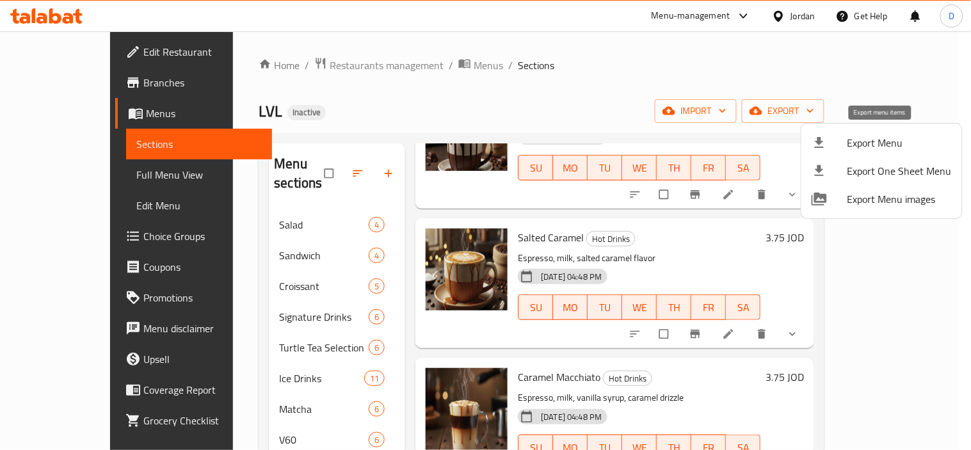
click at [887, 141] on span "Export Menu" at bounding box center [899, 142] width 104 height 15
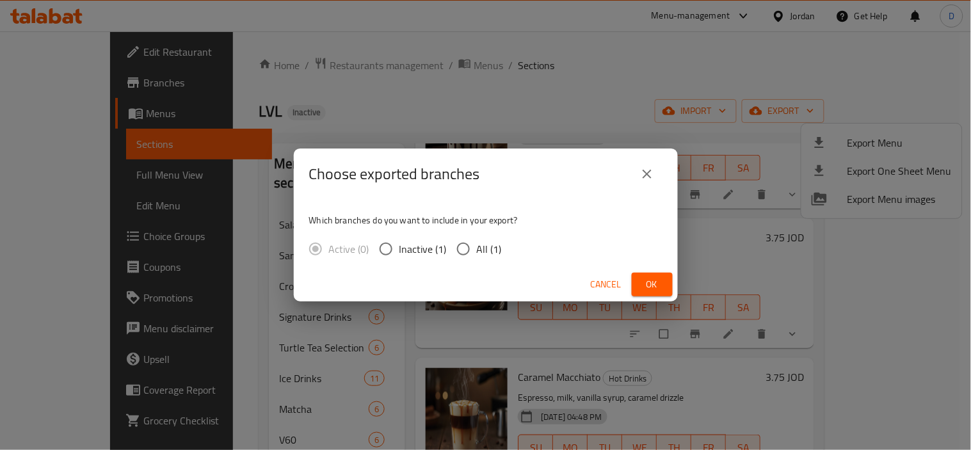
click at [483, 252] on span "All (1)" at bounding box center [489, 248] width 25 height 15
click at [477, 252] on input "All (1)" at bounding box center [463, 249] width 27 height 27
radio input "true"
click at [655, 289] on span "Ok" at bounding box center [652, 285] width 20 height 16
